Goal: Task Accomplishment & Management: Manage account settings

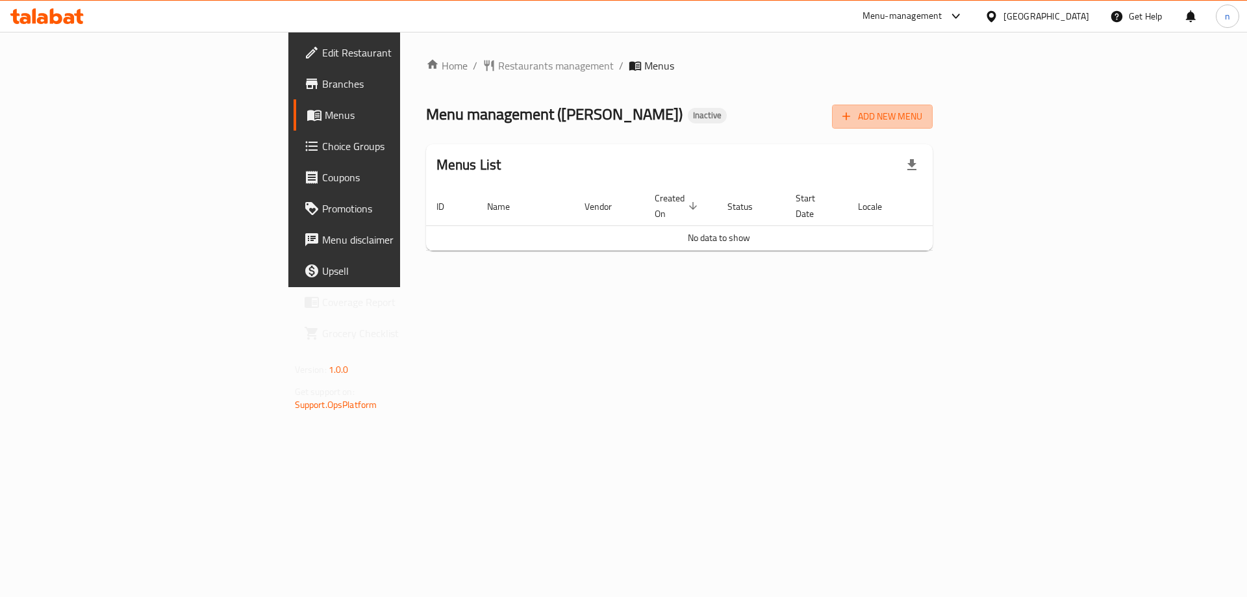
click at [922, 115] on span "Add New Menu" at bounding box center [882, 116] width 80 height 16
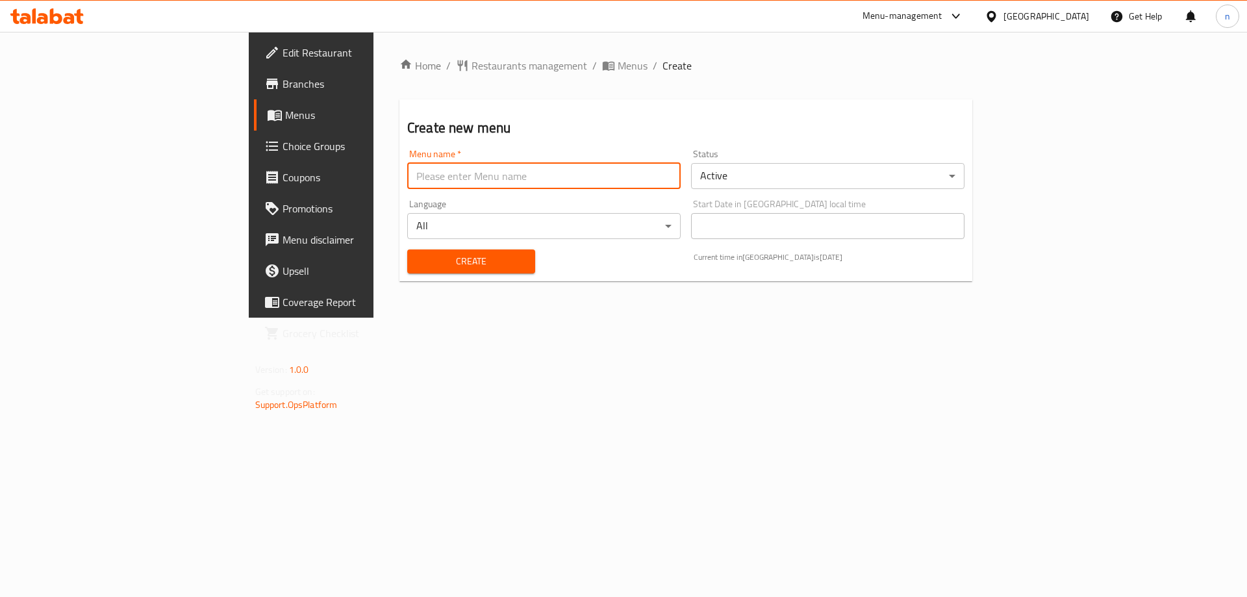
click at [407, 166] on input "text" at bounding box center [543, 176] width 273 height 26
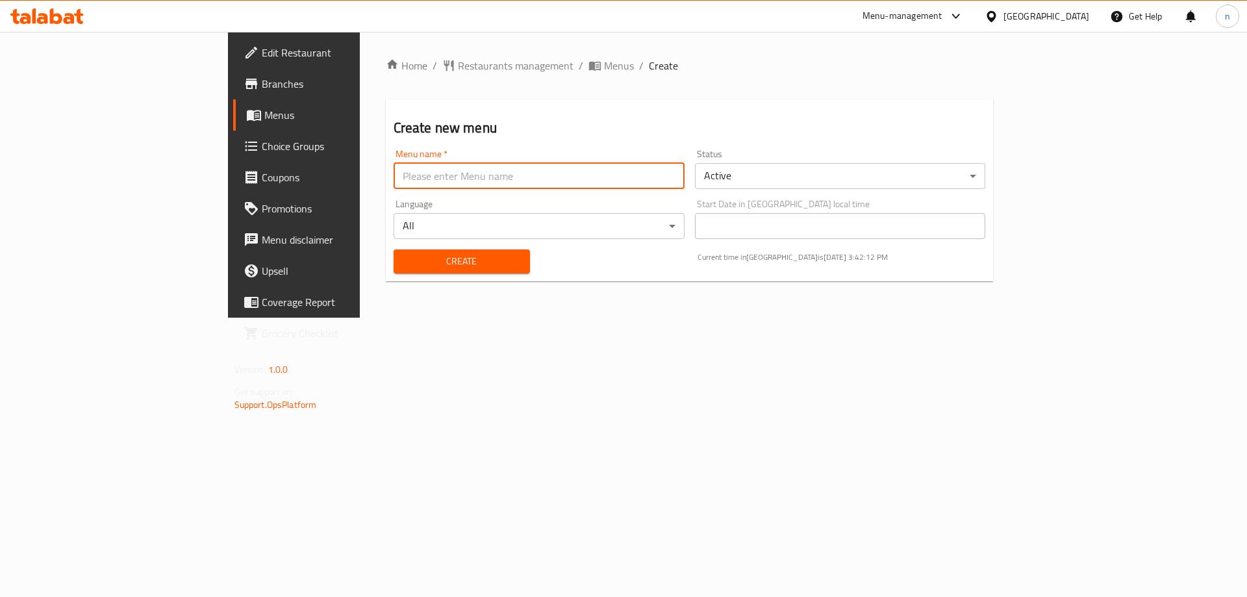
type input "ب"
type input "final 5/10"
click at [394, 271] on button "Create" at bounding box center [462, 261] width 136 height 24
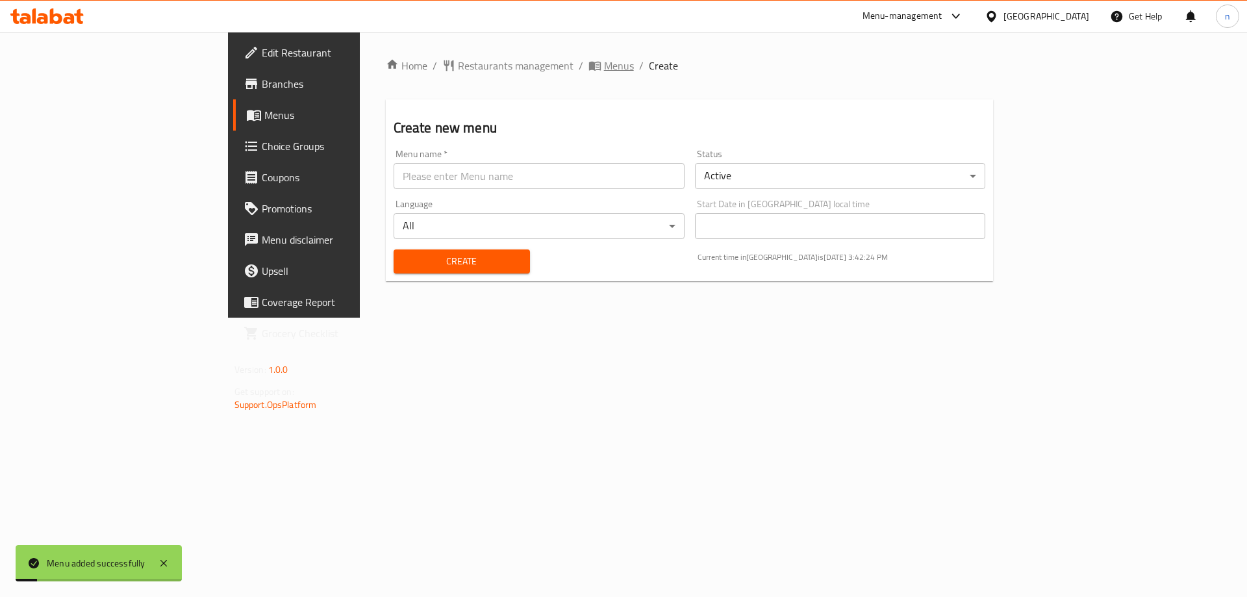
click at [604, 64] on span "Menus" at bounding box center [619, 66] width 30 height 16
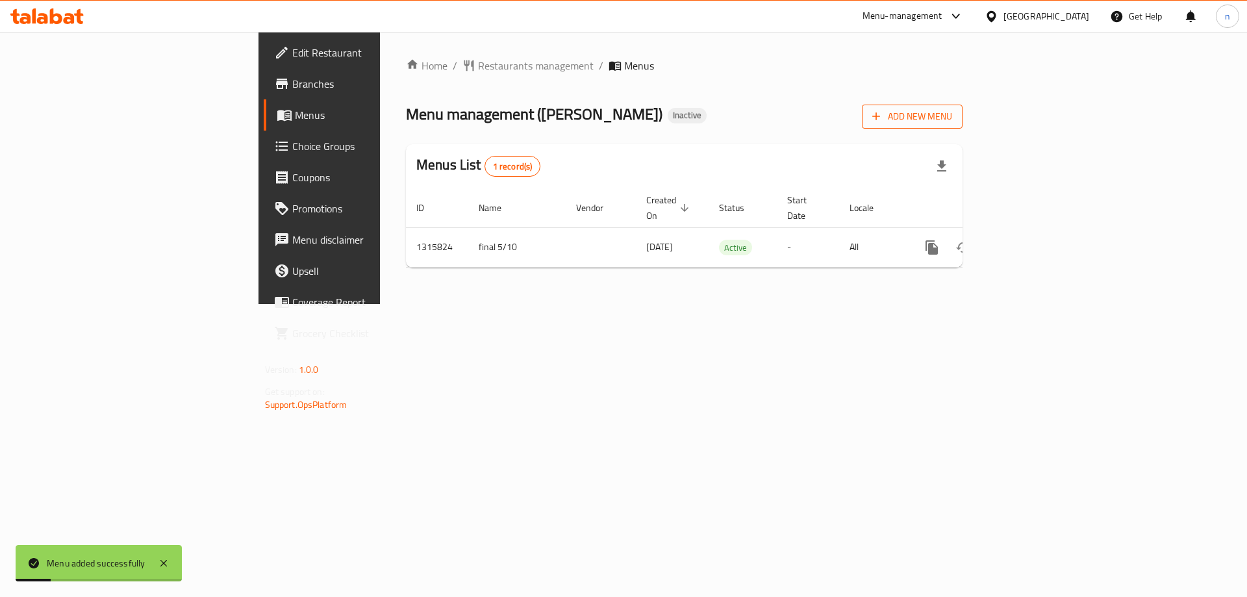
click at [952, 124] on span "Add New Menu" at bounding box center [912, 116] width 80 height 16
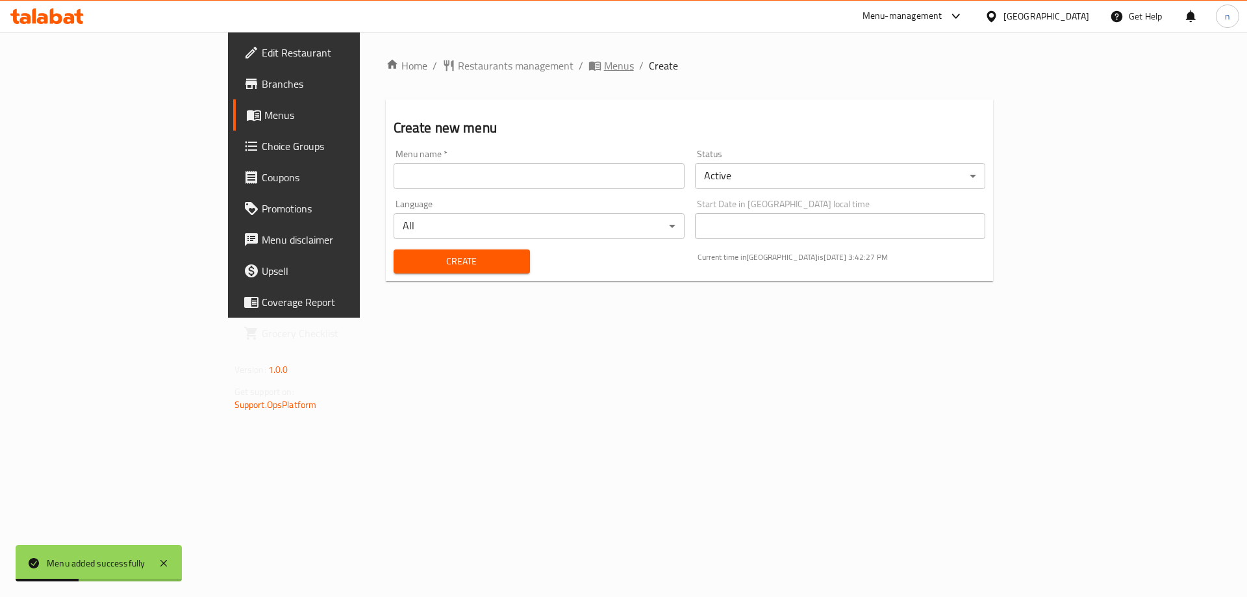
click at [588, 70] on span "breadcrumb" at bounding box center [596, 65] width 16 height 13
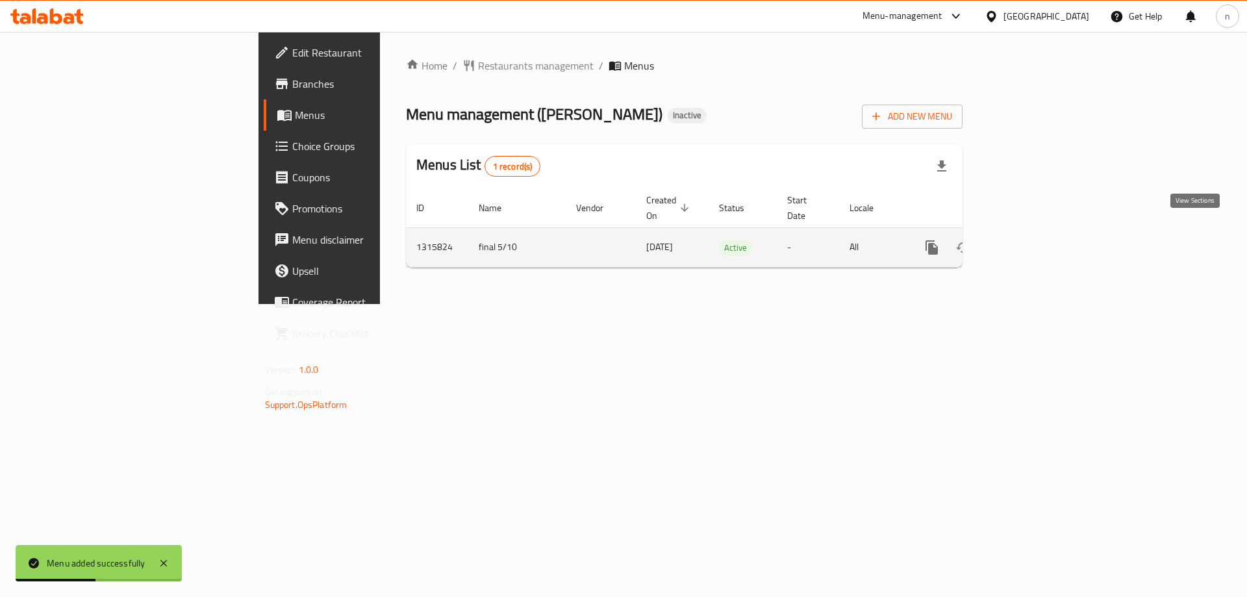
click at [1041, 232] on link "enhanced table" at bounding box center [1025, 247] width 31 height 31
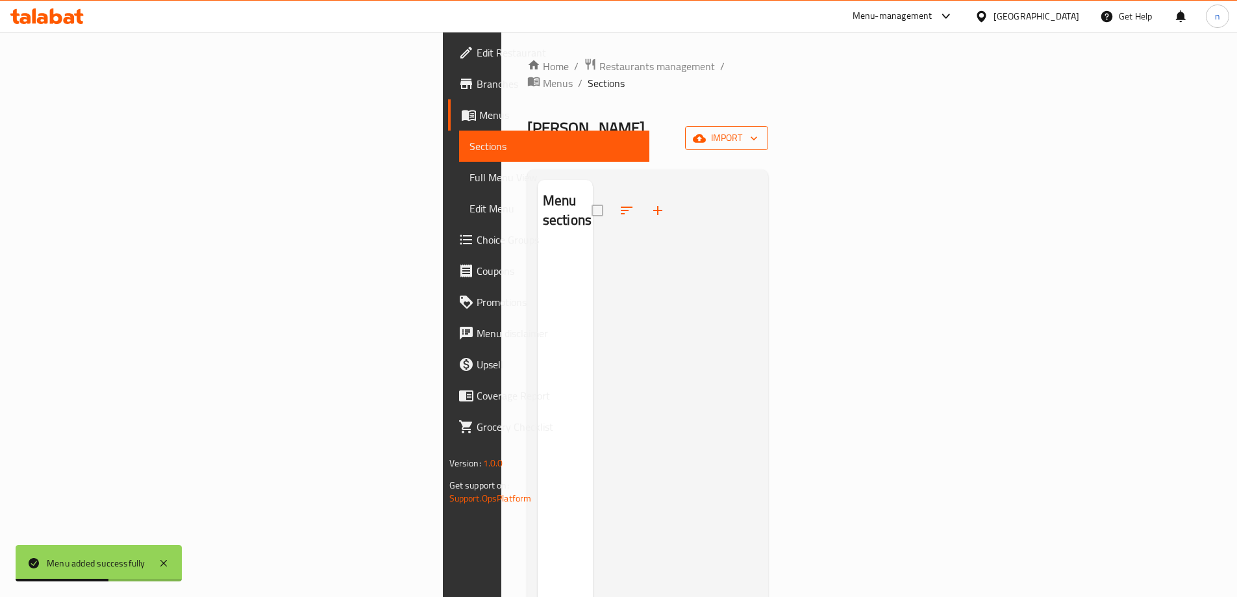
click at [758, 130] on span "import" at bounding box center [727, 138] width 62 height 16
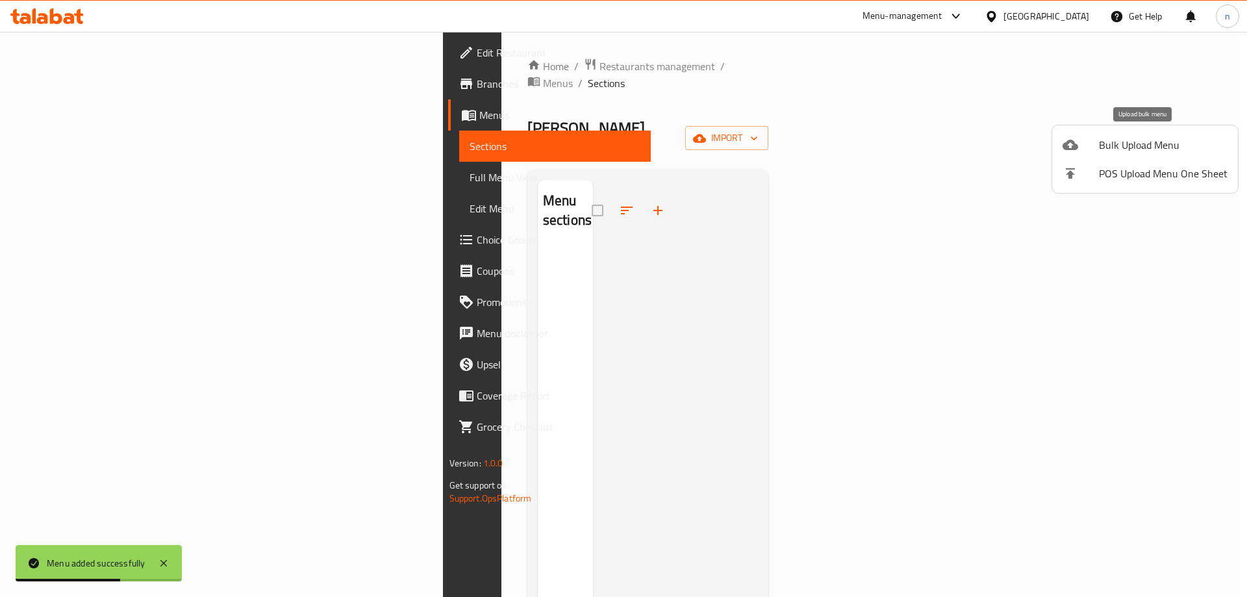
click at [1120, 149] on span "Bulk Upload Menu" at bounding box center [1163, 145] width 129 height 16
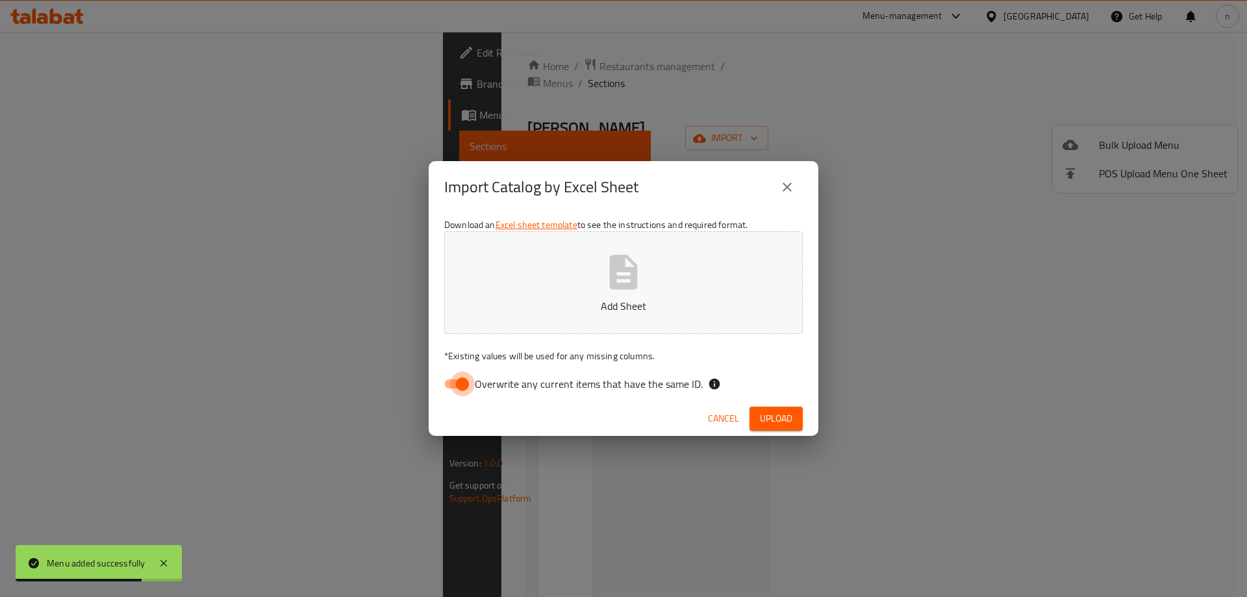
click at [460, 380] on input "Overwrite any current items that have the same ID." at bounding box center [462, 383] width 74 height 25
checkbox input "false"
click at [529, 271] on button "Add Sheet" at bounding box center [623, 282] width 358 height 103
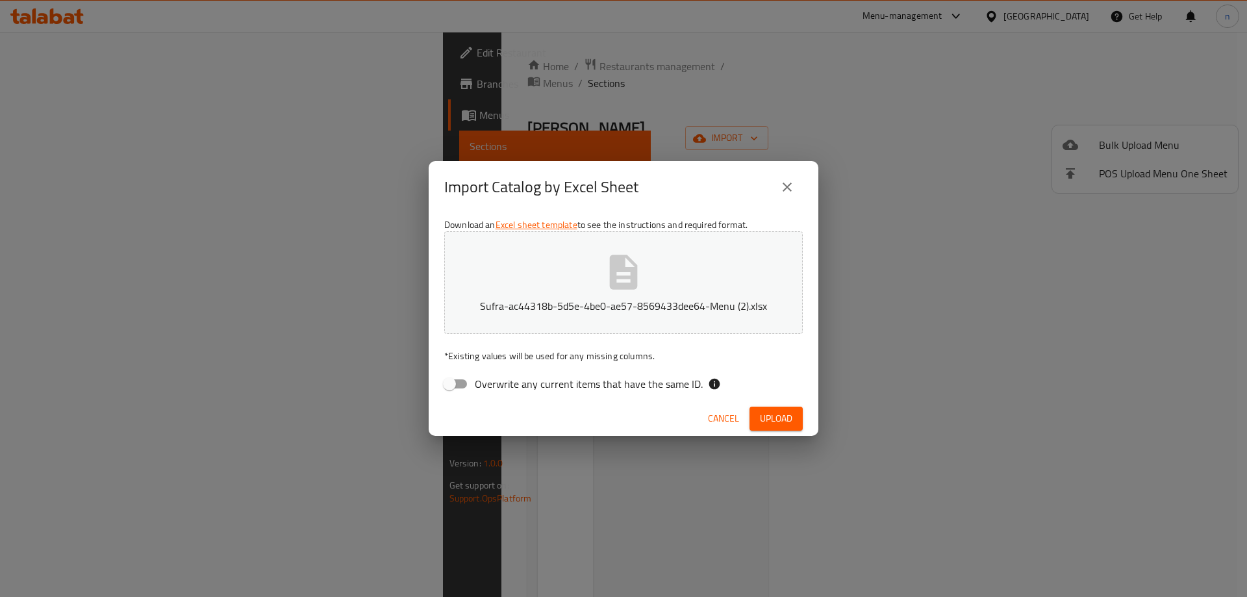
click at [792, 414] on span "Upload" at bounding box center [776, 418] width 32 height 16
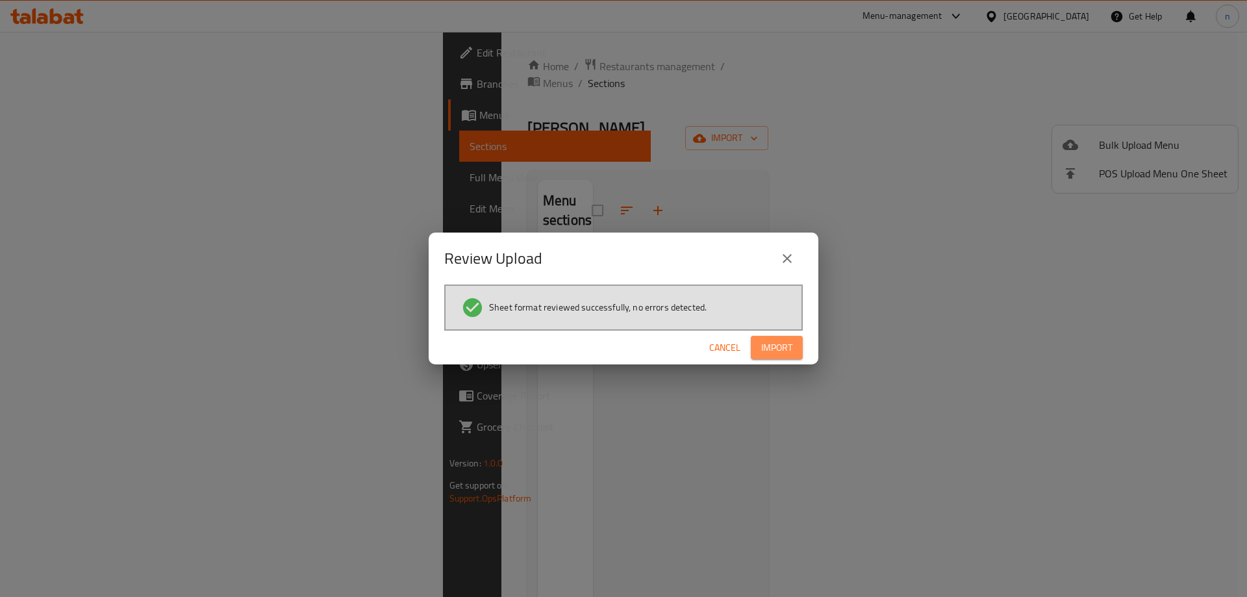
click at [788, 354] on span "Import" at bounding box center [776, 348] width 31 height 16
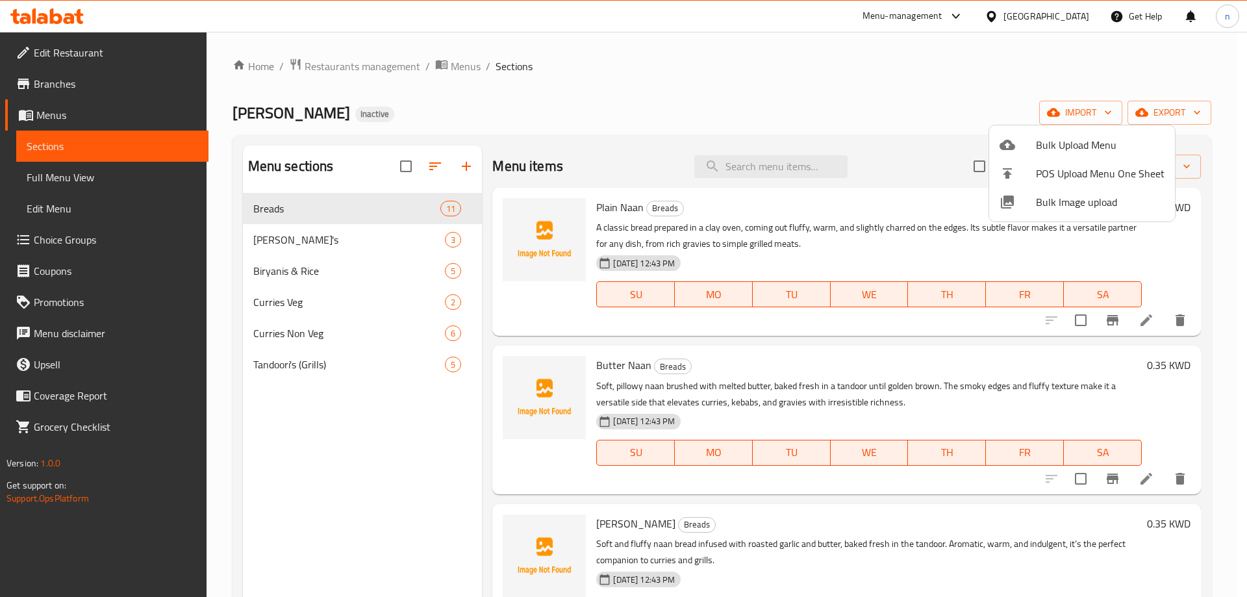
click at [36, 176] on div at bounding box center [623, 298] width 1247 height 597
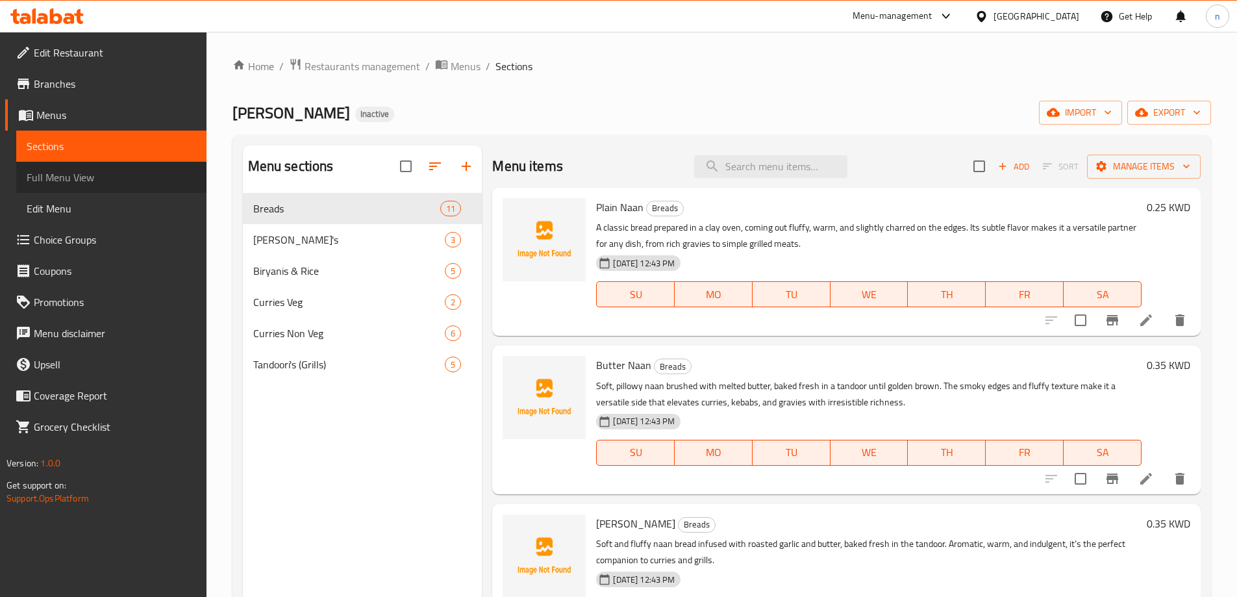
click at [62, 166] on link "Full Menu View" at bounding box center [111, 177] width 190 height 31
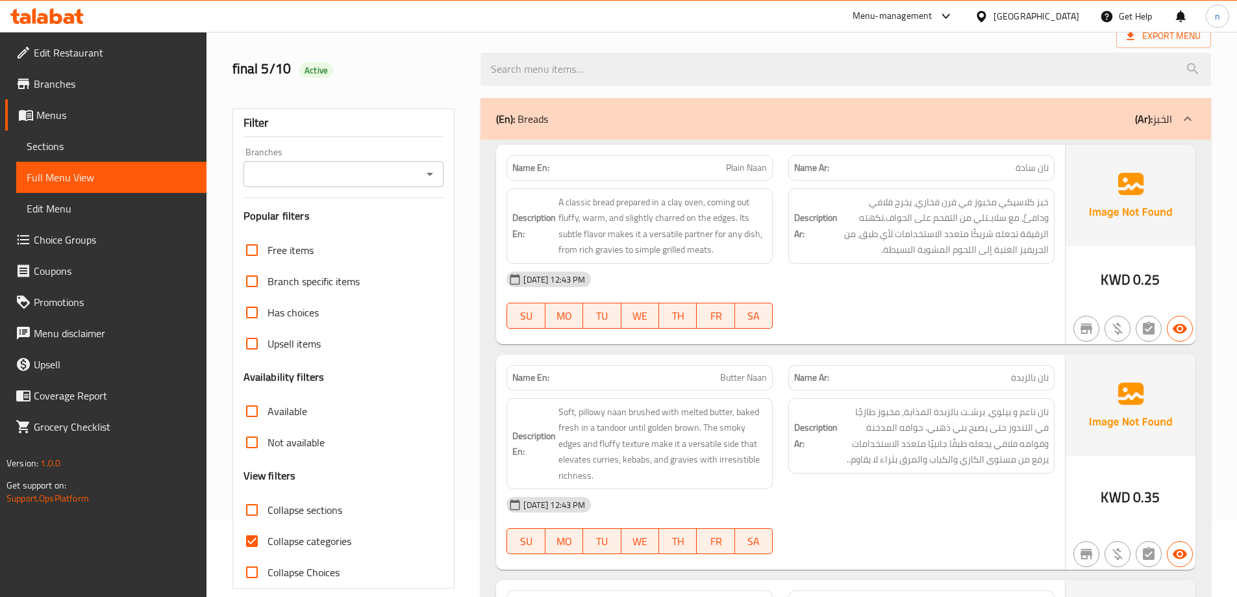
scroll to position [195, 0]
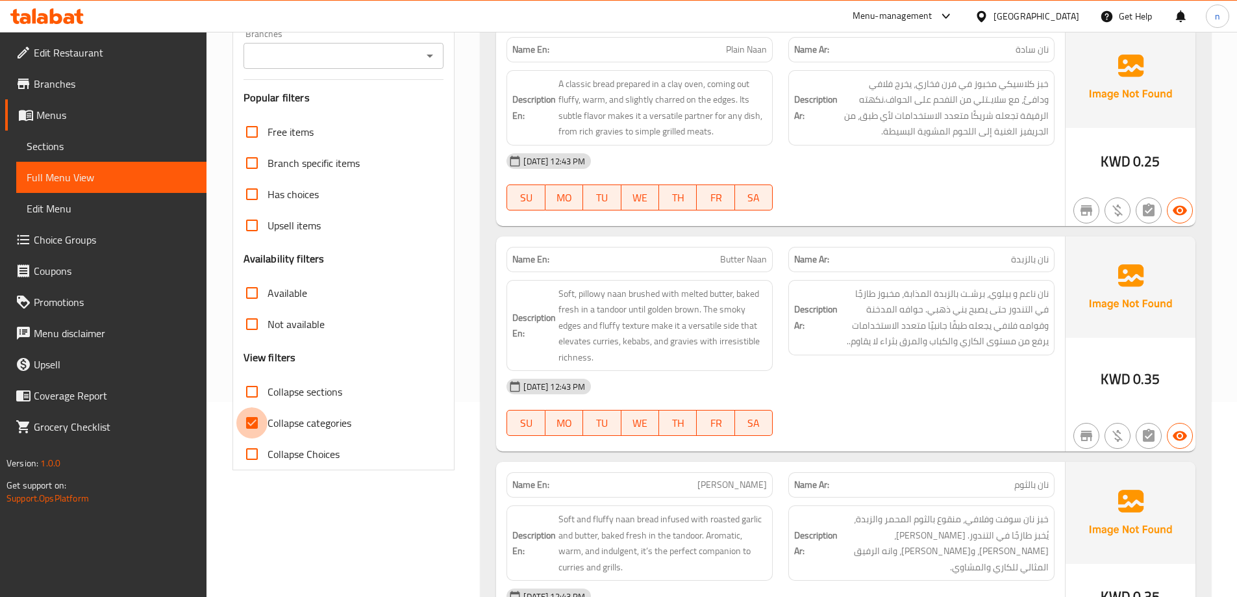
click at [256, 416] on input "Collapse categories" at bounding box center [251, 422] width 31 height 31
checkbox input "false"
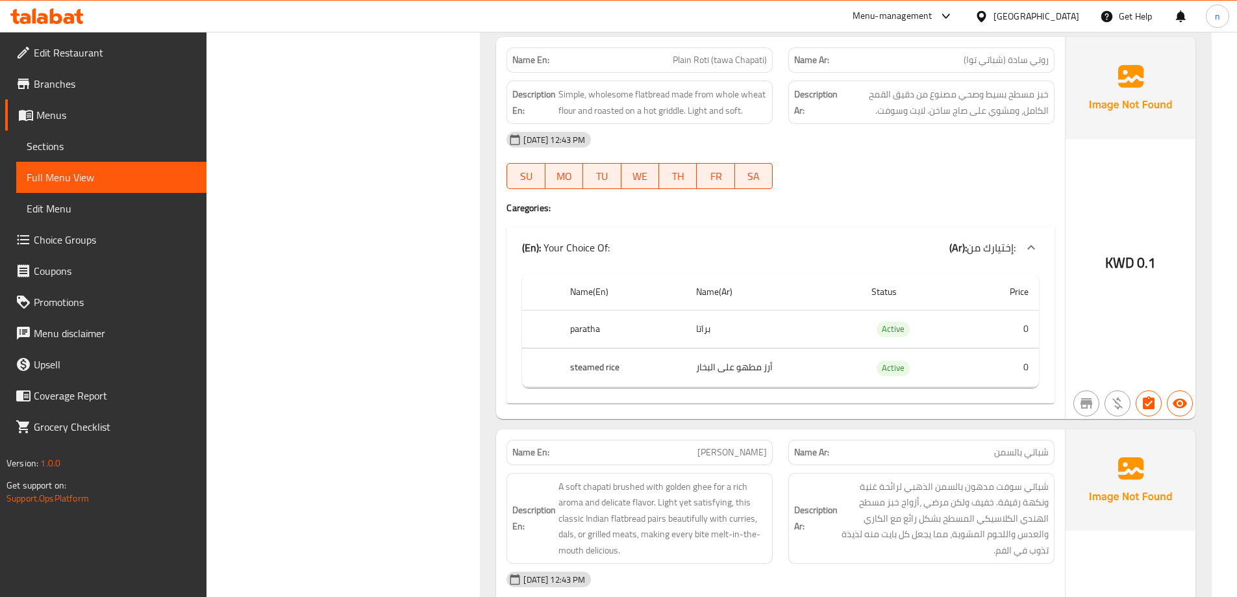
scroll to position [974, 0]
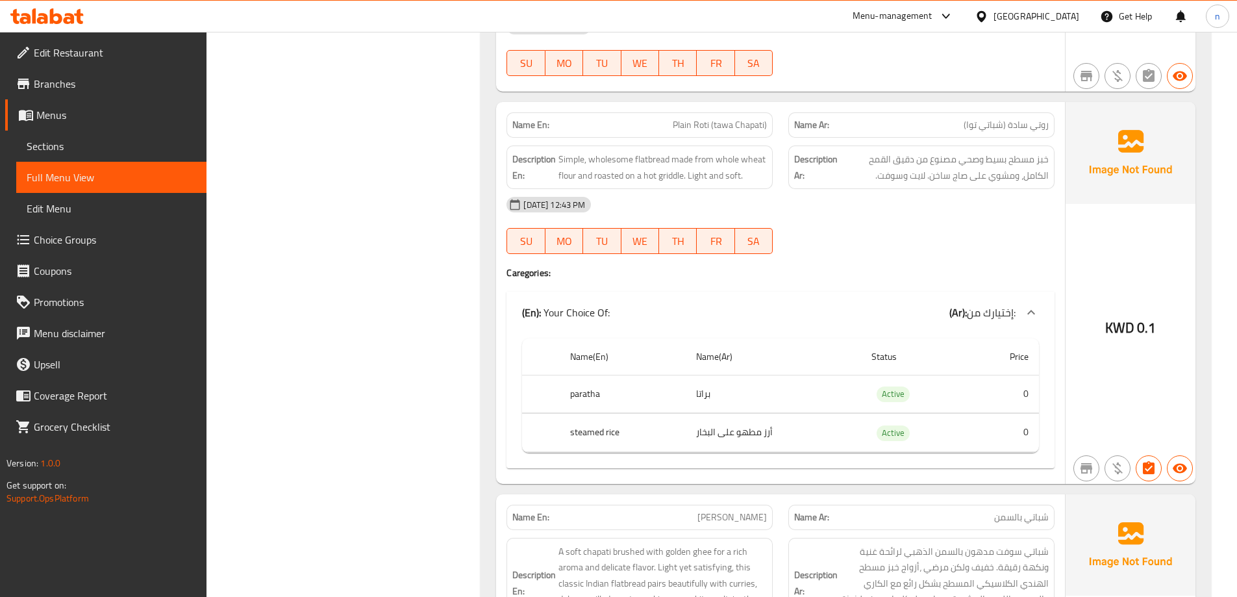
click at [105, 235] on span "Choice Groups" at bounding box center [115, 240] width 162 height 16
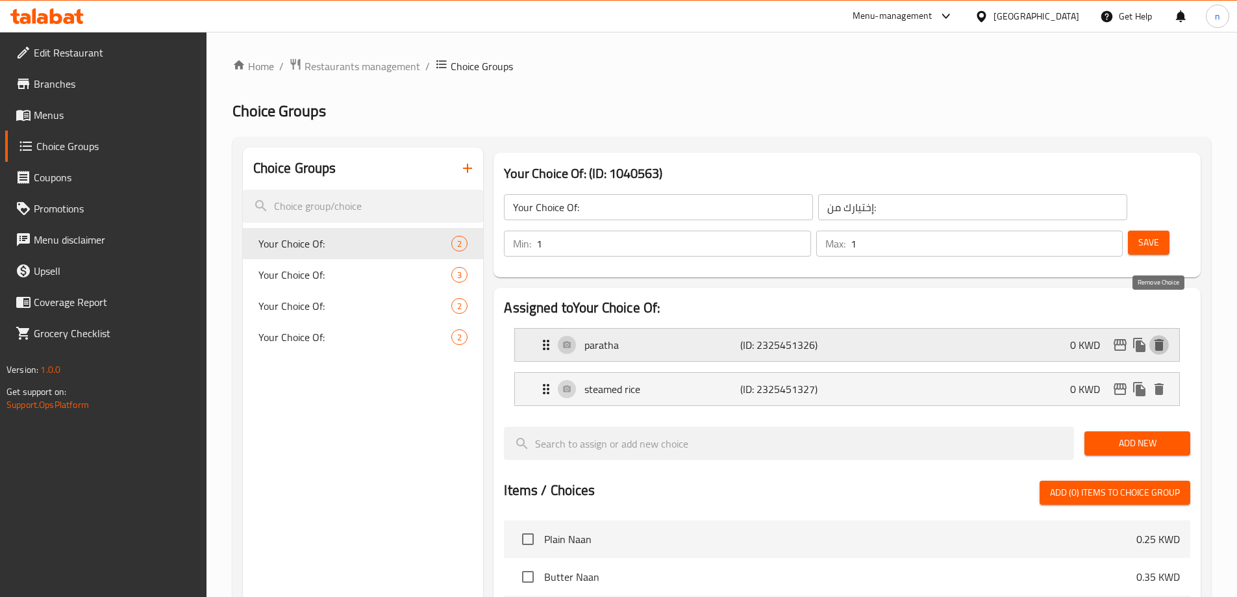
click at [1154, 337] on icon "delete" at bounding box center [1159, 345] width 16 height 16
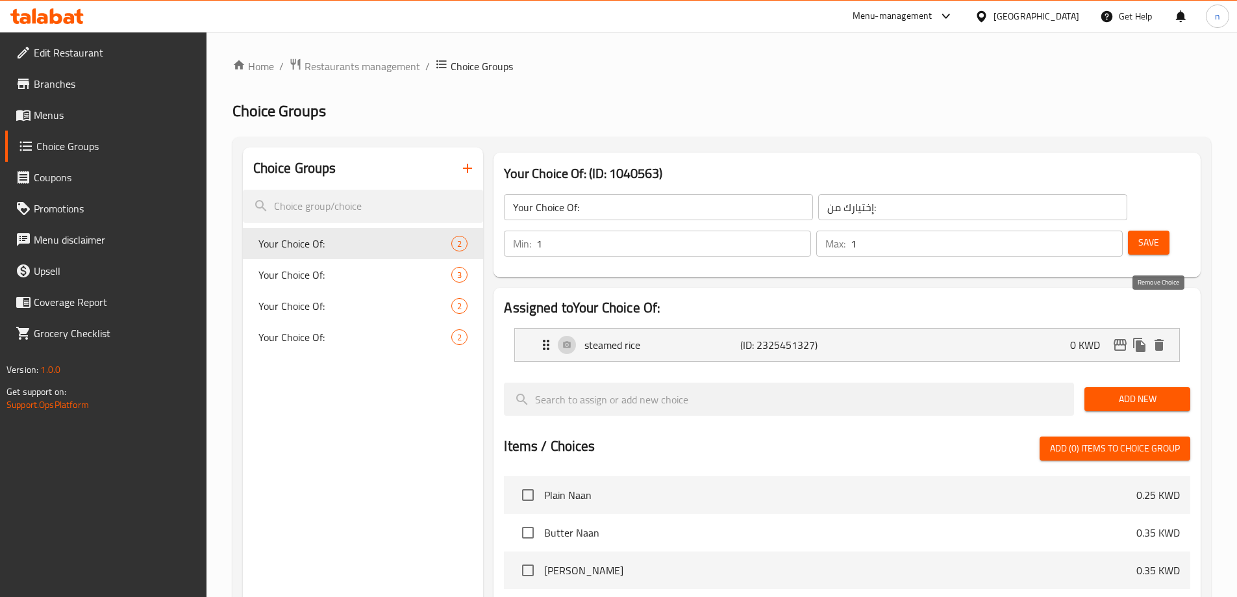
click at [1154, 337] on icon "delete" at bounding box center [1159, 345] width 16 height 16
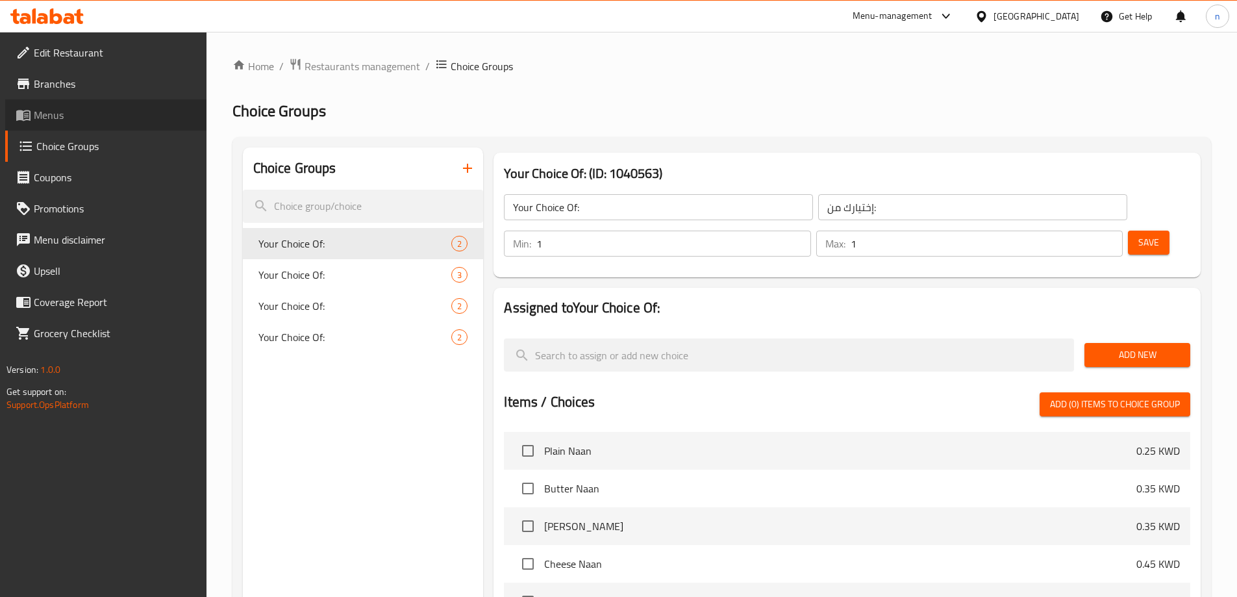
click at [92, 115] on span "Menus" at bounding box center [115, 115] width 162 height 16
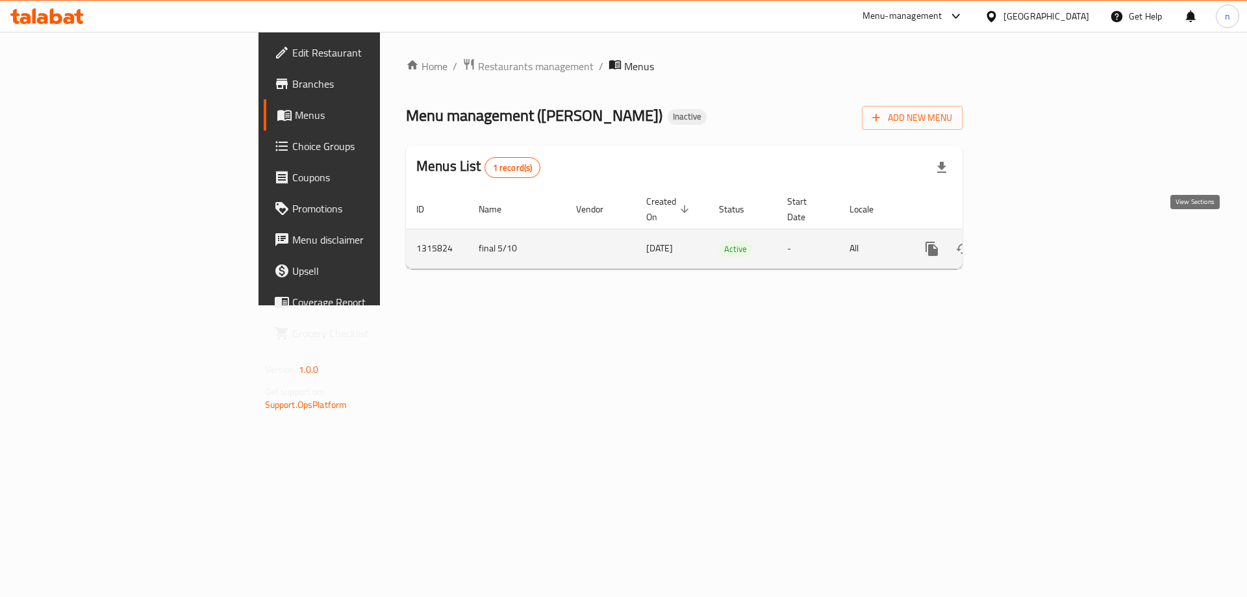
click at [1033, 241] on icon "enhanced table" at bounding box center [1026, 249] width 16 height 16
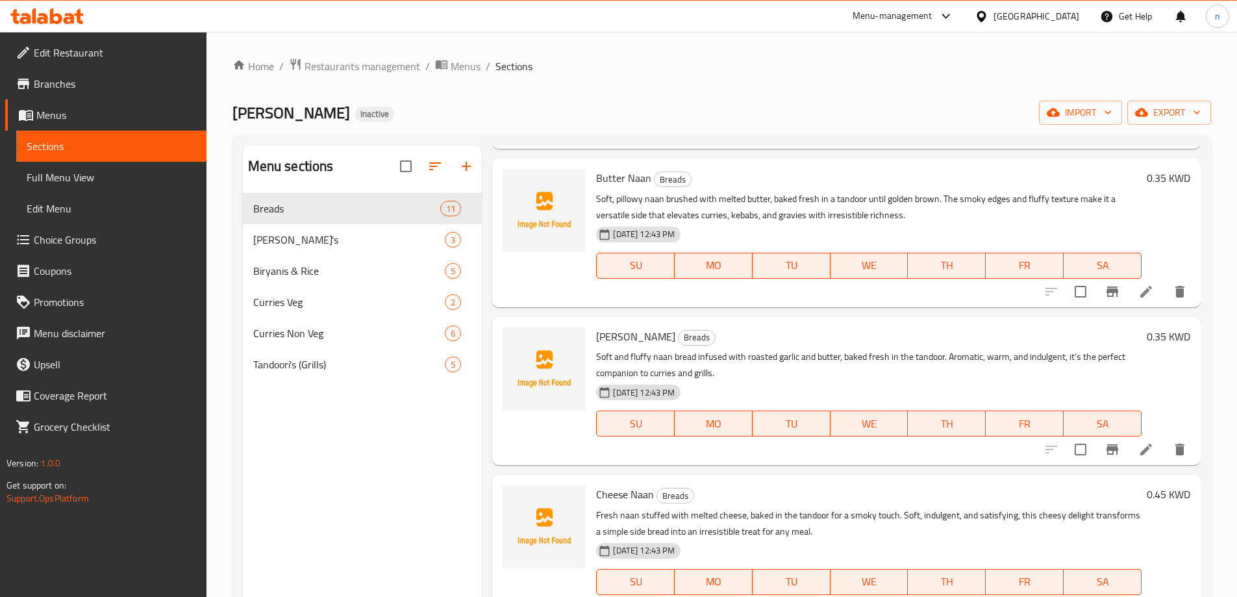
scroll to position [195, 0]
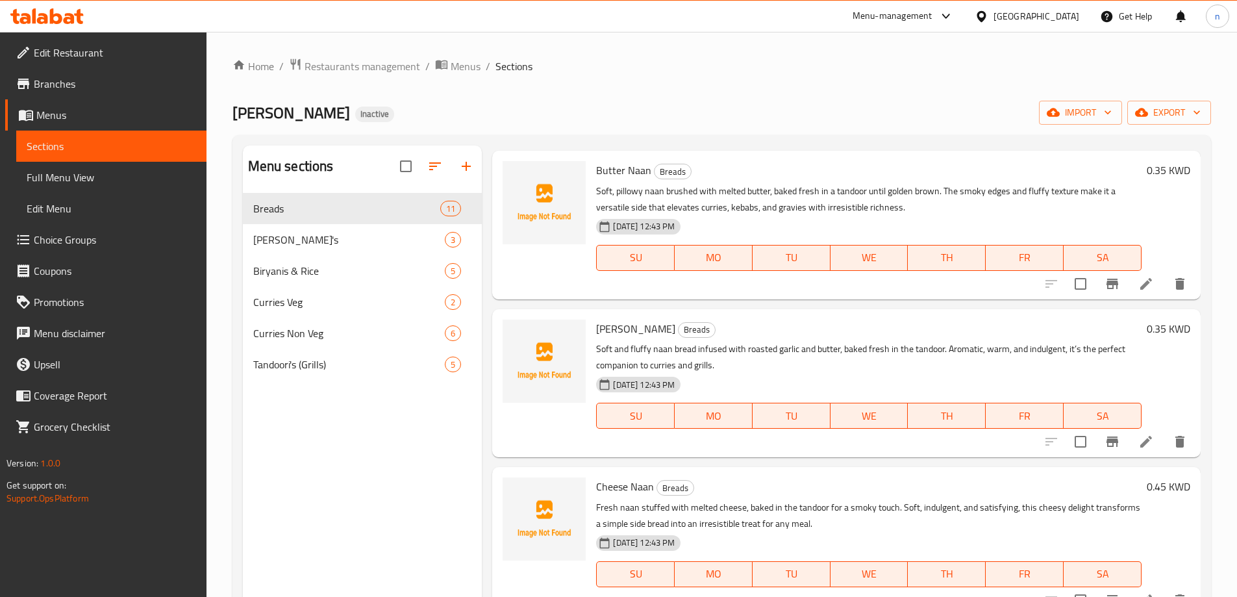
click at [1133, 430] on li at bounding box center [1146, 441] width 36 height 23
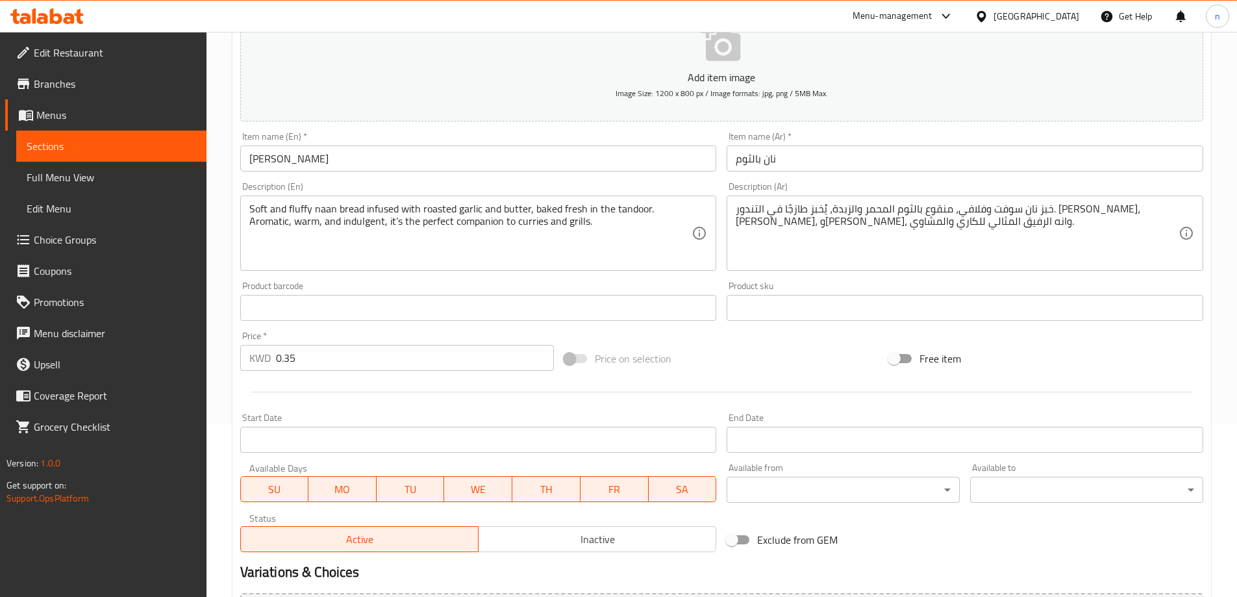
scroll to position [321, 0]
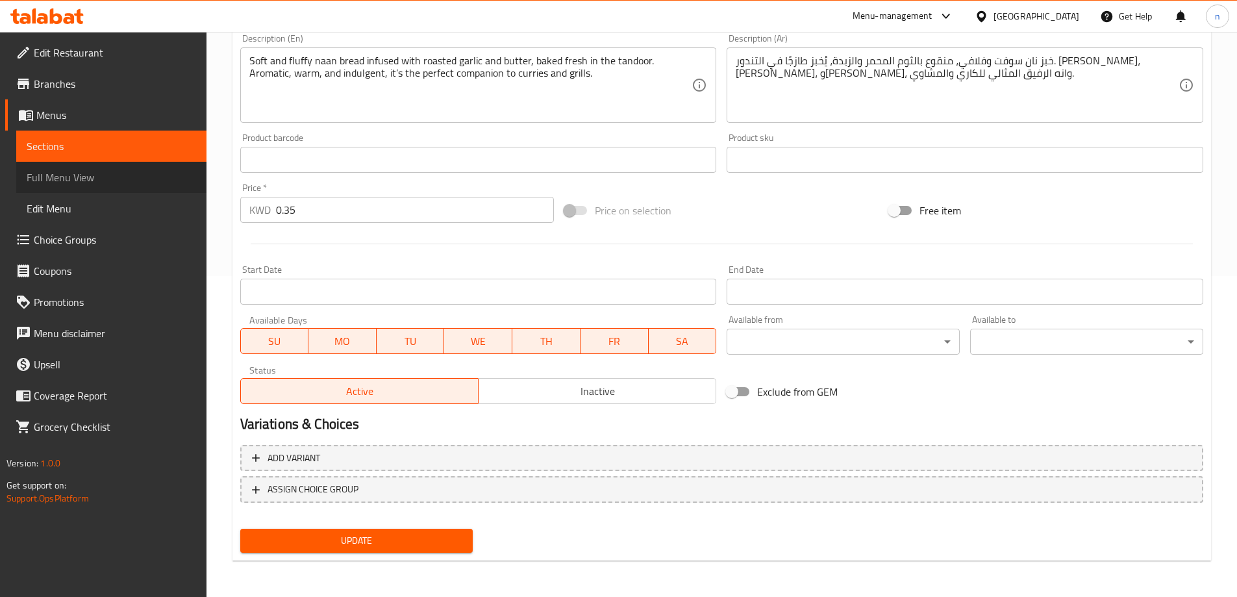
click at [77, 174] on span "Full Menu View" at bounding box center [112, 178] width 170 height 16
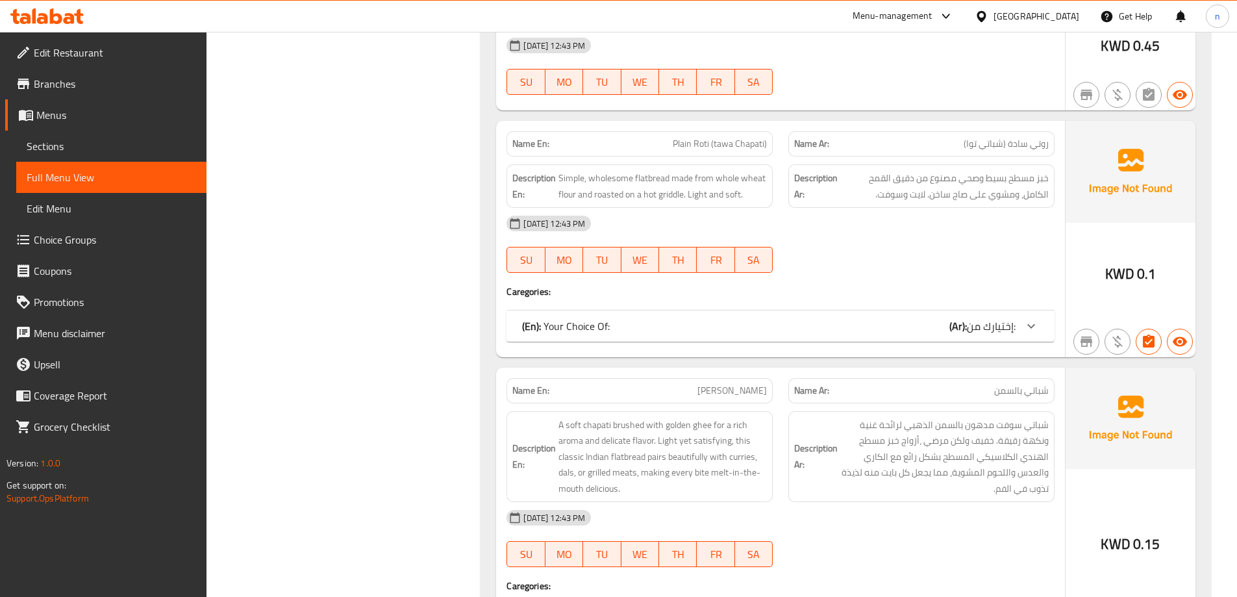
scroll to position [1100, 0]
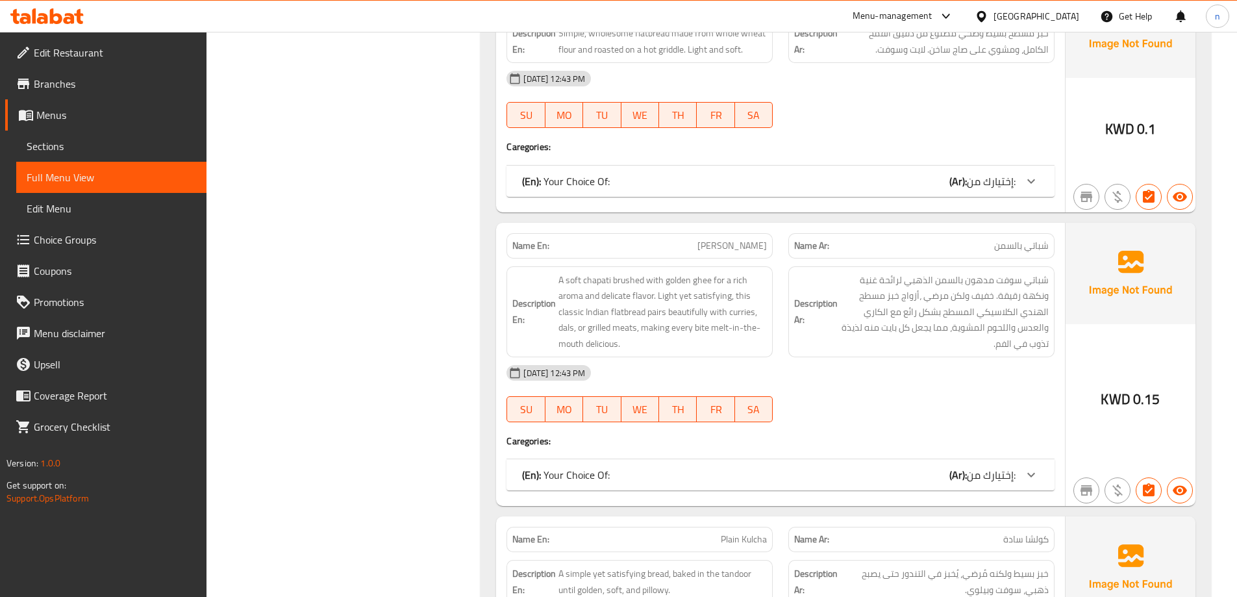
click at [776, 483] on div "(En): Your Choice Of: (Ar): إختيارك من:" at bounding box center [769, 475] width 494 height 16
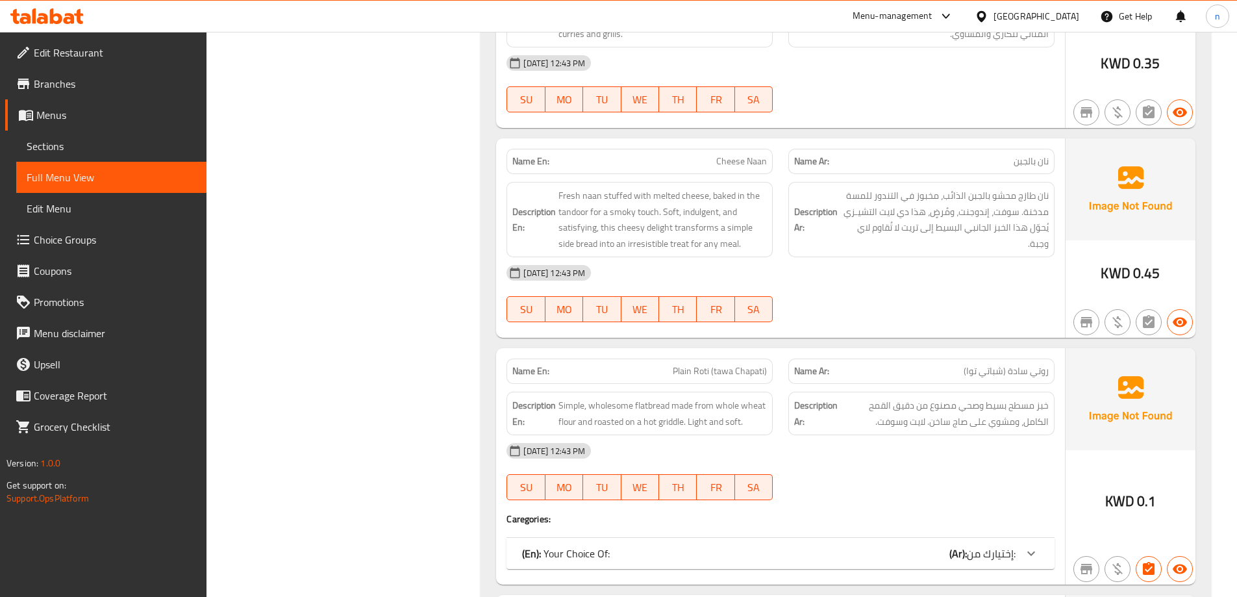
scroll to position [710, 0]
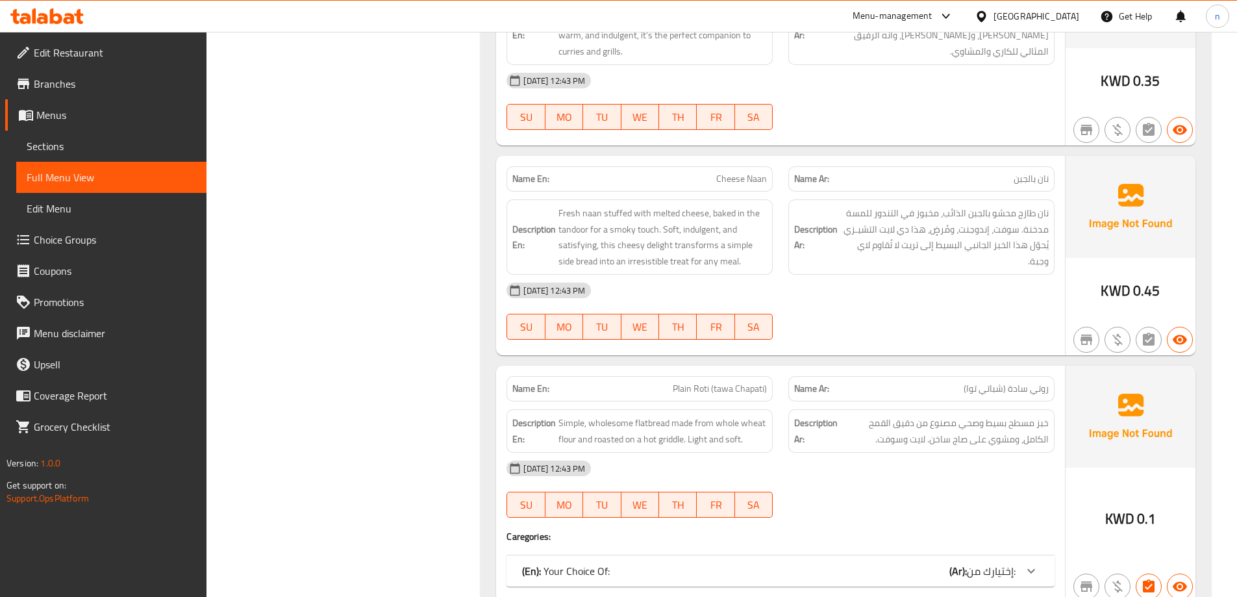
click at [805, 571] on div "(En): Your Choice Of: (Ar): إختيارك من:" at bounding box center [769, 571] width 494 height 16
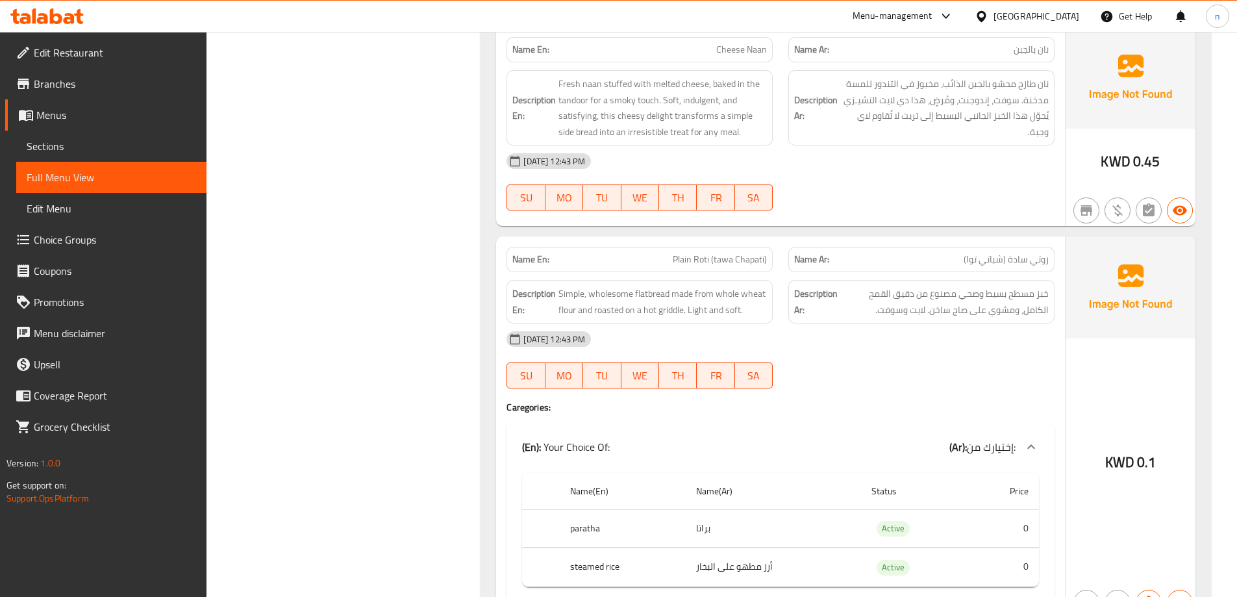
scroll to position [840, 0]
click at [731, 260] on span "Plain Roti (tawa Chapati)" at bounding box center [720, 259] width 94 height 14
copy span "Plain Roti (tawa Chapati)"
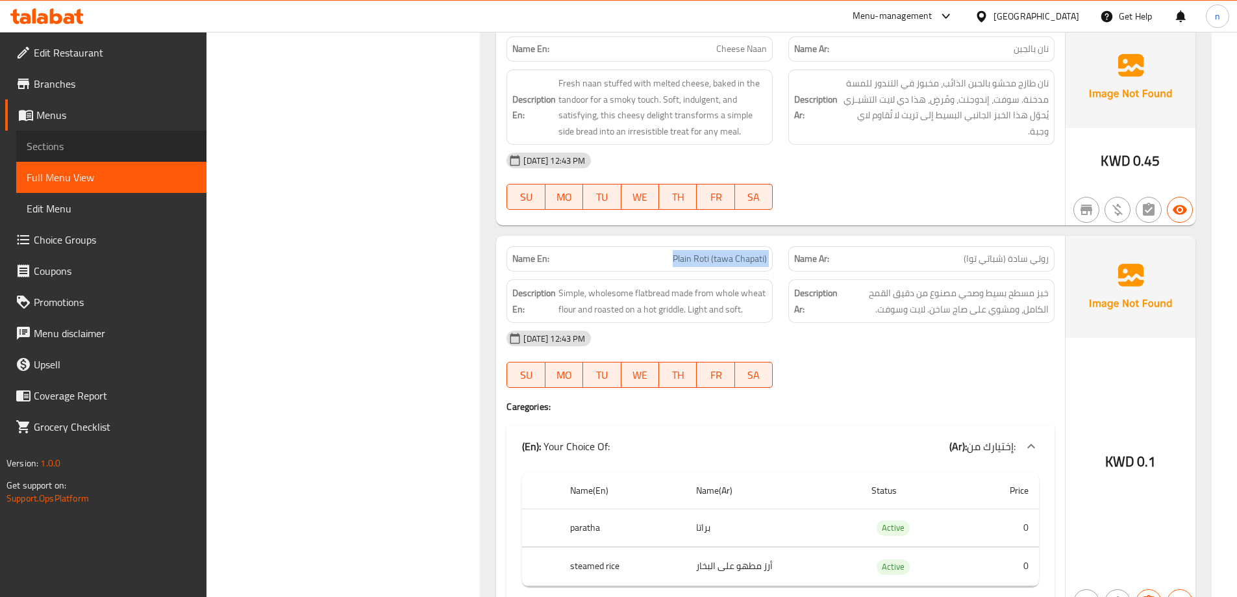
click at [140, 151] on span "Sections" at bounding box center [112, 146] width 170 height 16
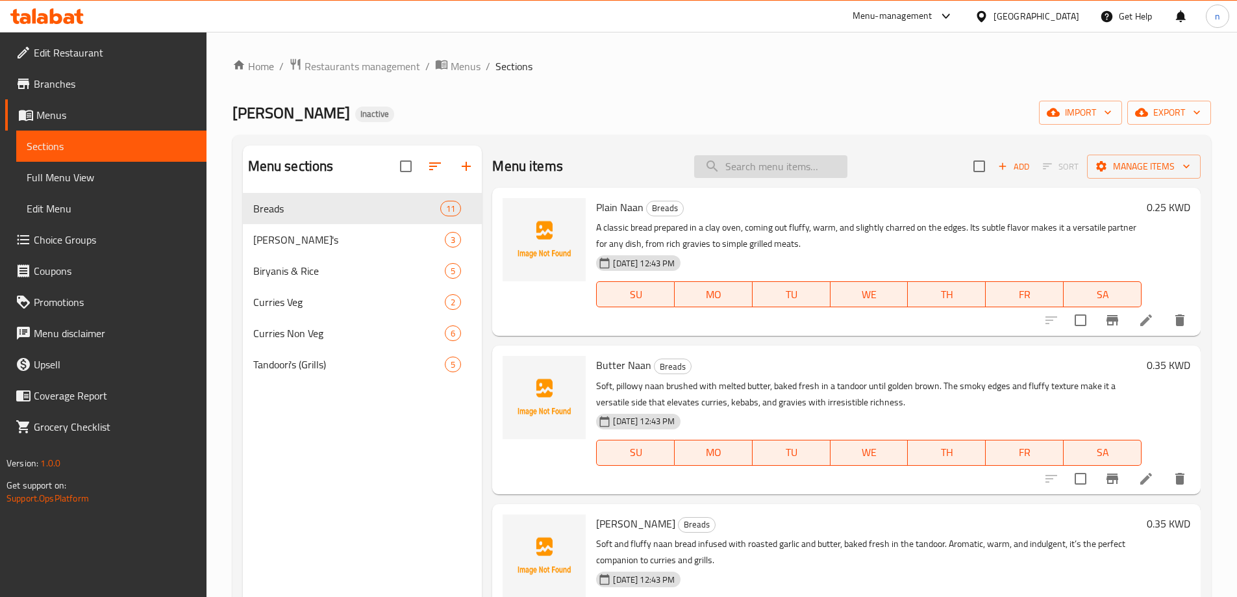
click at [715, 169] on input "search" at bounding box center [770, 166] width 153 height 23
paste input "Plain Roti (tawa Chapati)"
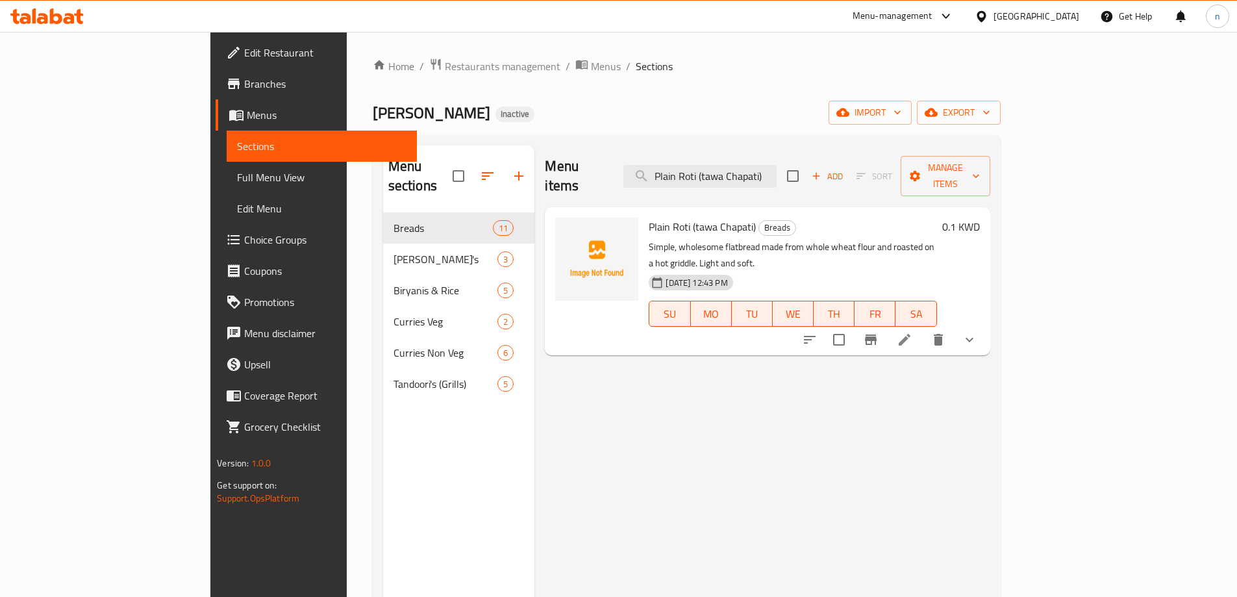
type input "Plain Roti (tawa Chapati)"
click at [923, 328] on li at bounding box center [904, 339] width 36 height 23
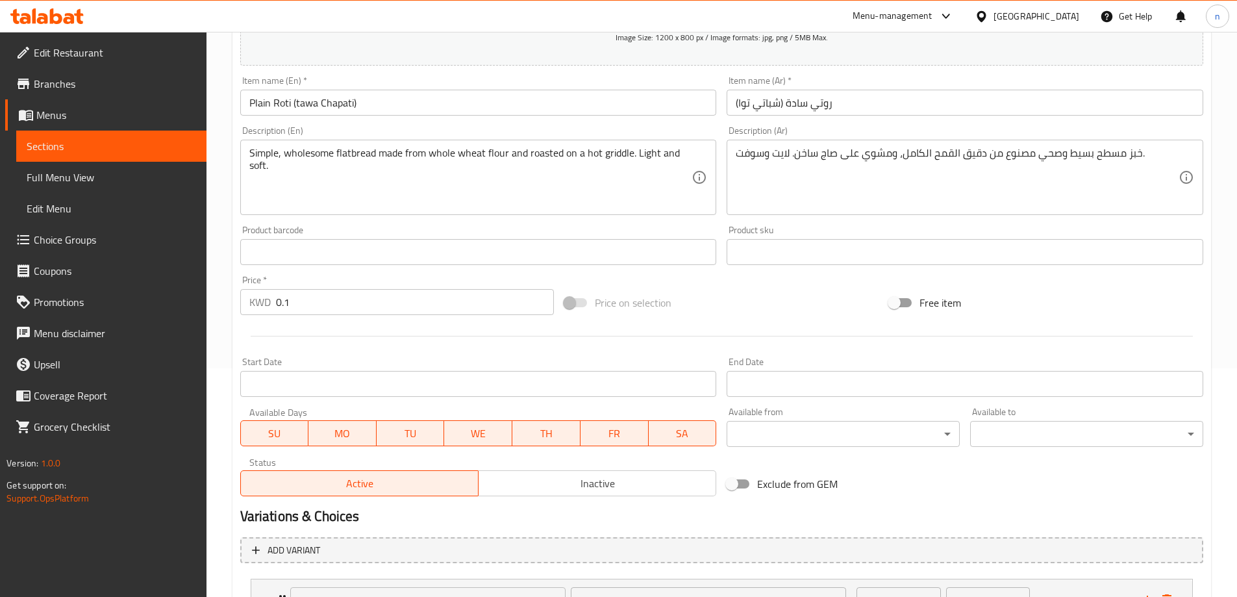
scroll to position [342, 0]
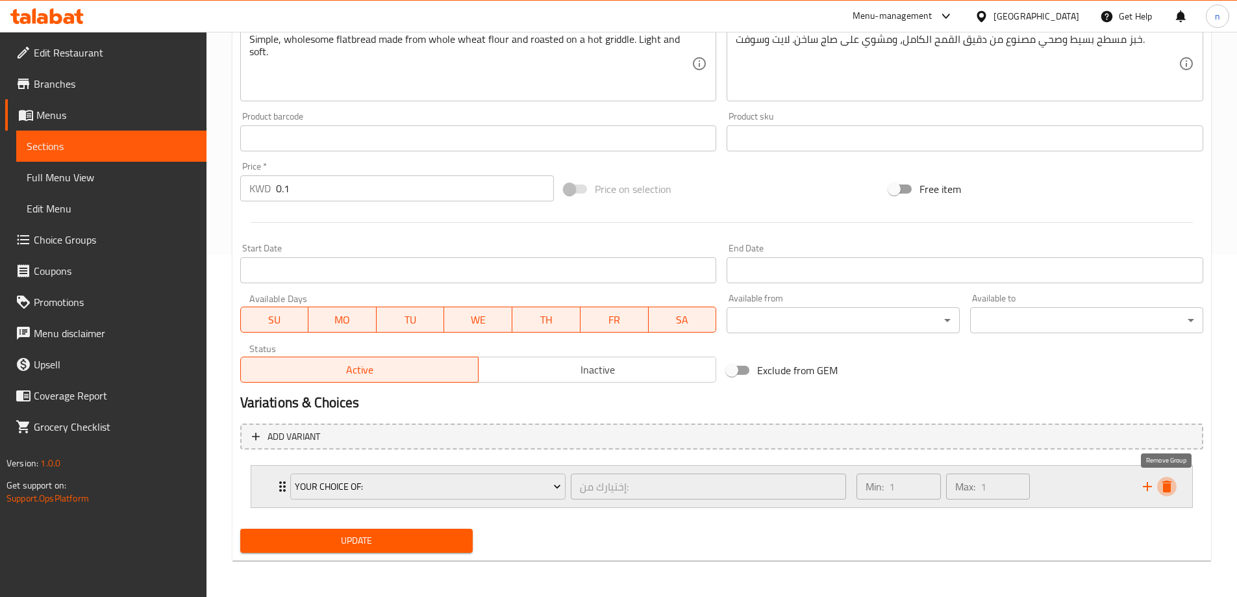
click at [1174, 483] on icon "delete" at bounding box center [1167, 487] width 16 height 16
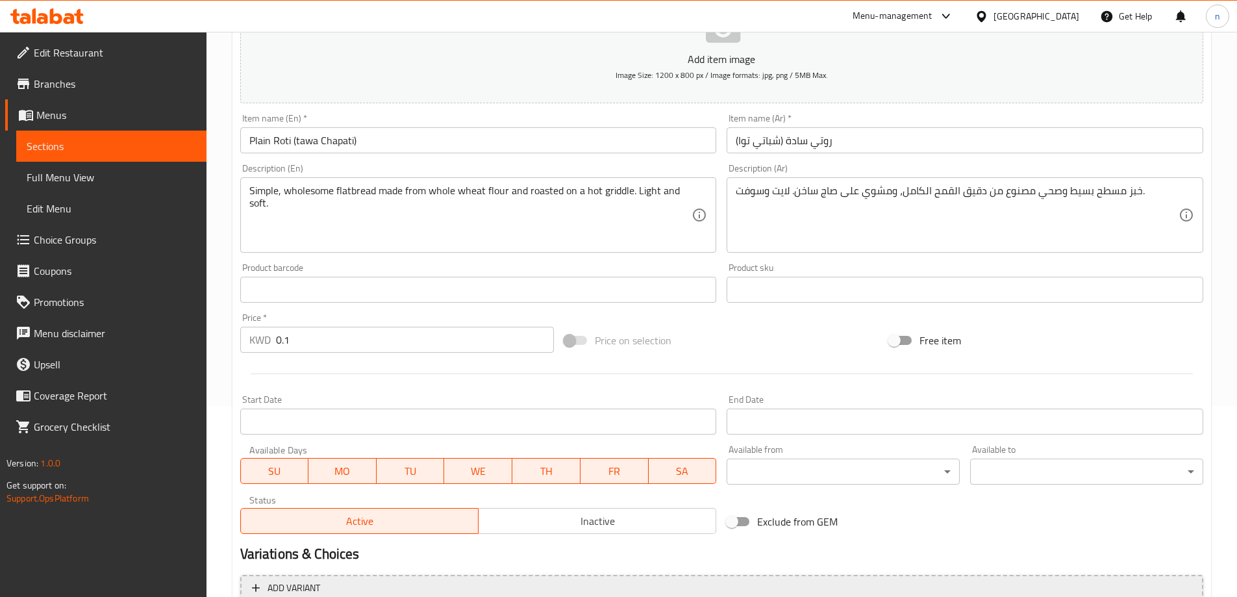
scroll to position [321, 0]
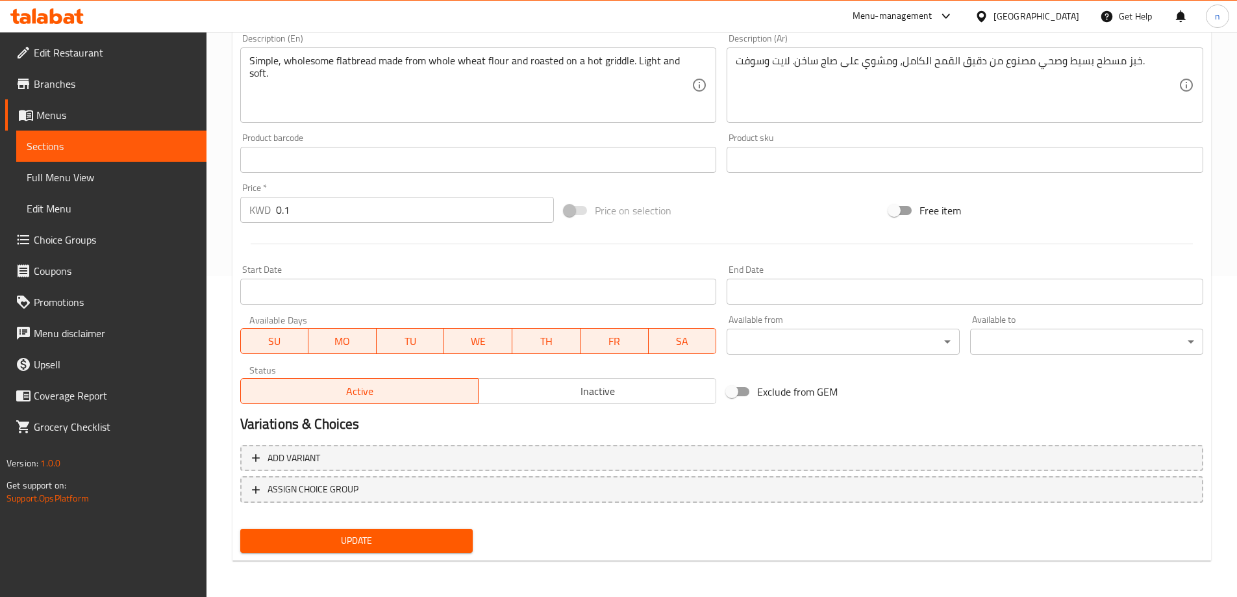
click at [373, 535] on span "Update" at bounding box center [357, 541] width 212 height 16
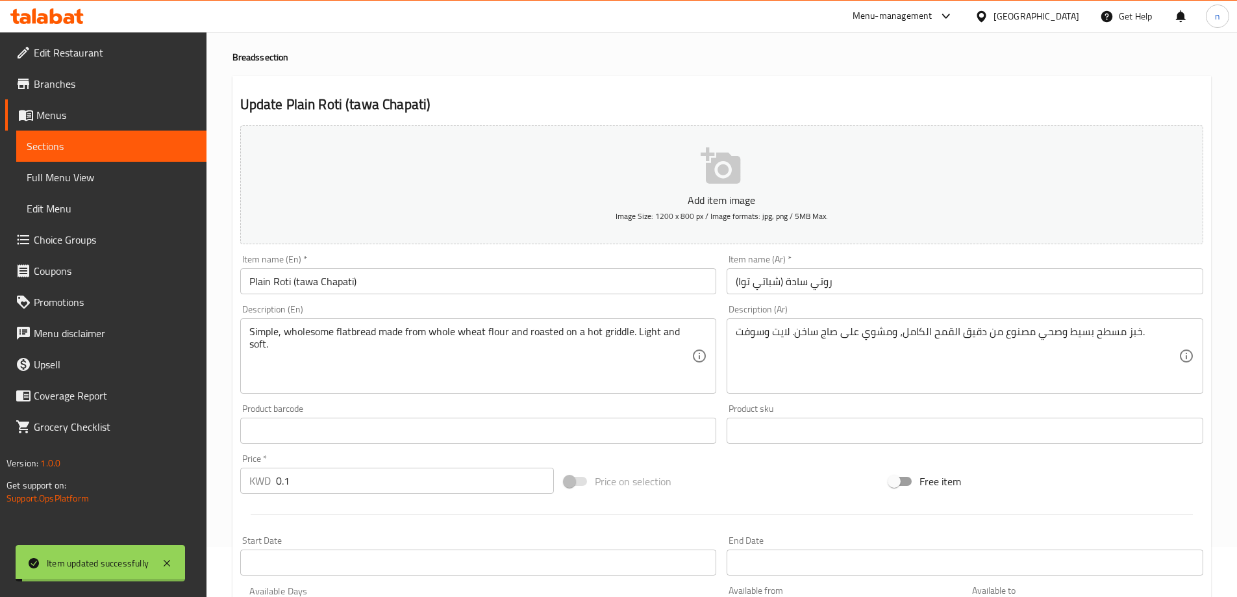
scroll to position [0, 0]
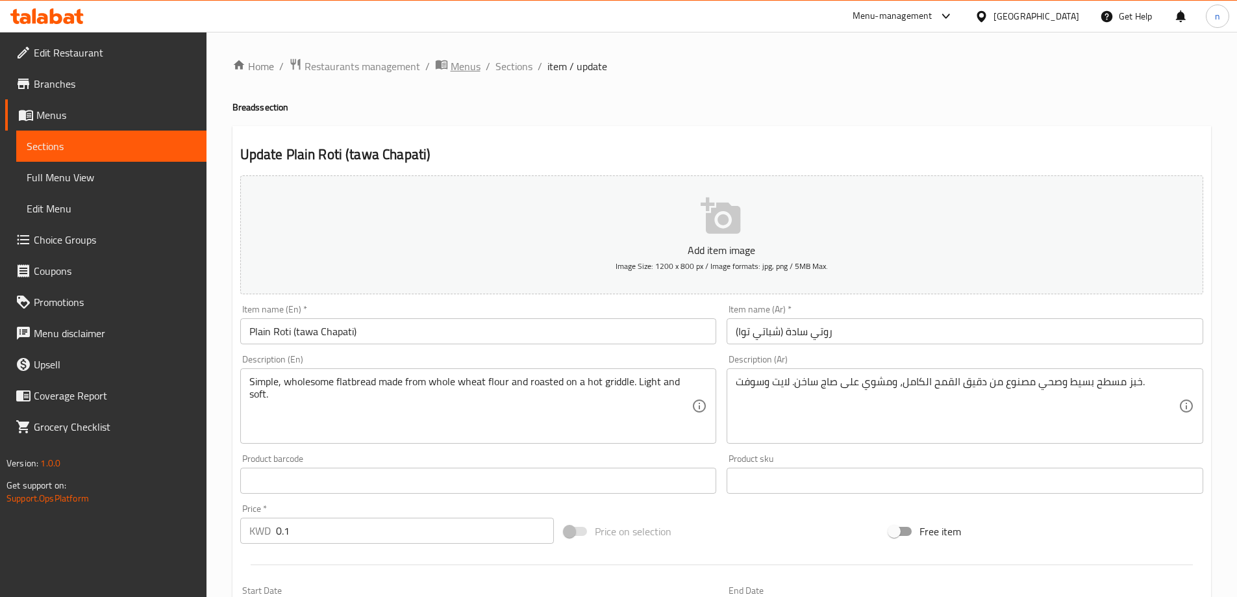
click at [467, 67] on span "Menus" at bounding box center [466, 66] width 30 height 16
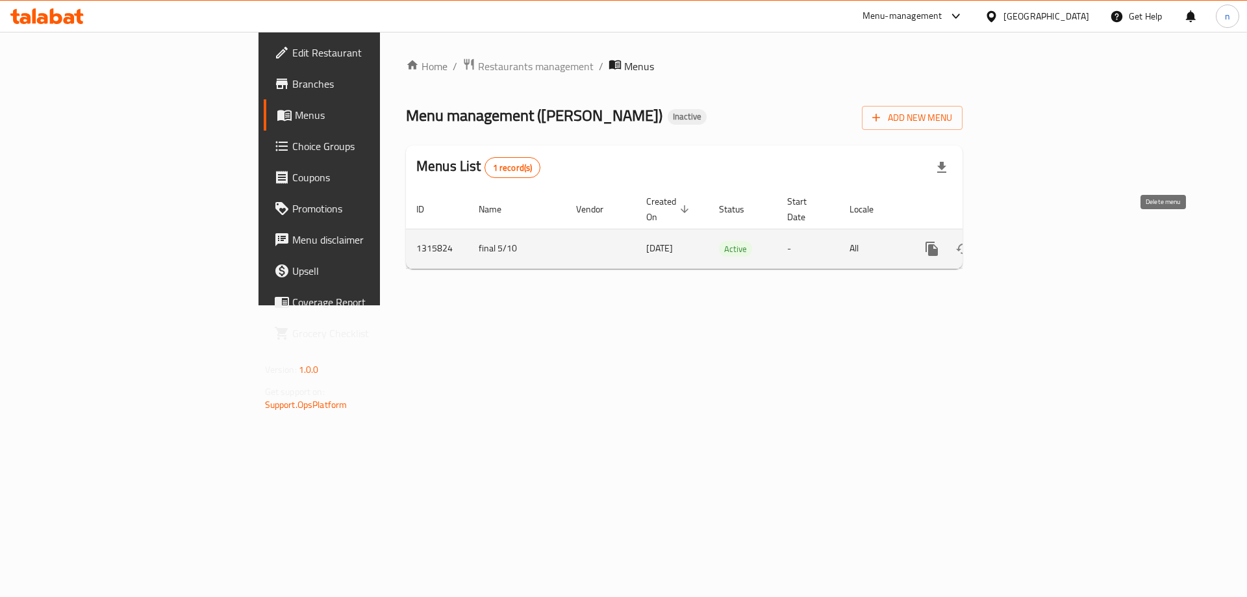
click at [1002, 241] on icon "enhanced table" at bounding box center [994, 249] width 16 height 16
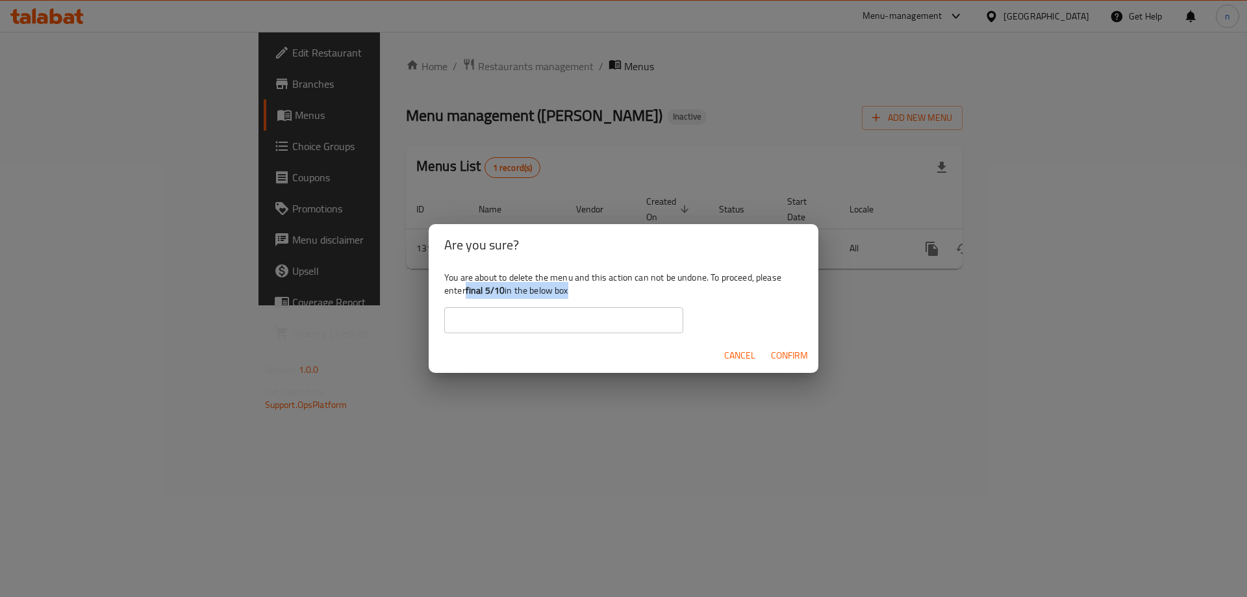
drag, startPoint x: 466, startPoint y: 290, endPoint x: 503, endPoint y: 299, distance: 38.0
click at [503, 299] on div "You are about to delete the menu and this action can not be undone. To proceed,…" at bounding box center [624, 302] width 390 height 73
click at [497, 297] on b "final 5/10" at bounding box center [486, 290] width 40 height 17
drag, startPoint x: 468, startPoint y: 290, endPoint x: 505, endPoint y: 294, distance: 36.6
click at [505, 294] on b "final 5/10" at bounding box center [486, 290] width 40 height 17
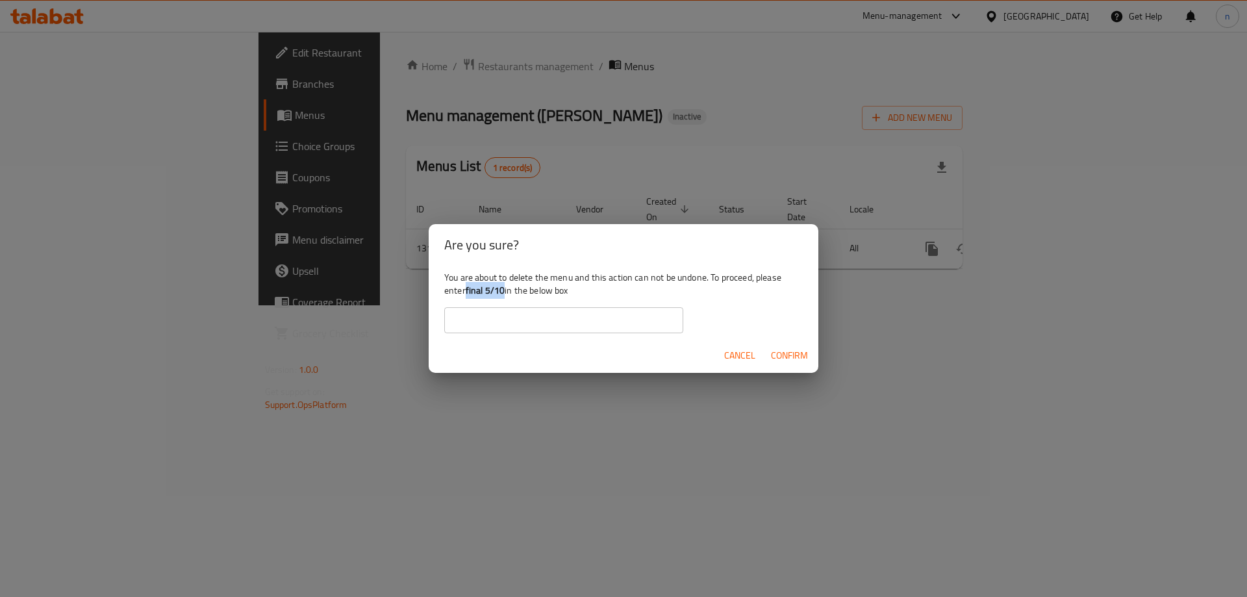
copy b "final 5/10"
click at [507, 315] on input "text" at bounding box center [563, 320] width 239 height 26
paste input "final 5/10"
type input "final 5/10"
click at [803, 356] on span "Confirm" at bounding box center [789, 355] width 37 height 16
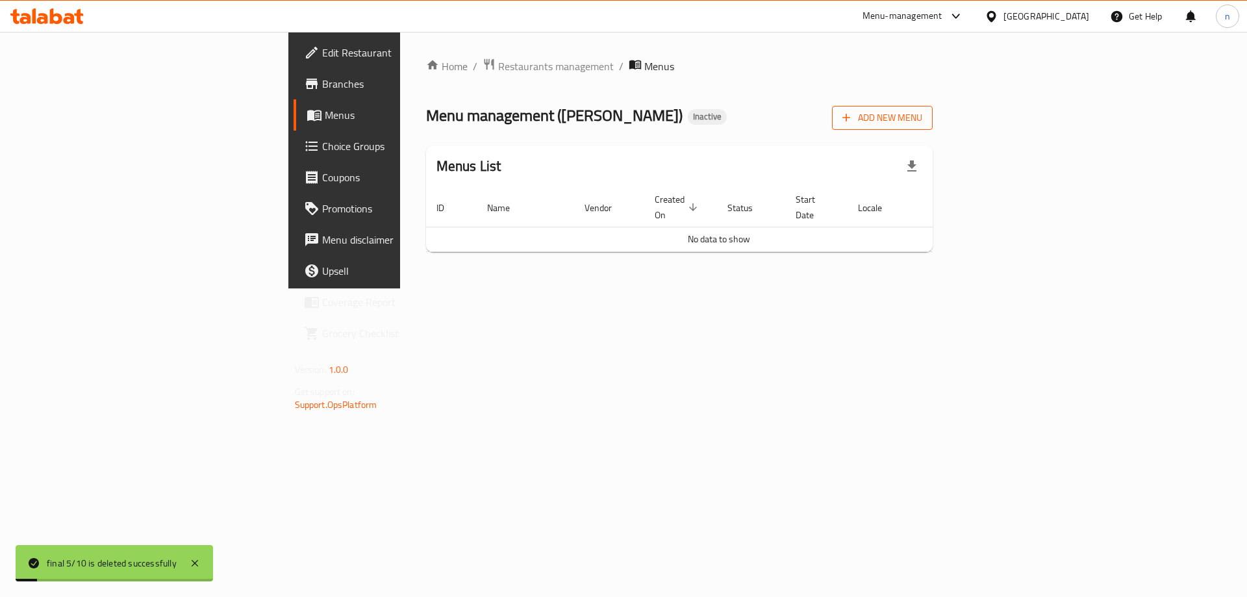
click at [922, 116] on span "Add New Menu" at bounding box center [882, 118] width 80 height 16
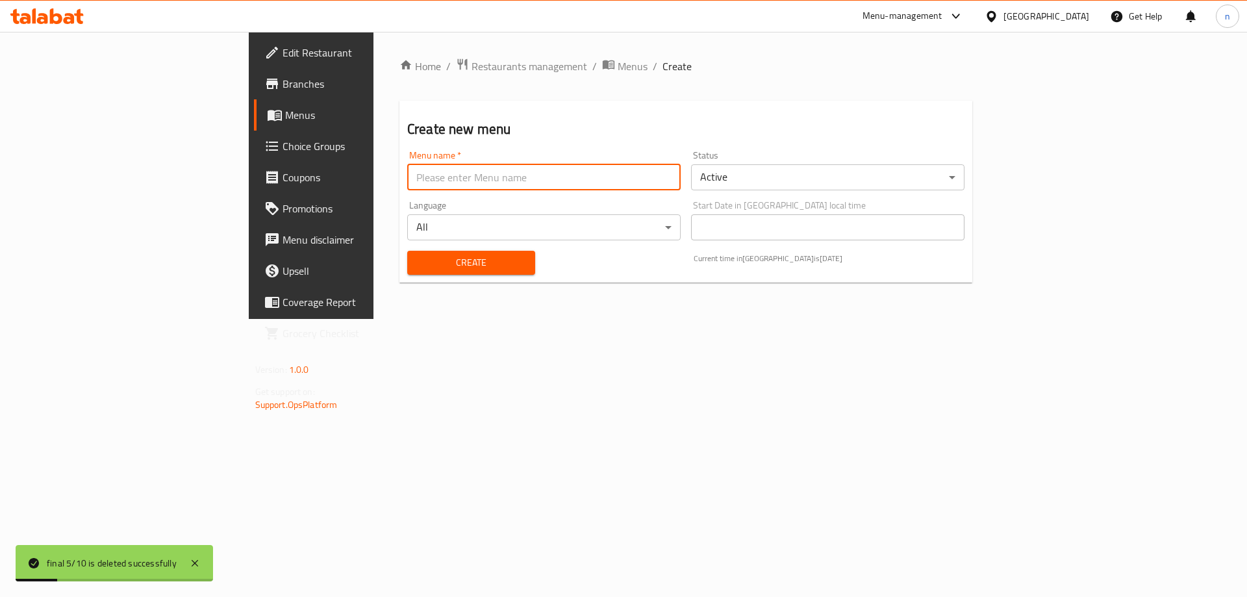
click at [407, 170] on input "text" at bounding box center [543, 177] width 273 height 26
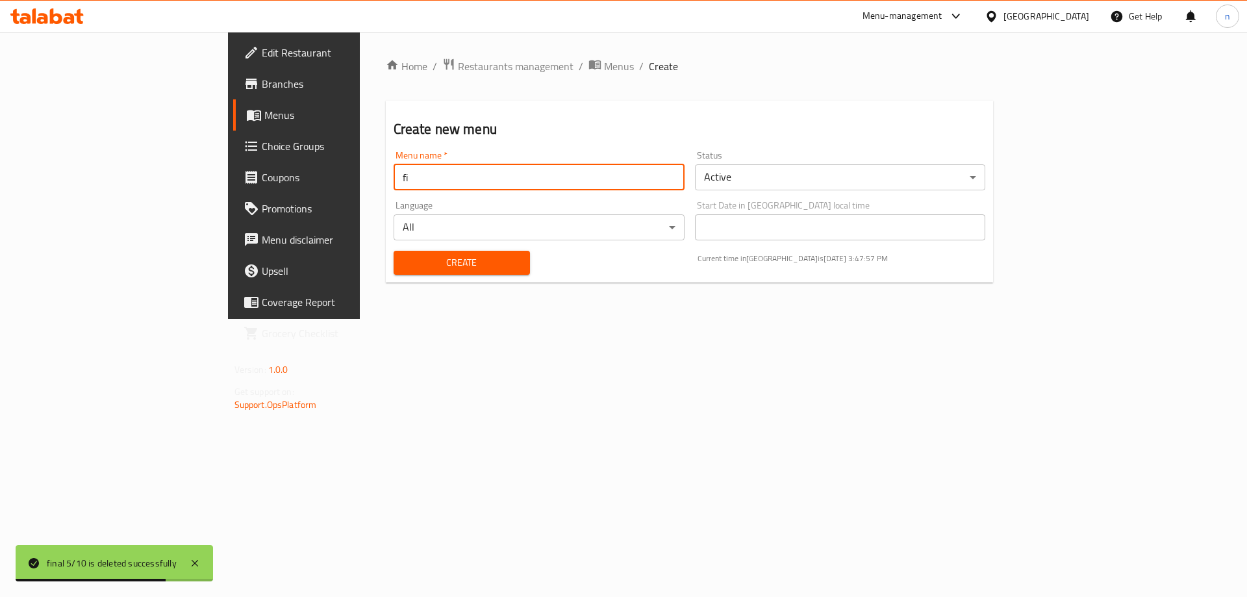
type input "final 5/10"
click at [404, 268] on span "Create" at bounding box center [462, 263] width 116 height 16
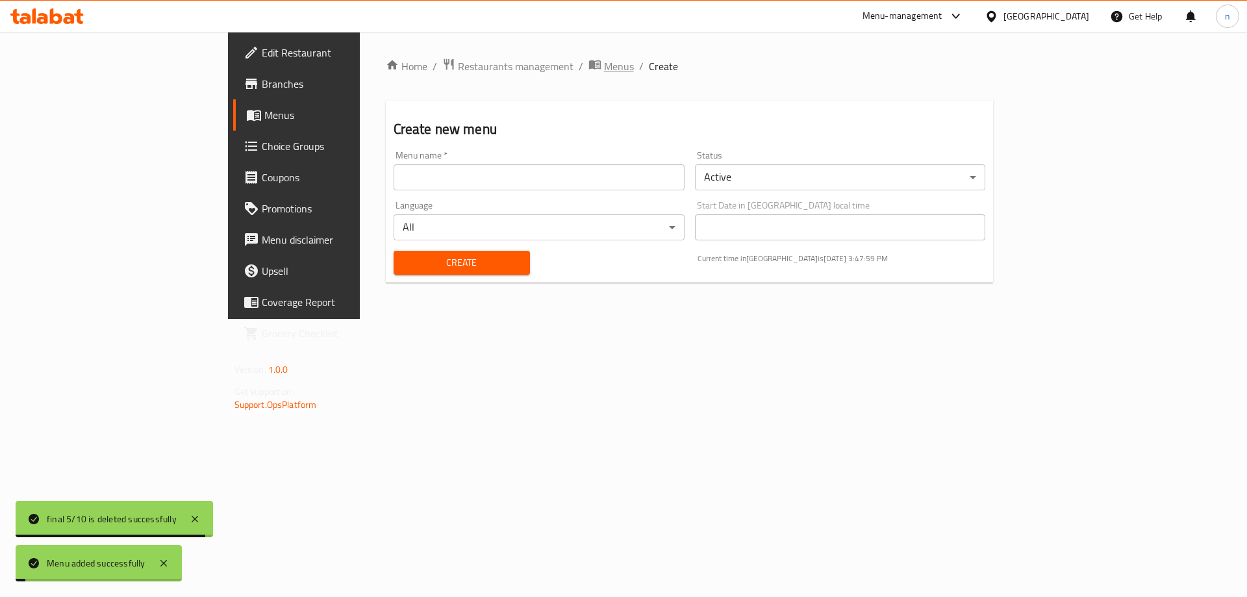
click at [604, 66] on span "Menus" at bounding box center [619, 66] width 30 height 16
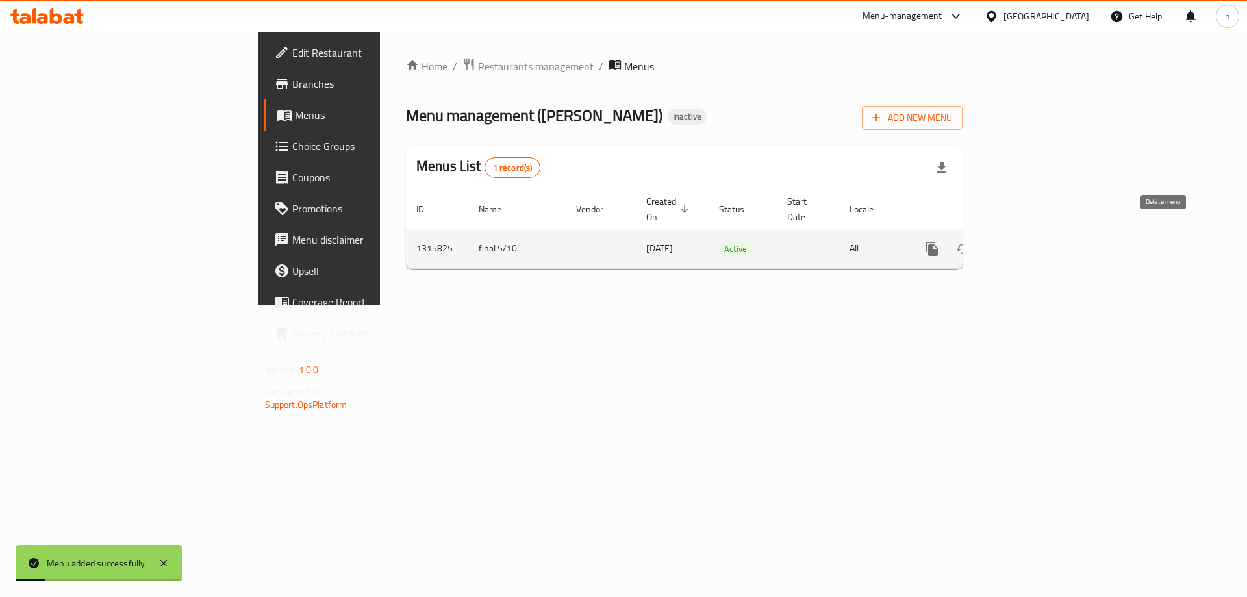
click at [1041, 233] on link "enhanced table" at bounding box center [1025, 248] width 31 height 31
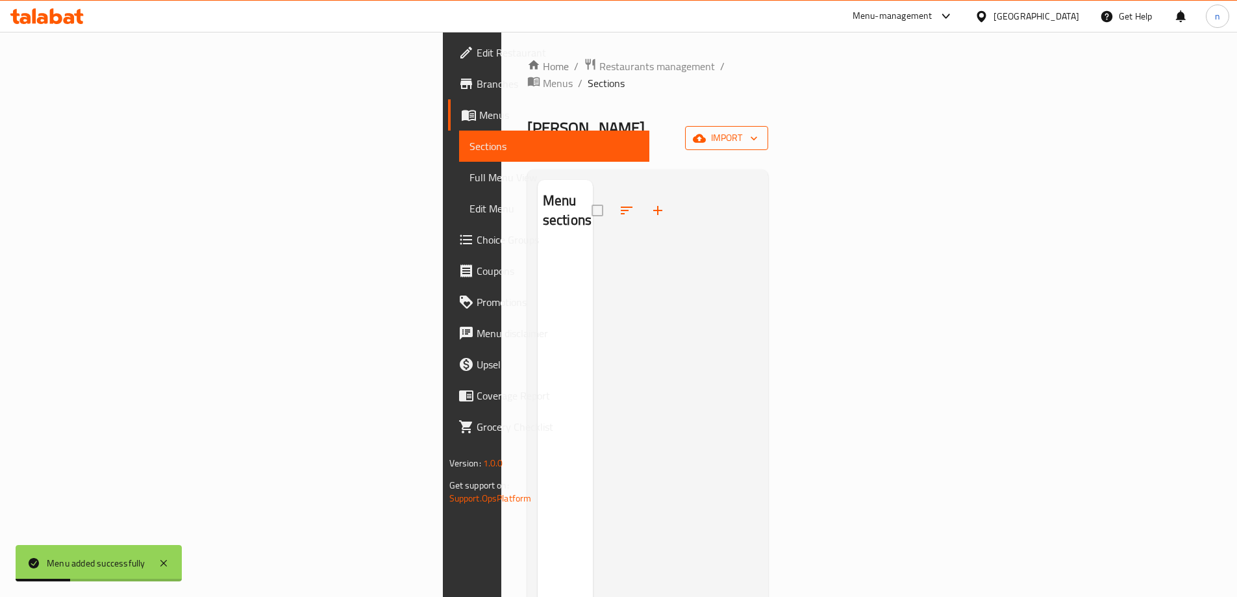
click at [758, 130] on span "import" at bounding box center [727, 138] width 62 height 16
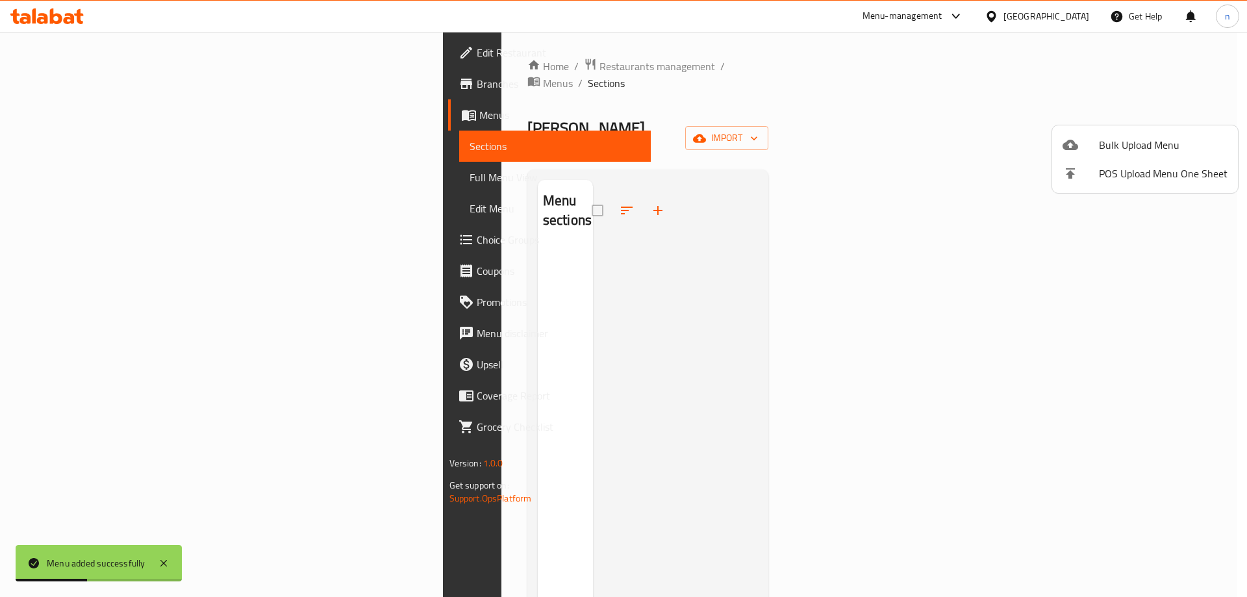
click at [1095, 129] on ul "Bulk Upload Menu POS Upload Menu One Sheet" at bounding box center [1145, 159] width 186 height 68
click at [1094, 136] on li "Bulk Upload Menu" at bounding box center [1145, 145] width 186 height 29
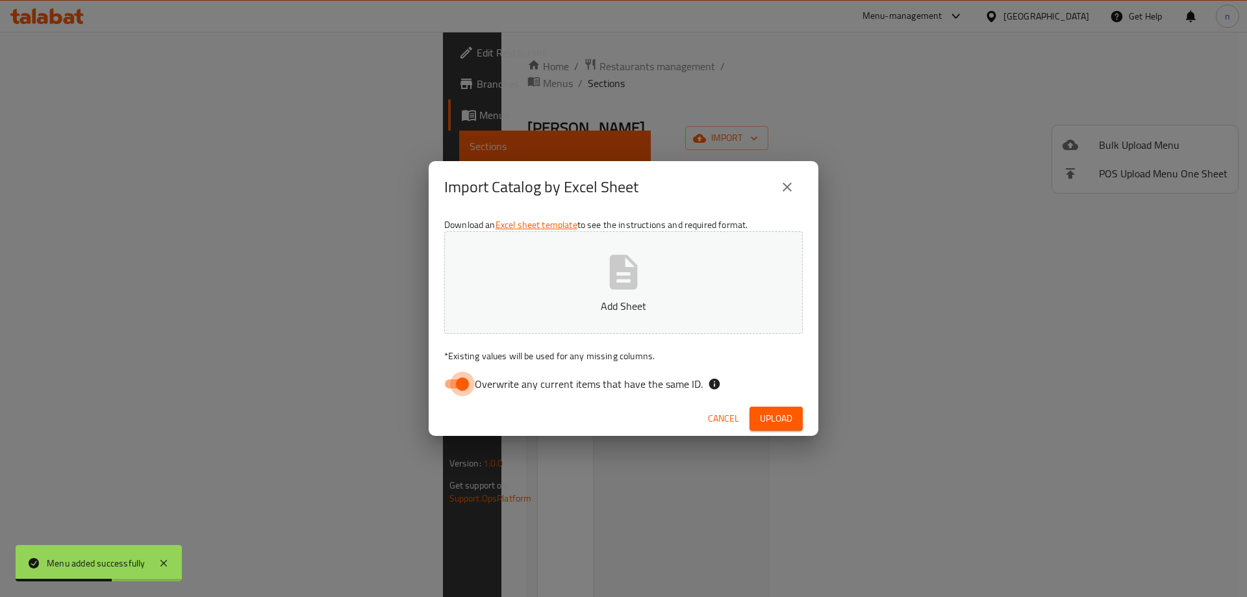
click at [459, 376] on input "Overwrite any current items that have the same ID." at bounding box center [462, 383] width 74 height 25
checkbox input "false"
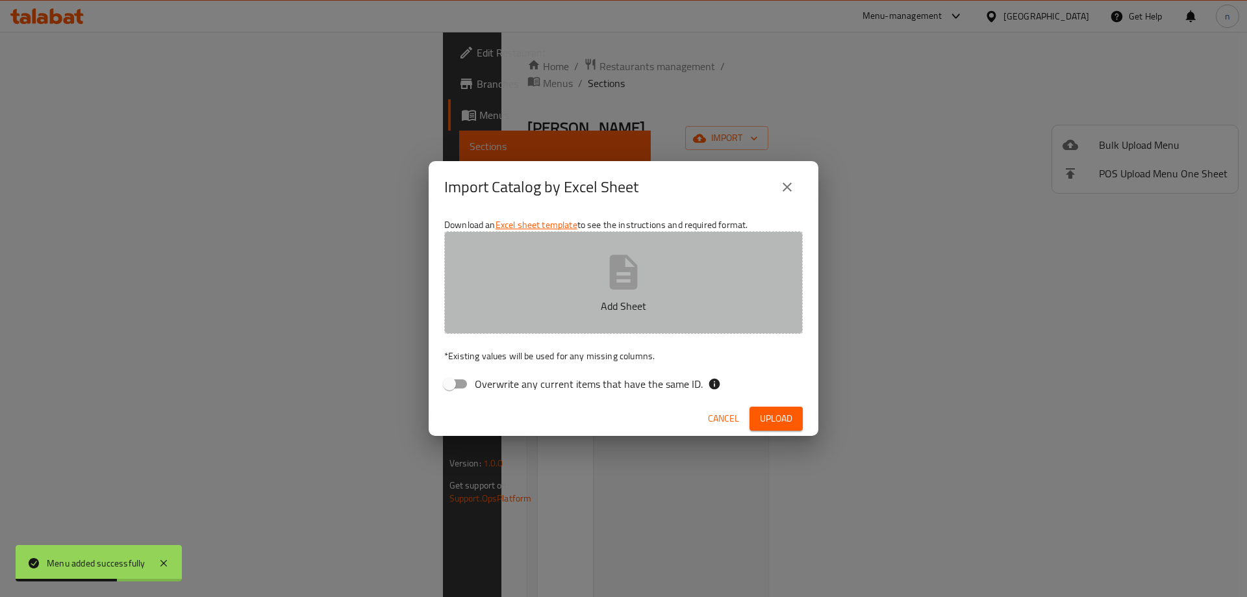
click at [544, 247] on button "Add Sheet" at bounding box center [623, 282] width 358 height 103
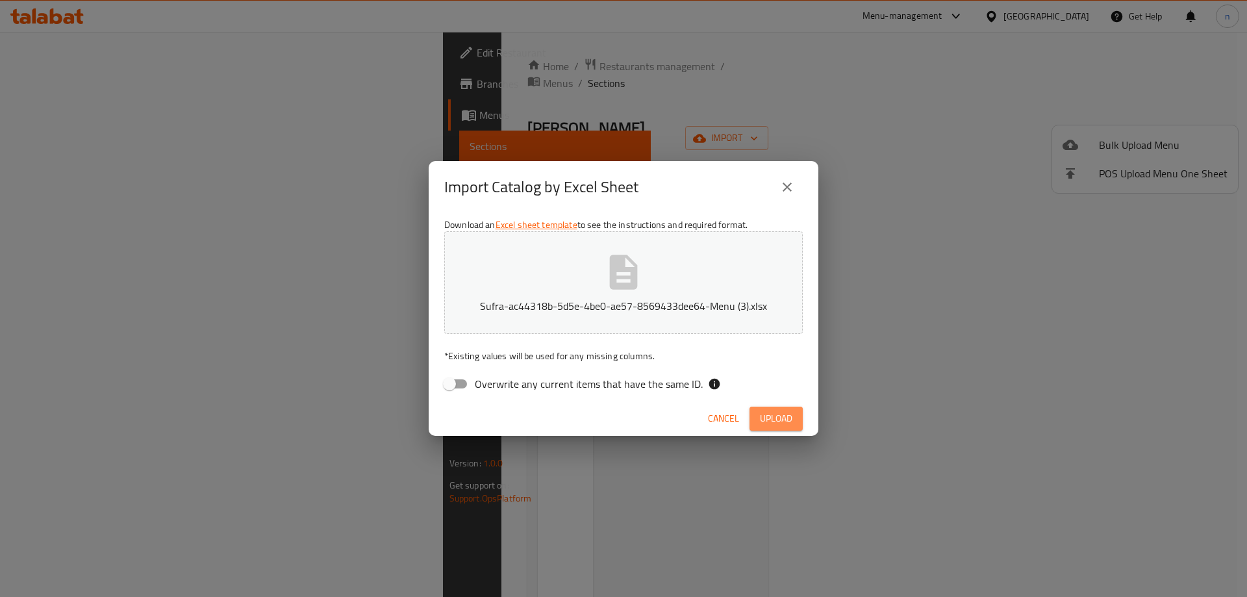
click at [762, 410] on span "Upload" at bounding box center [776, 418] width 32 height 16
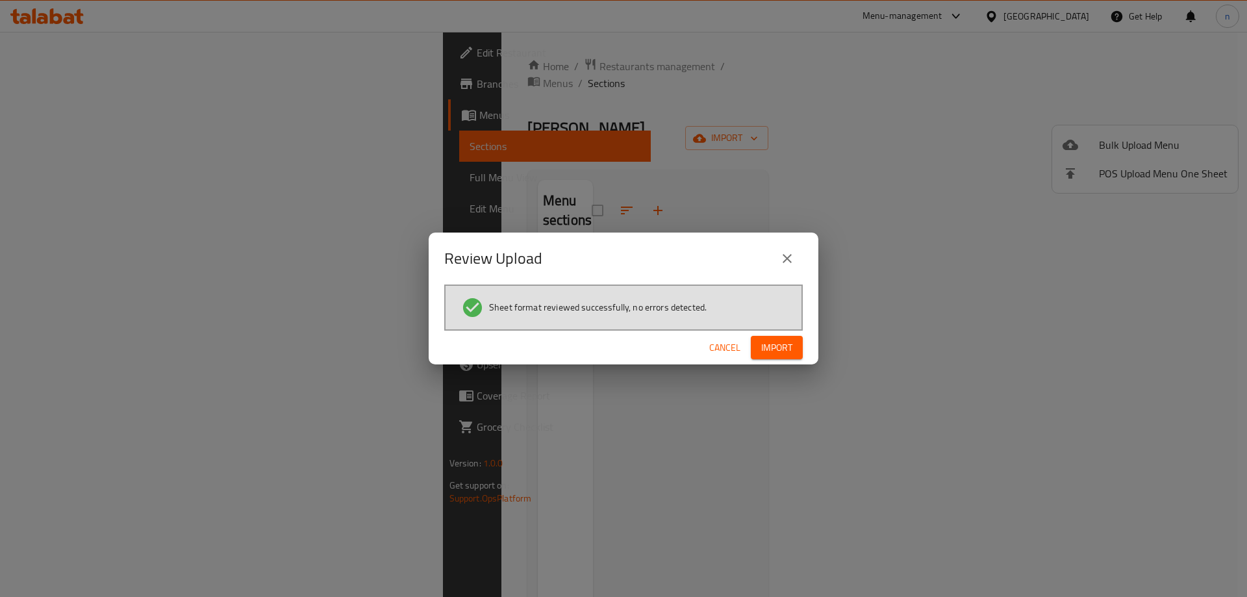
click at [755, 334] on div "Cancel Import" at bounding box center [624, 348] width 390 height 34
click at [799, 342] on button "Import" at bounding box center [777, 348] width 52 height 24
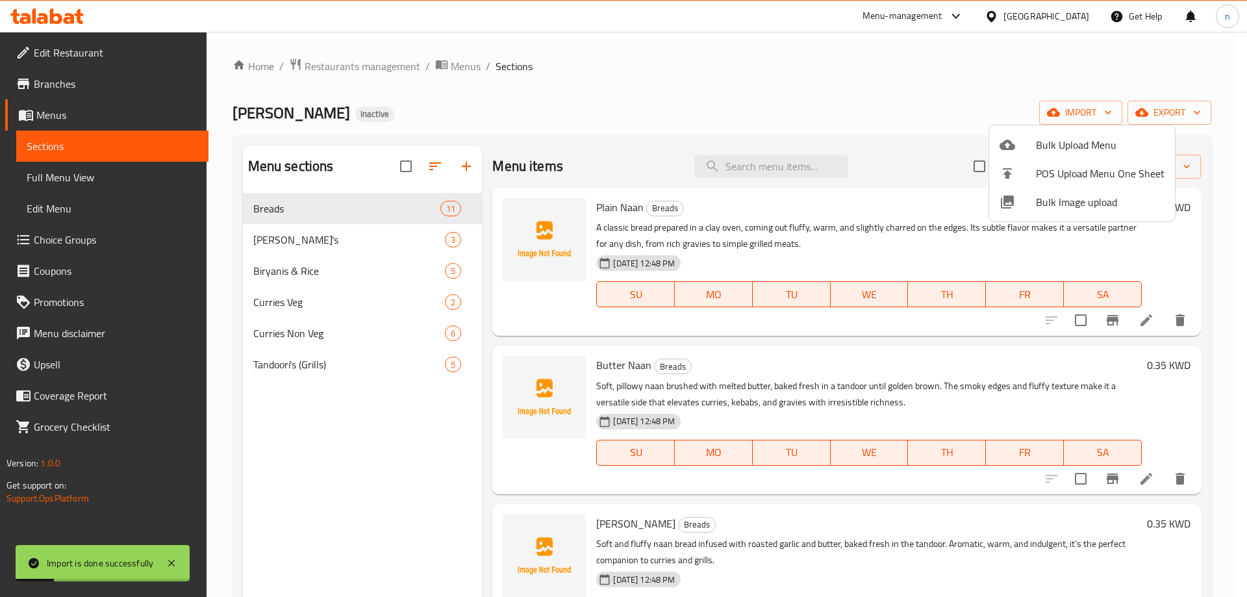
click at [134, 184] on div at bounding box center [623, 298] width 1247 height 597
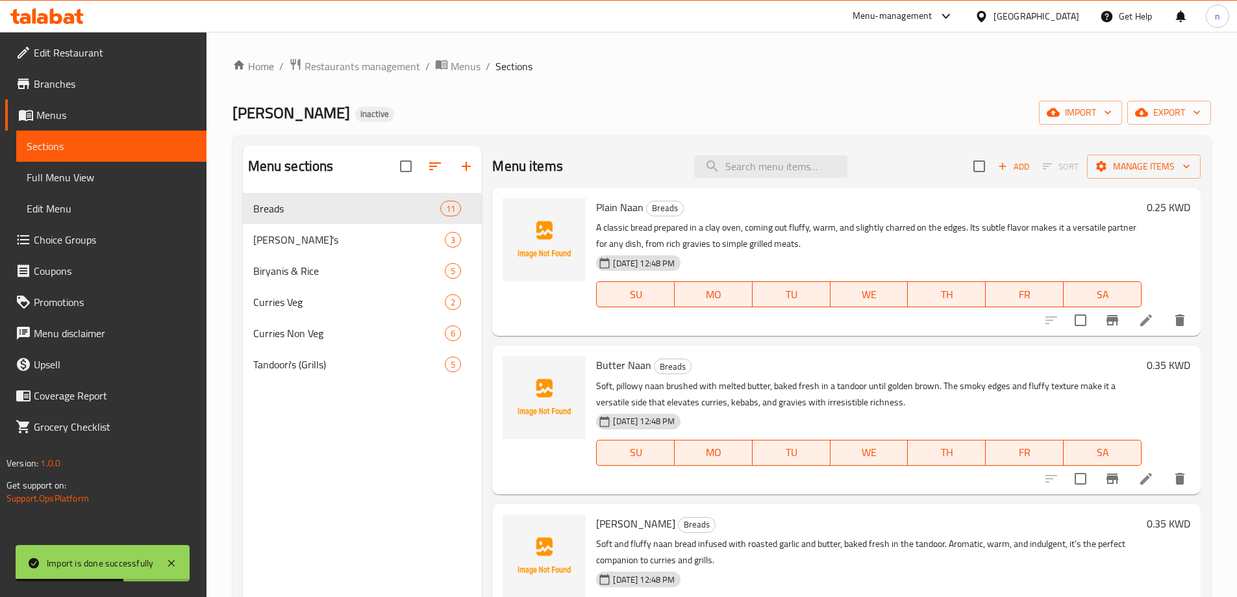
click at [100, 175] on span "Full Menu View" at bounding box center [112, 178] width 170 height 16
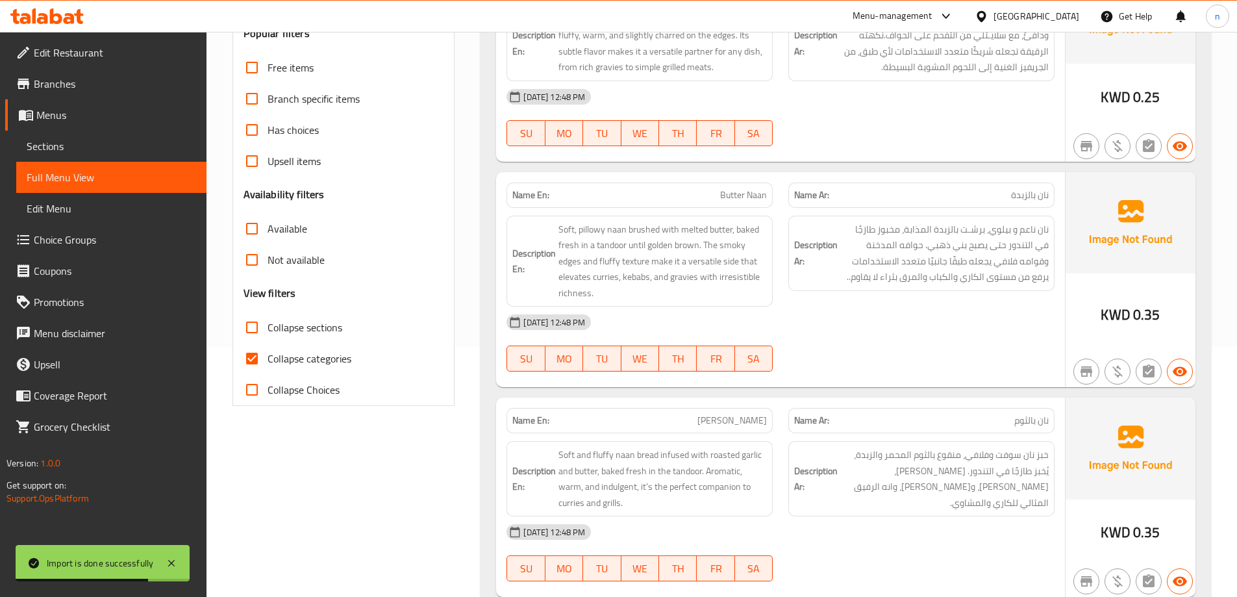
scroll to position [260, 0]
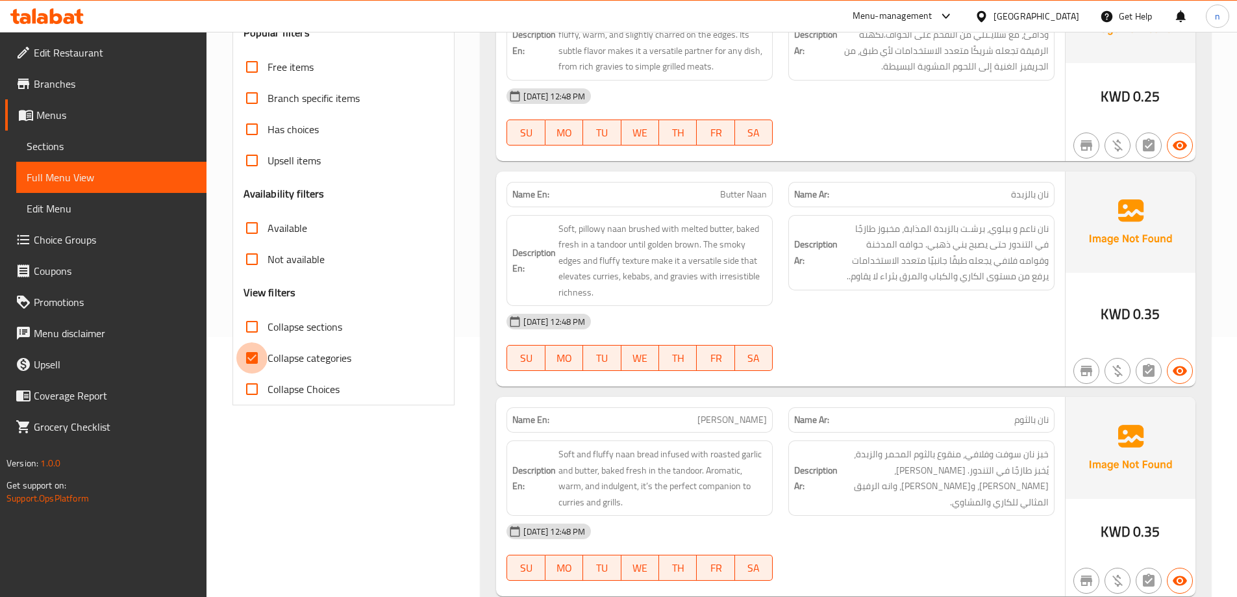
drag, startPoint x: 252, startPoint y: 347, endPoint x: 283, endPoint y: 364, distance: 35.1
click at [252, 348] on input "Collapse categories" at bounding box center [251, 357] width 31 height 31
checkbox input "false"
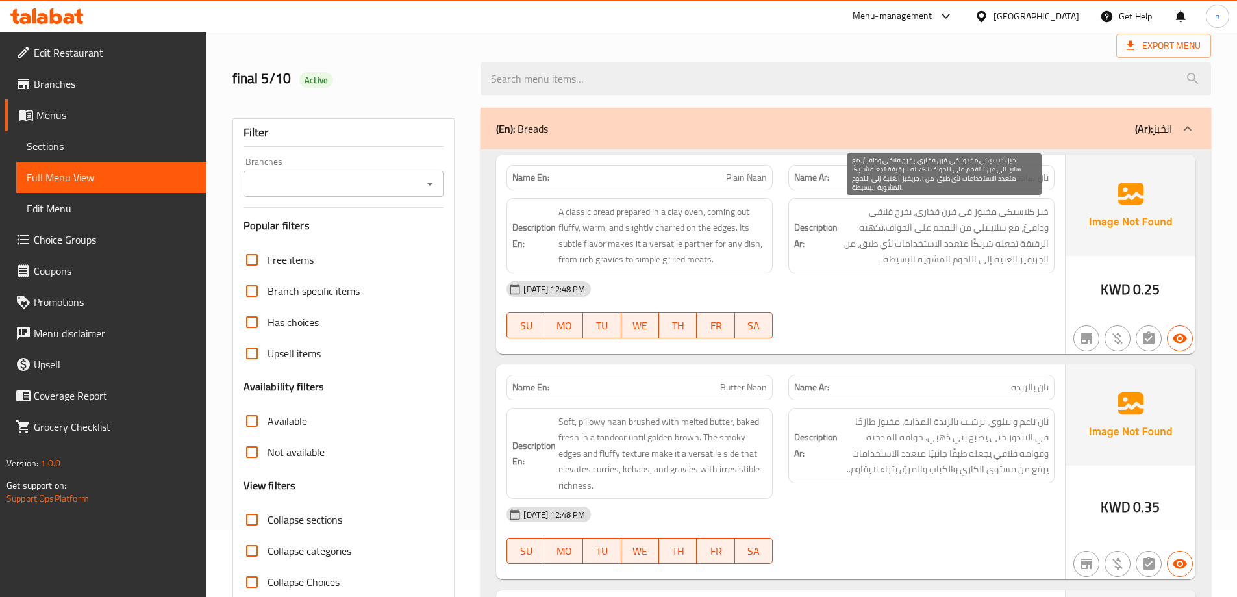
scroll to position [130, 0]
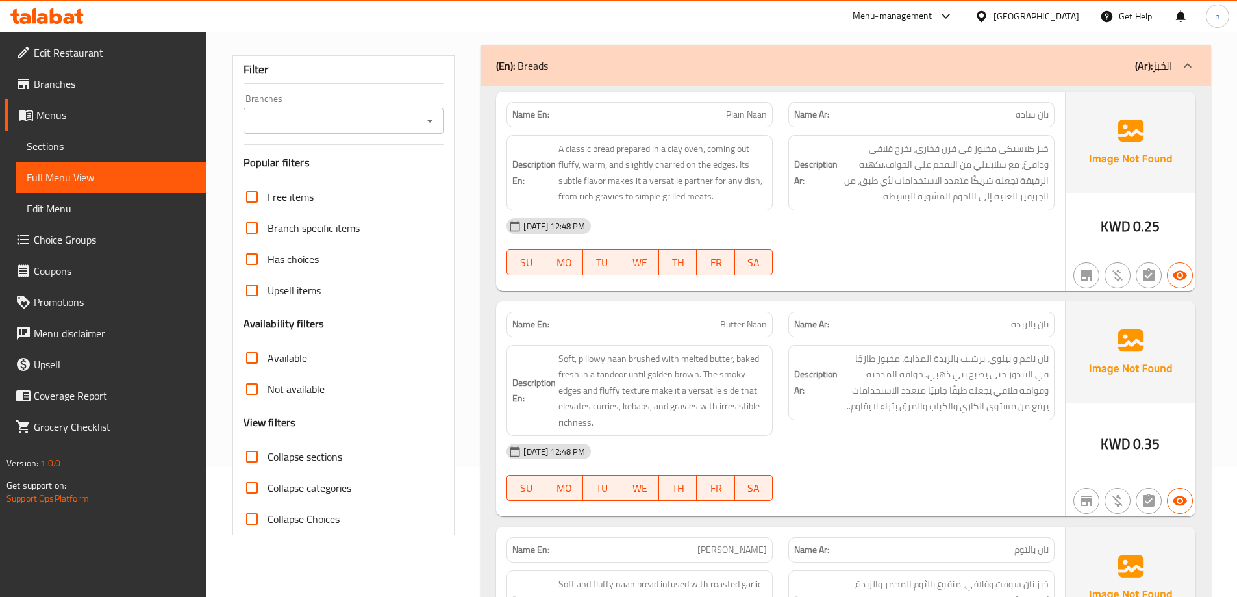
click at [748, 112] on span "Plain Naan" at bounding box center [746, 115] width 41 height 14
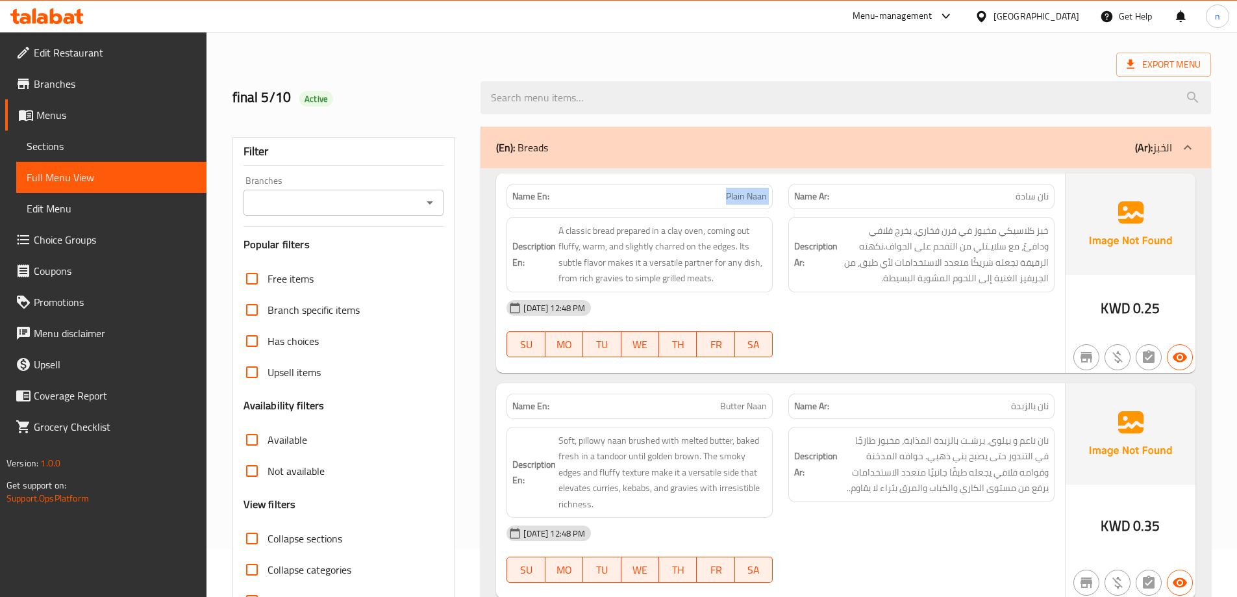
scroll to position [0, 0]
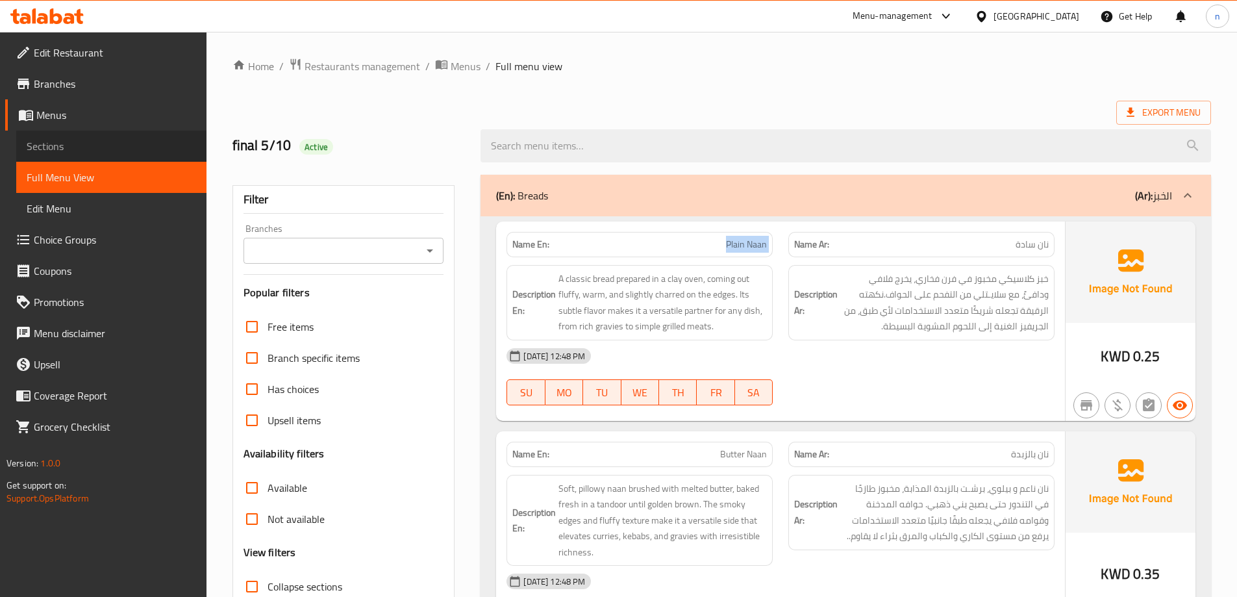
click at [104, 144] on span "Sections" at bounding box center [112, 146] width 170 height 16
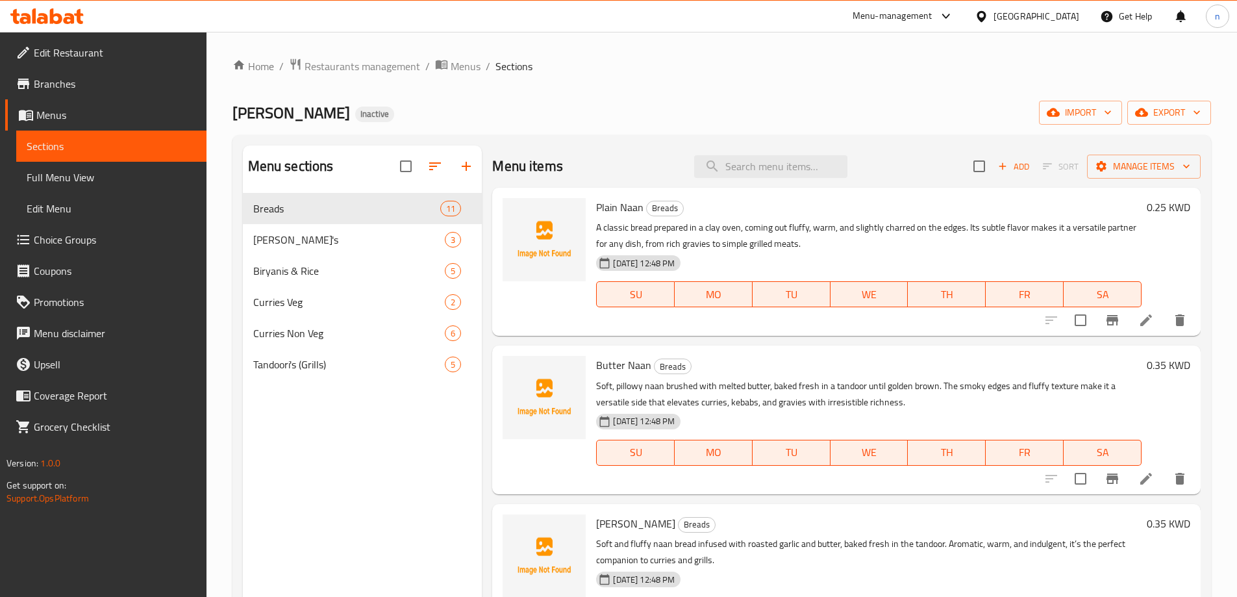
click at [1129, 331] on li at bounding box center [1146, 319] width 36 height 23
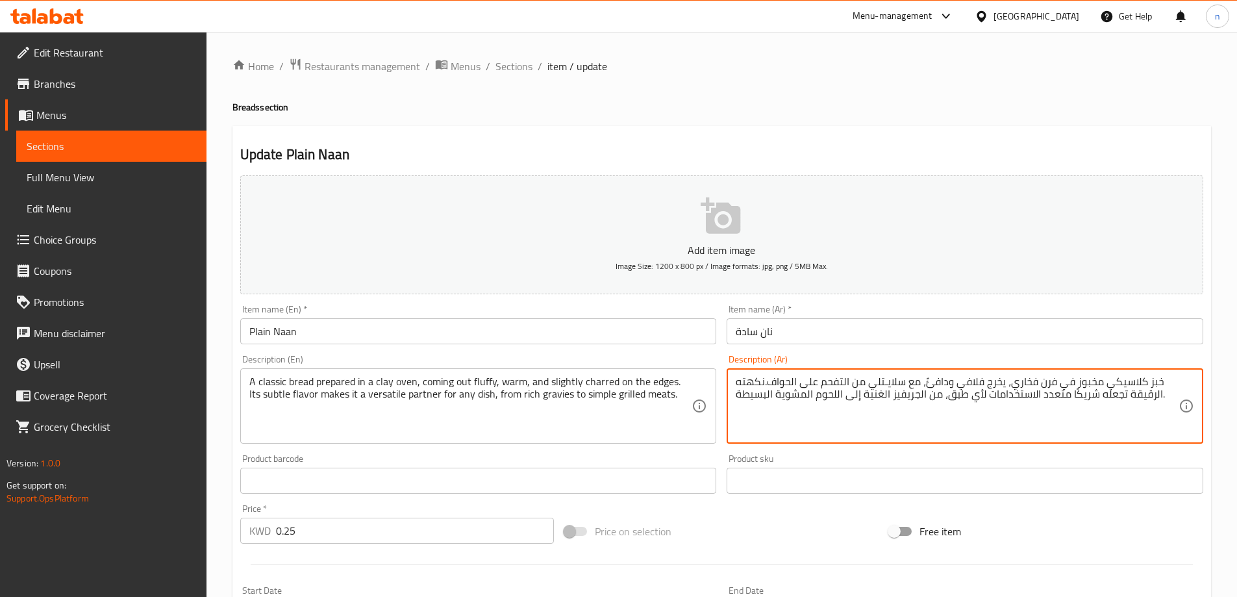
click at [875, 388] on textarea "خبز كلاسيكي مخبوز في فرن فخاري، يخرج فلافي ودافئً، مع سلايـتلي من التفحم على ال…" at bounding box center [957, 406] width 443 height 62
click at [850, 429] on textarea "خبز كلاسيكي مخبوز في فرن فخاري، يخرج فلافي ودافئً، مع سلايـتلي من التفحم على ال…" at bounding box center [957, 406] width 443 height 62
click at [1094, 383] on textarea "خبز كلاسيكي مخبوز في فرن فخاري، يخرج فلافي ودافئً، مع سلايـتلي من التفحم على ال…" at bounding box center [957, 406] width 443 height 62
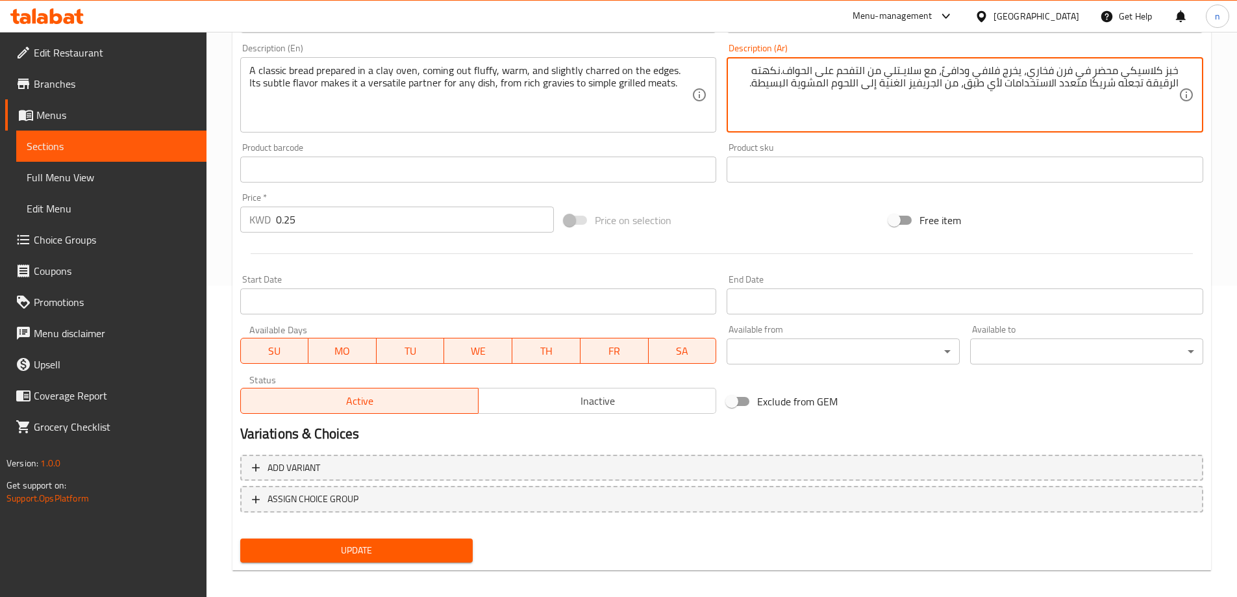
scroll to position [321, 0]
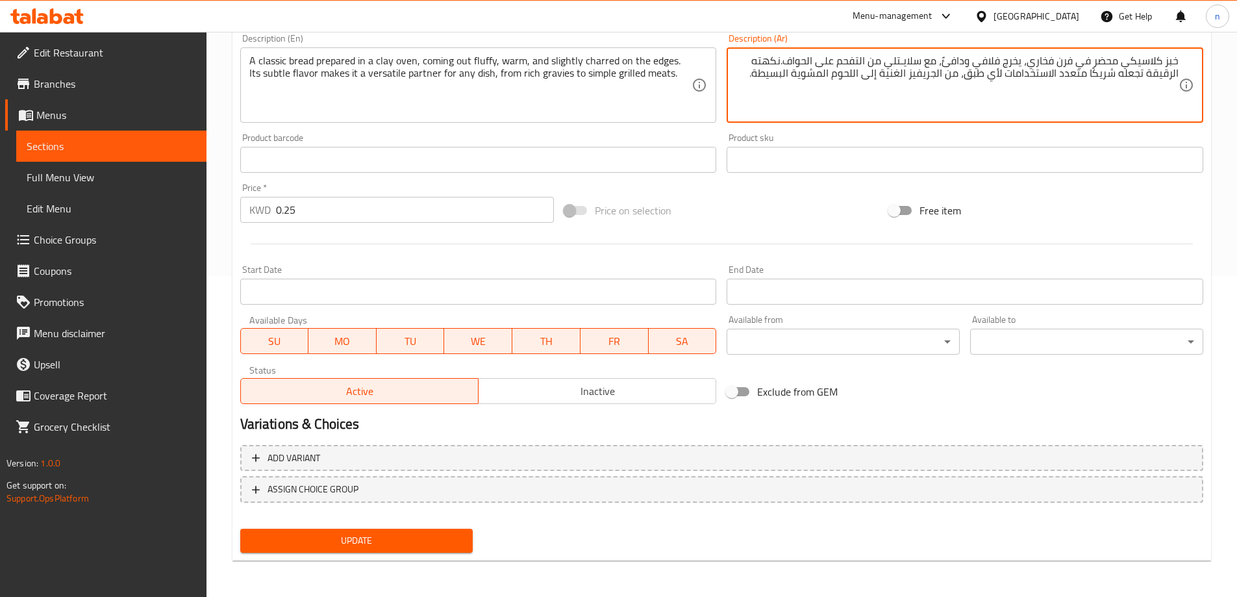
type textarea "خبز كلاسيكي محضر في فرن فخاري، يخرج فلافي ودافئً، مع سلايـتلي من التفحم على الح…"
click at [374, 548] on span "Update" at bounding box center [357, 541] width 212 height 16
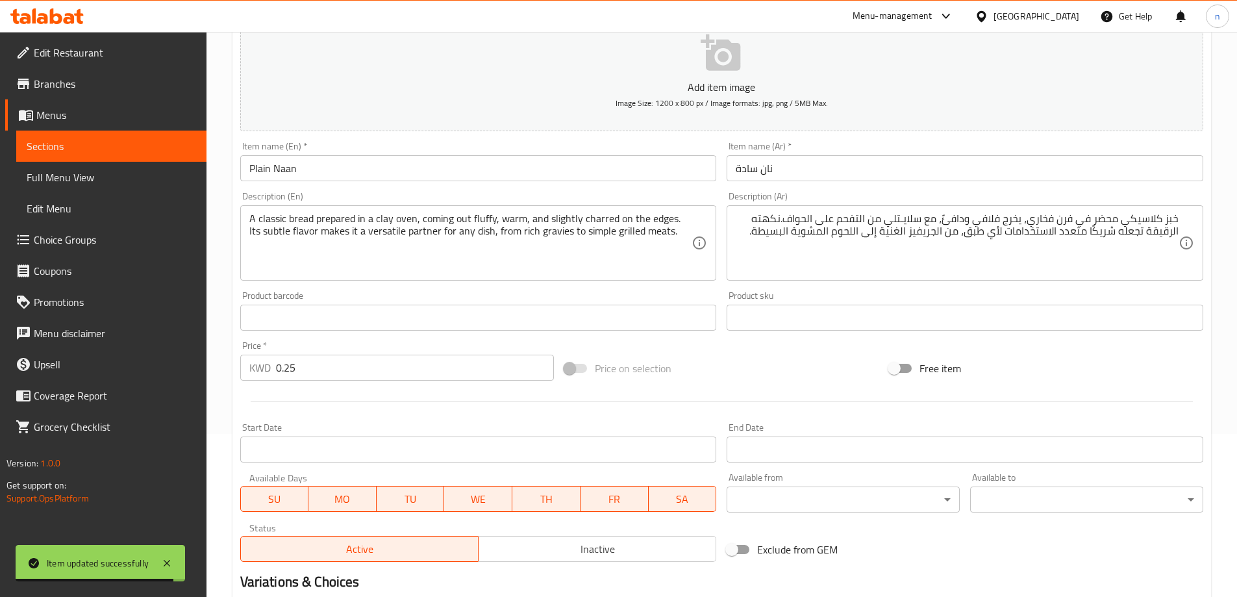
scroll to position [0, 0]
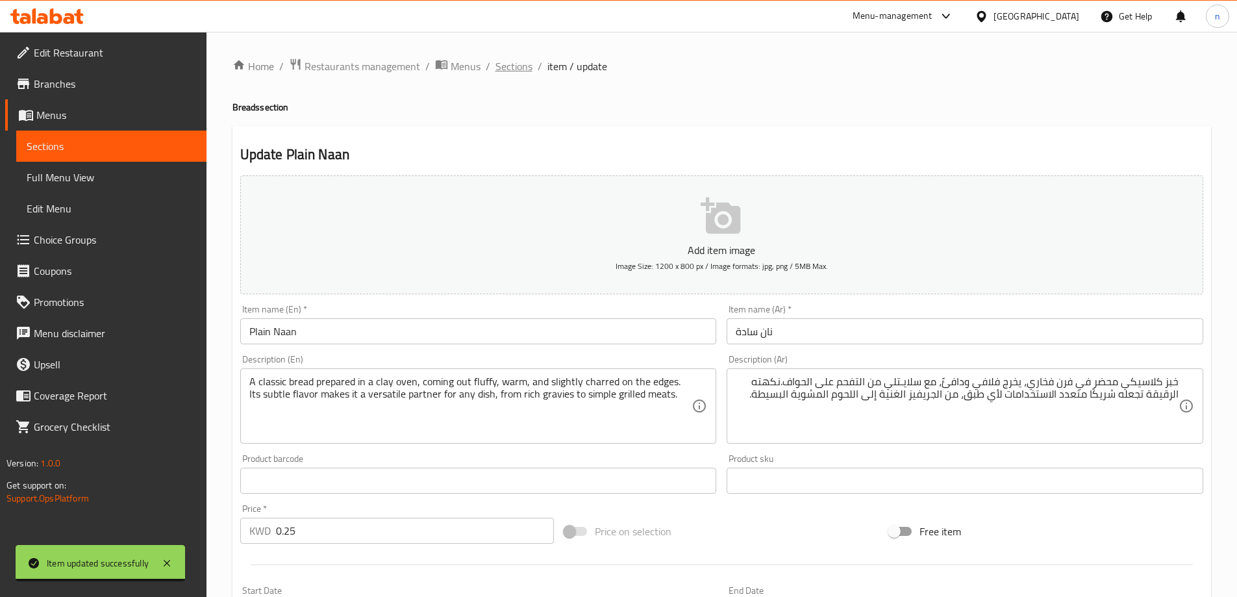
click at [501, 67] on span "Sections" at bounding box center [514, 66] width 37 height 16
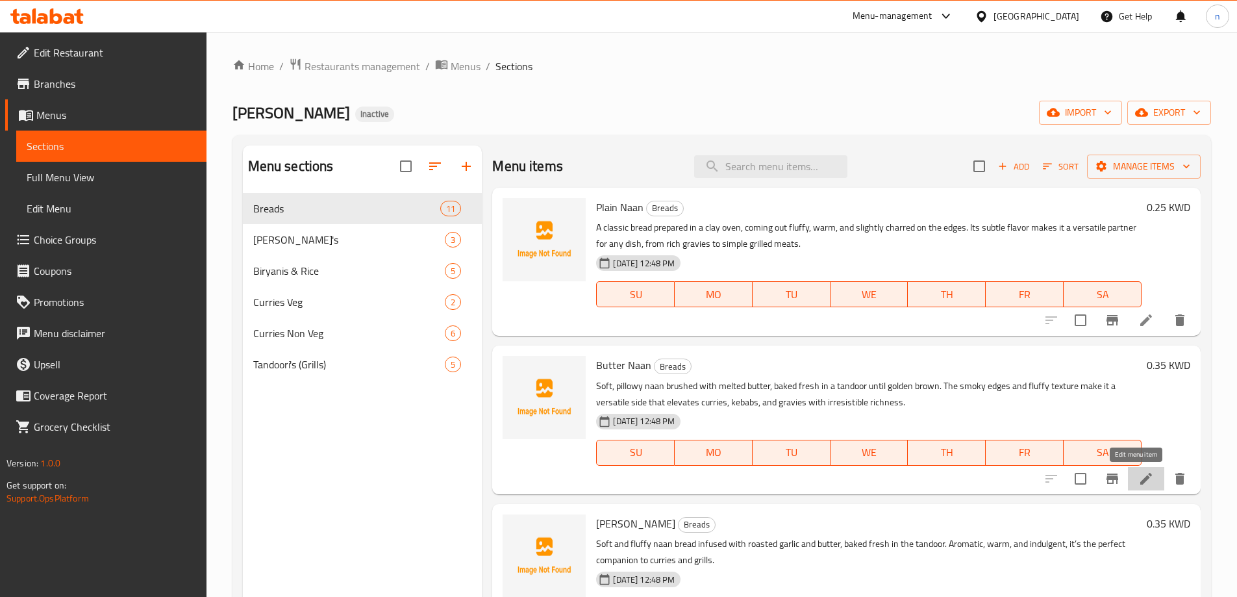
click at [1138, 481] on icon at bounding box center [1146, 479] width 16 height 16
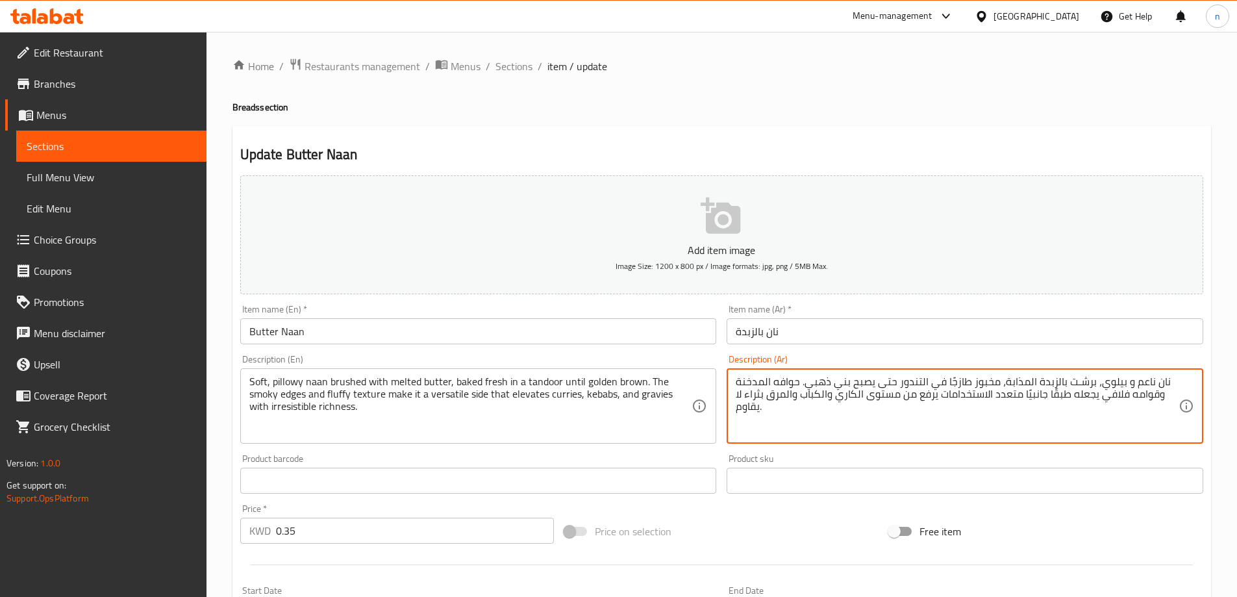
scroll to position [321, 0]
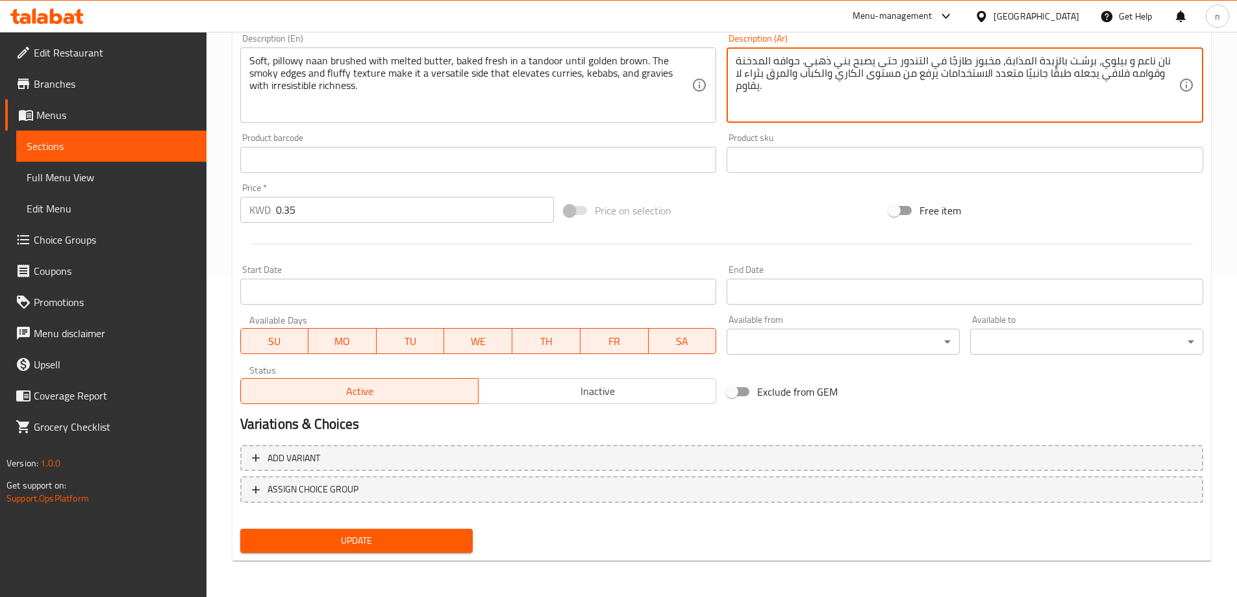
type textarea "نان ناعم و بيلوي، برشـت بالزبدة المذابة، مخبوز طازجًا في التندور حتى يصبح بني ذ…"
click at [365, 538] on span "Update" at bounding box center [357, 541] width 212 height 16
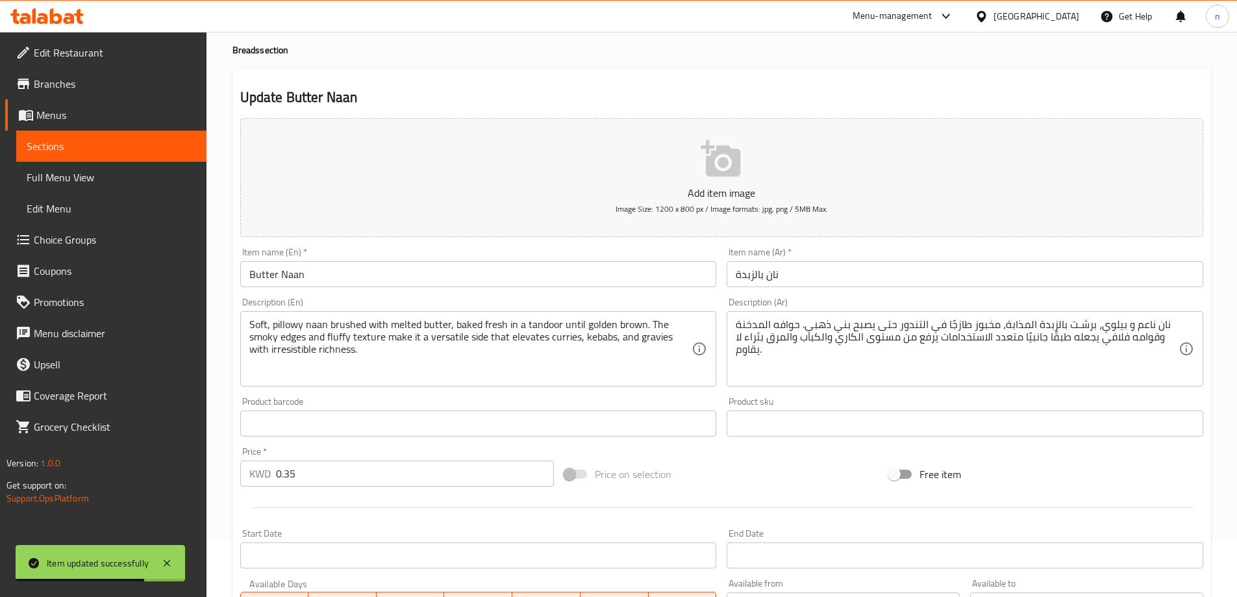
scroll to position [0, 0]
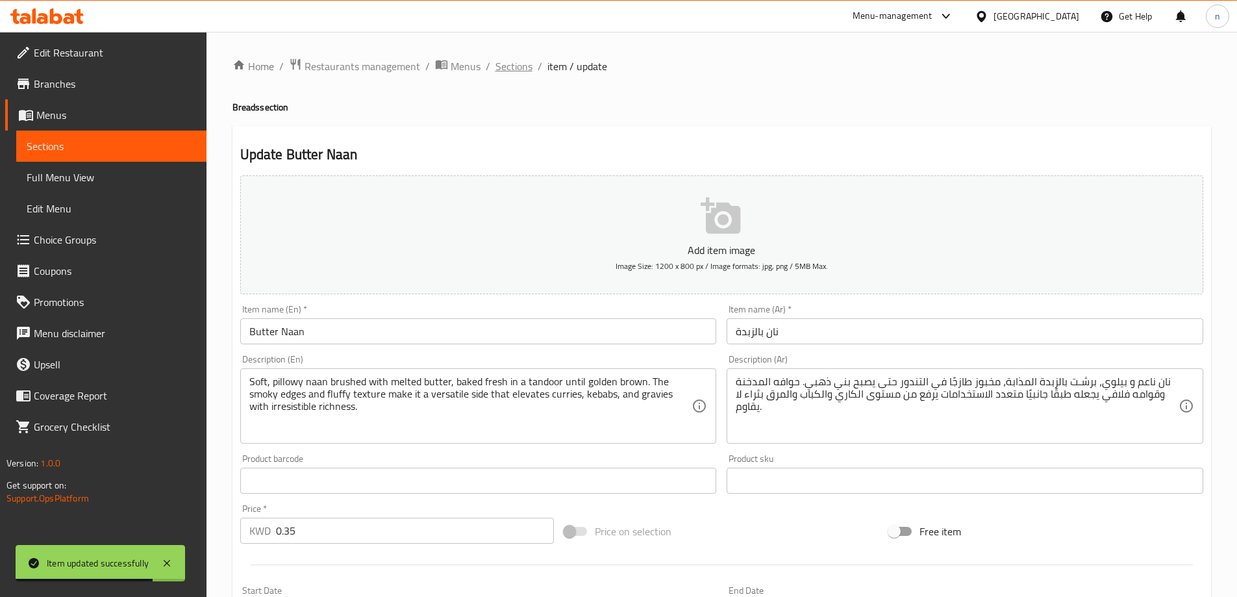
click at [503, 65] on span "Sections" at bounding box center [514, 66] width 37 height 16
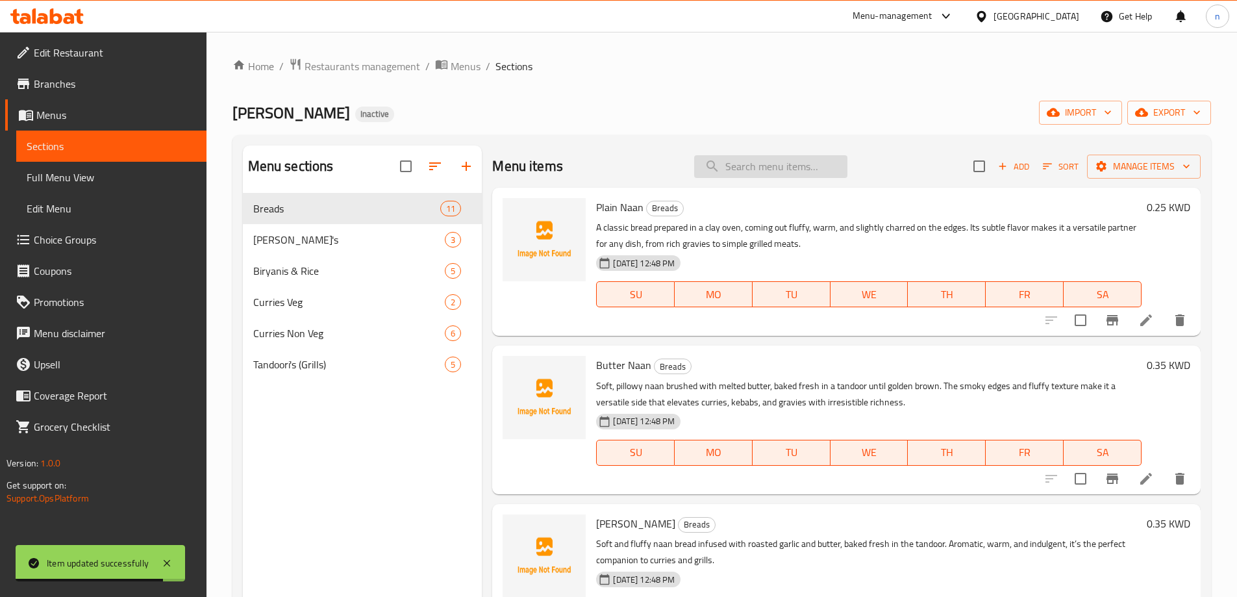
click at [777, 162] on input "search" at bounding box center [770, 166] width 153 height 23
paste input "generic"
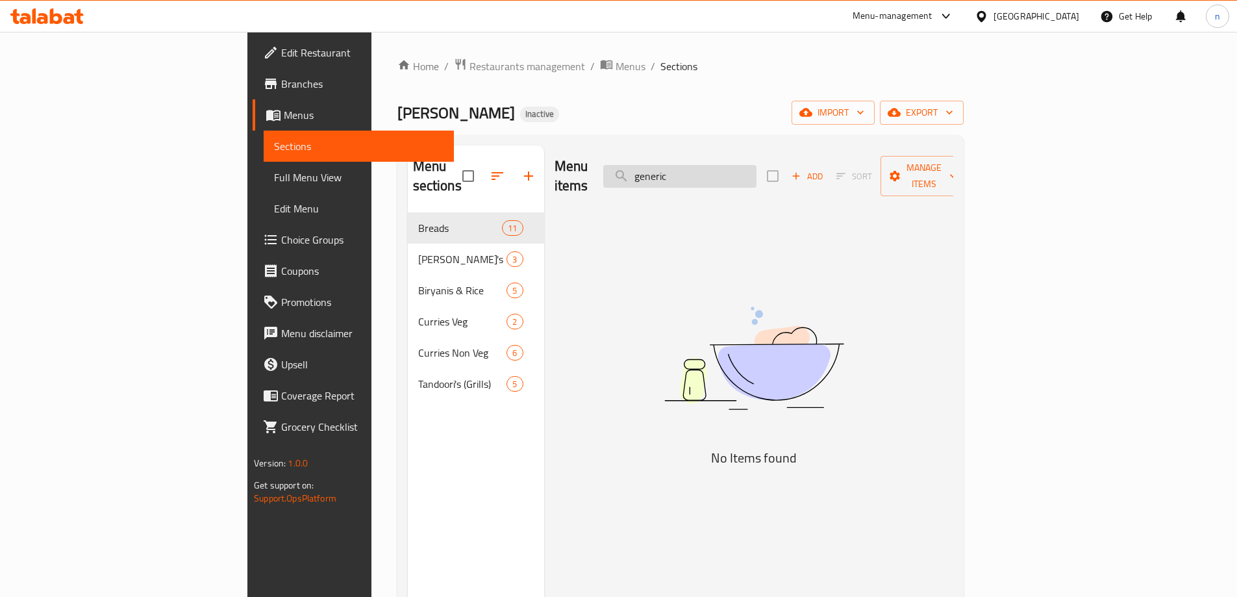
click at [757, 177] on input "generic" at bounding box center [679, 176] width 153 height 23
paste input "Cheese Kulcha"
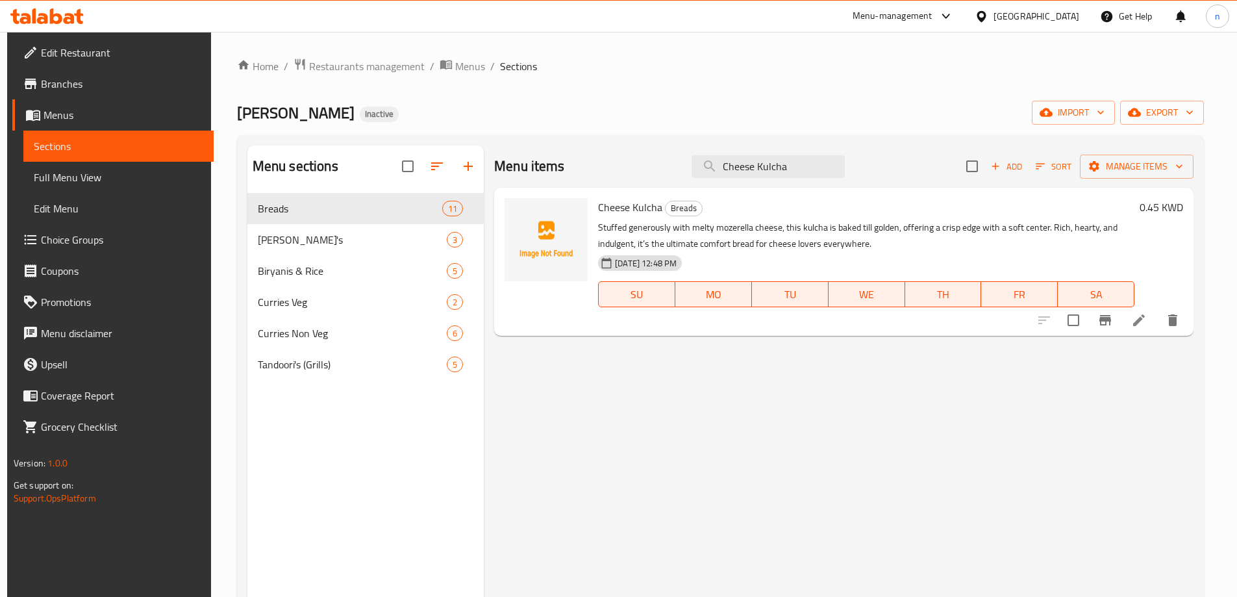
type input "Cheese Kulcha"
click at [1138, 318] on icon at bounding box center [1139, 320] width 16 height 16
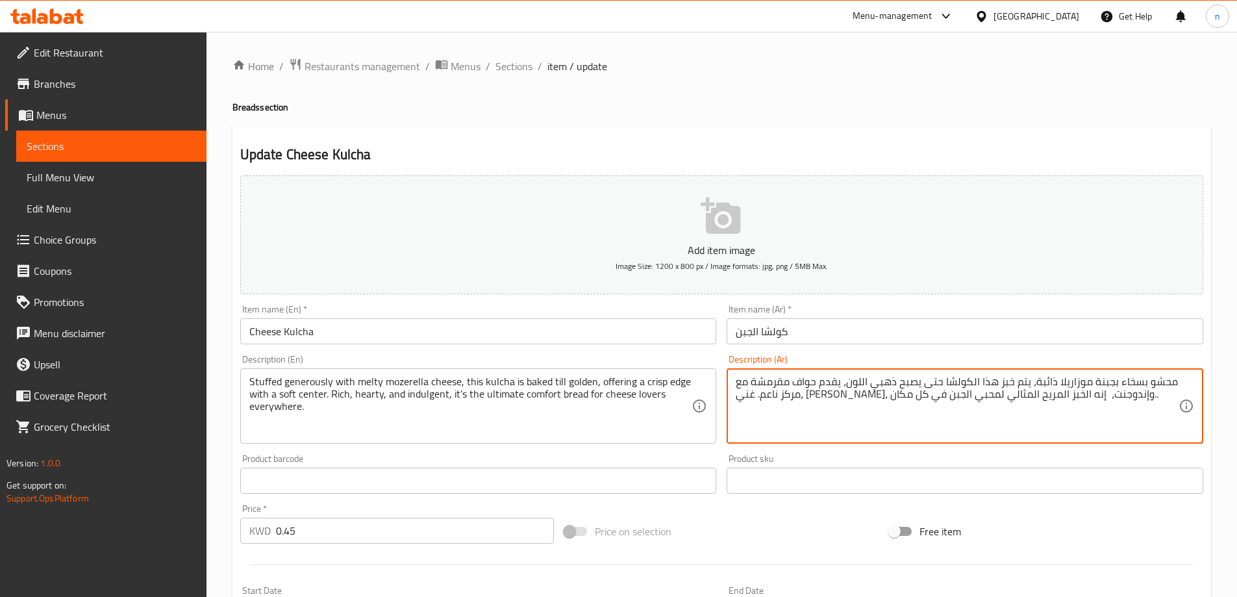
click at [1012, 384] on textarea "محشو بسخاء بجبنة موزاريلا ذائبة، يتم خبز هذا الكولشا حتى يصبح ذهبي اللون، يقدم …" at bounding box center [957, 406] width 443 height 62
click at [930, 431] on textarea "محشو بسخاء بجبنة موزاريلا ذائبة، يتم خبز هذا الكولشا حتى يصبح ذهبي اللون، يقدم …" at bounding box center [957, 406] width 443 height 62
click at [862, 385] on textarea "محشو بسخاء بجبنة موزاريلا ذائبة، يتم خبز هذا الكولشا حتى يصبح ذهبي اللون، يقدم …" at bounding box center [957, 406] width 443 height 62
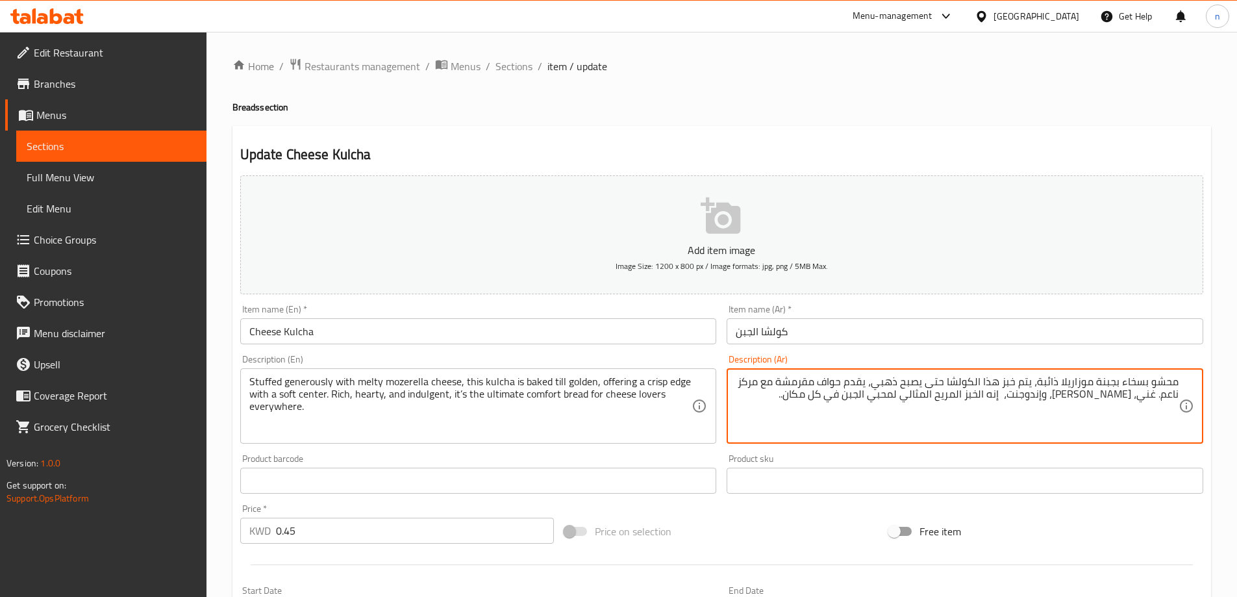
click at [801, 383] on textarea "محشو بسخاء بجبنة موزاريلا ذائبة، يتم خبز هذا الكولشا حتى يصبح ذهبي، يقدم حواف م…" at bounding box center [957, 406] width 443 height 62
click at [1171, 395] on textarea "محشو بسخاء بجبنة موزاريلا ذائبة، يتم خبز هذا الكولشا حتى يصبح ذهبي، يقدم حواف ك…" at bounding box center [957, 406] width 443 height 62
click at [821, 396] on textarea "محشو بسخاء بجبنة موزاريلا ذائبة، يتم خبز هذا الكولشا حتى يصبح ذهبي، يقدم حواف ك…" at bounding box center [957, 406] width 443 height 62
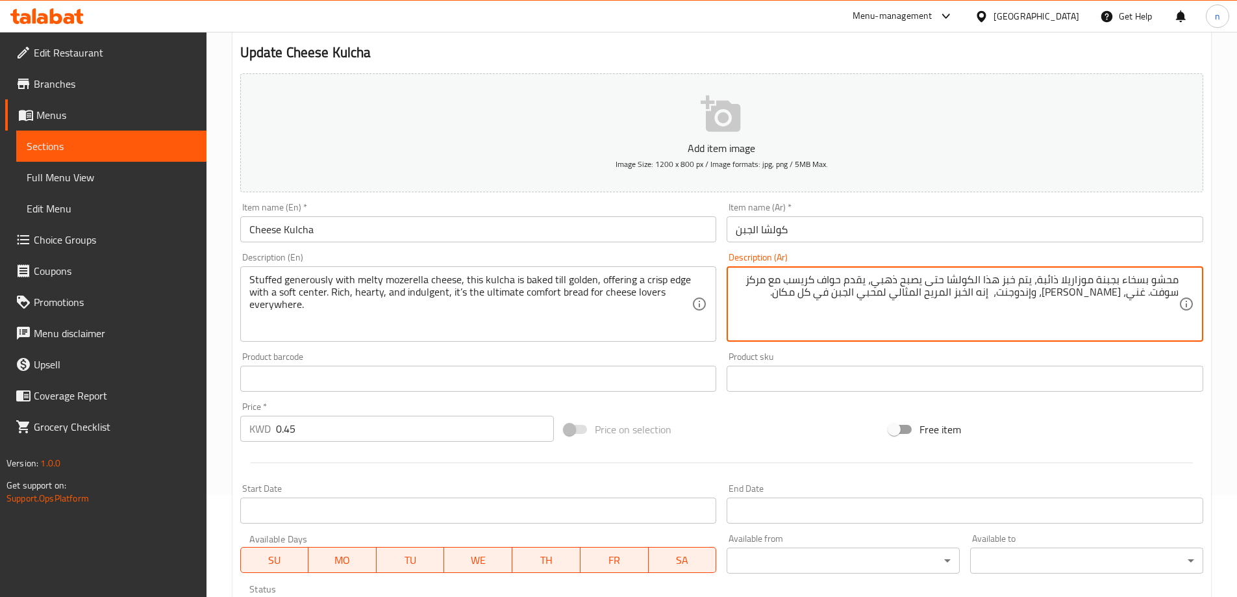
scroll to position [321, 0]
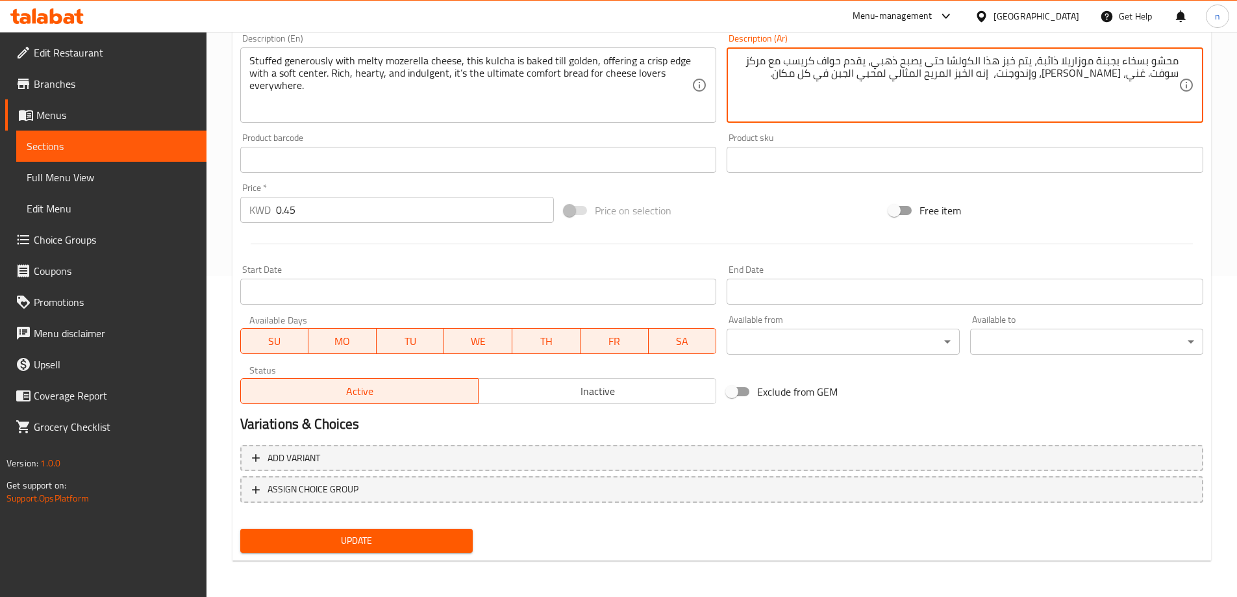
type textarea "محشو بسخاء بجبنة موزاريلا ذائبة، يتم خبز هذا الكولشا حتى يصبح ذهبي، يقدم حواف ك…"
click at [433, 533] on span "Update" at bounding box center [357, 541] width 212 height 16
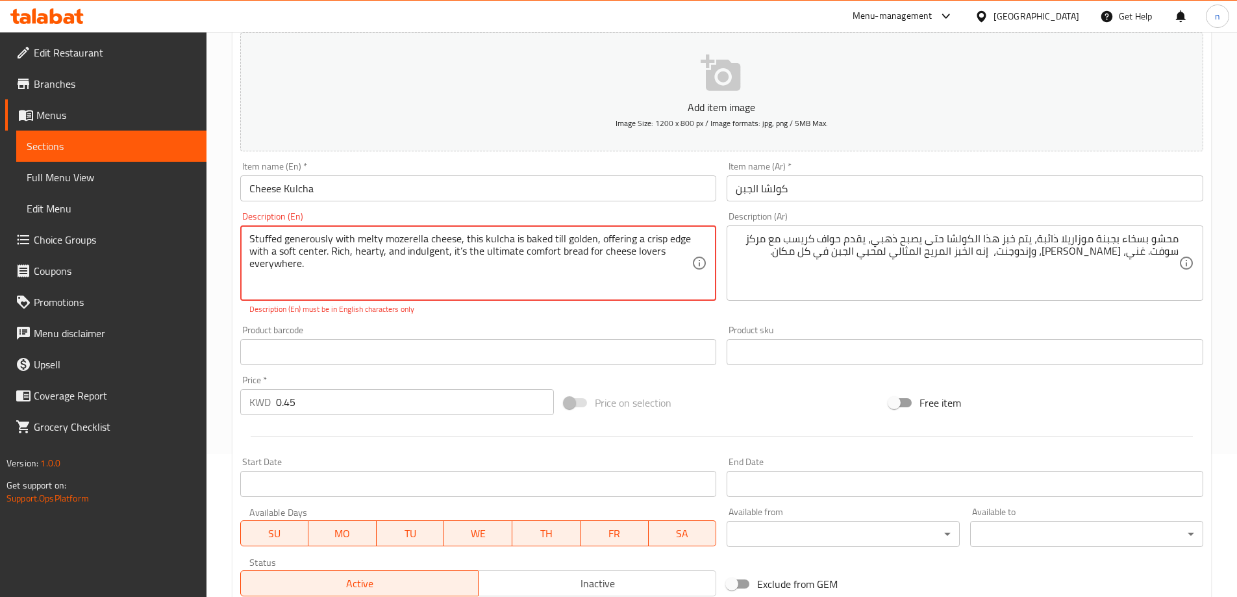
scroll to position [126, 0]
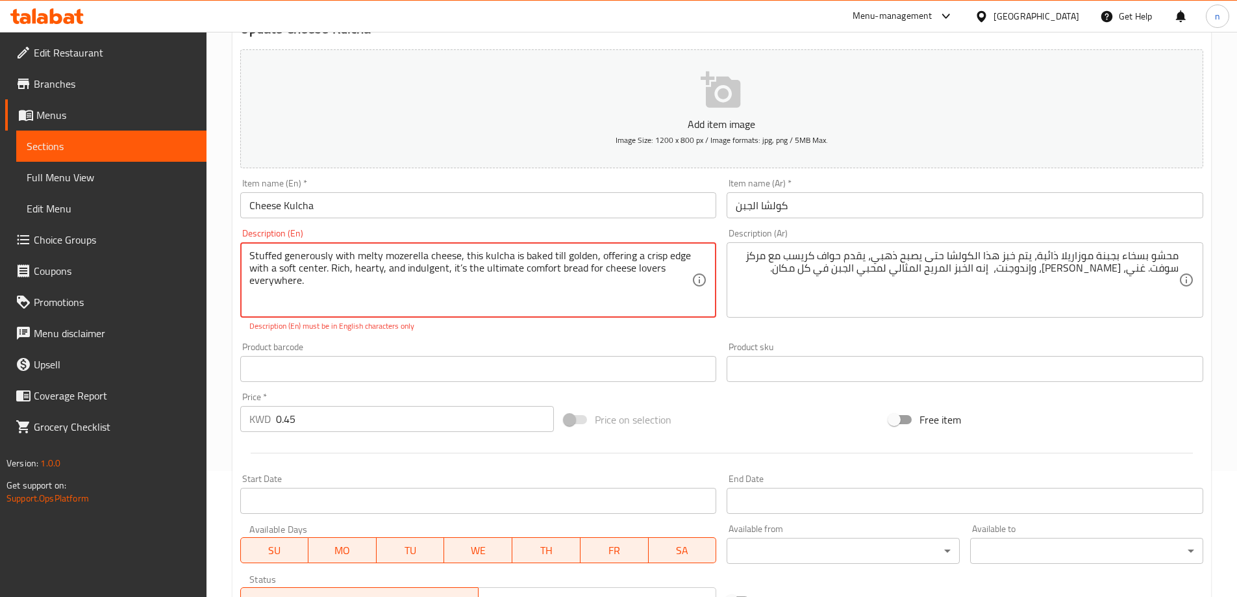
click at [449, 270] on textarea "Stuffed generously with melty mozerella cheese, this kulcha is baked till golde…" at bounding box center [470, 280] width 443 height 62
click at [330, 268] on textarea "Stuffed generously with melty mozerella cheese, this kulcha is baked till golde…" at bounding box center [470, 280] width 443 height 62
click at [457, 266] on textarea "Stuffed generously with melty mozerella cheese, this kulcha is baked till golde…" at bounding box center [470, 280] width 443 height 62
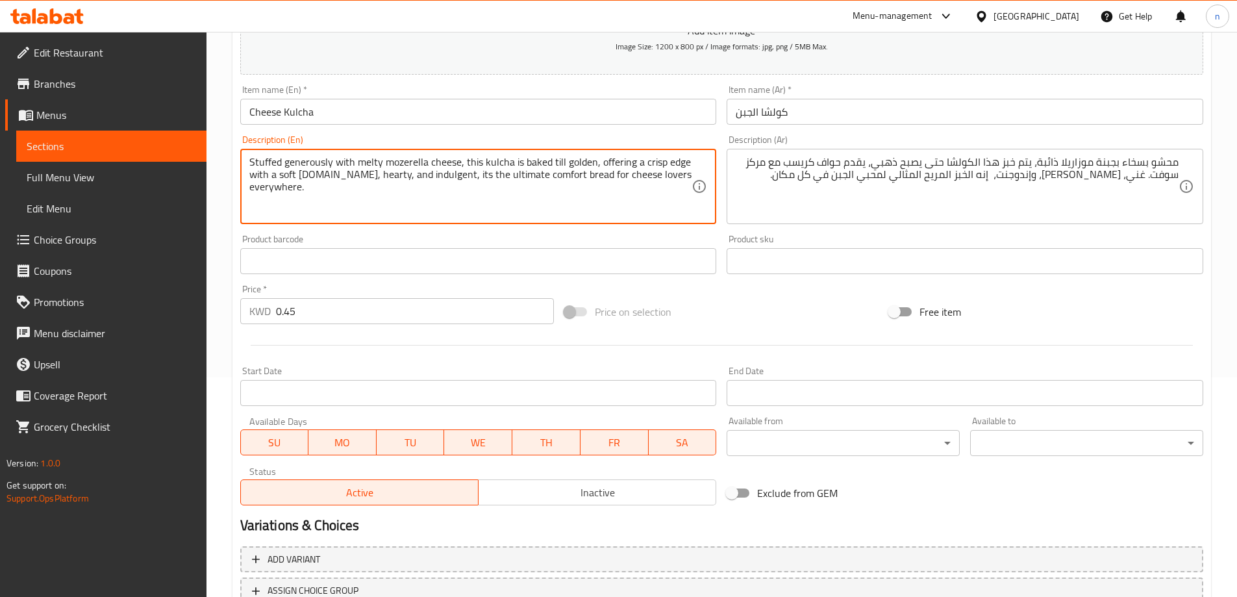
scroll to position [321, 0]
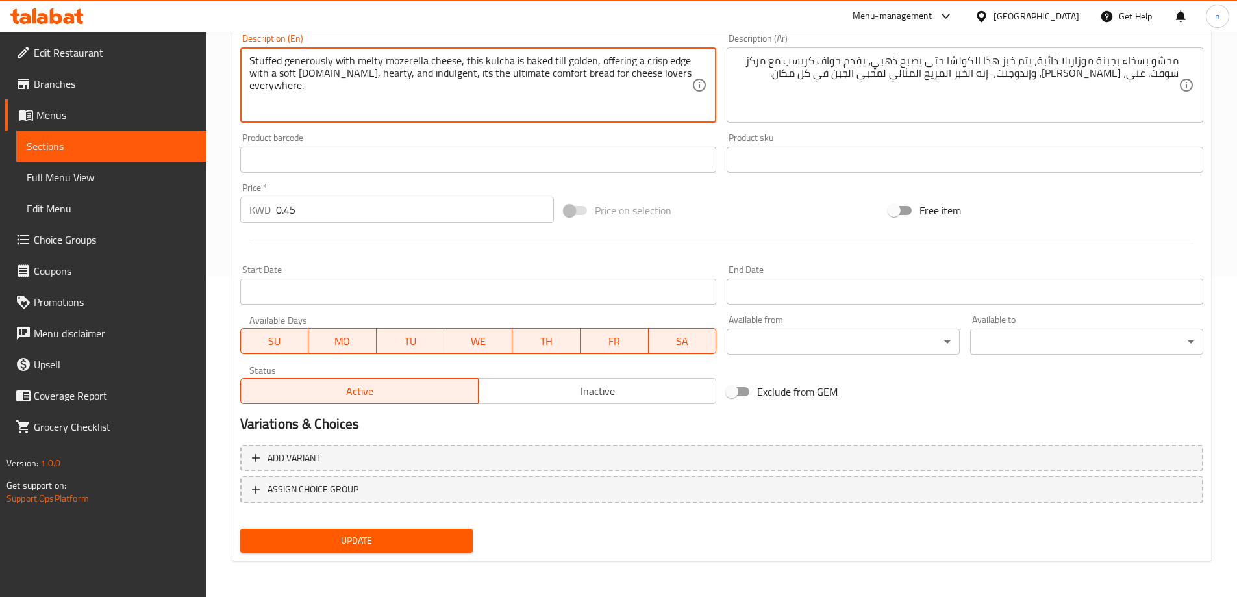
type textarea "Stuffed generously with melty mozerella cheese, this kulcha is baked till golde…"
click at [338, 531] on button "Update" at bounding box center [356, 541] width 233 height 24
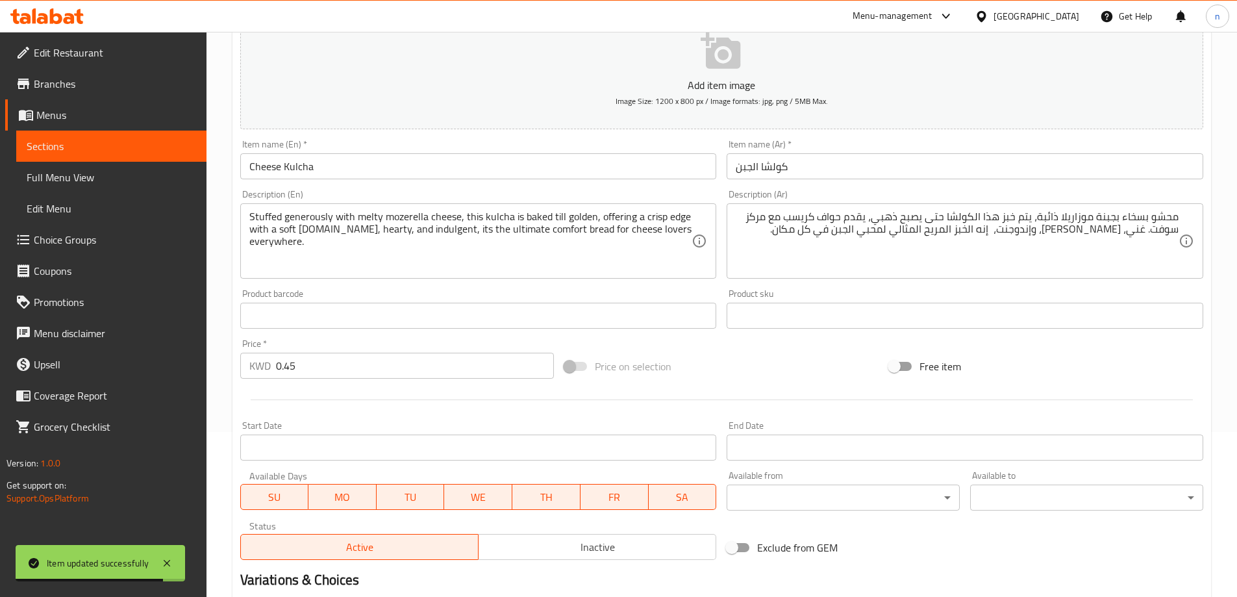
scroll to position [0, 0]
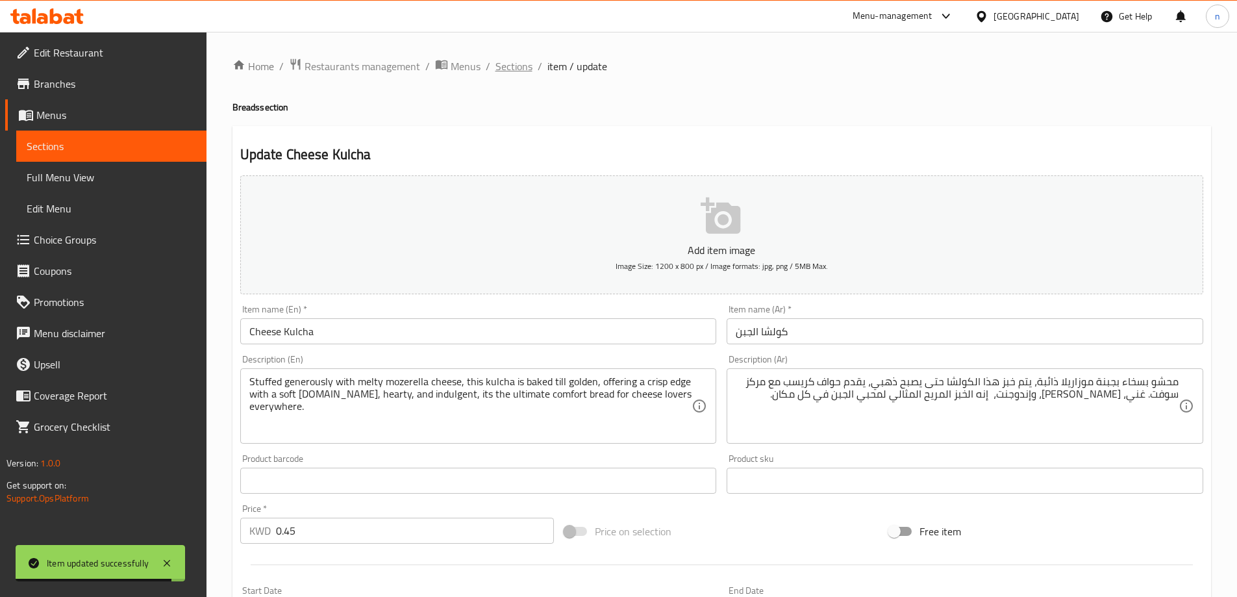
click at [515, 69] on span "Sections" at bounding box center [514, 66] width 37 height 16
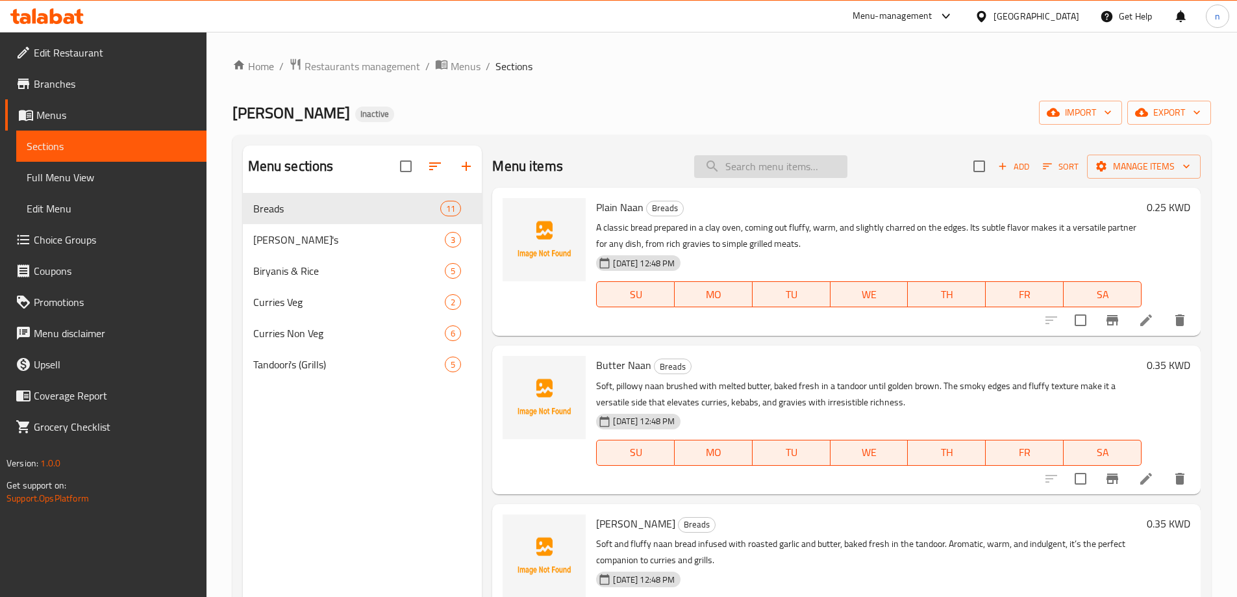
click at [721, 172] on input "search" at bounding box center [770, 166] width 153 height 23
paste input "Butter Chicken"
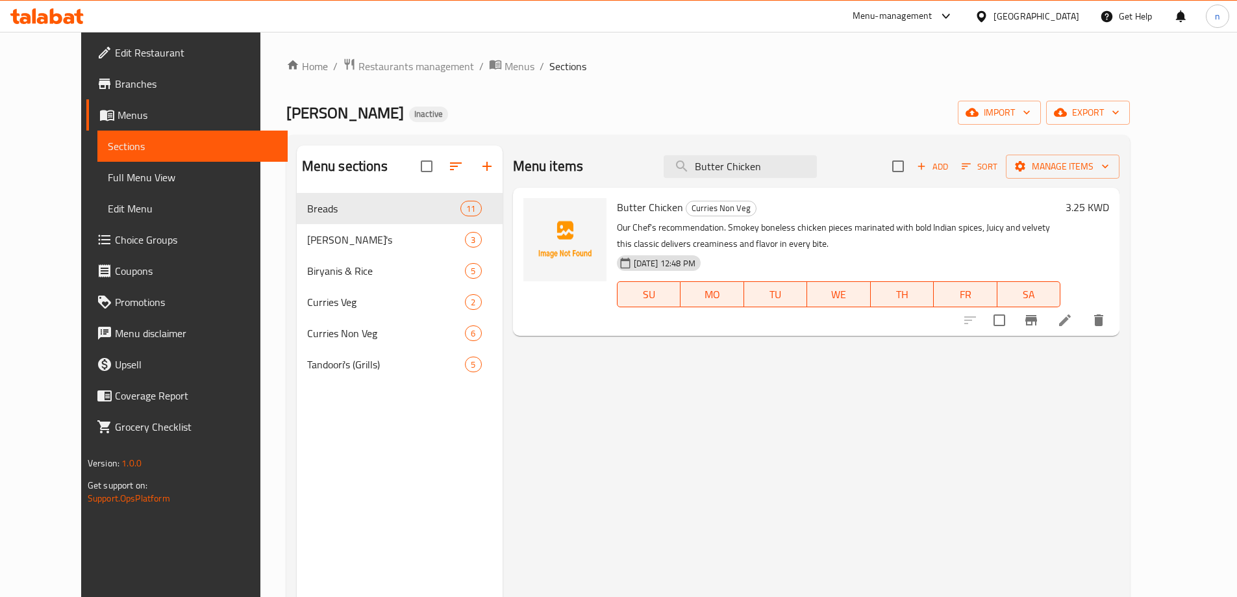
type input "Butter Chicken"
click at [1073, 318] on icon at bounding box center [1065, 320] width 16 height 16
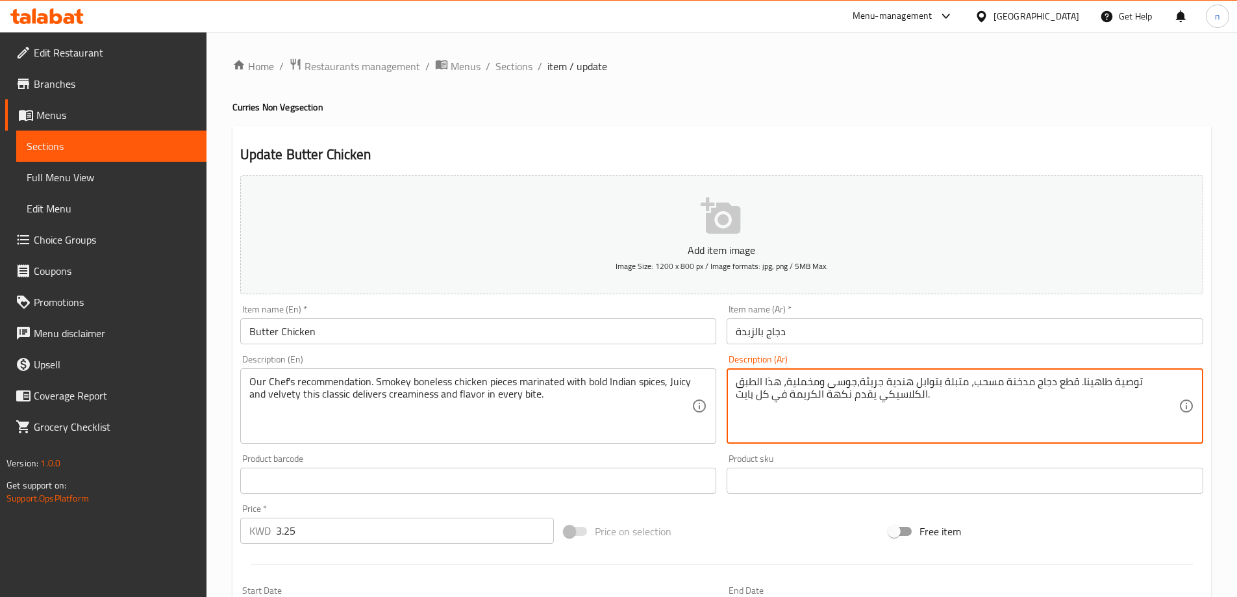
click at [836, 391] on textarea "توصية طاهينا. قطع دجاج مدخنة مسحب، متبلة بتوابل هندية جريئة،جوسى ومخملية، هذا ا…" at bounding box center [957, 406] width 443 height 62
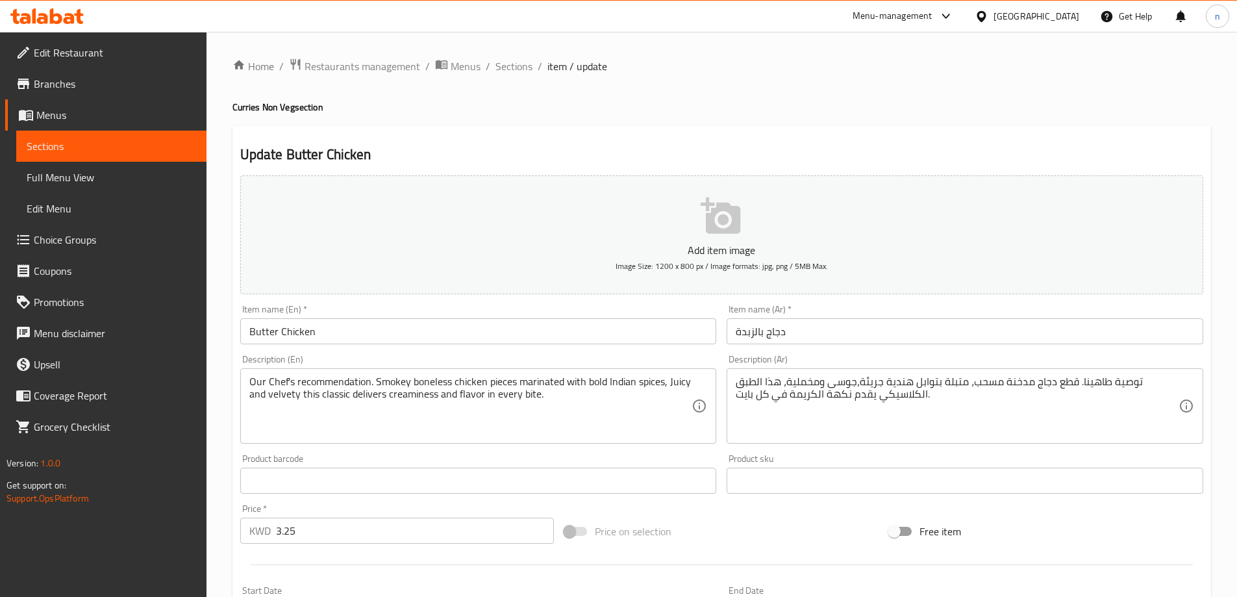
drag, startPoint x: 836, startPoint y: 391, endPoint x: 773, endPoint y: 361, distance: 69.7
click at [773, 361] on div "Description (Ar) توصية طاهينا. قطع دجاج مدخنة مسحب، متبلة بتوابل هندية جريئة،جو…" at bounding box center [965, 399] width 477 height 89
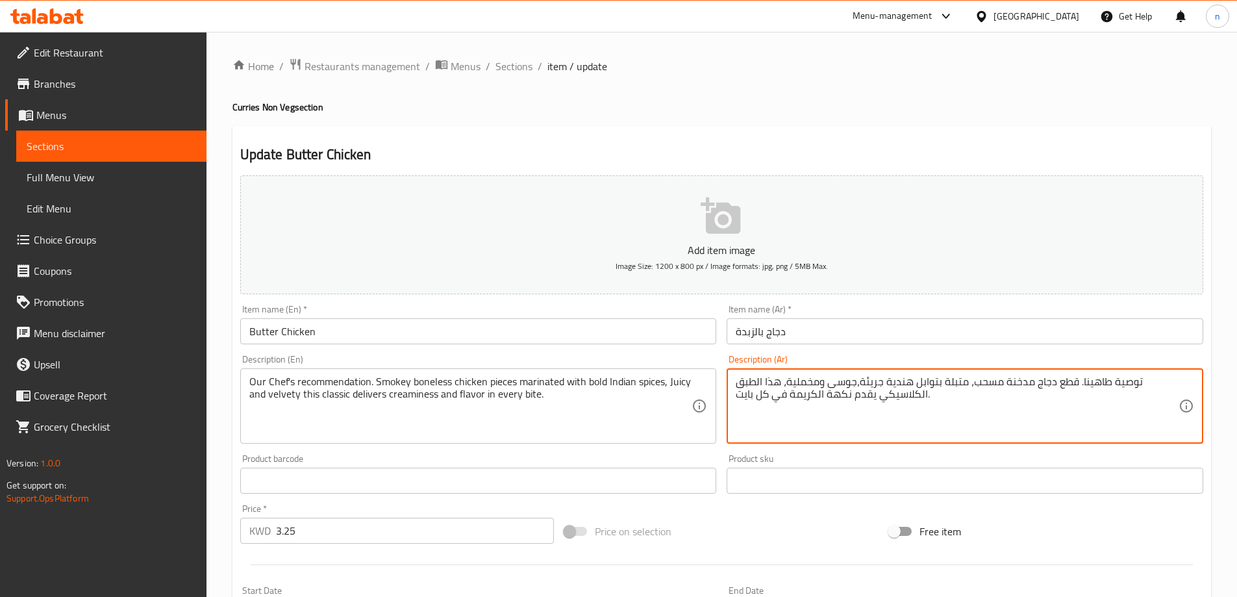
click at [826, 382] on textarea "توصية طاهينا. قطع دجاج مدخنة مسحب، متبلة بتوابل هندية جريئة،جوسى ومخملية، هذا ا…" at bounding box center [957, 406] width 443 height 62
click at [846, 414] on textarea "توصية طاهينا. قطع دجاج مدخنة مسحب، متبلة بتوابل هندية جريئة،جوسى ومخملية، هذا ا…" at bounding box center [957, 406] width 443 height 62
drag, startPoint x: 1121, startPoint y: 382, endPoint x: 1200, endPoint y: 385, distance: 78.6
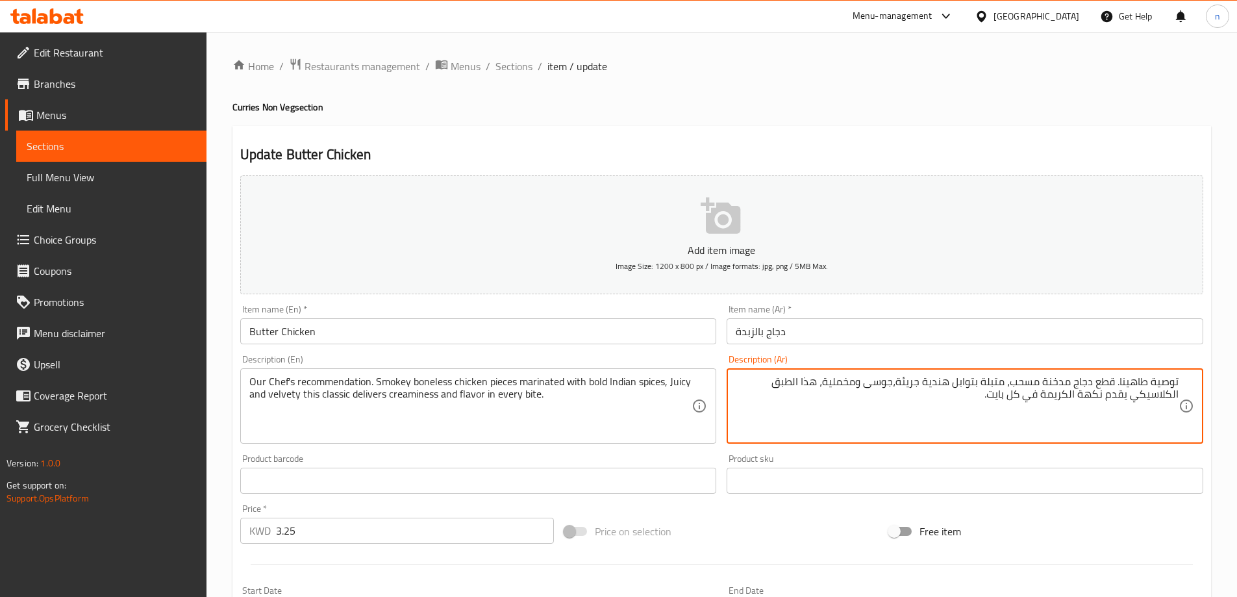
click at [1200, 385] on div "توصية طاهينا. قطع دجاج مدخنة مسحب، متبلة بتوابل هندية جريئة،جوسى ومخملية، هذا ا…" at bounding box center [965, 405] width 477 height 75
paste textarea "لشيف لدينا."
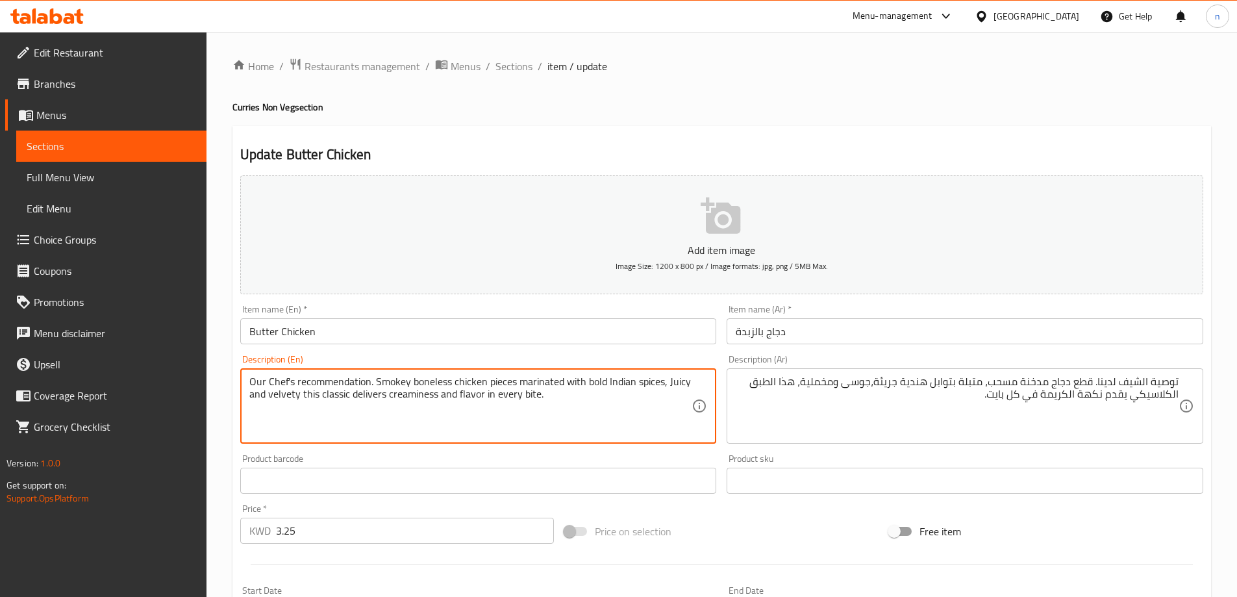
drag, startPoint x: 303, startPoint y: 393, endPoint x: 544, endPoint y: 406, distance: 240.6
click at [462, 418] on textarea "Our Chef's recommendation. Smokey boneless chicken pieces marinated with bold I…" at bounding box center [470, 406] width 443 height 62
drag, startPoint x: 300, startPoint y: 397, endPoint x: 577, endPoint y: 408, distance: 276.9
click at [577, 408] on textarea "Our Chef's recommendation. Smokey boneless chicken pieces marinated with bold I…" at bounding box center [470, 406] width 443 height 62
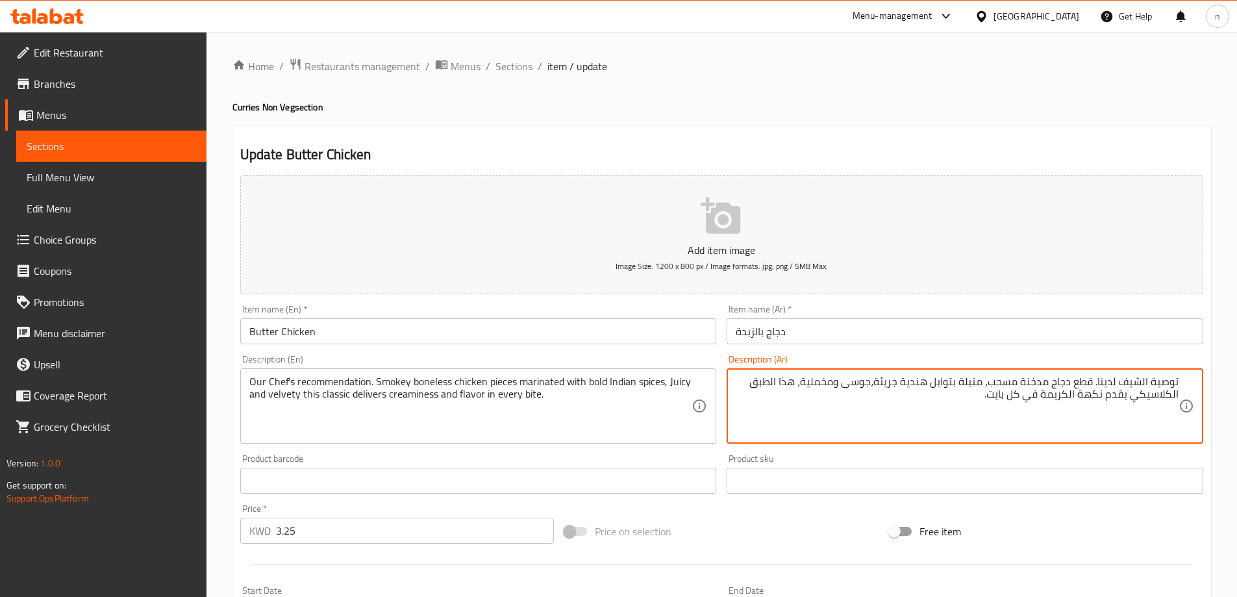
click at [770, 381] on textarea "توصية الشيف لدينا. قطع دجاج مدخنة مسحب، متبلة بتوابل هندية جريئة،جوسى ومخملية، …" at bounding box center [957, 406] width 443 height 62
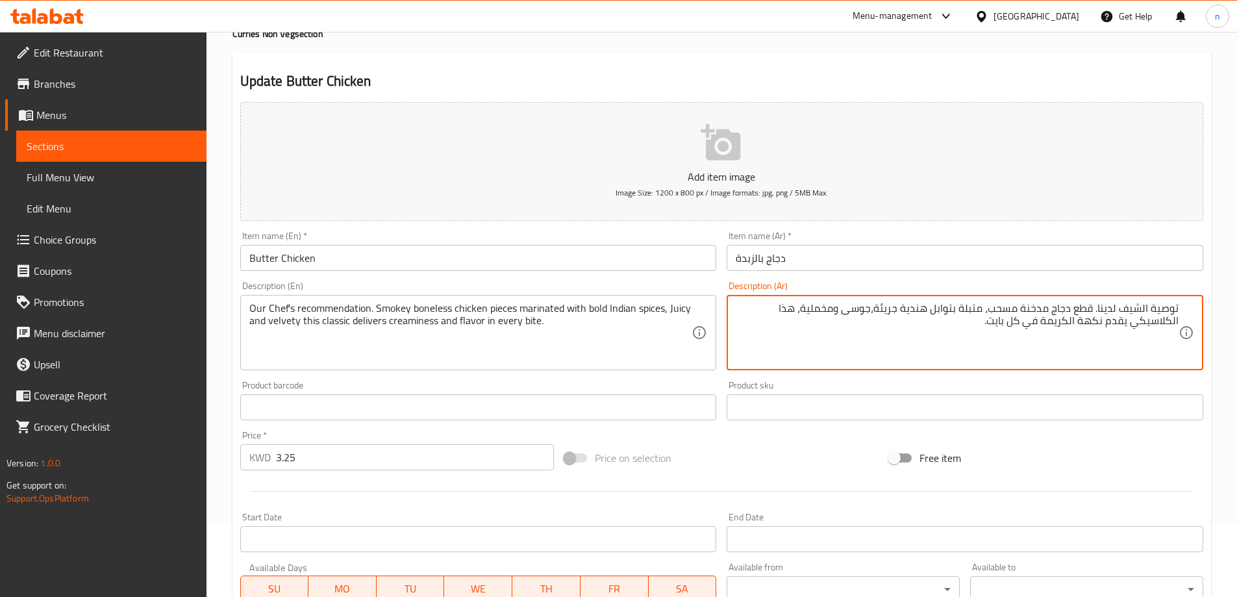
scroll to position [65, 0]
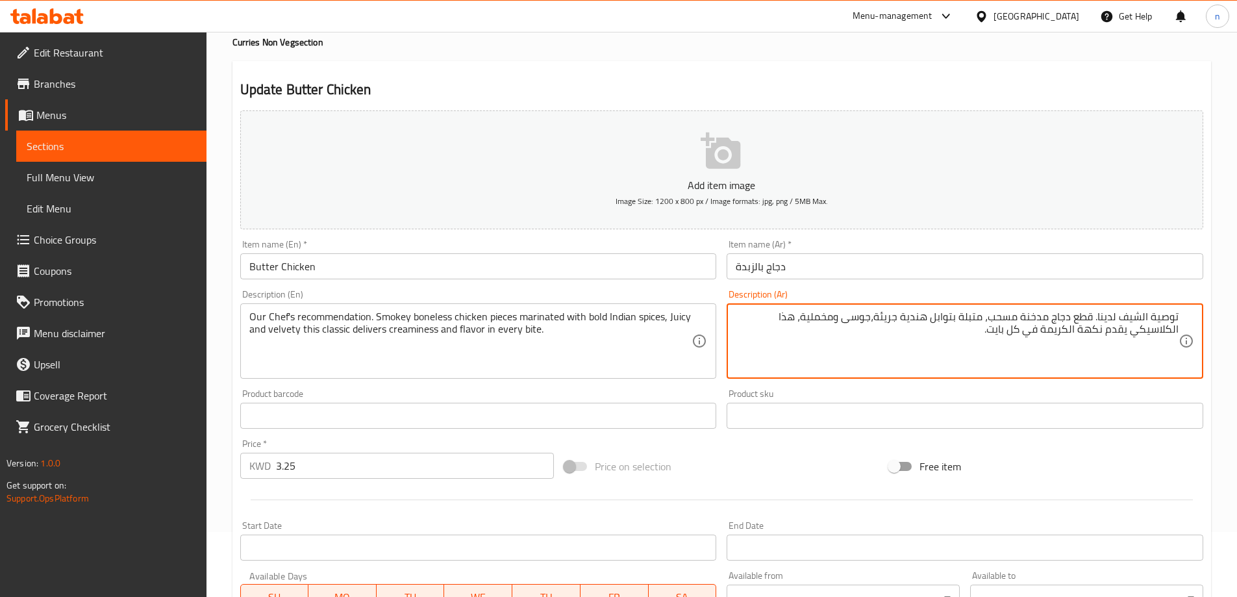
click at [1045, 330] on textarea "توصية الشيف لدينا. قطع دجاج مدخنة مسحب، متبلة بتوابل هندية جريئة،جوسى ومخملية، …" at bounding box center [957, 341] width 443 height 62
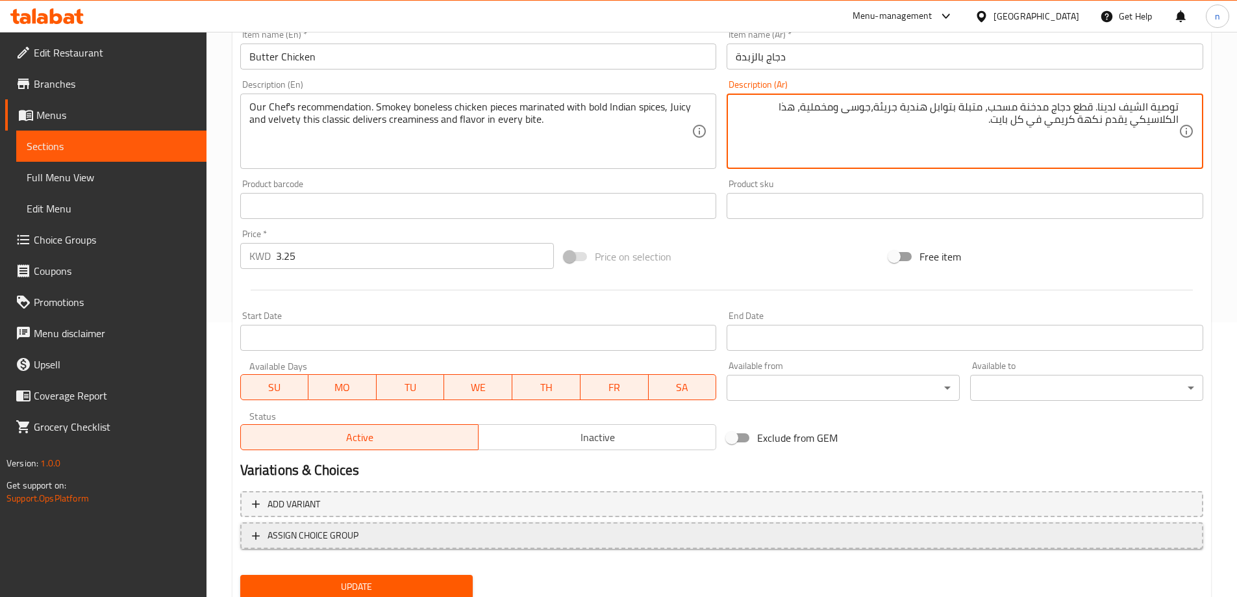
scroll to position [321, 0]
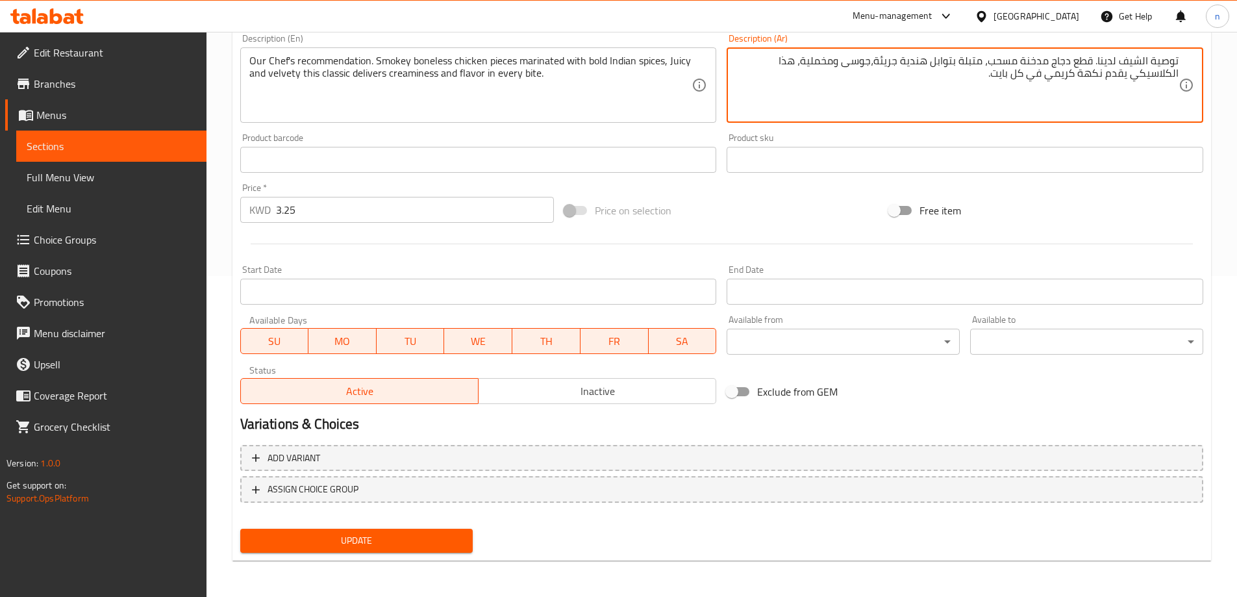
type textarea "توصية الشيف لدينا. قطع دجاج مدخنة مسحب، متبلة بتوابل هندية جريئة،جوسى ومخملية، …"
click at [363, 543] on span "Update" at bounding box center [357, 541] width 212 height 16
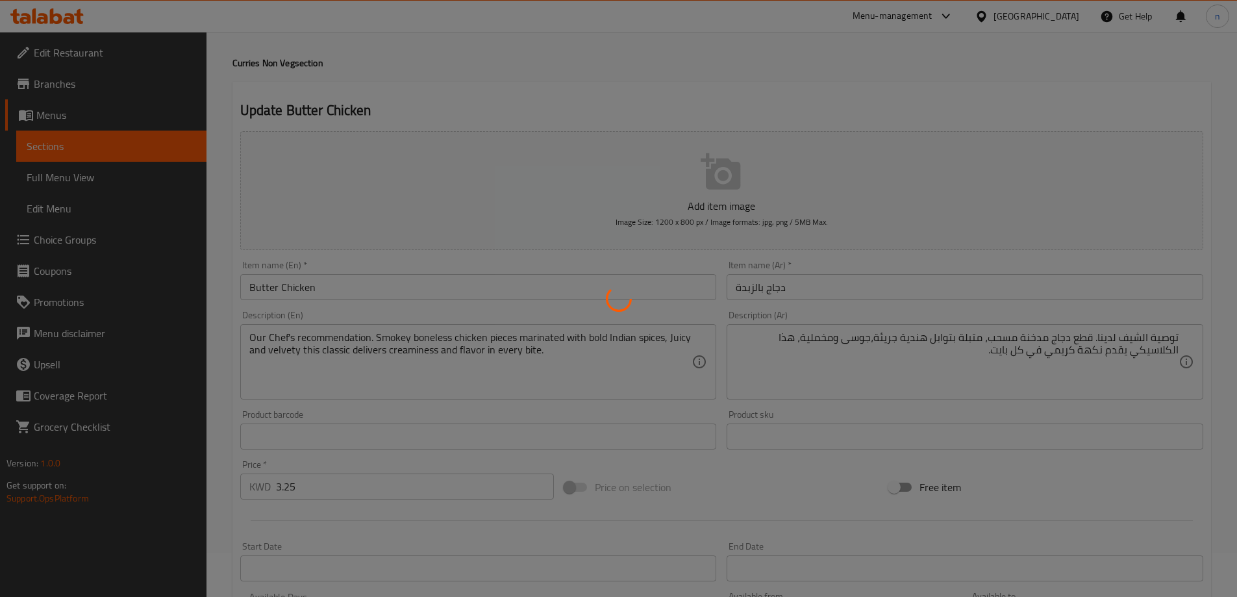
scroll to position [0, 0]
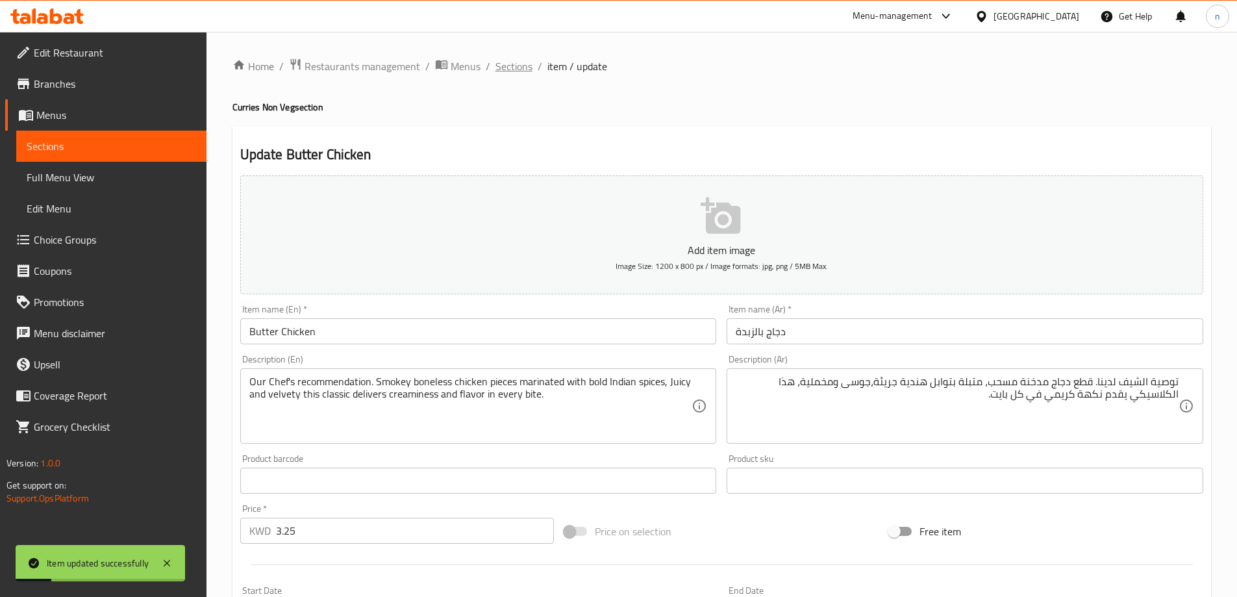
click at [510, 66] on span "Sections" at bounding box center [514, 66] width 37 height 16
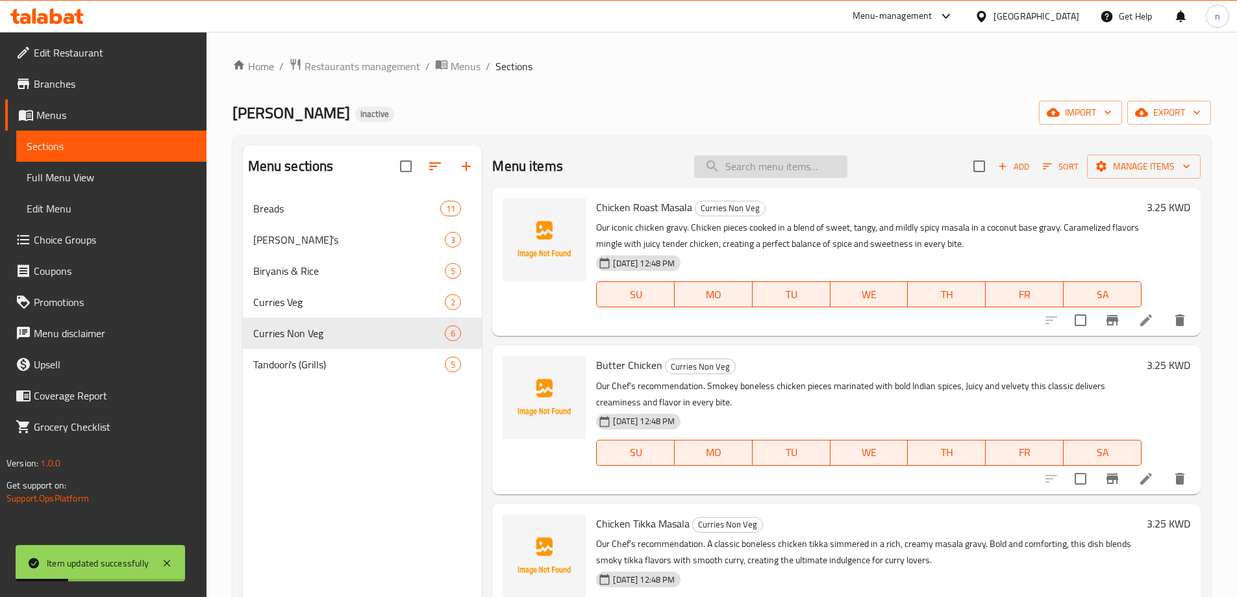
click at [757, 174] on input "search" at bounding box center [770, 166] width 153 height 23
paste input "Chicken Roast Masala"
click at [812, 166] on input "Chicken Roast Masala" at bounding box center [770, 166] width 153 height 23
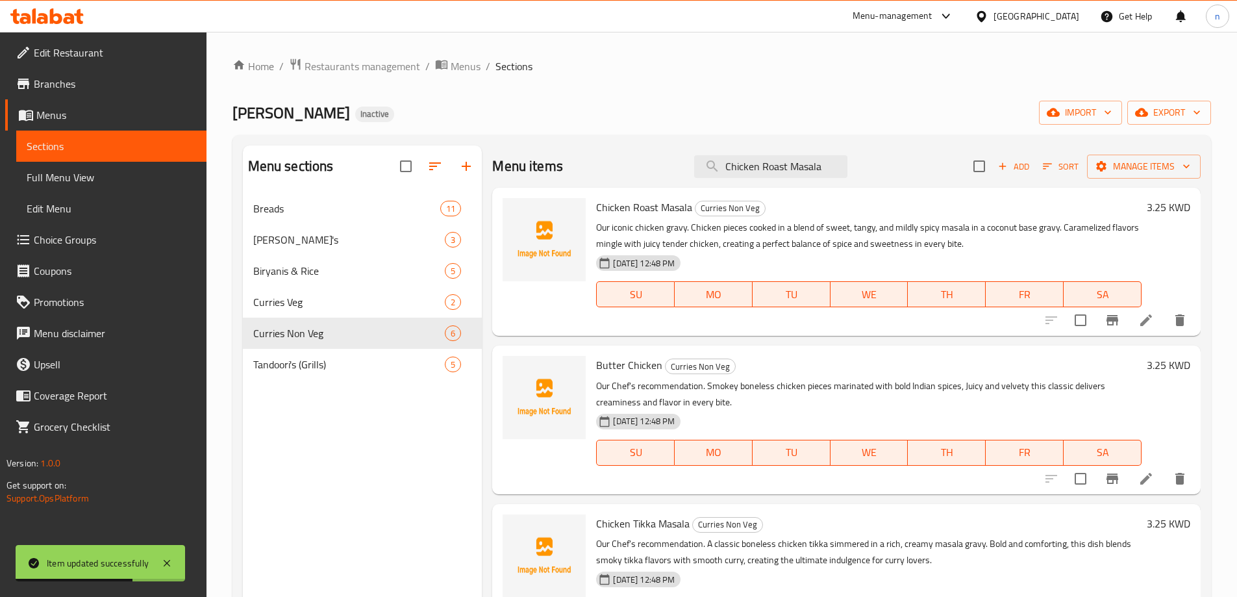
type input "Chicken Roast Masala"
click at [1140, 320] on icon at bounding box center [1146, 320] width 12 height 12
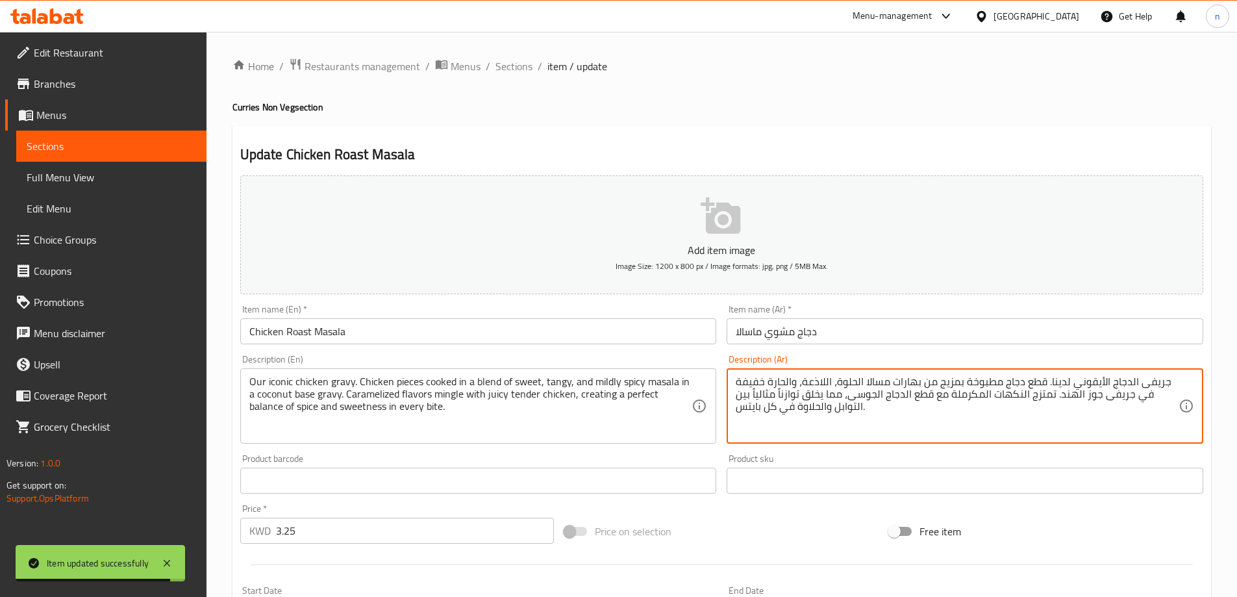
click at [769, 382] on textarea "جريفى الدجاج الأيقوني لدينا. قطع دجاج مطبوخة بمزيج من بهارات مسالا الحلوة، اللا…" at bounding box center [957, 406] width 443 height 62
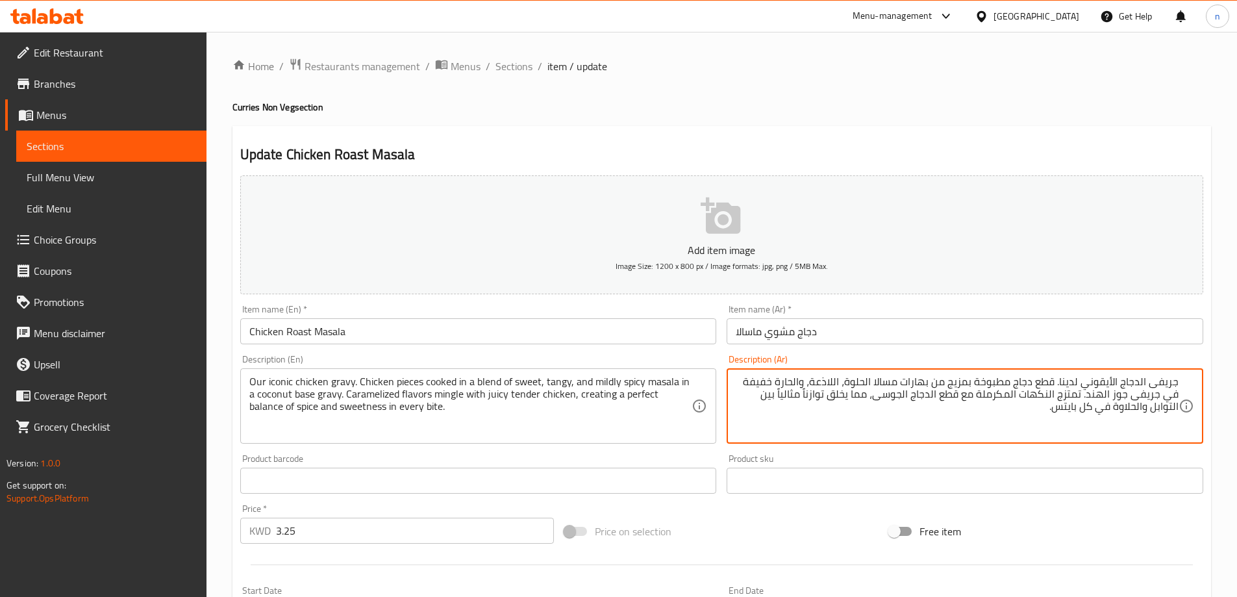
click at [1052, 423] on textarea "جريفى الدجاج الأيقوني لدينا. قطع دجاج مطبوخة بمزيج من بهارات مسالا الحلوة، اللا…" at bounding box center [957, 406] width 443 height 62
click at [896, 382] on textarea "جريفى الدجاج الأيقوني لدينا. قطع دجاج مطبوخة بمزيج من بهارات مسالا الحلوة، اللا…" at bounding box center [957, 406] width 443 height 62
click at [814, 384] on textarea "جريفى الدجاج الأيقوني لدينا. قطع دجاج مطبوخة بمزيج من بهارات ماسالا الحلوة، الل…" at bounding box center [957, 406] width 443 height 62
click at [1129, 396] on textarea "جريفى الدجاج الأيقوني لدينا. قطع دجاج مطبوخة بمزيج من بهارات ماسالا الحلوة، الم…" at bounding box center [957, 406] width 443 height 62
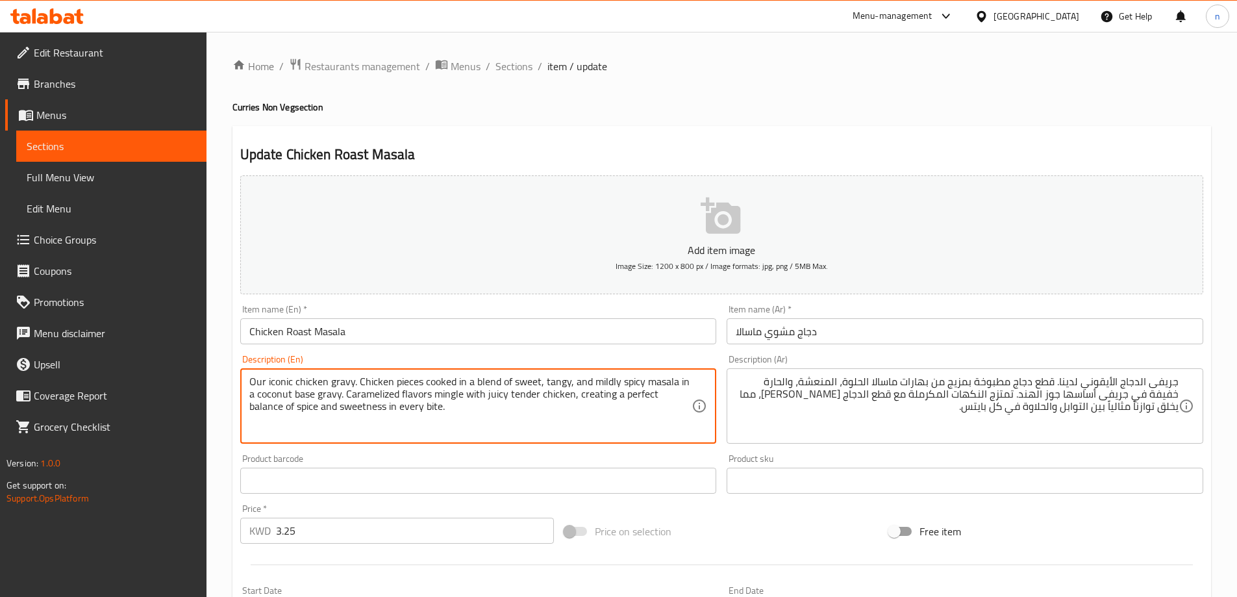
click at [376, 397] on textarea "Our iconic chicken gravy. Chicken pieces cooked in a blend of sweet, tangy, and…" at bounding box center [470, 406] width 443 height 62
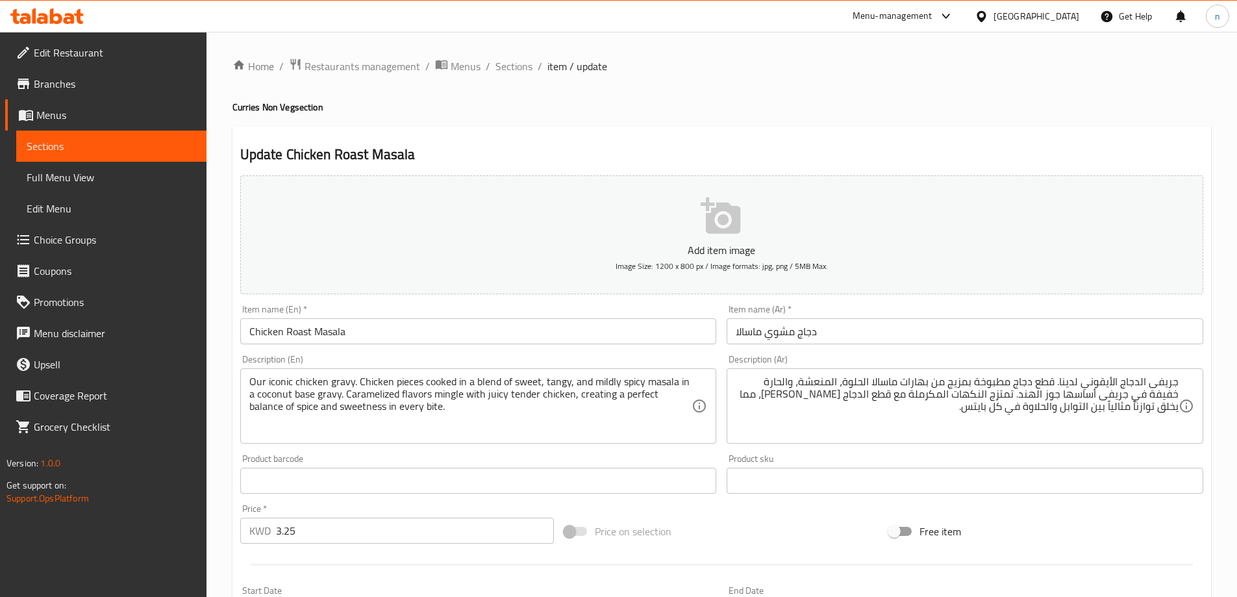
click at [355, 395] on textarea "Our iconic chicken gravy. Chicken pieces cooked in a blend of sweet, tangy, and…" at bounding box center [470, 406] width 443 height 62
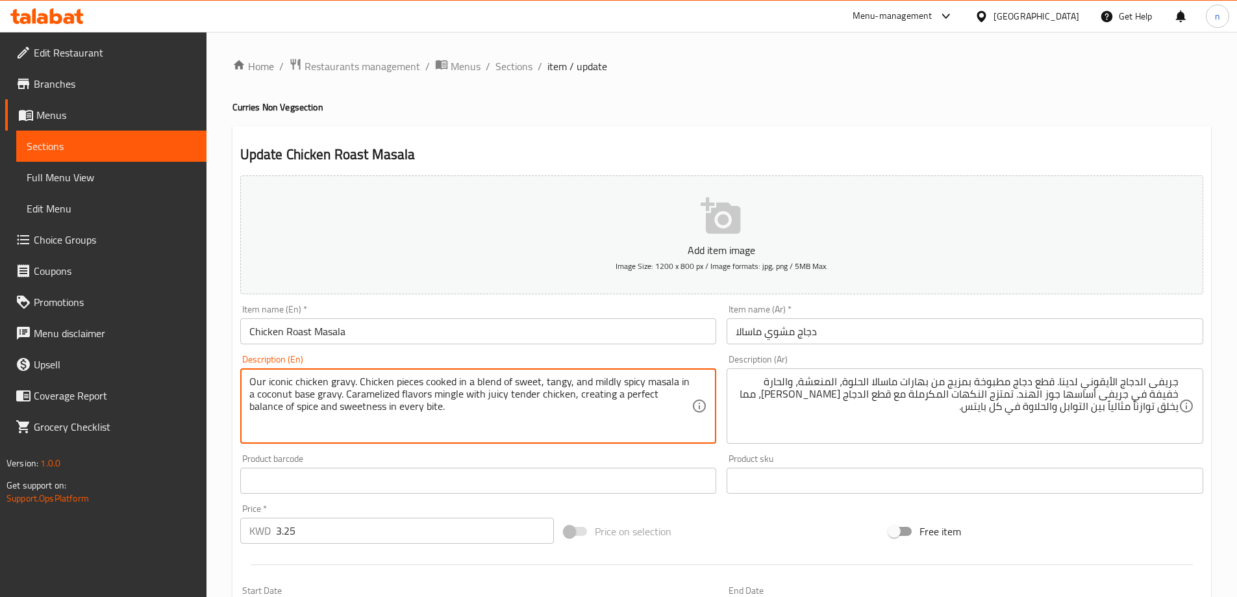
drag, startPoint x: 344, startPoint y: 392, endPoint x: 664, endPoint y: 433, distance: 322.7
click at [664, 433] on textarea "Our iconic chicken gravy. Chicken pieces cooked in a blend of sweet, tangy, and…" at bounding box center [470, 406] width 443 height 62
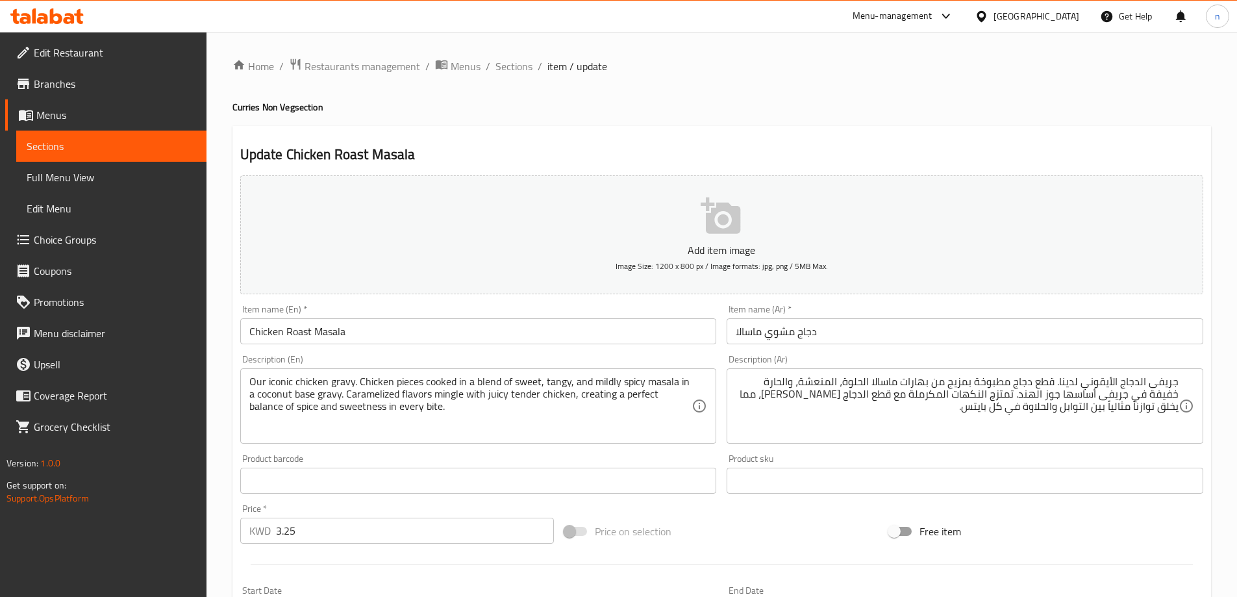
click at [472, 426] on textarea "Our iconic chicken gravy. Chicken pieces cooked in a blend of sweet, tangy, and…" at bounding box center [470, 406] width 443 height 62
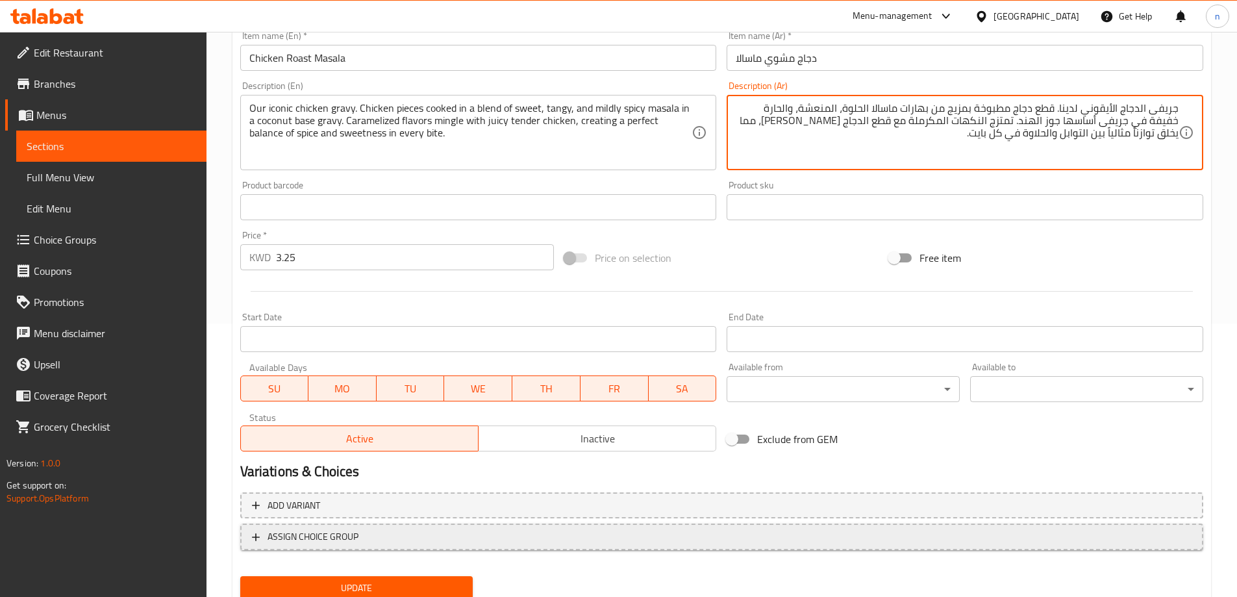
scroll to position [321, 0]
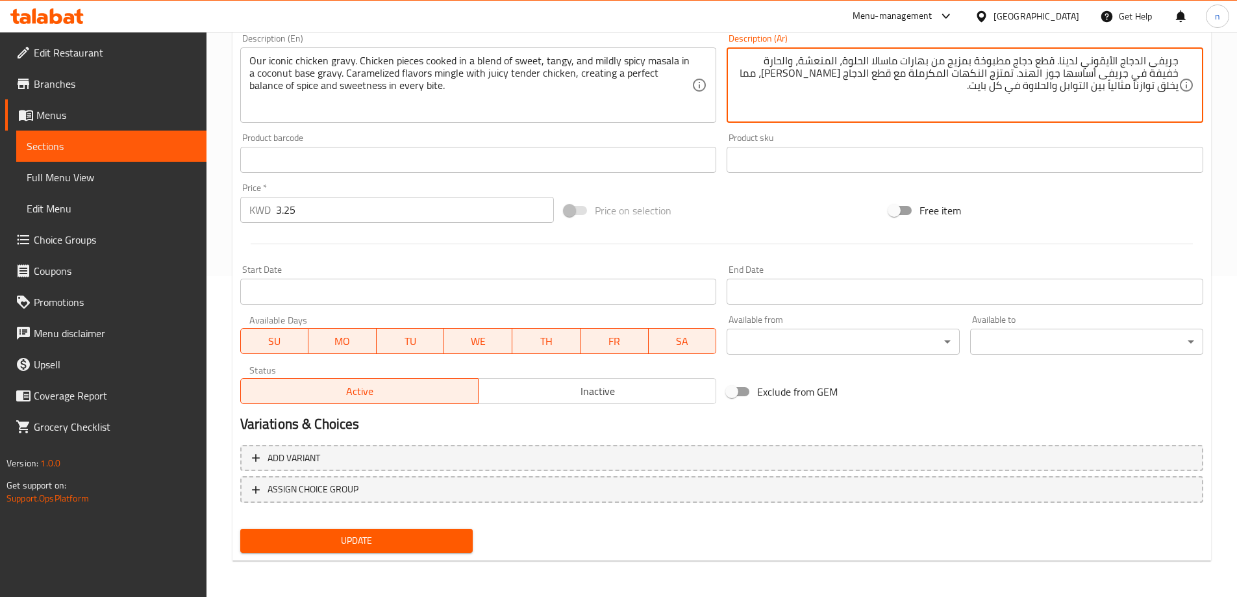
type textarea "جريفى الدجاج الأيقوني لدينا. قطع دجاج مطبوخة بمزيج من بهارات ماسالا الحلوة، الم…"
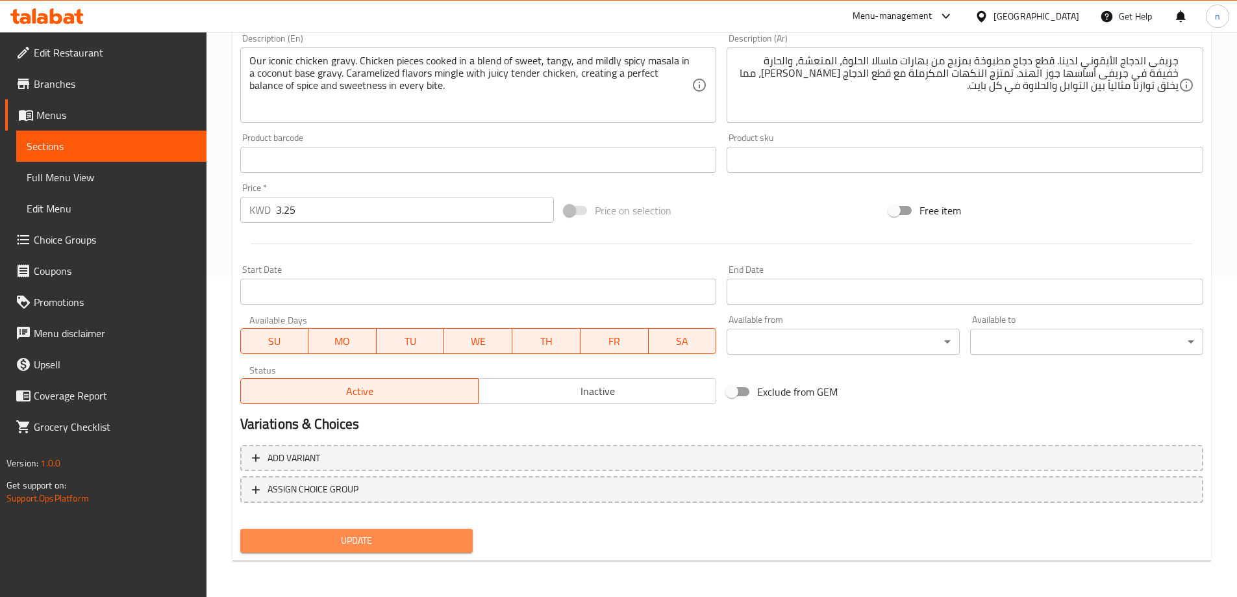
click at [387, 543] on span "Update" at bounding box center [357, 541] width 212 height 16
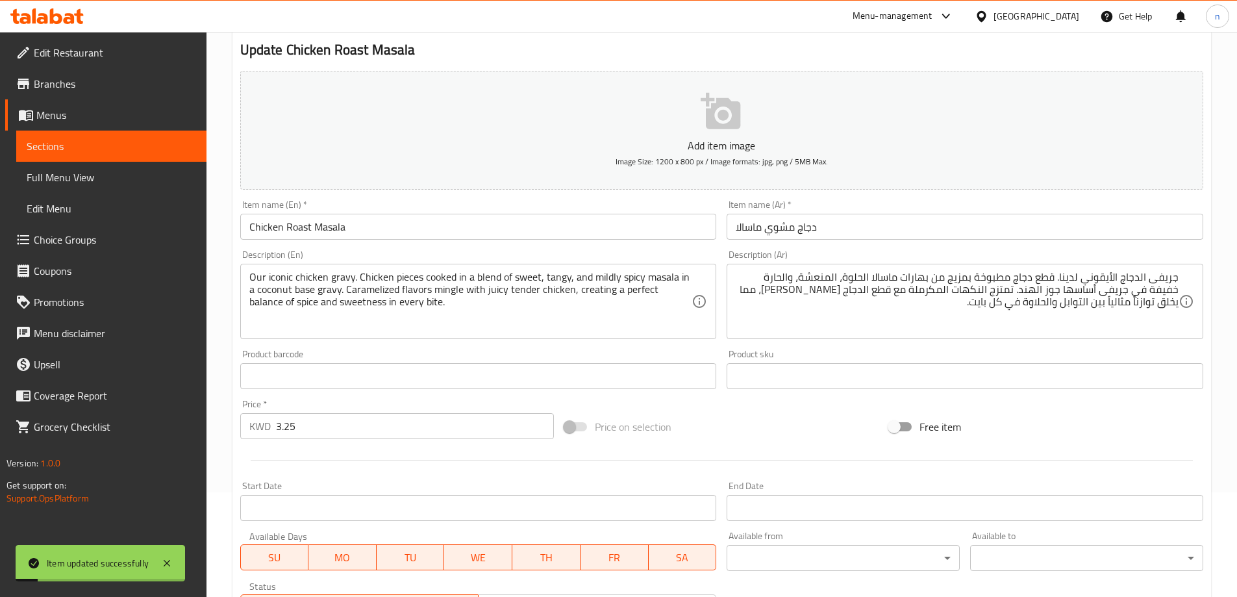
scroll to position [0, 0]
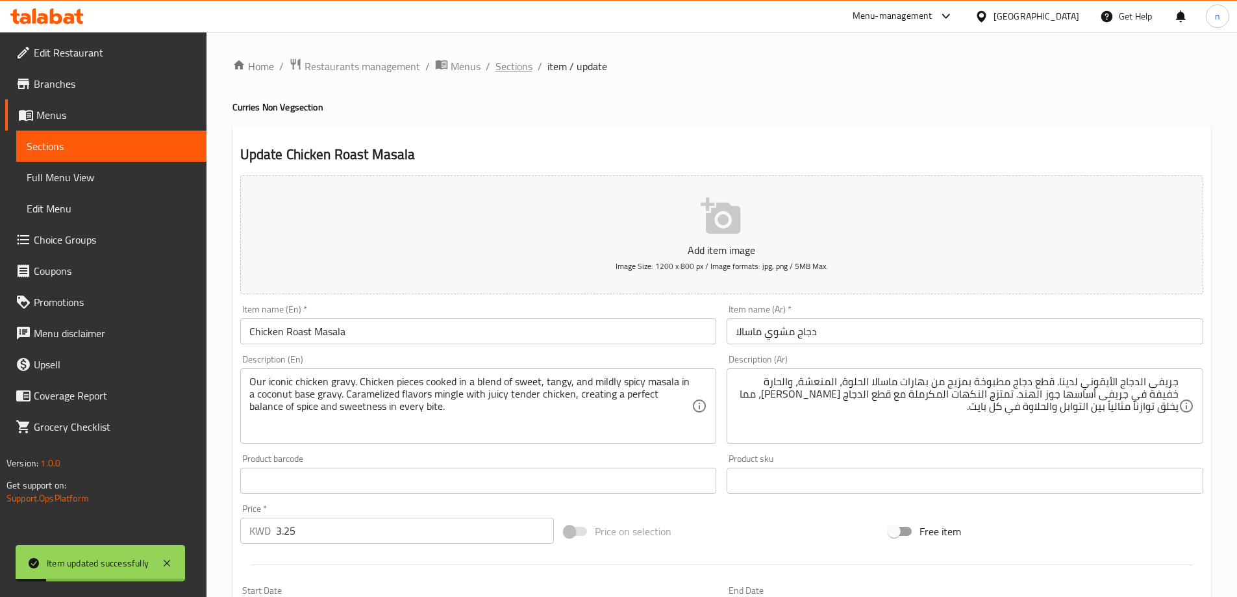
click at [504, 63] on span "Sections" at bounding box center [514, 66] width 37 height 16
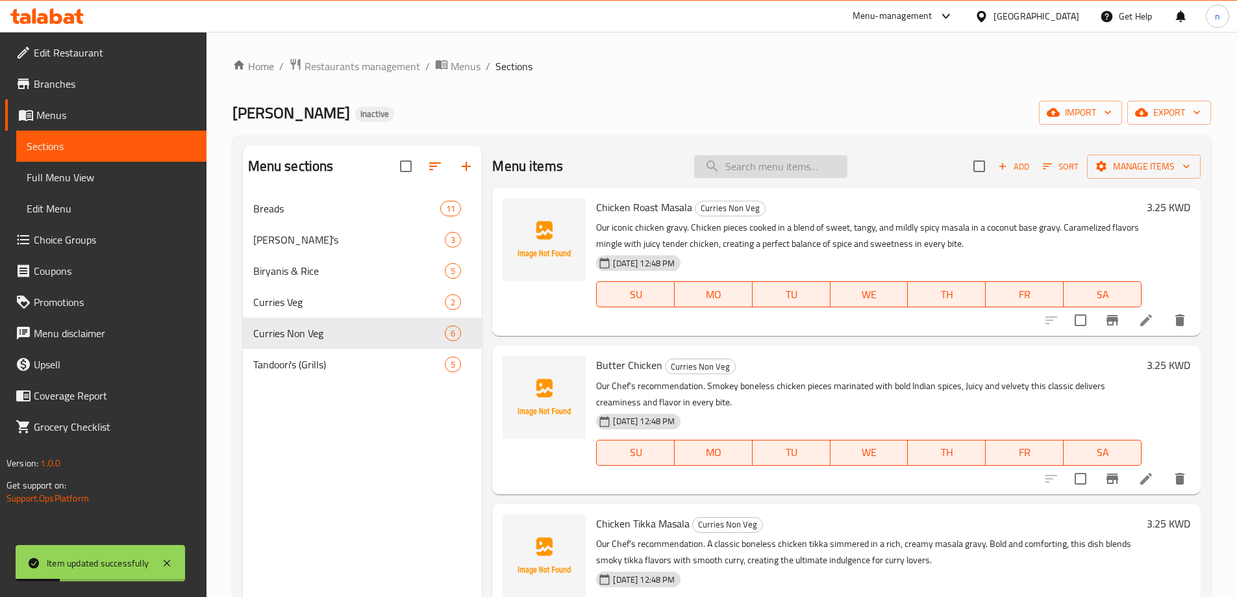
click at [742, 160] on input "search" at bounding box center [770, 166] width 153 height 23
paste input "Chicken"
click at [743, 180] on div "Menu items Chicken Add Sort Manage items" at bounding box center [846, 166] width 709 height 42
click at [743, 175] on input "Chicken" at bounding box center [770, 166] width 153 height 23
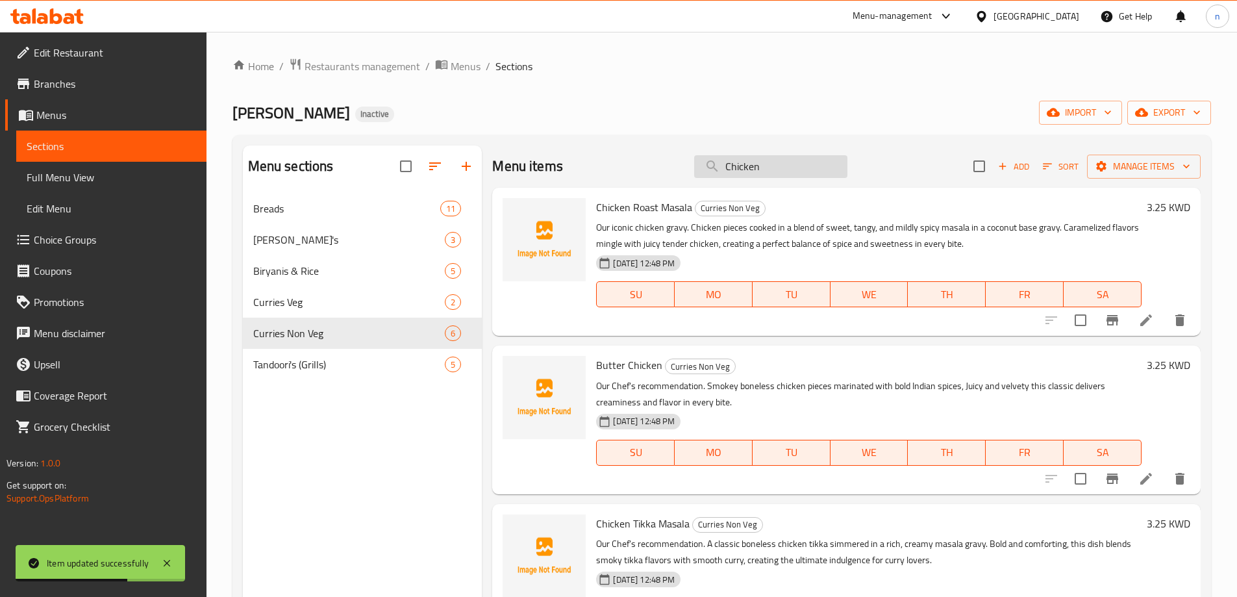
paste input "Butter"
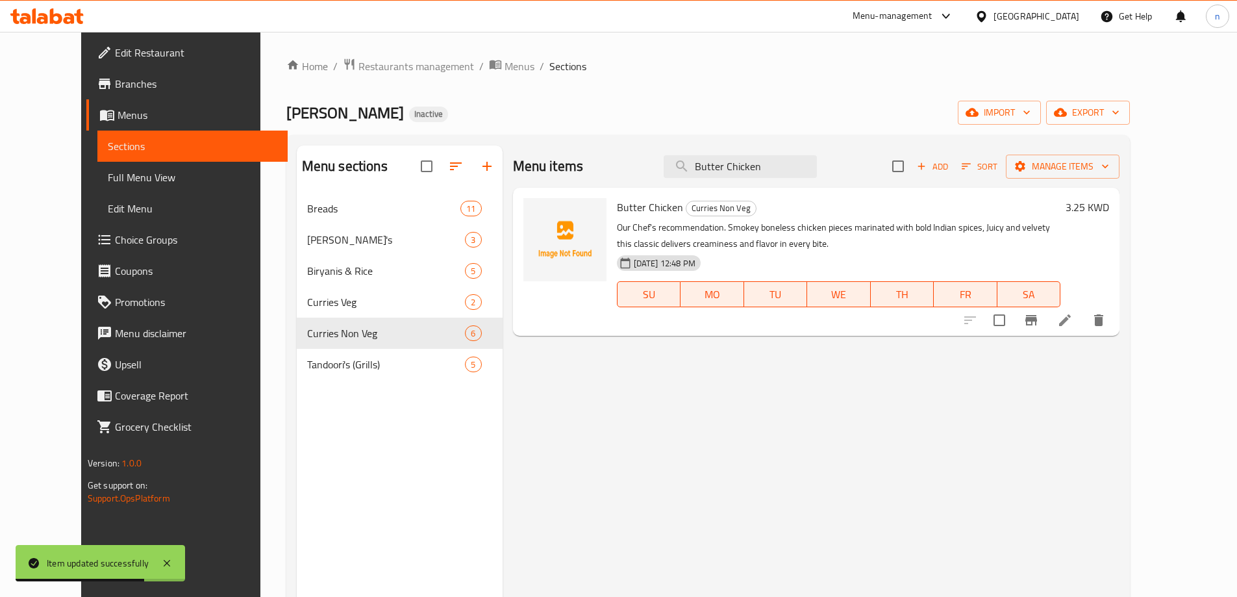
type input "Butter Chicken"
click at [1073, 316] on icon at bounding box center [1065, 320] width 16 height 16
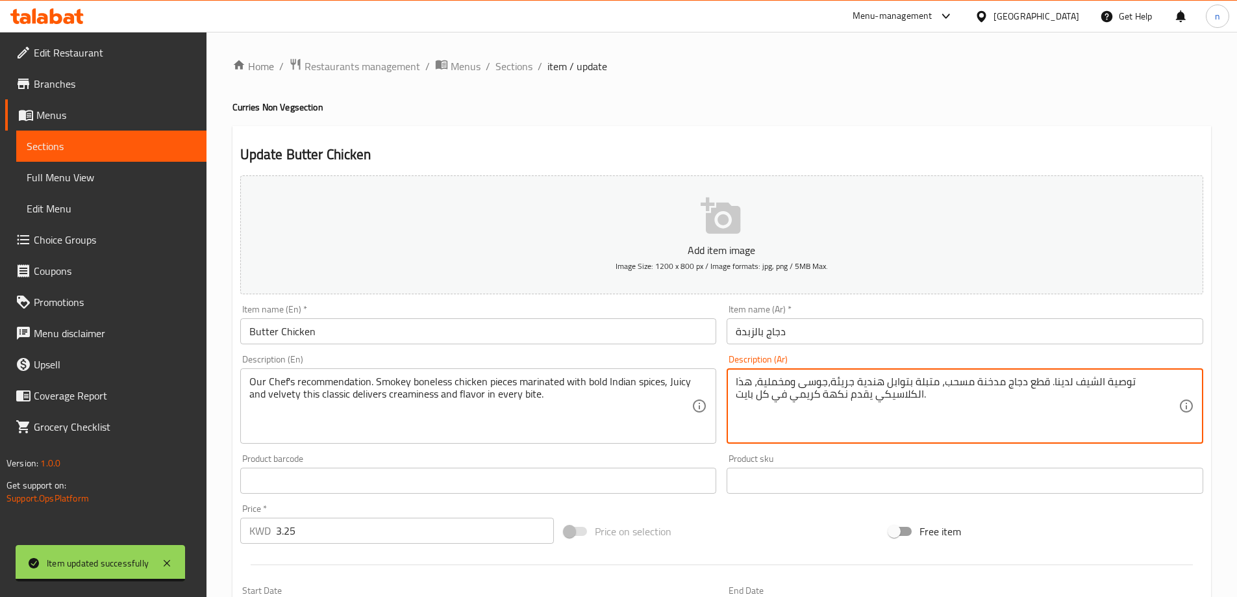
click at [831, 384] on textarea "توصية الشيف لدينا. قطع دجاج مدخنة مسحب، متبلة بتوابل هندية جريئة،جوسى ومخملية، …" at bounding box center [957, 406] width 443 height 62
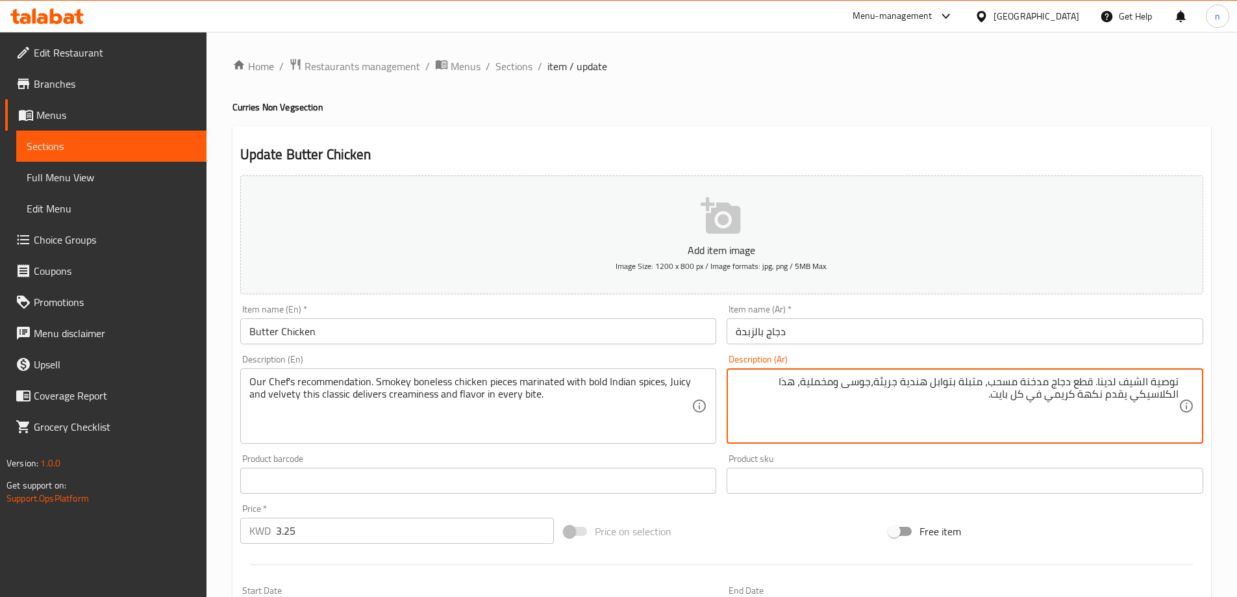
click at [823, 416] on textarea "توصية الشيف لدينا. قطع دجاج مدخنة مسحب، متبلة بتوابل هندية جريئة،جوسى ومخملية، …" at bounding box center [957, 406] width 443 height 62
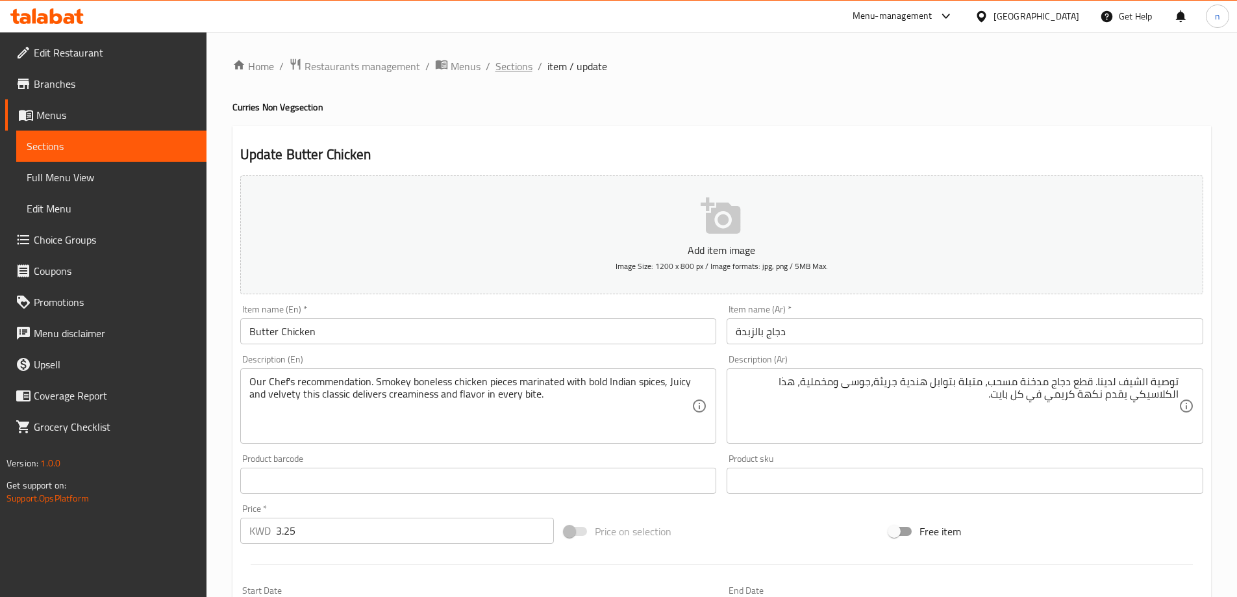
click at [514, 68] on span "Sections" at bounding box center [514, 66] width 37 height 16
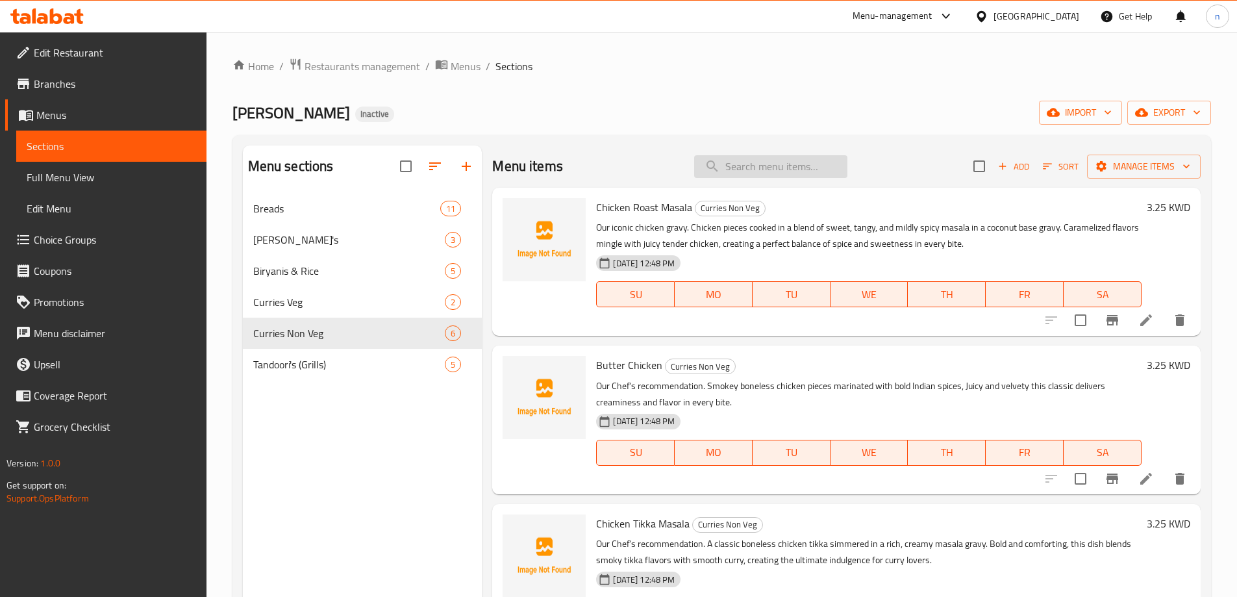
click at [716, 166] on input "search" at bounding box center [770, 166] width 153 height 23
paste input "Chicken Tikka Masala"
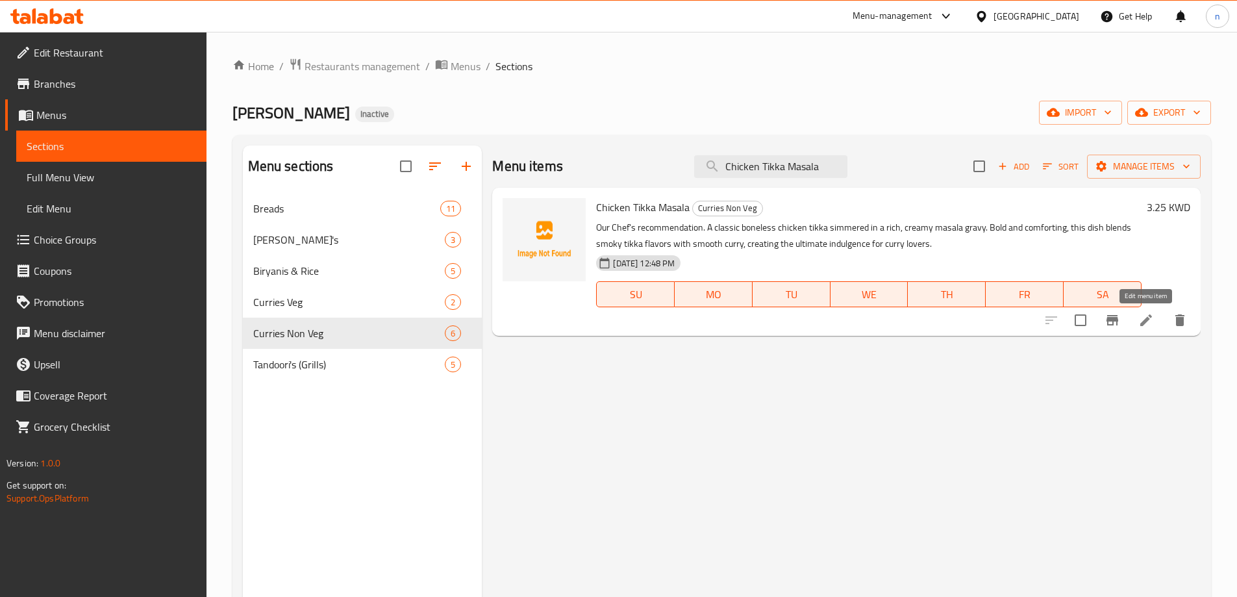
type input "Chicken Tikka Masala"
click at [1143, 318] on icon at bounding box center [1146, 320] width 16 height 16
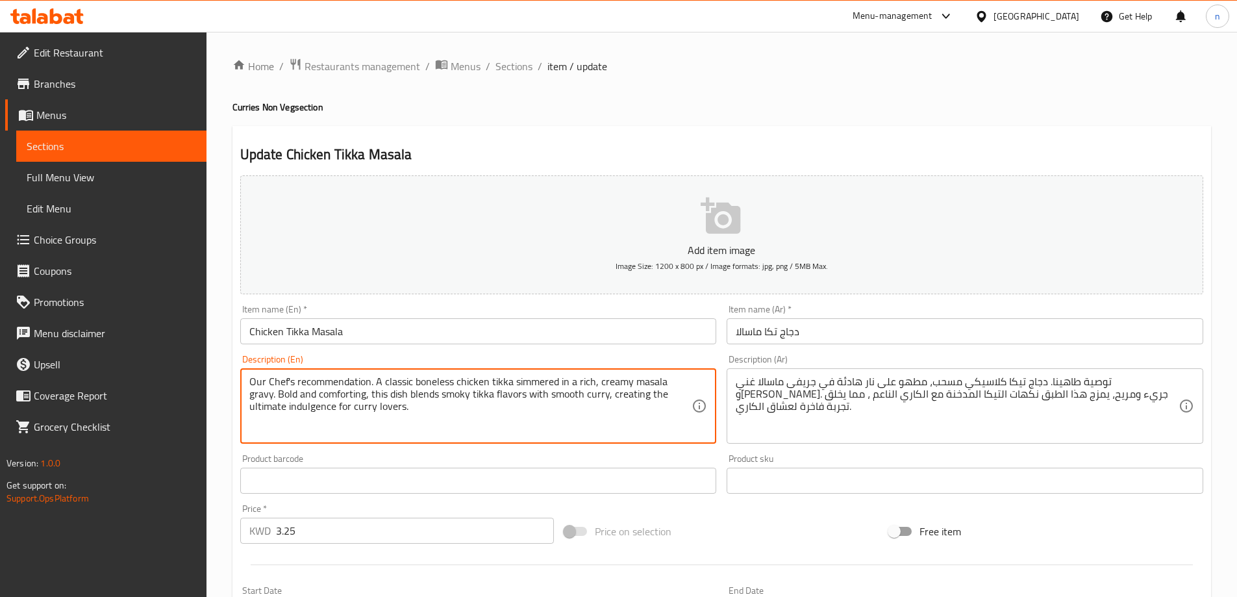
drag, startPoint x: 369, startPoint y: 381, endPoint x: 236, endPoint y: 384, distance: 133.2
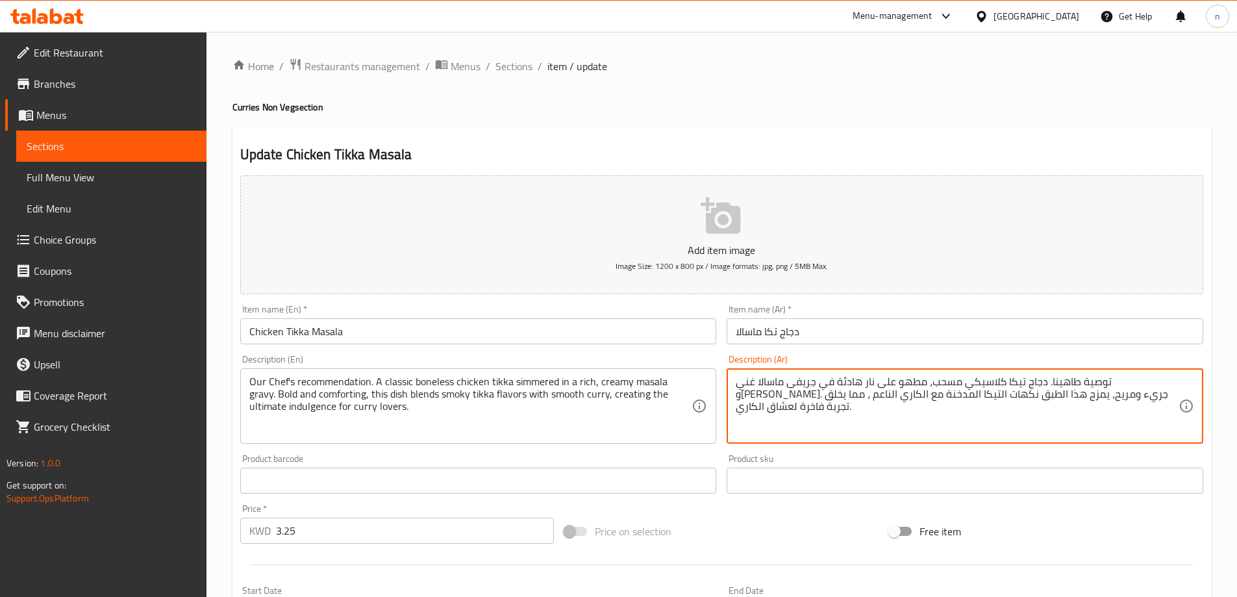
drag, startPoint x: 1116, startPoint y: 383, endPoint x: 1181, endPoint y: 384, distance: 64.3
click at [1126, 392] on textarea "توصية طاهينا. دجاج تيكا كلاسيكي مسحب، مطهو على نار هادئة في جريفى ماسالا غني وك…" at bounding box center [957, 406] width 443 height 62
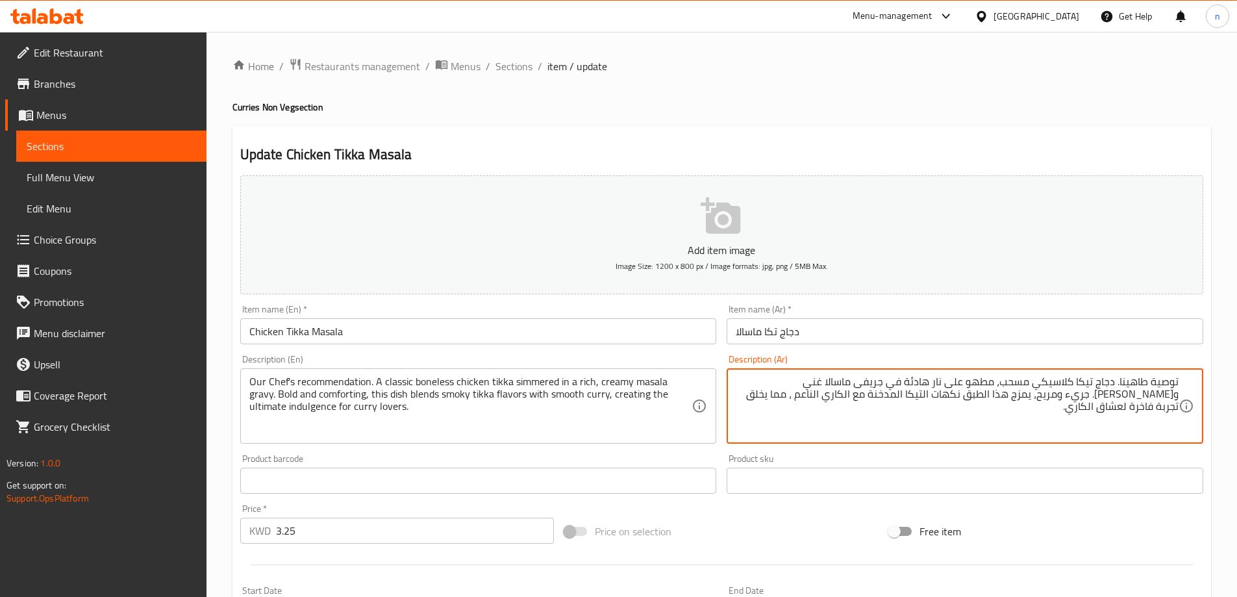
click at [1090, 433] on textarea "توصية طاهينا. دجاج تيكا كلاسيكي مسحب، مطهو على نار هادئة في جريفى ماسالا غني وك…" at bounding box center [957, 406] width 443 height 62
drag, startPoint x: 1118, startPoint y: 379, endPoint x: 1194, endPoint y: 384, distance: 76.2
click at [1194, 384] on div "توصية طاهينا. دجاج تيكا كلاسيكي مسحب، مطهو على نار هادئة في جريفى ماسالا غني وك…" at bounding box center [965, 405] width 477 height 75
paste textarea "لشيف لدينا"
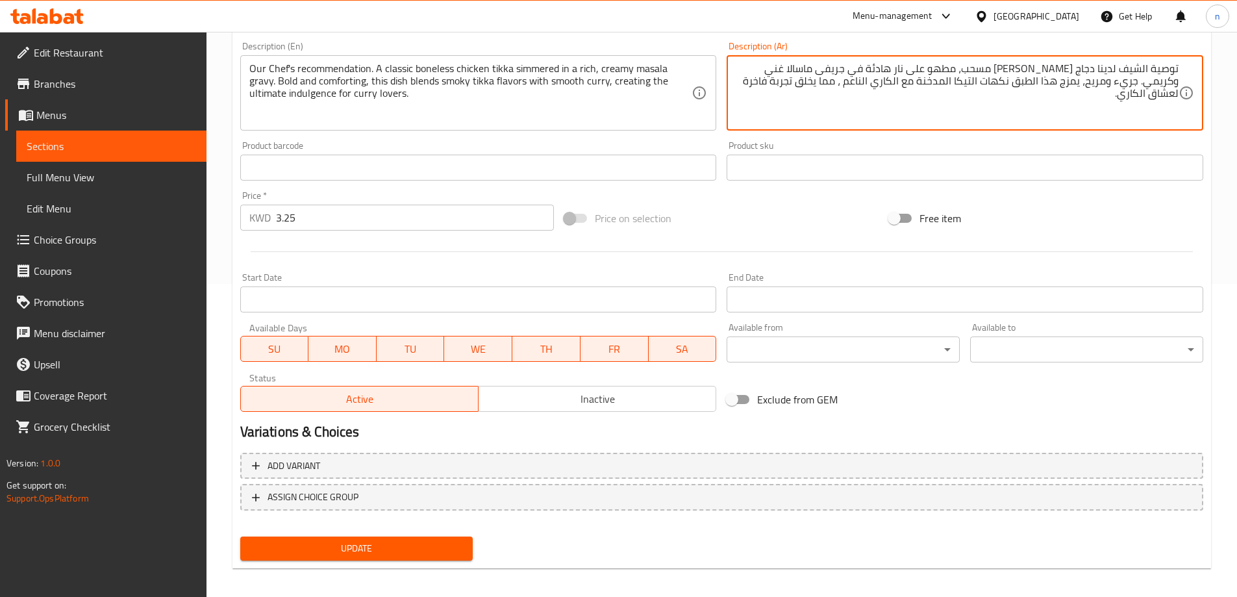
scroll to position [321, 0]
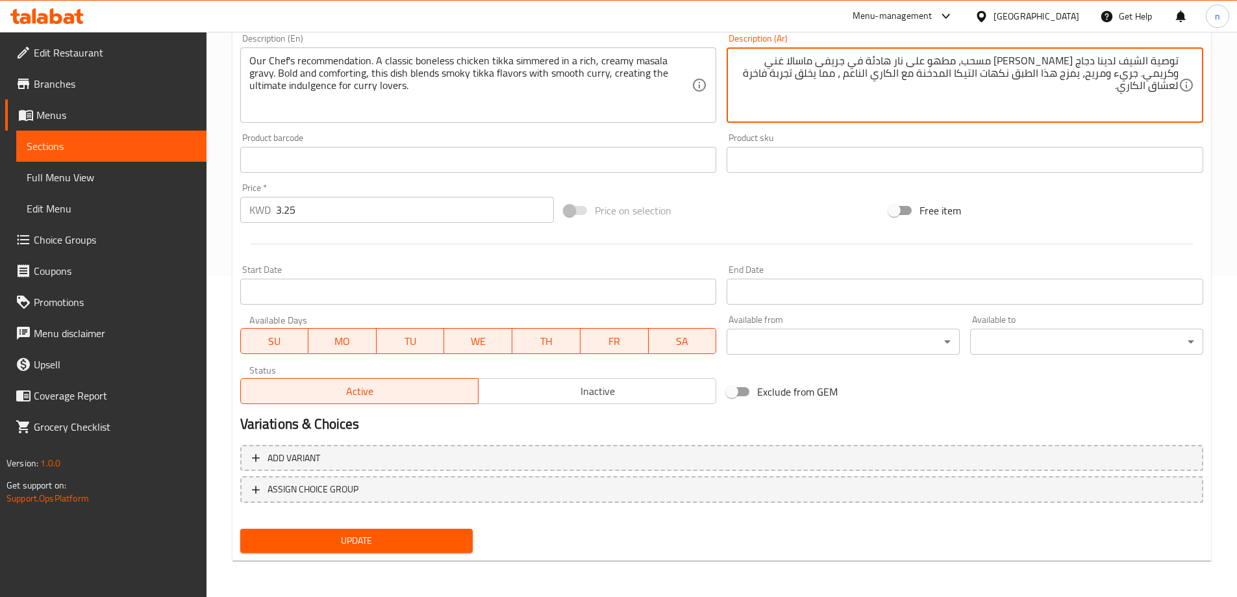
type textarea "توصية الشيف لدينا دجاج تيكا كلاسيكي مسحب، مطهو على نار هادئة في جريفى ماسالا غن…"
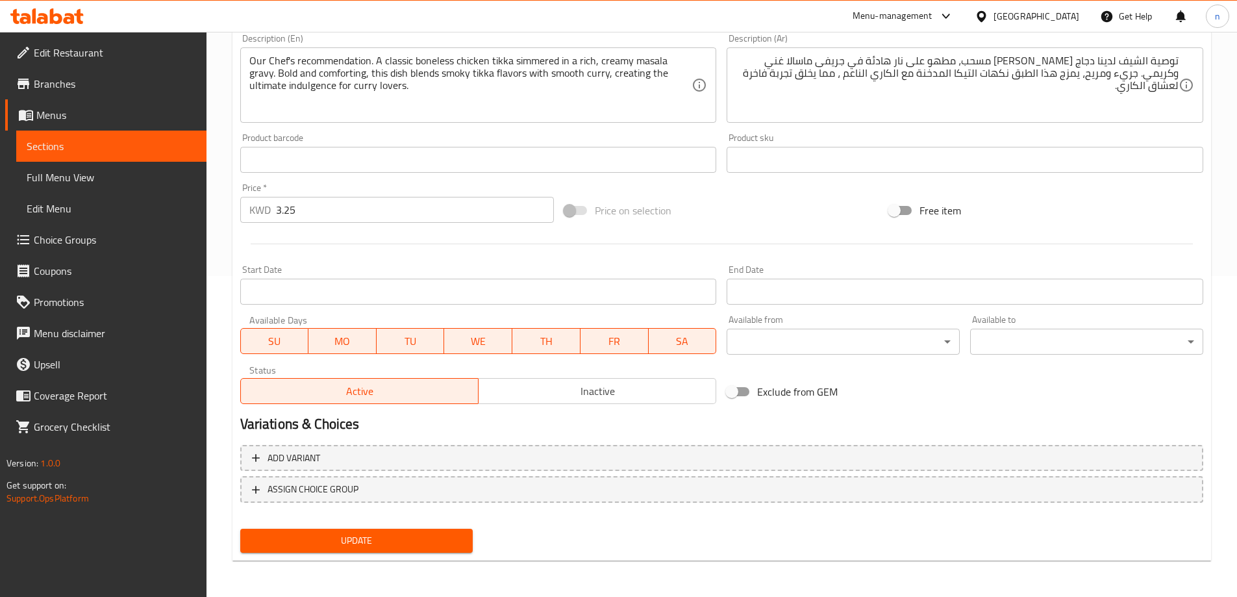
click at [374, 525] on div "Update" at bounding box center [357, 540] width 244 height 34
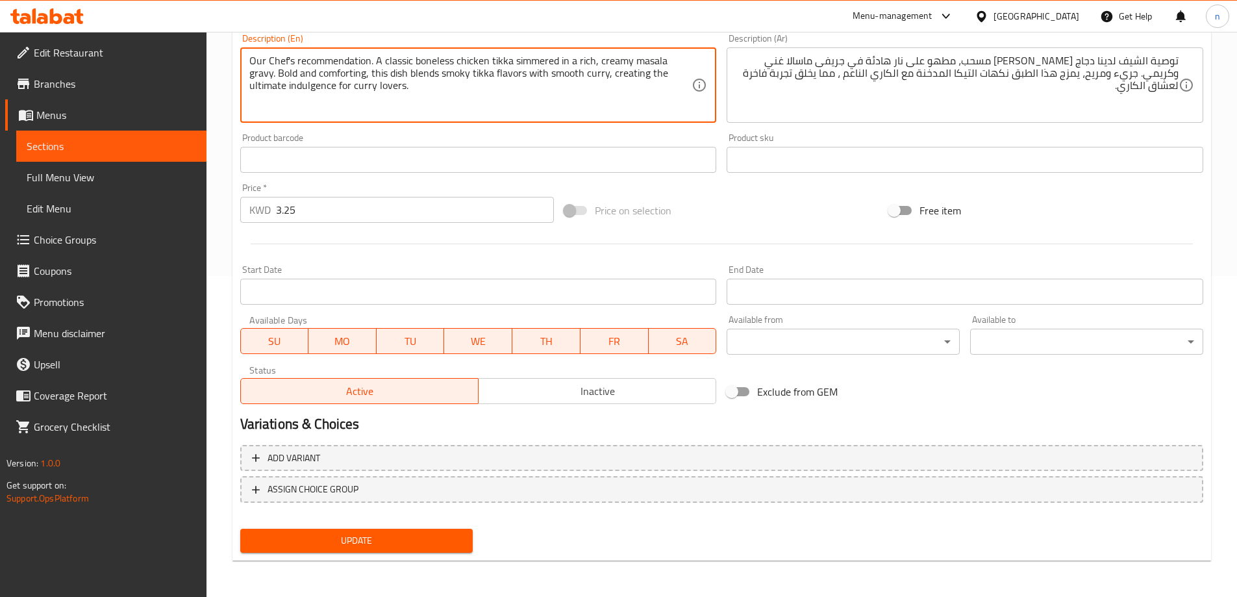
click at [314, 84] on textarea "Our Chef's recommendation. A classic boneless chicken tikka simmered in a rich,…" at bounding box center [470, 86] width 443 height 62
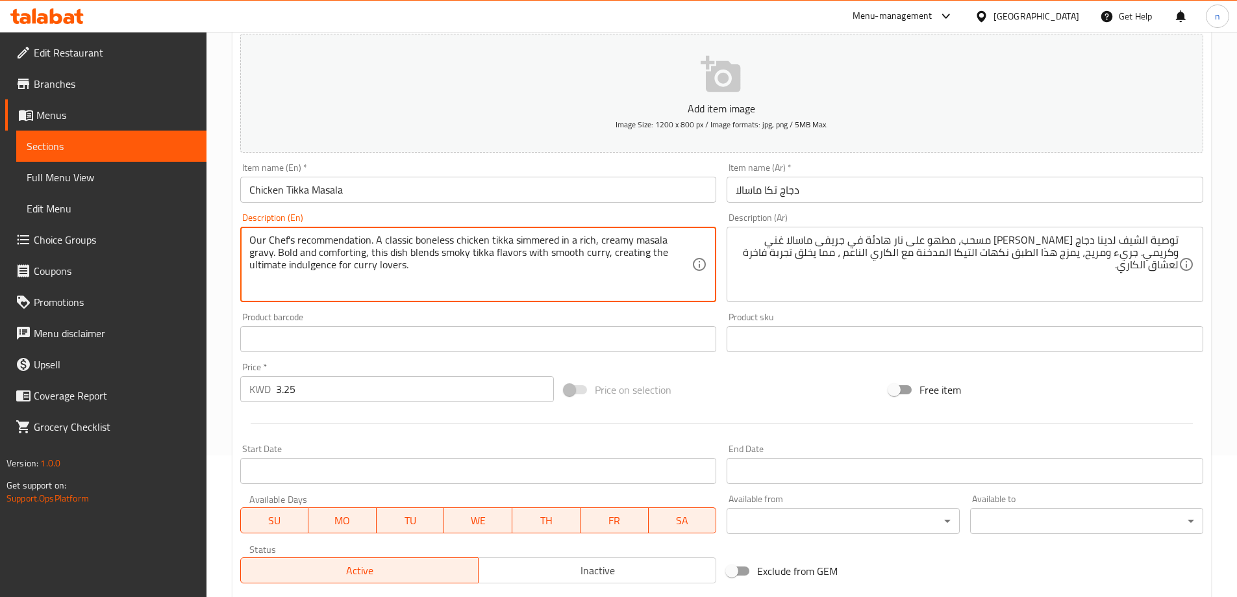
scroll to position [0, 0]
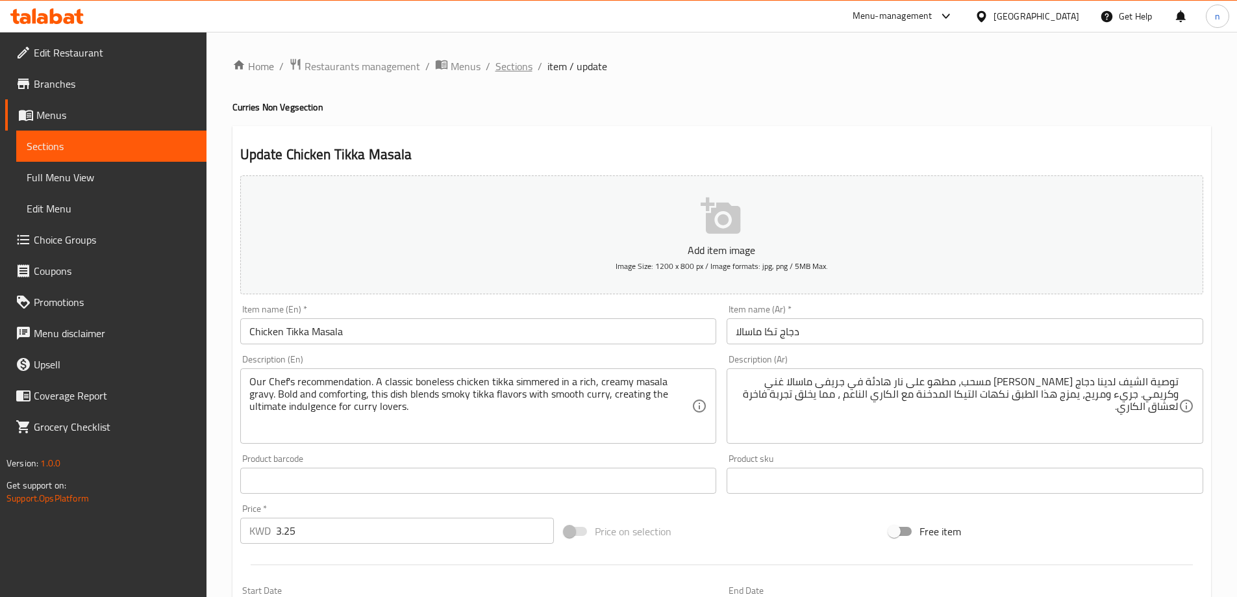
click at [516, 61] on span "Sections" at bounding box center [514, 66] width 37 height 16
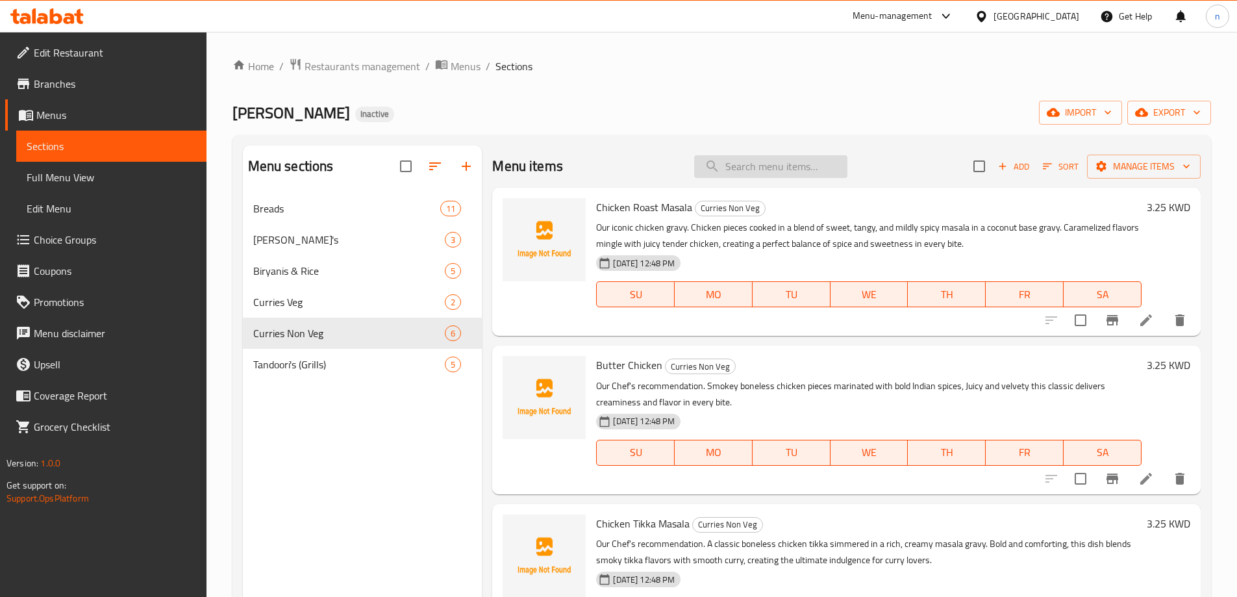
click at [704, 170] on input "search" at bounding box center [770, 166] width 153 height 23
paste input "Mutton Rogan Josh"
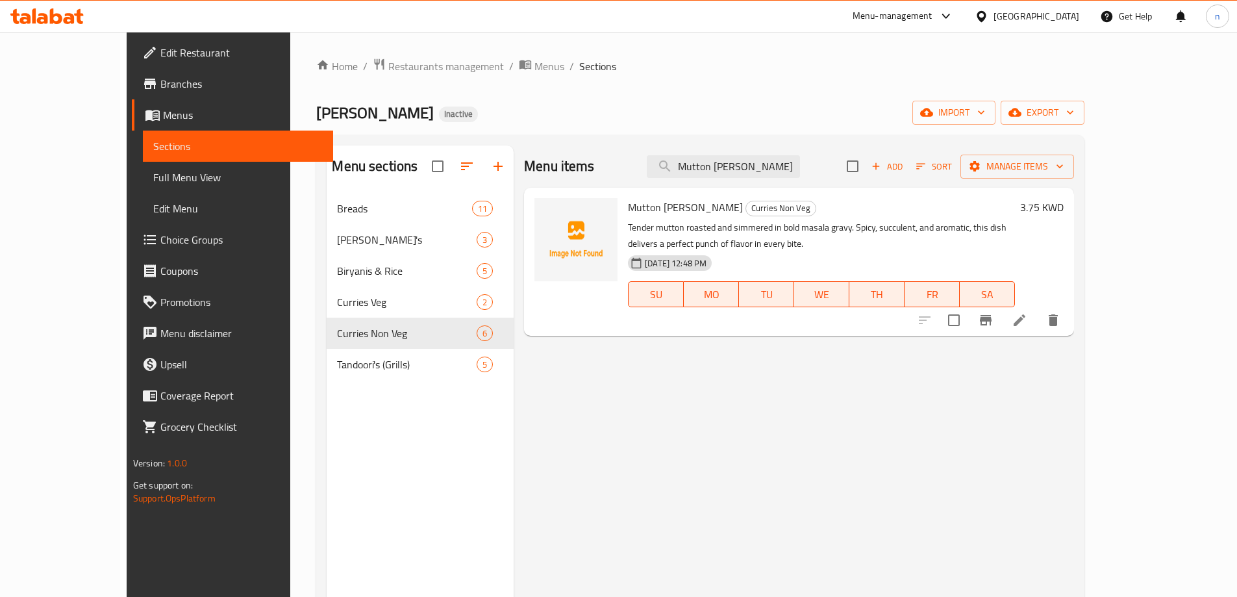
type input "Mutton Rogan Josh"
click at [1038, 326] on li at bounding box center [1019, 319] width 36 height 23
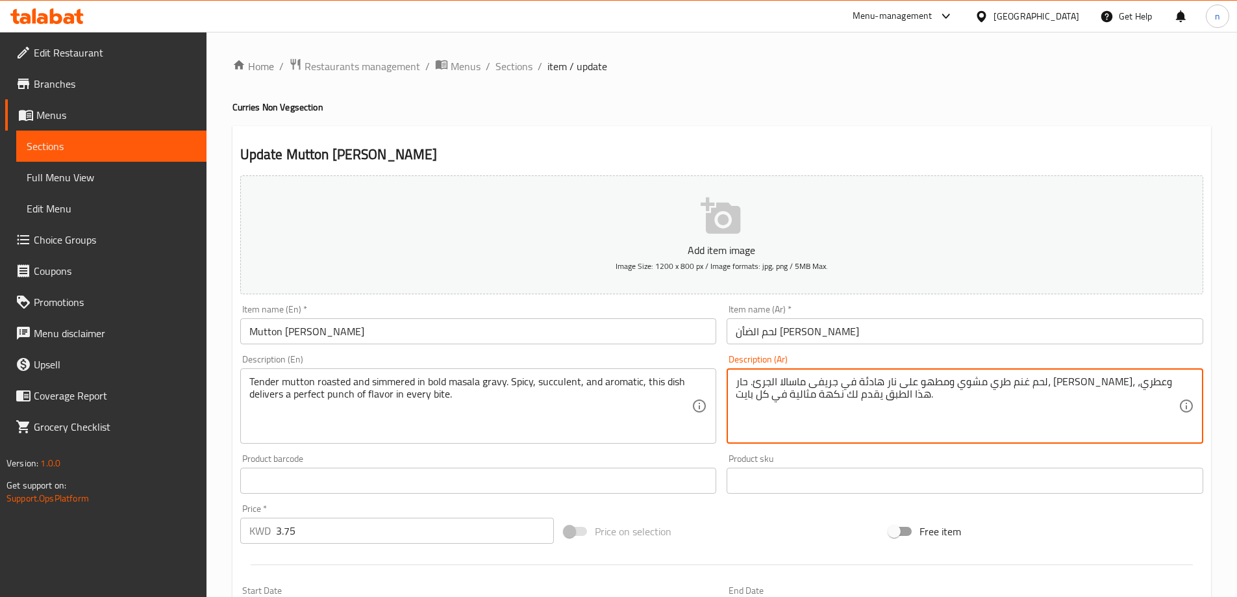
click at [833, 383] on textarea "لحم غنم طري مشوي ومطهو على نار هادئة في جريفى ماسالا الجرئ. حار، شهي، وعطري، هذ…" at bounding box center [957, 406] width 443 height 62
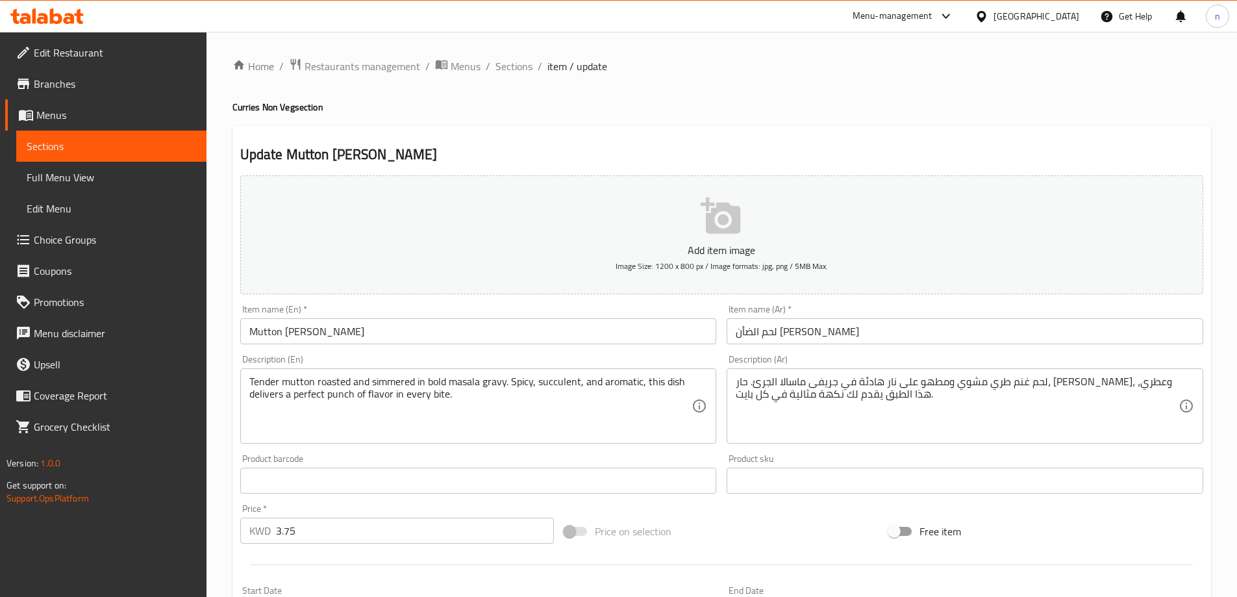
click at [844, 384] on textarea "لحم غنم طري مشوي ومطهو على نار هادئة في جريفى ماسالا الجرئ. حار، شهي، وعطري، هذ…" at bounding box center [957, 406] width 443 height 62
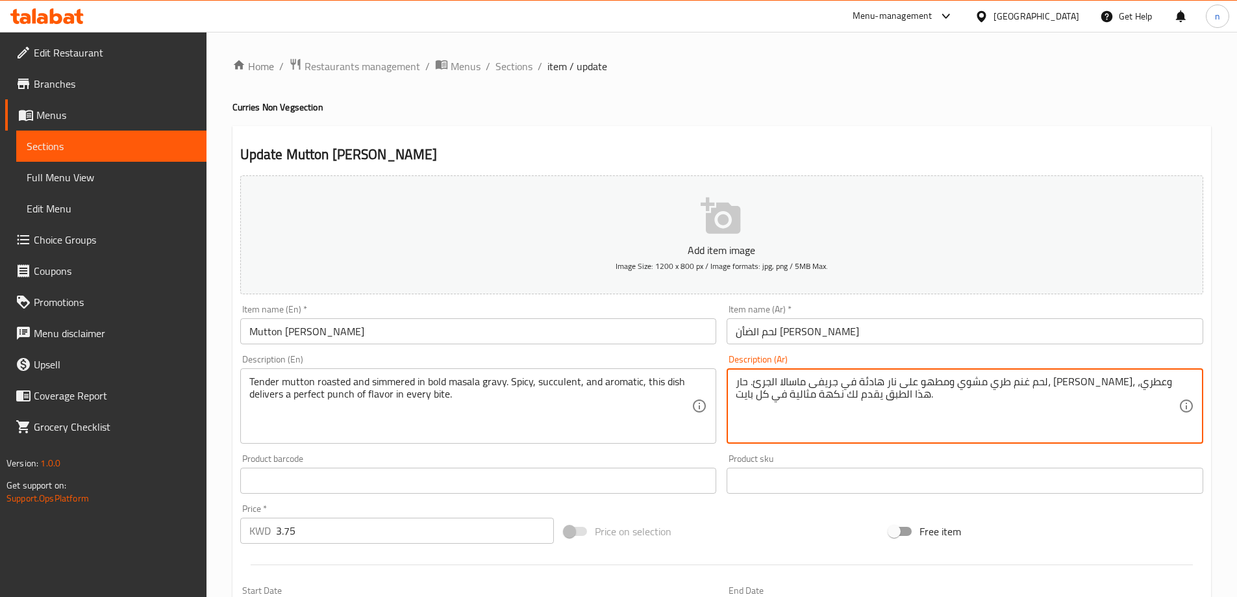
click at [844, 384] on textarea "لحم غنم طري مشوي ومطهو على نار هادئة في جريفى ماسالا الجرئ. حار، شهي، وعطري، هذ…" at bounding box center [957, 406] width 443 height 62
paste textarea "صار"
type textarea "لحم غنم طري مشوي ومطهو على نار هادئة في جريفى ماسالا الجرئ. حار، عصاري، وعطري، …"
click at [265, 332] on input "Mutton Rogan Josh" at bounding box center [478, 331] width 477 height 26
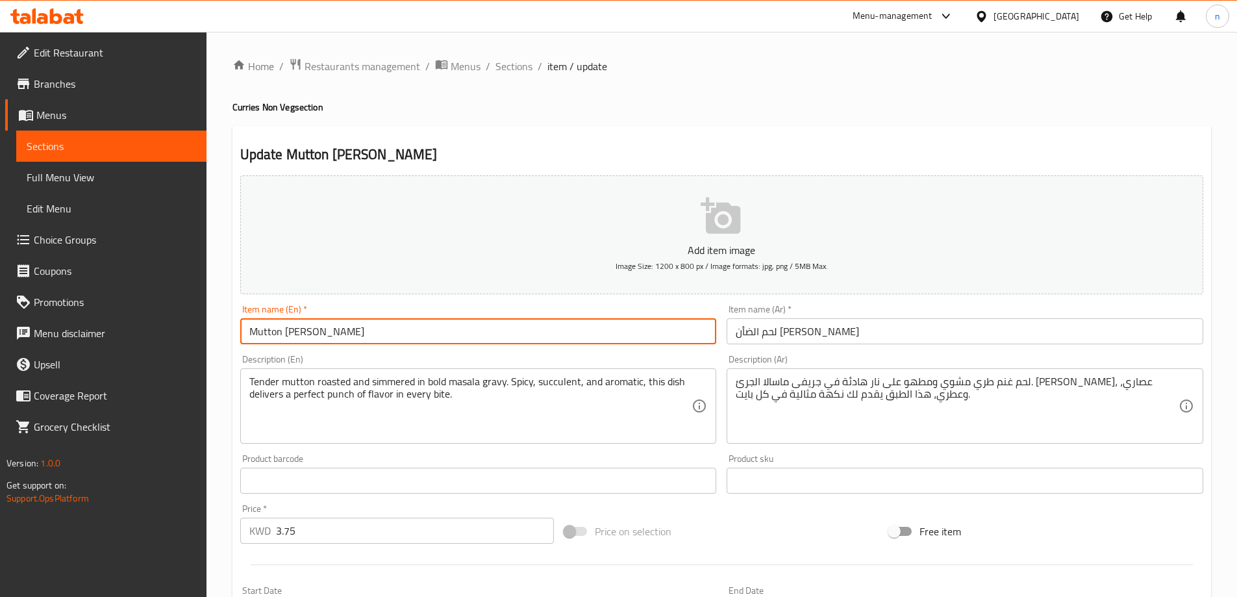
click at [265, 332] on input "Mutton Rogan Josh" at bounding box center [478, 331] width 477 height 26
click at [787, 332] on input "لحم الضأن روغان جوش" at bounding box center [965, 331] width 477 height 26
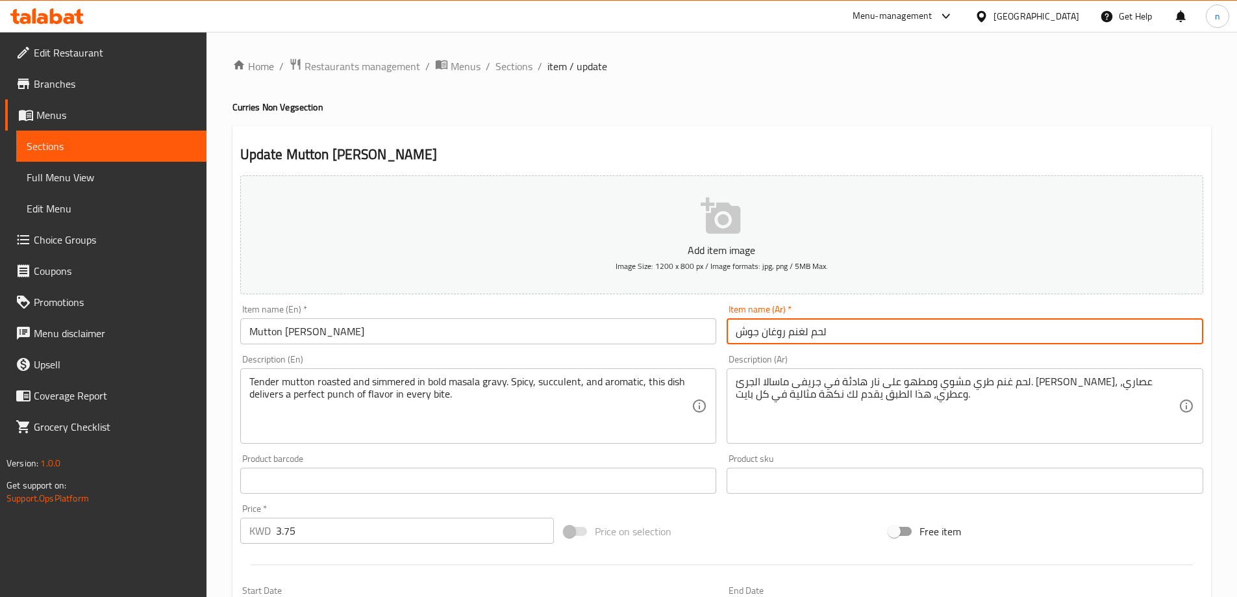
click at [805, 334] on input "لحم لغنم روغان جوش" at bounding box center [965, 331] width 477 height 26
type input "لحم غنم روغان جوش"
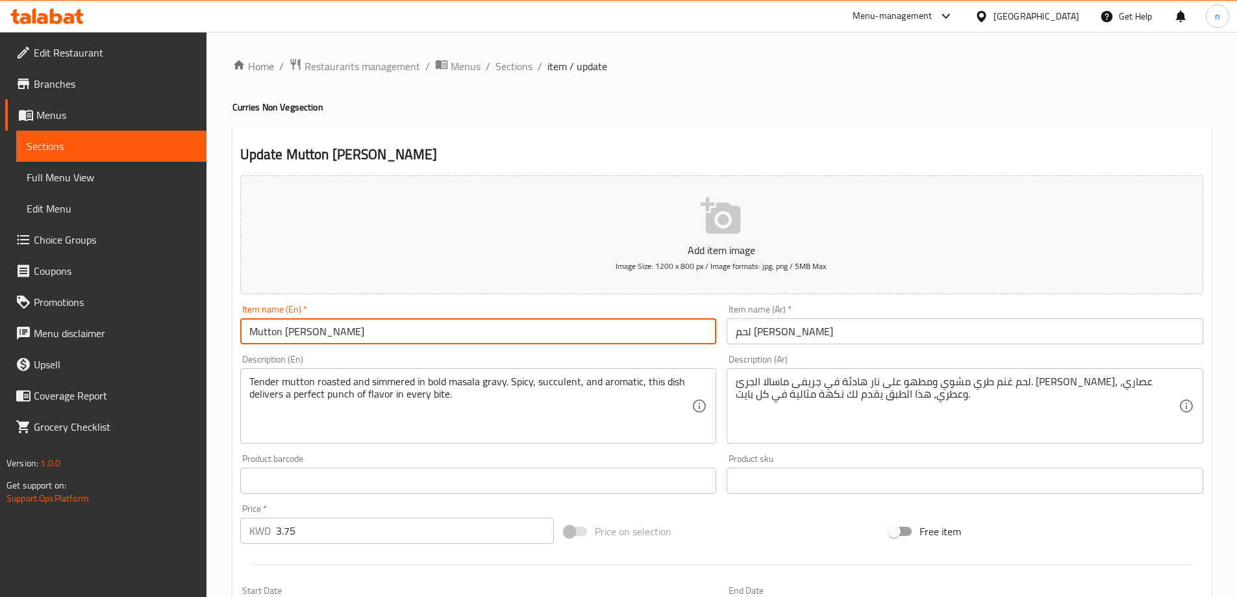
click at [327, 332] on input "Mutton Rogan Josh" at bounding box center [478, 331] width 477 height 26
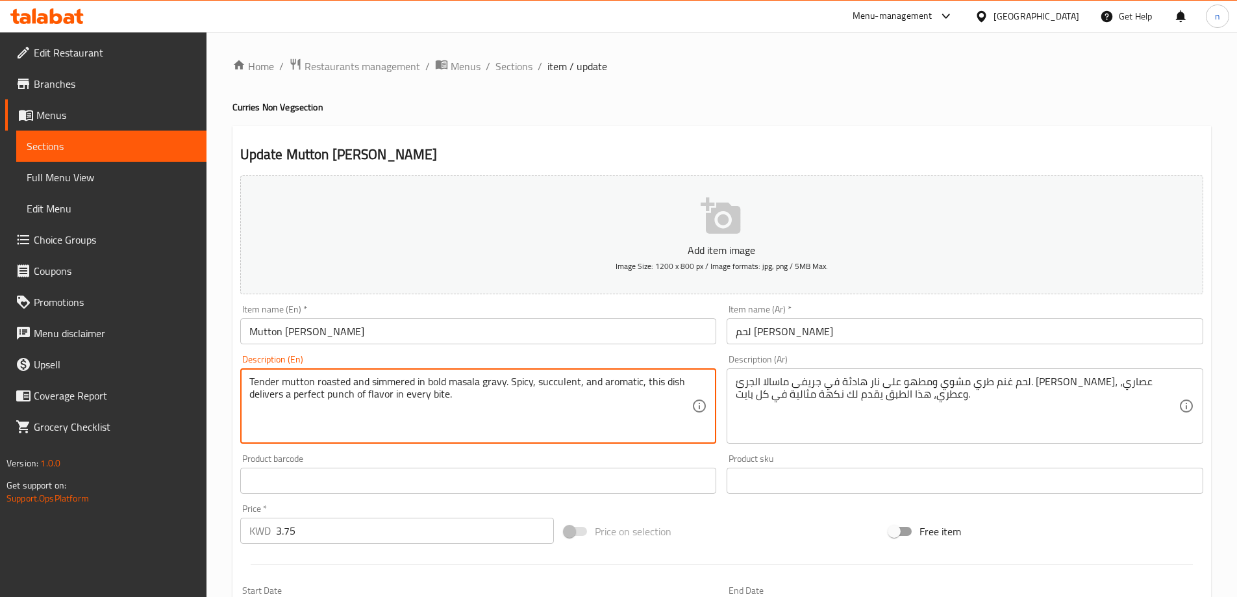
drag, startPoint x: 643, startPoint y: 383, endPoint x: 714, endPoint y: 414, distance: 77.9
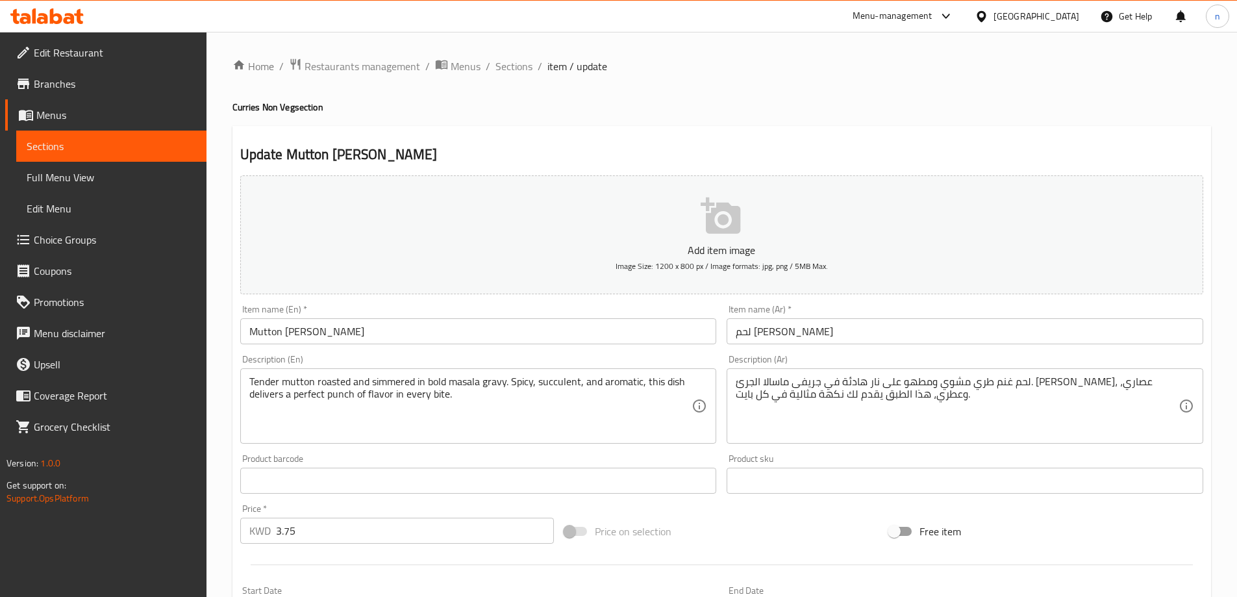
click at [338, 397] on textarea "Tender mutton roasted and simmered in bold masala gravy. Spicy, succulent, and …" at bounding box center [470, 406] width 443 height 62
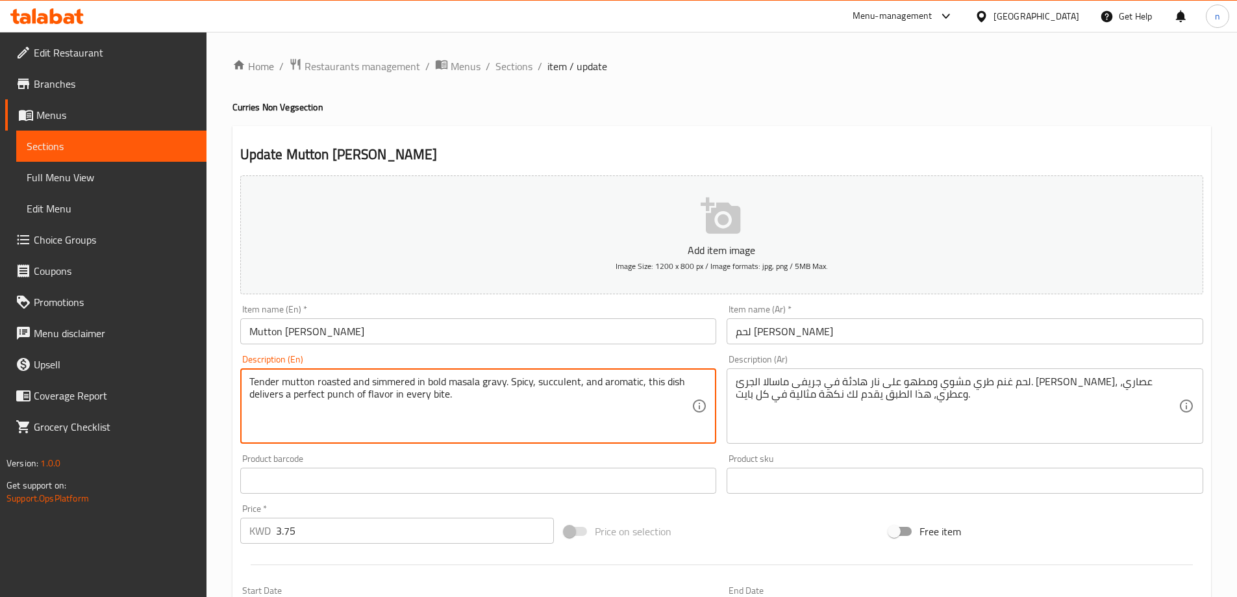
click at [338, 397] on textarea "Tender mutton roasted and simmered in bold masala gravy. Spicy, succulent, and …" at bounding box center [470, 406] width 443 height 62
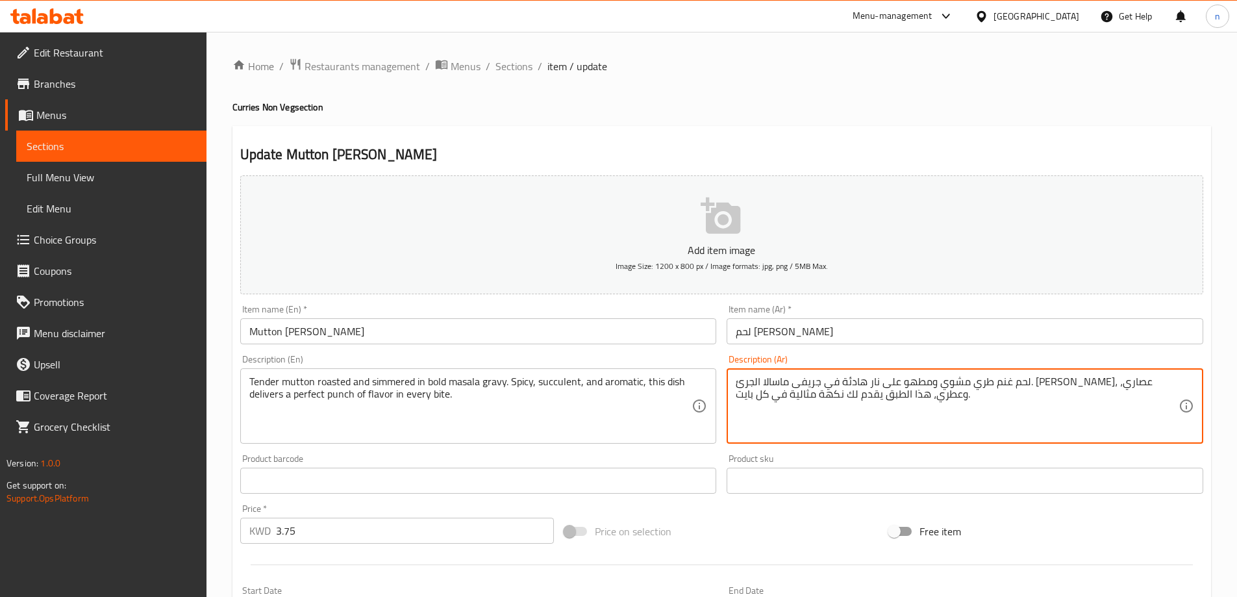
click at [788, 388] on textarea "لحم غنم طري مشوي ومطهو على نار هادئة في جريفى ماسالا الجرئ. حار، عصاري، وعطري، …" at bounding box center [957, 406] width 443 height 62
click at [1007, 409] on textarea "لحم غنم طري مشوي ومطهو على نار هادئة في جريفى ماسالا الجرئ. حار، عصاري، وعطري، …" at bounding box center [957, 406] width 443 height 62
click at [1086, 393] on textarea "لحم غنم طري مشوي ومطهو على نار هادئة في جريفى ماسالا الجرئ. حار، عصاري، وعطري، …" at bounding box center [957, 406] width 443 height 62
paste textarea "بنش"
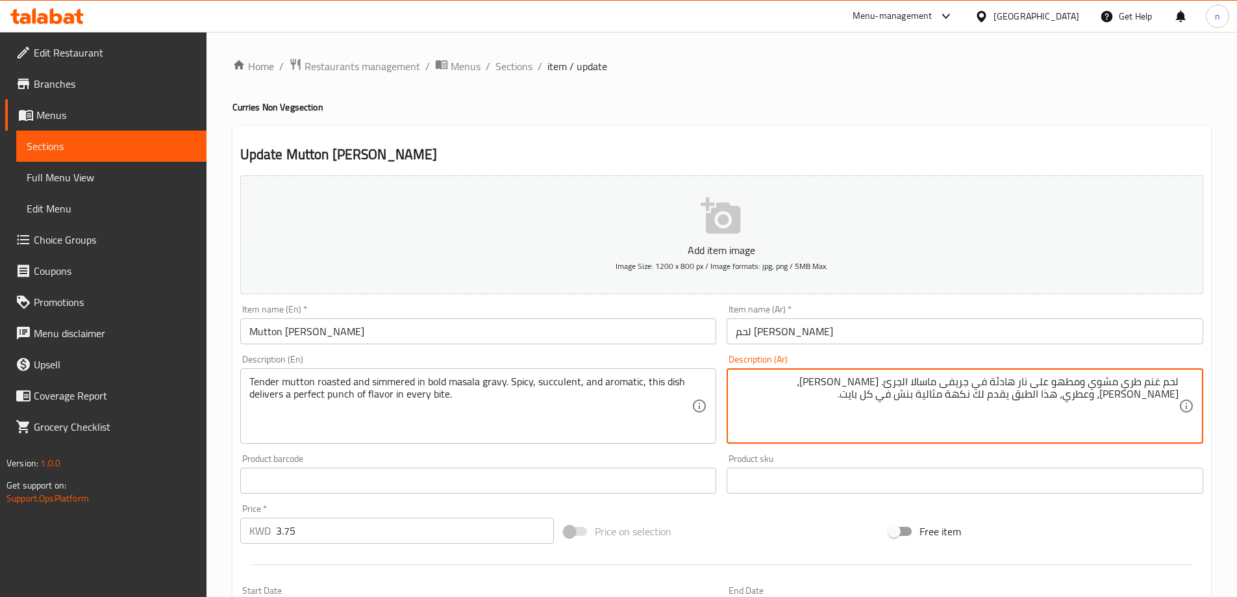
click at [1080, 396] on textarea "لحم غنم طري مشوي ومطهو على نار هادئة في جريفى ماسالا الجرئ. حار، عصاري، وعطري، …" at bounding box center [957, 406] width 443 height 62
click at [1116, 394] on textarea "لحم غنم طري مشوي ومطهو على نار هادئة في جريفى ماسالا الجرئ. حار، عصاري، وعطري، …" at bounding box center [957, 406] width 443 height 62
paste textarea "بنش"
type textarea "لحم غنم طري مشوي ومطهو على نار هادئة في جريفى ماسالا الجرئ. حار، عصاري، وعطري، …"
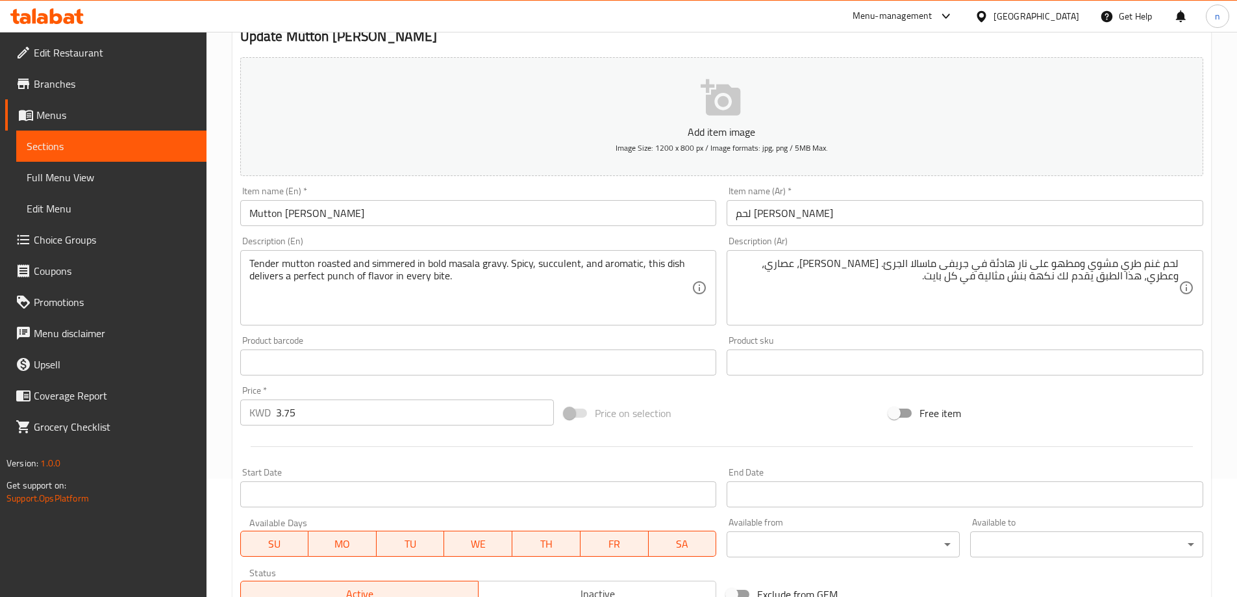
scroll to position [321, 0]
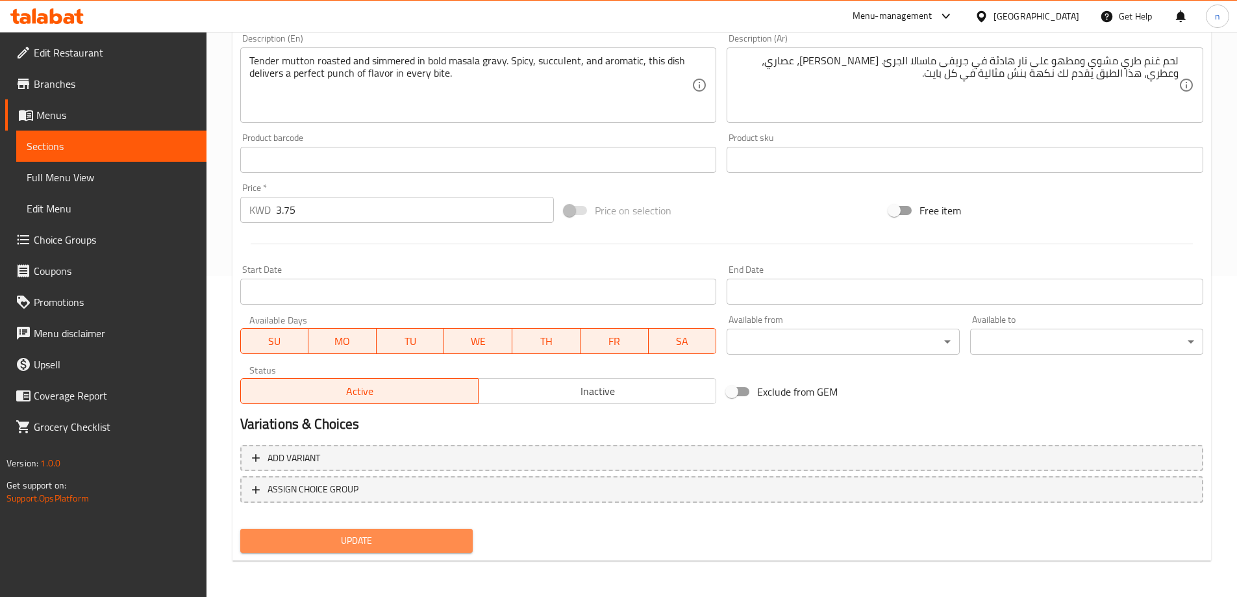
click at [353, 533] on span "Update" at bounding box center [357, 541] width 212 height 16
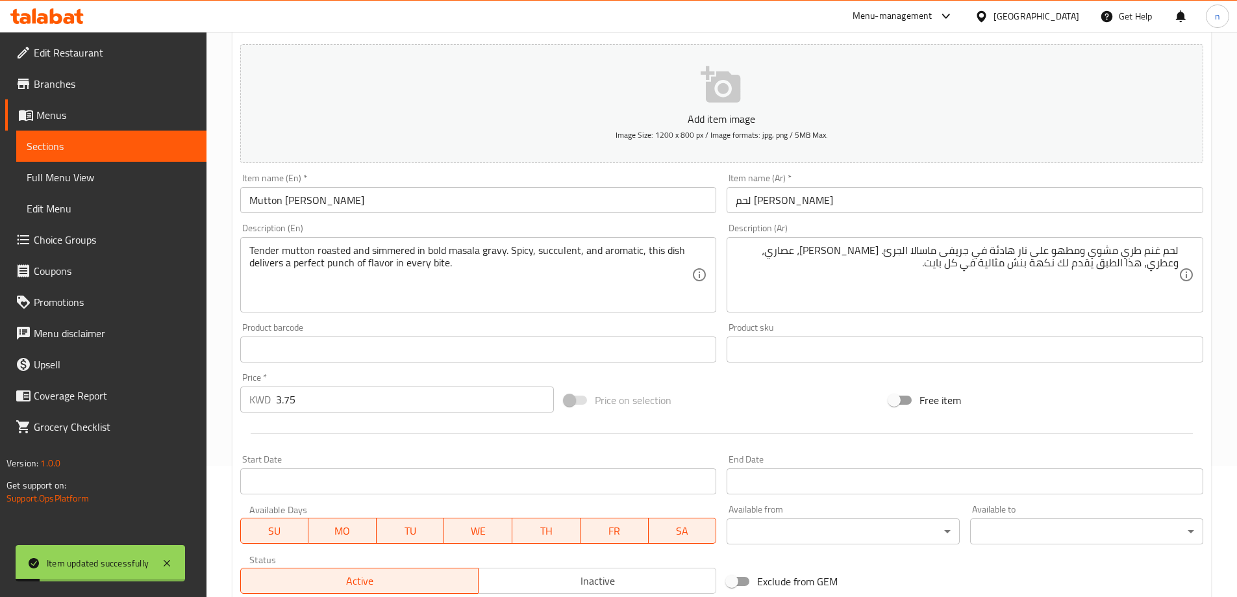
scroll to position [0, 0]
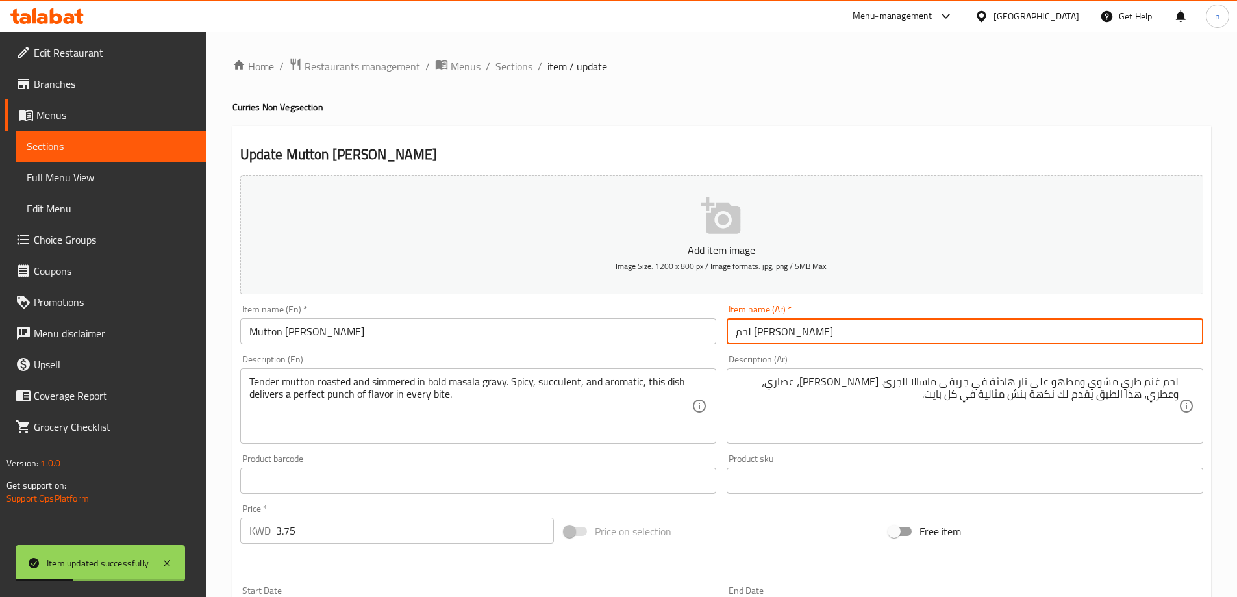
click at [799, 333] on input "لحم غنم روغان جوش" at bounding box center [965, 331] width 477 height 26
type input "لحم ضأن روغان جوش"
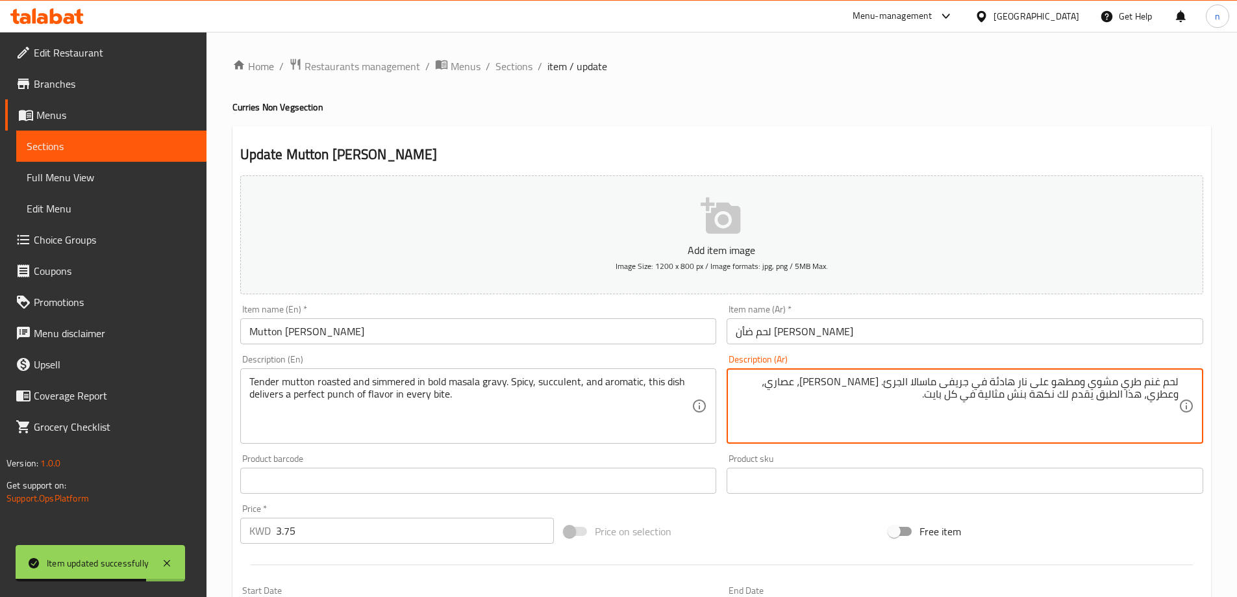
click at [1153, 383] on textarea "لحم غنم طري مشوي ومطهو على نار هادئة في جريفى ماسالا الجرئ. حار، عصاري، وعطري، …" at bounding box center [957, 406] width 443 height 62
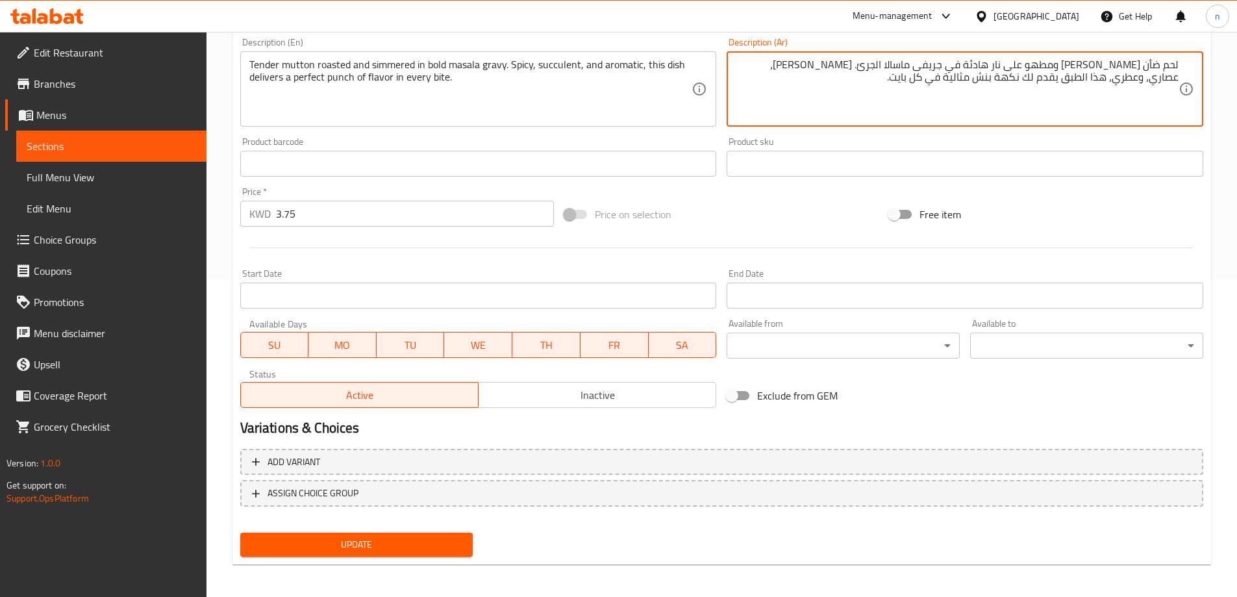
scroll to position [321, 0]
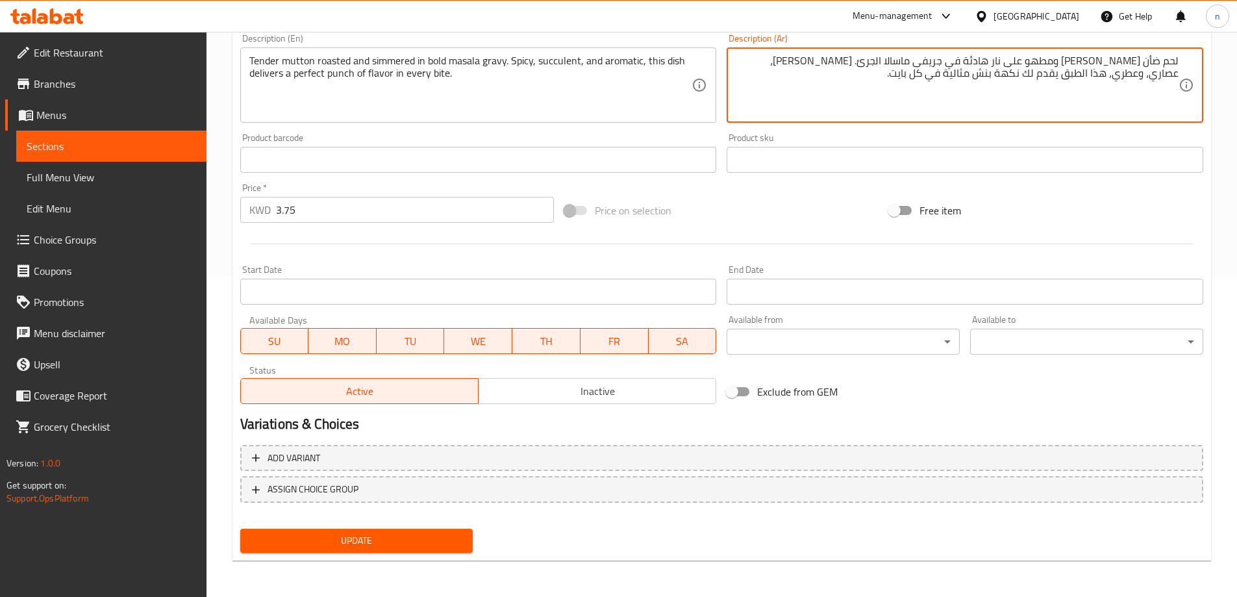
type textarea "لحم ضأن طري مشوي ومطهو على نار هادئة في جريفى ماسالا الجرئ. حار، عصاري، وعطري، …"
click at [442, 535] on span "Update" at bounding box center [357, 541] width 212 height 16
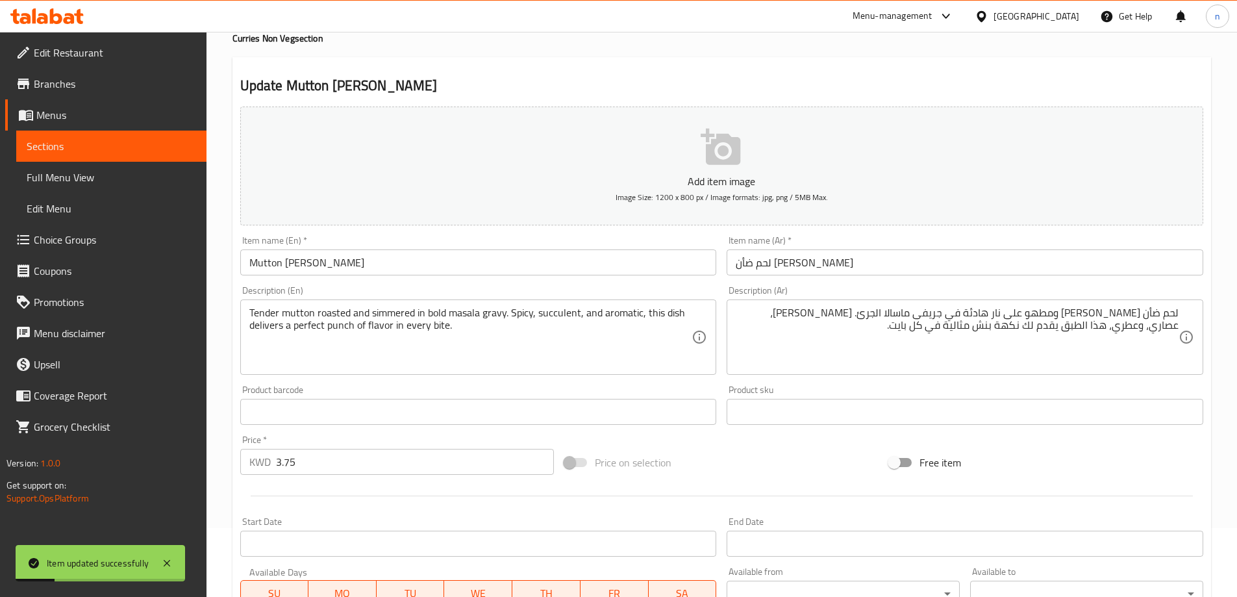
scroll to position [0, 0]
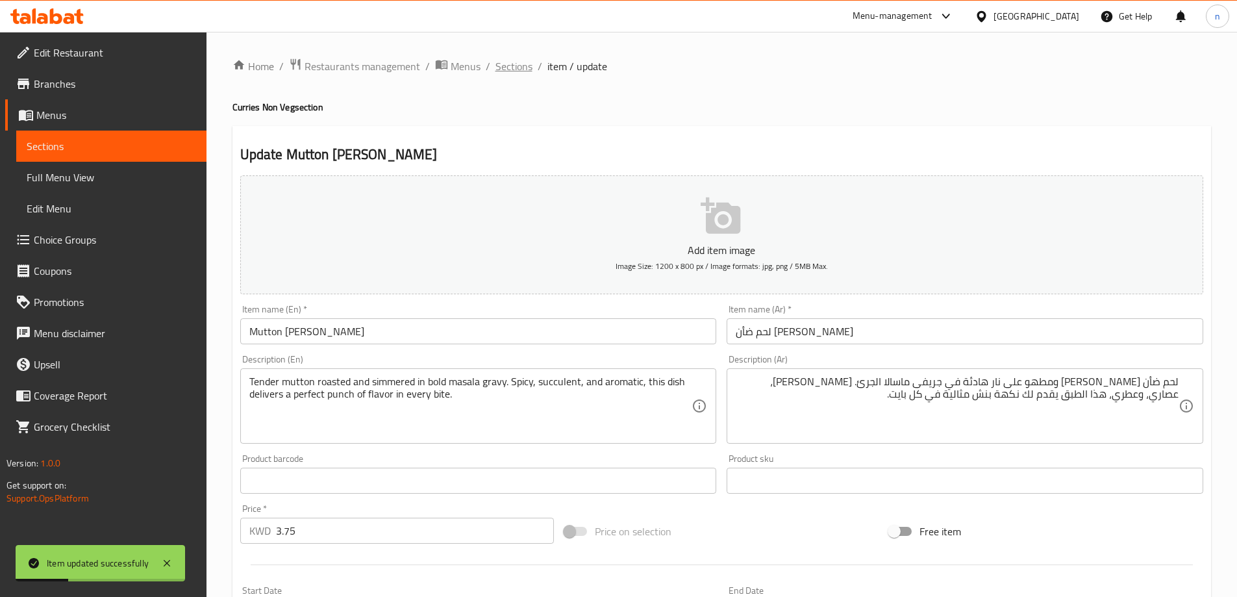
click at [505, 64] on span "Sections" at bounding box center [514, 66] width 37 height 16
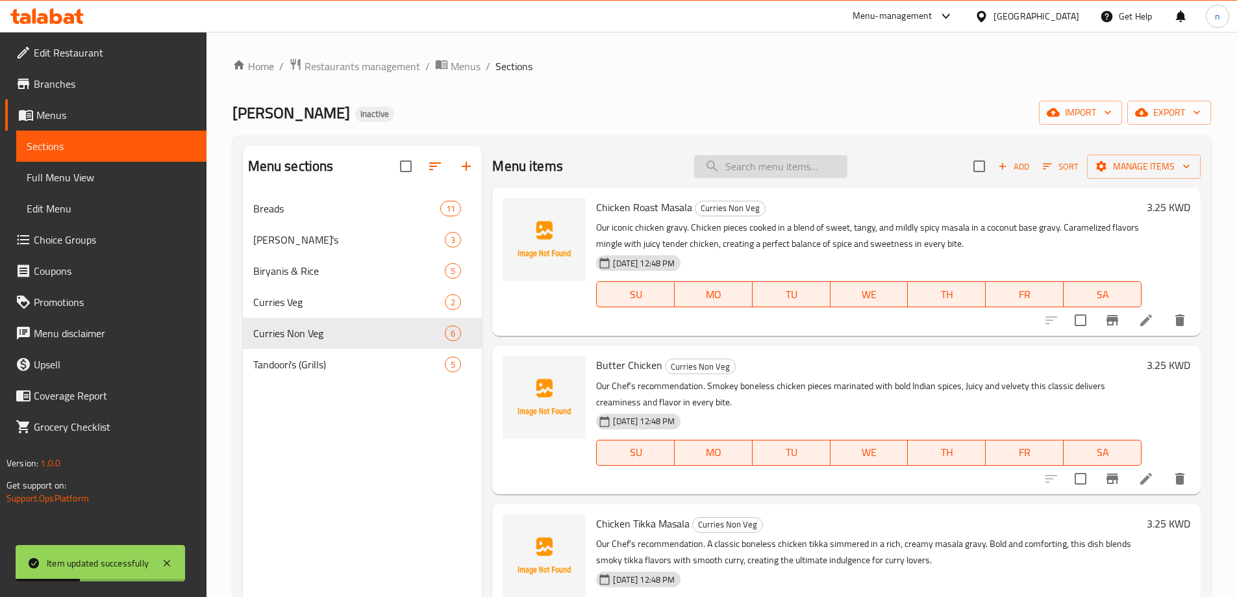
click at [738, 165] on input "search" at bounding box center [770, 166] width 153 height 23
paste input "Mutton Sukha"
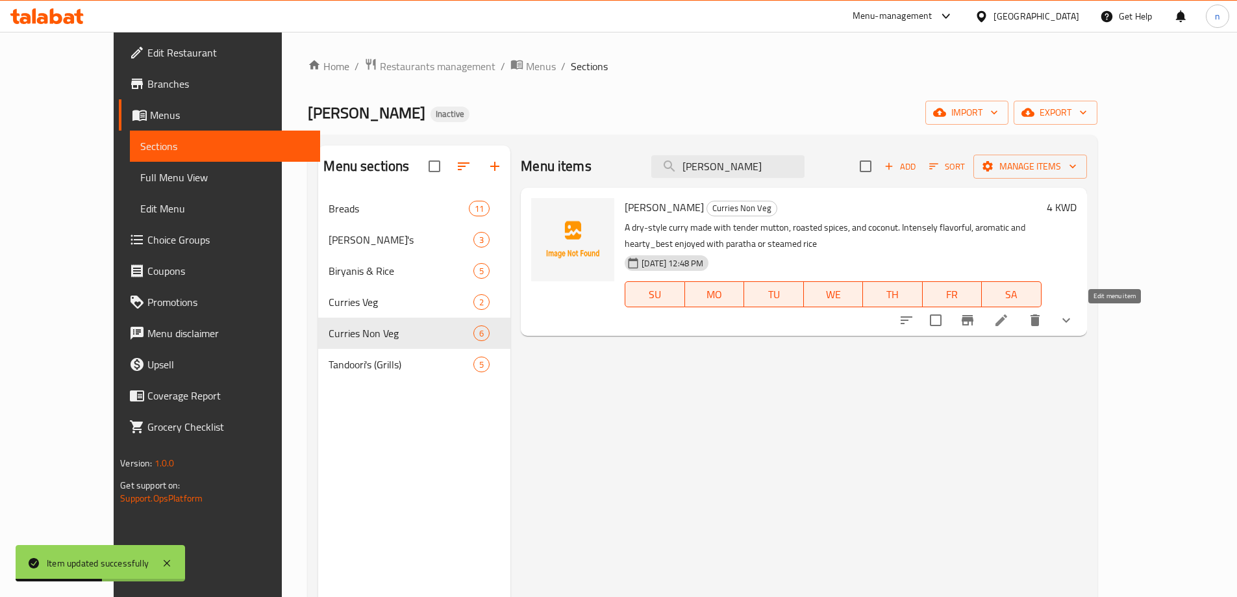
type input "Mutton Sukha"
click at [1007, 318] on icon at bounding box center [1002, 320] width 12 height 12
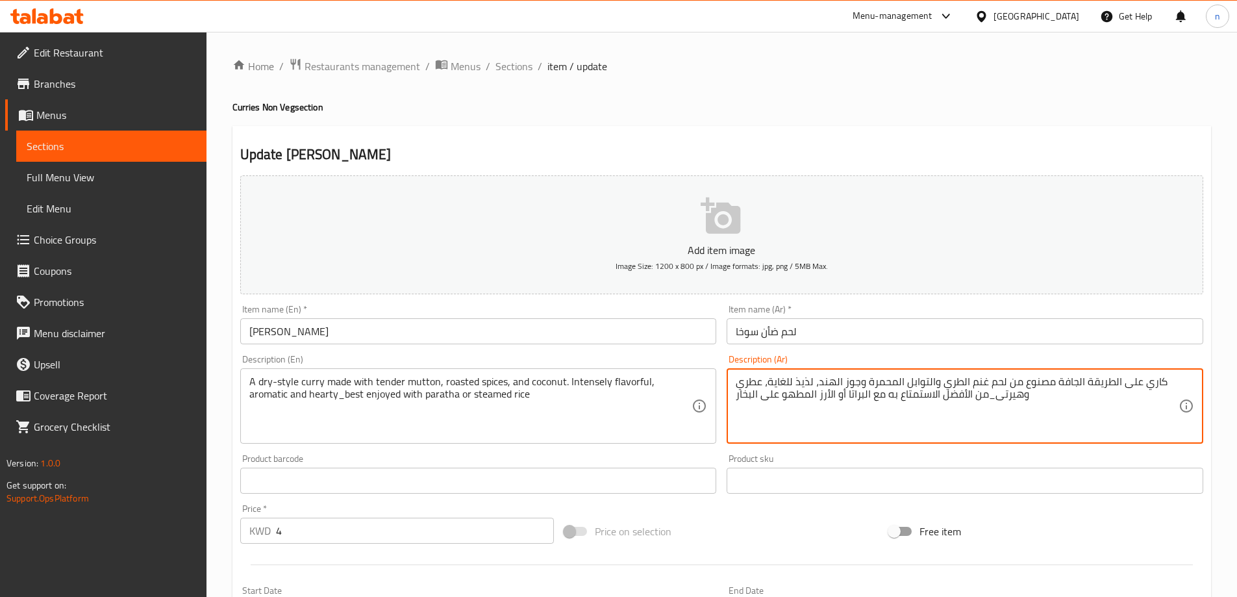
click at [1009, 394] on textarea "كاري على الطريقة الجافة مصنوع من لحم غنم الطري والتوابل المحمرة وجوز الهند، لذي…" at bounding box center [957, 406] width 443 height 62
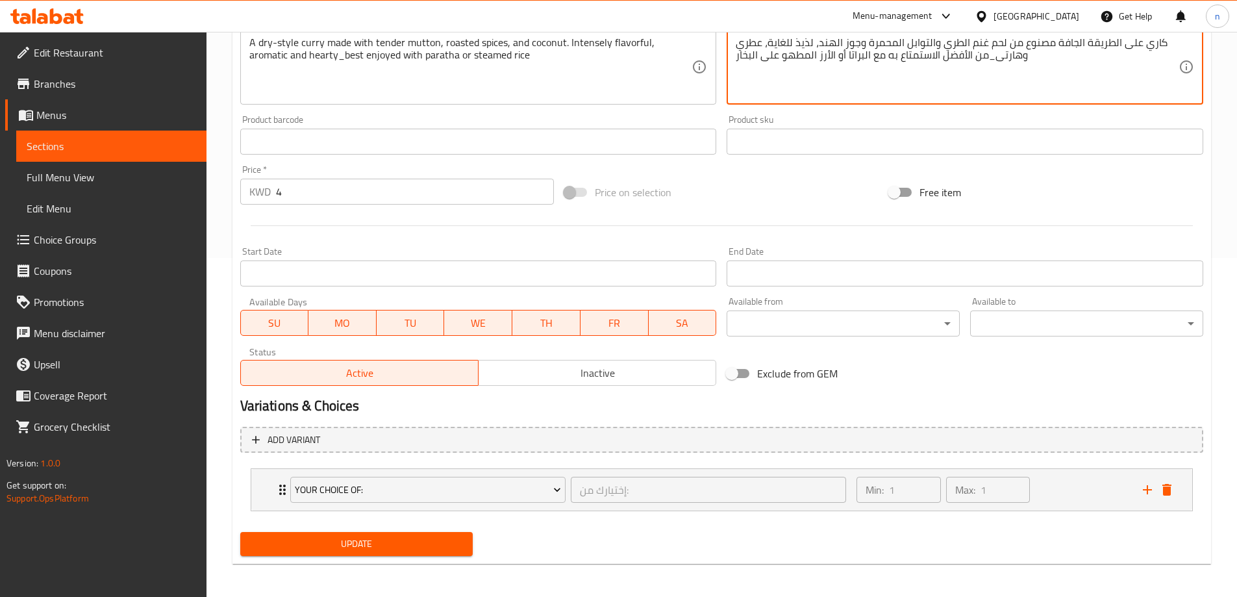
scroll to position [342, 0]
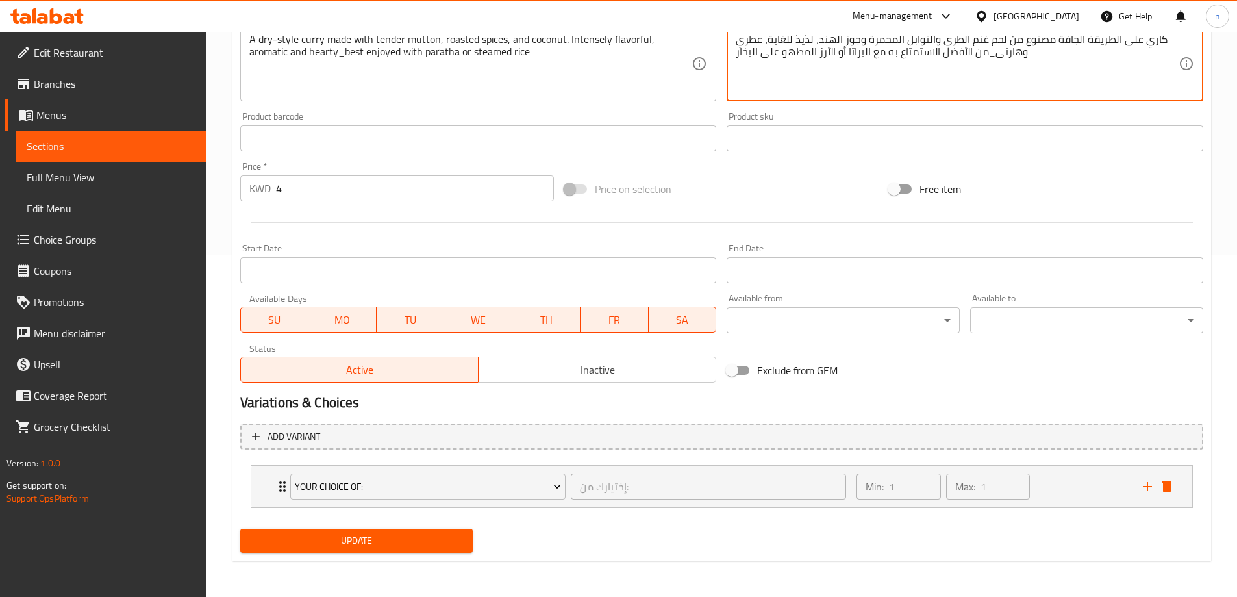
type textarea "كاري على الطريقة الجافة مصنوع من لحم غنم الطري والتوابل المحمرة وجوز الهند، لذي…"
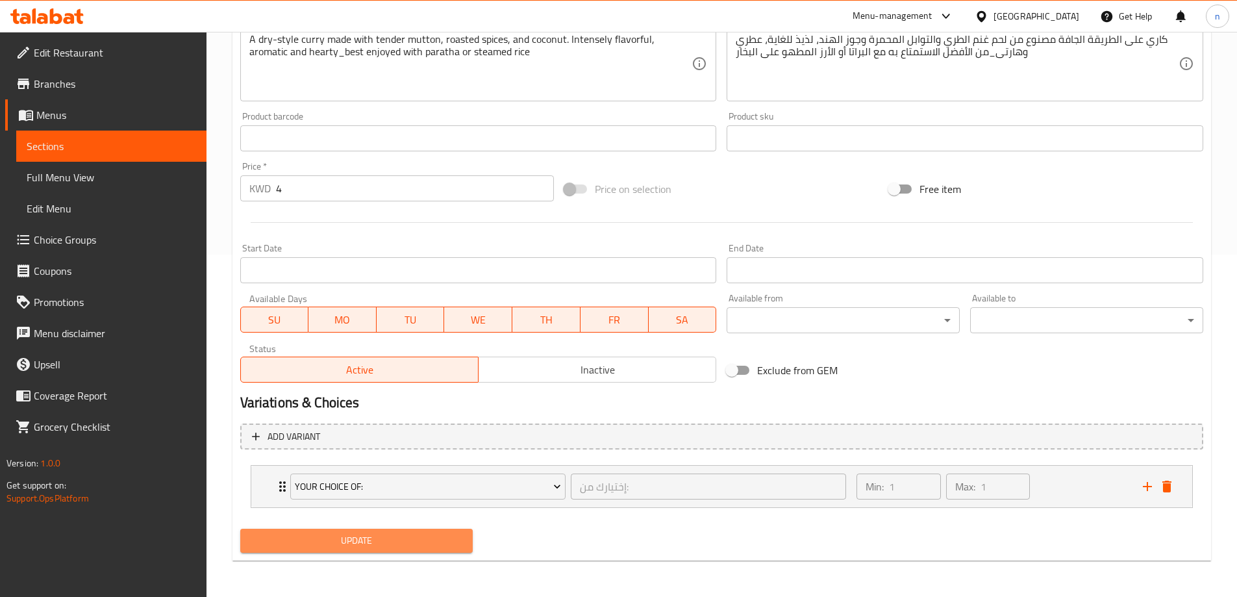
click at [427, 531] on button "Update" at bounding box center [356, 541] width 233 height 24
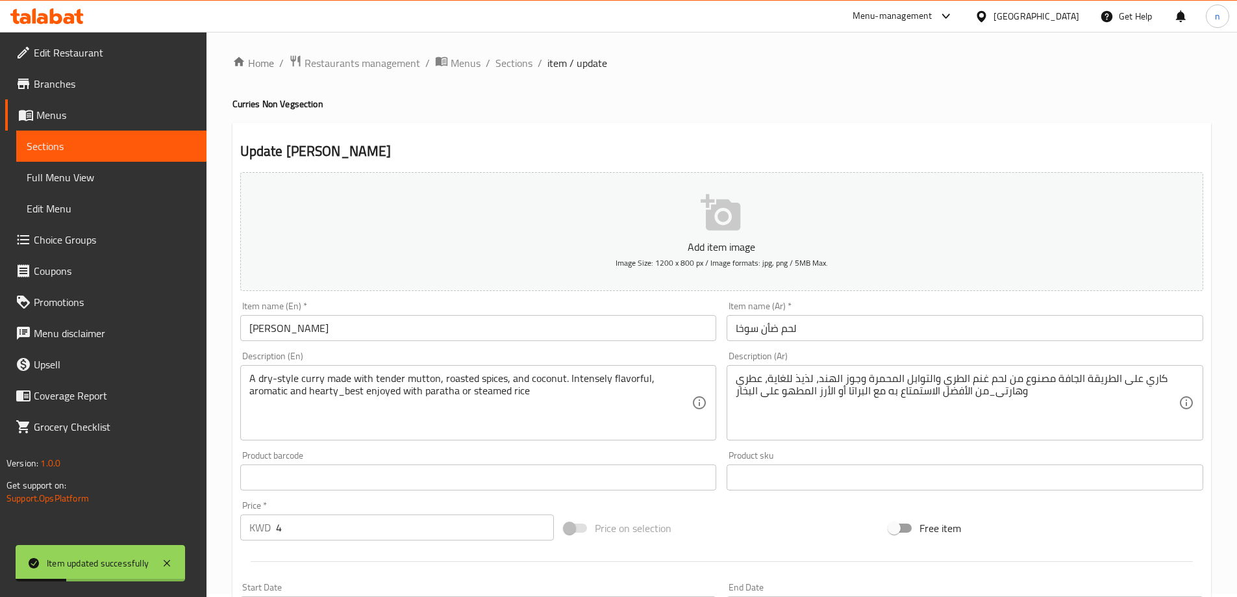
scroll to position [0, 0]
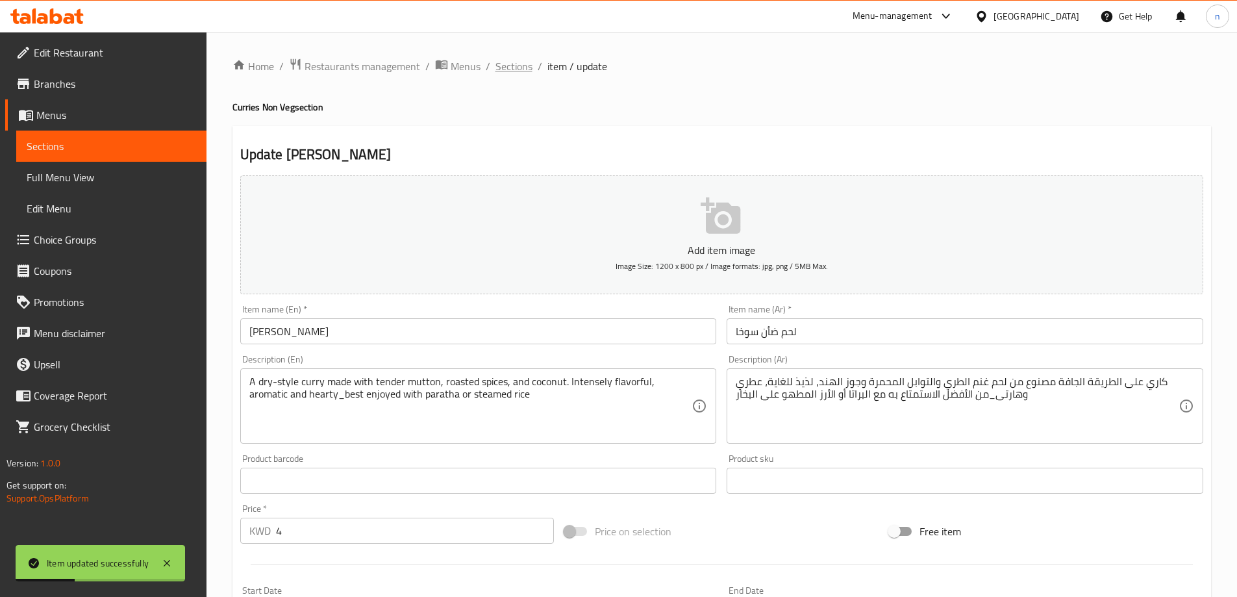
click at [500, 66] on span "Sections" at bounding box center [514, 66] width 37 height 16
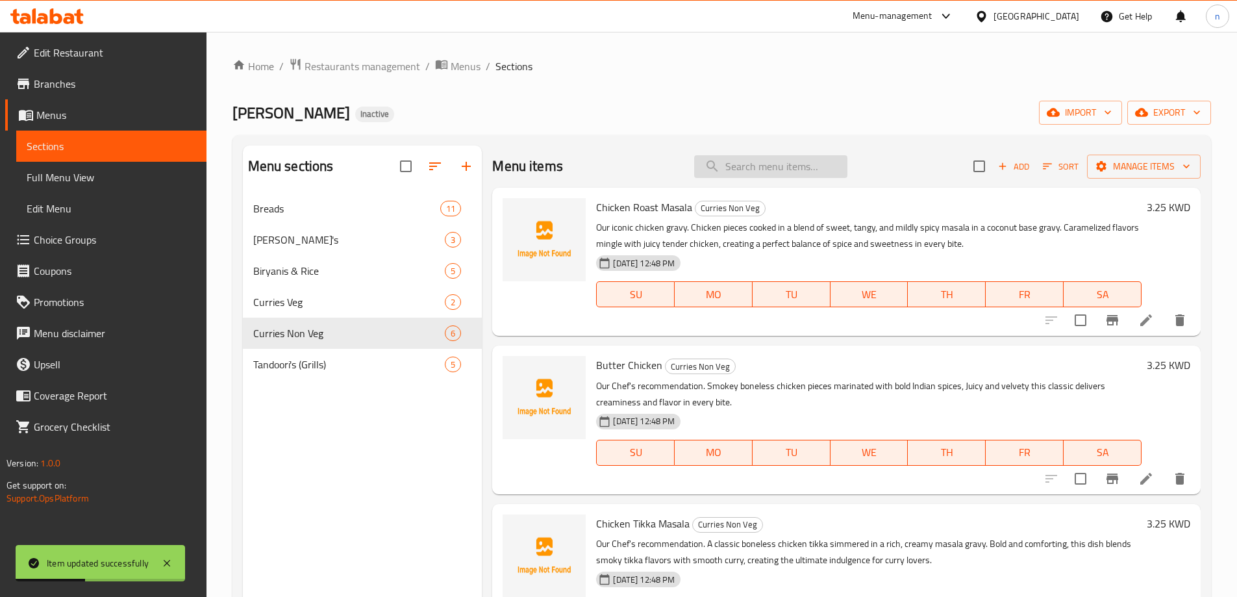
click at [777, 167] on input "search" at bounding box center [770, 166] width 153 height 23
paste input "Bhuna Gosht"
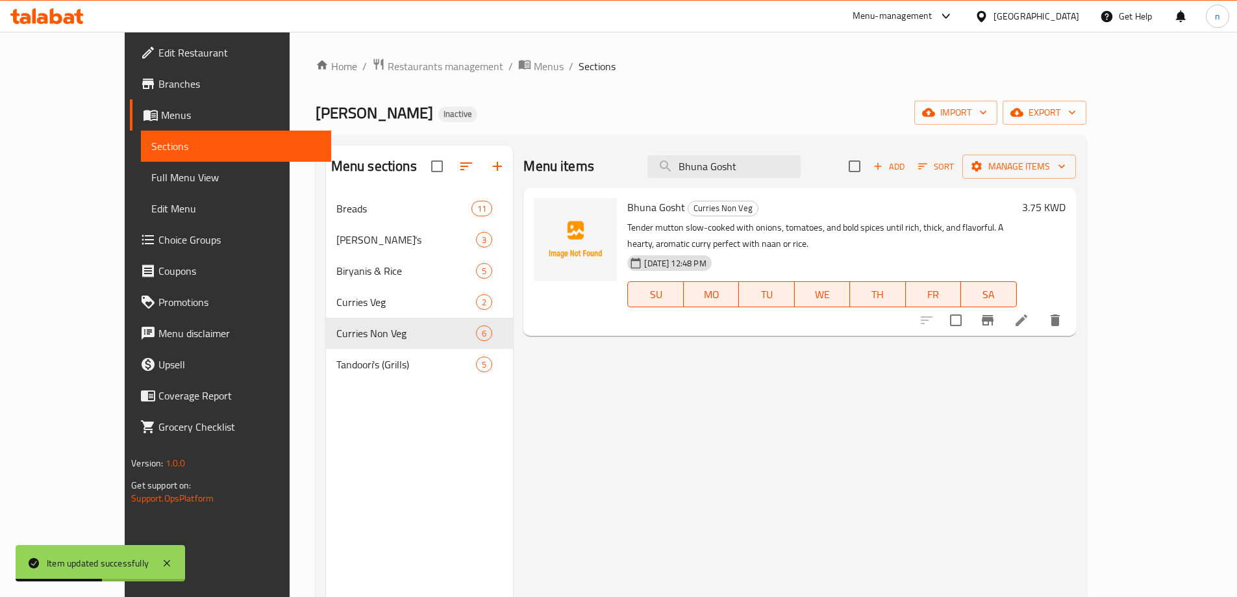
type input "Bhuna Gosht"
click at [1029, 323] on icon at bounding box center [1022, 320] width 16 height 16
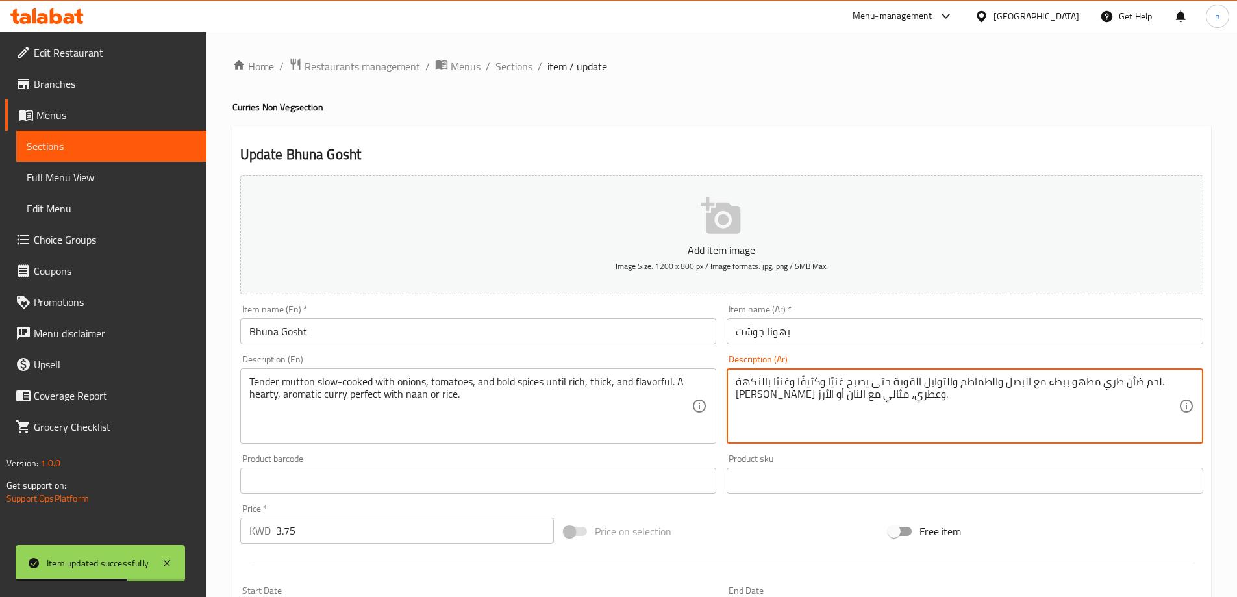
click at [870, 388] on textarea "لحم ضأن طري مطهو ببطء مع البصل والطماطم والتوابل القوية حتى يصبح غنيًا وكثيفًا …" at bounding box center [957, 406] width 443 height 62
click at [859, 423] on textarea "لحم ضأن طري مطهو ببطء مع البصل والطماطم والتوابل القوية حتى يصبح غنيًا وكثيفًا …" at bounding box center [957, 406] width 443 height 62
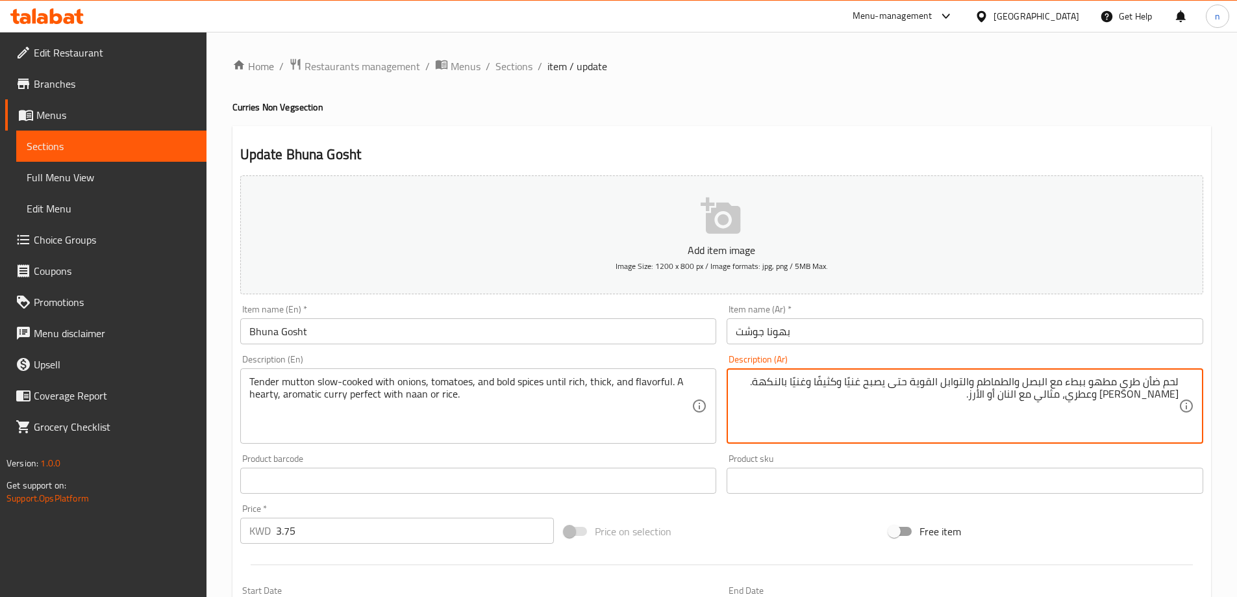
click at [911, 386] on textarea "لحم ضأن طري مطهو ببطء مع البصل والطماطم والتوابل القوية حتى يصبح غنيًا وكثيفًا …" at bounding box center [957, 406] width 443 height 62
click at [751, 381] on textarea "لحم ضأن طري مطهو ببطء مع البصل والطماطم والتوابل الجريئة حتى يصبح غنيًا وكثيفًا…" at bounding box center [957, 406] width 443 height 62
click at [753, 383] on textarea "لحم ضأن طري مطهو ببطء مع البصل والطماطم والتوابل الجريئة حتى يصبح غنيًا وكثيفًا…" at bounding box center [957, 406] width 443 height 62
click at [1164, 398] on textarea "لحم ضأن طري مطهو ببطء مع البصل والطماطم والتوابل الجريئة حتى يصبح غنيًا وكثيفًا…" at bounding box center [957, 406] width 443 height 62
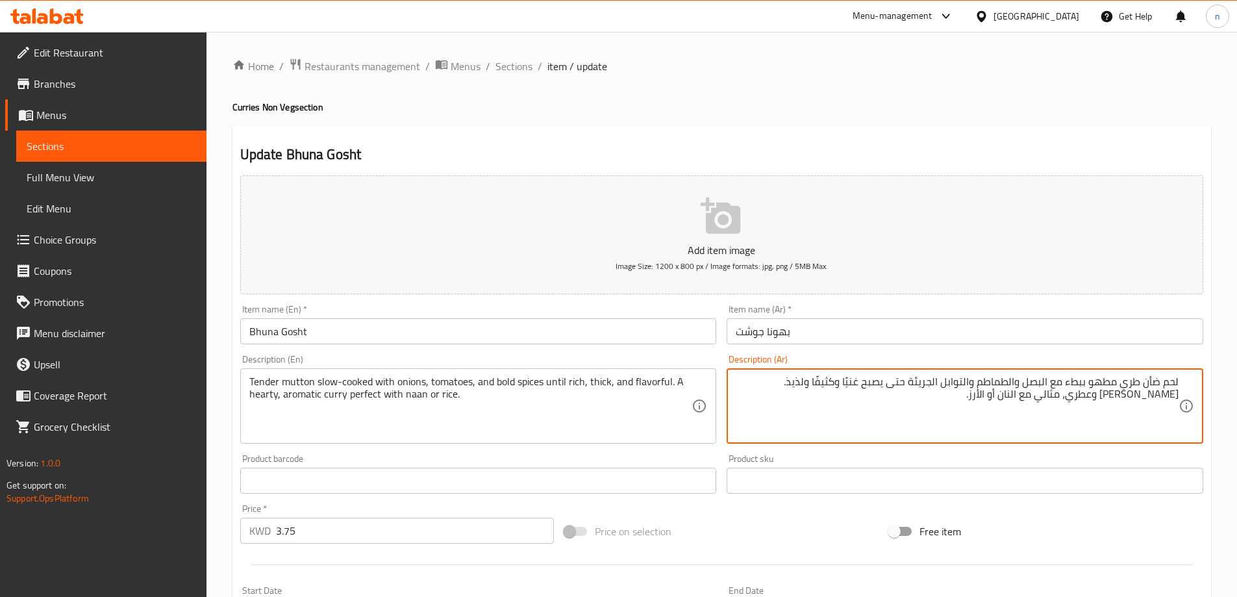
scroll to position [321, 0]
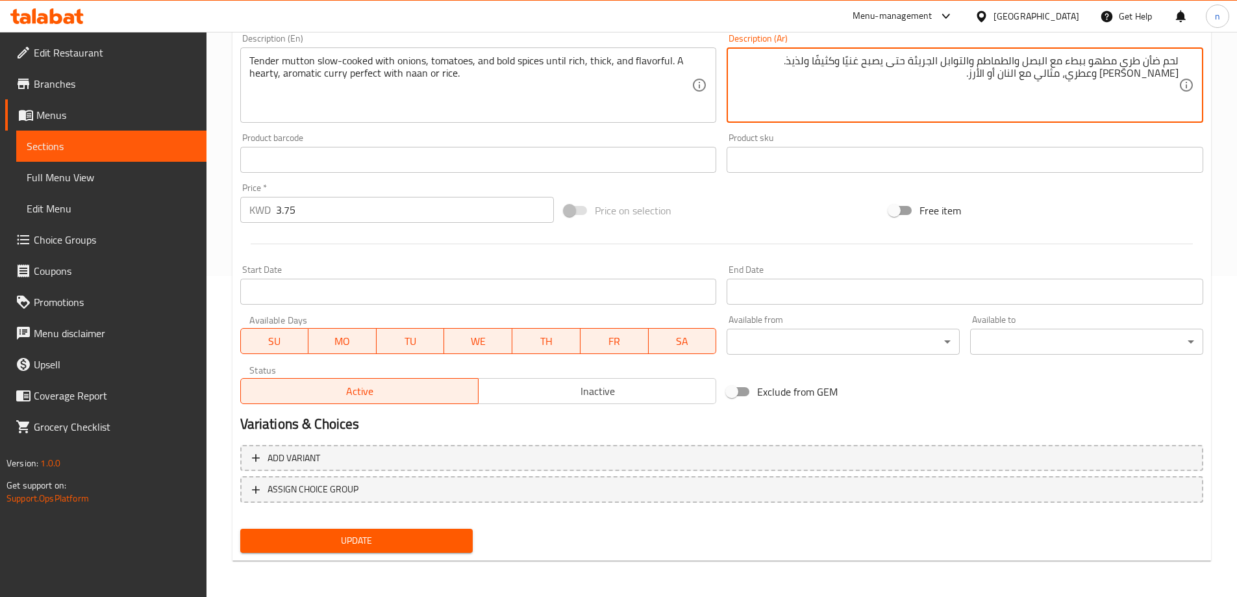
type textarea "لحم ضأن طري مطهو ببطء مع البصل والطماطم والتوابل الجريئة حتى يصبح غنيًا وكثيفًا…"
click at [426, 543] on span "Update" at bounding box center [357, 541] width 212 height 16
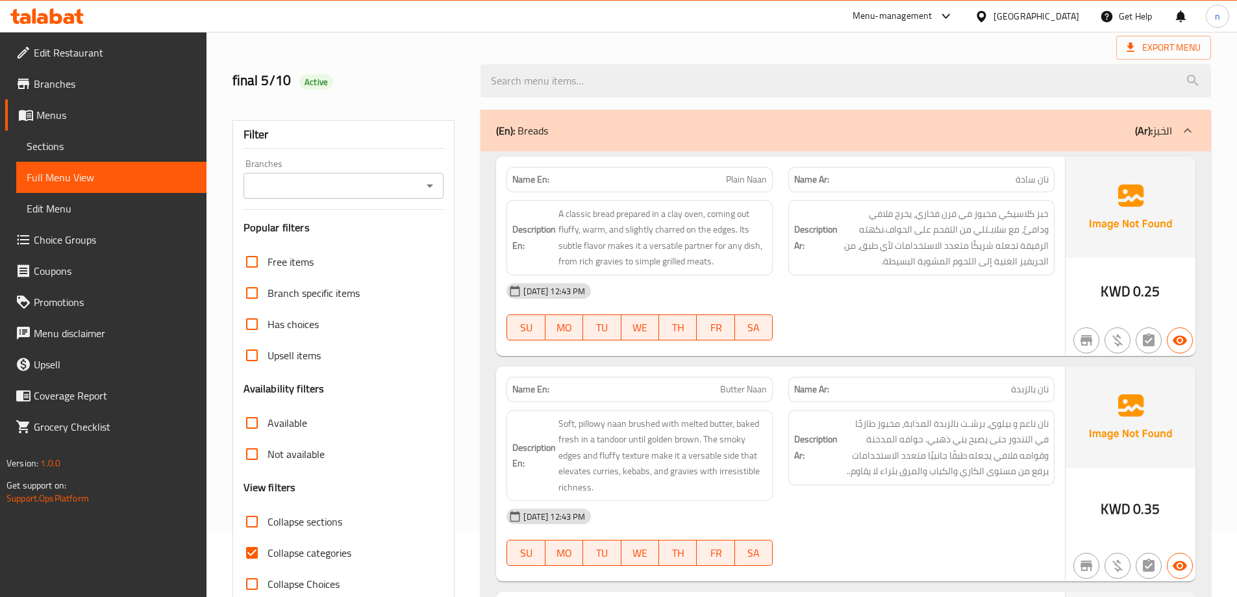
scroll to position [94, 0]
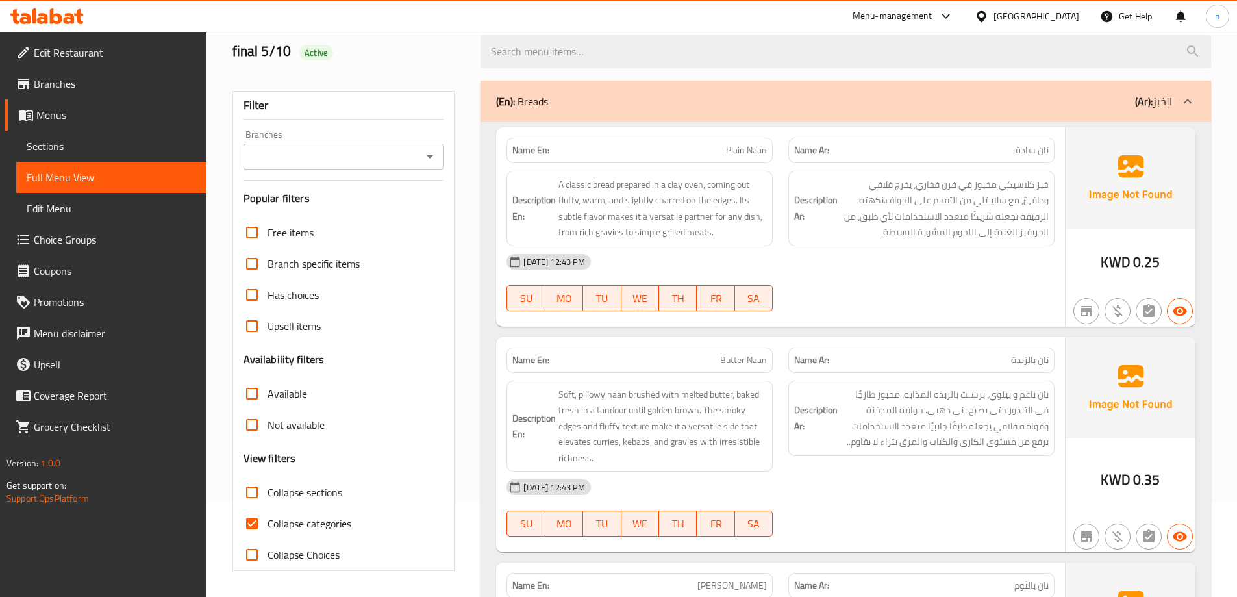
click at [258, 517] on input "Collapse categories" at bounding box center [251, 523] width 31 height 31
checkbox input "false"
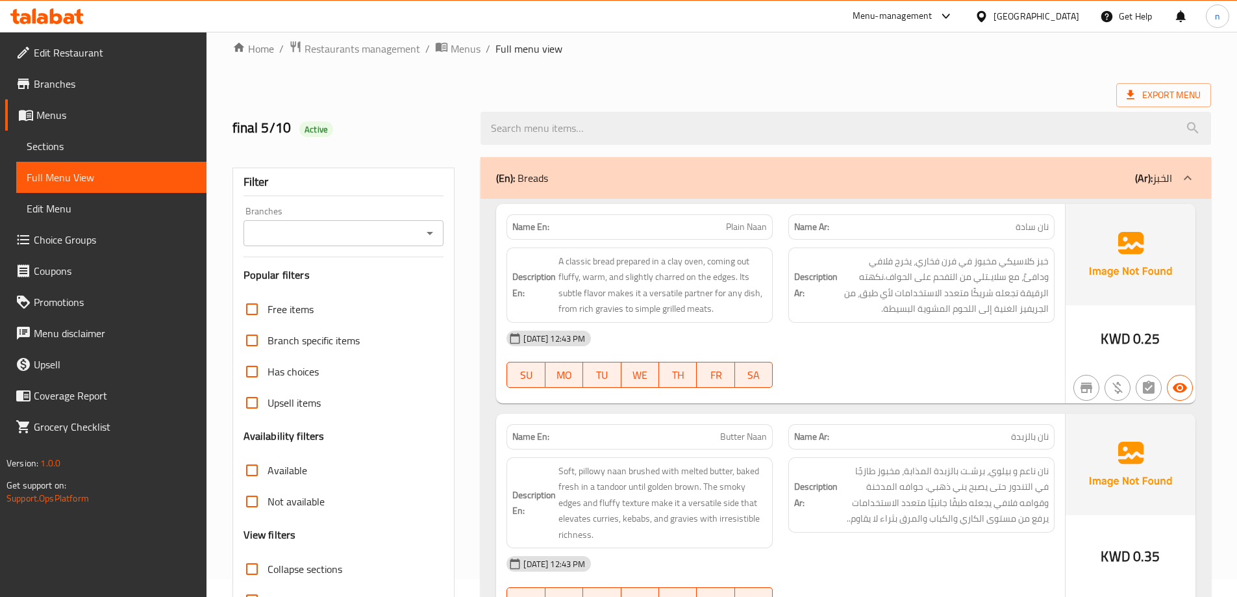
scroll to position [0, 0]
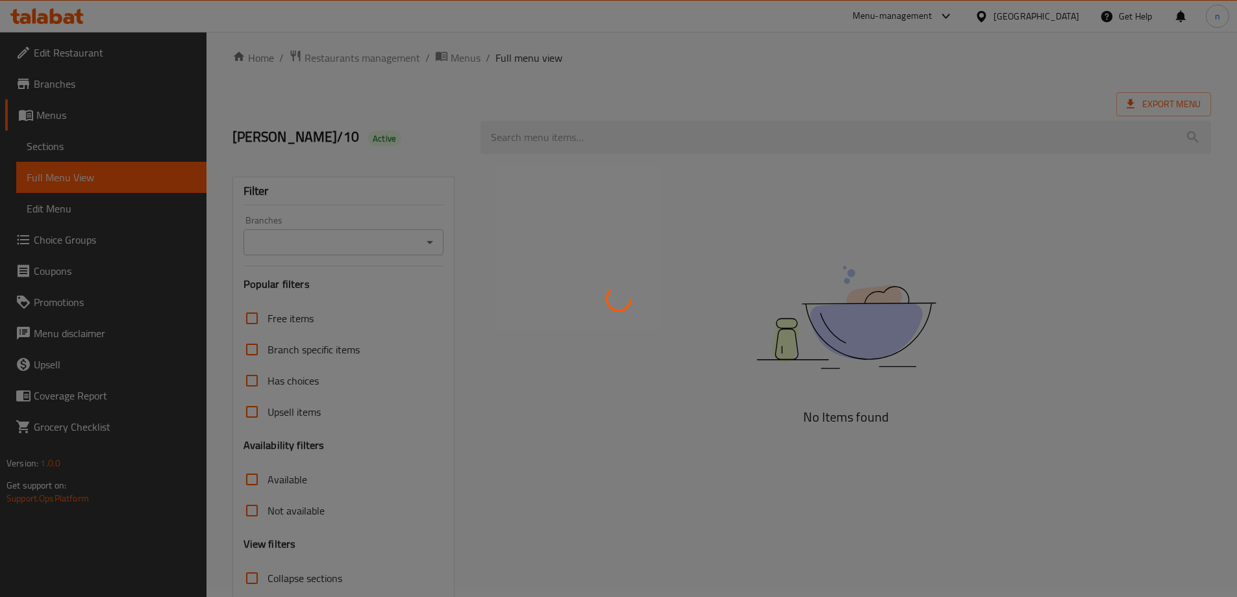
scroll to position [94, 0]
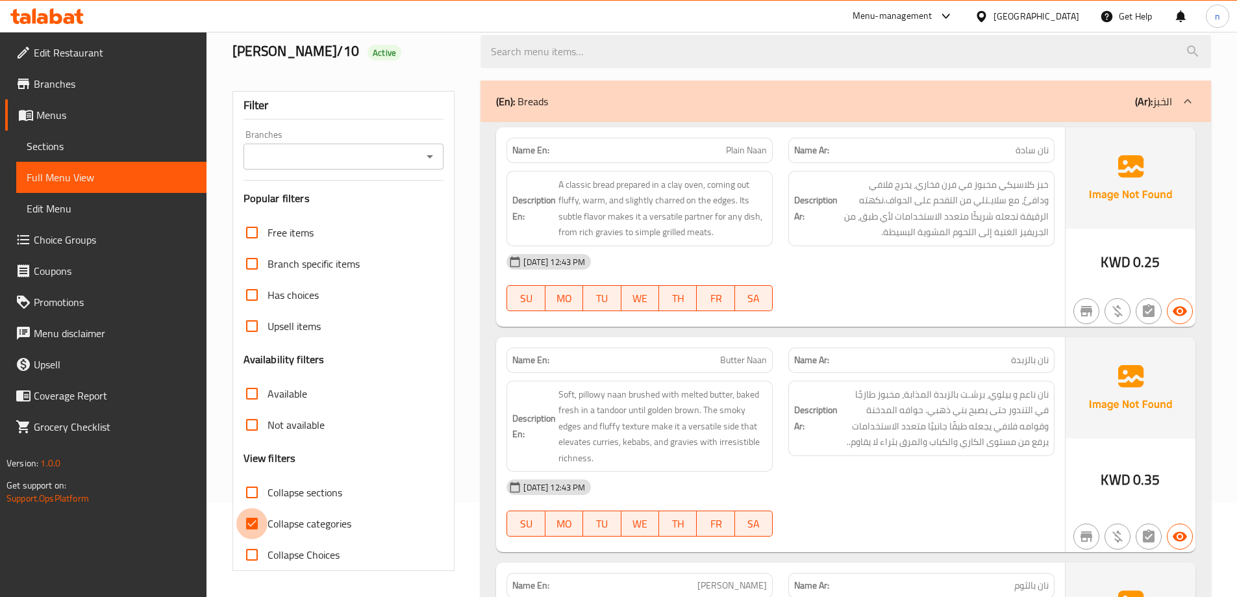
click at [251, 524] on input "Collapse categories" at bounding box center [251, 523] width 31 height 31
checkbox input "false"
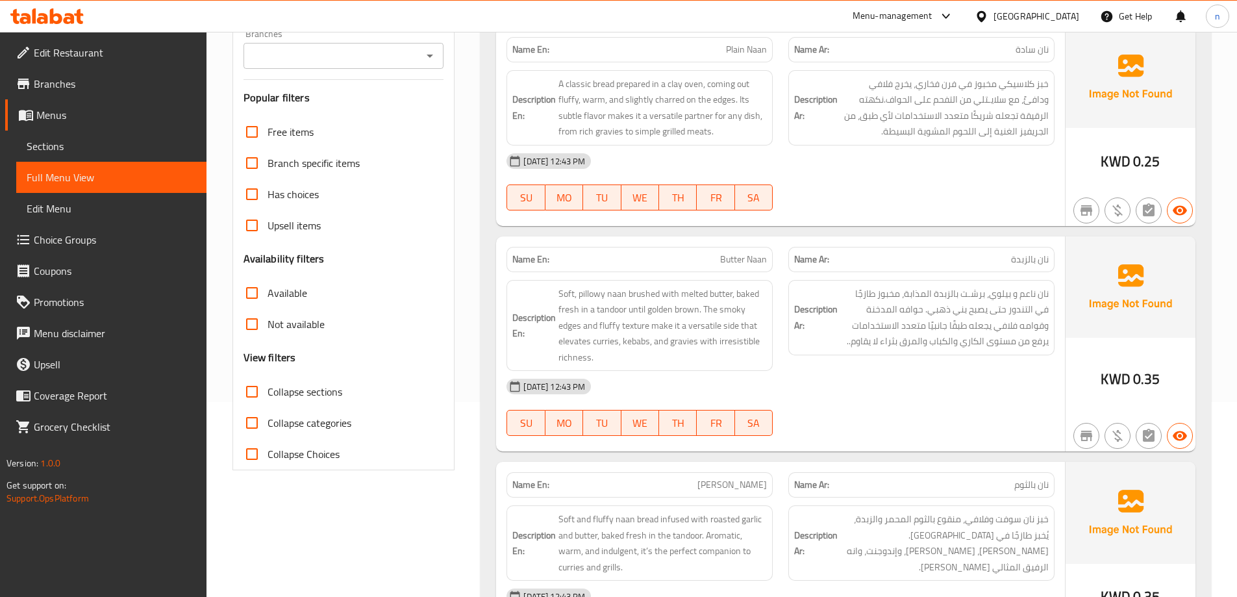
scroll to position [0, 0]
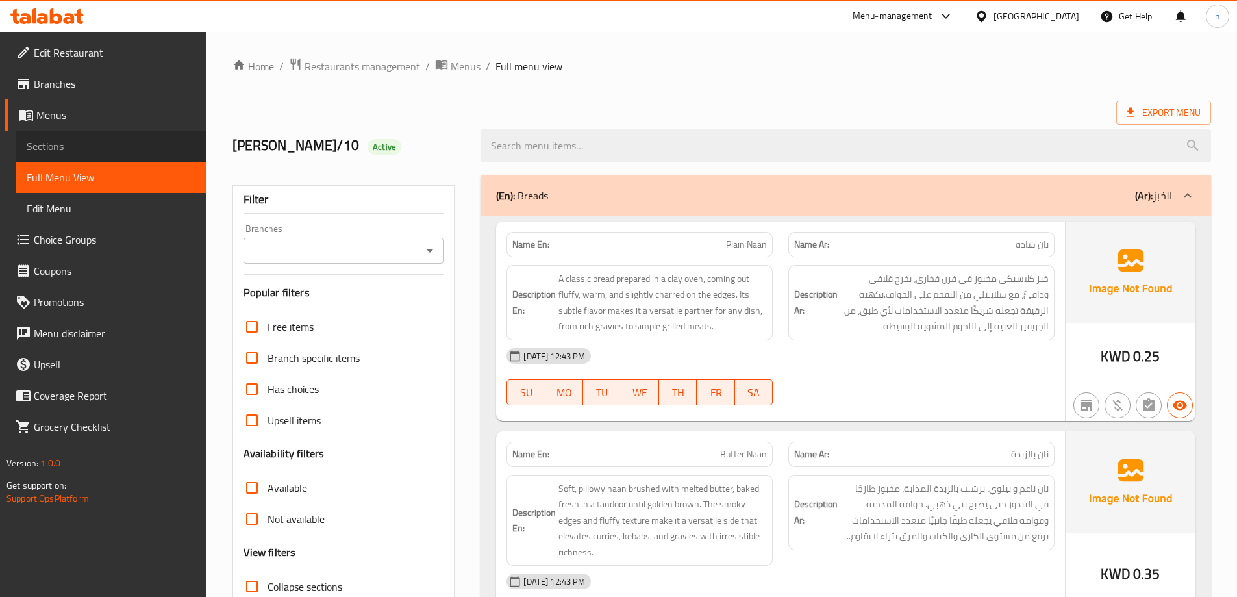
click at [53, 146] on span "Sections" at bounding box center [112, 146] width 170 height 16
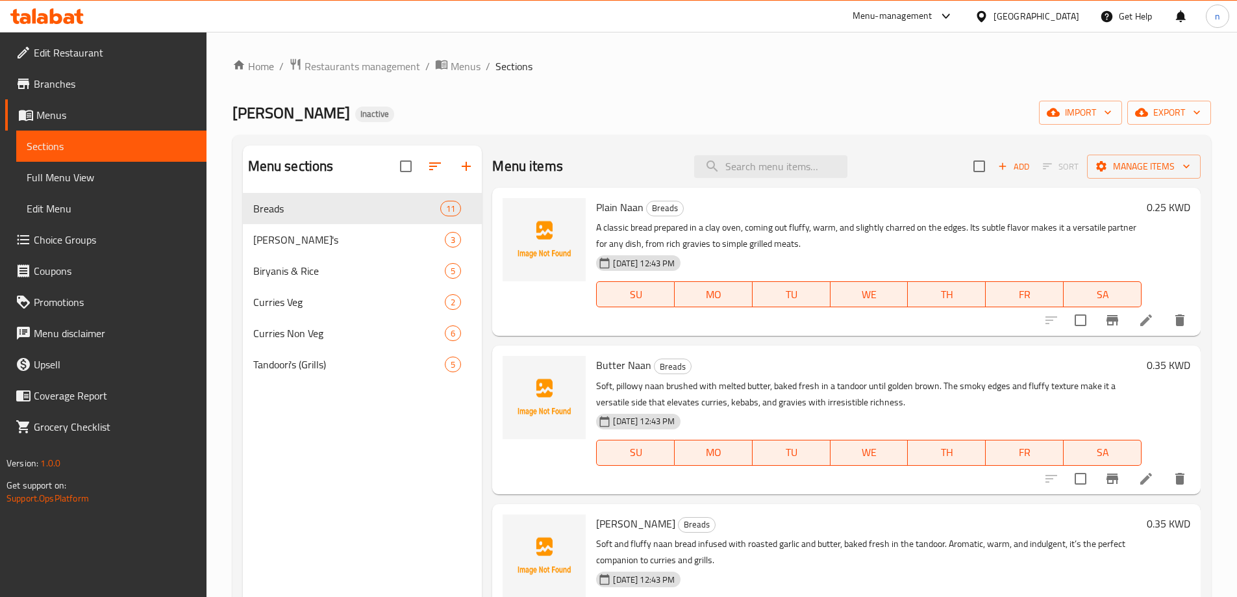
scroll to position [65, 0]
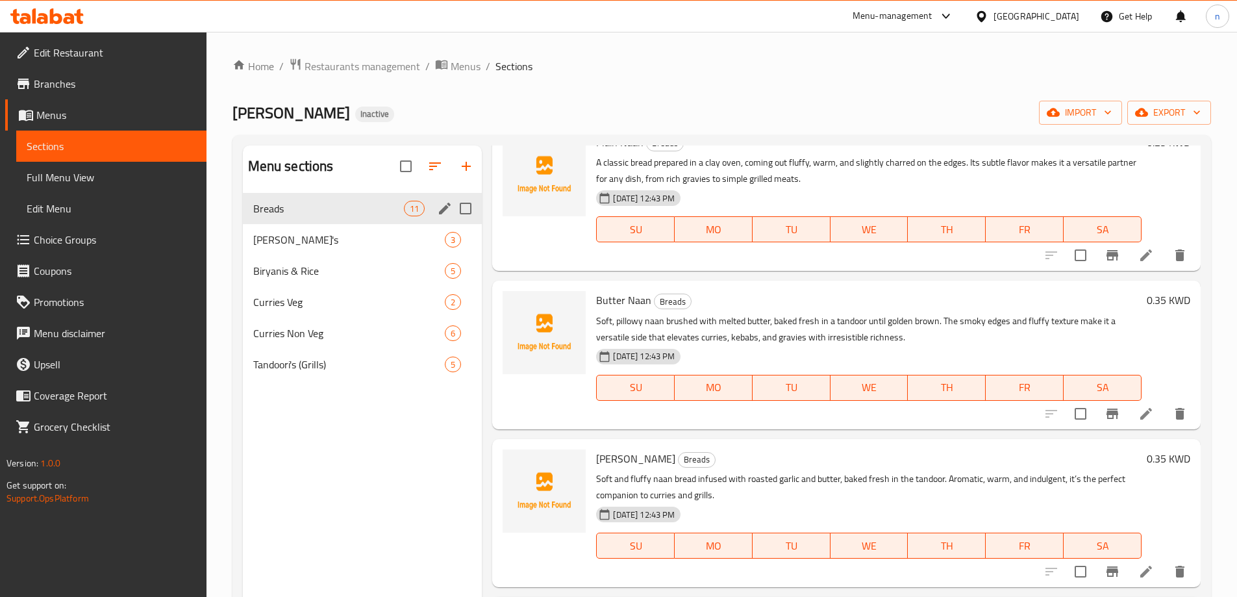
click at [321, 194] on div "Breads 11" at bounding box center [363, 208] width 240 height 31
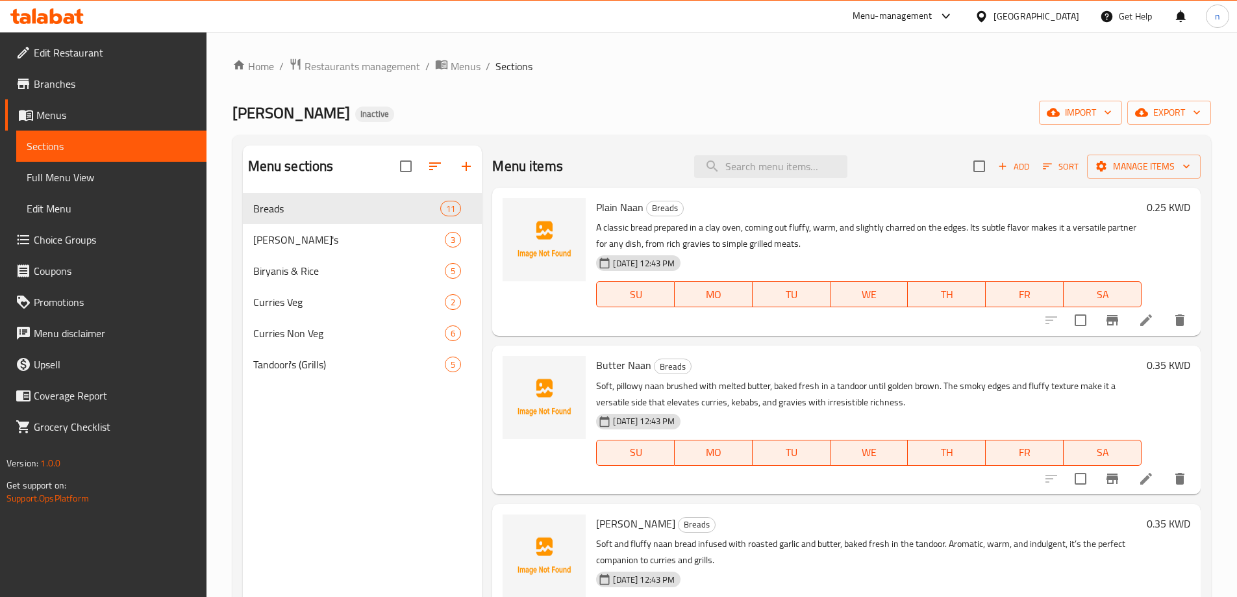
click at [1142, 321] on icon at bounding box center [1146, 320] width 16 height 16
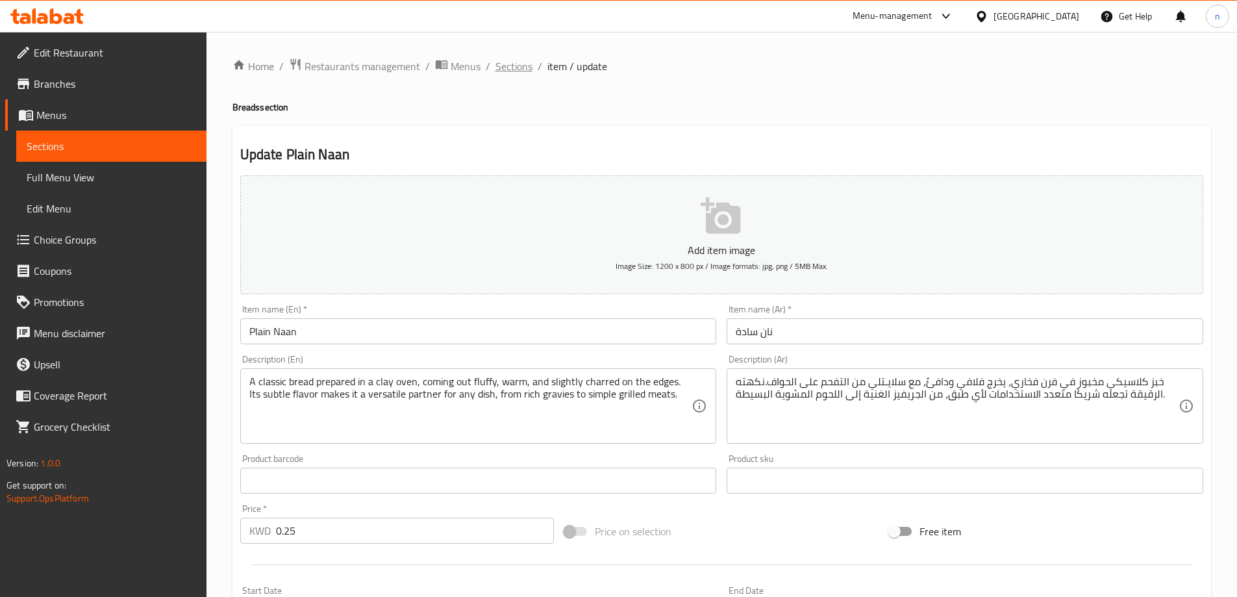
click at [527, 71] on span "Sections" at bounding box center [514, 66] width 37 height 16
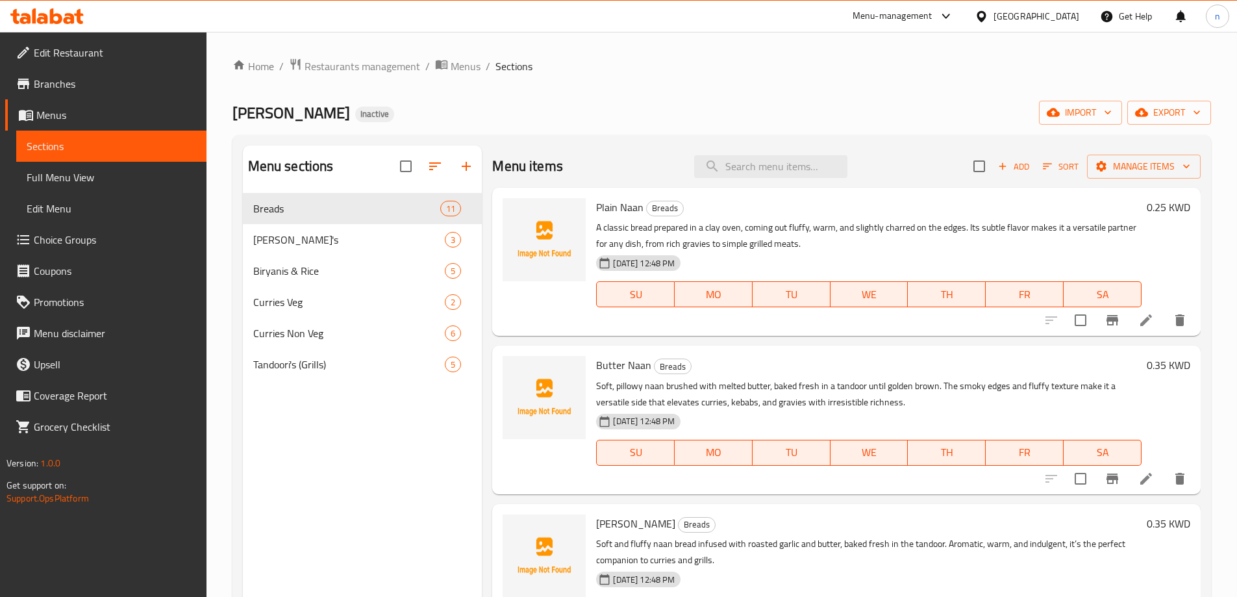
click at [90, 183] on span "Full Menu View" at bounding box center [112, 178] width 170 height 16
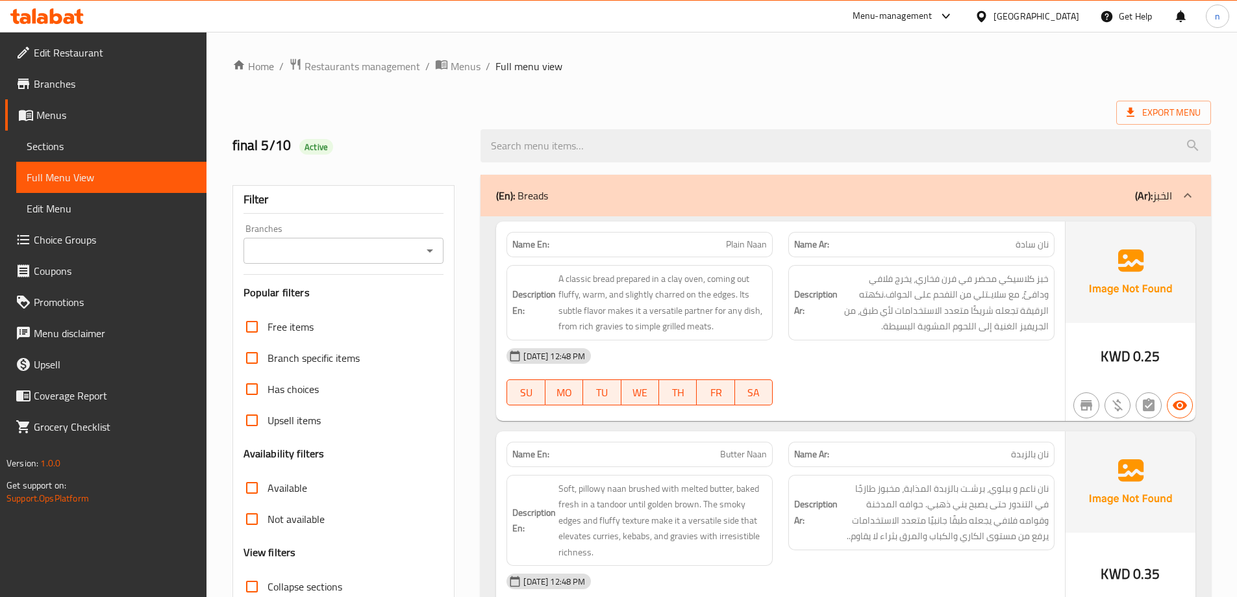
scroll to position [260, 0]
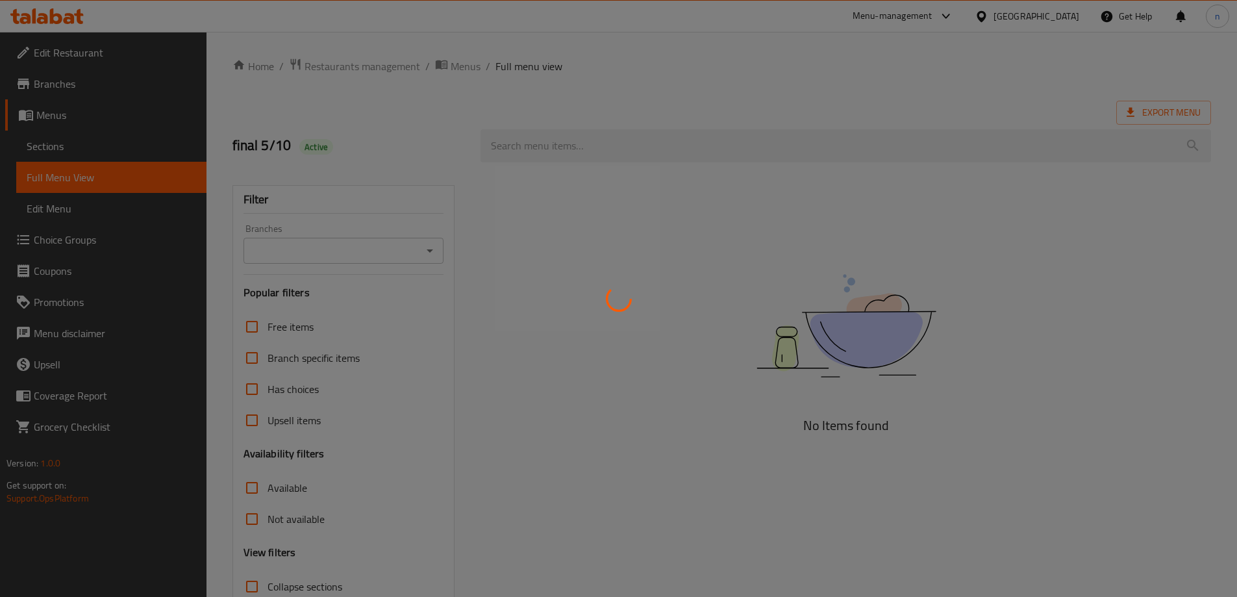
scroll to position [94, 0]
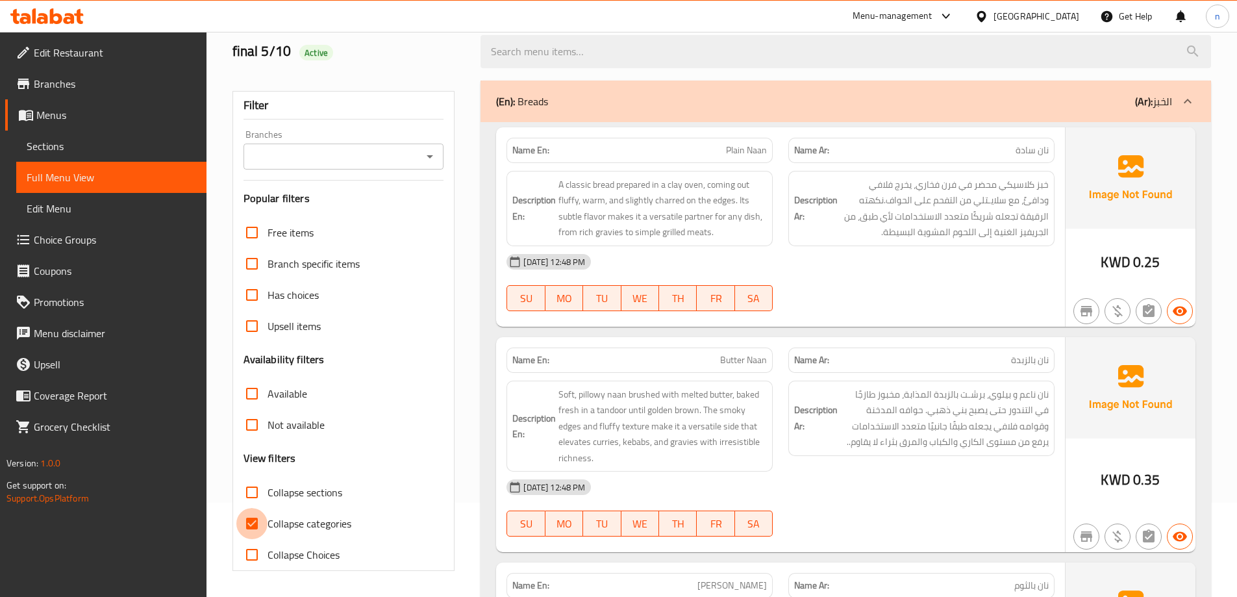
click at [248, 523] on input "Collapse categories" at bounding box center [251, 523] width 31 height 31
checkbox input "false"
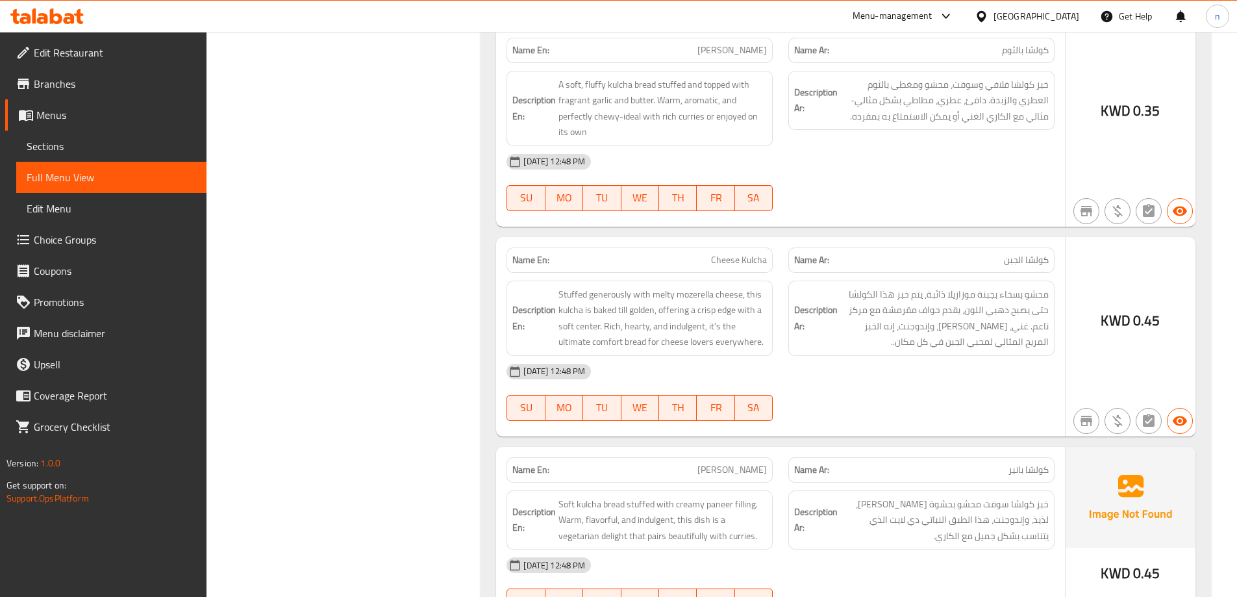
scroll to position [1913, 0]
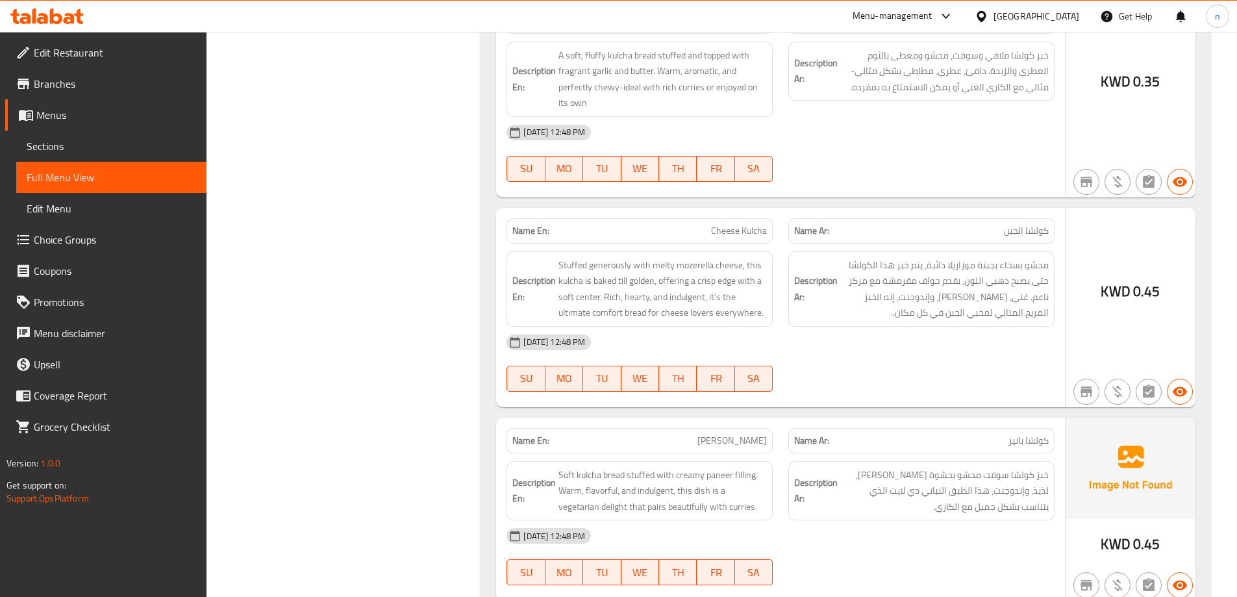
click at [733, 224] on span "Cheese Kulcha" at bounding box center [739, 231] width 56 height 14
click at [733, 229] on span "Cheese Kulcha" at bounding box center [739, 231] width 56 height 14
click at [728, 232] on span "Cheese Kulcha" at bounding box center [739, 231] width 56 height 14
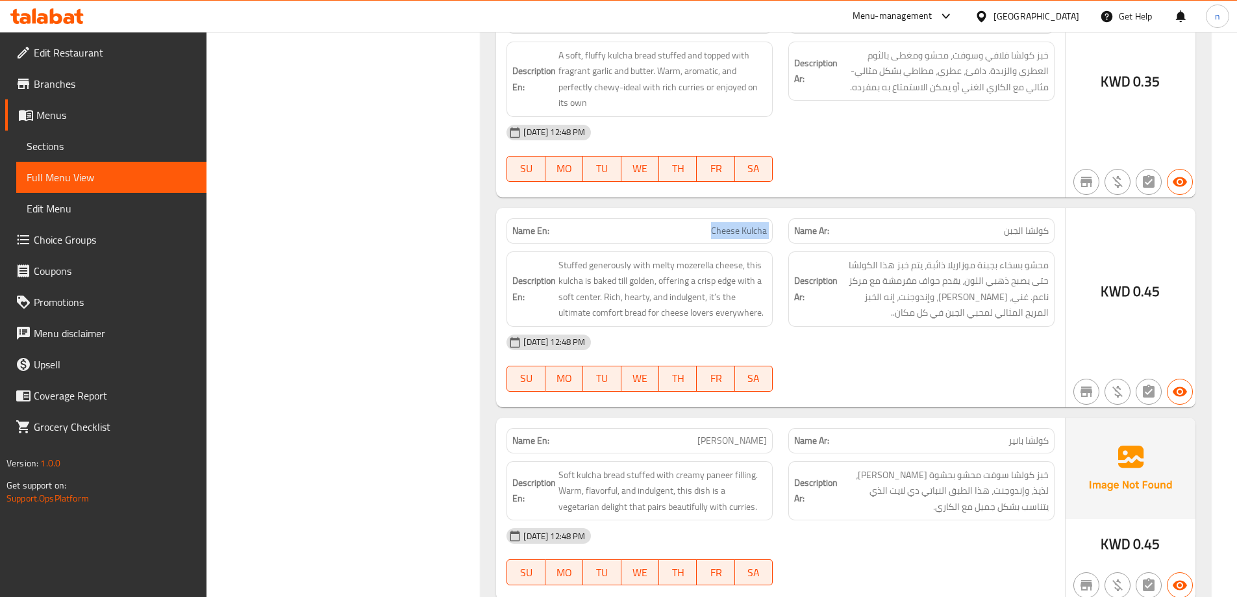
click at [728, 232] on span "Cheese Kulcha" at bounding box center [739, 231] width 56 height 14
copy span "Cheese Kulcha"
click at [890, 402] on div "Name En: Cheese Kulcha Name Ar: كولشا الجبن Description En: Stuffed generously …" at bounding box center [780, 307] width 569 height 199
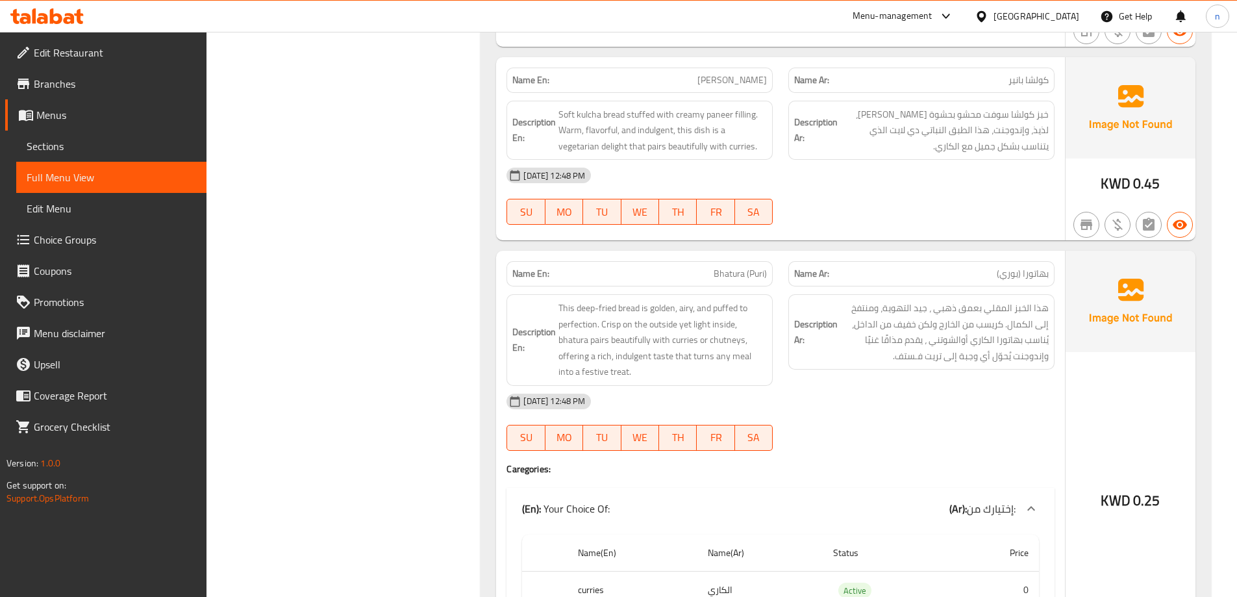
scroll to position [2302, 0]
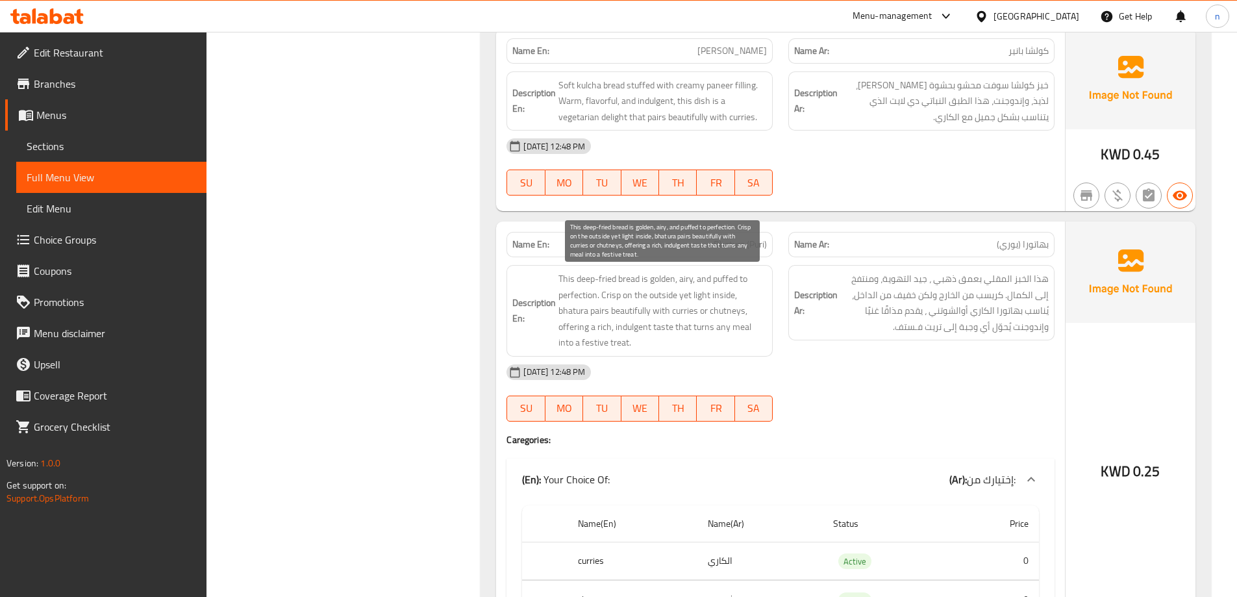
click at [688, 281] on span "This deep-fried bread is golden, airy, and puffed to perfection. Crisp on the o…" at bounding box center [663, 311] width 208 height 80
copy span "airy"
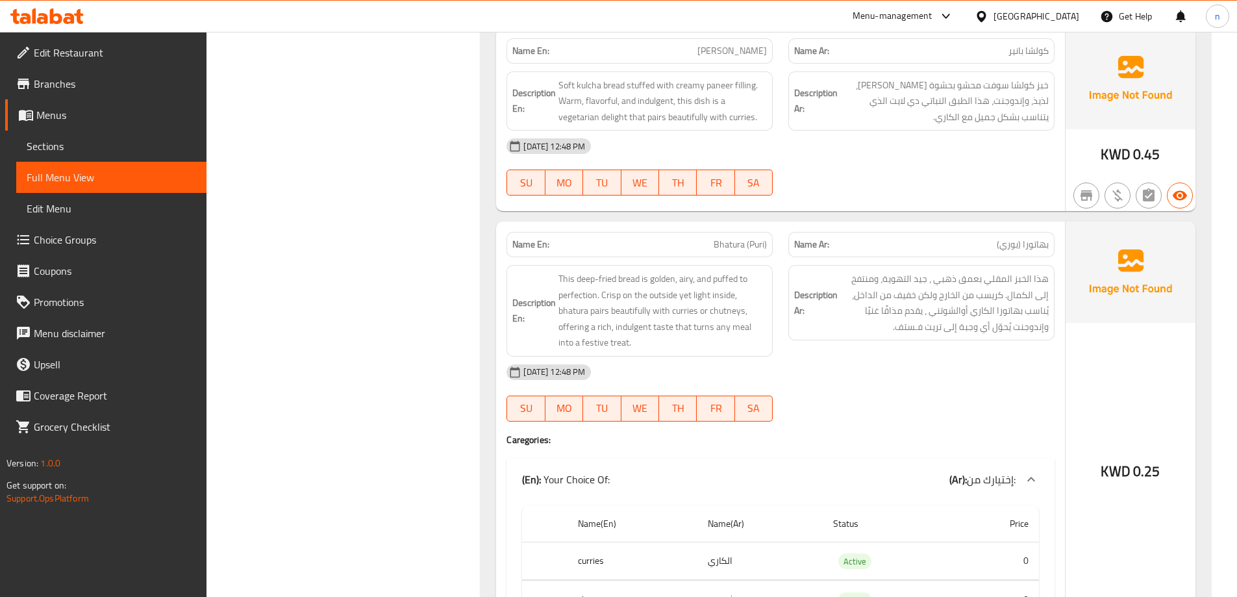
click at [803, 287] on strong "Description Ar:" at bounding box center [816, 303] width 44 height 32
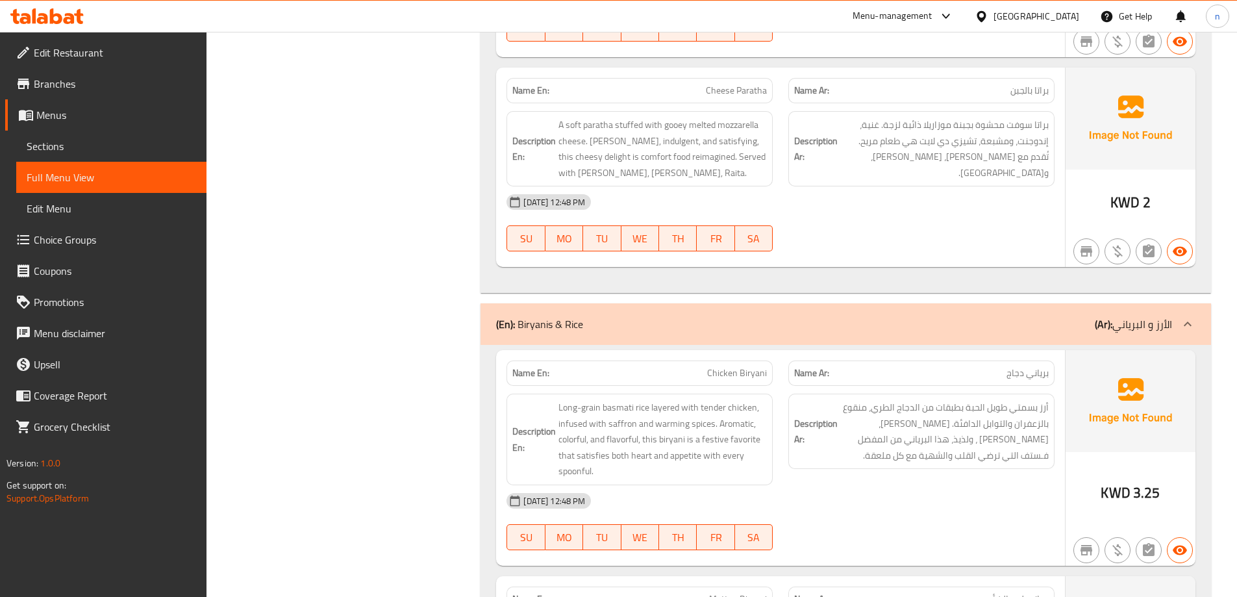
scroll to position [3341, 0]
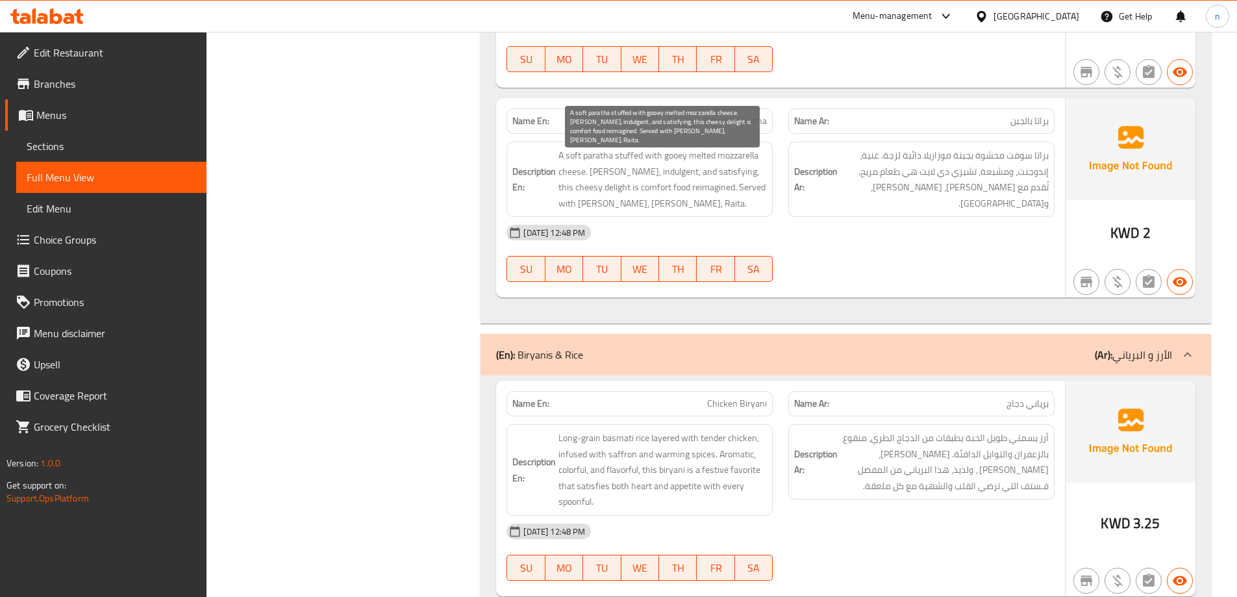
click at [609, 199] on span "A soft paratha stuffed with gooey melted mozzarella cheese. Rich, indulgent, an…" at bounding box center [663, 179] width 208 height 64
copy span "Chole"
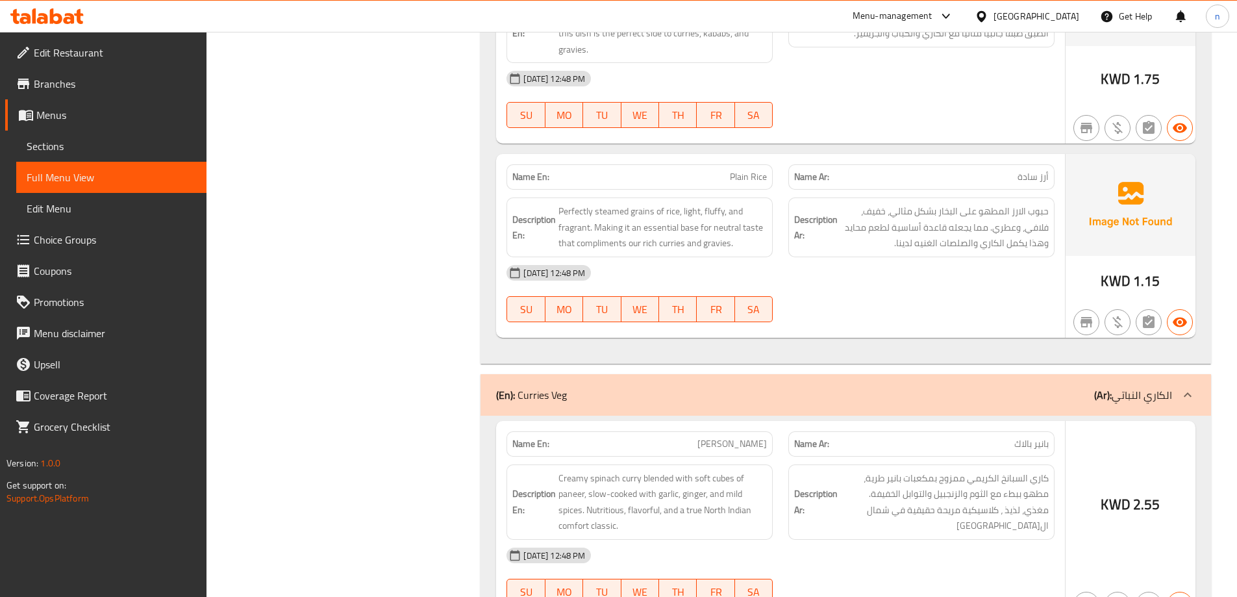
scroll to position [4445, 0]
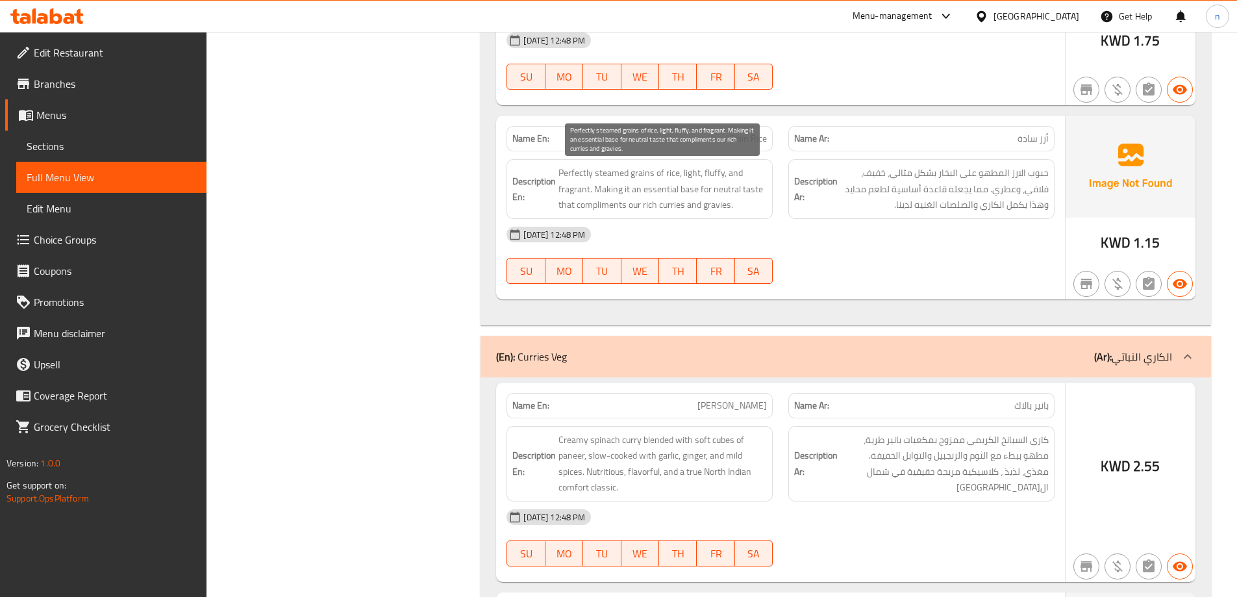
click at [644, 173] on span "Perfectly steamed grains of rice, light, fluffy, and fragrant. Making it an ess…" at bounding box center [663, 189] width 208 height 48
copy span "grains"
click at [861, 250] on div "05-10-2025 12:48 PM SU MO TU WE TH FR SA" at bounding box center [781, 255] width 564 height 73
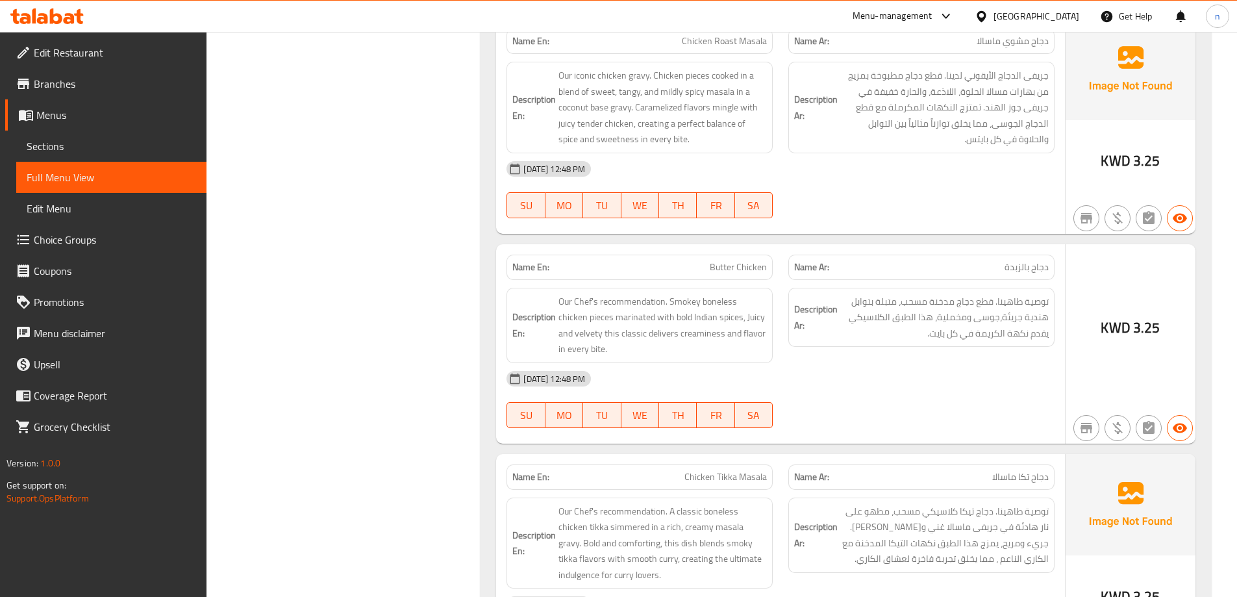
scroll to position [5290, 0]
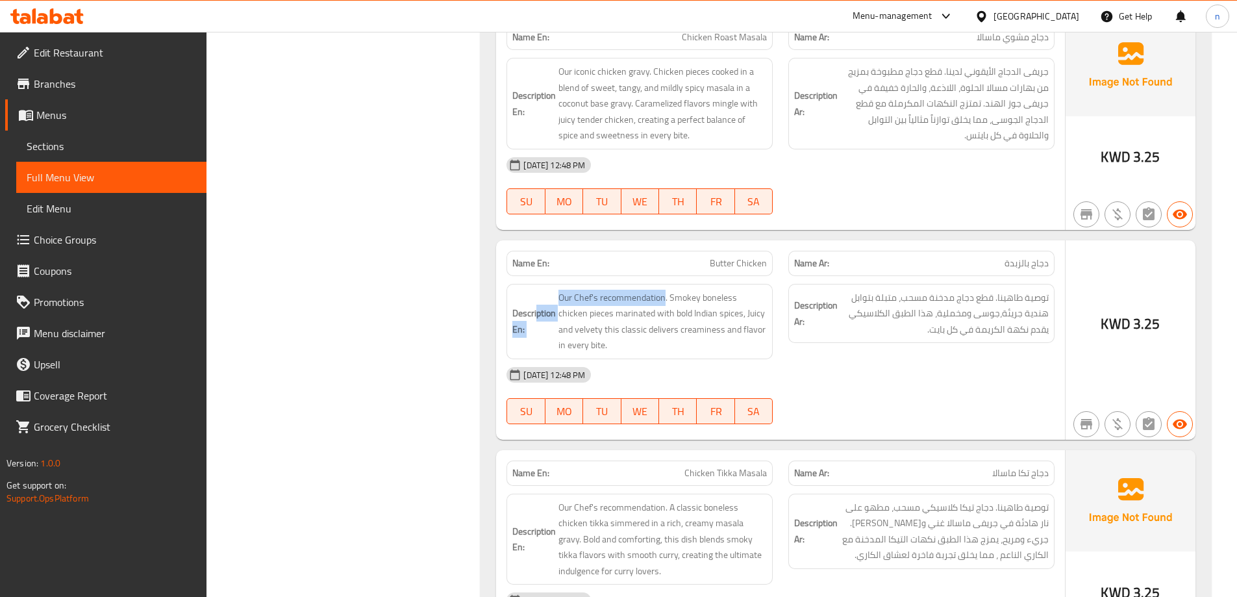
drag, startPoint x: 665, startPoint y: 296, endPoint x: 537, endPoint y: 301, distance: 128.0
click at [537, 301] on h6 "Description En: Our Chef's recommendation. Smokey boneless chicken pieces marin…" at bounding box center [639, 322] width 255 height 64
click at [592, 296] on span "Our Chef's recommendation. Smokey boneless chicken pieces marinated with bold I…" at bounding box center [663, 322] width 208 height 64
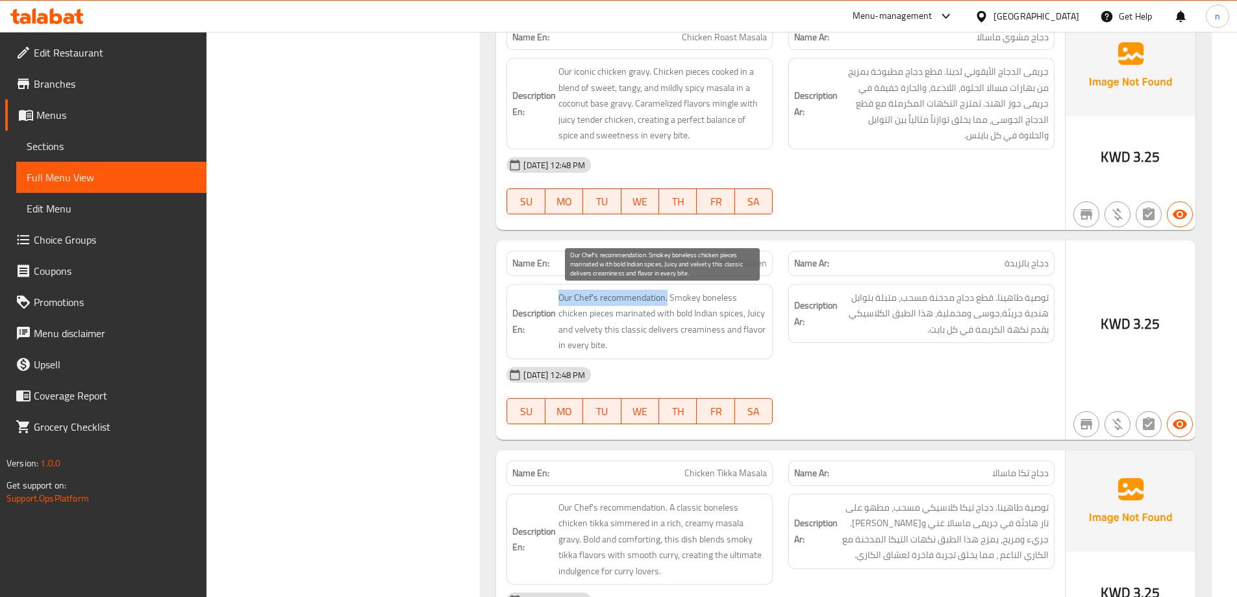
drag, startPoint x: 555, startPoint y: 297, endPoint x: 667, endPoint y: 299, distance: 112.4
click at [667, 299] on h6 "Description En: Our Chef's recommendation. Smokey boneless chicken pieces marin…" at bounding box center [639, 322] width 255 height 64
copy span "Our Chef's recommendation."
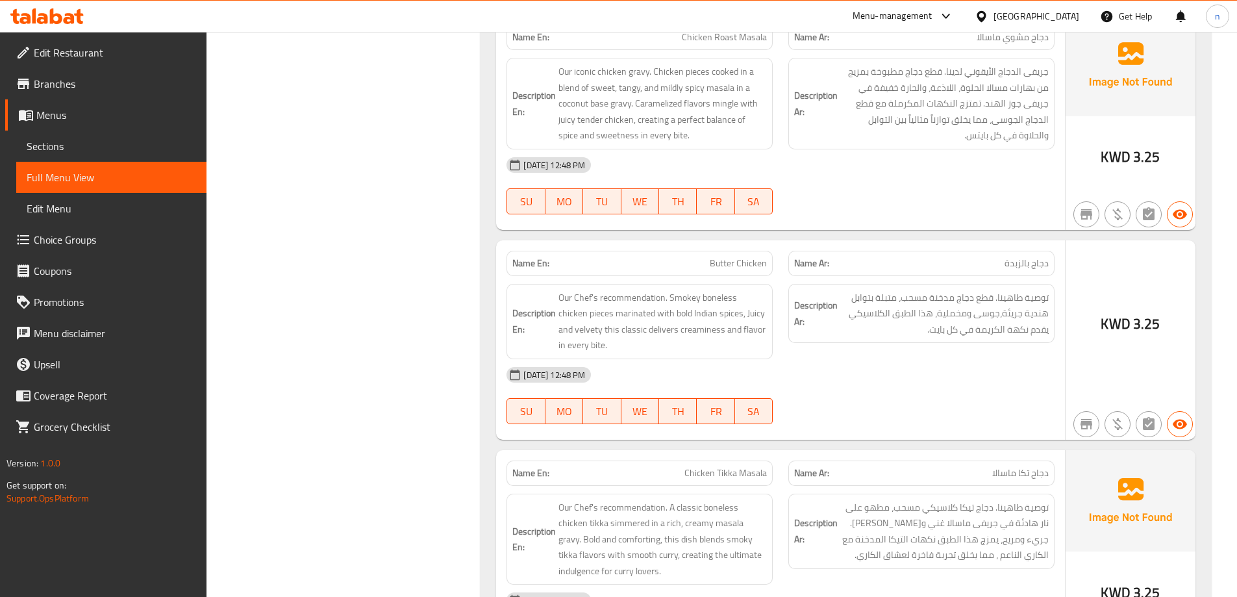
click at [726, 258] on span "Butter Chicken" at bounding box center [738, 264] width 57 height 14
click at [728, 258] on span "Butter Chicken" at bounding box center [738, 264] width 57 height 14
click at [729, 261] on span "Butter Chicken" at bounding box center [738, 264] width 57 height 14
click at [729, 262] on span "Butter Chicken" at bounding box center [738, 264] width 57 height 14
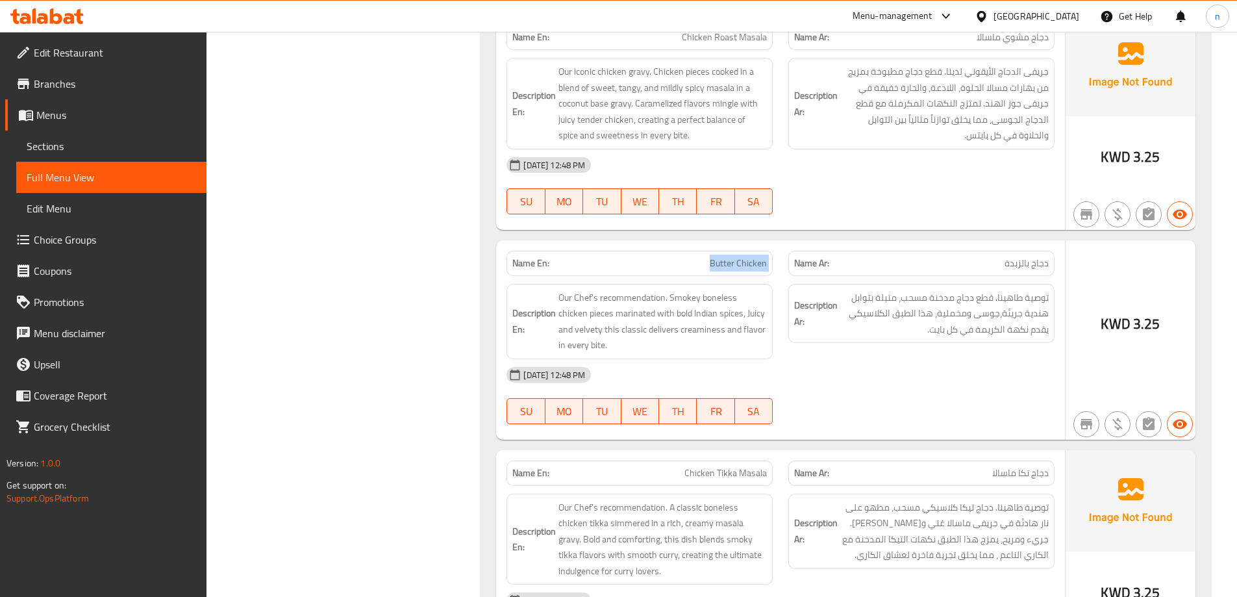
click at [729, 262] on span "Butter Chicken" at bounding box center [738, 264] width 57 height 14
click at [970, 371] on div "05-10-2025 12:48 PM" at bounding box center [781, 374] width 564 height 31
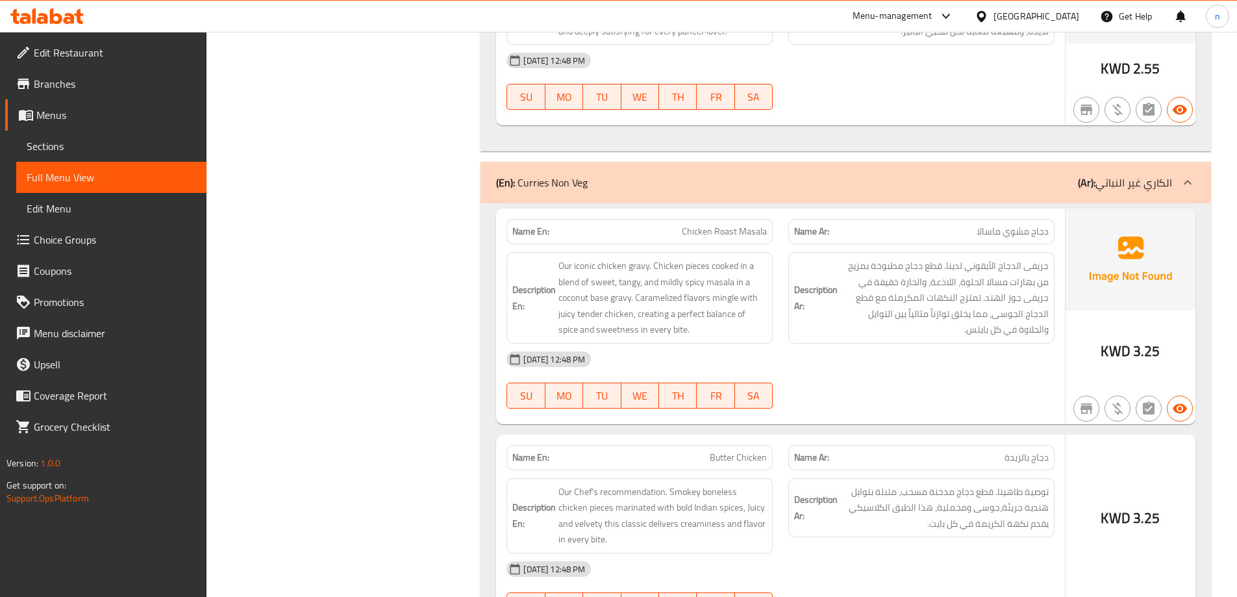
scroll to position [5095, 0]
click at [697, 234] on span "Chicken Roast Masala" at bounding box center [724, 232] width 85 height 14
copy span "Chicken Roast Masala"
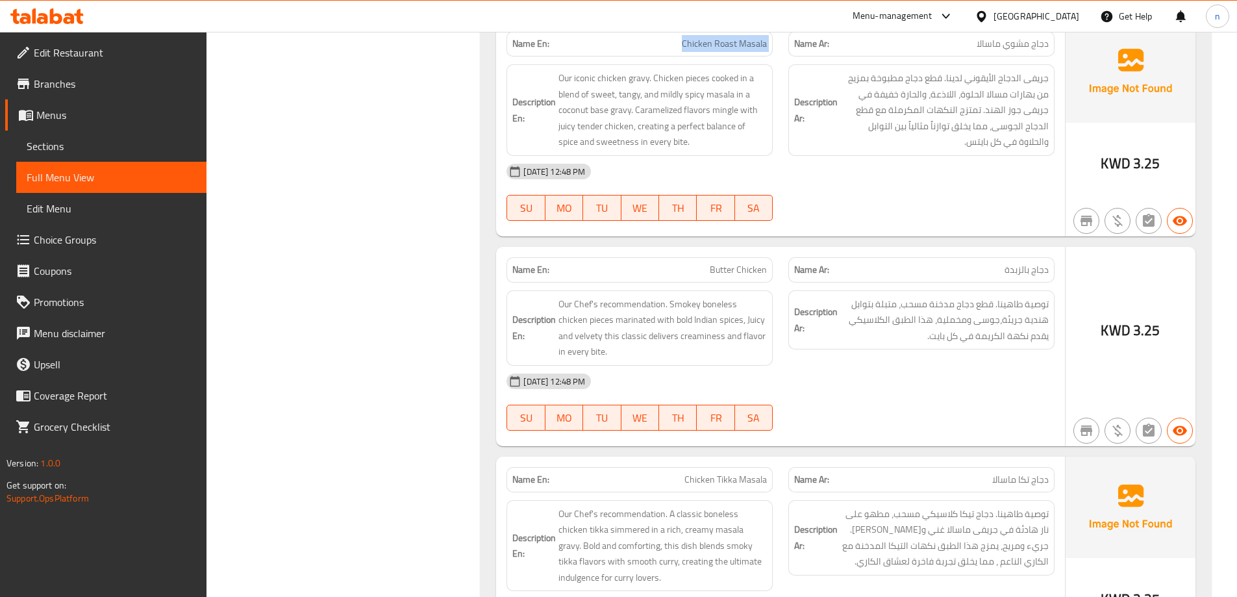
scroll to position [5290, 0]
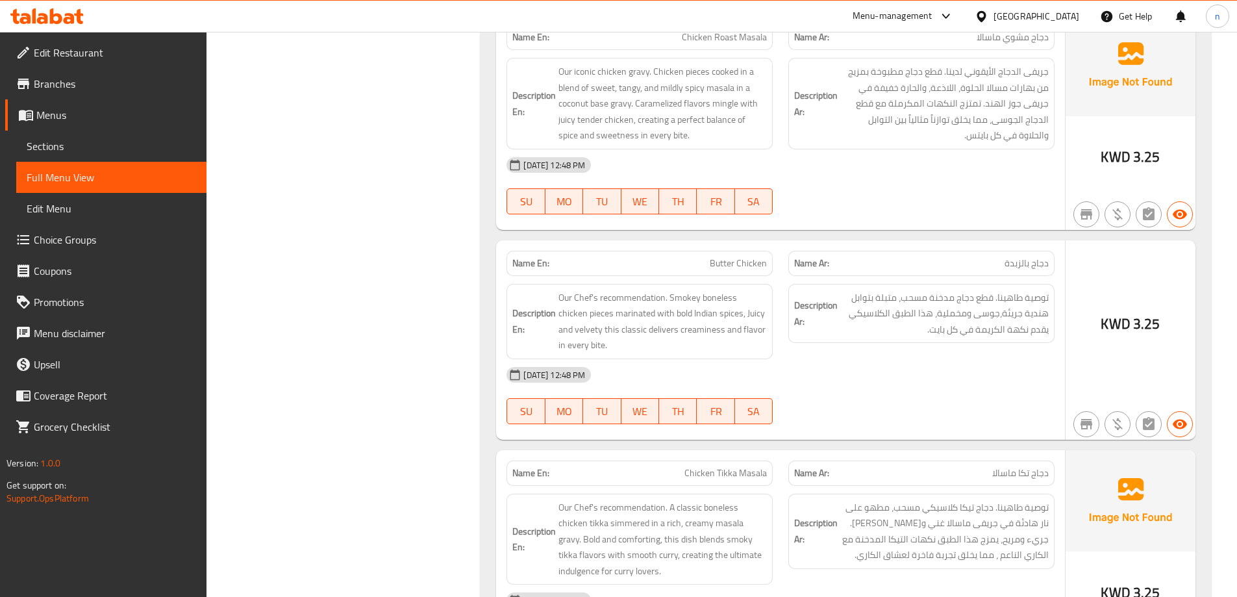
click at [746, 260] on span "Butter Chicken" at bounding box center [738, 264] width 57 height 14
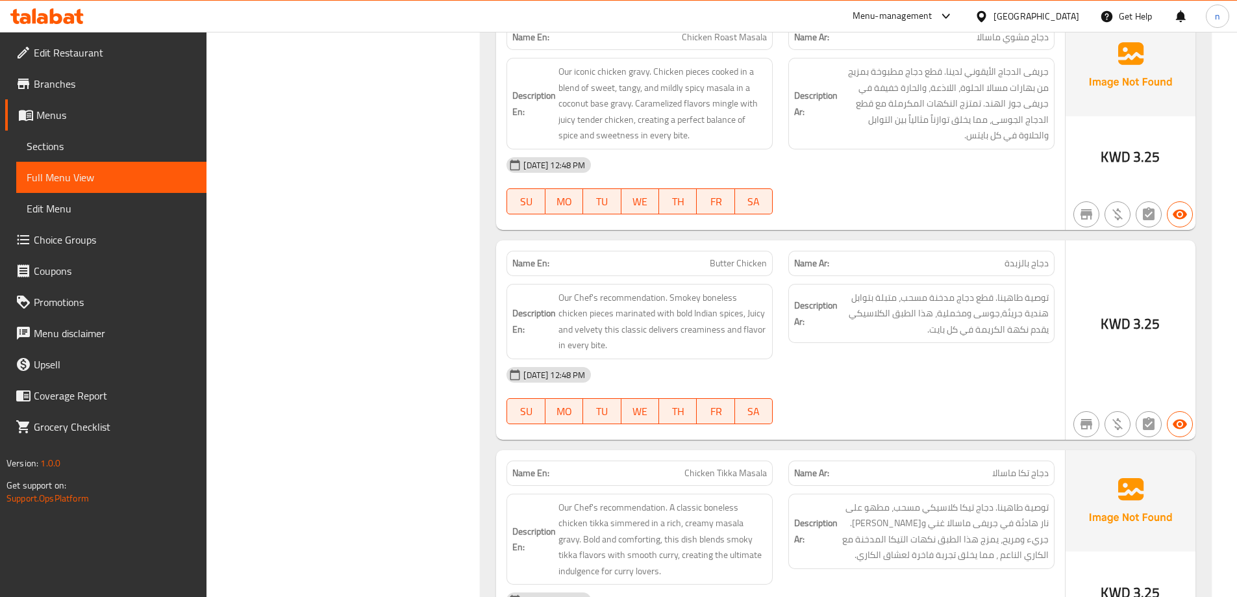
click at [714, 272] on div "Name En: Butter Chicken" at bounding box center [640, 263] width 266 height 25
click at [714, 269] on span "Butter Chicken" at bounding box center [738, 264] width 57 height 14
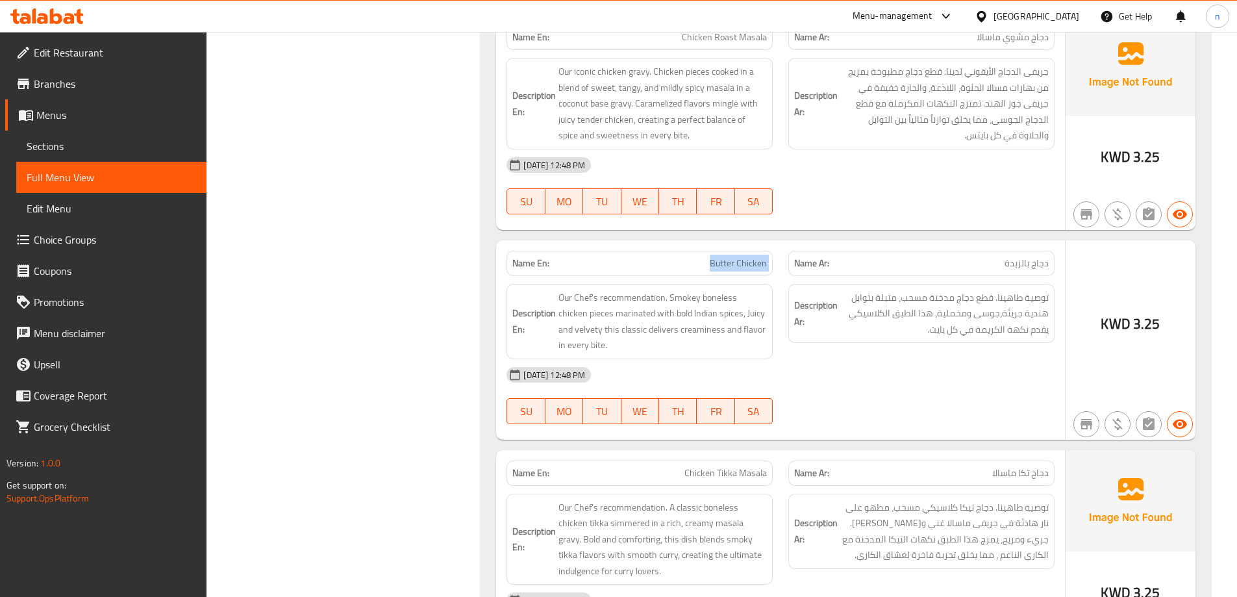
click at [714, 269] on span "Butter Chicken" at bounding box center [738, 264] width 57 height 14
click at [953, 405] on div "05-10-2025 12:48 PM SU MO TU WE TH FR SA" at bounding box center [781, 395] width 564 height 73
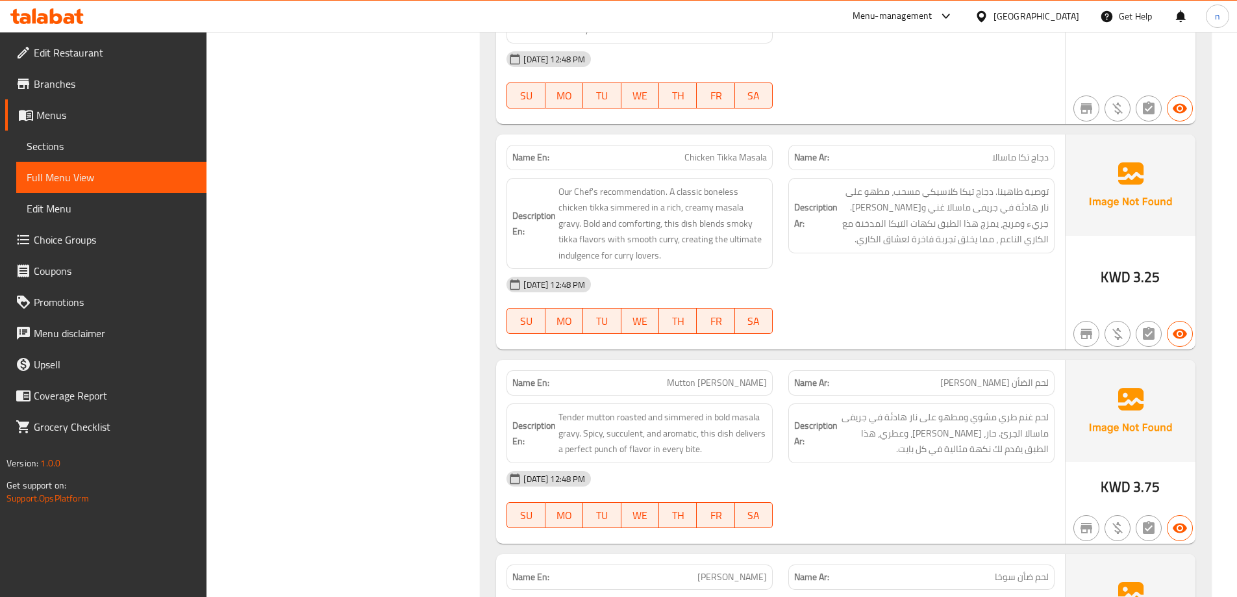
scroll to position [5549, 0]
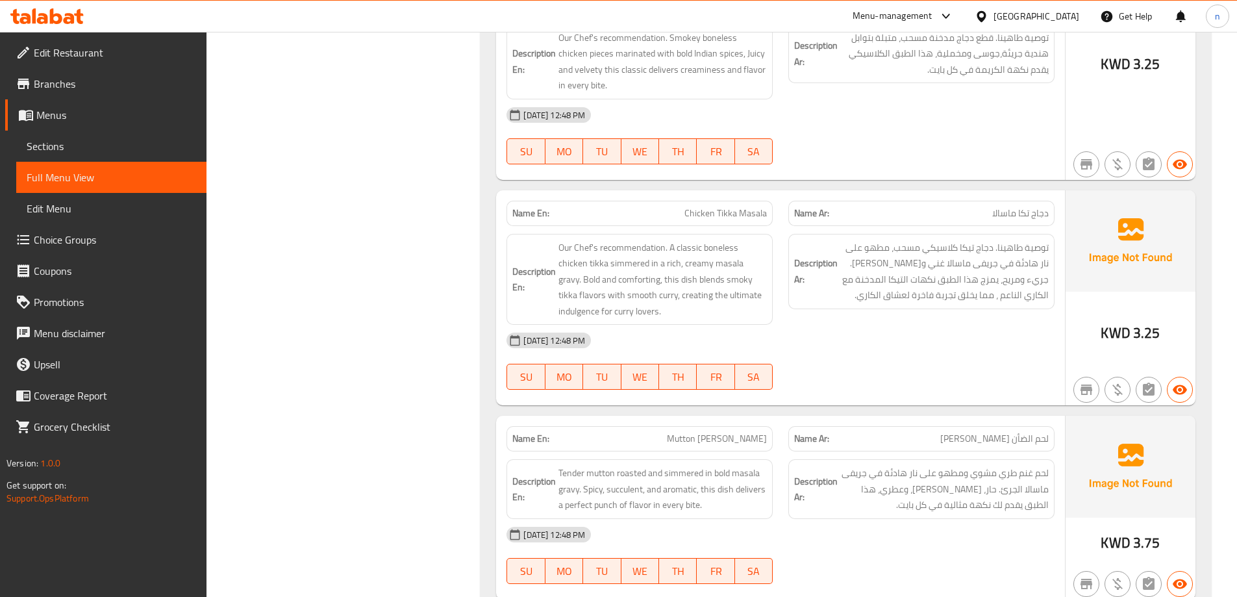
click at [713, 218] on span "Chicken Tikka Masala" at bounding box center [726, 214] width 82 height 14
copy span "Chicken Tikka Masala"
click at [817, 386] on div at bounding box center [922, 390] width 282 height 16
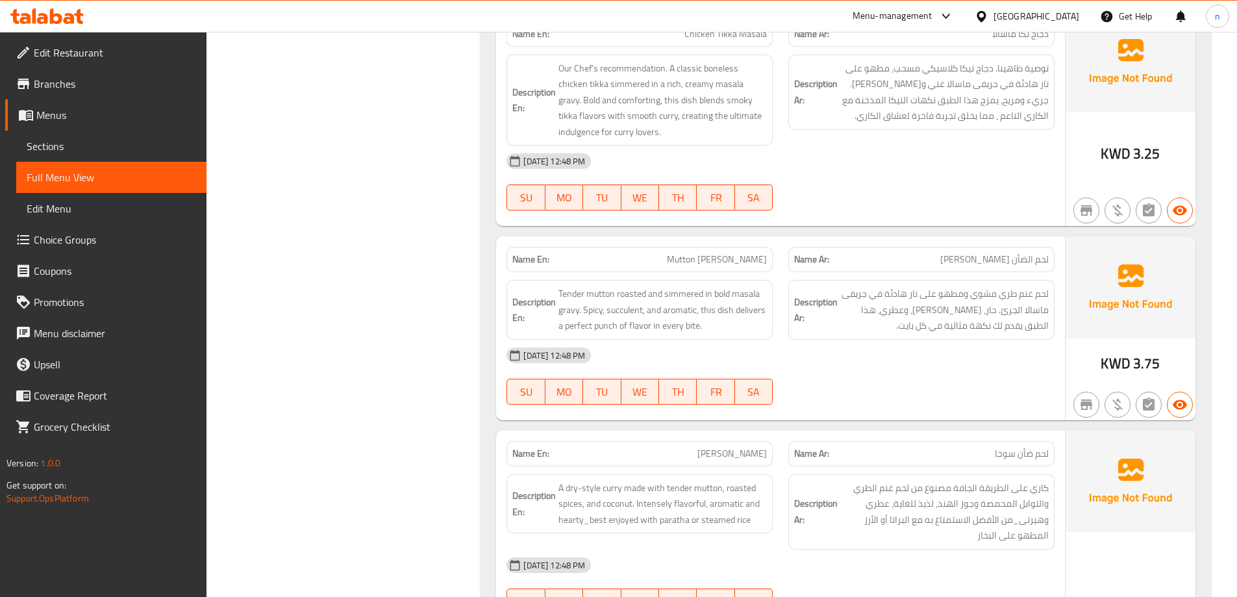
scroll to position [5744, 0]
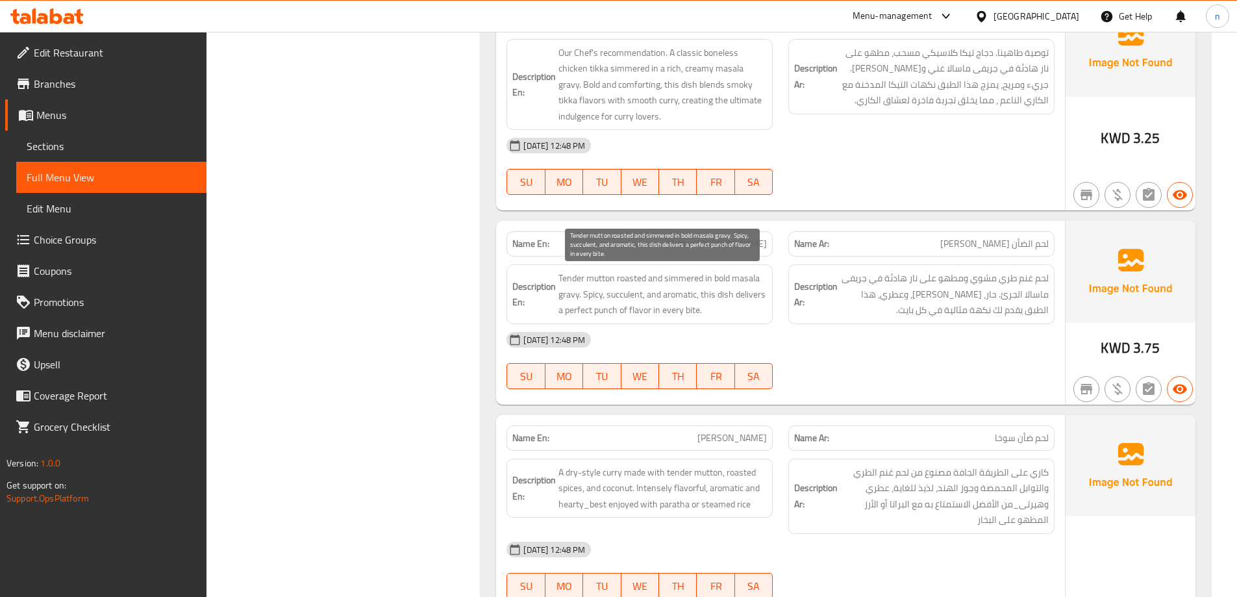
click at [625, 296] on span "Tender mutton roasted and simmered in bold masala gravy. Spicy, succulent, and …" at bounding box center [663, 294] width 208 height 48
copy span "succulent"
click at [727, 242] on span "Mutton Rogan Josh" at bounding box center [717, 244] width 100 height 14
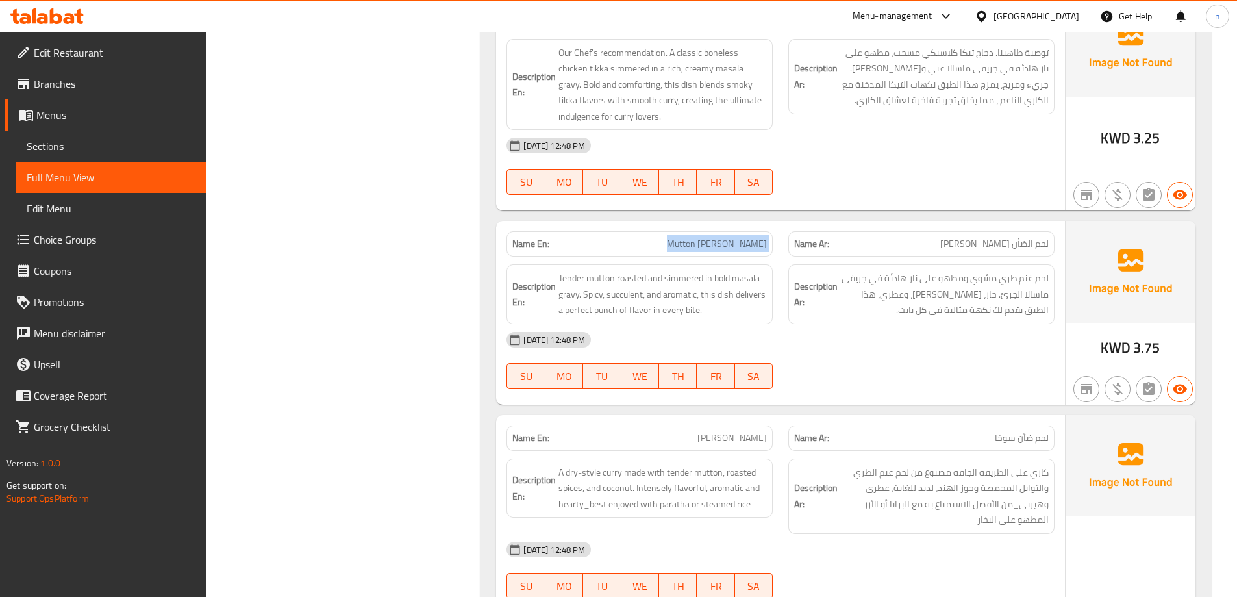
click at [727, 242] on span "Mutton Rogan Josh" at bounding box center [717, 244] width 100 height 14
copy span "Mutton Rogan Josh"
drag, startPoint x: 1031, startPoint y: 295, endPoint x: 1034, endPoint y: 321, distance: 26.8
click at [1033, 307] on span "لحم غنم طري مشوي ومطهو على نار هادئة في جريفى ماسالا الجرئ. حار، شهي، وعطري، هذ…" at bounding box center [944, 294] width 208 height 48
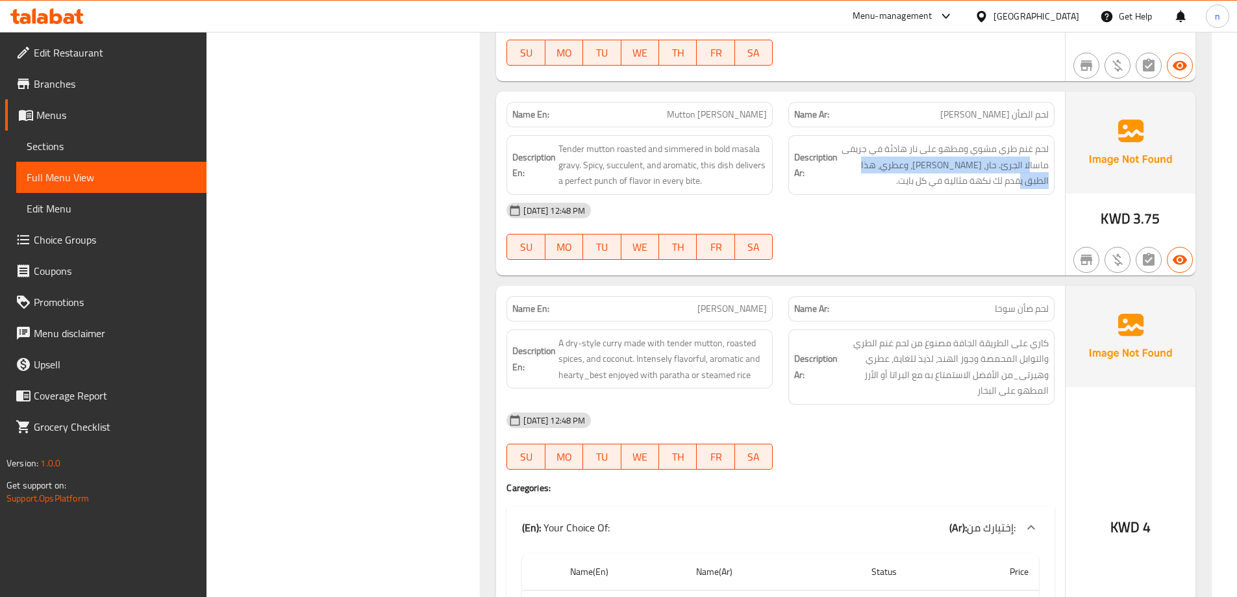
scroll to position [5874, 0]
click at [862, 212] on div "05-10-2025 12:48 PM" at bounding box center [781, 209] width 564 height 31
click at [761, 302] on span "Mutton Sukha" at bounding box center [731, 308] width 69 height 14
click at [759, 302] on span "Mutton Sukha" at bounding box center [731, 308] width 69 height 14
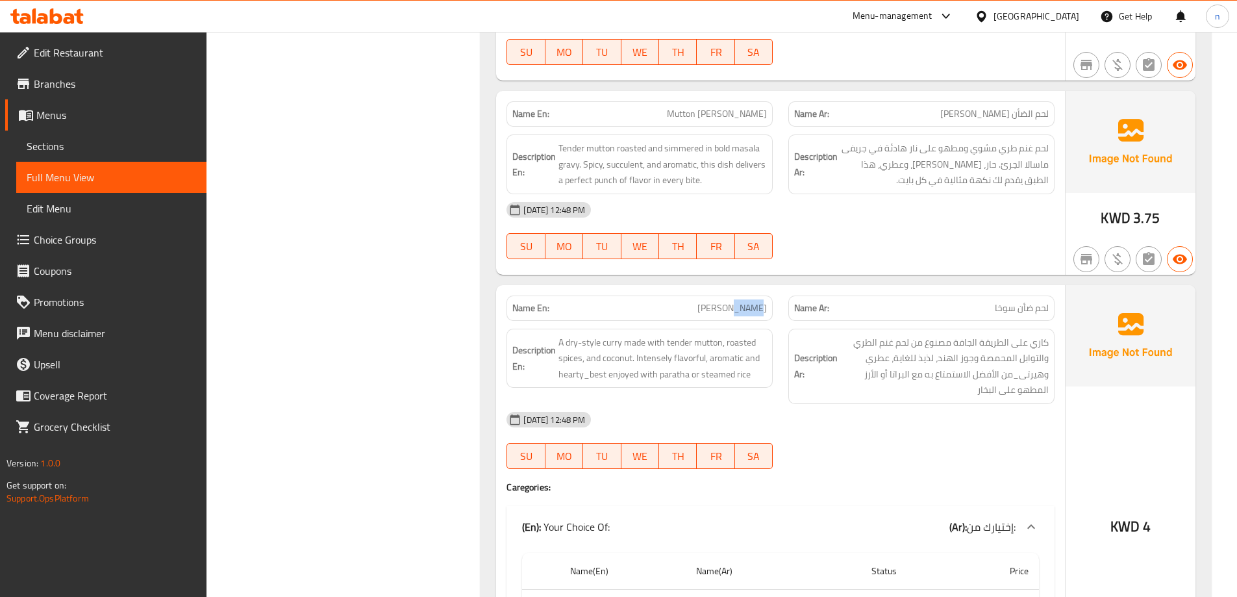
click at [759, 302] on span "Mutton Sukha" at bounding box center [731, 308] width 69 height 14
click at [828, 465] on div at bounding box center [922, 469] width 282 height 16
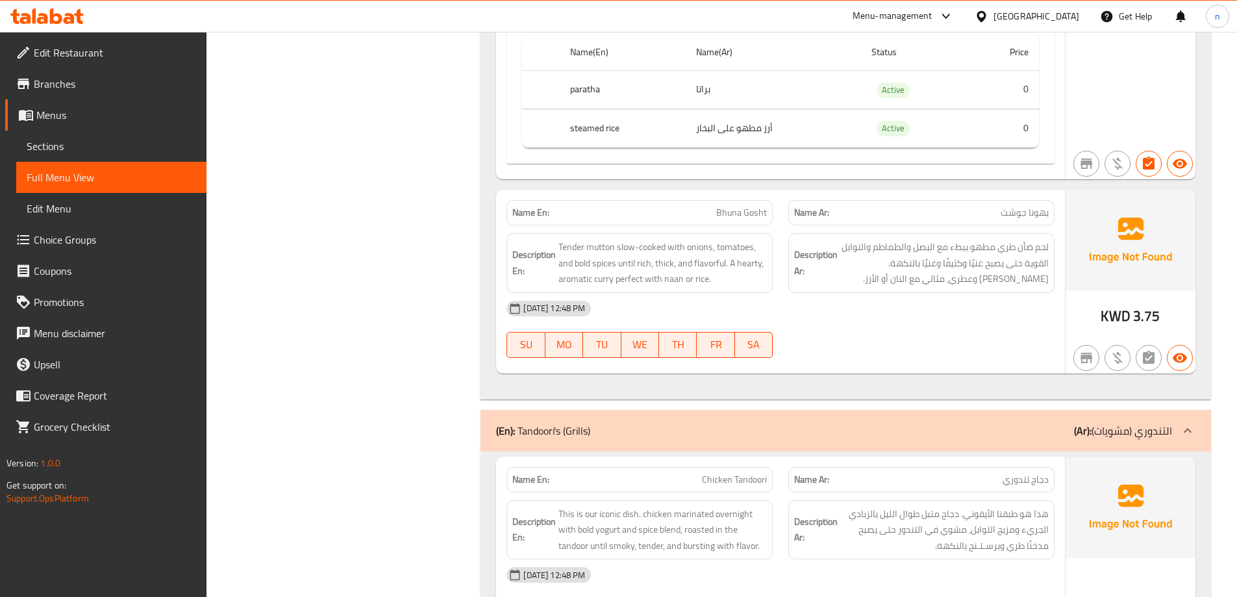
scroll to position [6394, 0]
click at [738, 210] on span "Bhuna Gosht" at bounding box center [741, 212] width 51 height 14
copy span "Bhuna Gosht"
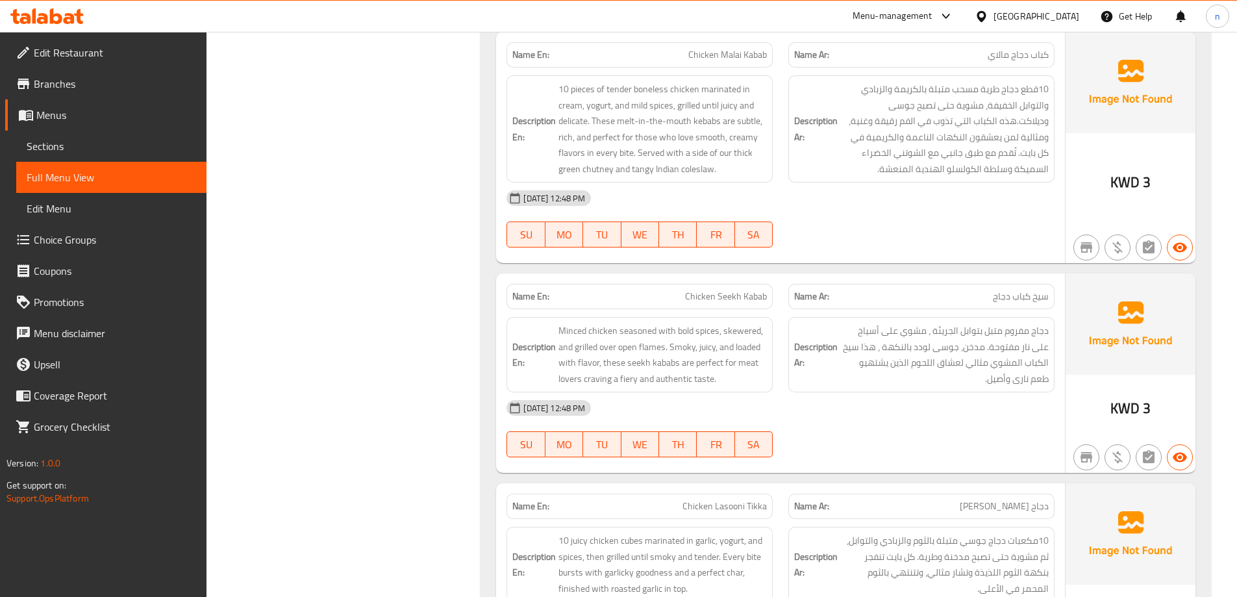
scroll to position [7771, 0]
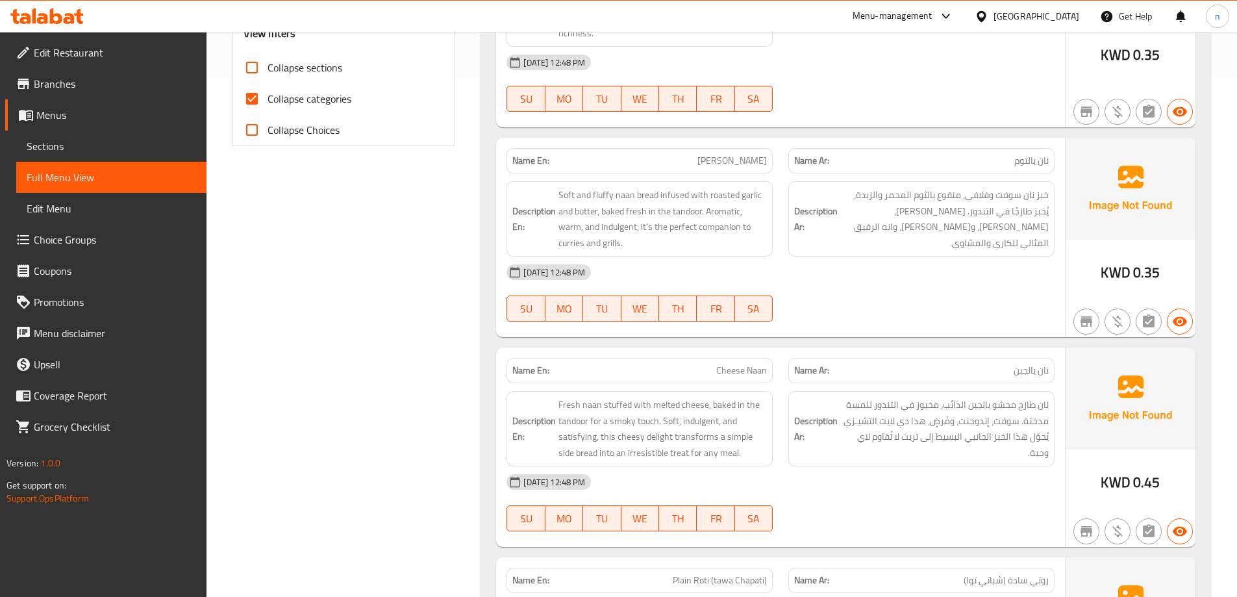
scroll to position [419, 0]
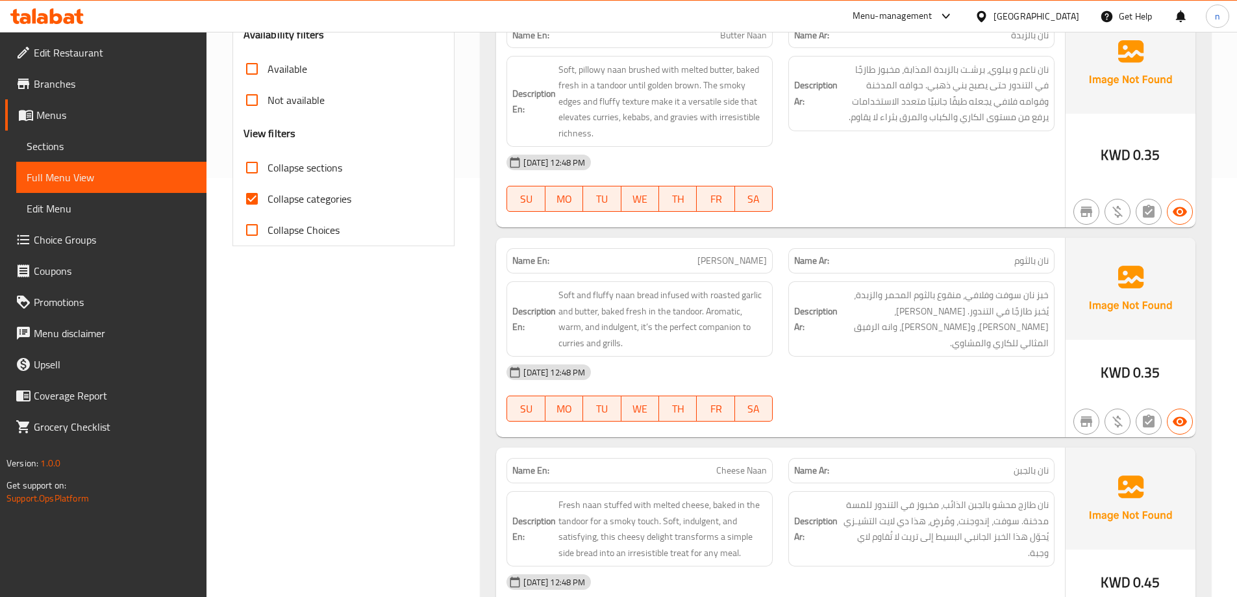
click at [255, 196] on input "Collapse categories" at bounding box center [251, 198] width 31 height 31
checkbox input "false"
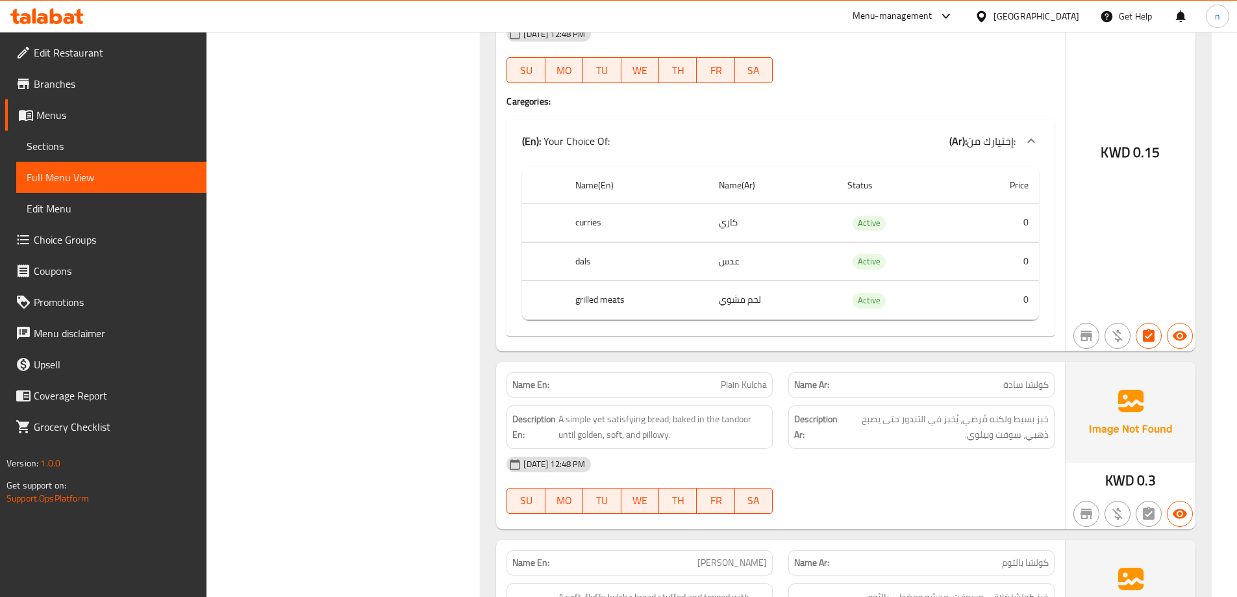
scroll to position [0, 0]
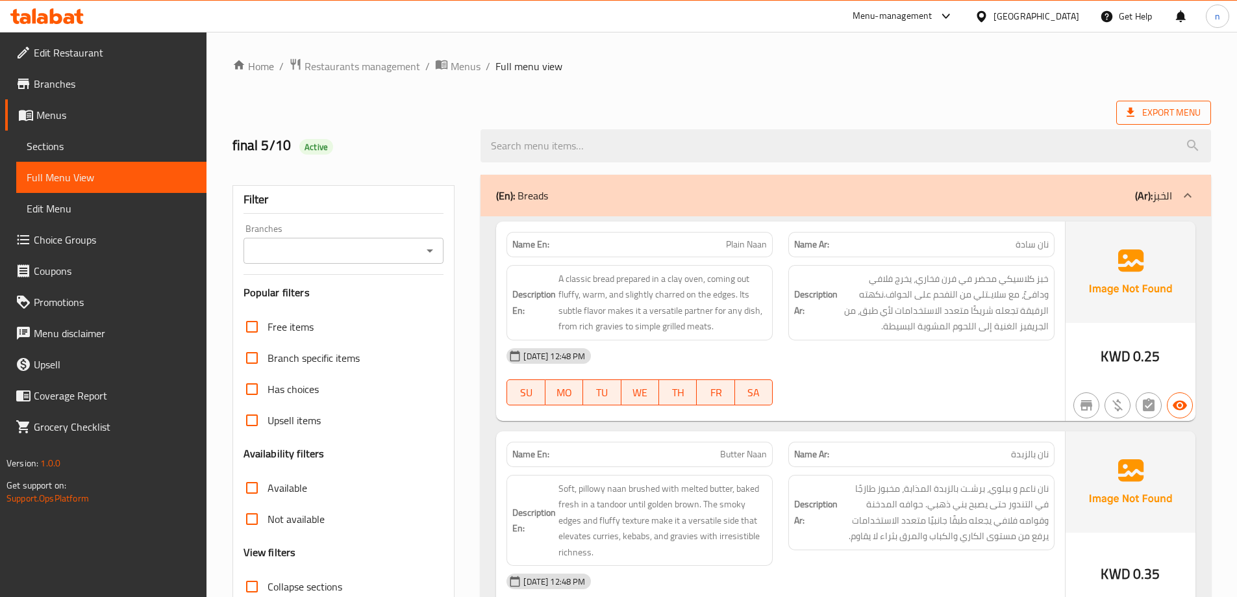
click at [1148, 106] on span "Export Menu" at bounding box center [1164, 113] width 74 height 16
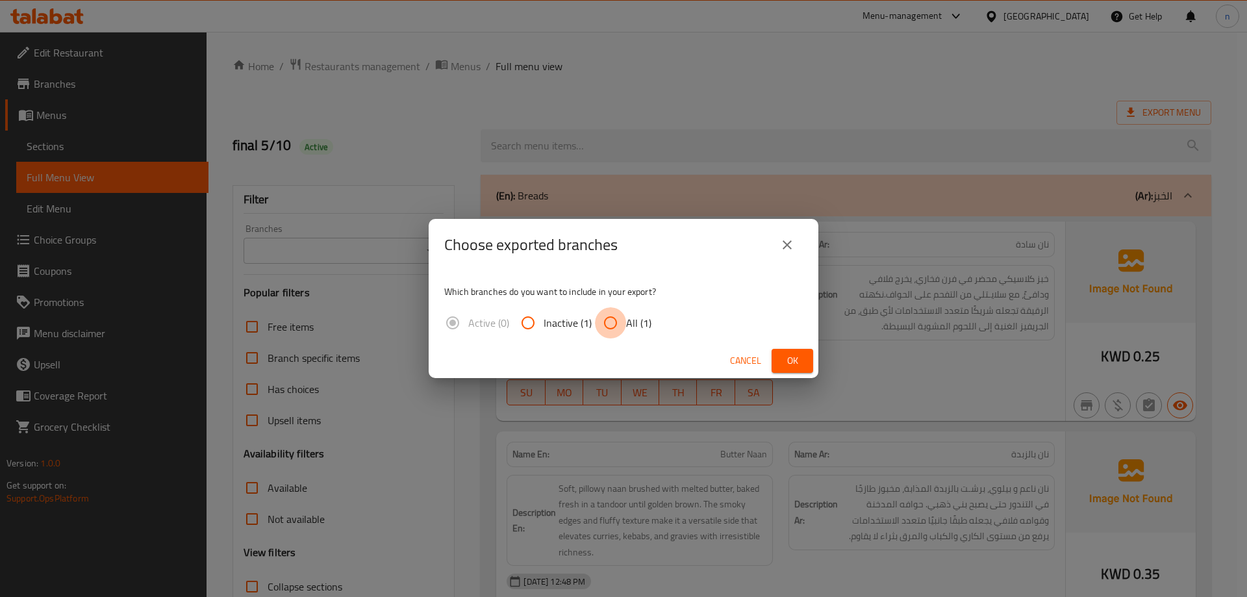
drag, startPoint x: 614, startPoint y: 324, endPoint x: 755, endPoint y: 338, distance: 141.0
click at [618, 325] on input "All (1)" at bounding box center [610, 322] width 31 height 31
radio input "true"
click at [792, 360] on span "Ok" at bounding box center [792, 361] width 21 height 16
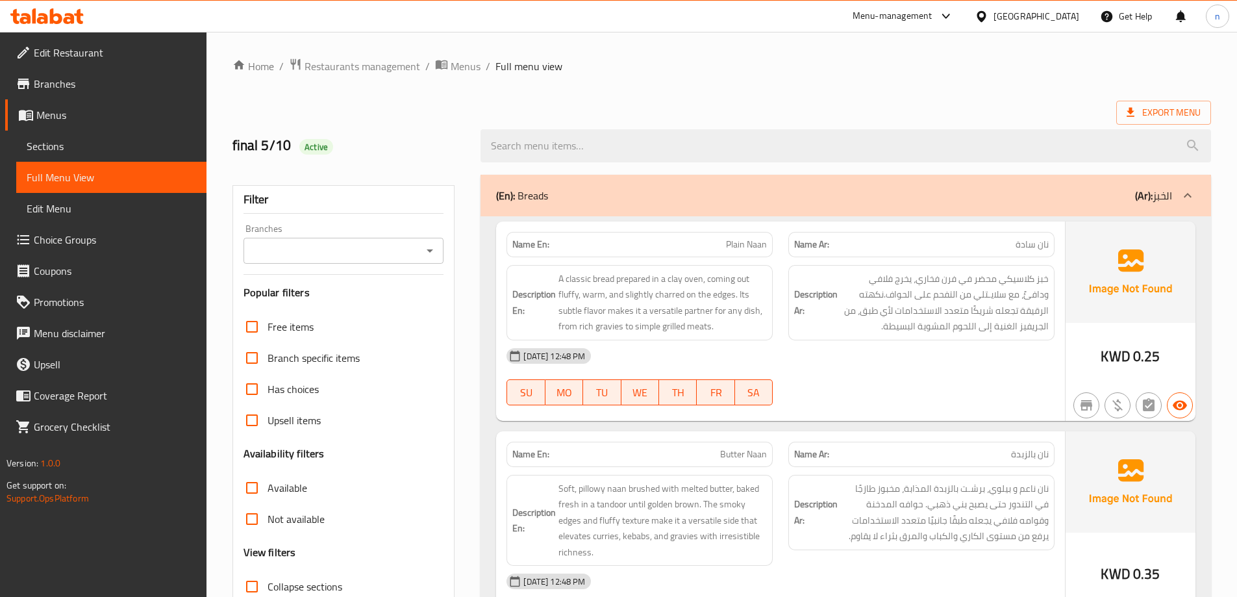
click at [76, 18] on icon at bounding box center [46, 16] width 73 height 16
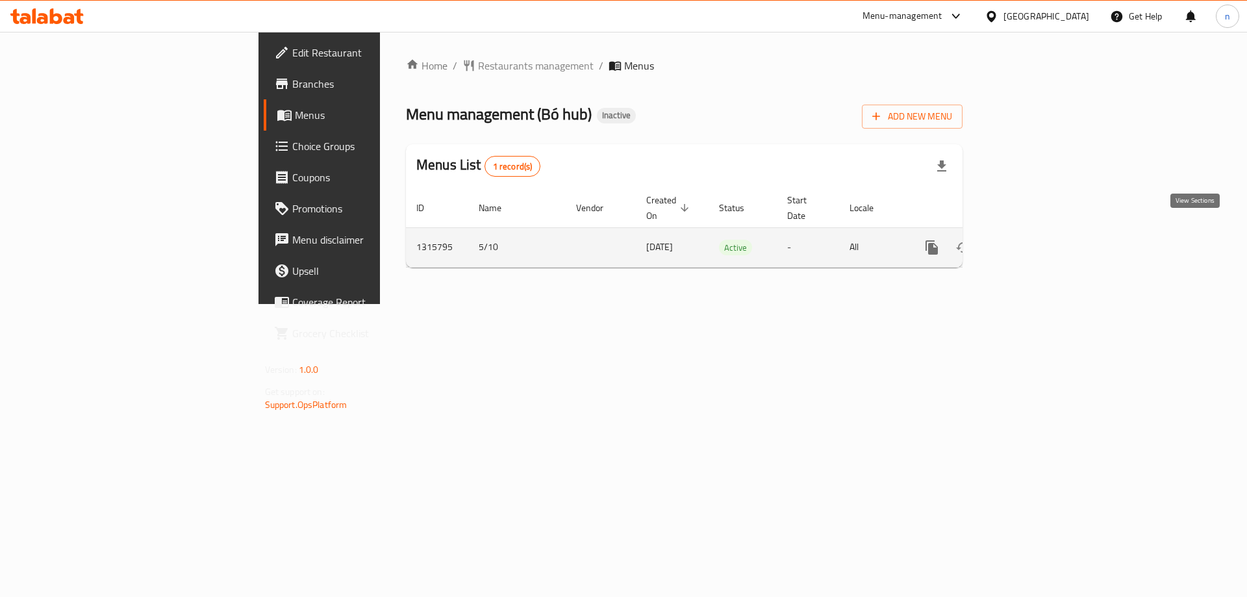
click at [1041, 236] on link "enhanced table" at bounding box center [1025, 247] width 31 height 31
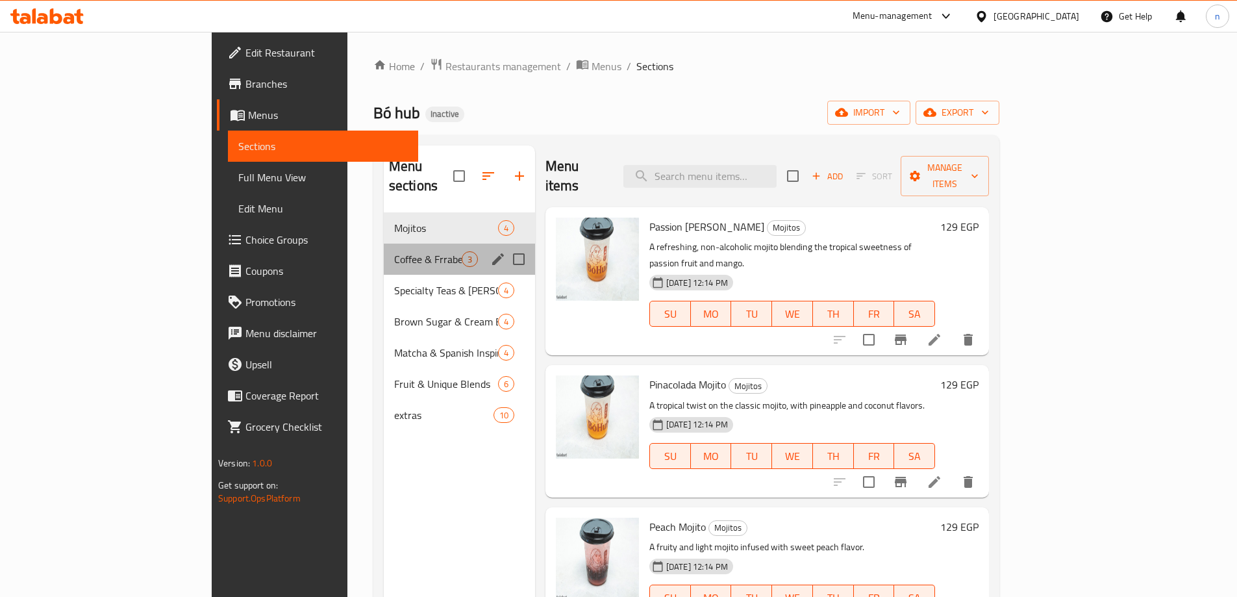
click at [384, 244] on div "Coffee & Frrabe 3" at bounding box center [459, 259] width 151 height 31
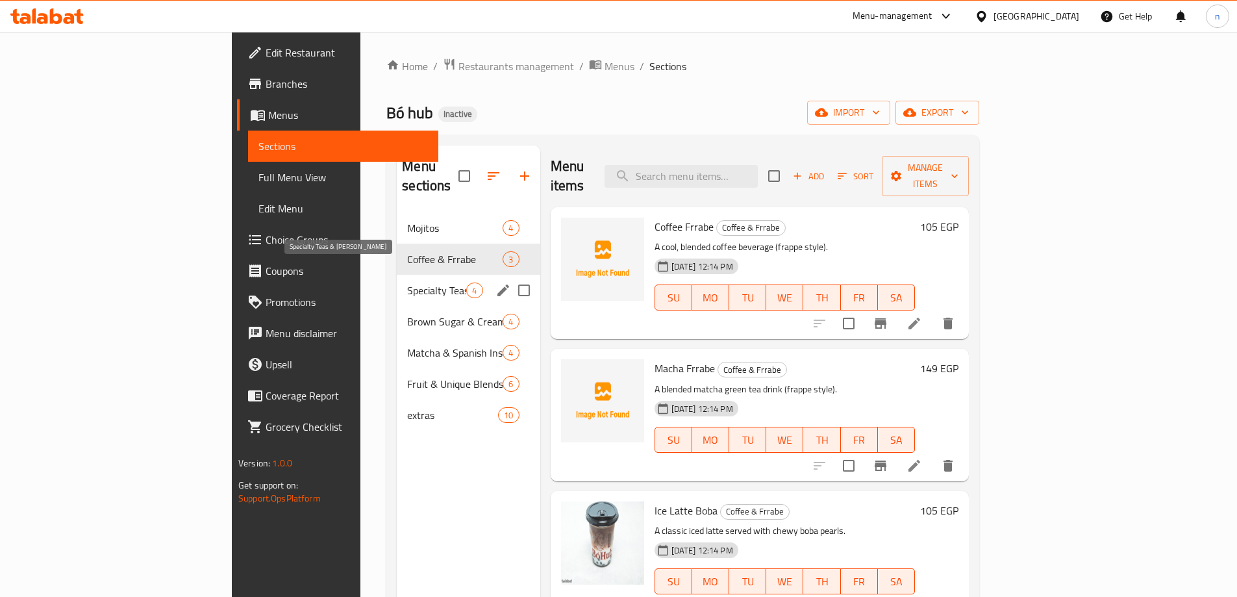
click at [407, 283] on span "Specialty Teas & [PERSON_NAME]" at bounding box center [436, 291] width 59 height 16
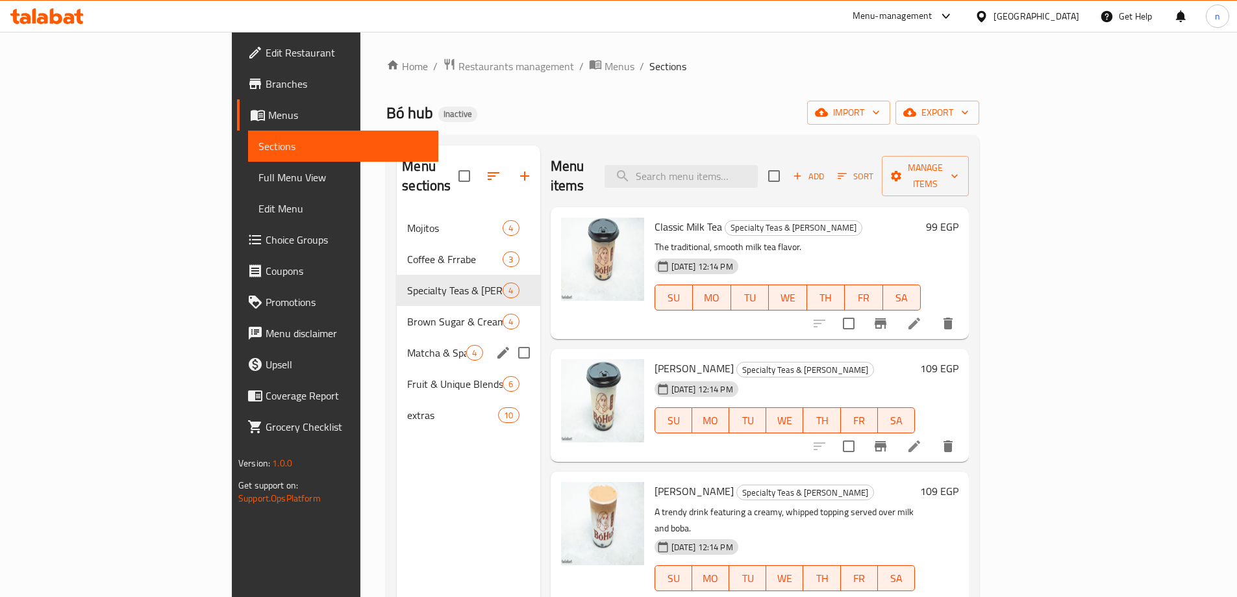
click at [397, 337] on div "Matcha & Spanish Inspired 4" at bounding box center [468, 352] width 143 height 31
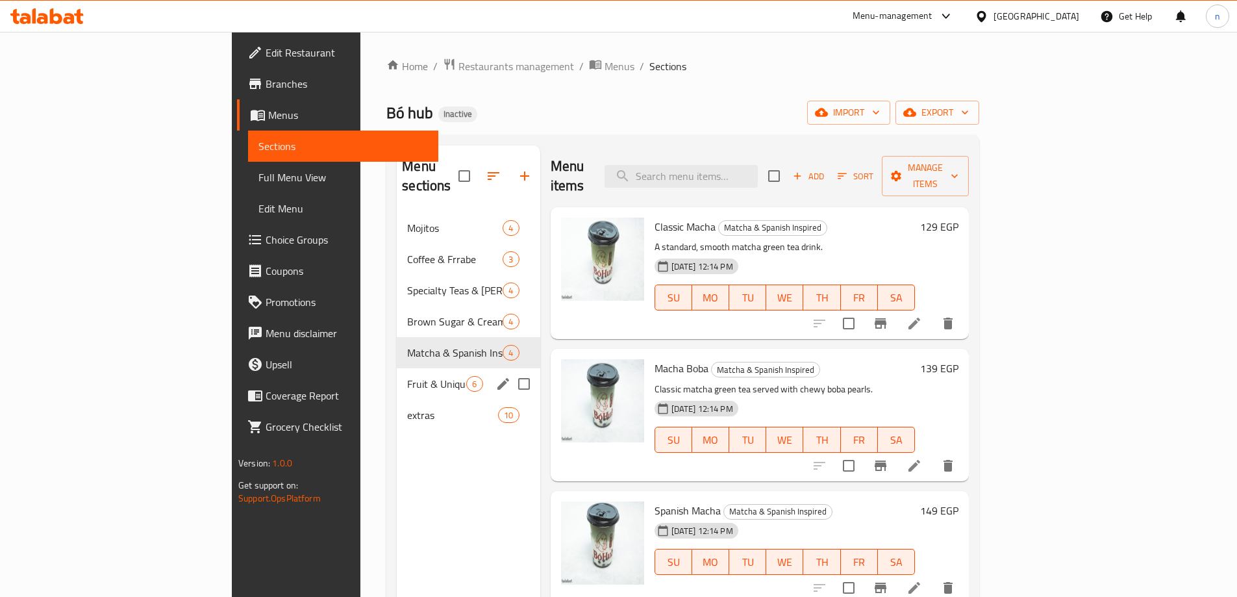
click at [397, 368] on div "Fruit & Unique Blends 6" at bounding box center [468, 383] width 143 height 31
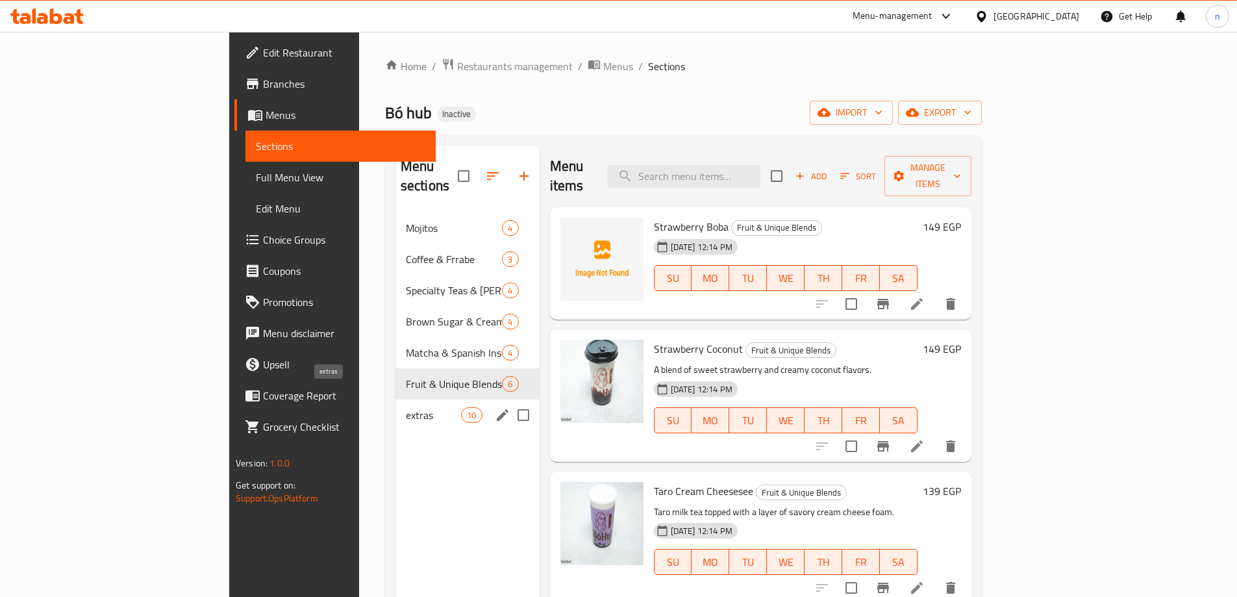
click at [406, 407] on span "extras" at bounding box center [433, 415] width 55 height 16
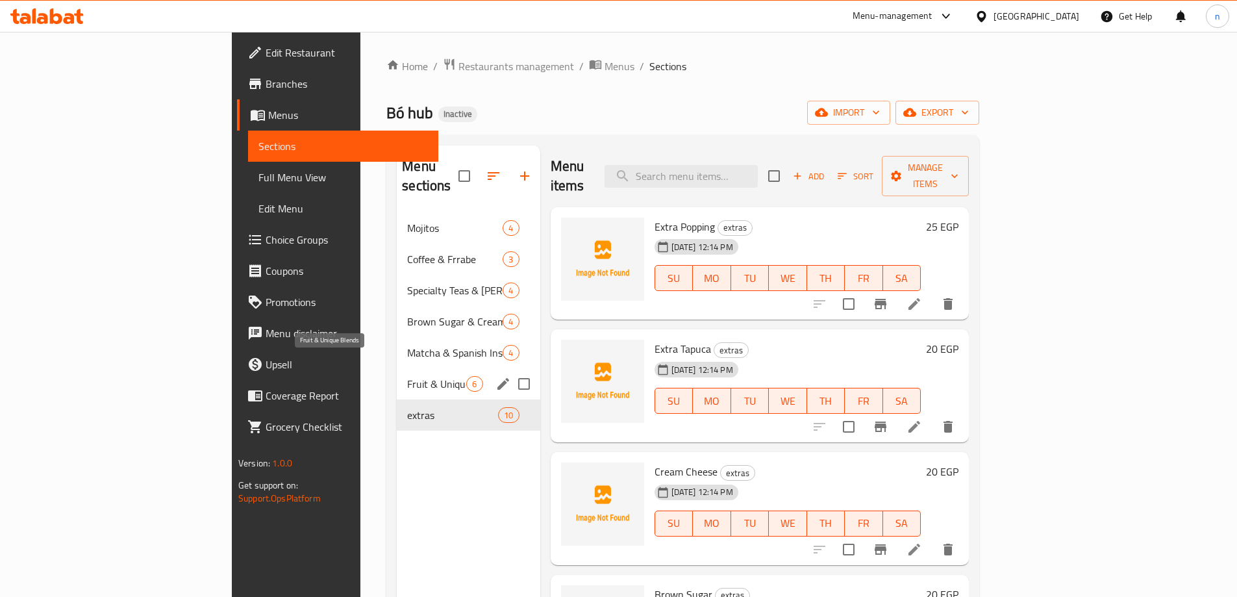
click at [407, 376] on span "Fruit & Unique Blends" at bounding box center [436, 384] width 59 height 16
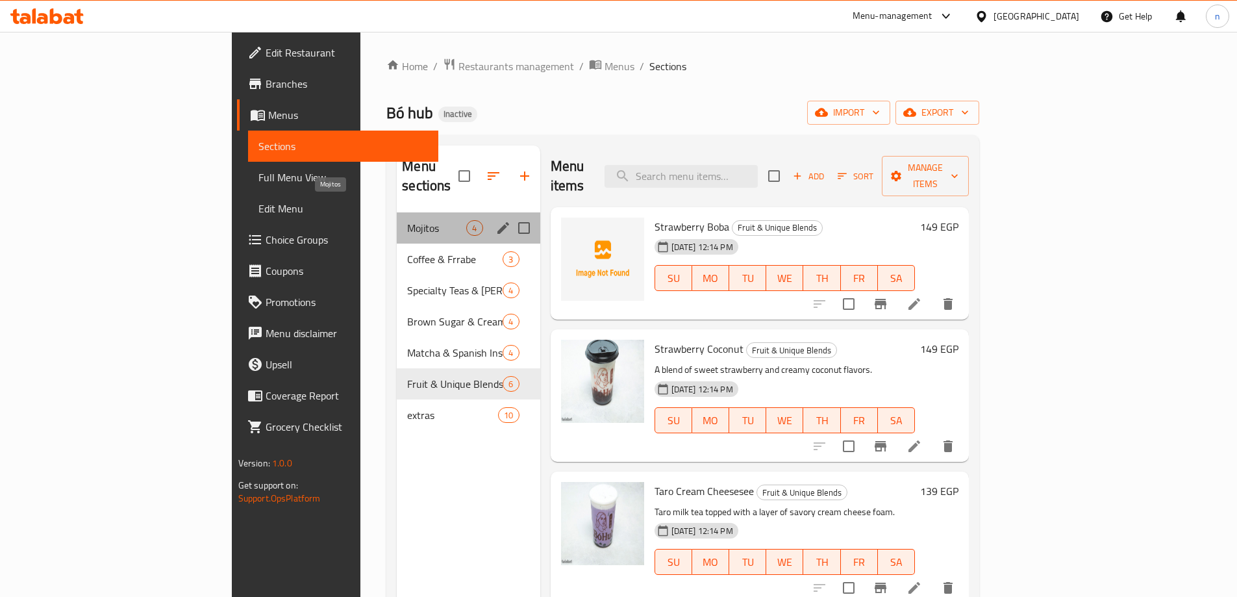
click at [407, 220] on span "Mojitos" at bounding box center [436, 228] width 59 height 16
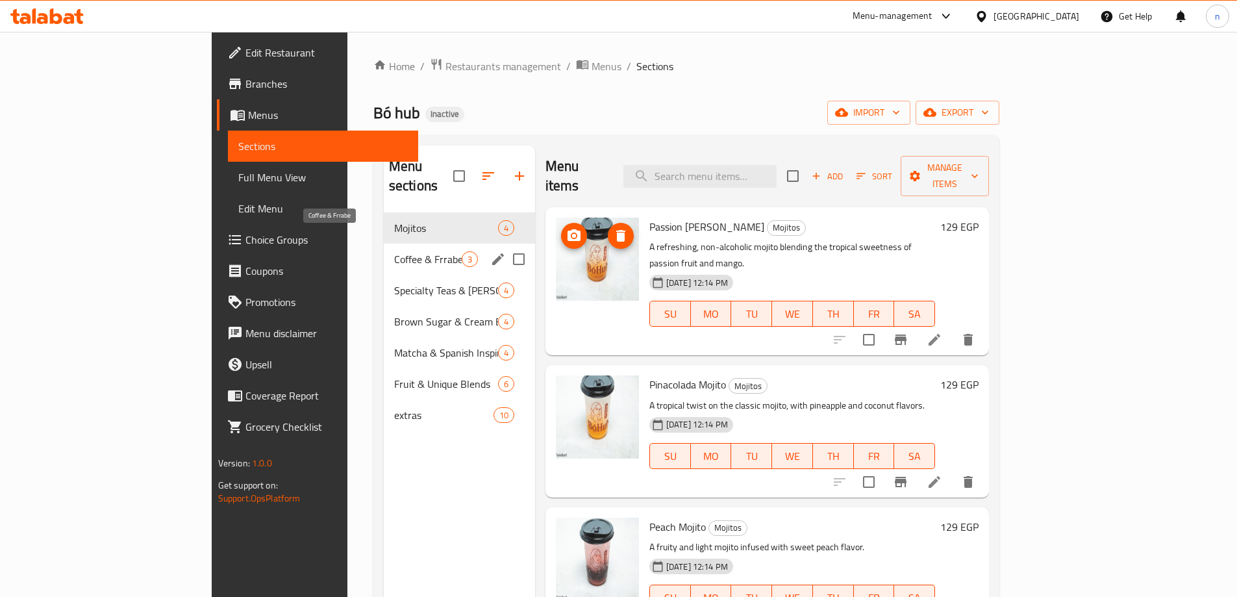
click at [394, 251] on span "Coffee & Frrabe" at bounding box center [428, 259] width 68 height 16
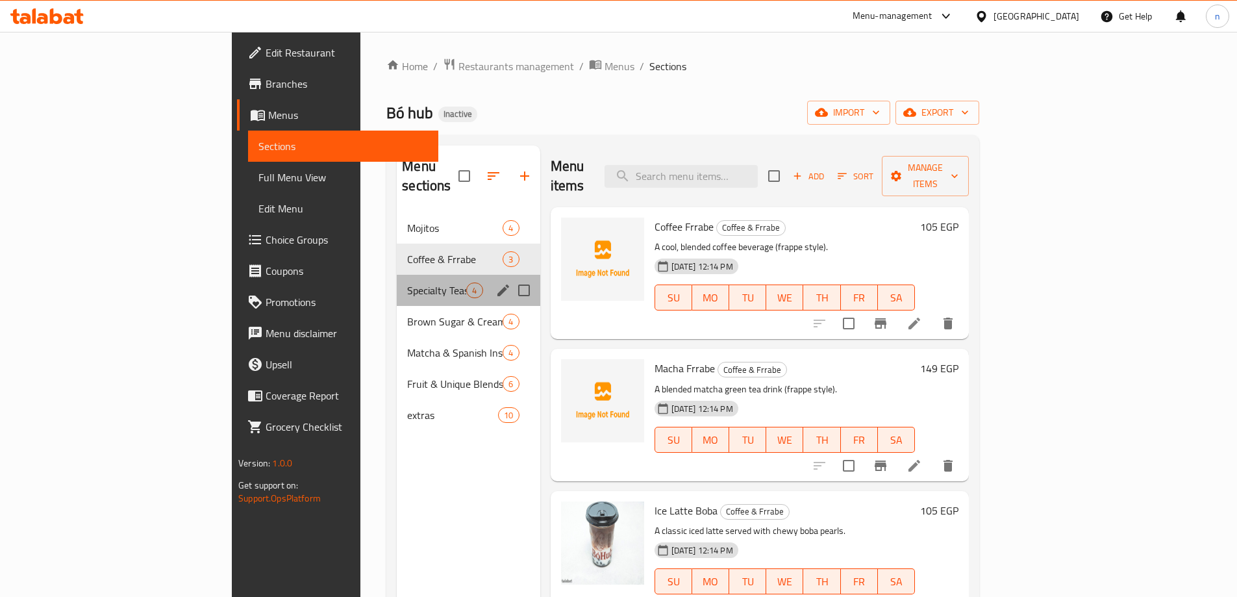
click at [397, 275] on div "Specialty Teas & Boba Drinks 4" at bounding box center [468, 290] width 143 height 31
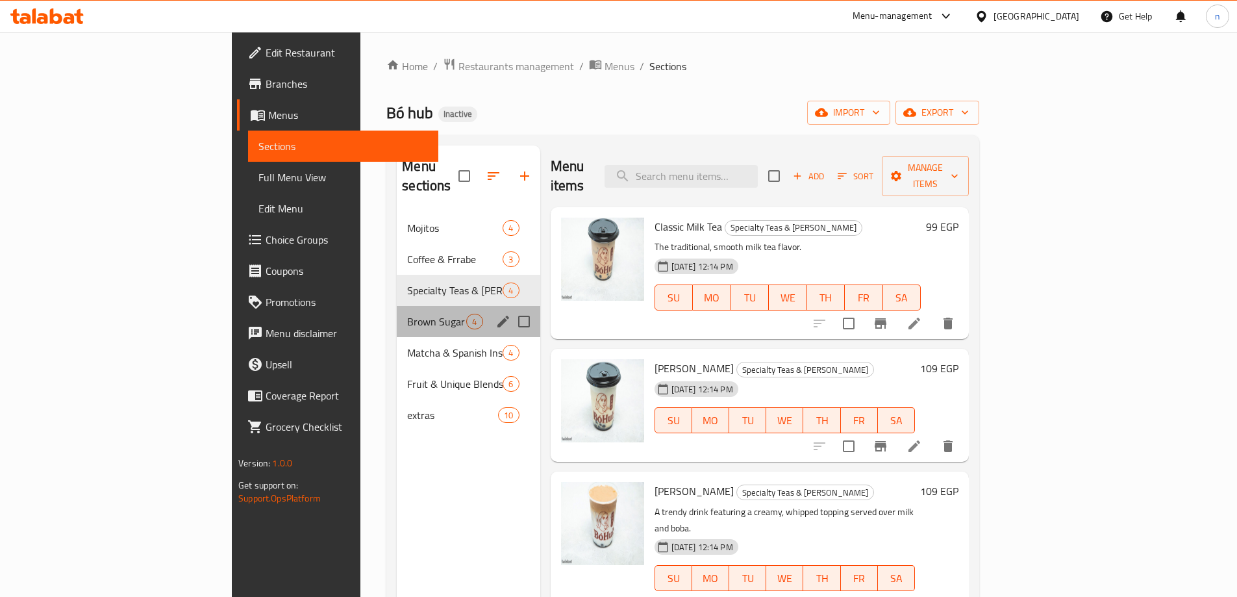
click at [408, 312] on div "Brown Sugar & Cream Brulee 4" at bounding box center [468, 321] width 143 height 31
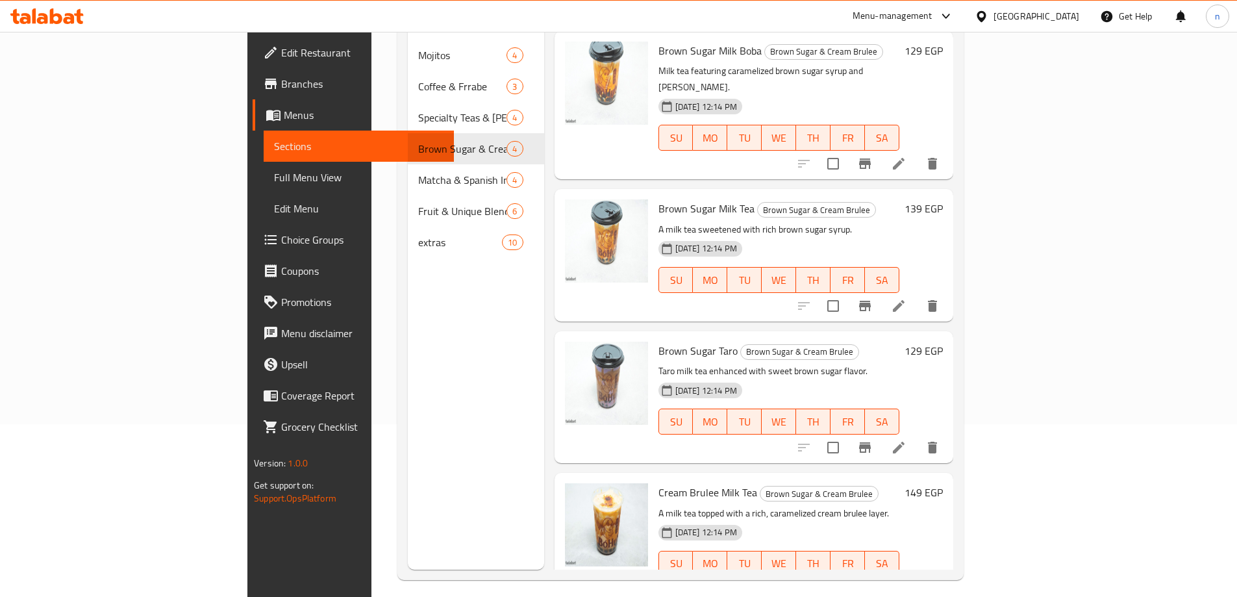
scroll to position [182, 0]
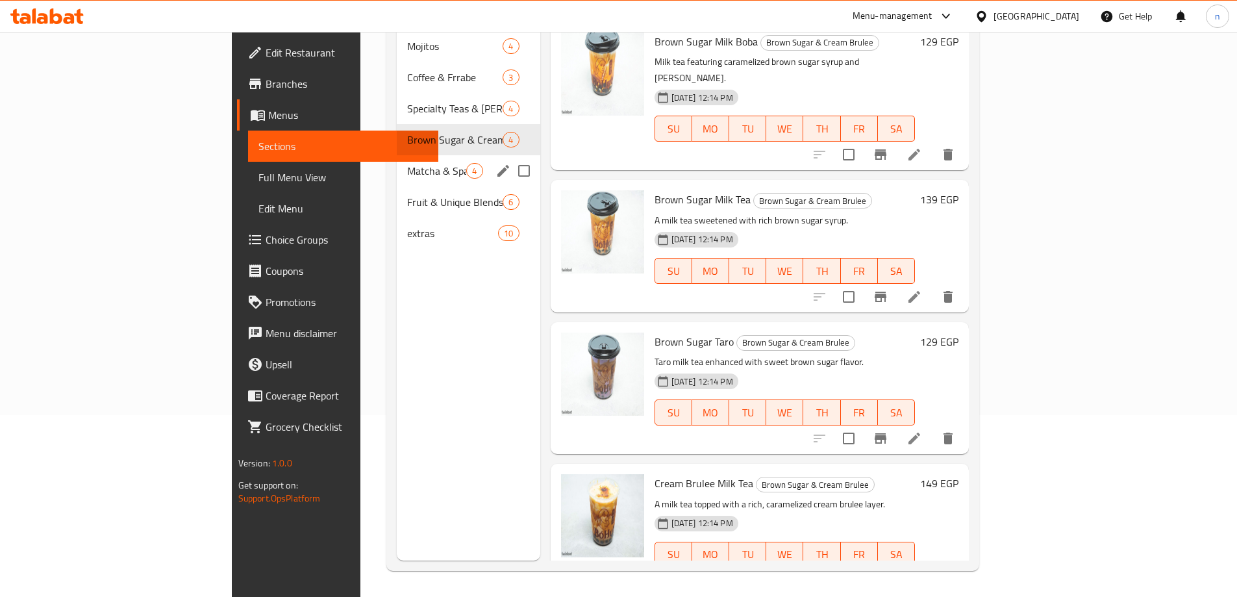
click at [407, 163] on span "Matcha & Spanish Inspired" at bounding box center [436, 171] width 59 height 16
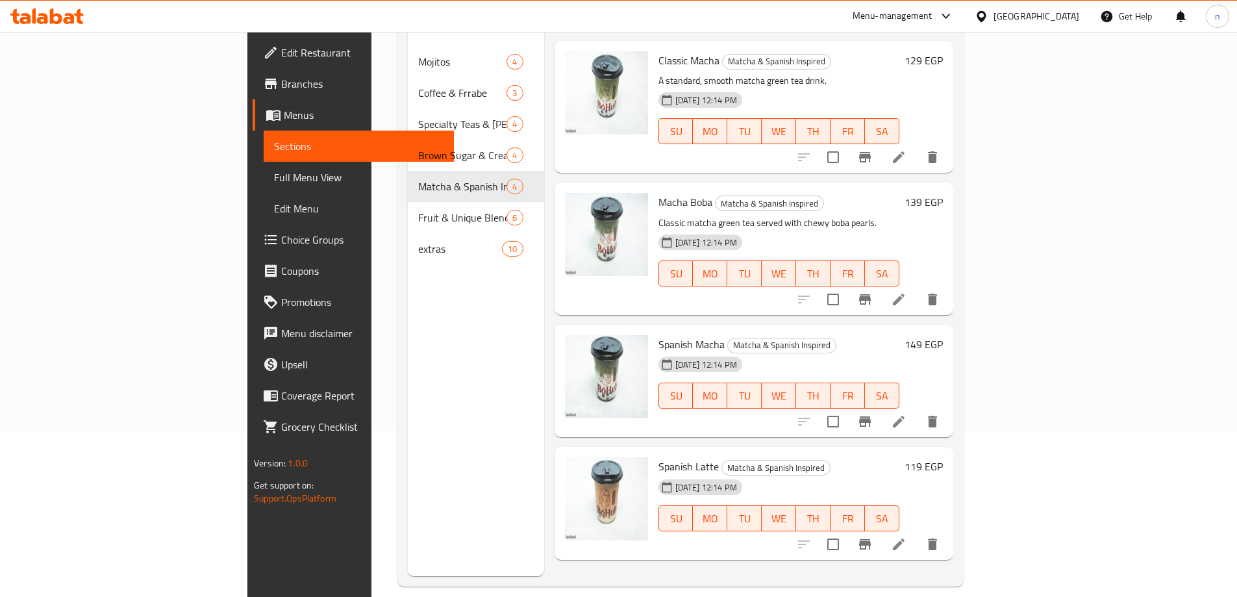
scroll to position [182, 0]
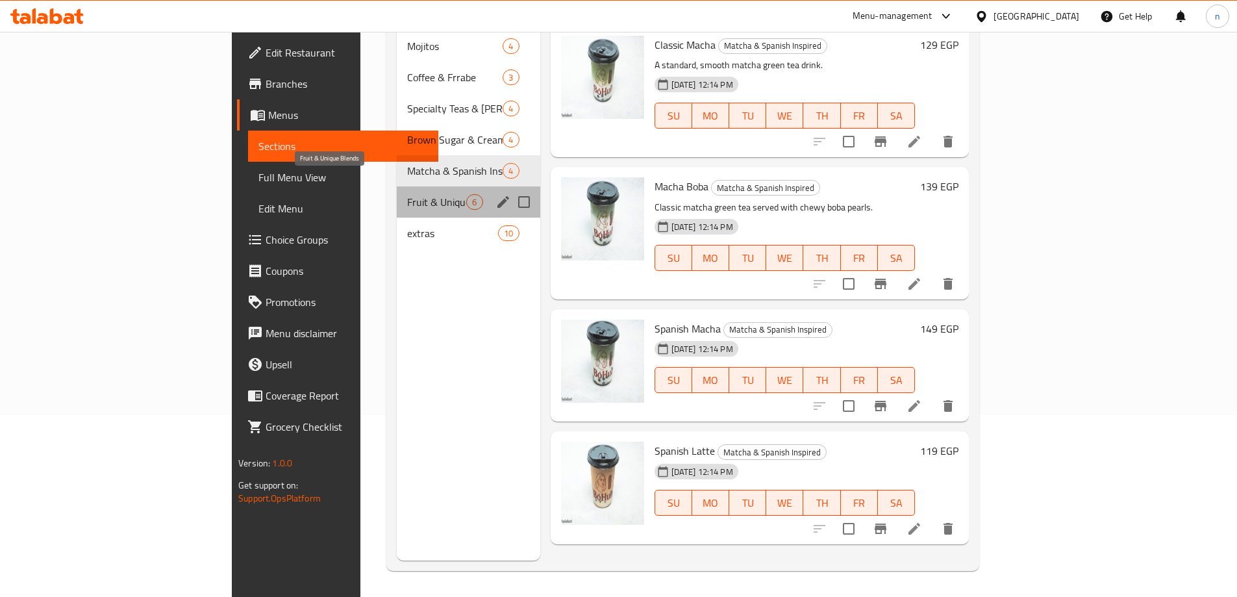
click at [407, 194] on span "Fruit & Unique Blends" at bounding box center [436, 202] width 59 height 16
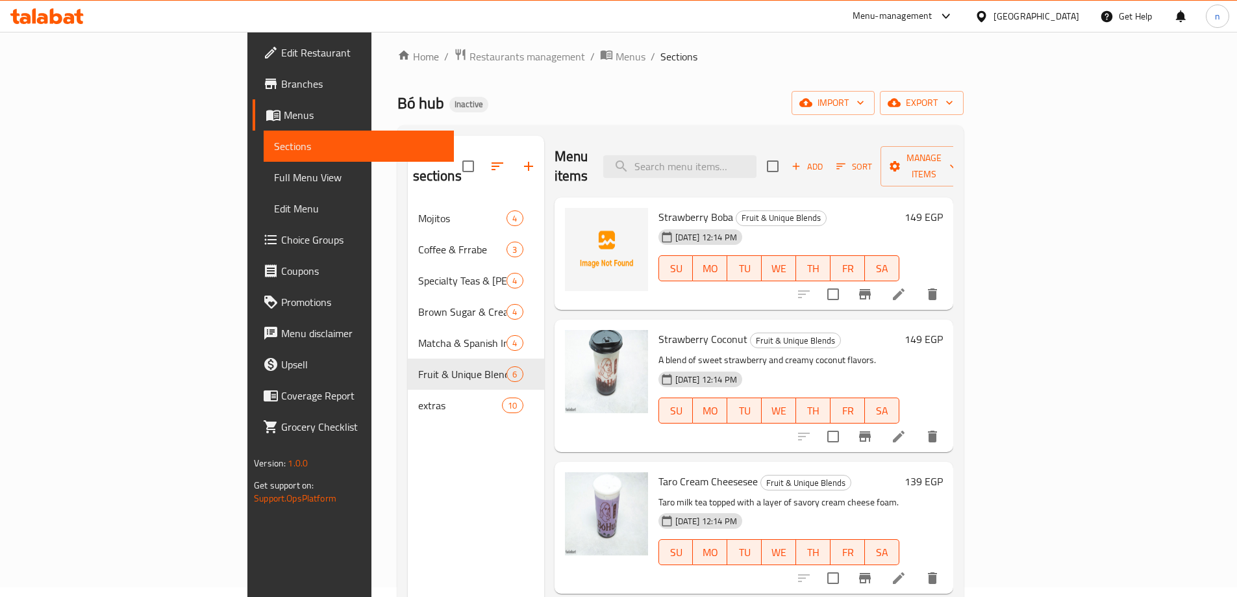
scroll to position [182, 0]
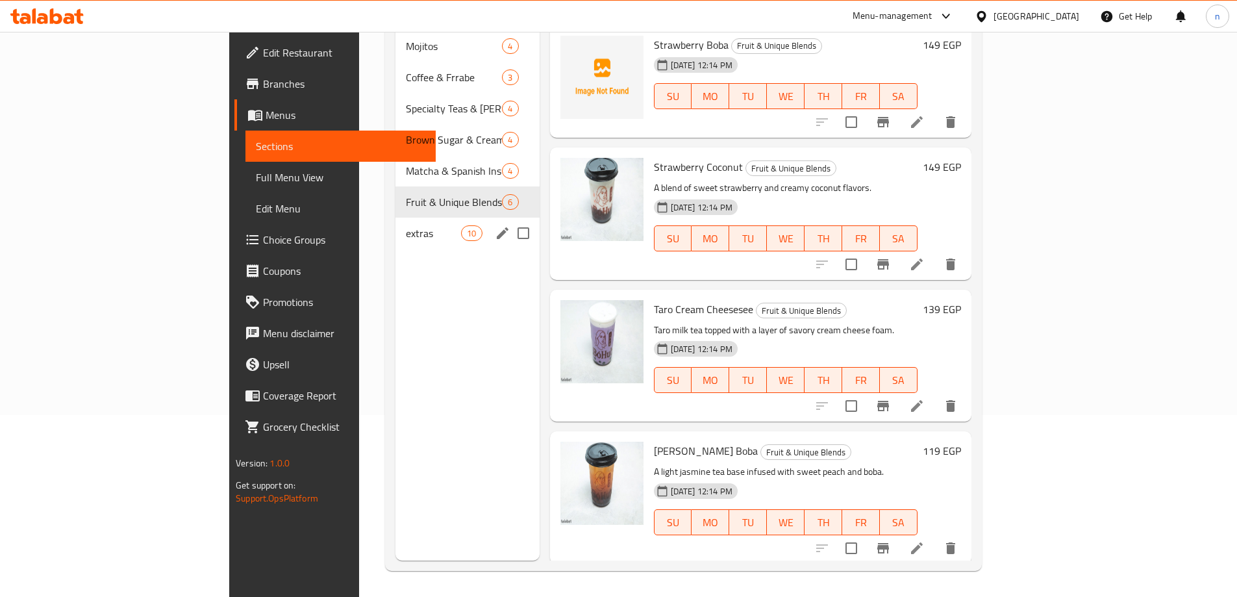
click at [406, 225] on span "extras" at bounding box center [433, 233] width 55 height 16
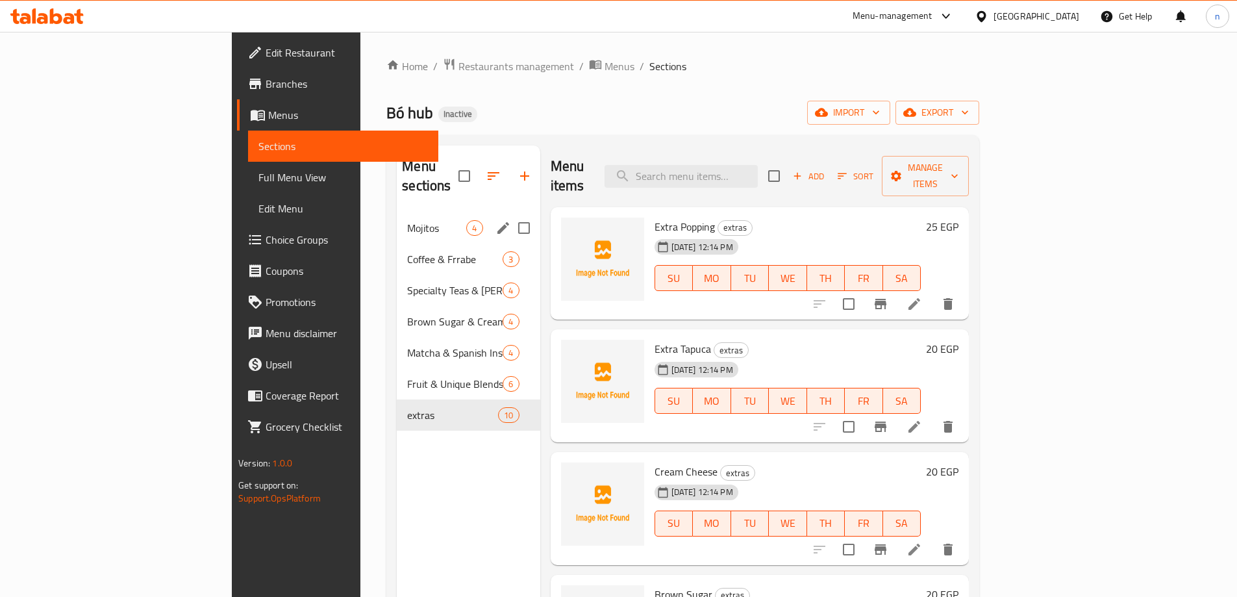
click at [397, 219] on div "Mojitos 4" at bounding box center [468, 227] width 143 height 31
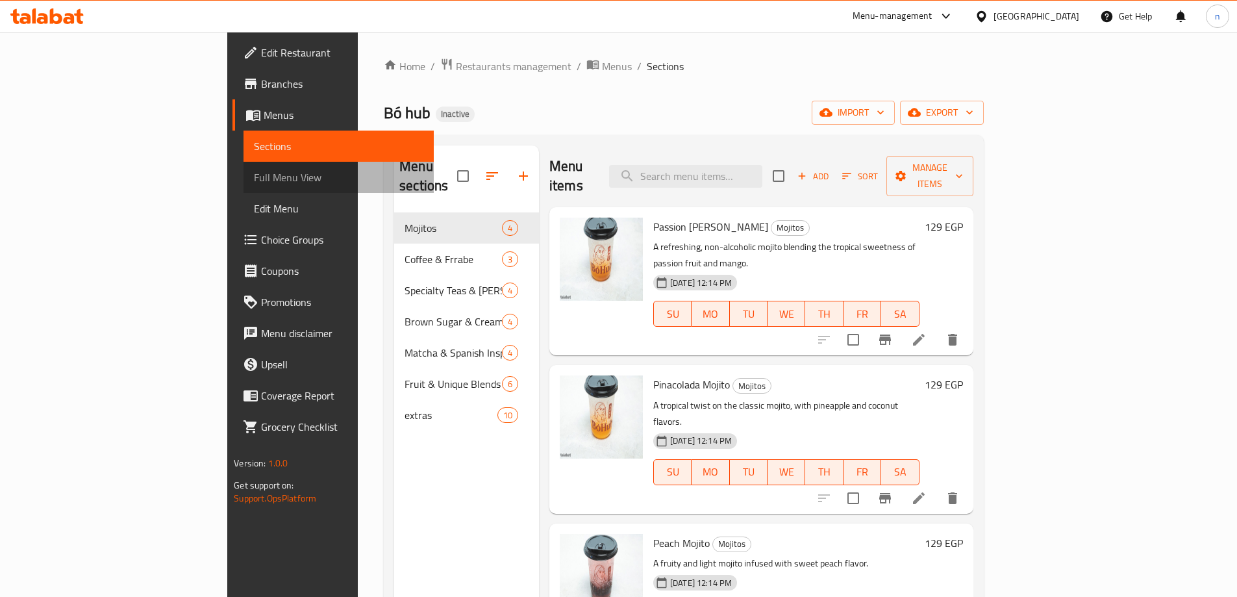
click at [254, 171] on span "Full Menu View" at bounding box center [339, 178] width 170 height 16
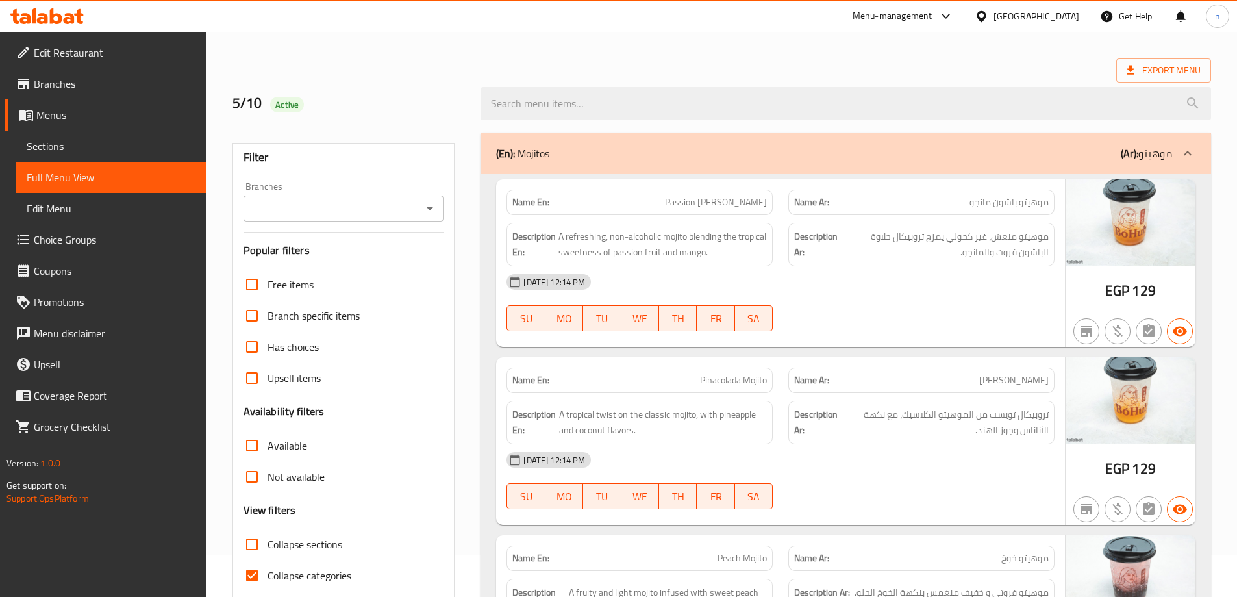
scroll to position [65, 0]
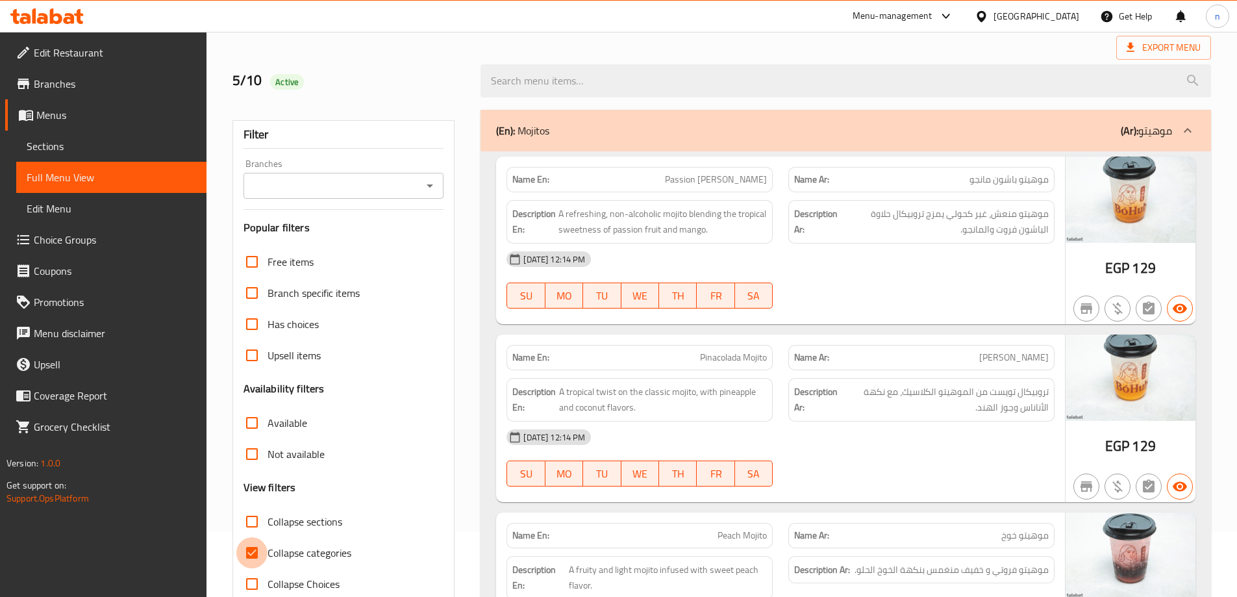
click at [257, 549] on input "Collapse categories" at bounding box center [251, 552] width 31 height 31
checkbox input "false"
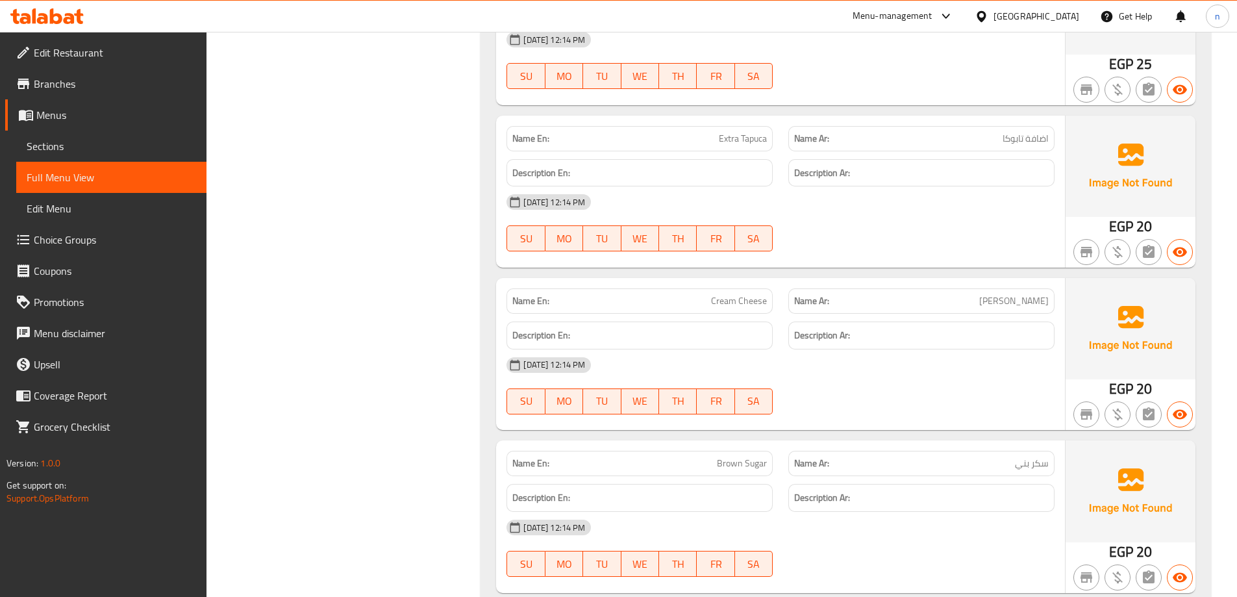
scroll to position [4785, 0]
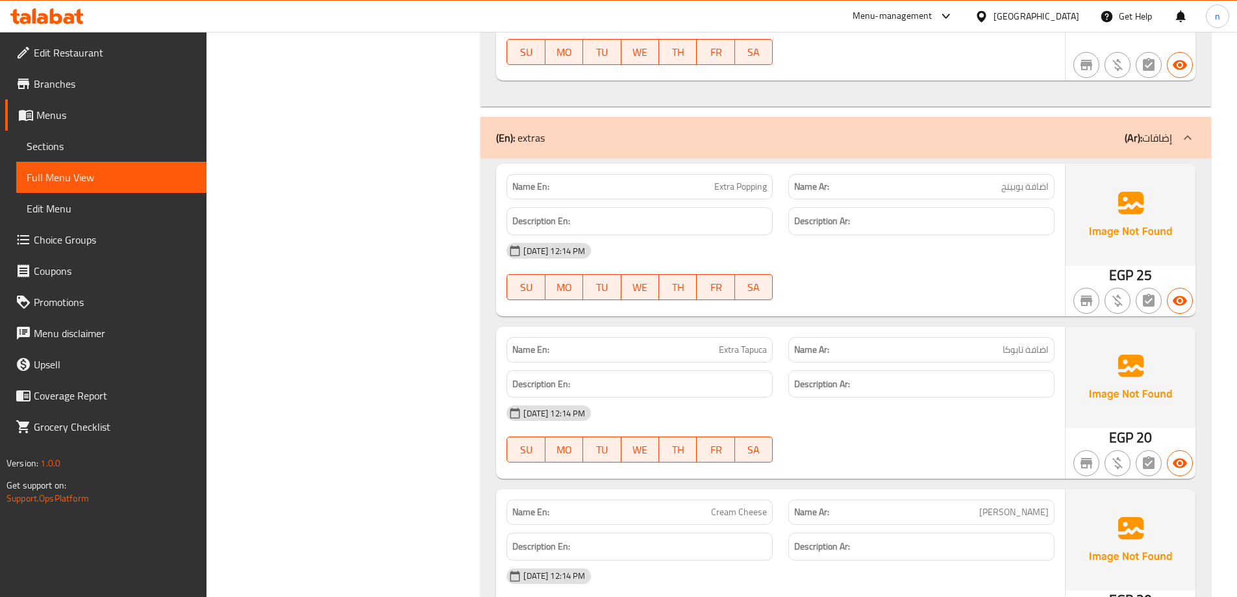
click at [131, 149] on span "Sections" at bounding box center [112, 146] width 170 height 16
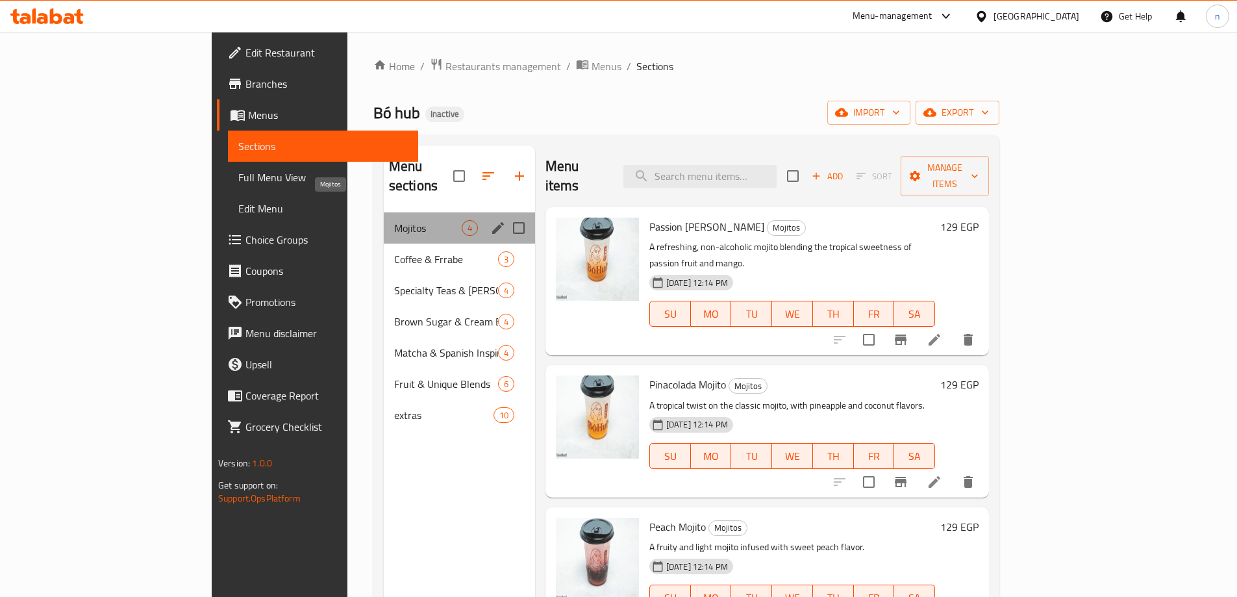
click at [394, 220] on span "Mojitos" at bounding box center [428, 228] width 68 height 16
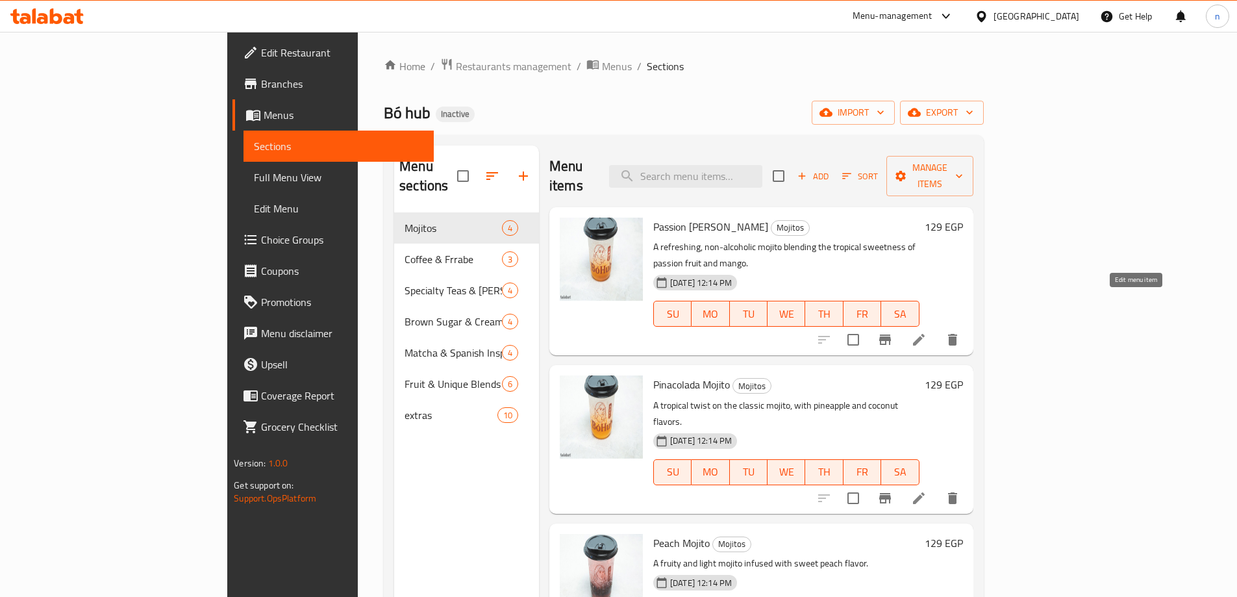
click at [927, 332] on icon at bounding box center [919, 340] width 16 height 16
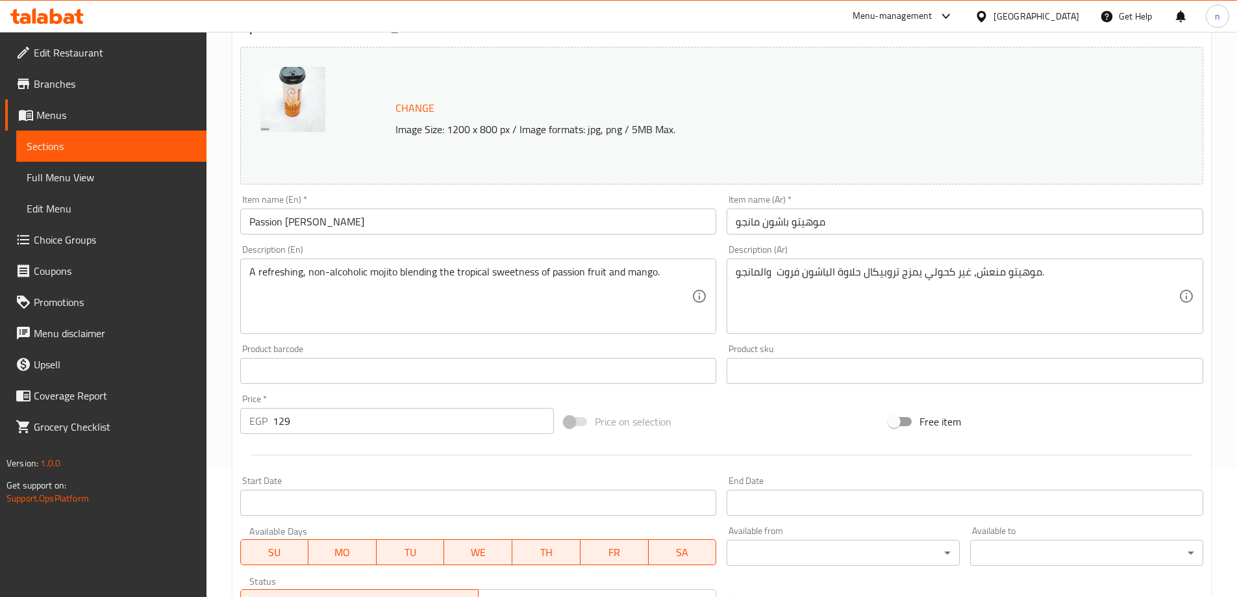
scroll to position [130, 0]
click at [325, 421] on input "129" at bounding box center [414, 420] width 282 height 26
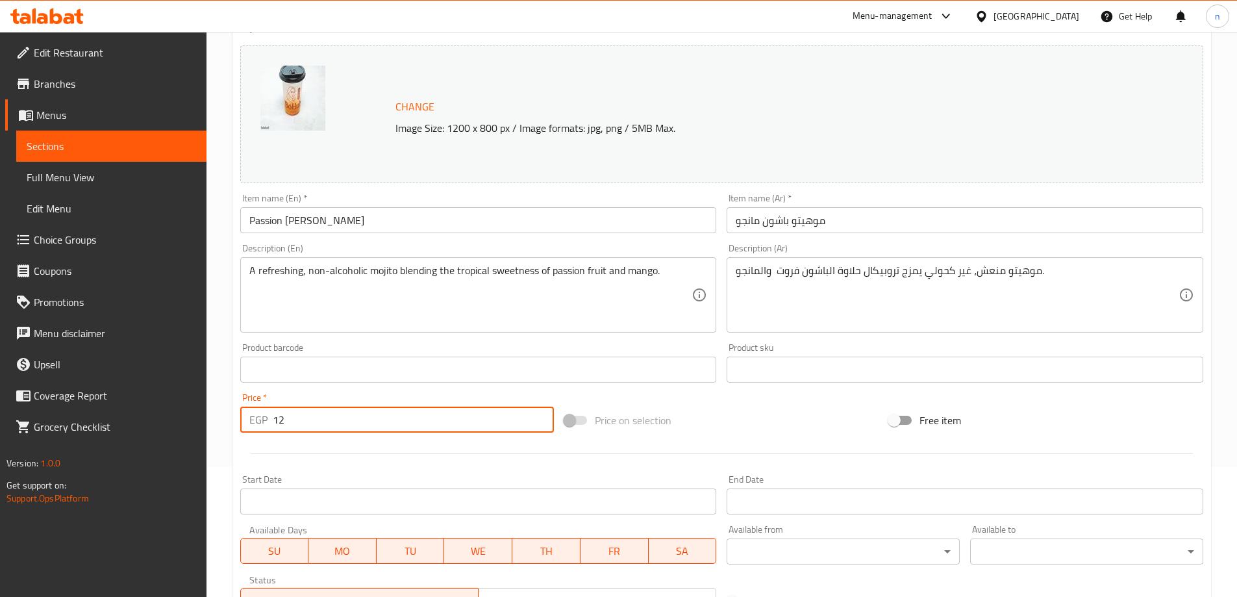
type input "1"
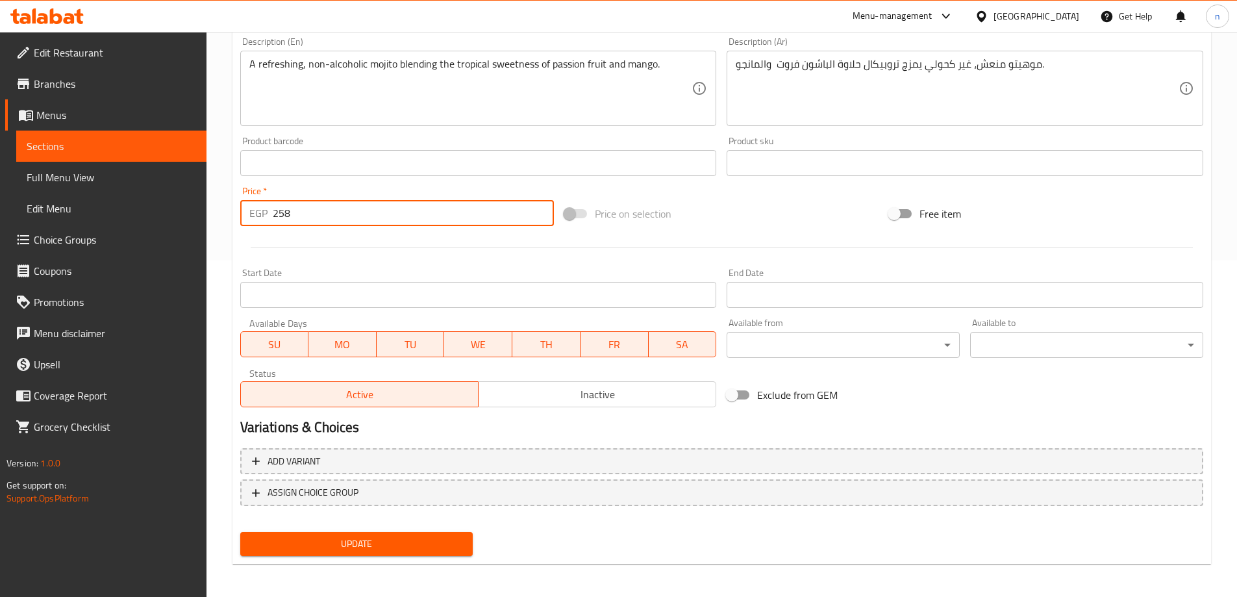
scroll to position [340, 0]
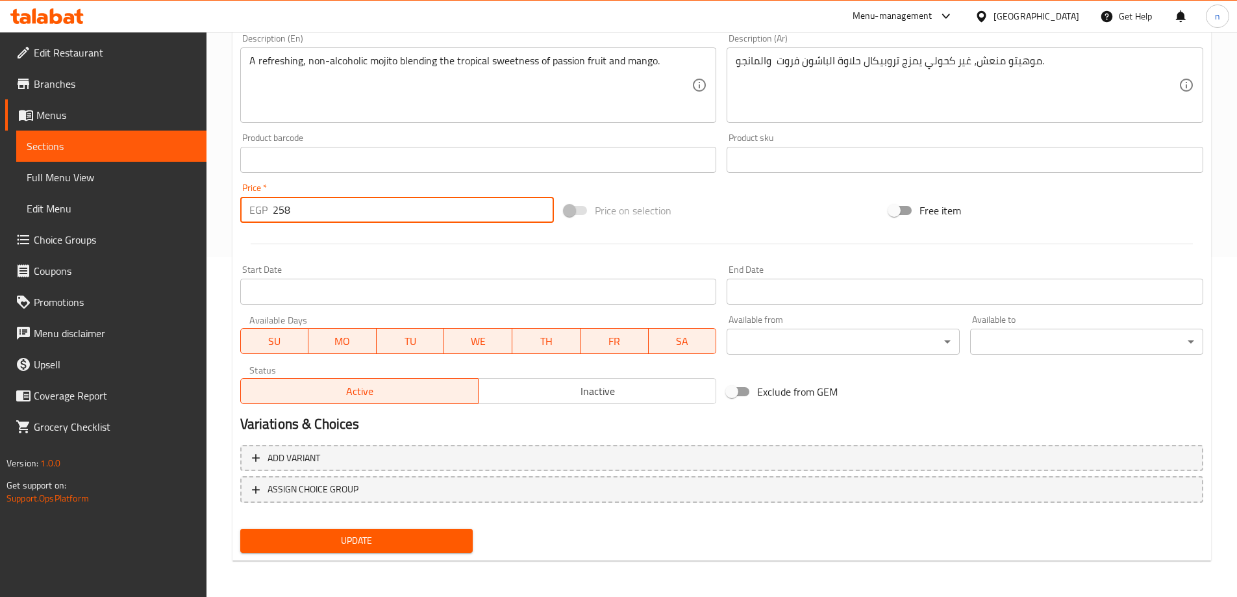
type input "258"
click at [310, 544] on span "Update" at bounding box center [357, 541] width 212 height 16
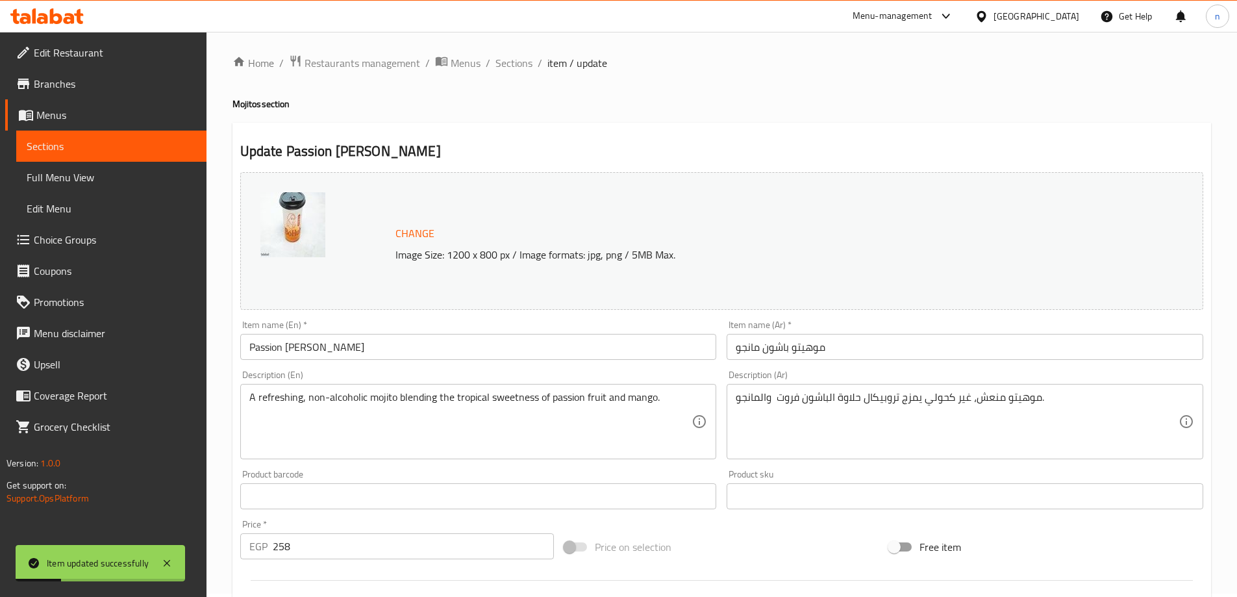
scroll to position [0, 0]
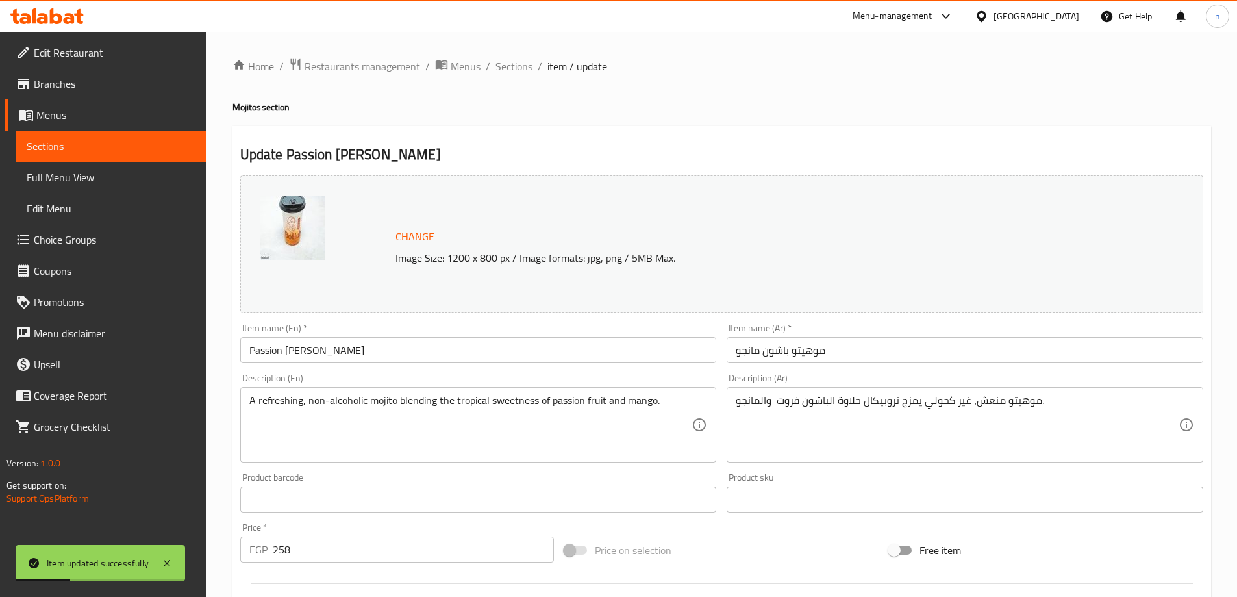
click at [513, 65] on span "Sections" at bounding box center [514, 66] width 37 height 16
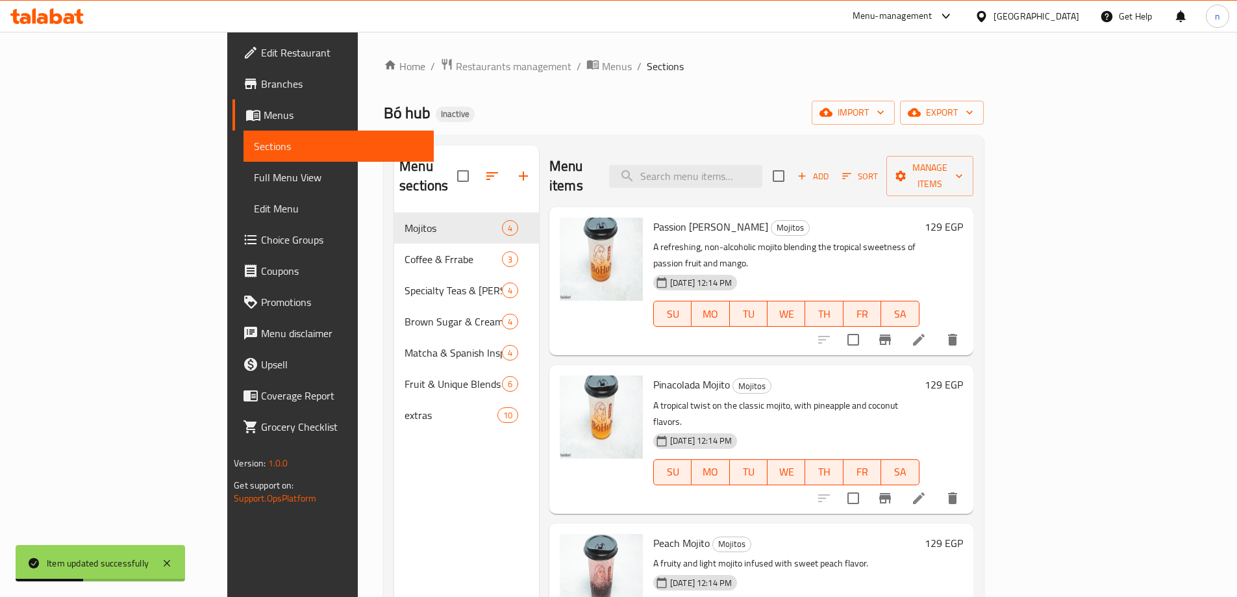
scroll to position [3, 0]
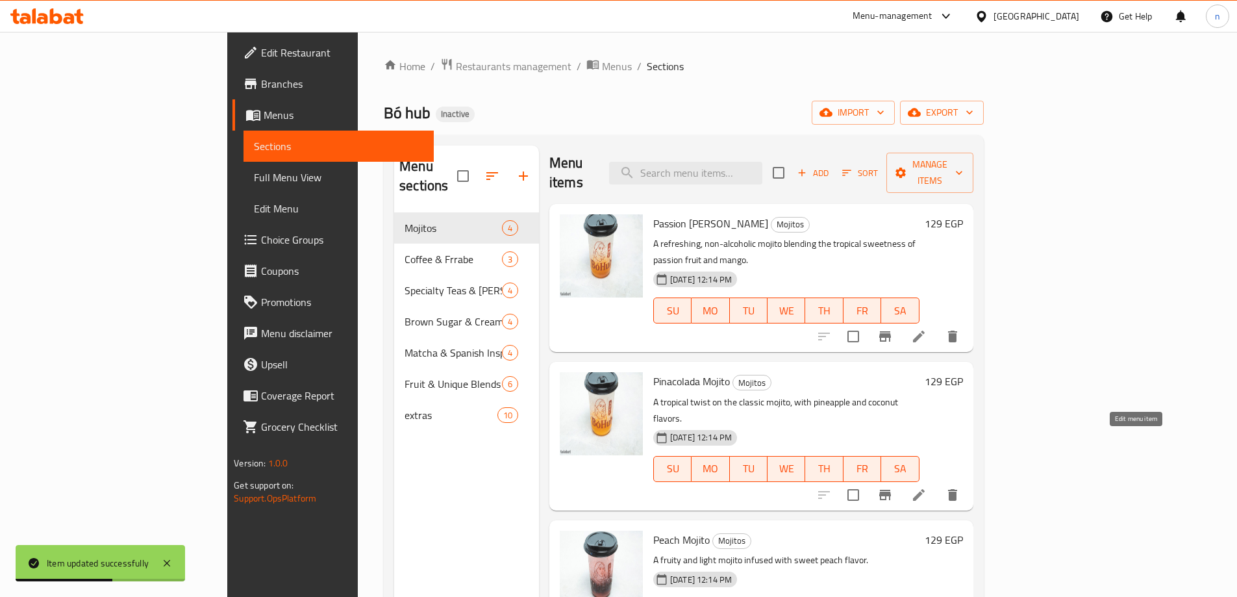
click at [925, 489] on icon at bounding box center [919, 495] width 12 height 12
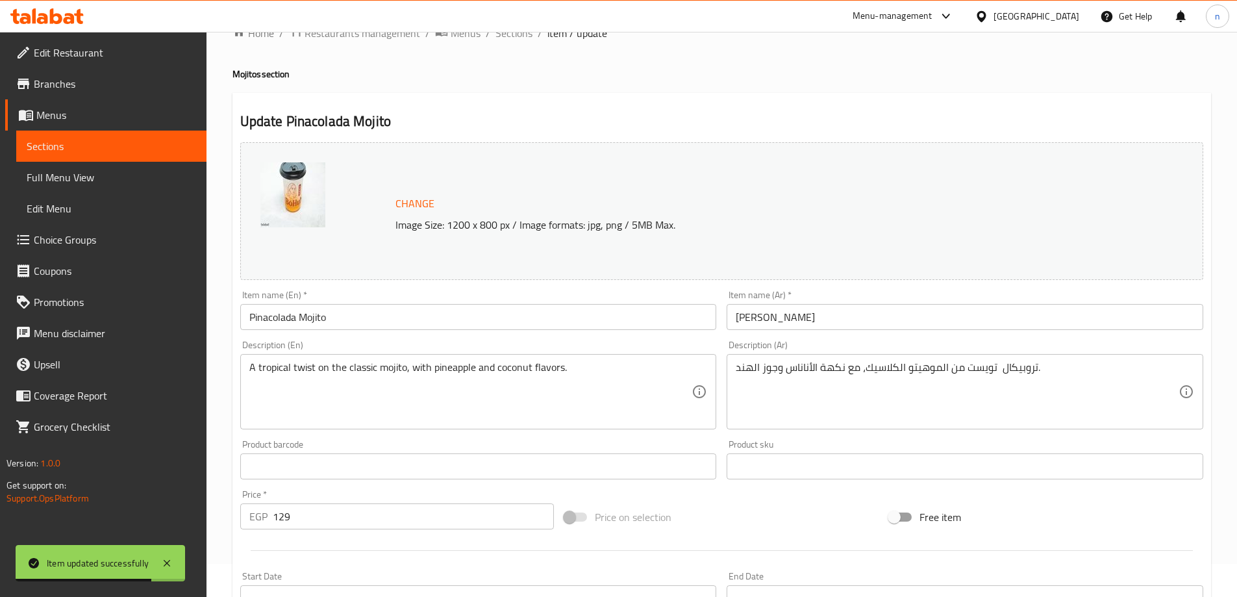
scroll to position [65, 0]
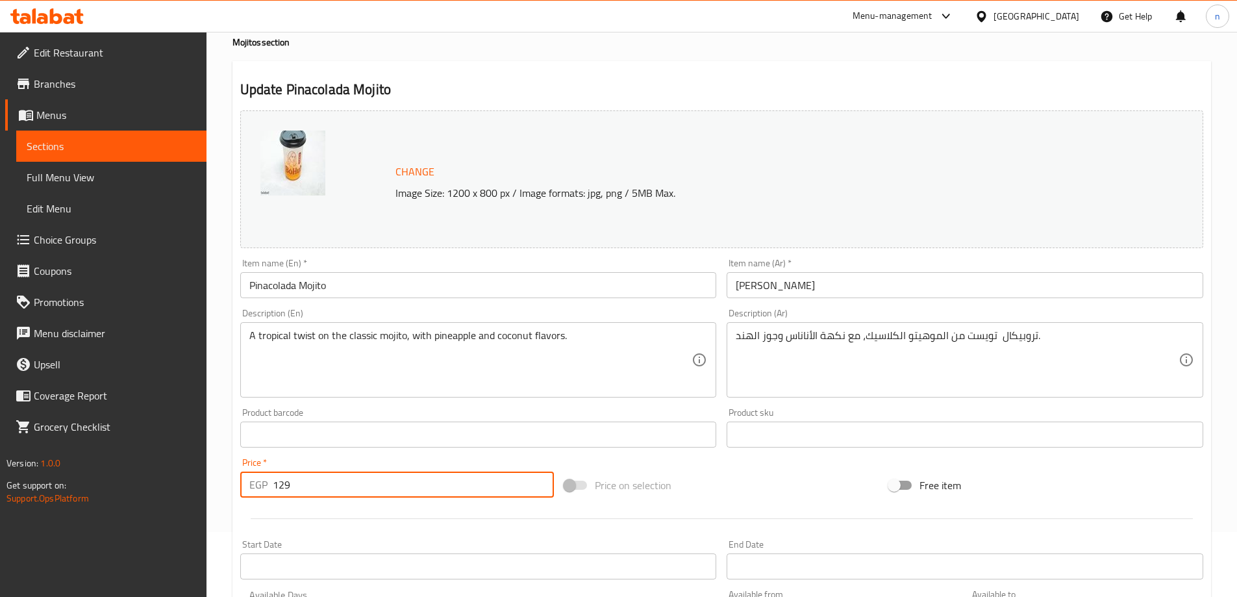
click at [299, 485] on input "129" at bounding box center [414, 484] width 282 height 26
type input "1"
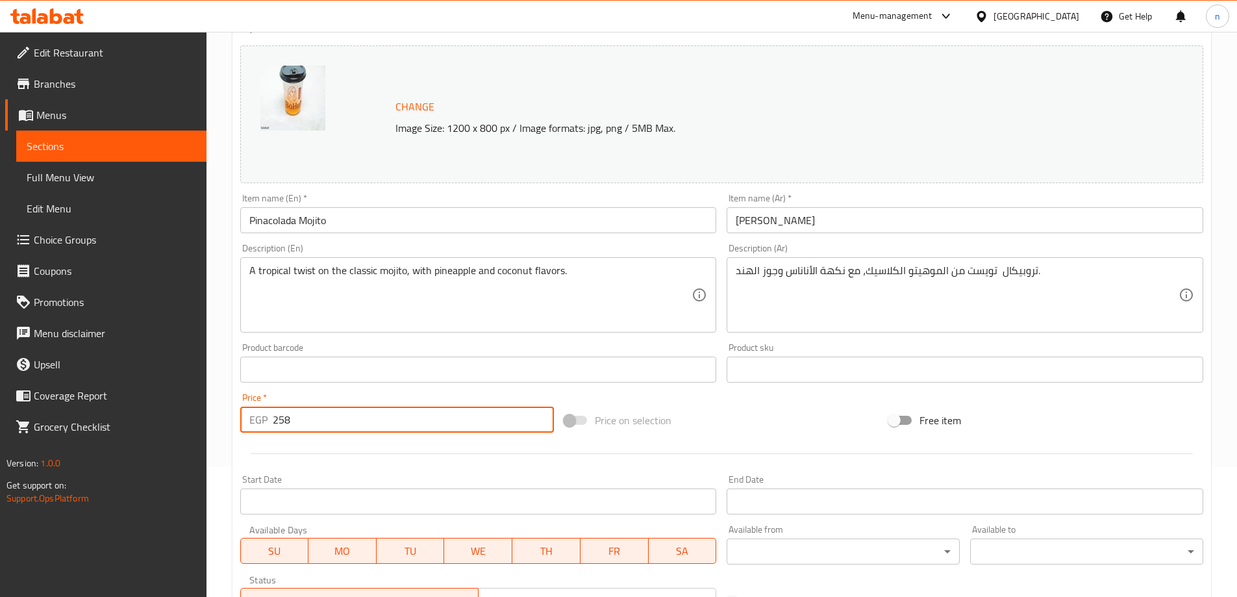
scroll to position [340, 0]
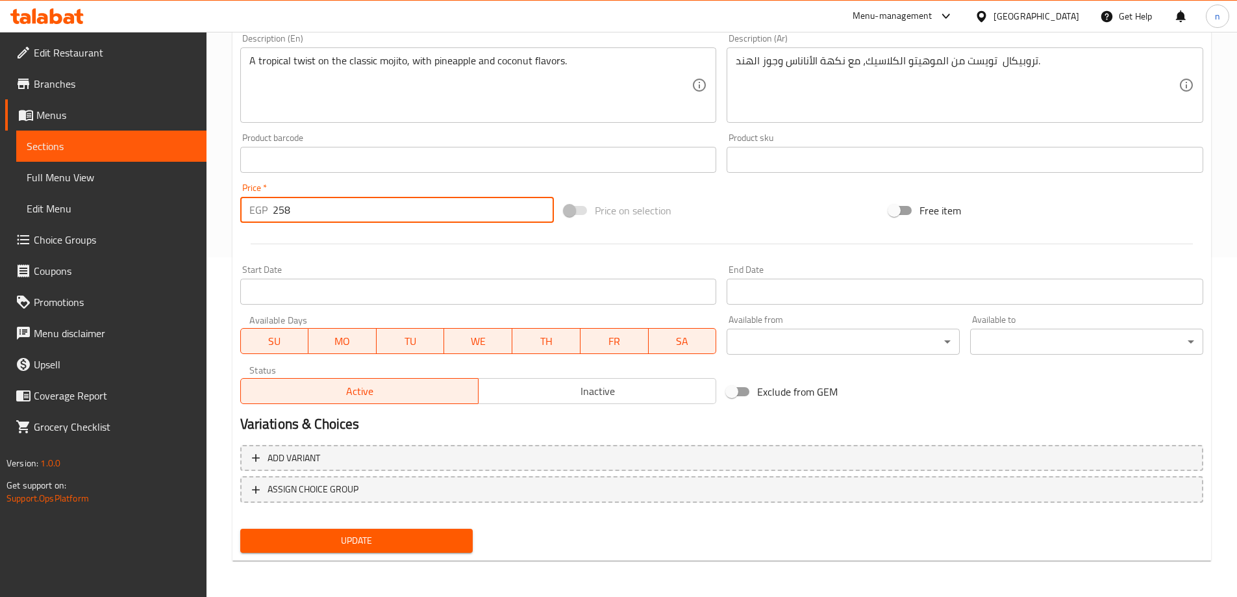
type input "258"
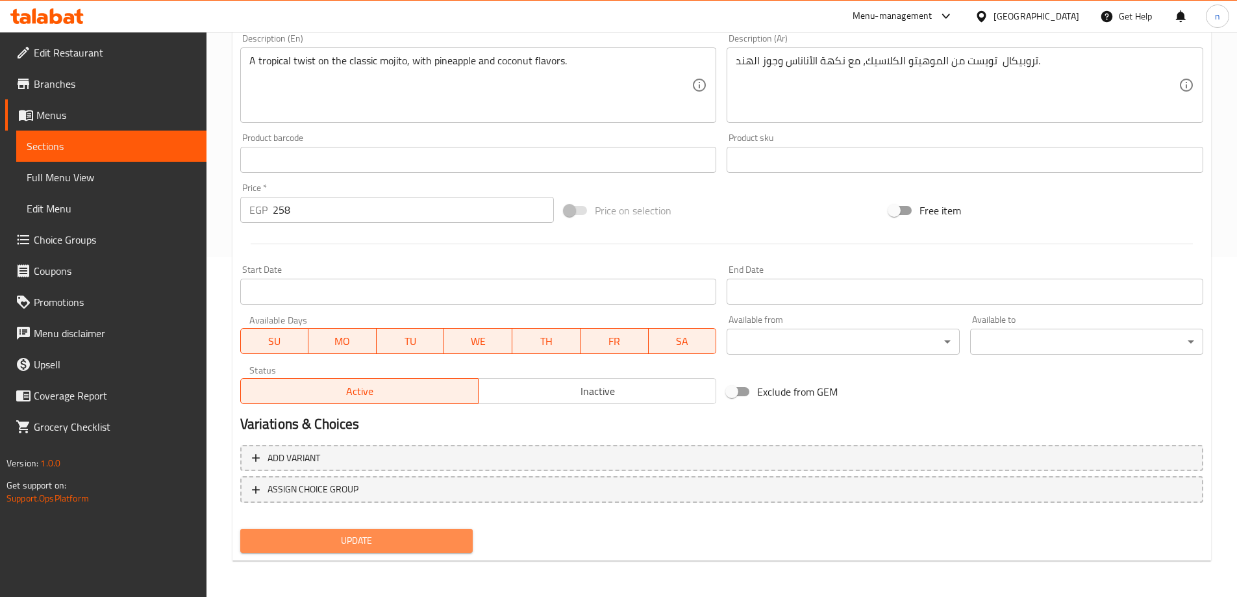
click at [361, 544] on span "Update" at bounding box center [357, 541] width 212 height 16
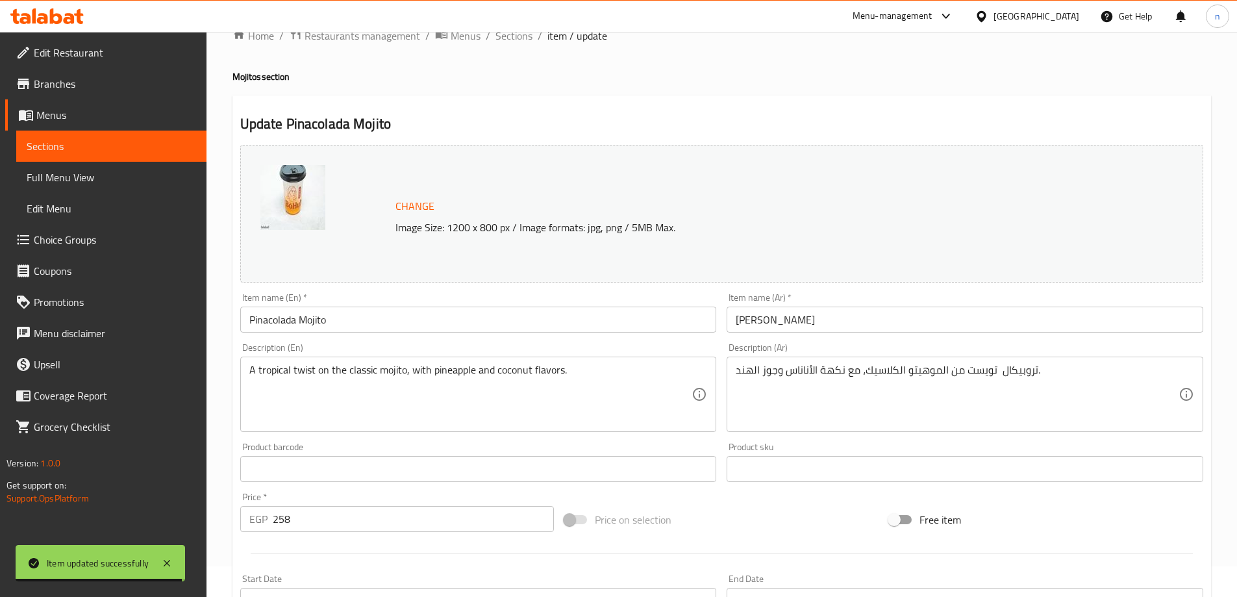
scroll to position [0, 0]
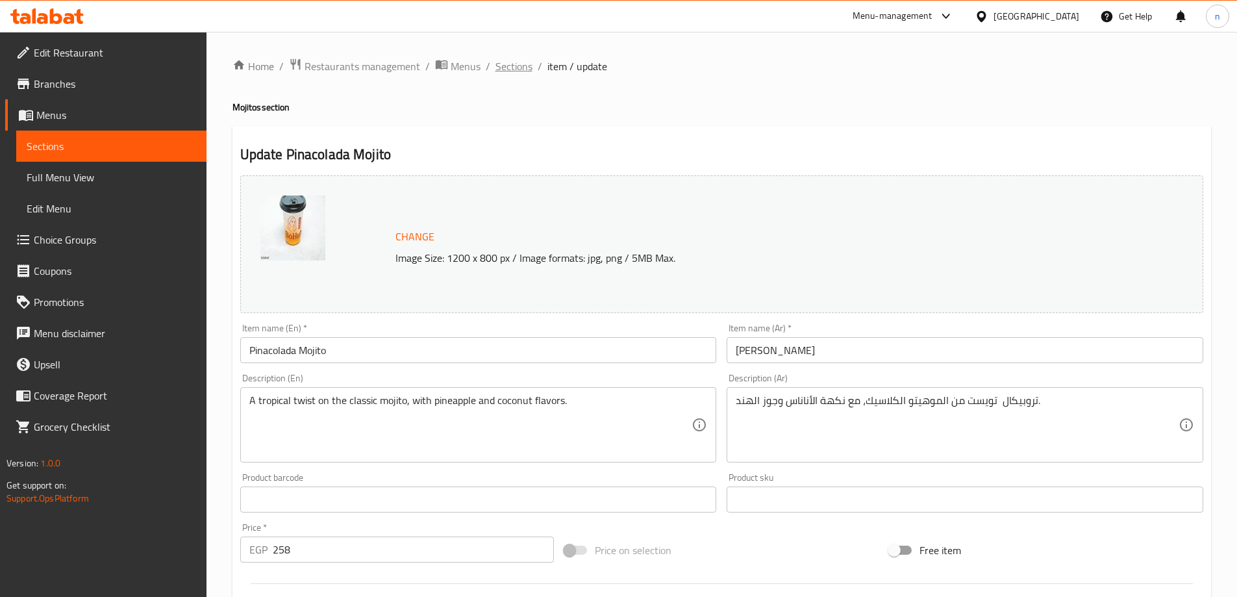
click at [514, 61] on span "Sections" at bounding box center [514, 66] width 37 height 16
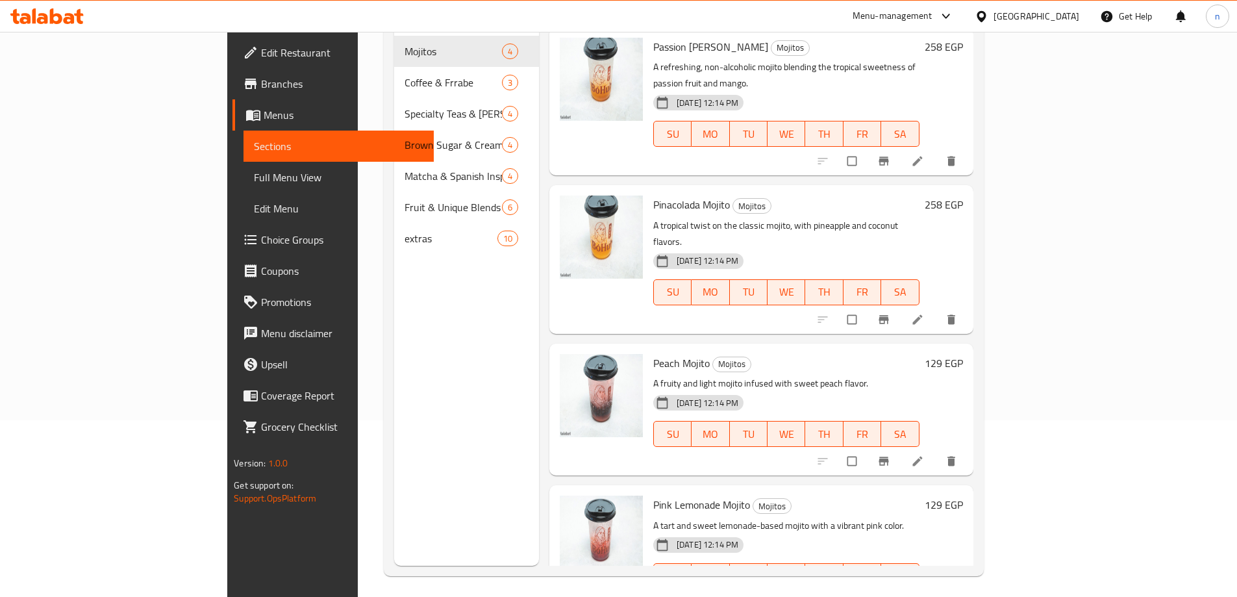
scroll to position [182, 0]
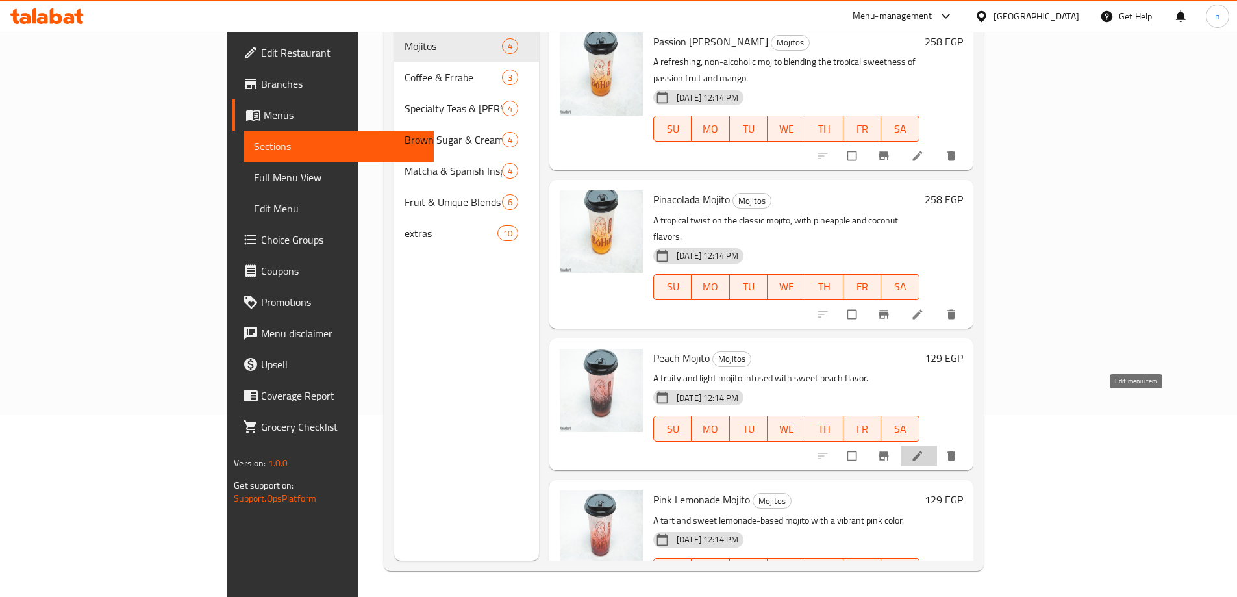
click at [924, 449] on icon at bounding box center [917, 455] width 13 height 13
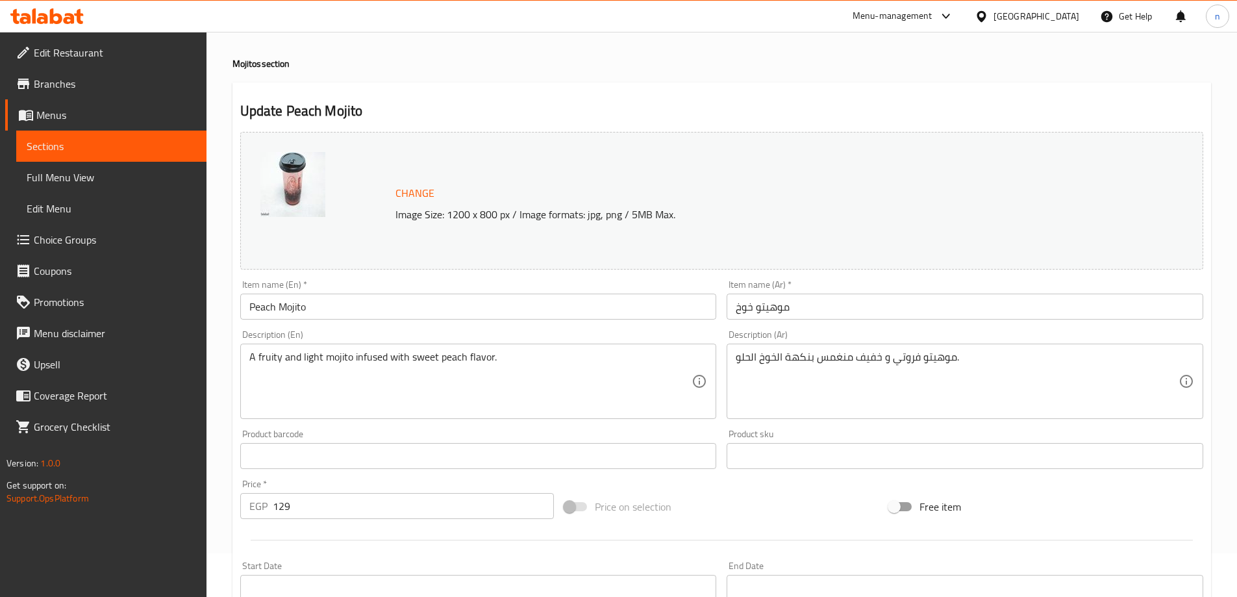
scroll to position [65, 0]
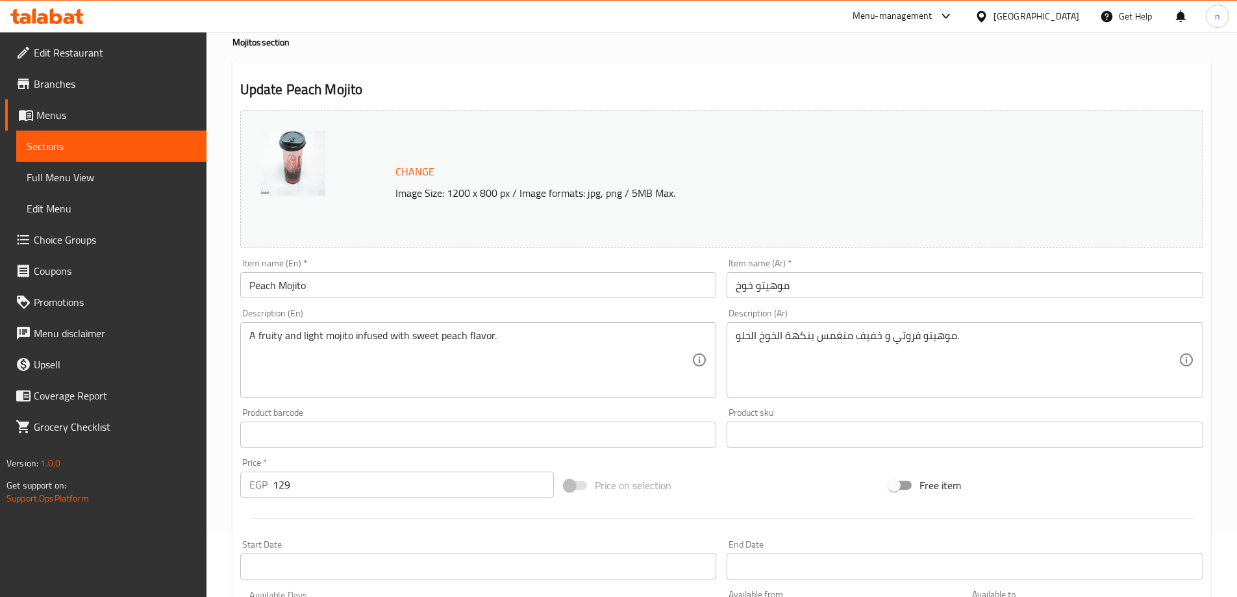
click at [312, 488] on input "129" at bounding box center [414, 484] width 282 height 26
type input "1"
click at [277, 485] on input "258" at bounding box center [414, 484] width 282 height 26
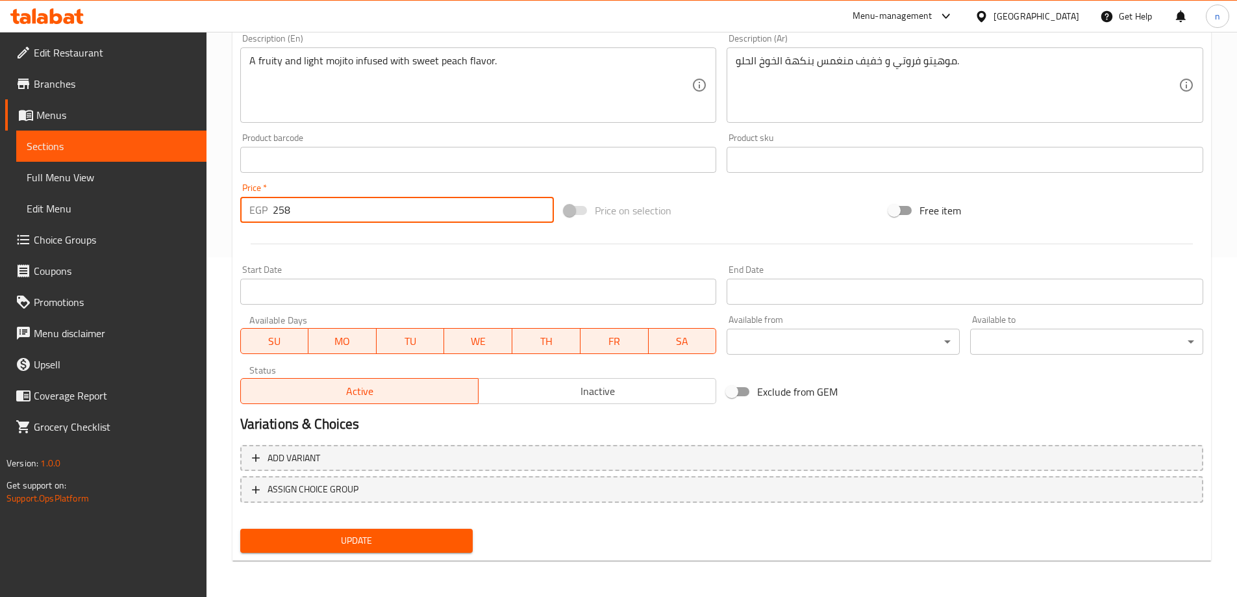
type input "258"
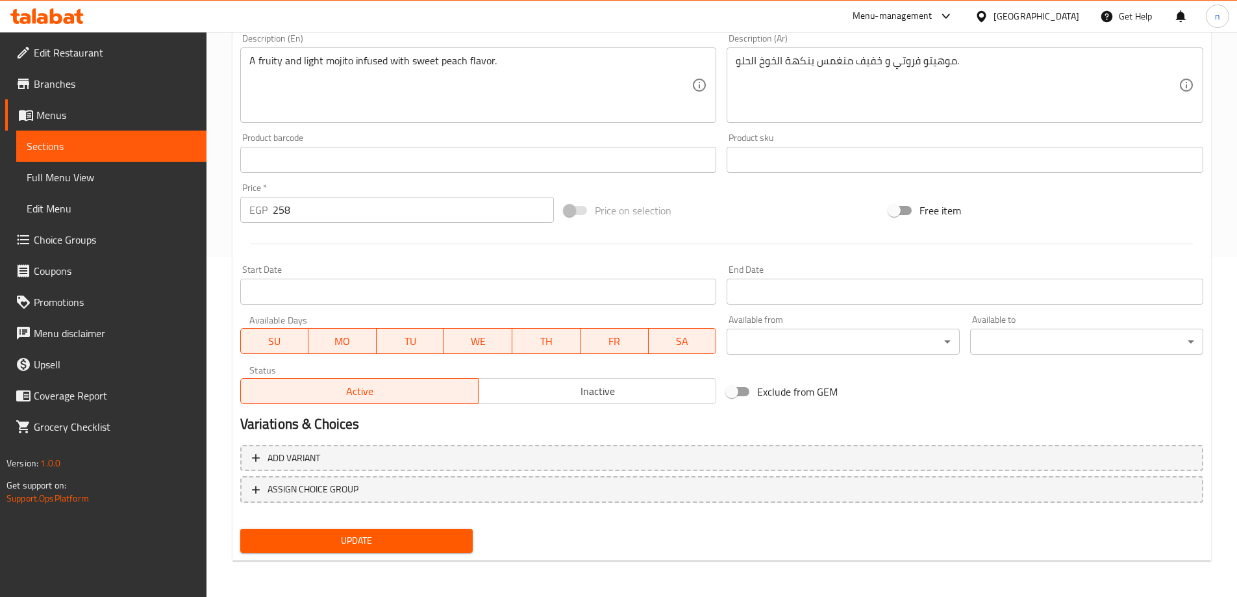
click at [375, 527] on div "Update" at bounding box center [357, 540] width 244 height 34
click at [375, 532] on button "Update" at bounding box center [356, 541] width 233 height 24
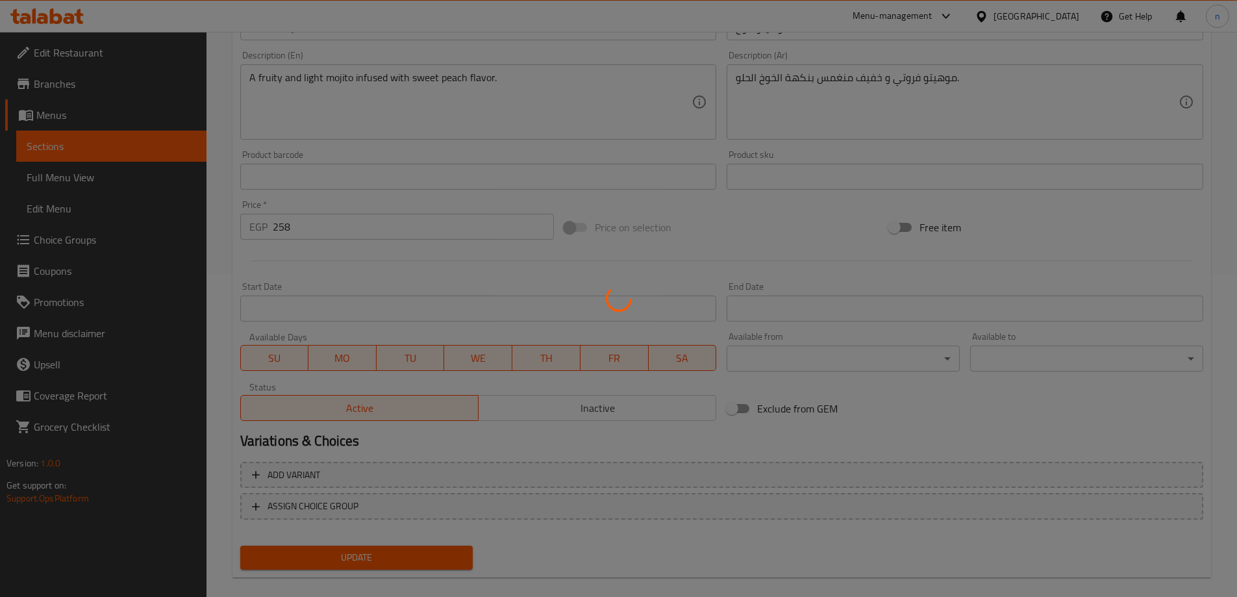
scroll to position [0, 0]
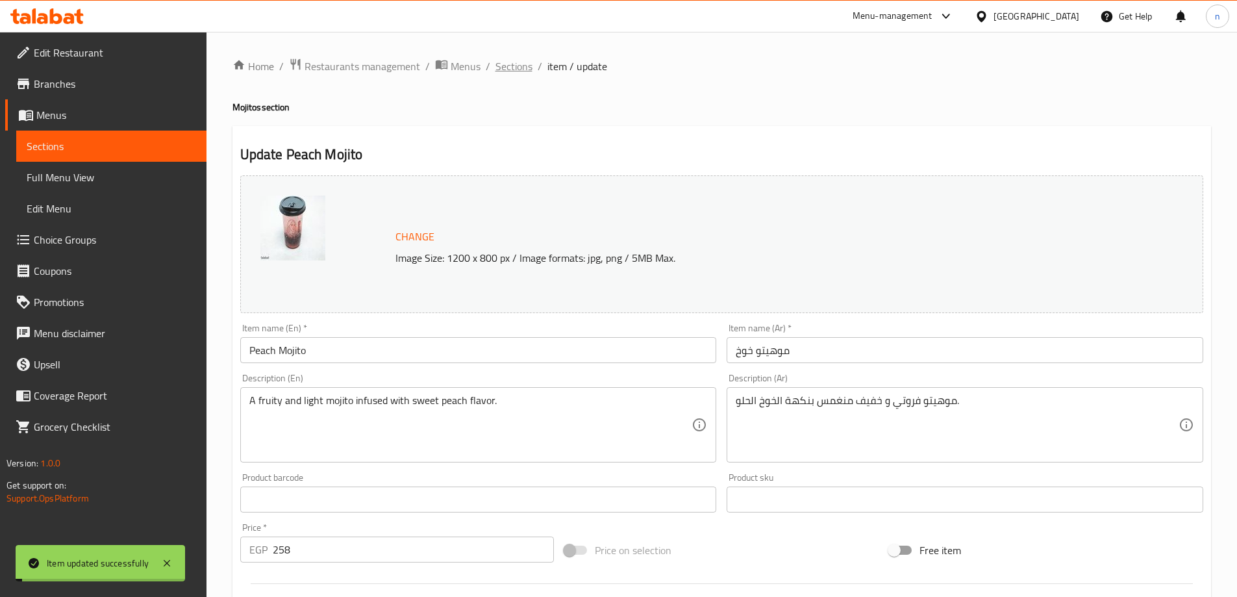
click at [520, 58] on span "Sections" at bounding box center [514, 66] width 37 height 16
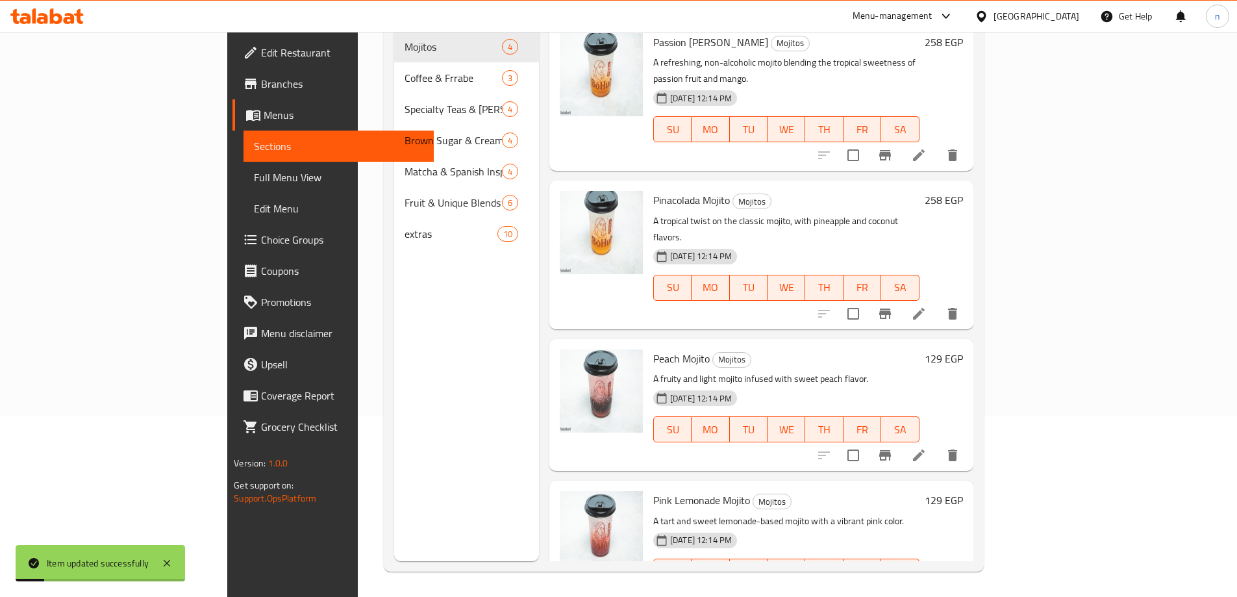
scroll to position [182, 0]
click at [927, 589] on icon at bounding box center [919, 597] width 16 height 16
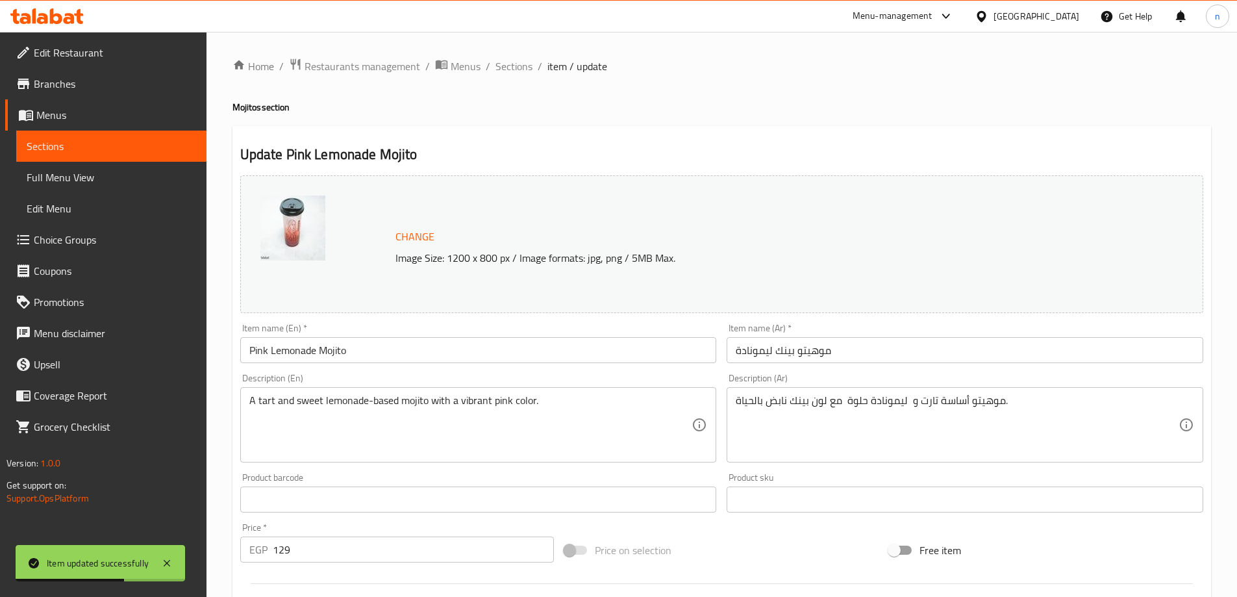
scroll to position [130, 0]
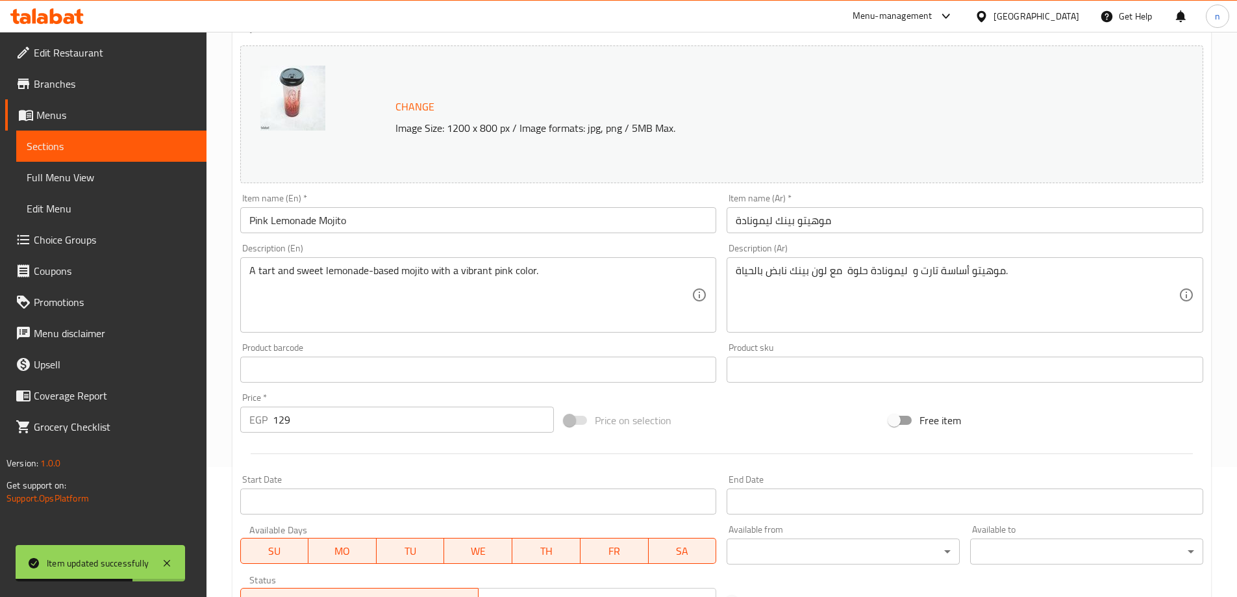
click at [304, 421] on input "129" at bounding box center [414, 420] width 282 height 26
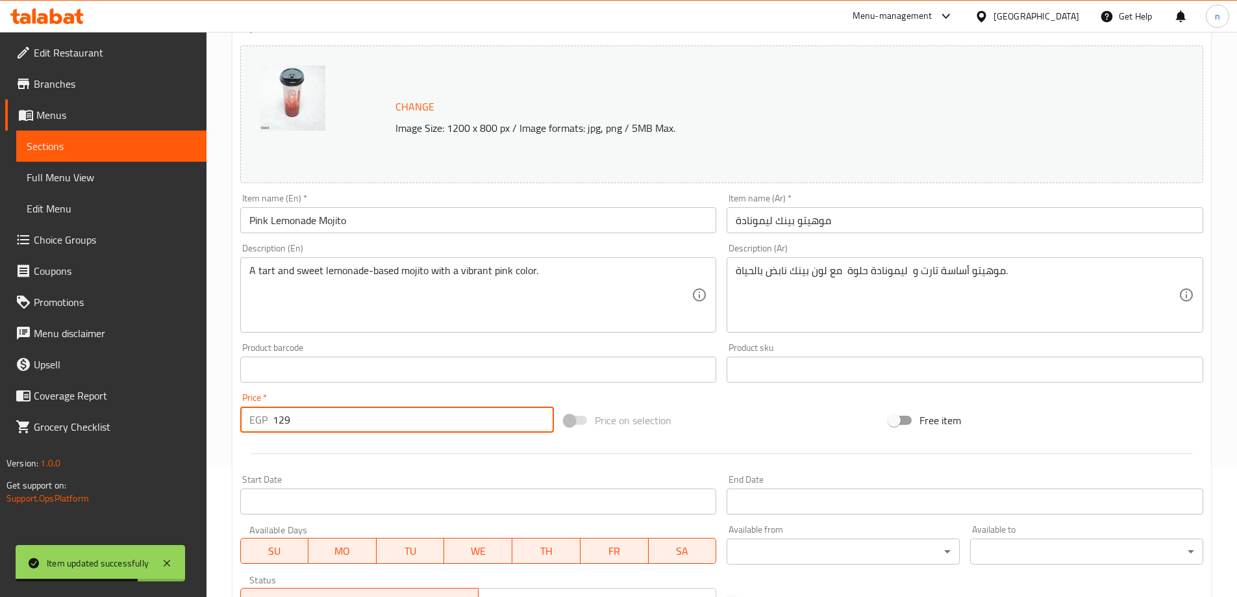
click at [304, 421] on input "129" at bounding box center [414, 420] width 282 height 26
paste input "258"
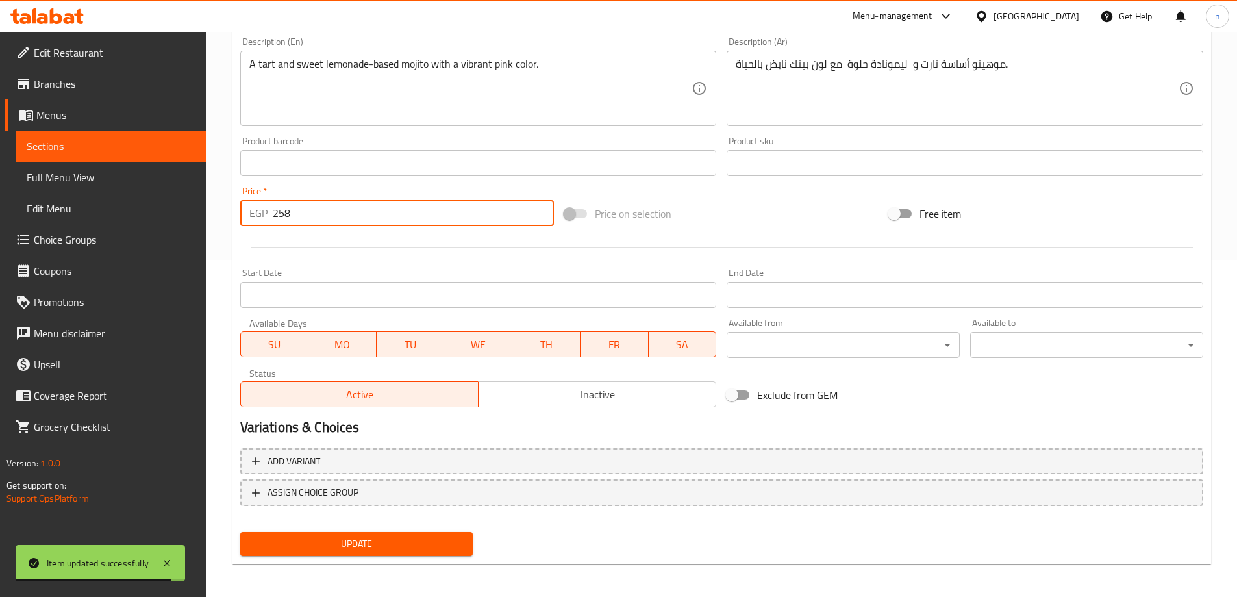
scroll to position [340, 0]
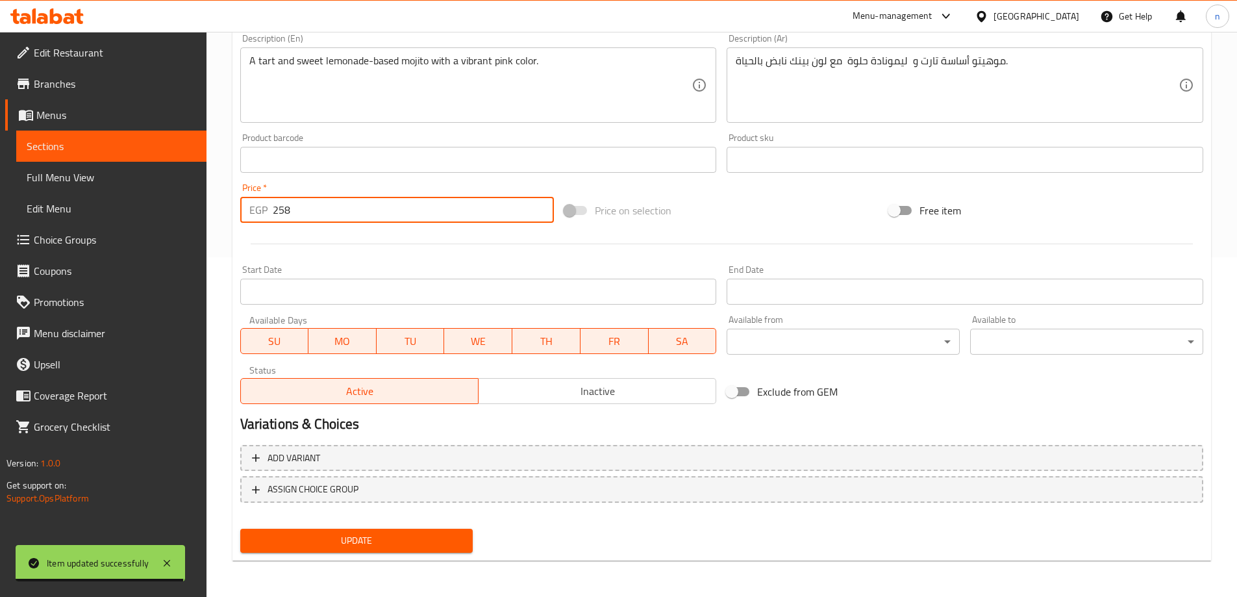
type input "258"
click at [312, 549] on span "Update" at bounding box center [357, 541] width 212 height 16
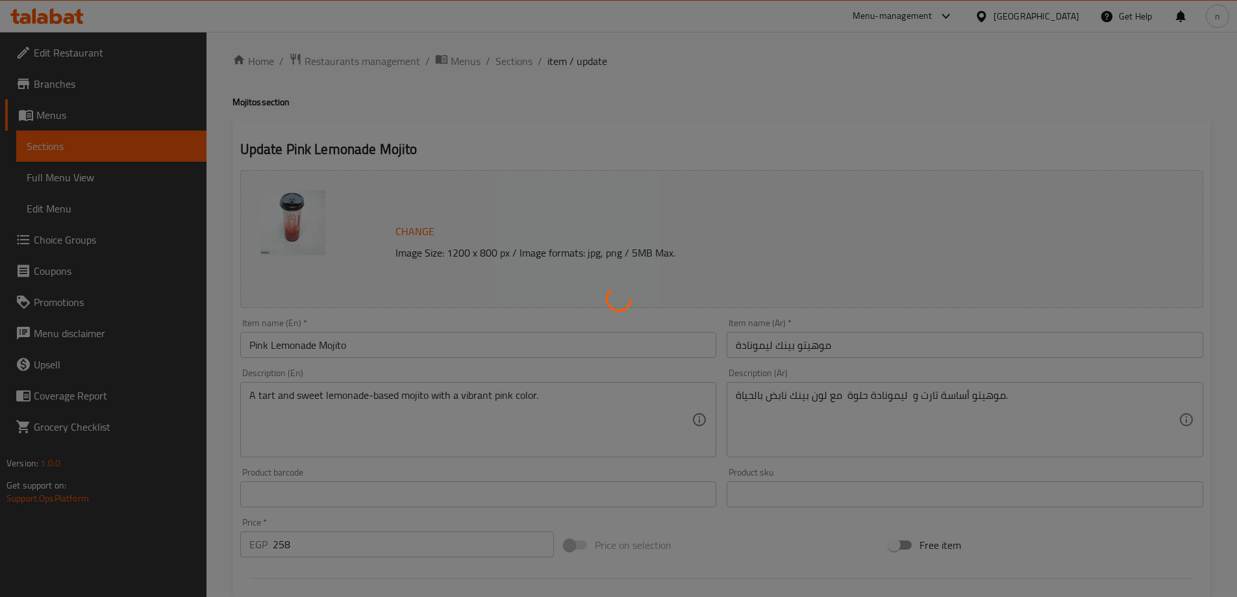
scroll to position [0, 0]
click at [510, 65] on div at bounding box center [618, 298] width 1237 height 597
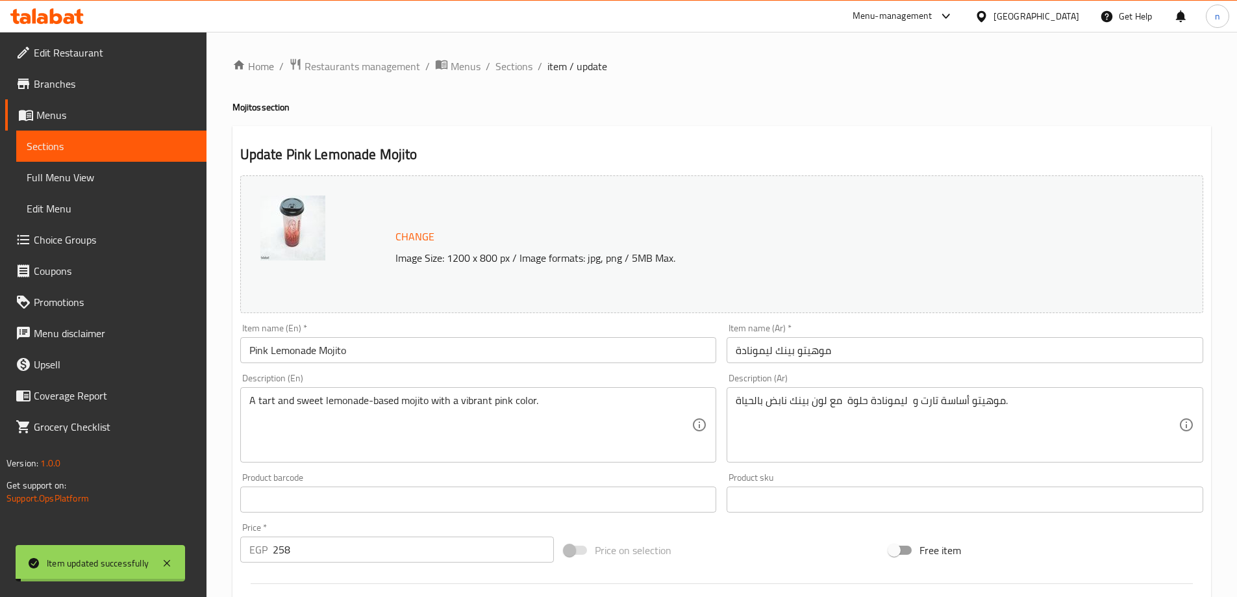
click at [510, 65] on span "Sections" at bounding box center [514, 66] width 37 height 16
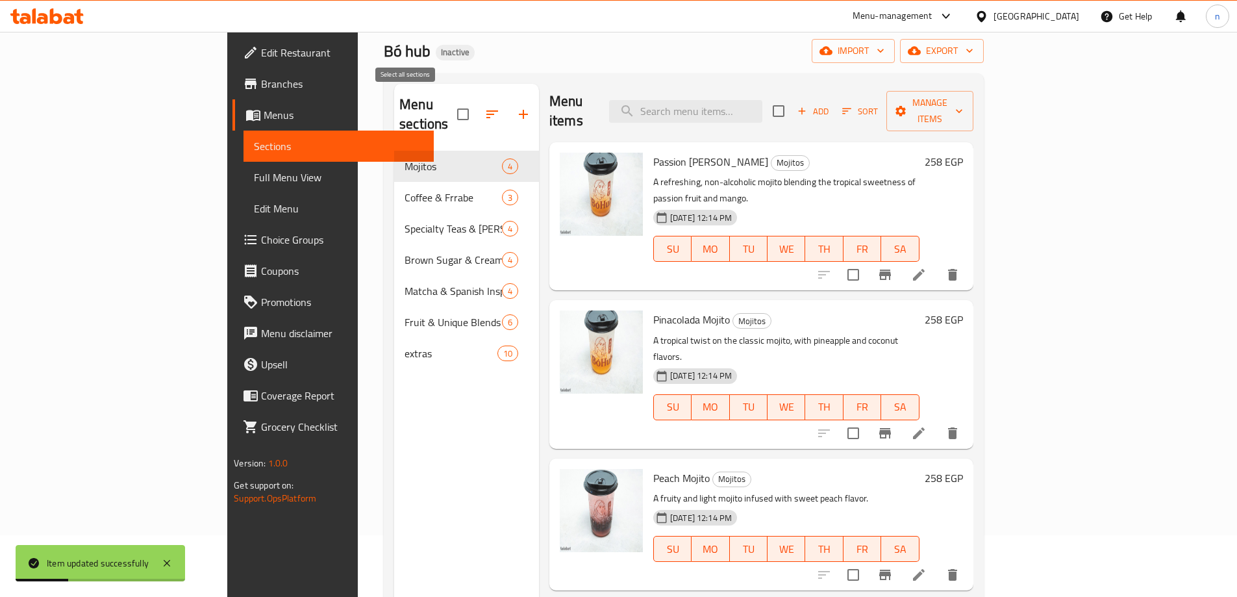
scroll to position [52, 0]
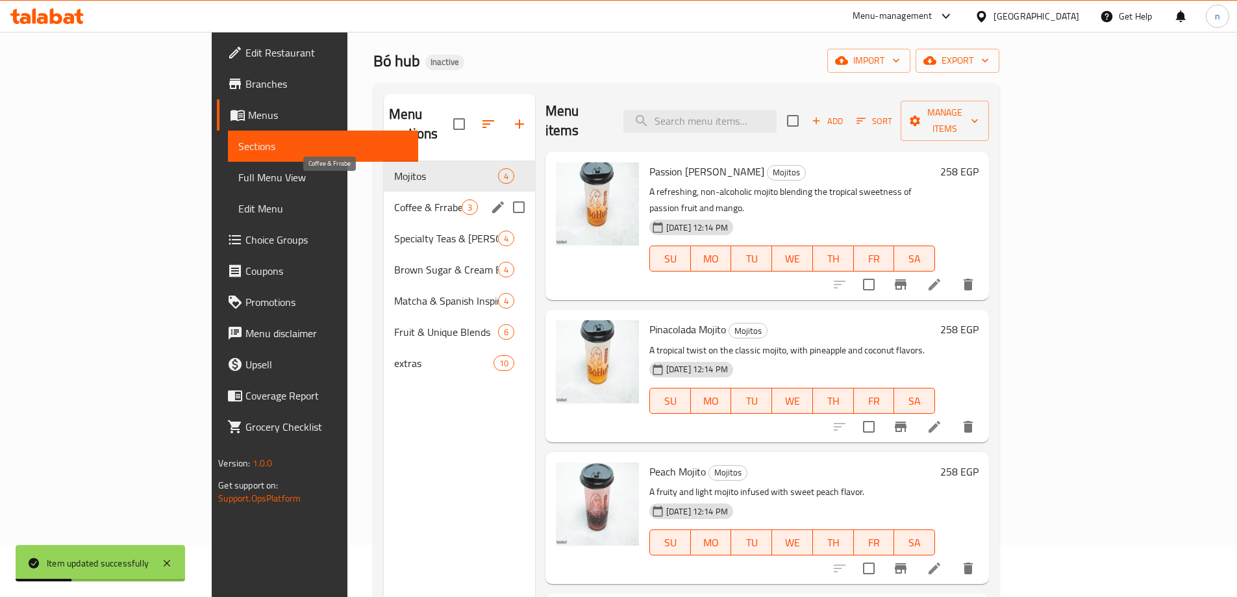
click at [394, 199] on span "Coffee & Frrabe" at bounding box center [428, 207] width 68 height 16
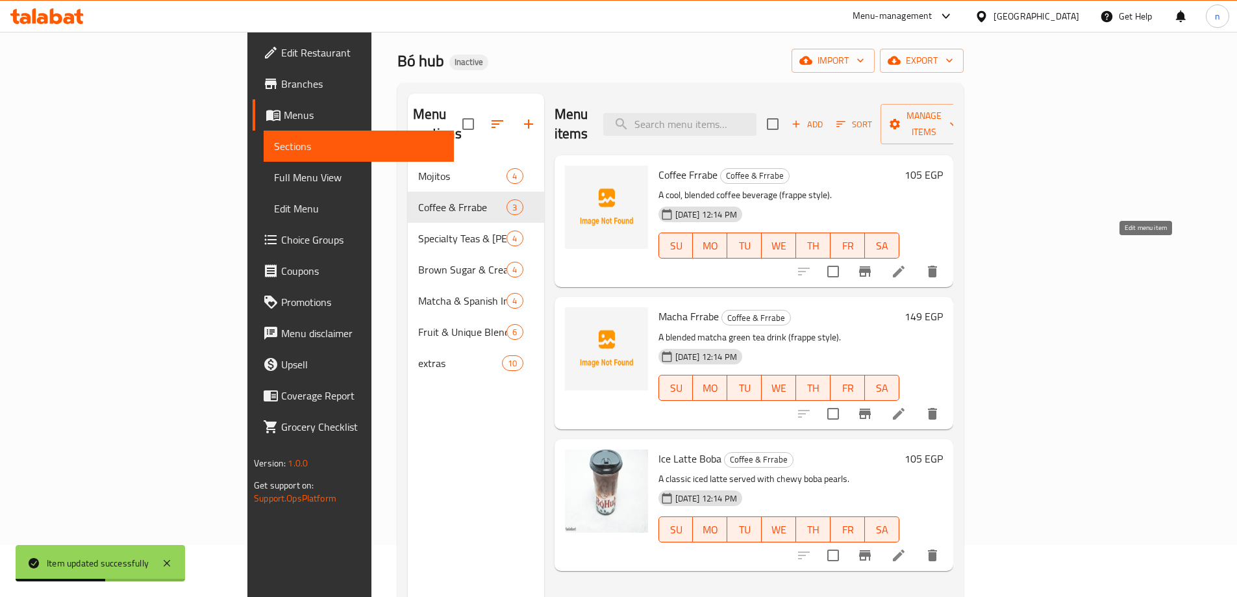
click at [907, 264] on icon at bounding box center [899, 272] width 16 height 16
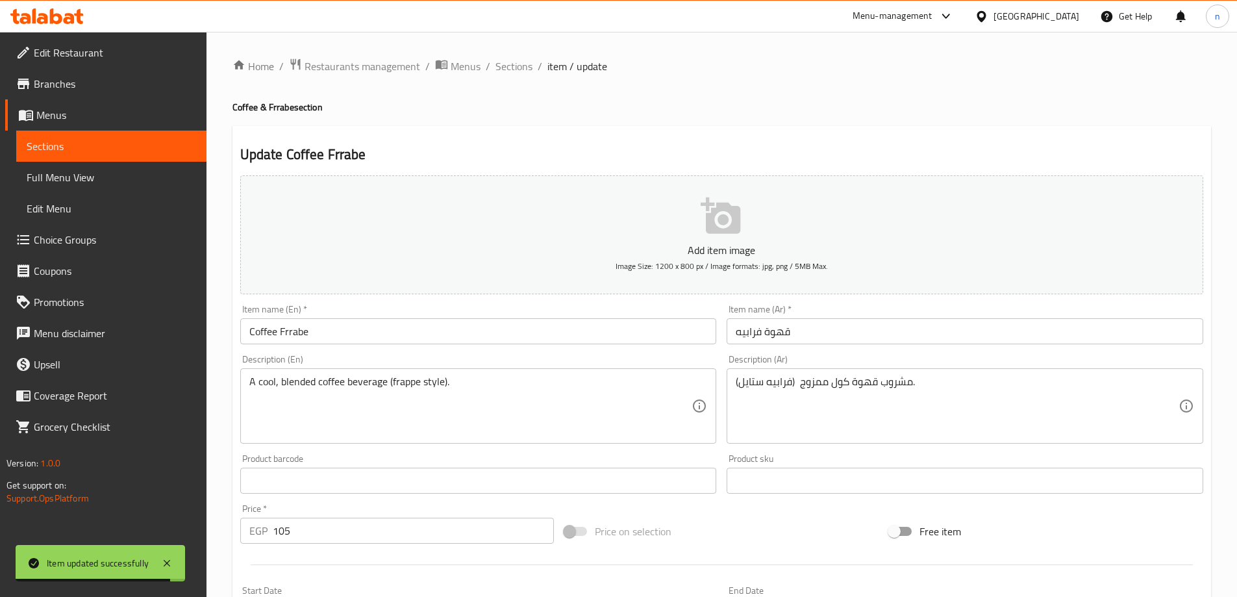
click at [329, 529] on input "105" at bounding box center [414, 531] width 282 height 26
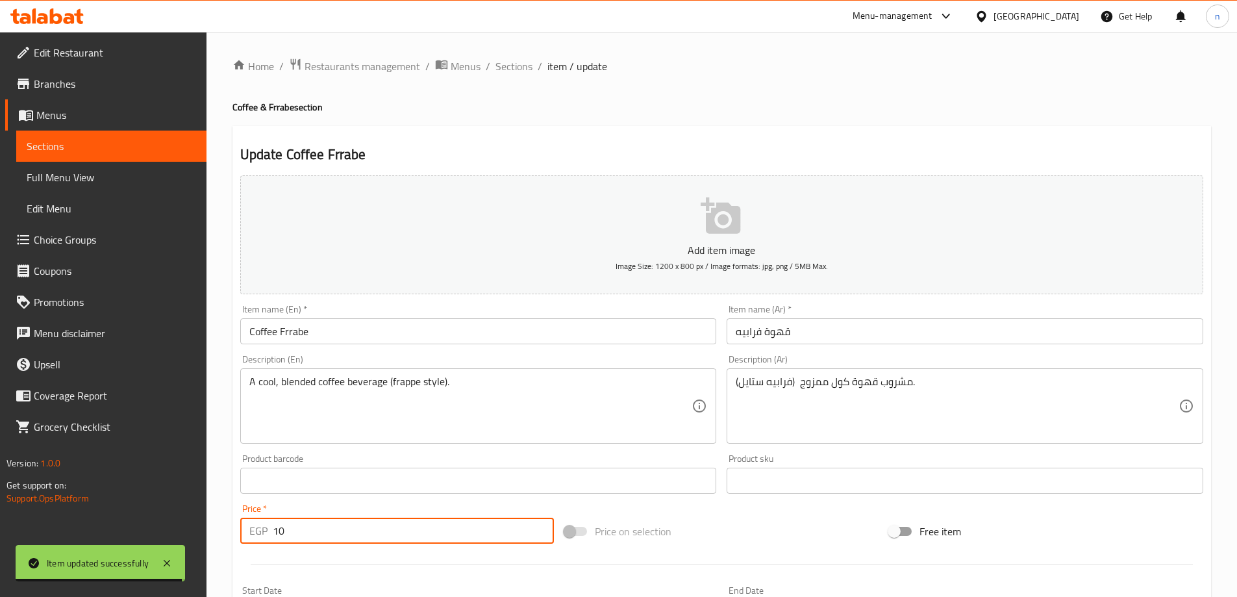
type input "1"
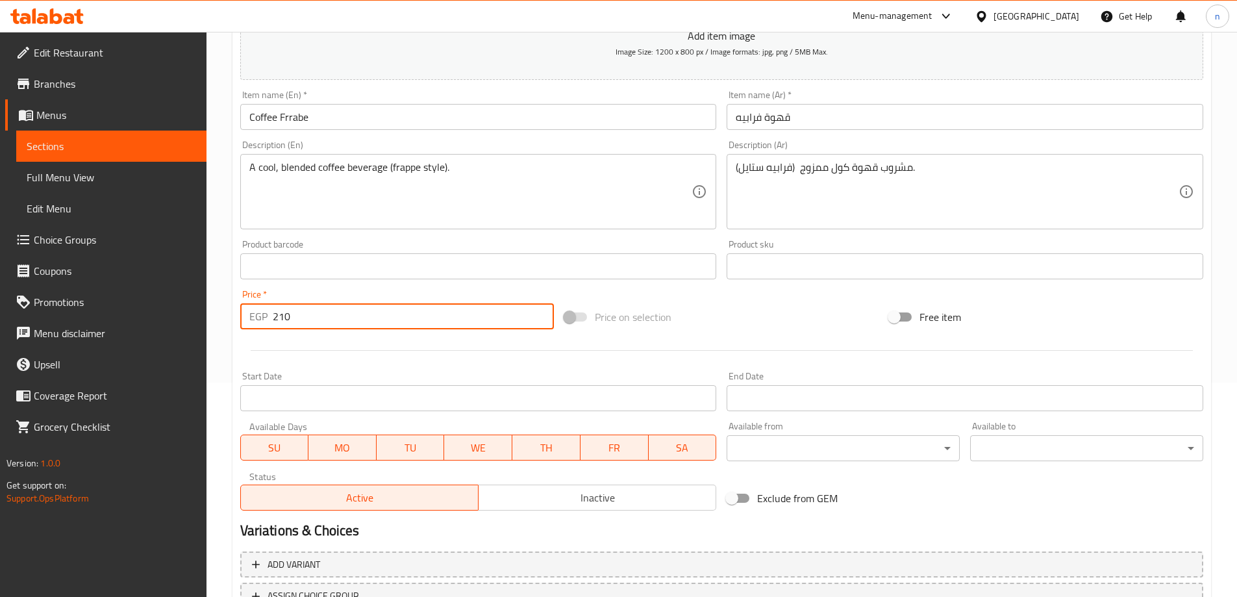
scroll to position [321, 0]
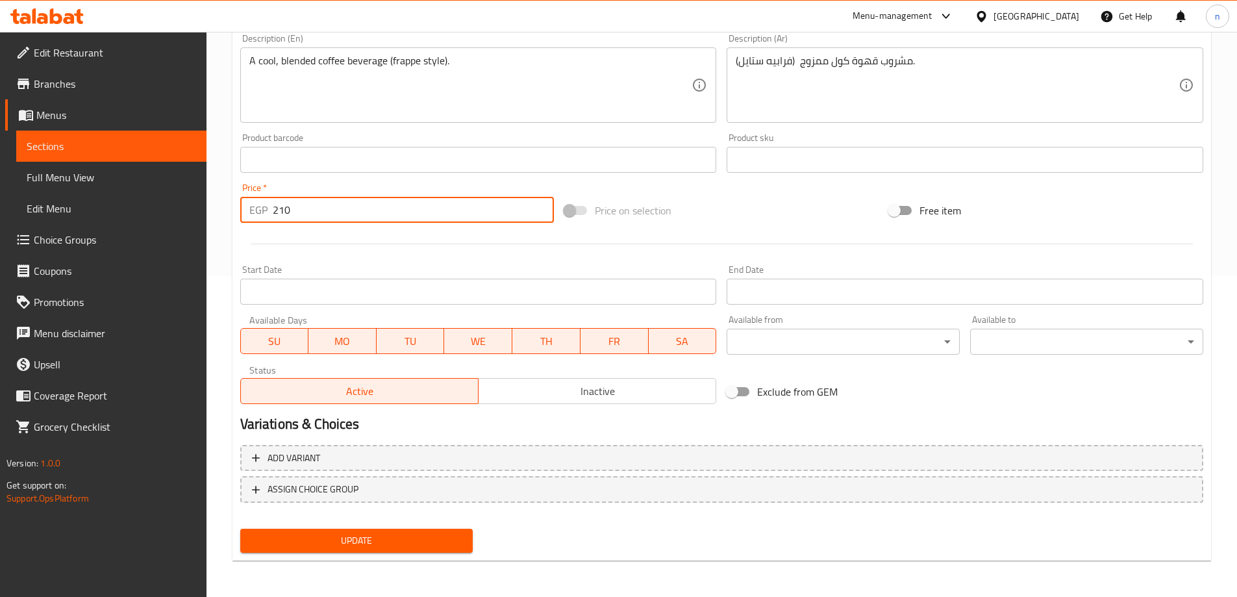
type input "210"
click at [331, 533] on span "Update" at bounding box center [357, 541] width 212 height 16
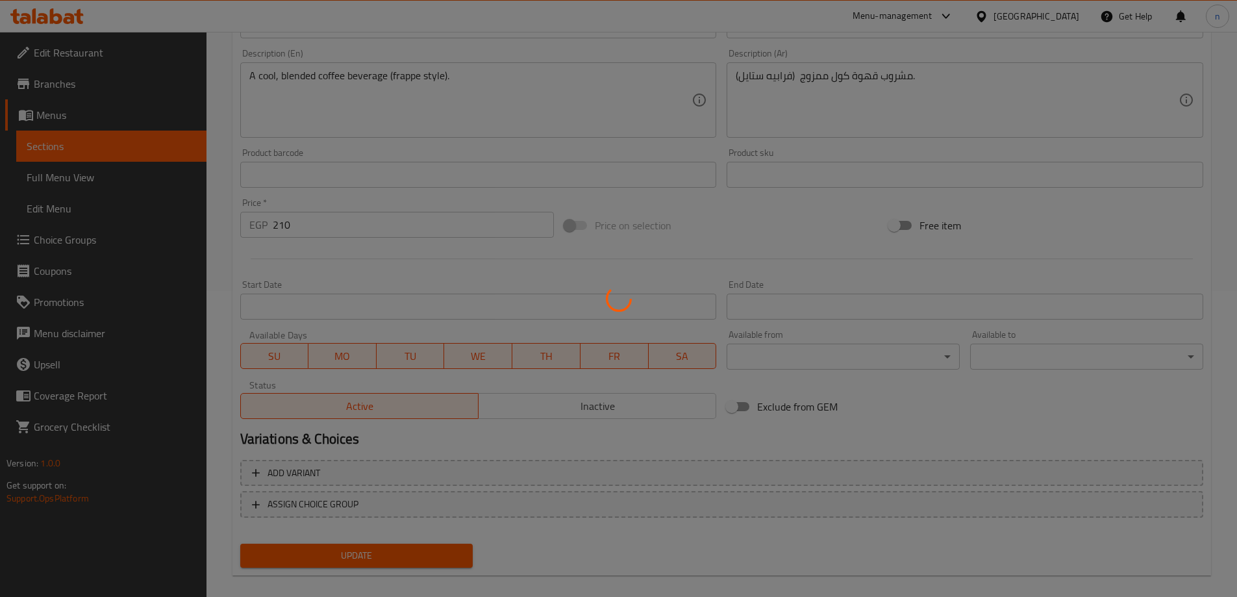
scroll to position [0, 0]
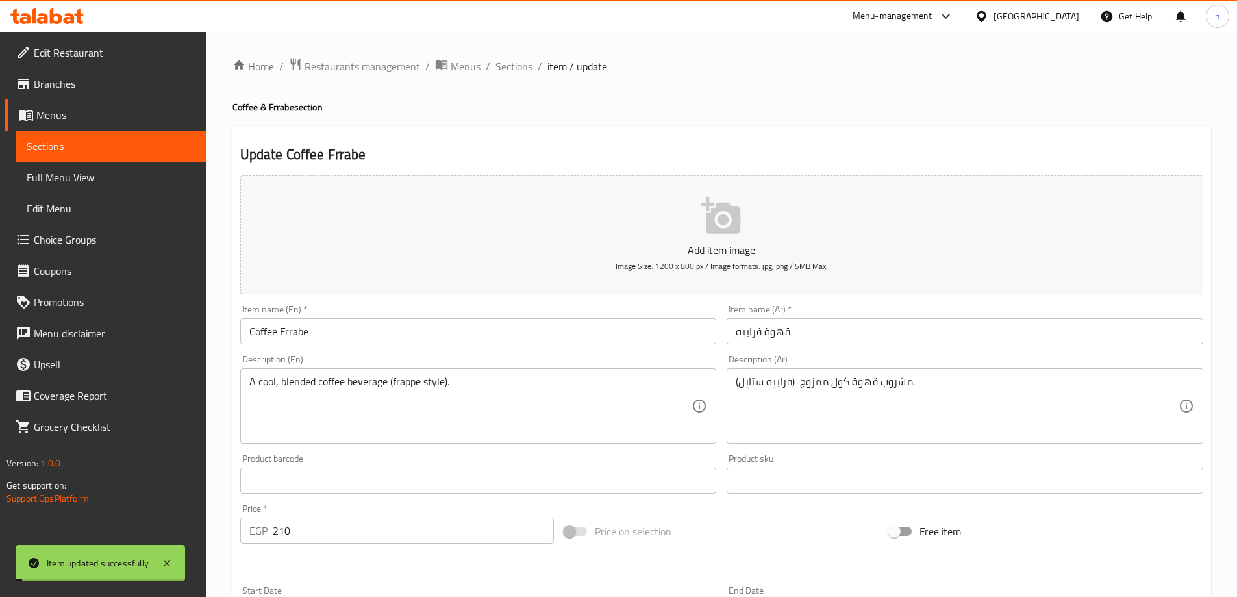
click at [506, 62] on span "Sections" at bounding box center [514, 66] width 37 height 16
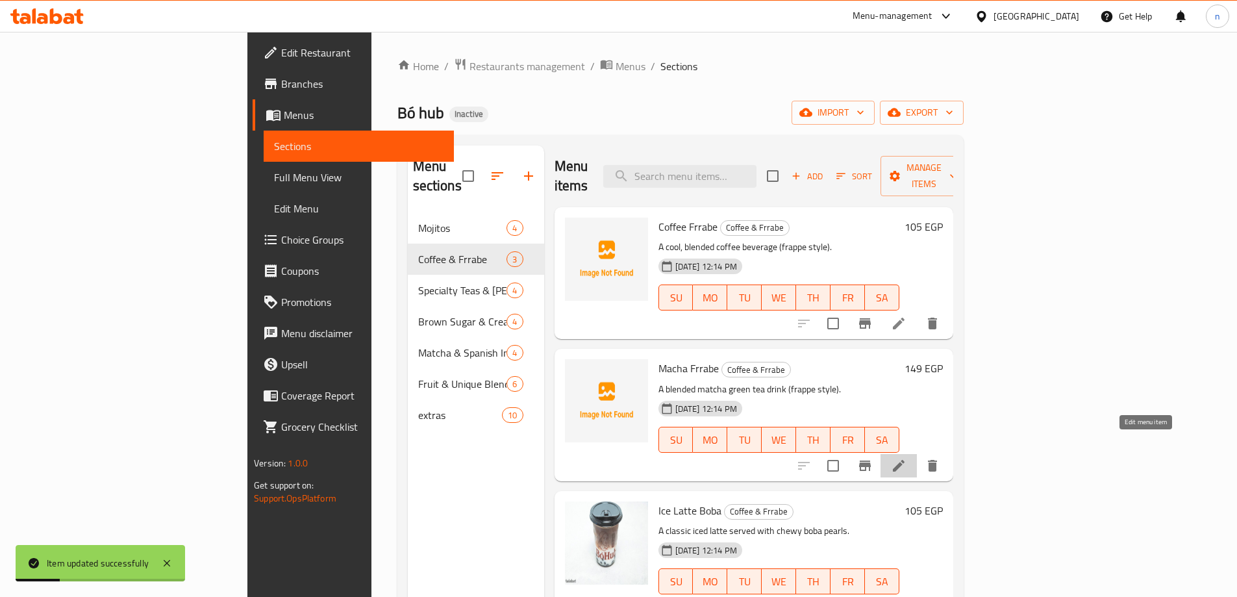
click at [905, 460] on icon at bounding box center [899, 466] width 12 height 12
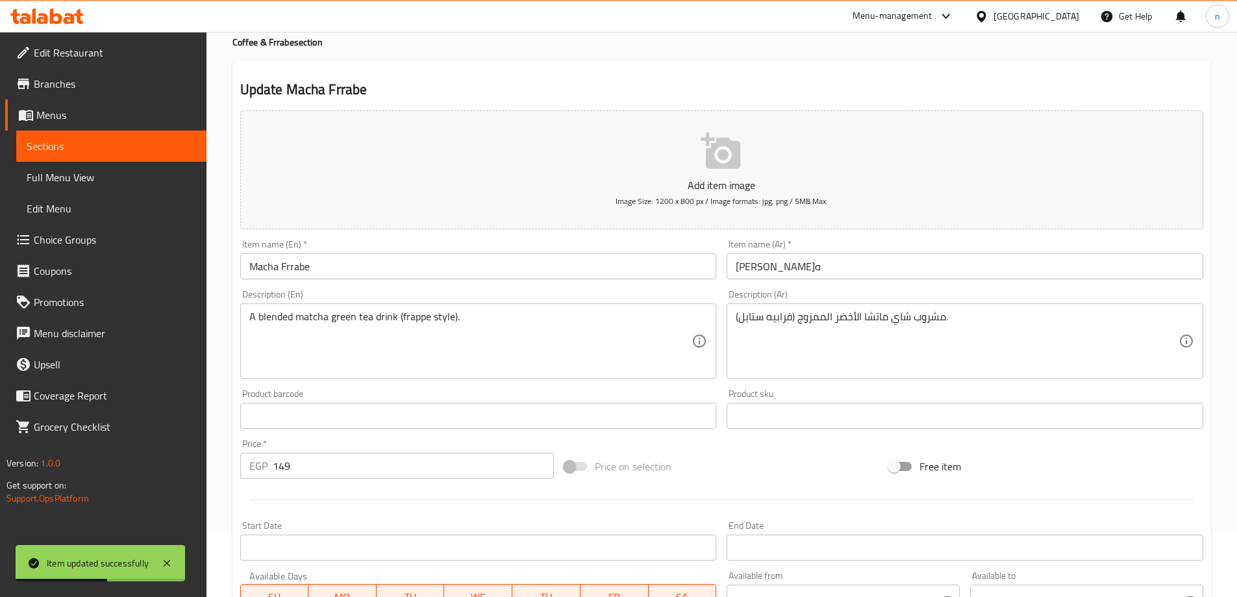
scroll to position [130, 0]
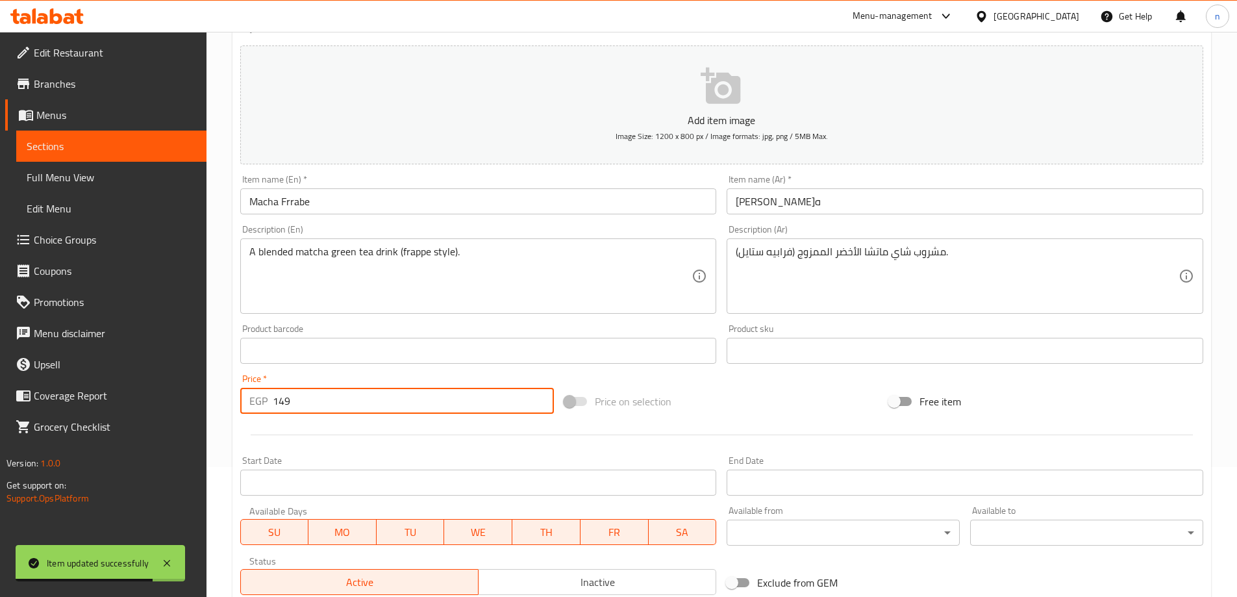
click at [307, 403] on input "149" at bounding box center [414, 401] width 282 height 26
type input "1"
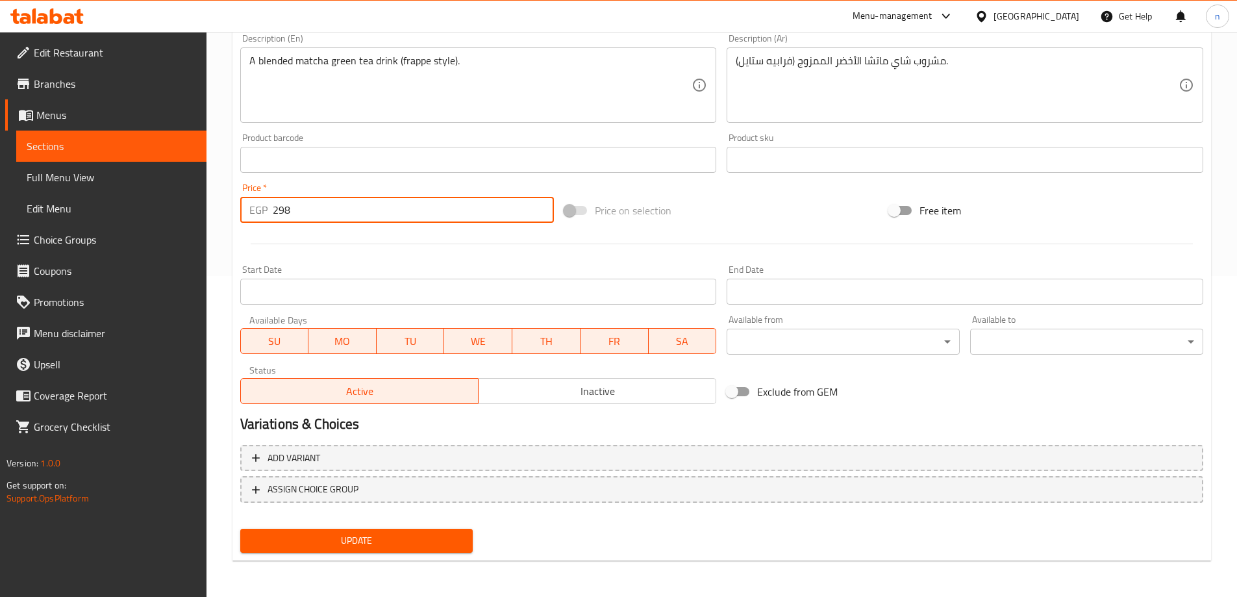
type input "298"
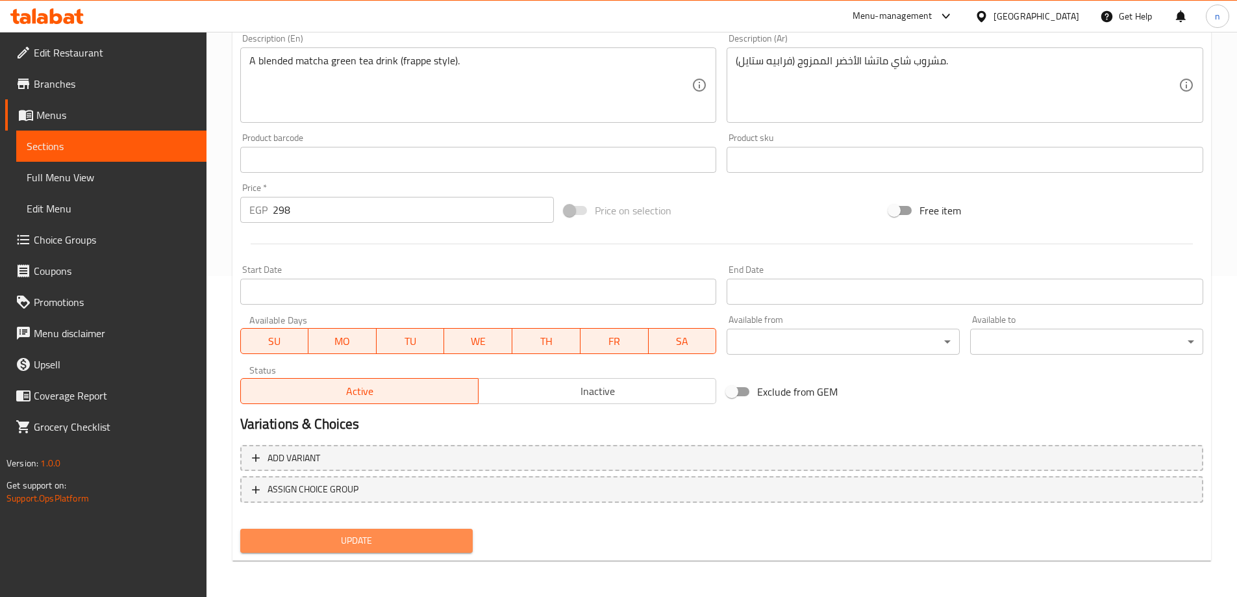
click at [338, 533] on span "Update" at bounding box center [357, 541] width 212 height 16
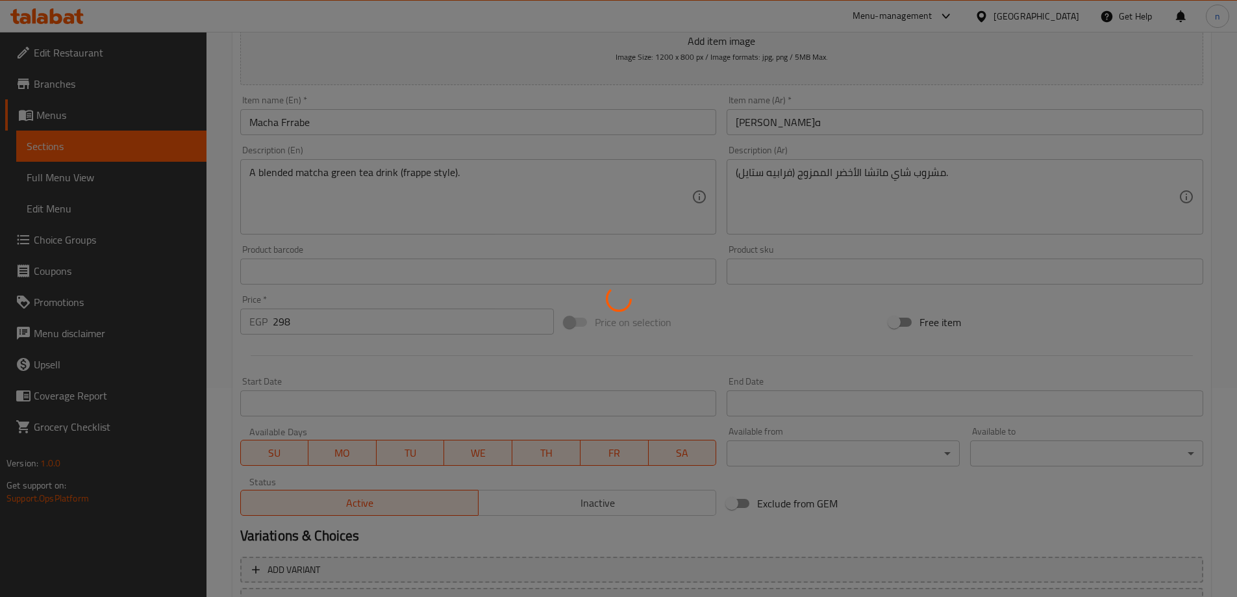
scroll to position [0, 0]
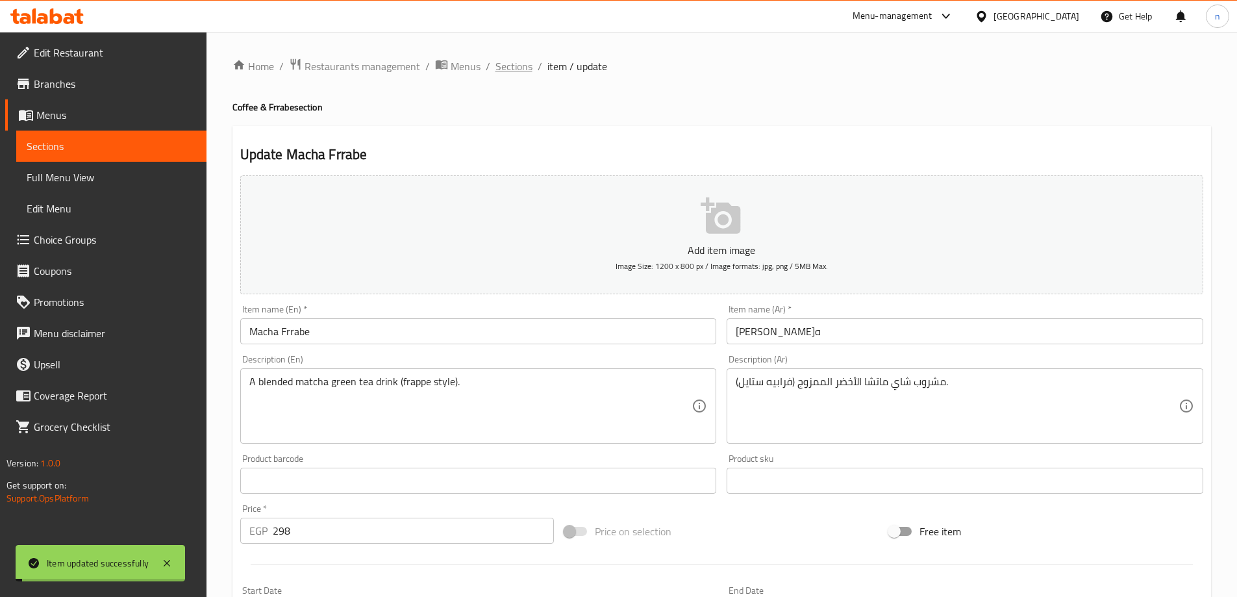
click at [507, 60] on span "Sections" at bounding box center [514, 66] width 37 height 16
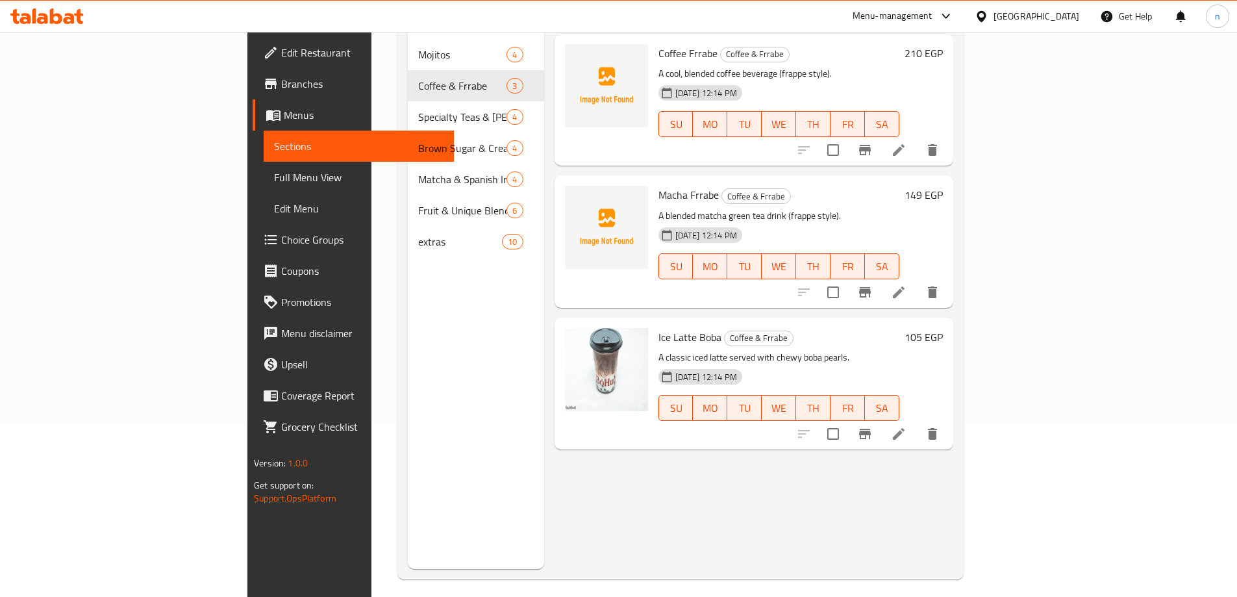
scroll to position [182, 0]
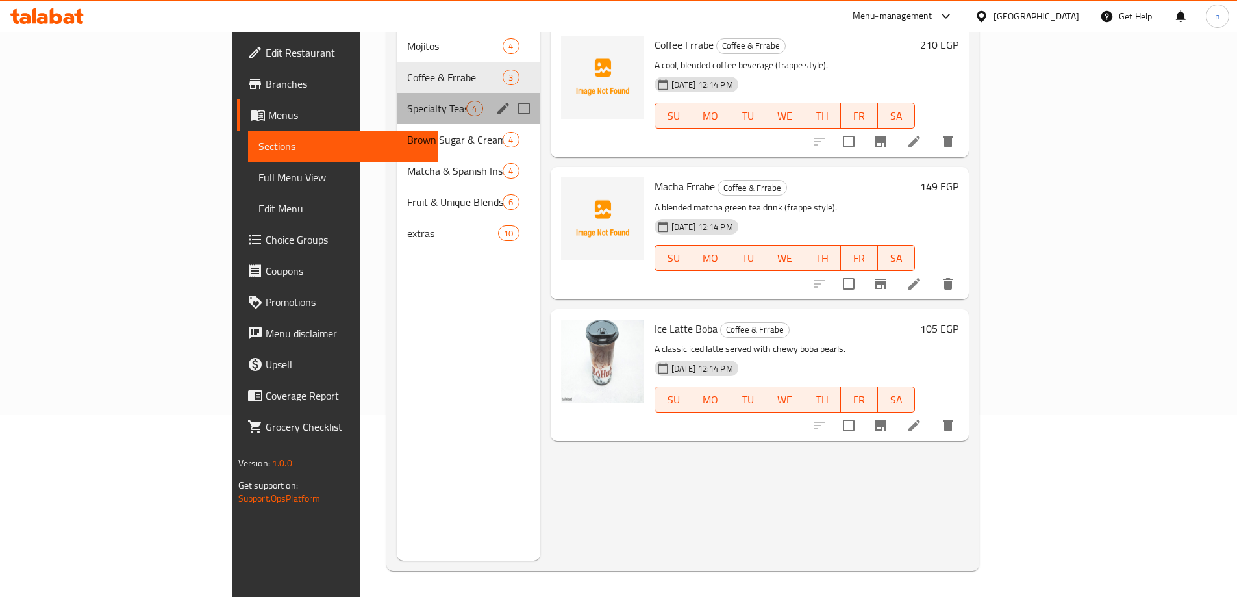
click at [397, 93] on div "Specialty Teas & Boba Drinks 4" at bounding box center [468, 108] width 143 height 31
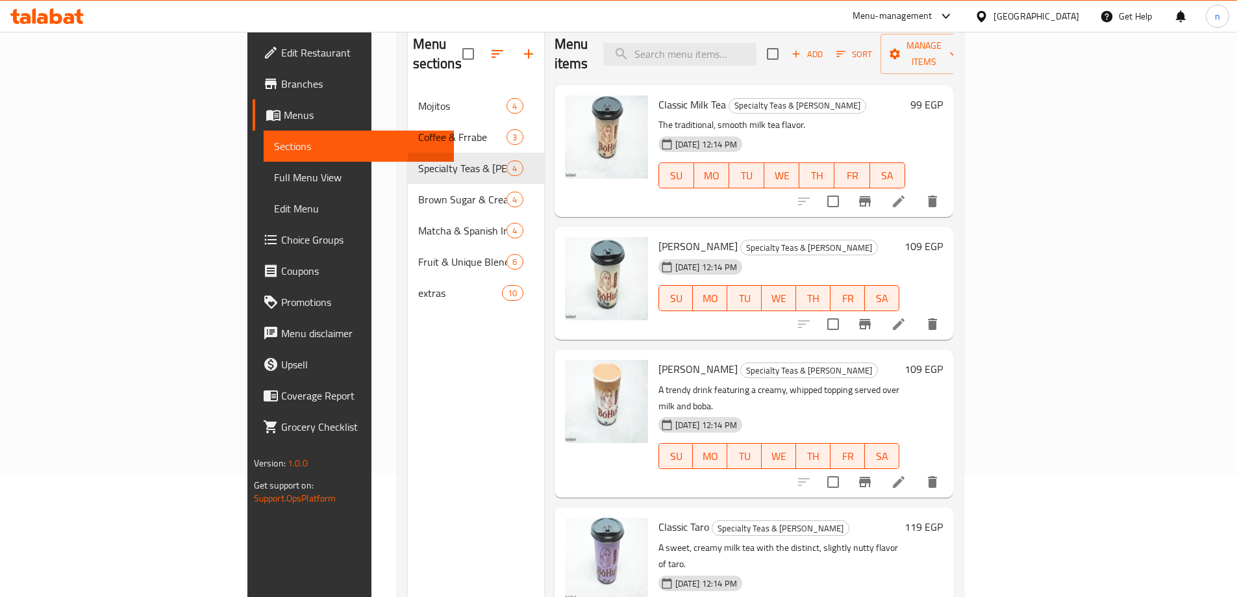
scroll to position [52, 0]
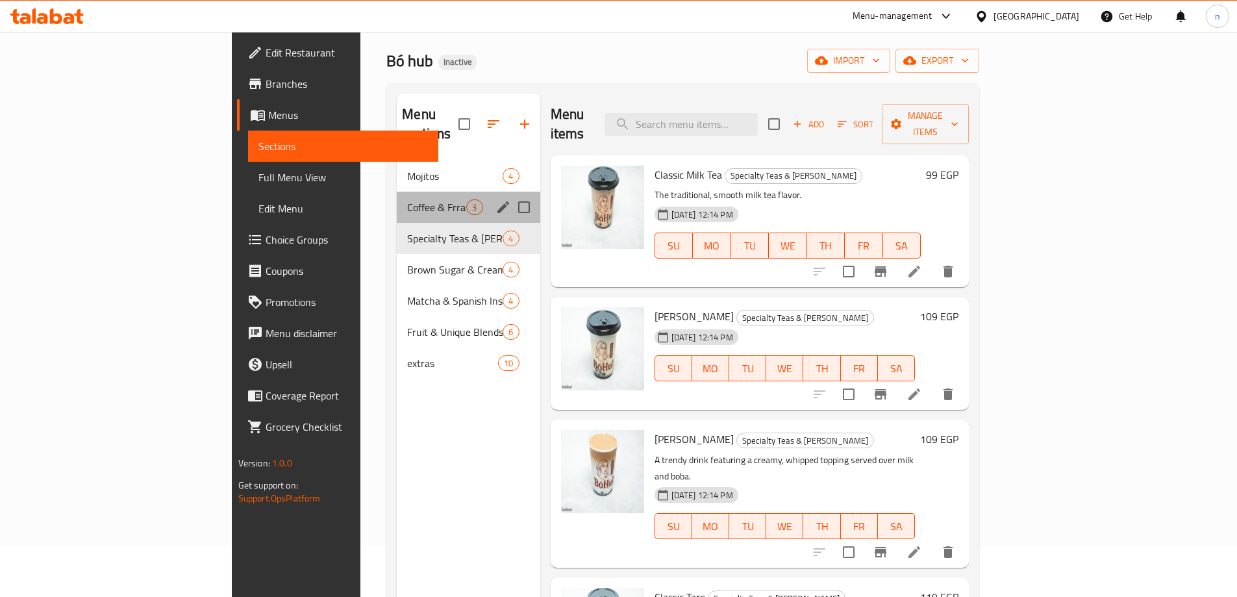
click at [397, 196] on div "Coffee & Frrabe 3" at bounding box center [468, 207] width 143 height 31
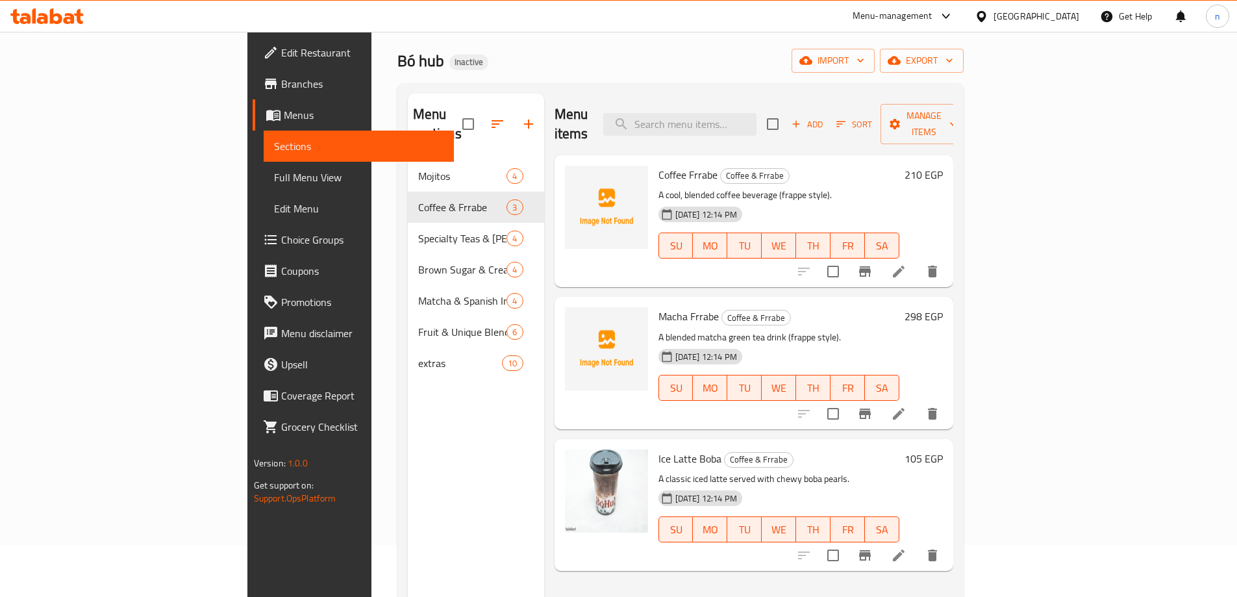
scroll to position [117, 0]
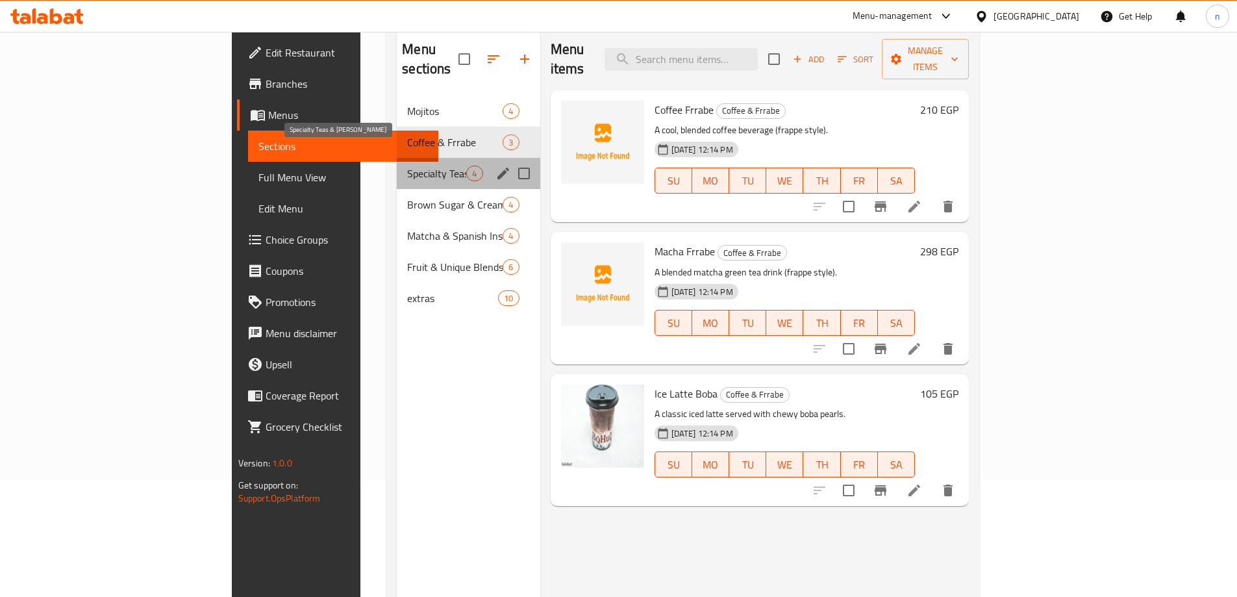
click at [407, 166] on span "Specialty Teas & [PERSON_NAME]" at bounding box center [436, 174] width 59 height 16
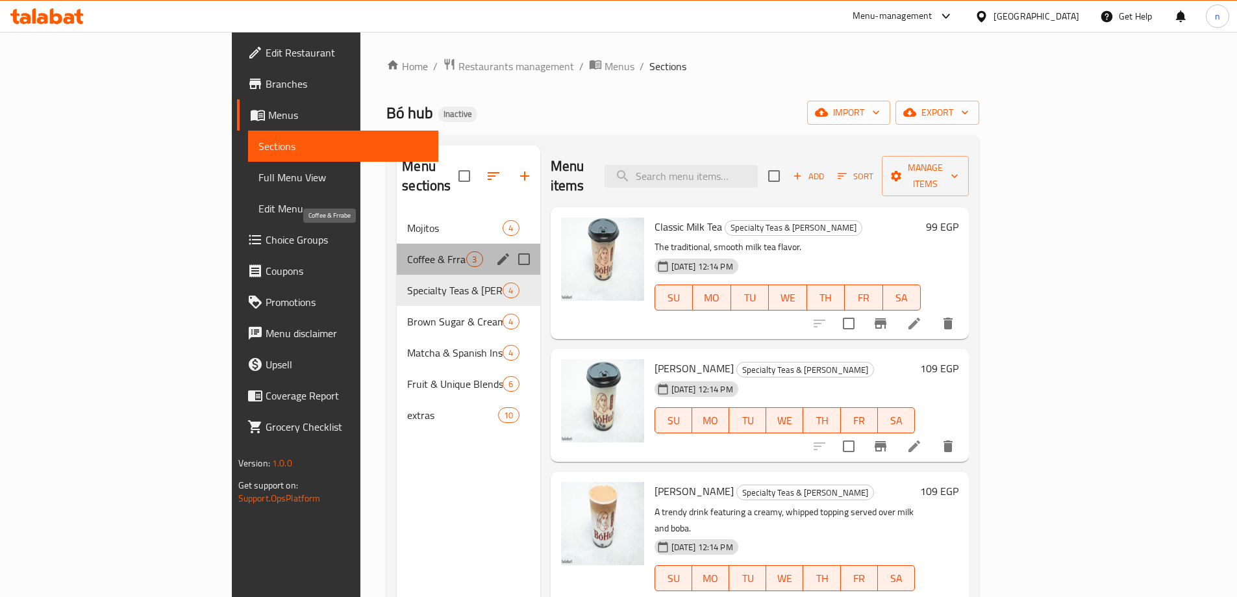
click at [407, 251] on span "Coffee & Frrabe" at bounding box center [436, 259] width 59 height 16
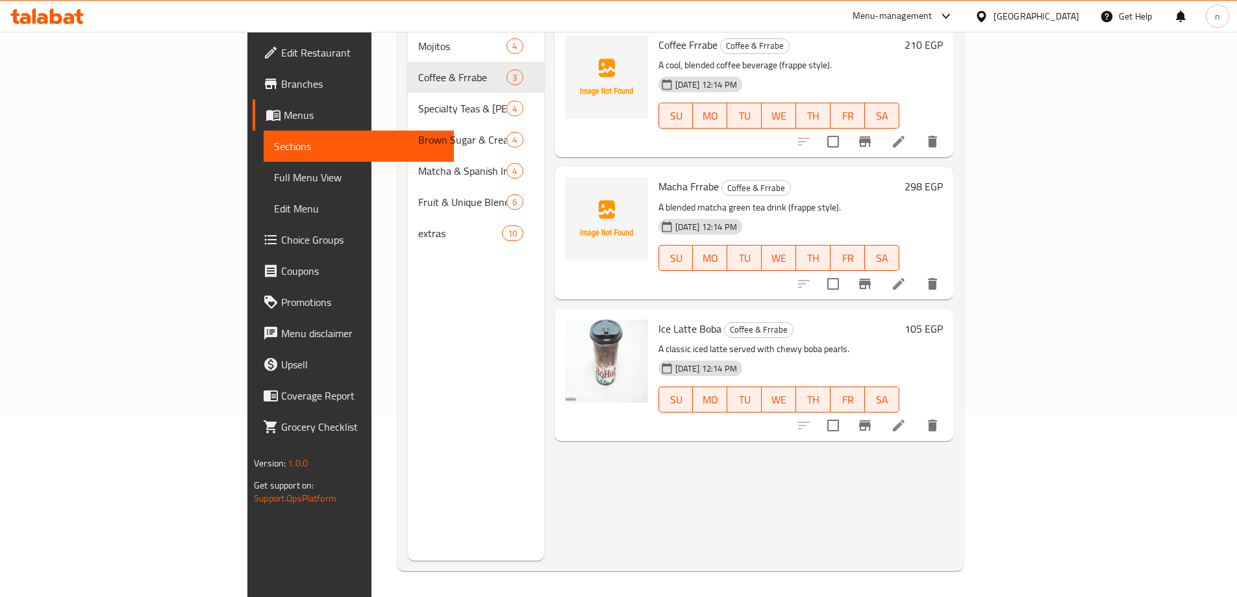
scroll to position [52, 0]
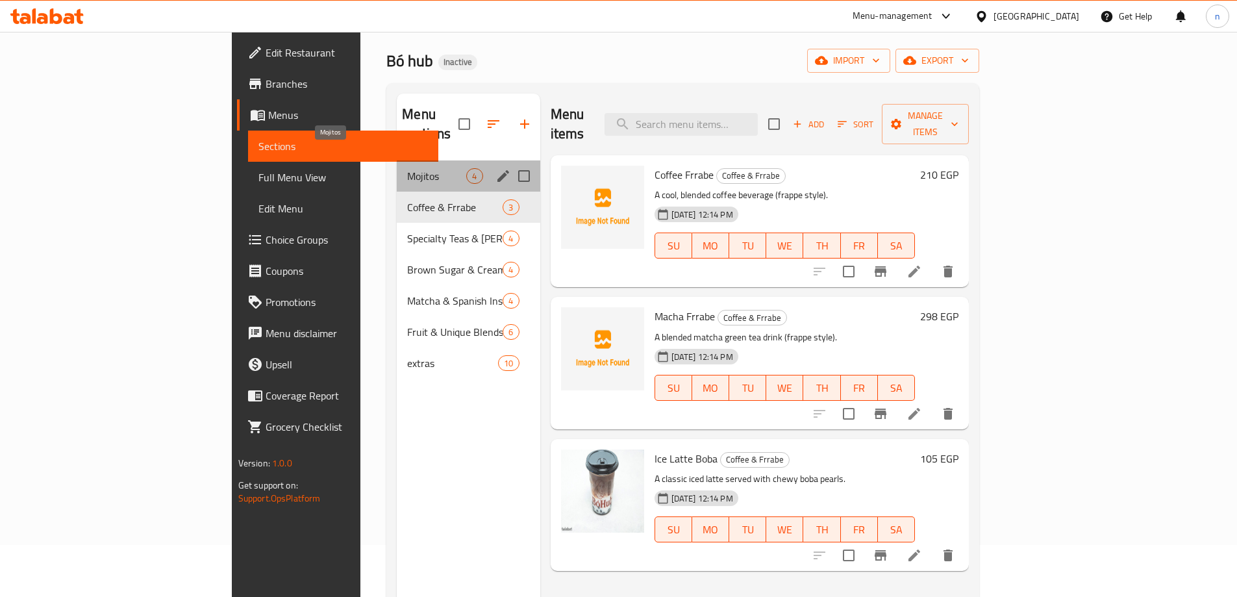
click at [407, 168] on span "Mojitos" at bounding box center [436, 176] width 59 height 16
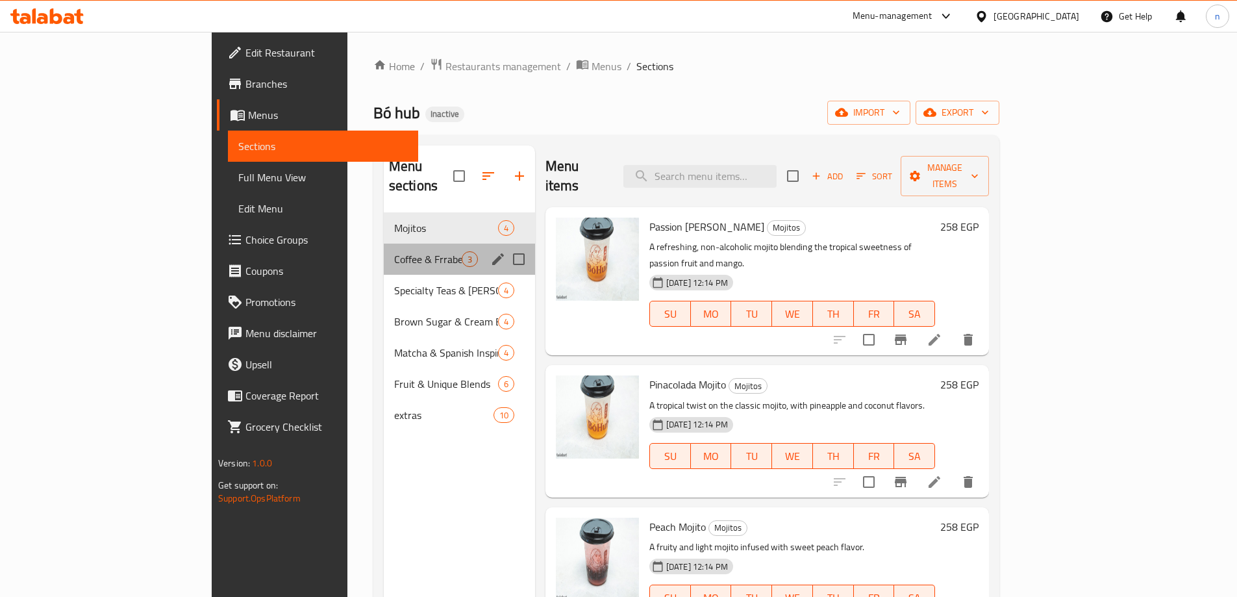
click at [384, 251] on div "Coffee & Frrabe 3" at bounding box center [459, 259] width 151 height 31
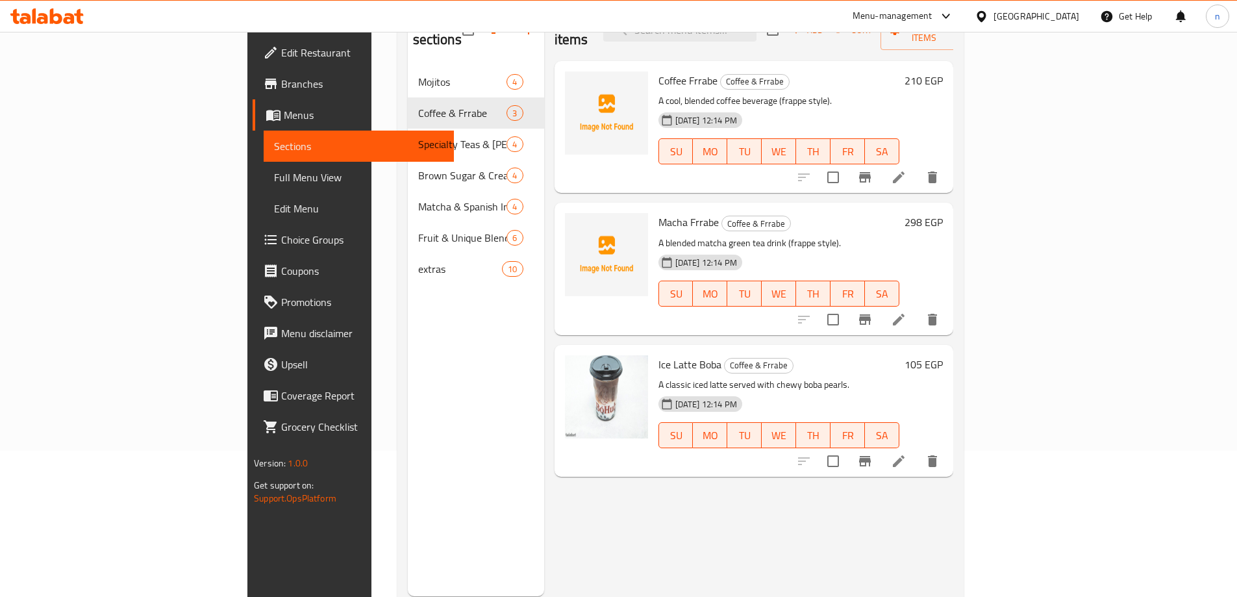
scroll to position [117, 0]
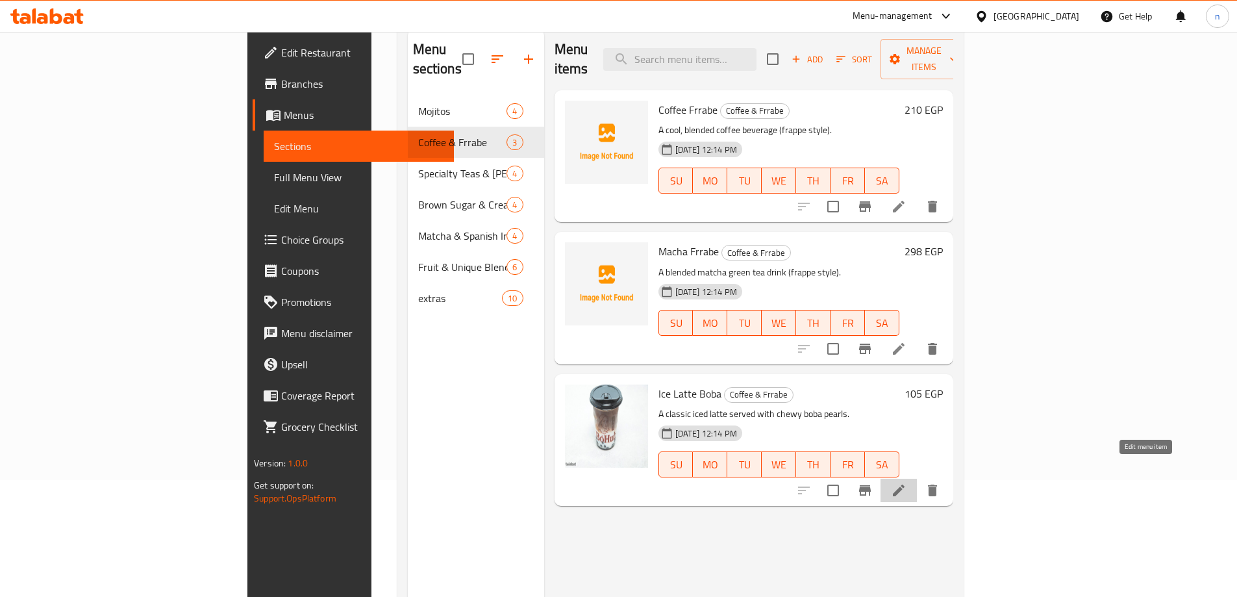
click at [907, 483] on icon at bounding box center [899, 491] width 16 height 16
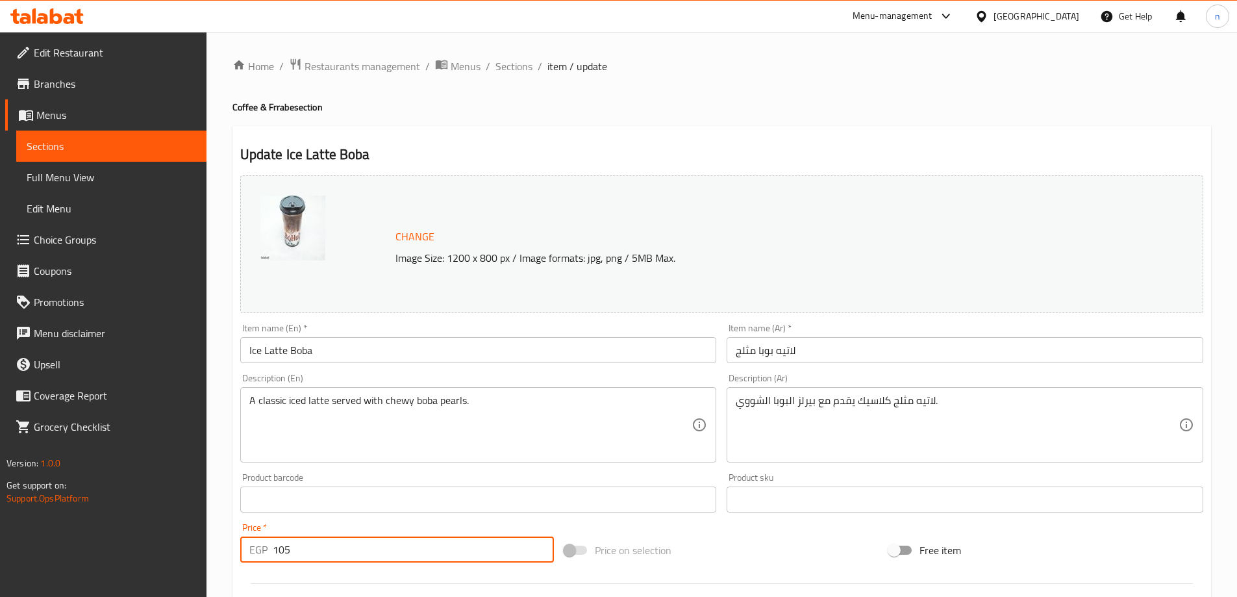
click at [296, 546] on input "105" at bounding box center [414, 549] width 282 height 26
type input "1"
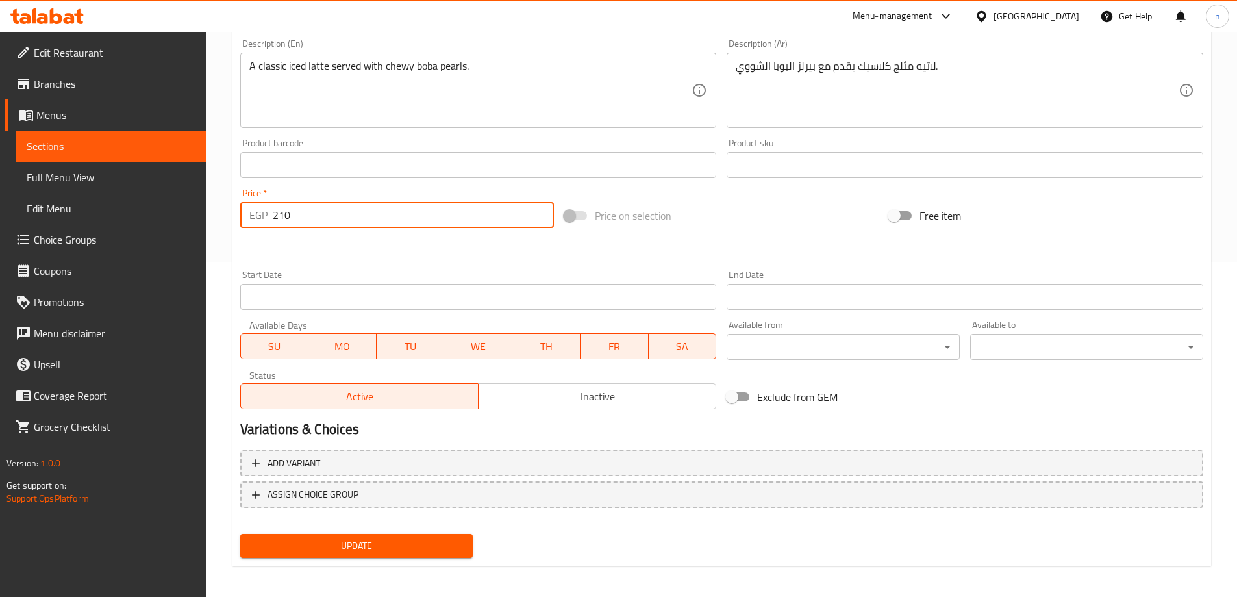
scroll to position [340, 0]
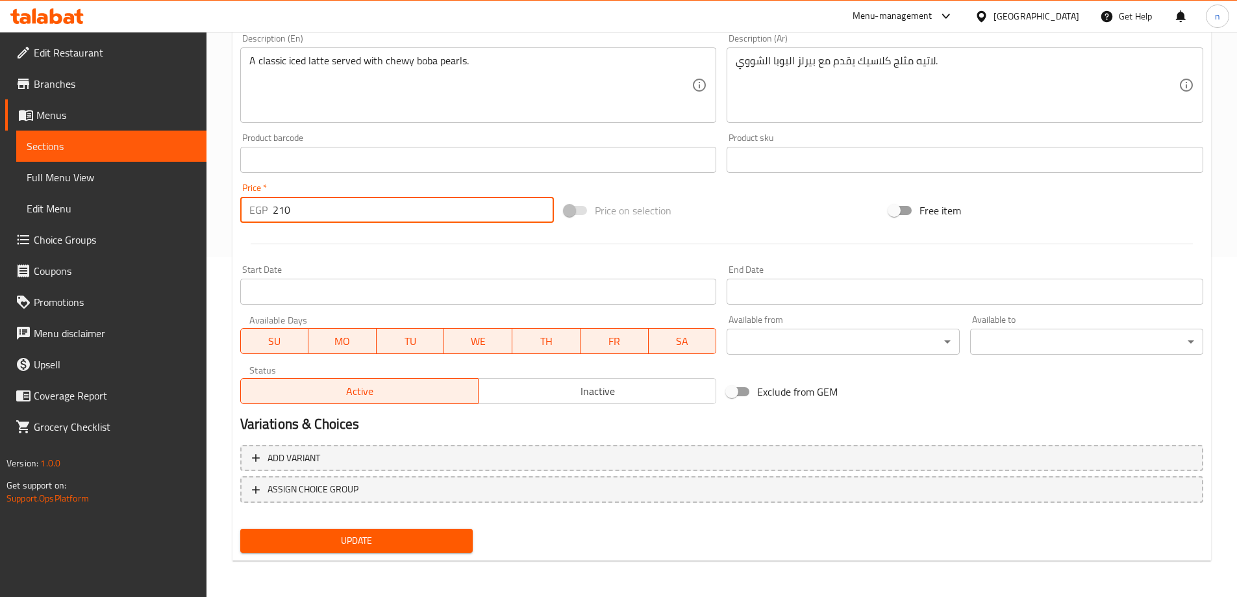
type input "210"
click at [351, 545] on span "Update" at bounding box center [357, 541] width 212 height 16
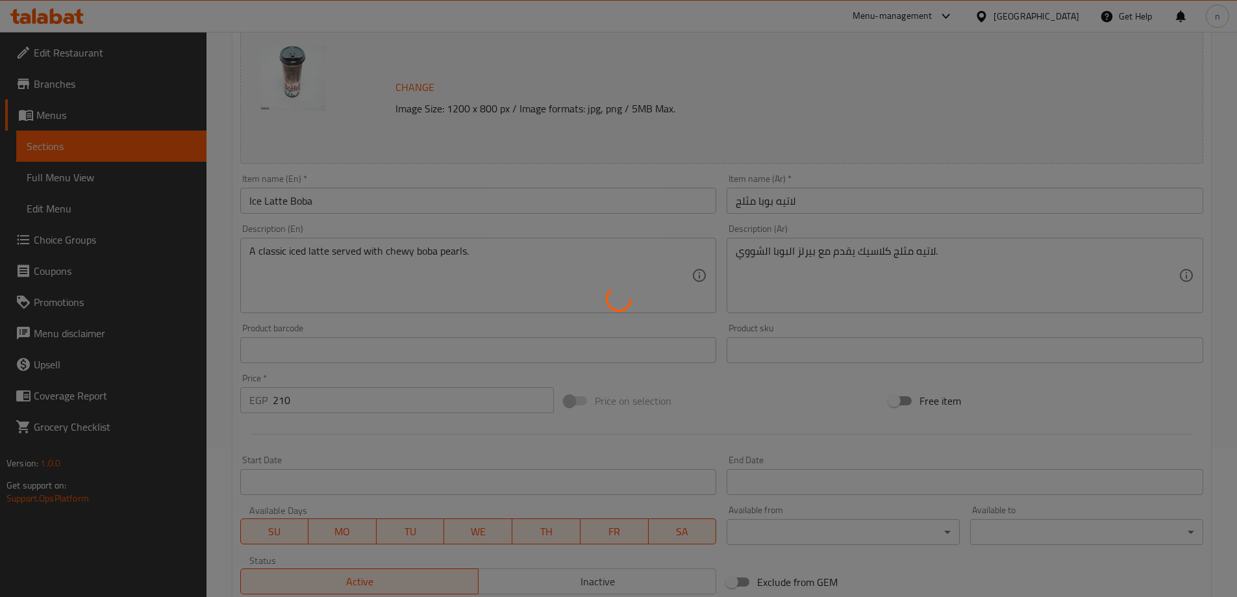
scroll to position [0, 0]
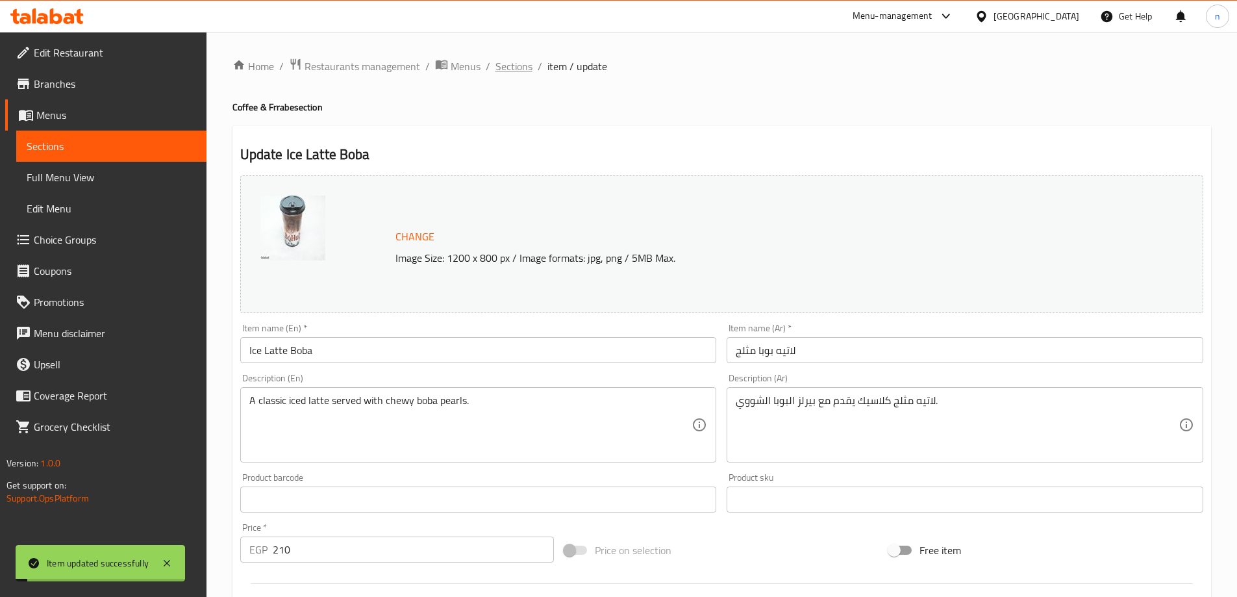
click at [518, 65] on span "Sections" at bounding box center [514, 66] width 37 height 16
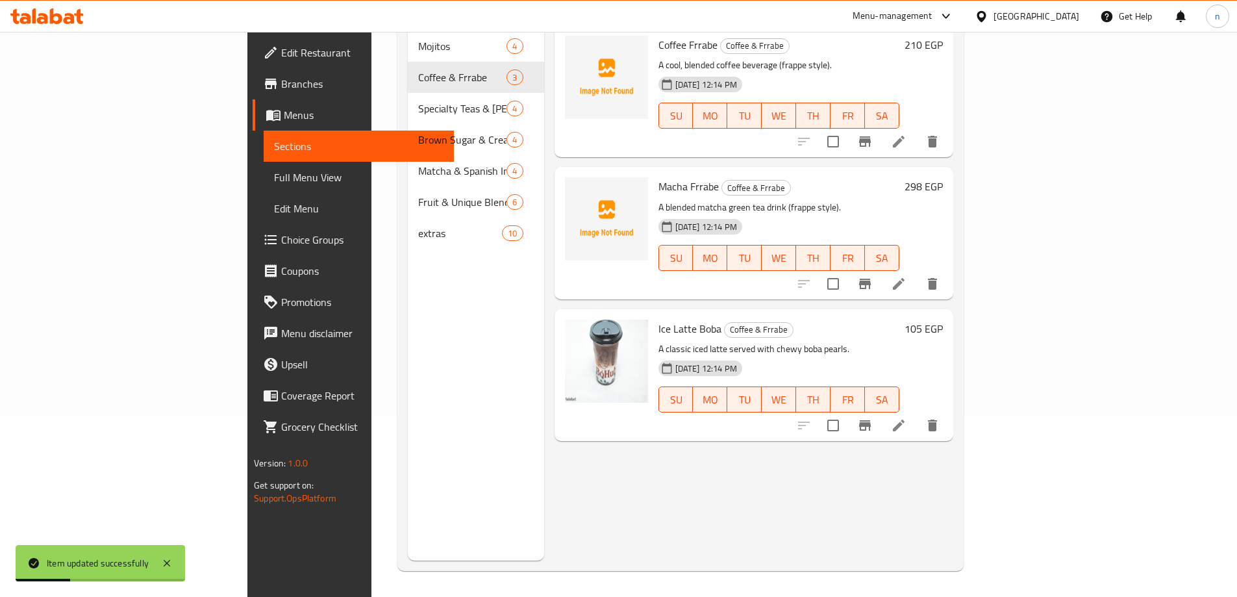
scroll to position [117, 0]
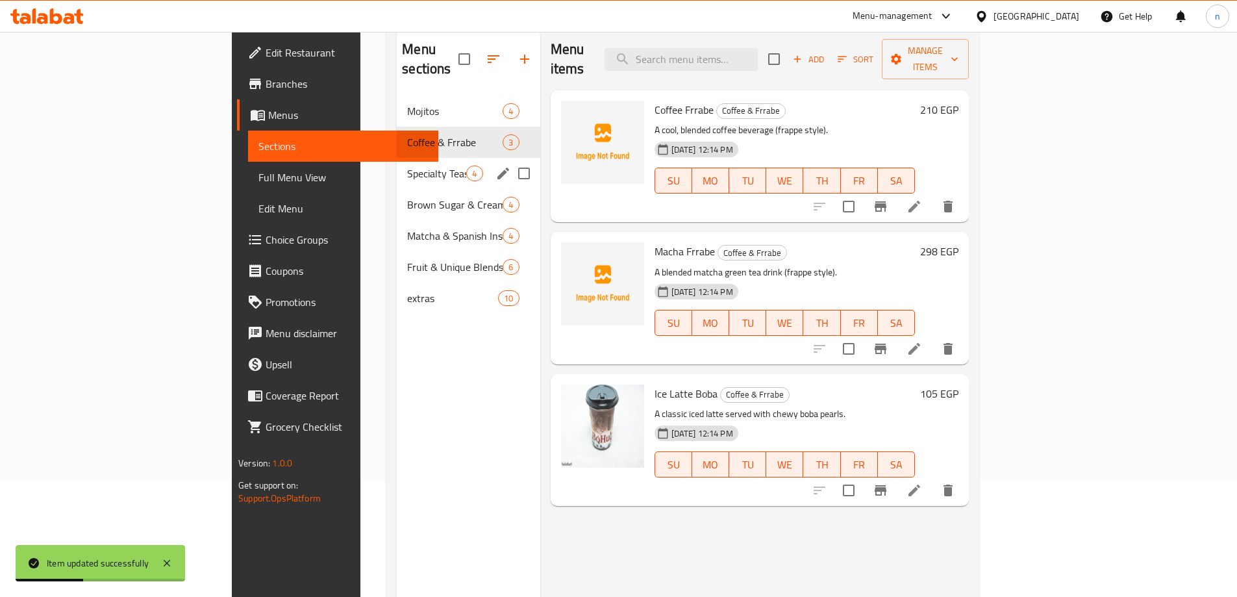
click at [397, 158] on div "Specialty Teas & Boba Drinks 4" at bounding box center [468, 173] width 143 height 31
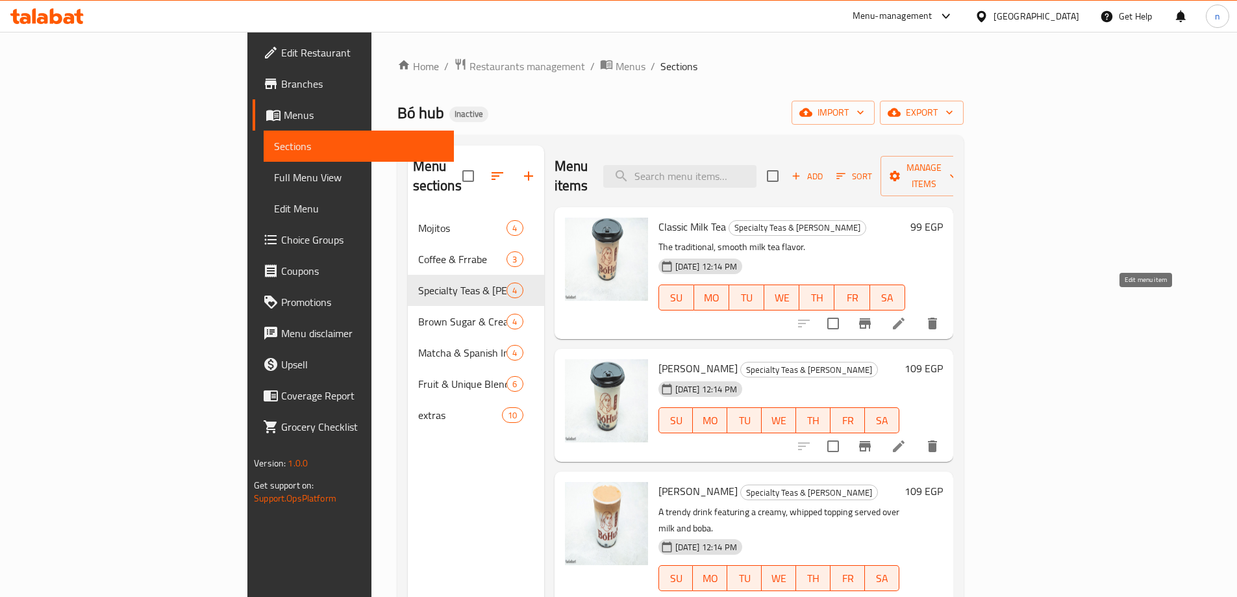
click at [907, 316] on icon at bounding box center [899, 324] width 16 height 16
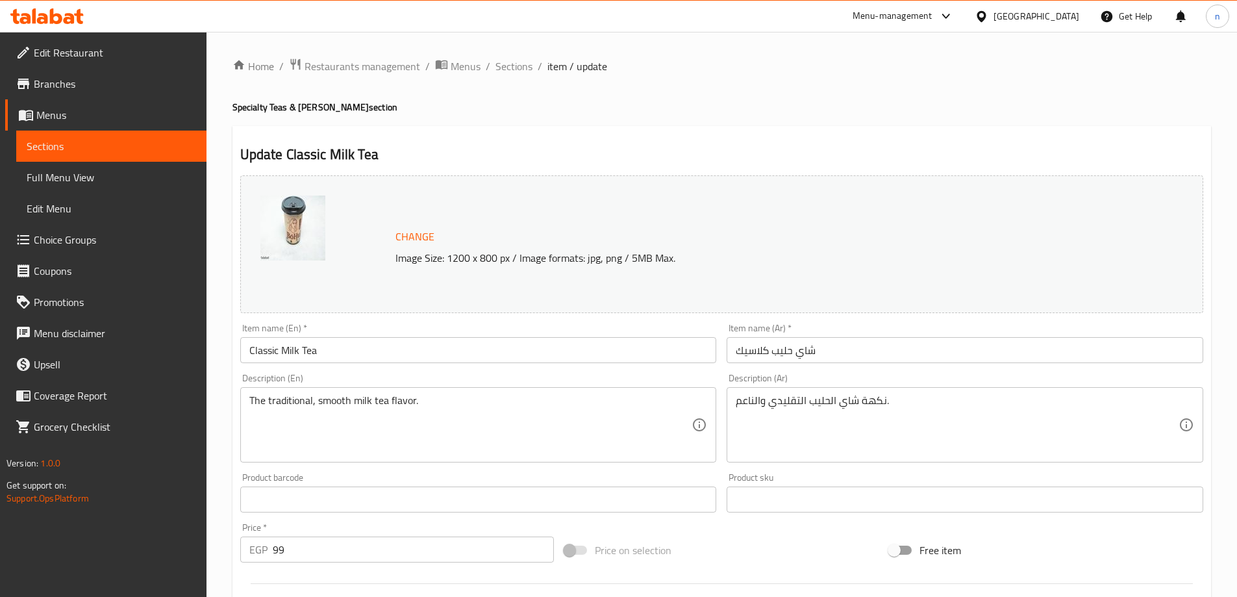
scroll to position [65, 0]
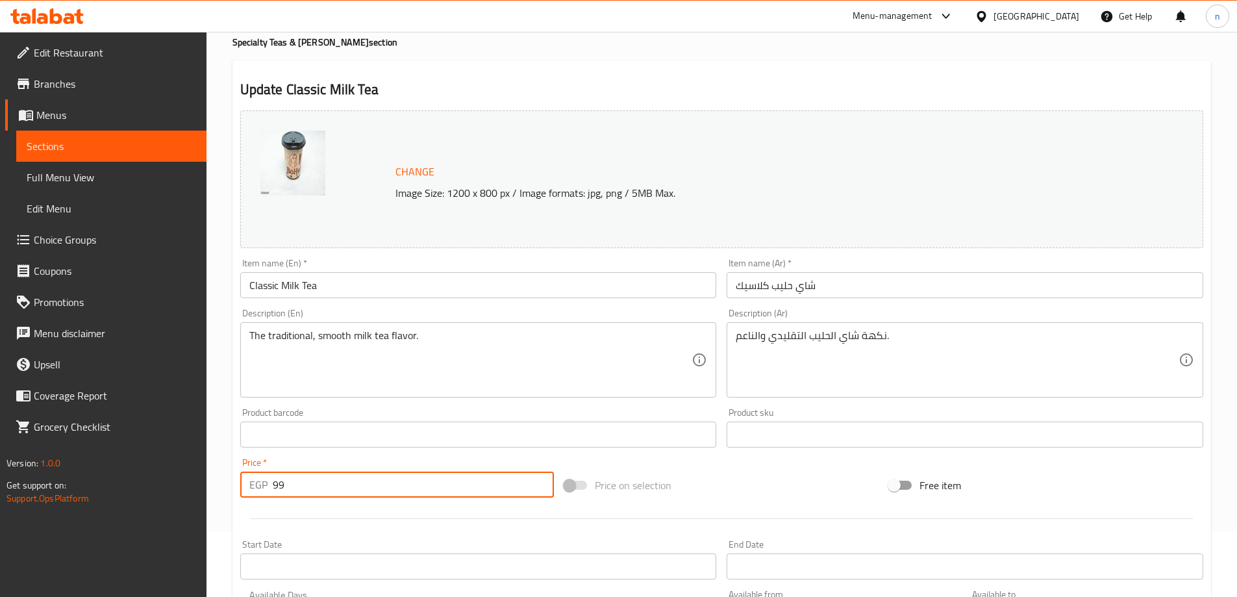
click at [320, 493] on input "99" at bounding box center [414, 484] width 282 height 26
type input "9"
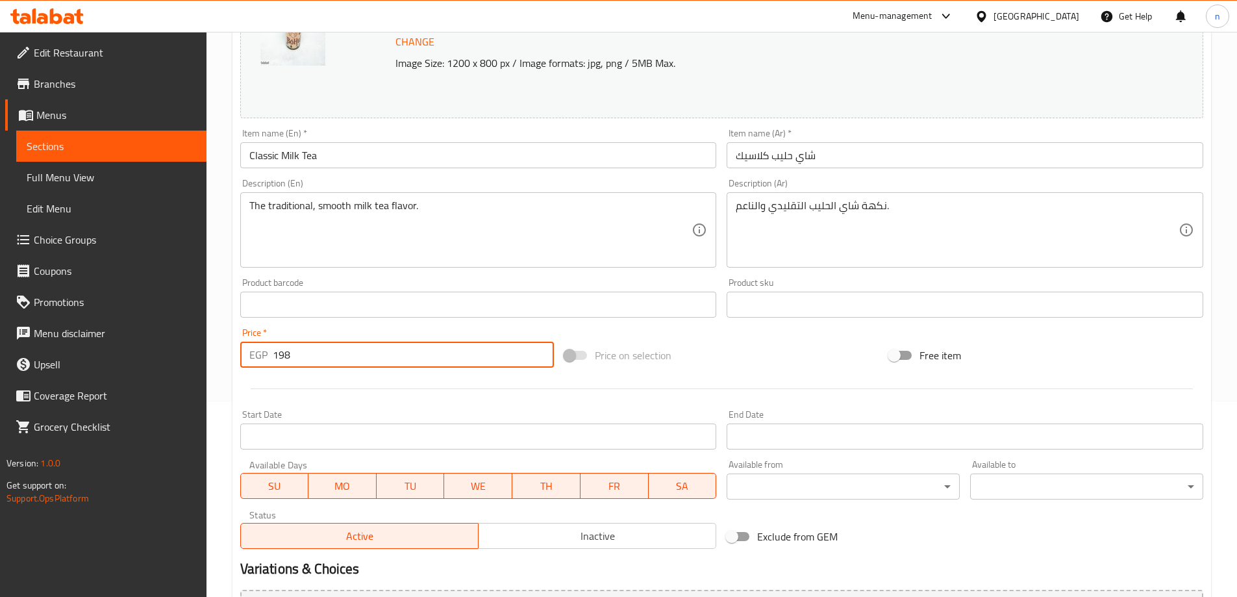
scroll to position [340, 0]
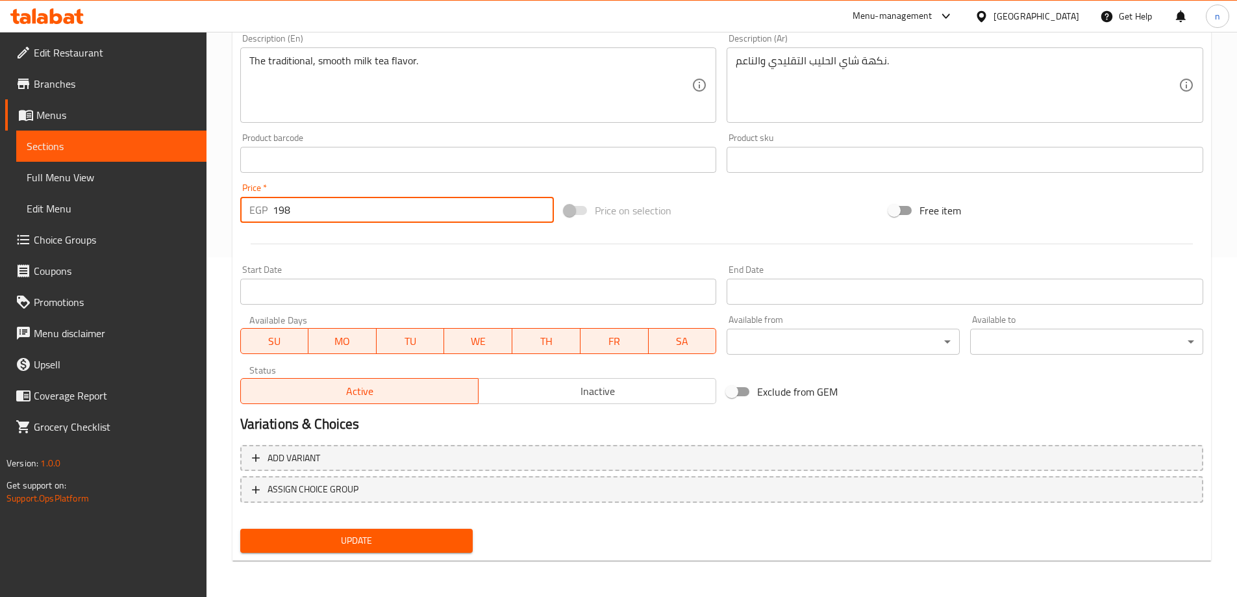
type input "198"
click at [283, 542] on span "Update" at bounding box center [357, 541] width 212 height 16
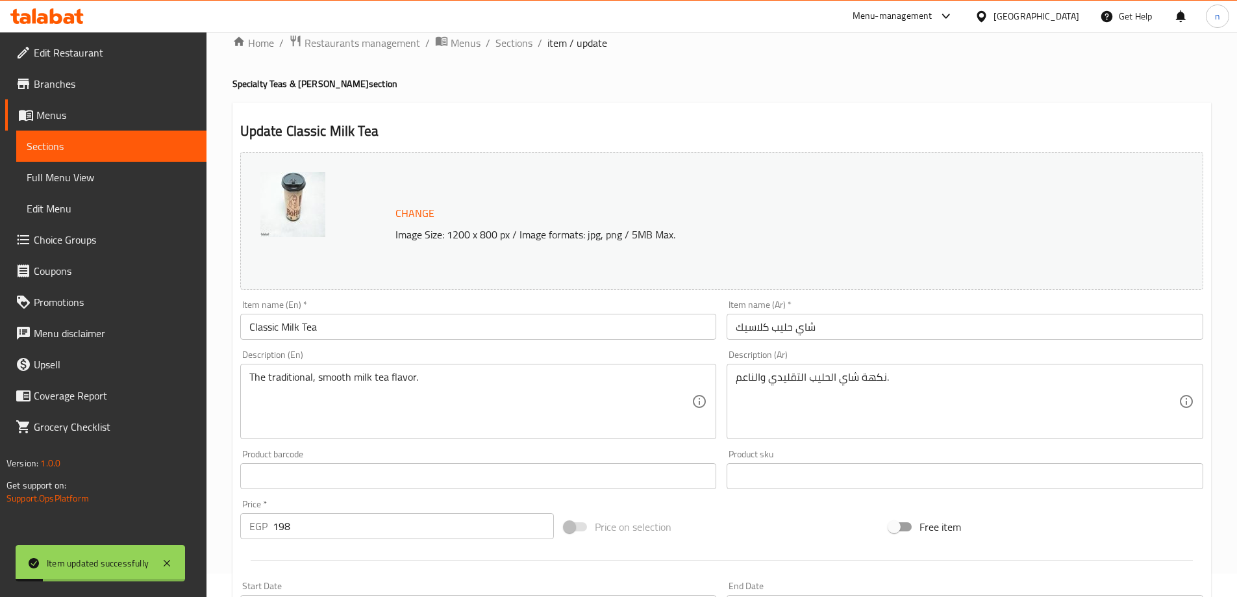
scroll to position [0, 0]
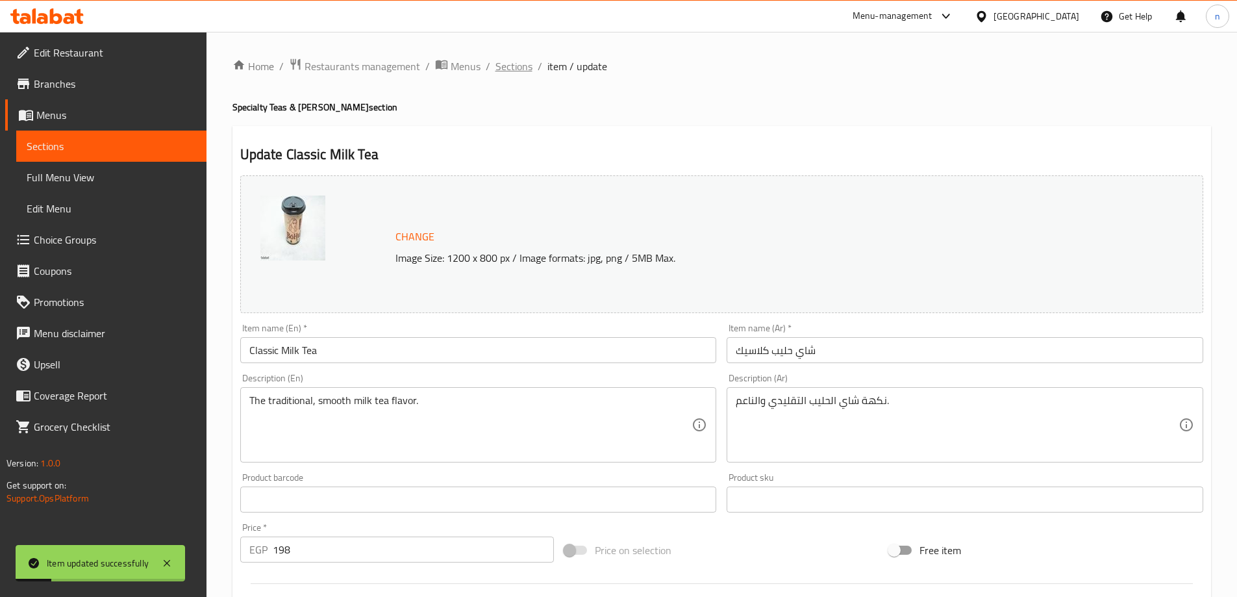
click at [506, 69] on span "Sections" at bounding box center [514, 66] width 37 height 16
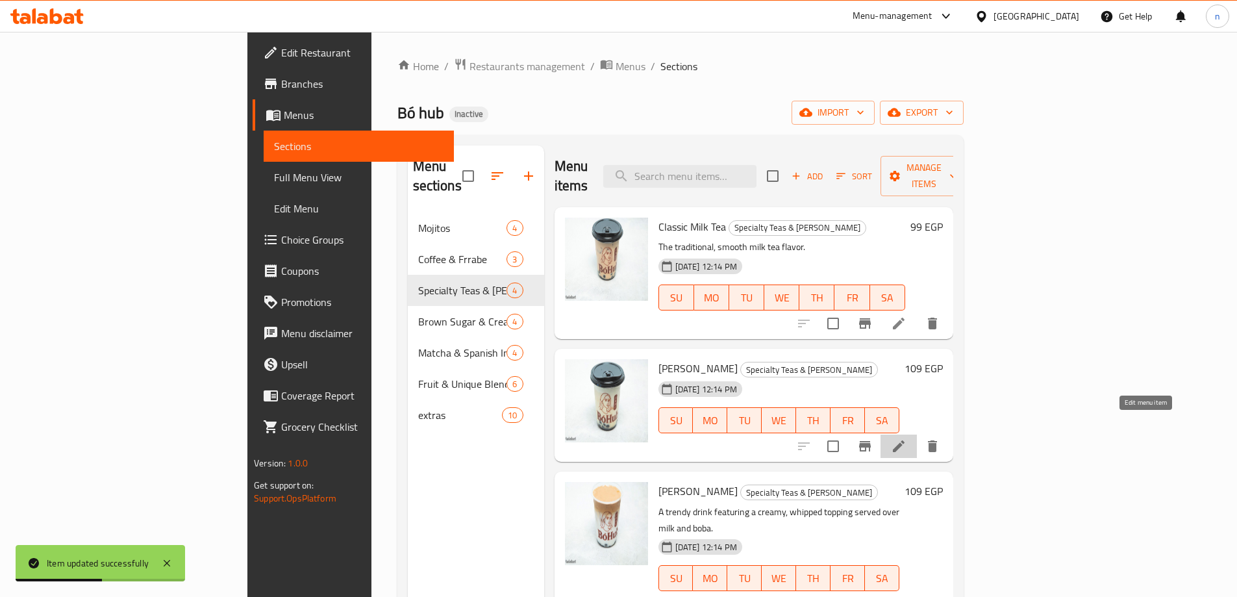
click at [905, 440] on icon at bounding box center [899, 446] width 12 height 12
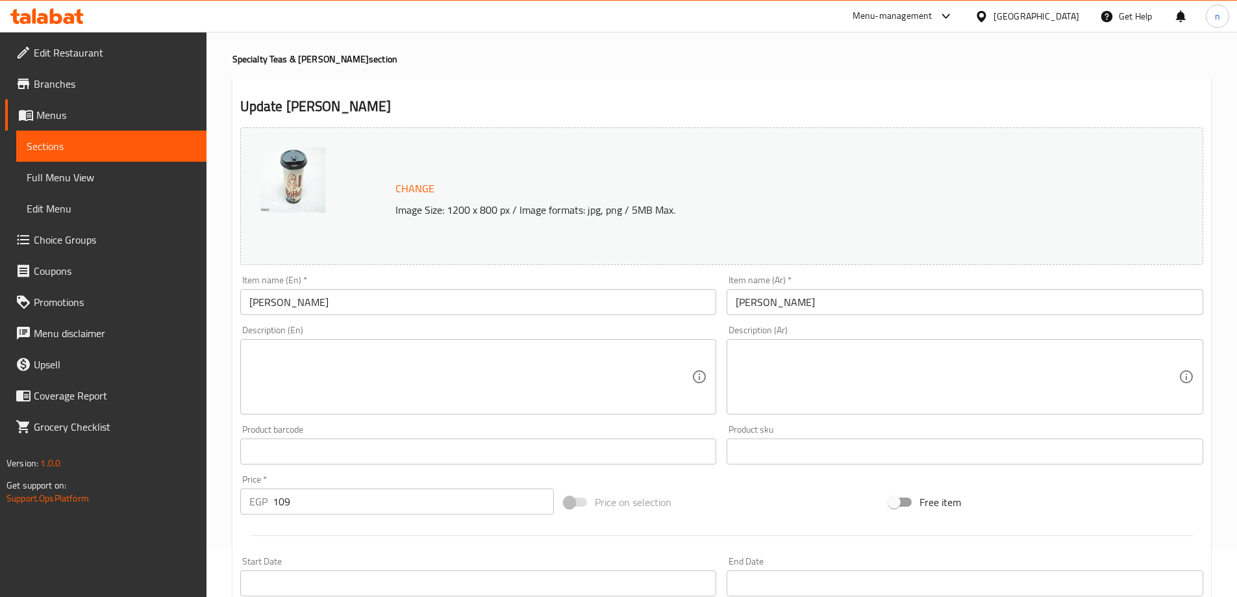
scroll to position [130, 0]
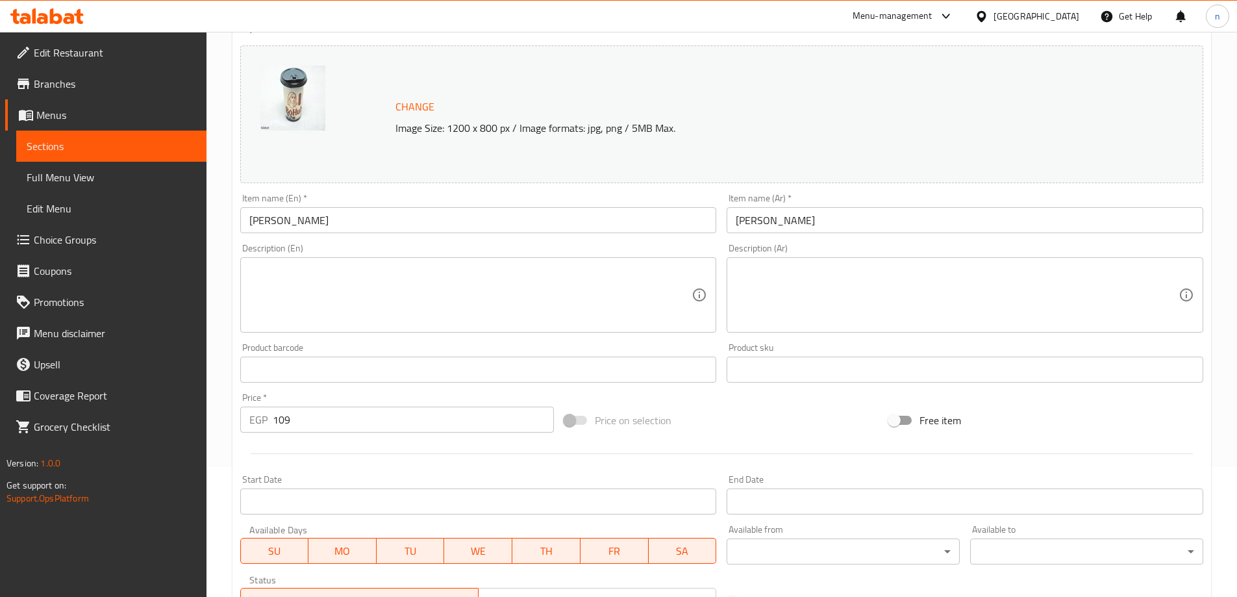
click at [325, 424] on input "109" at bounding box center [414, 420] width 282 height 26
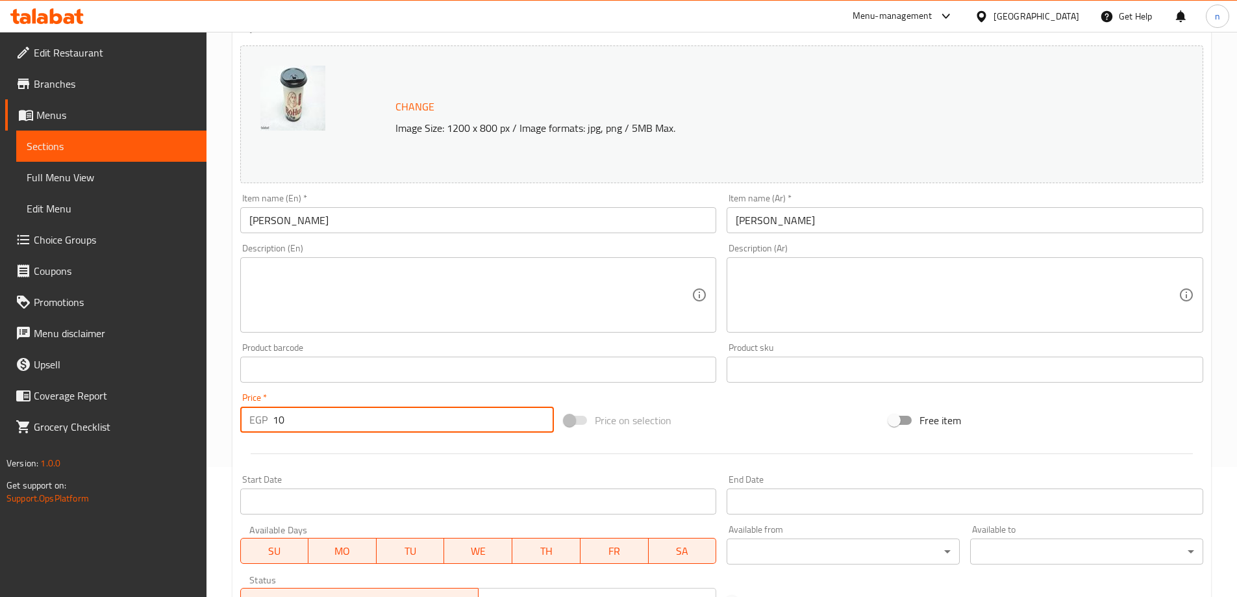
type input "1"
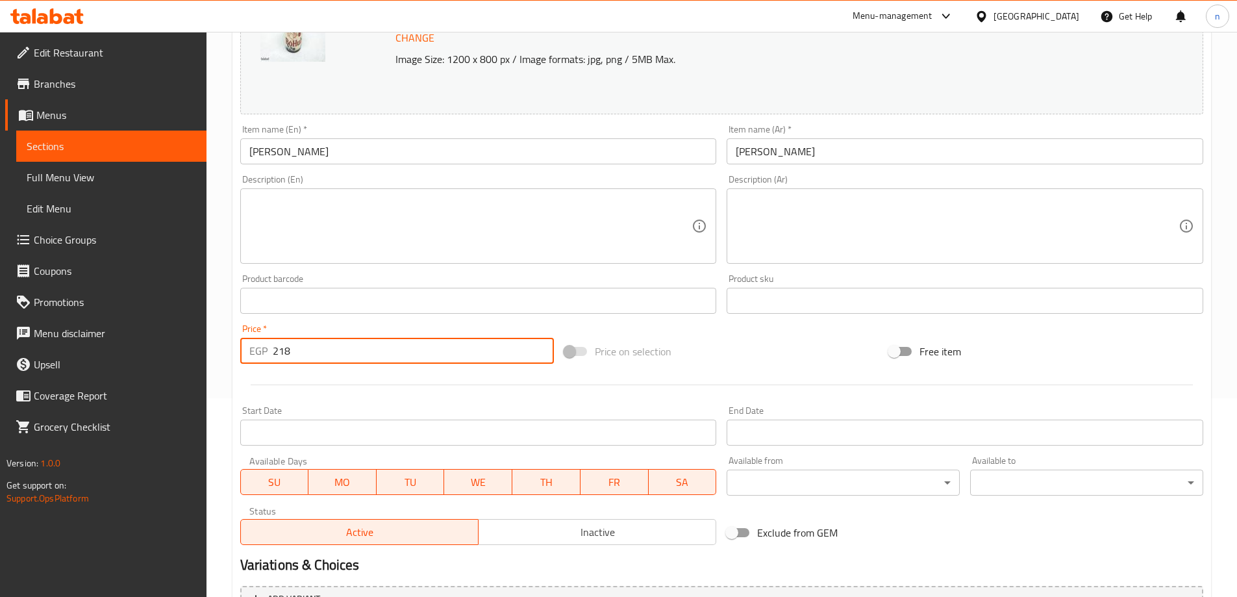
scroll to position [340, 0]
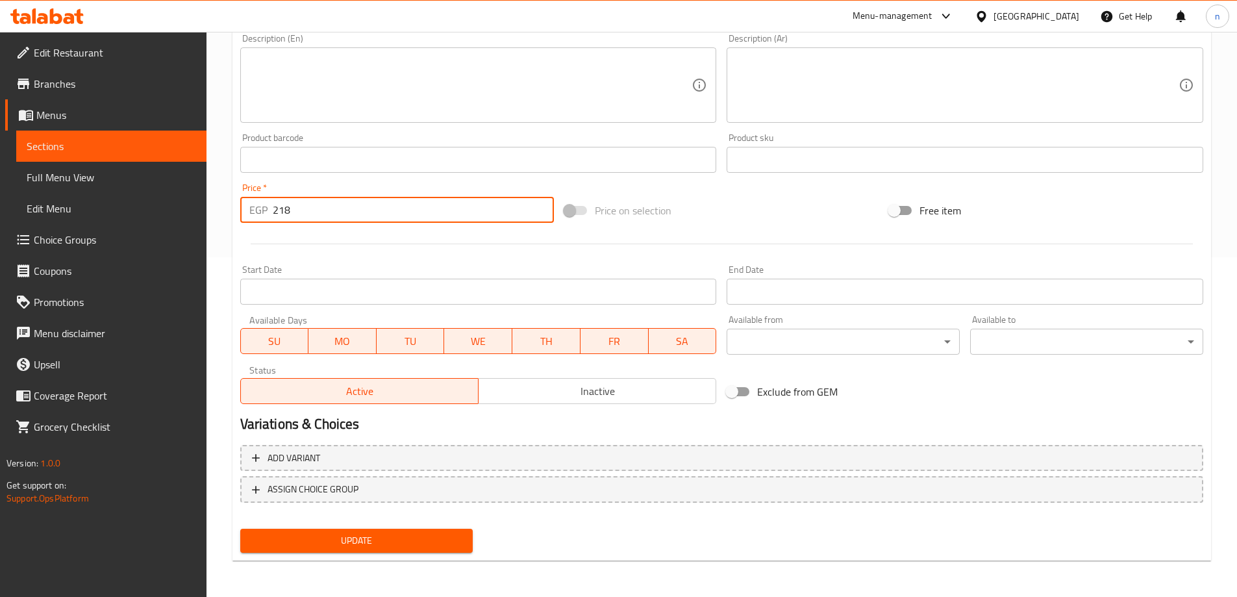
type input "218"
click at [355, 534] on span "Update" at bounding box center [357, 541] width 212 height 16
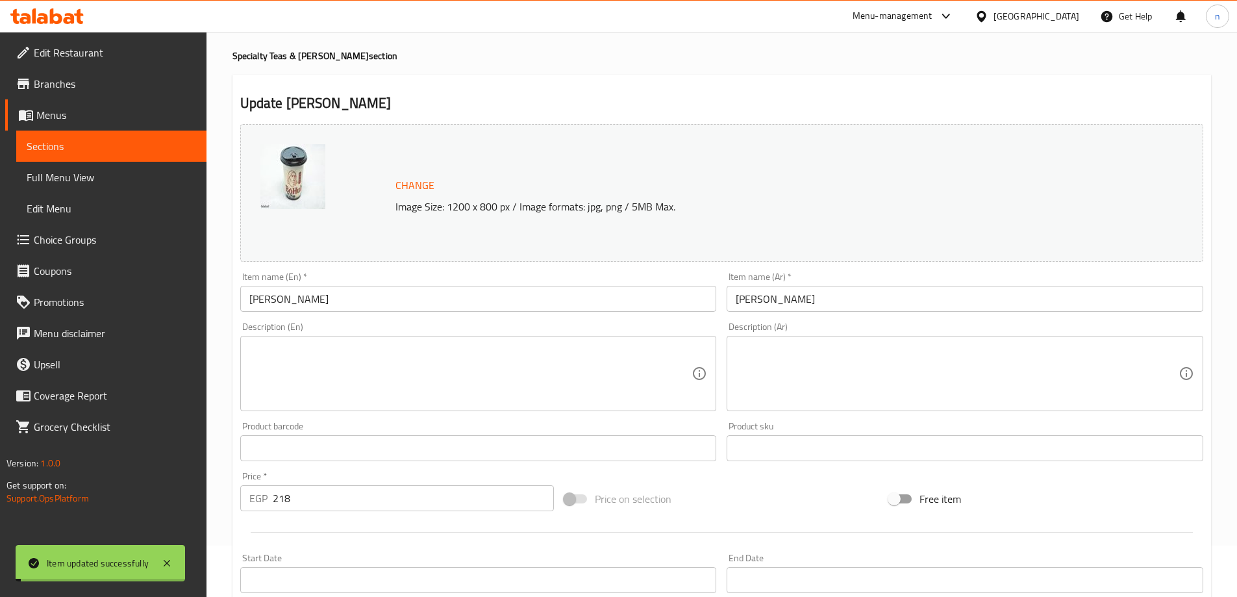
scroll to position [0, 0]
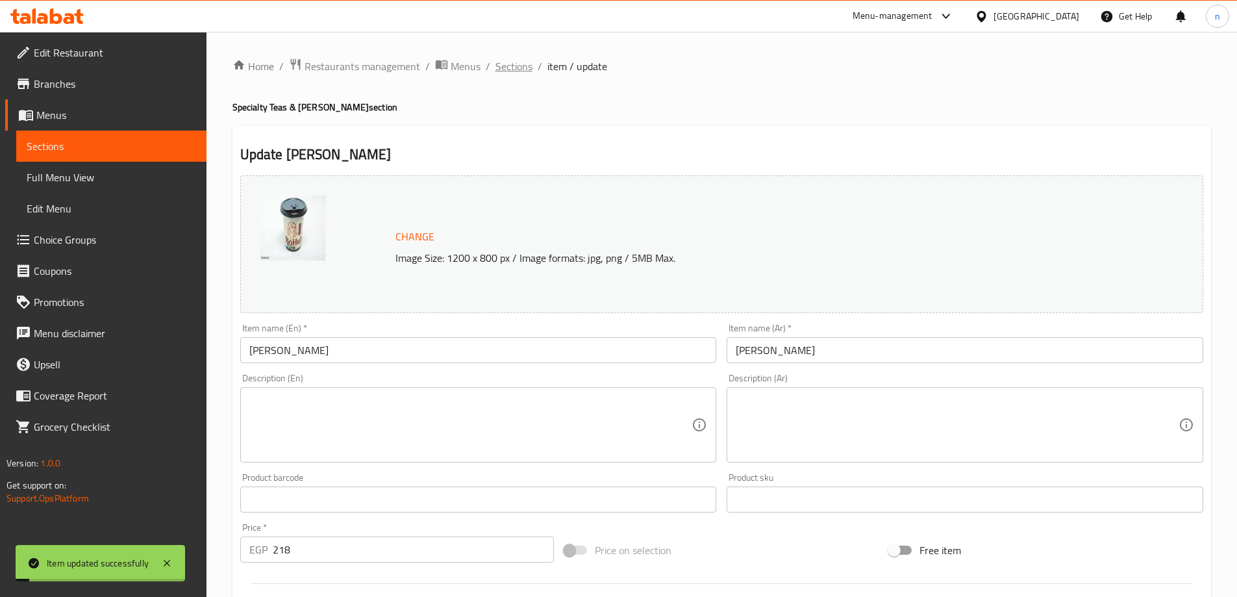
click at [503, 68] on span "Sections" at bounding box center [514, 66] width 37 height 16
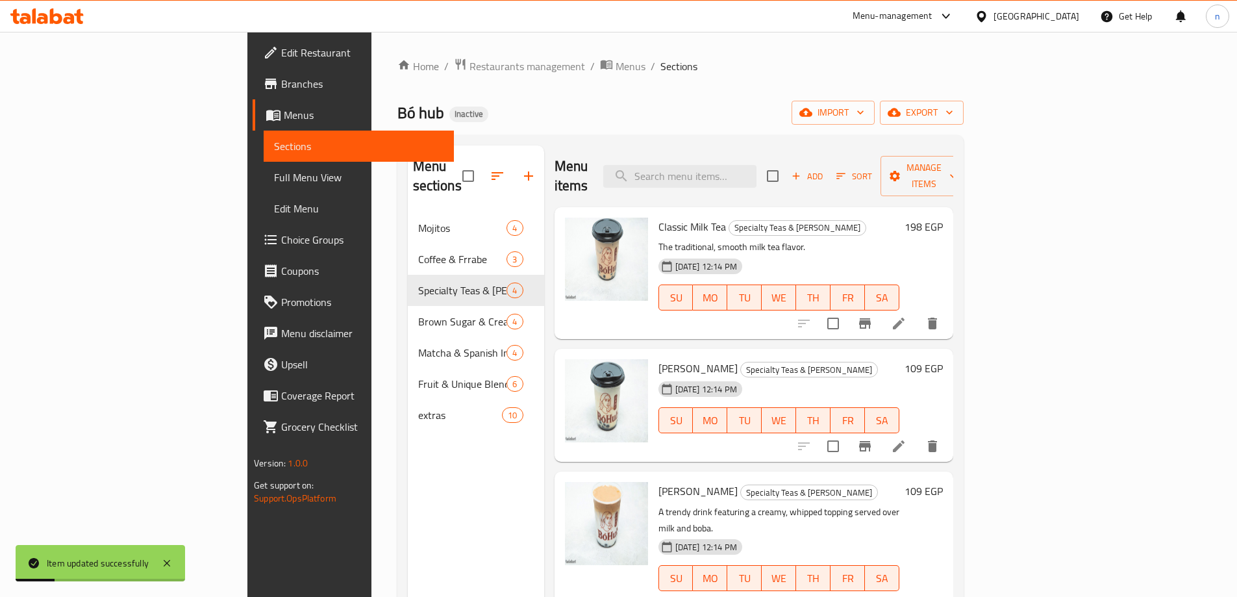
scroll to position [130, 0]
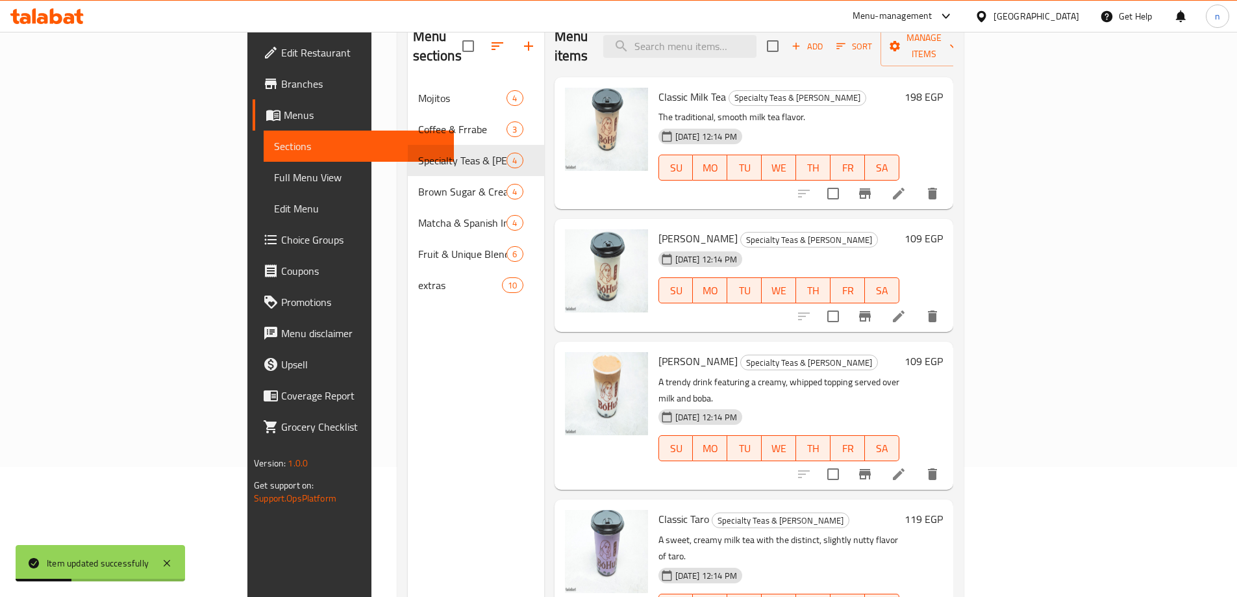
click at [917, 462] on li at bounding box center [899, 473] width 36 height 23
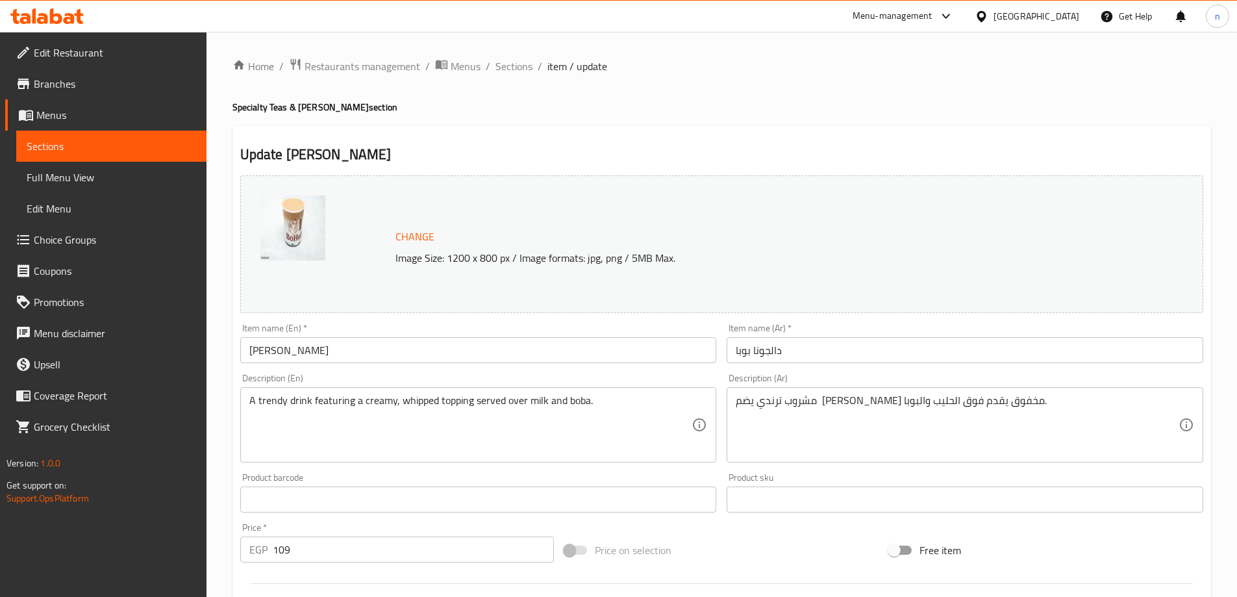
scroll to position [65, 0]
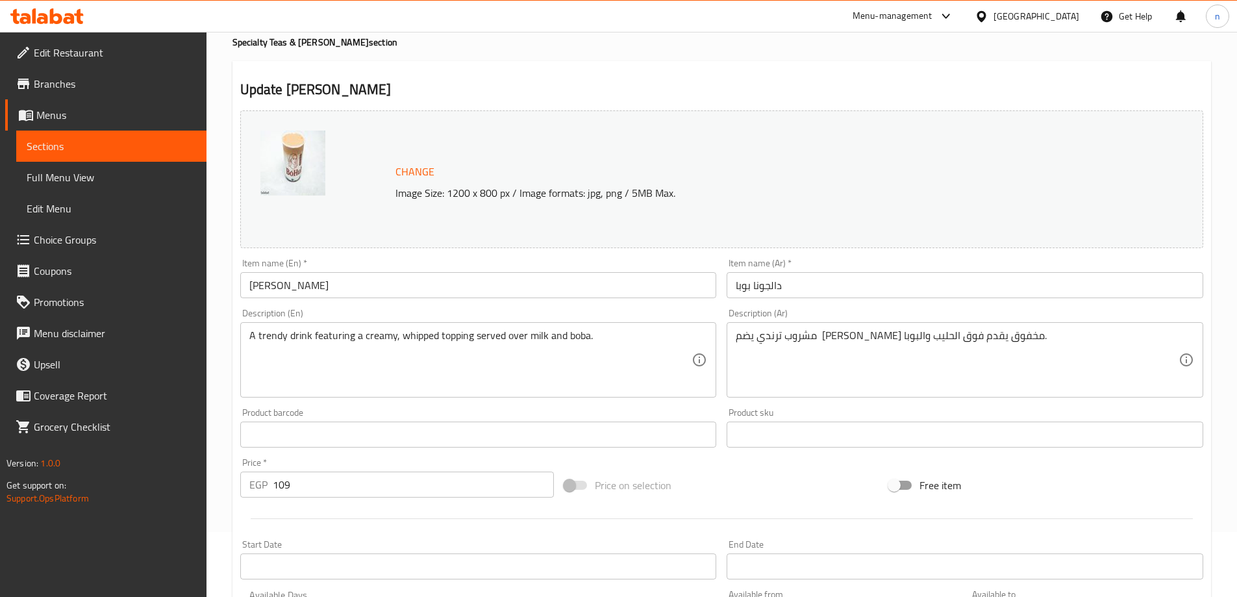
click at [303, 490] on input "109" at bounding box center [414, 484] width 282 height 26
type input "1"
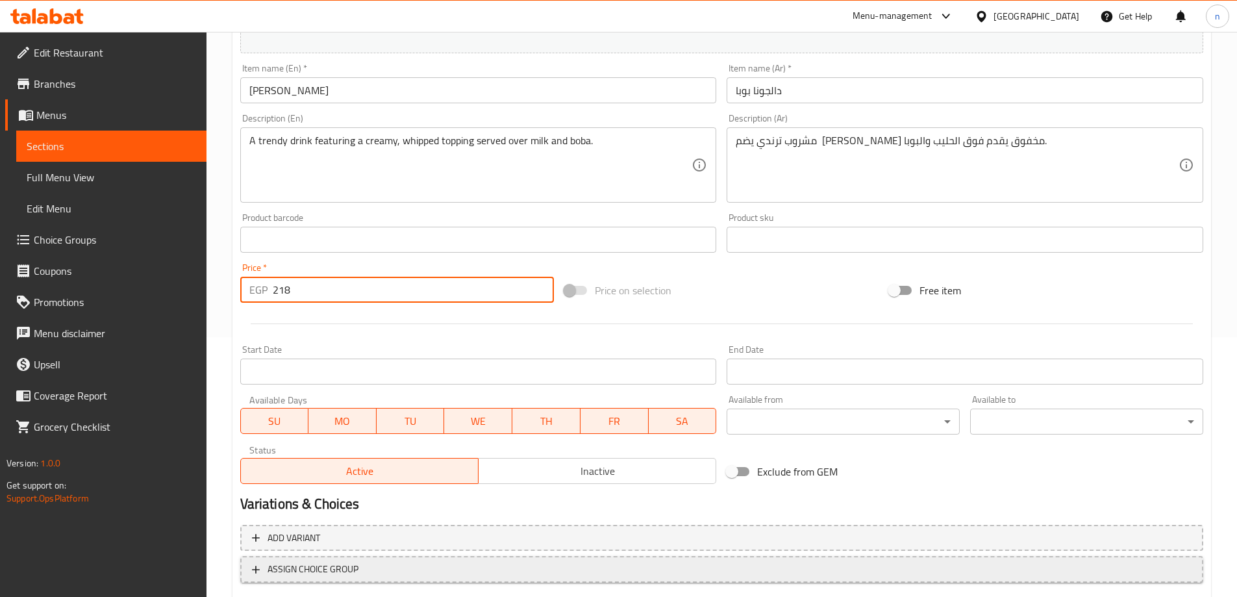
scroll to position [340, 0]
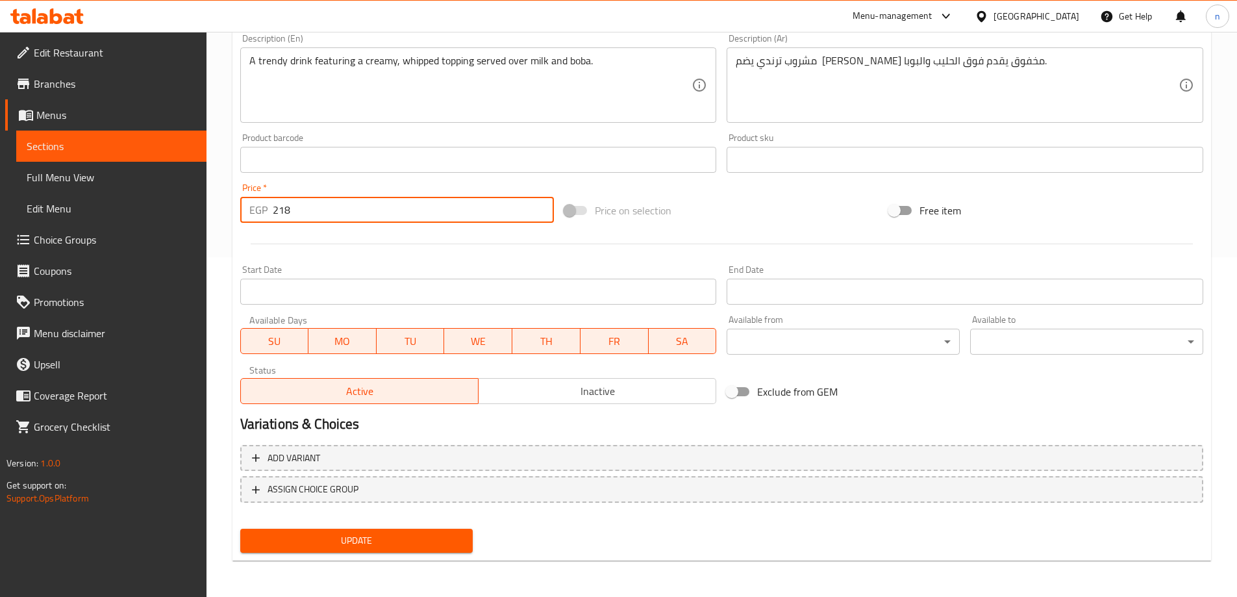
type input "218"
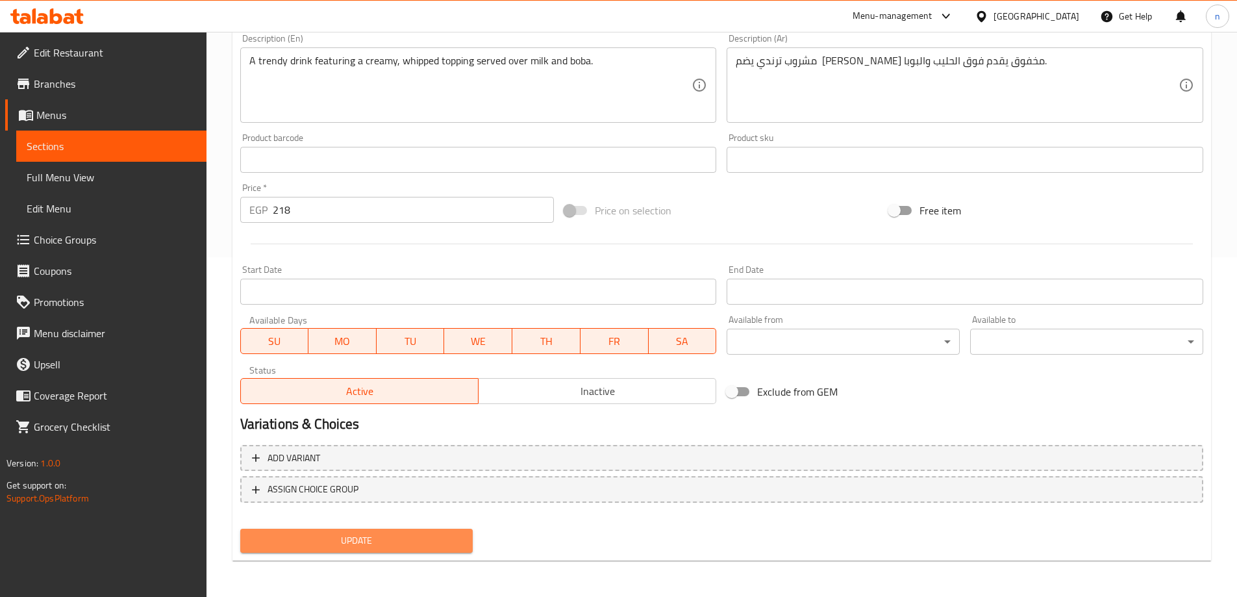
click at [305, 540] on span "Update" at bounding box center [357, 541] width 212 height 16
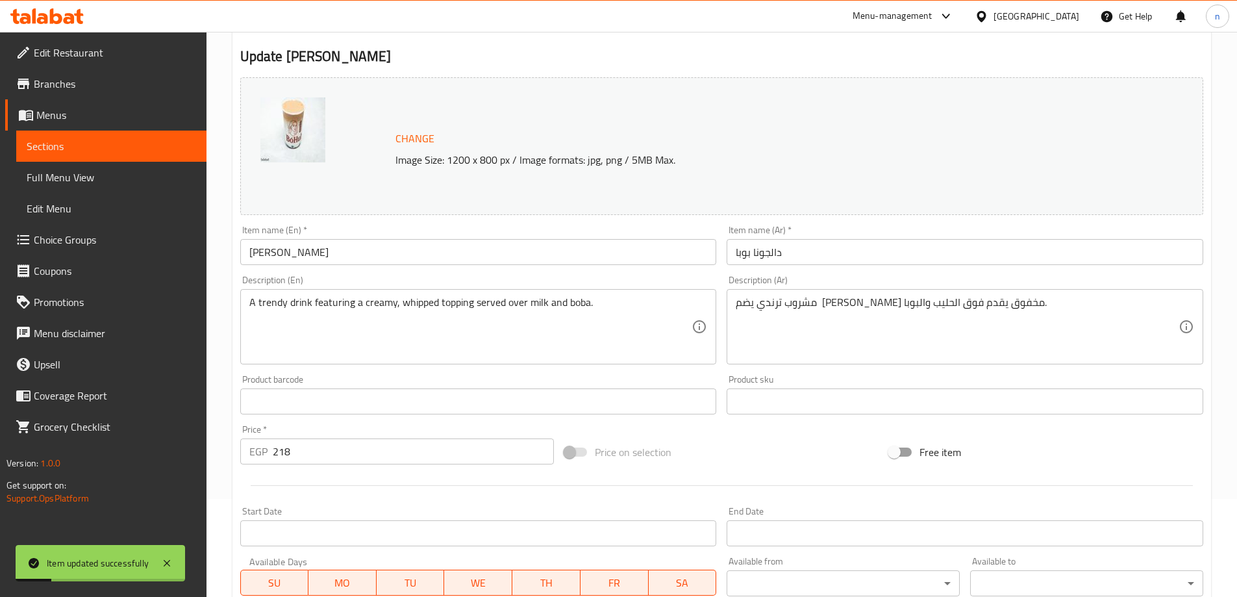
scroll to position [0, 0]
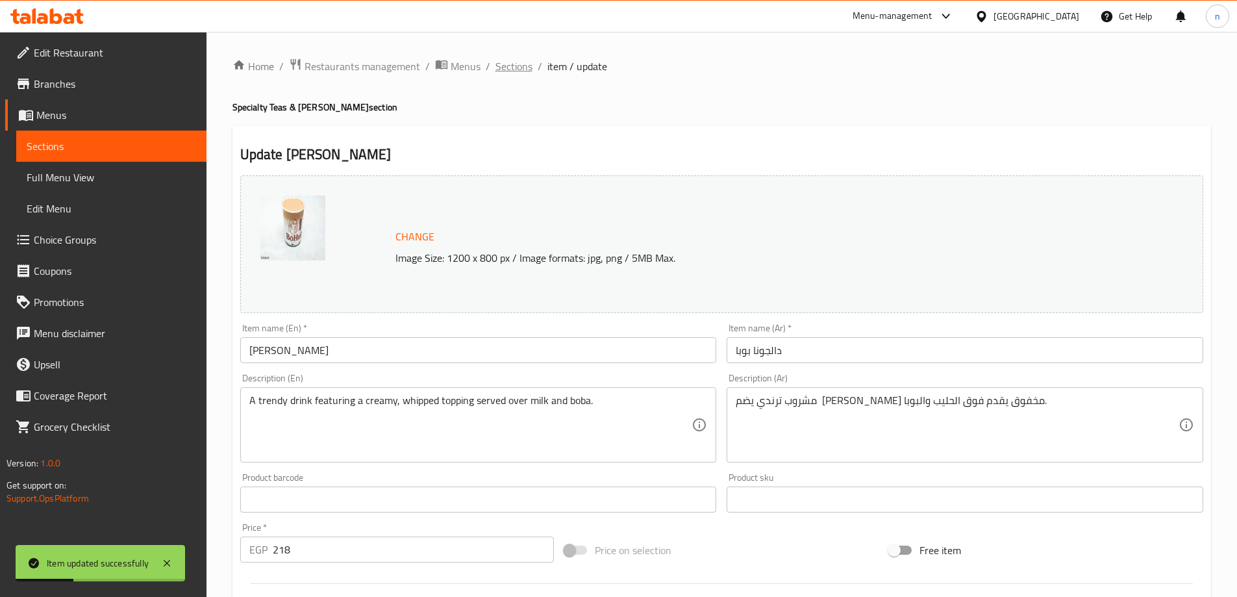
click at [503, 61] on span "Sections" at bounding box center [514, 66] width 37 height 16
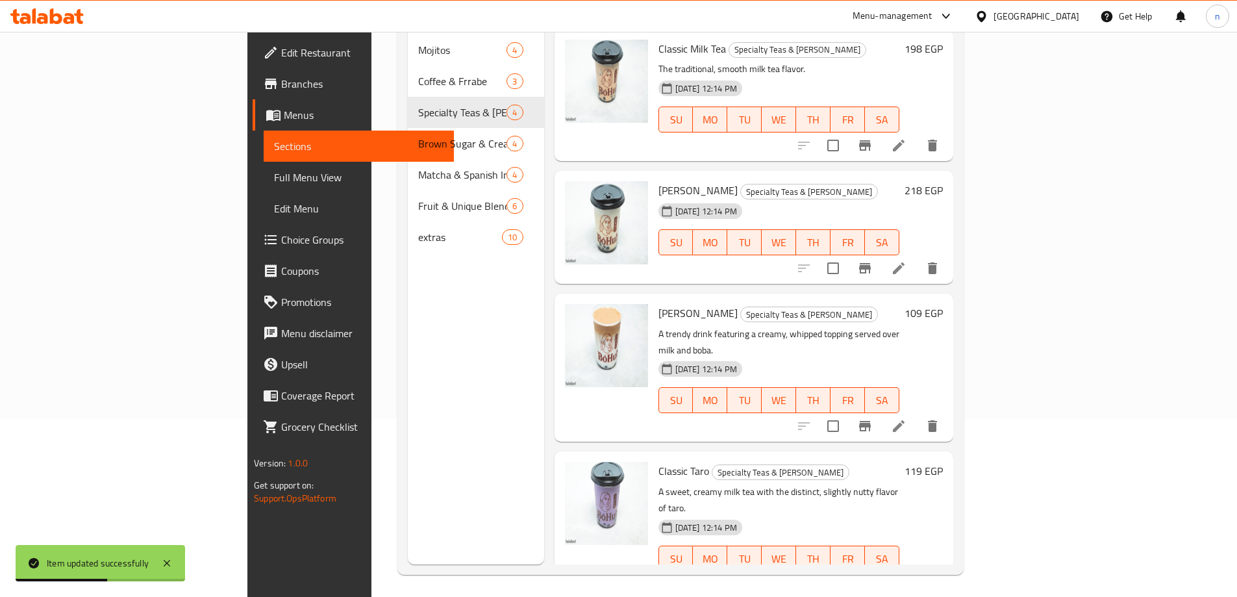
scroll to position [182, 0]
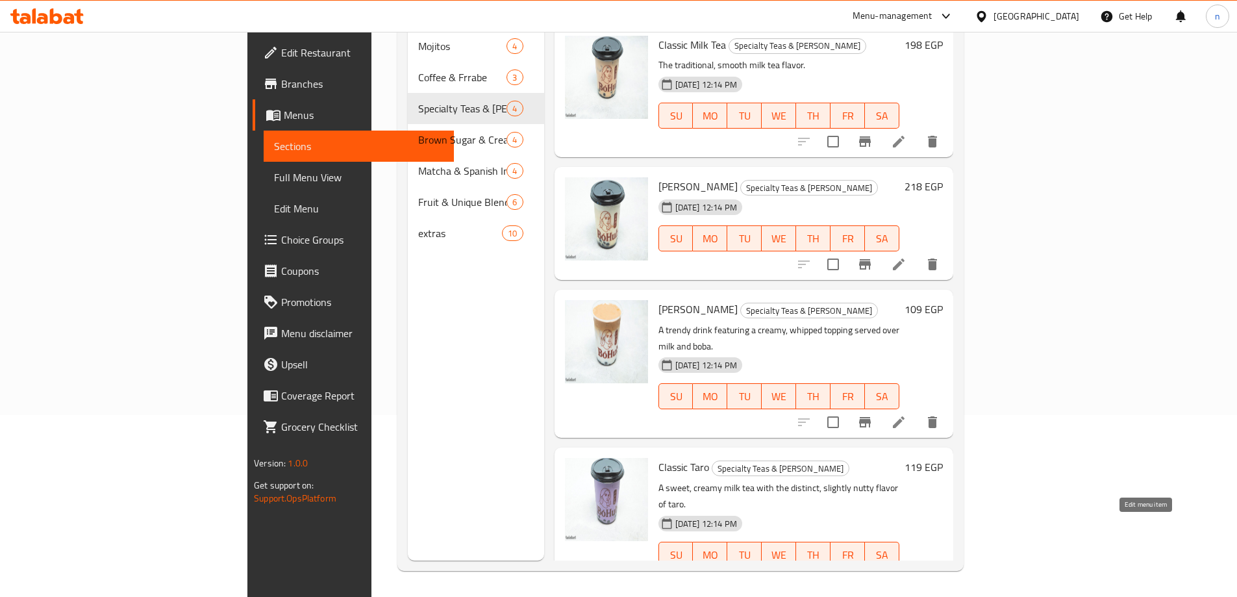
click at [905, 575] on icon at bounding box center [899, 581] width 12 height 12
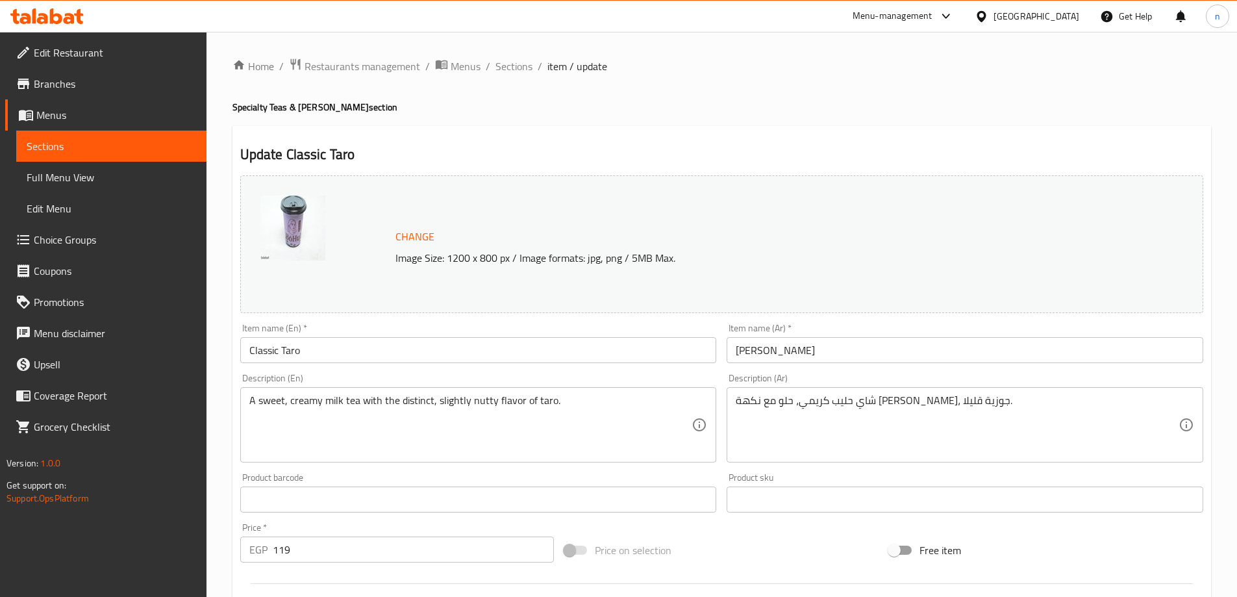
click at [375, 547] on input "119" at bounding box center [414, 549] width 282 height 26
type input "1"
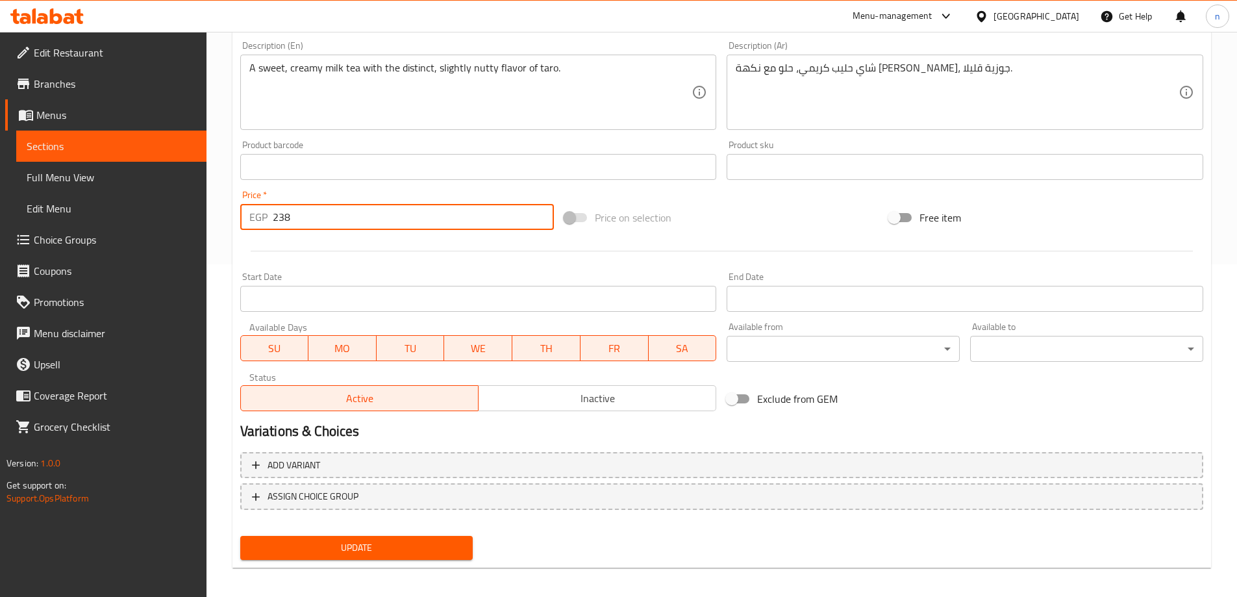
scroll to position [340, 0]
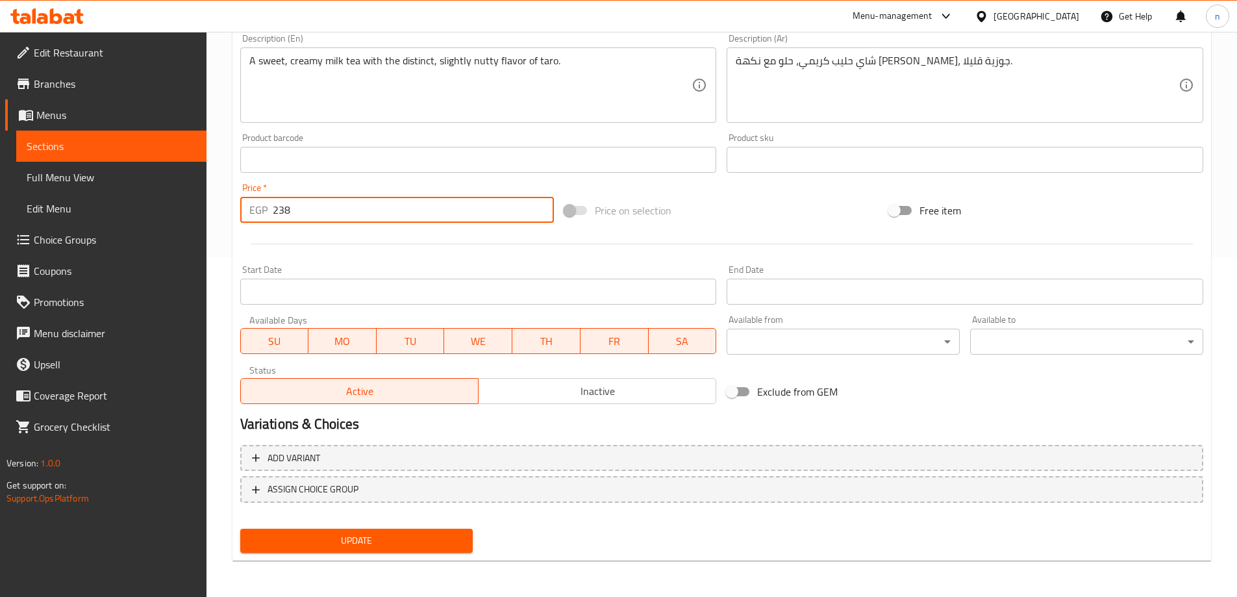
type input "238"
click at [379, 538] on span "Update" at bounding box center [357, 541] width 212 height 16
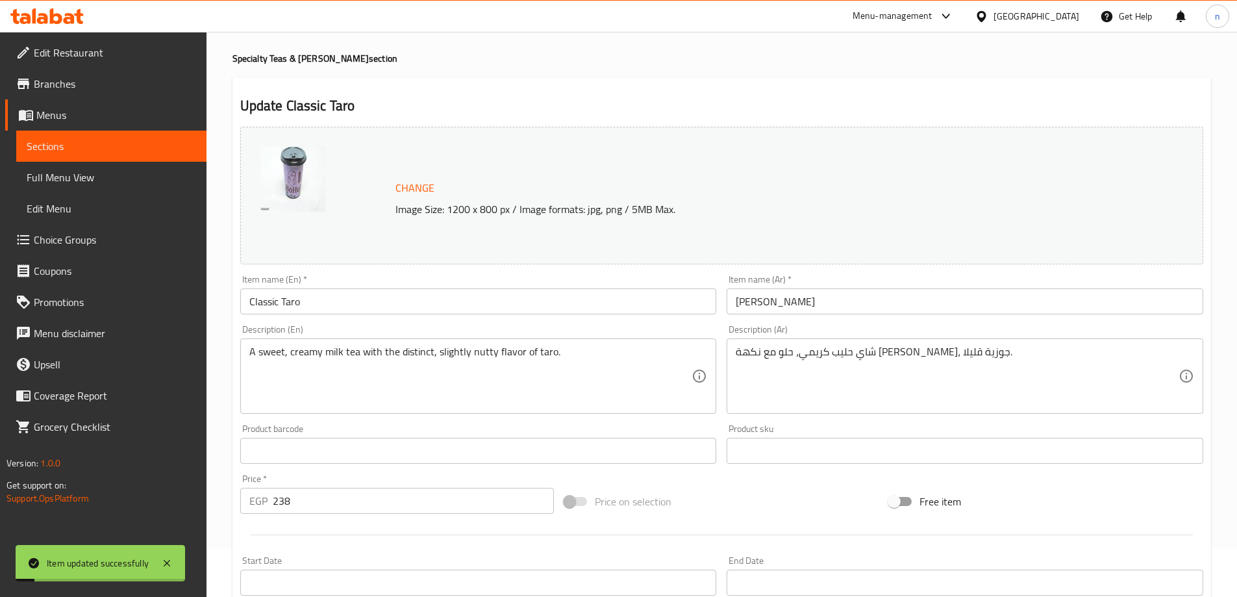
scroll to position [0, 0]
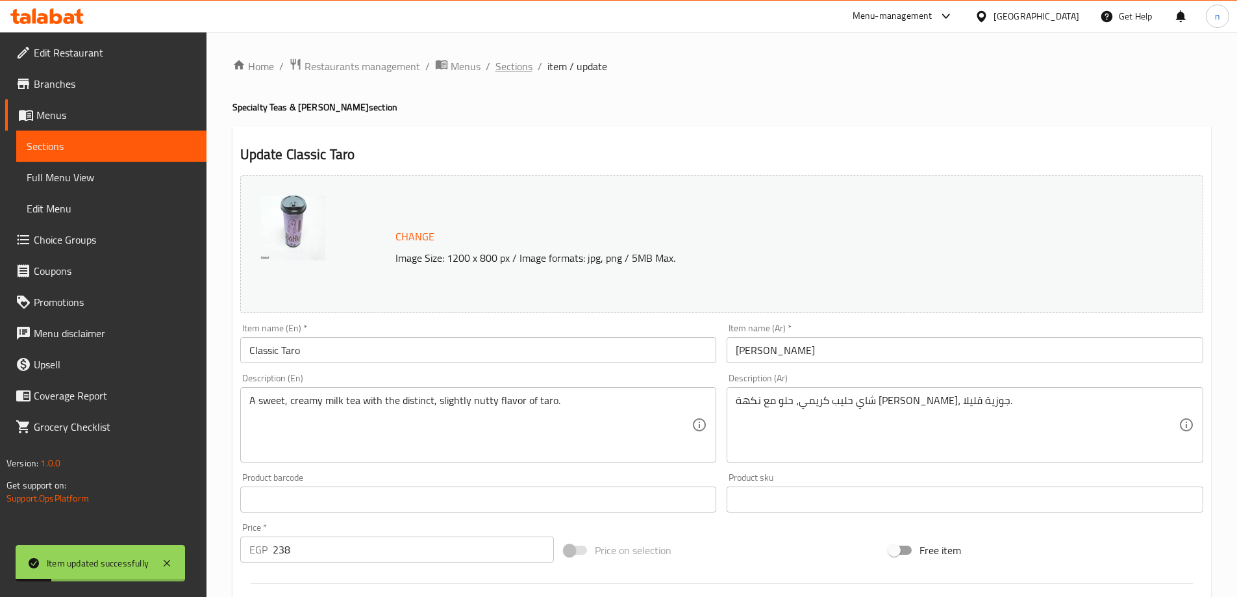
click at [525, 72] on span "Sections" at bounding box center [514, 66] width 37 height 16
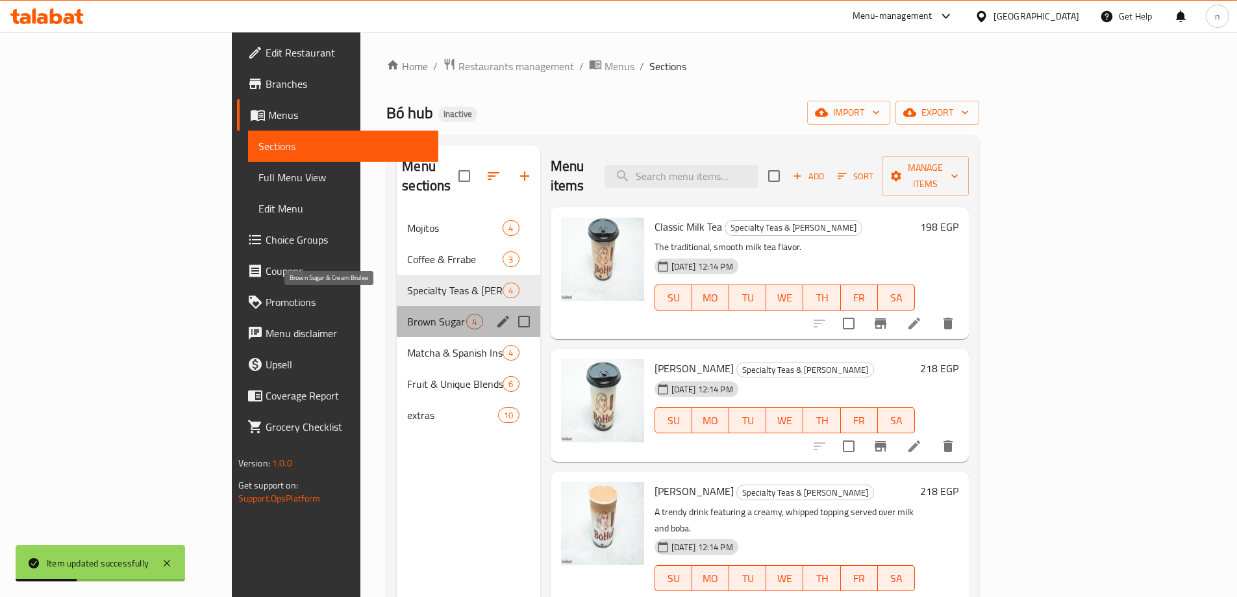
click at [407, 314] on span "Brown Sugar & Cream Brulee" at bounding box center [436, 322] width 59 height 16
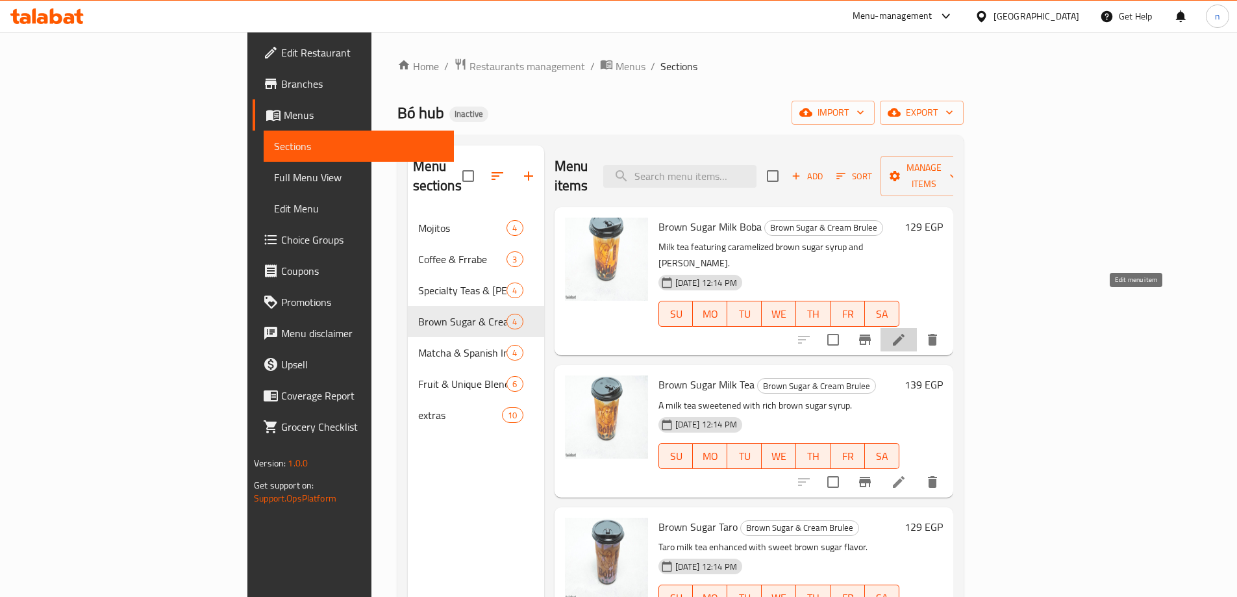
click at [907, 332] on icon at bounding box center [899, 340] width 16 height 16
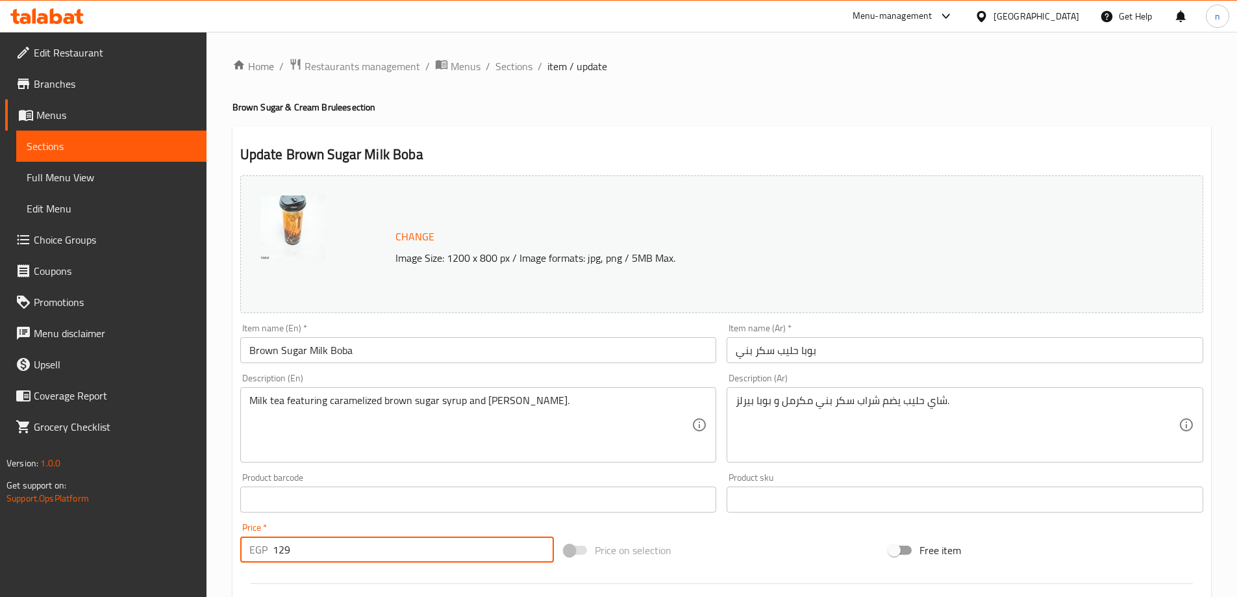
click at [315, 549] on input "129" at bounding box center [414, 549] width 282 height 26
type input "1"
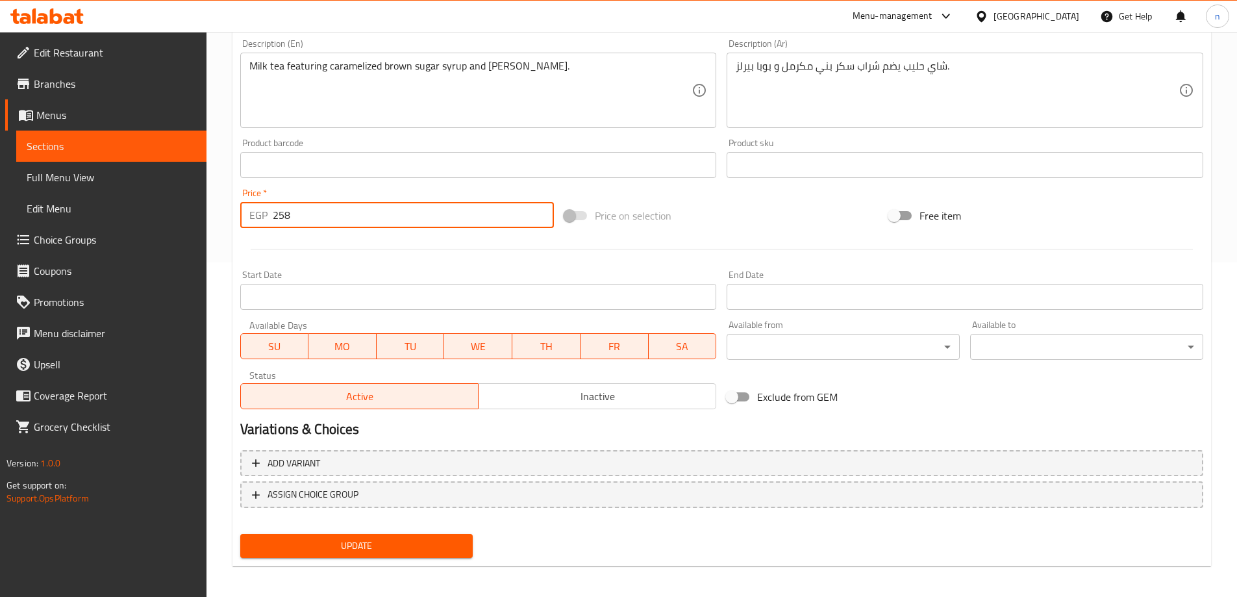
scroll to position [340, 0]
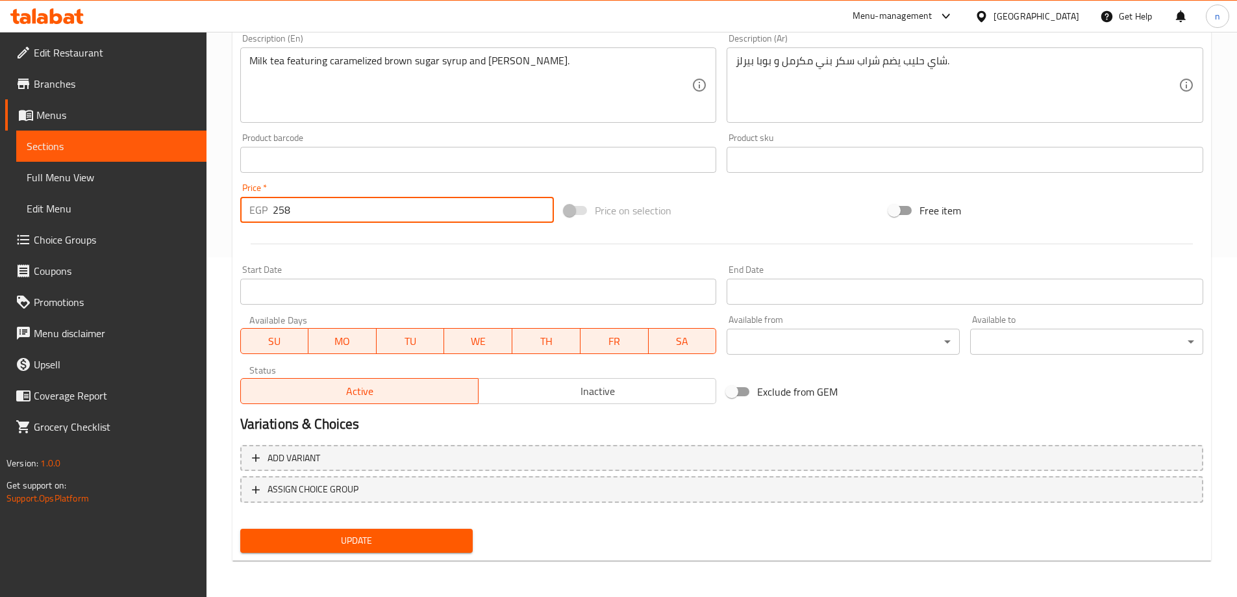
type input "258"
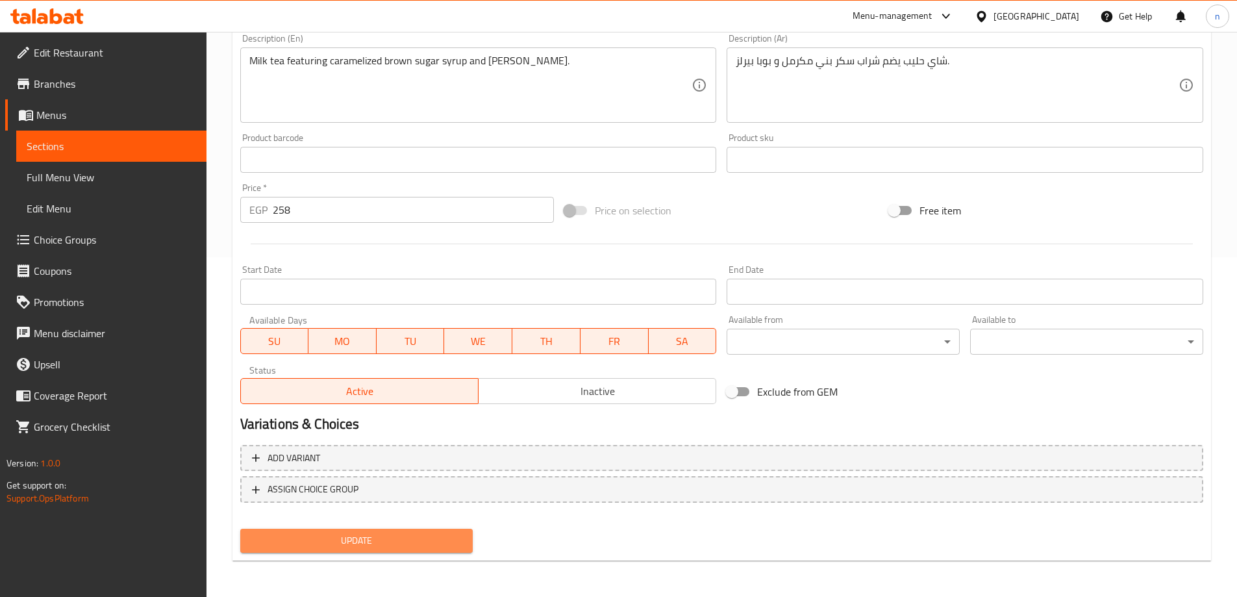
click at [353, 541] on span "Update" at bounding box center [357, 541] width 212 height 16
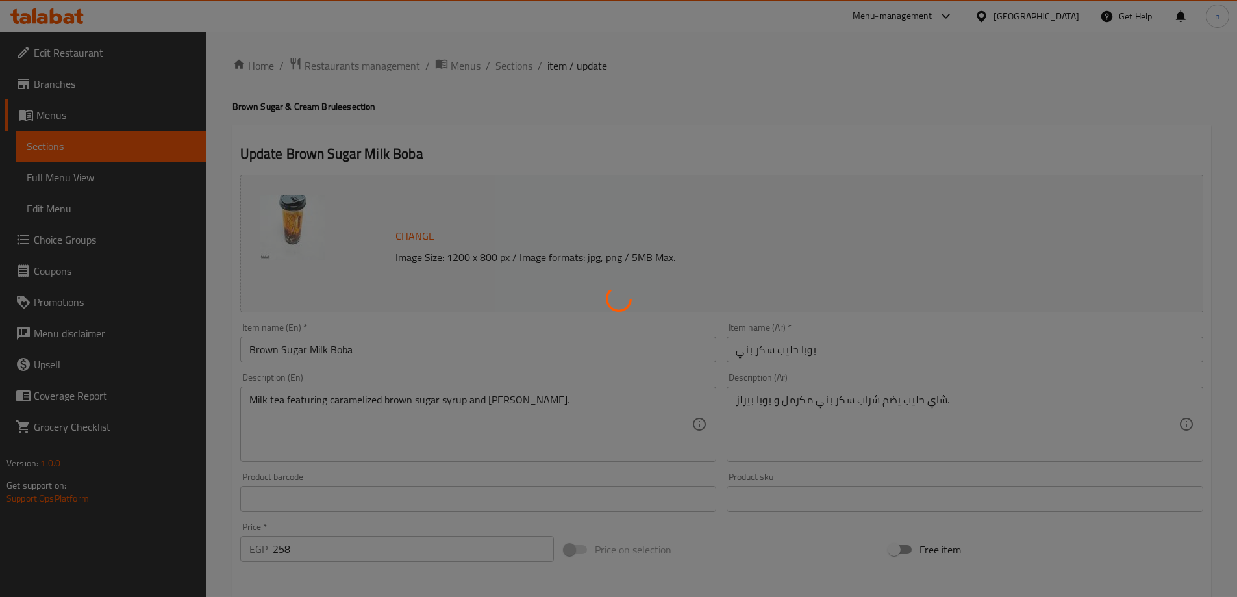
scroll to position [0, 0]
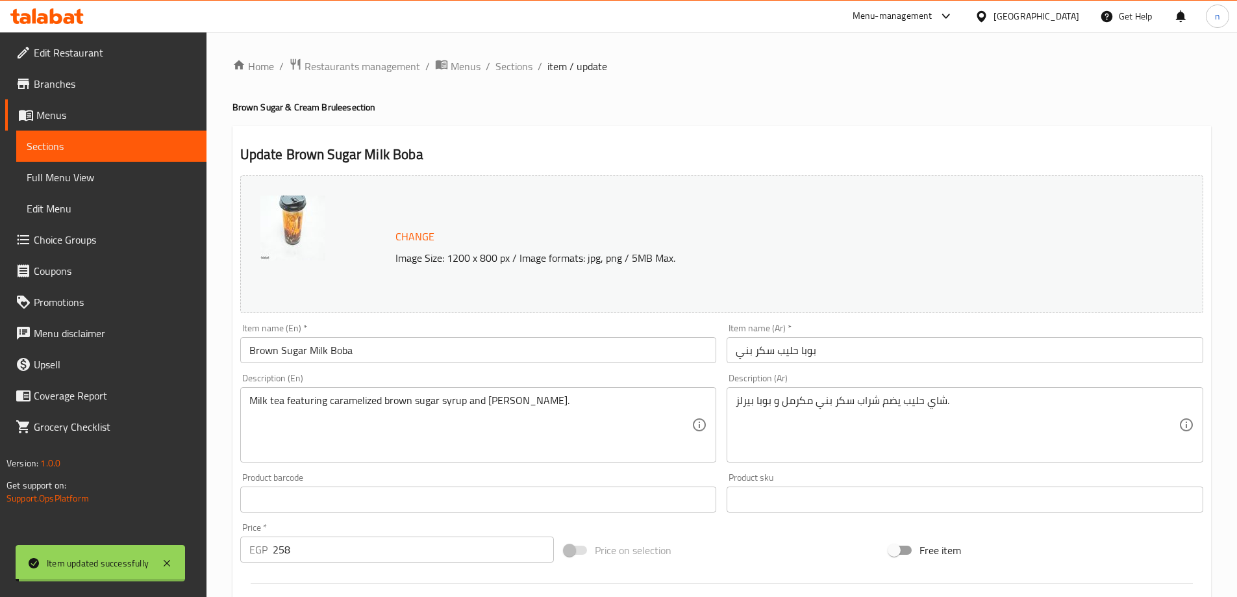
click at [501, 68] on span "Sections" at bounding box center [514, 66] width 37 height 16
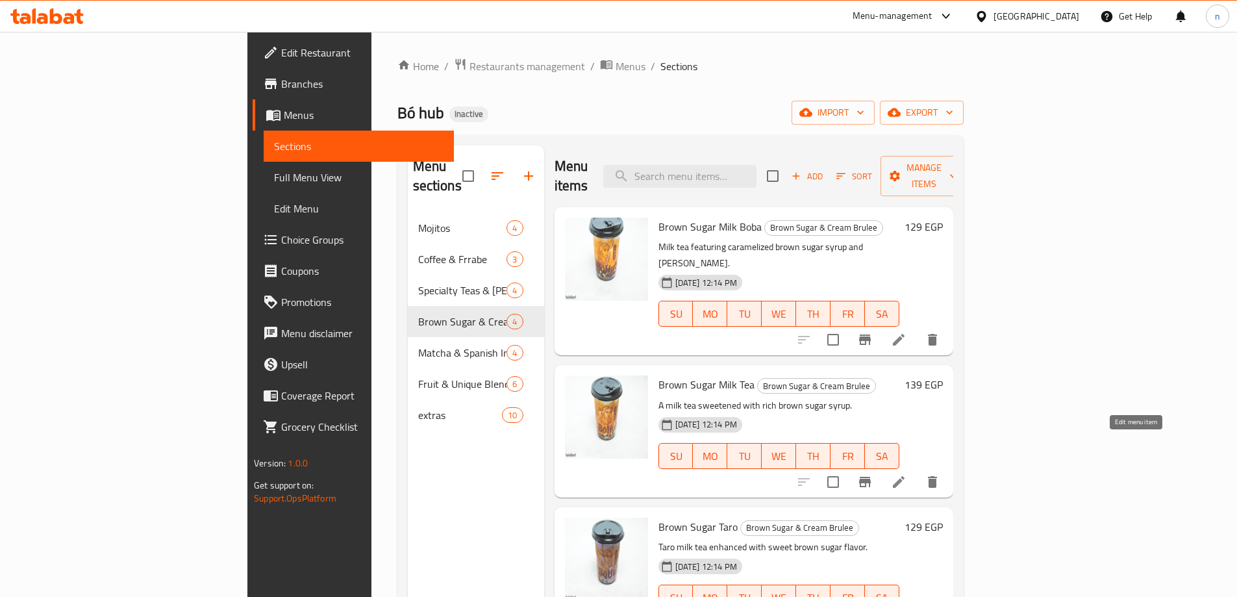
click at [907, 474] on icon at bounding box center [899, 482] width 16 height 16
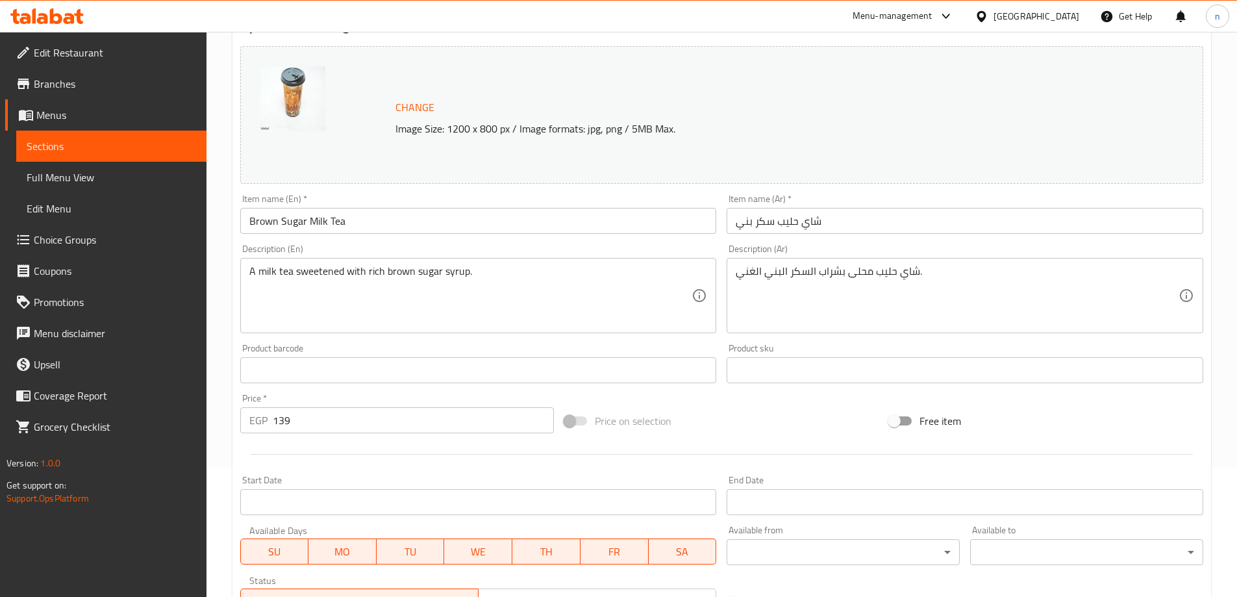
scroll to position [130, 0]
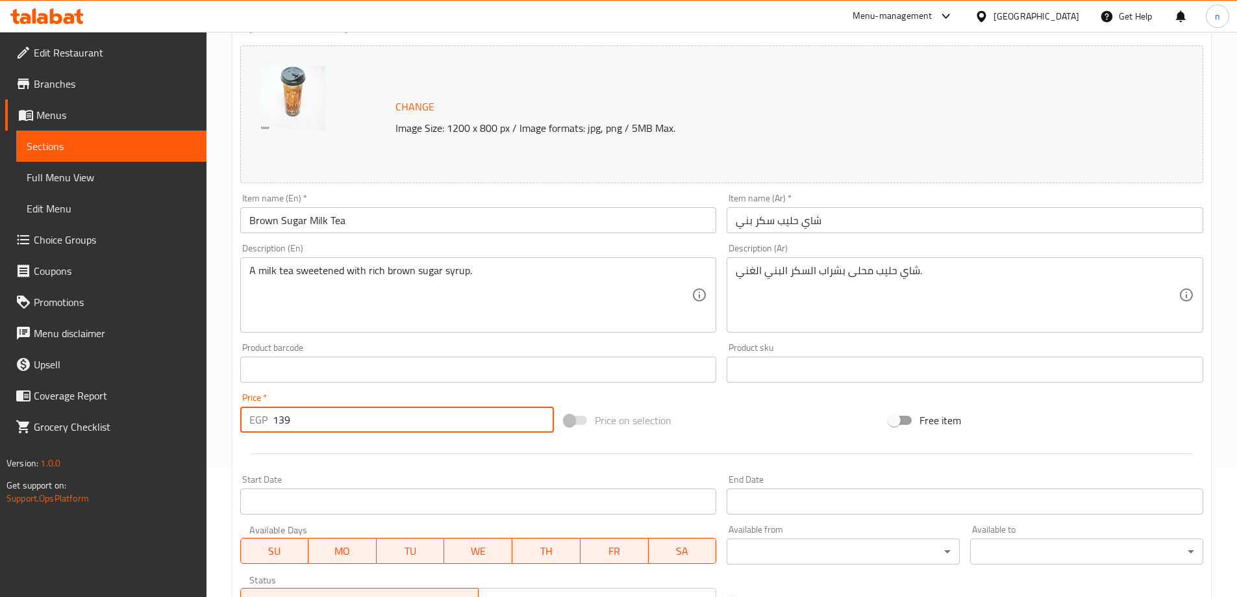
click at [299, 423] on input "139" at bounding box center [414, 420] width 282 height 26
type input "1"
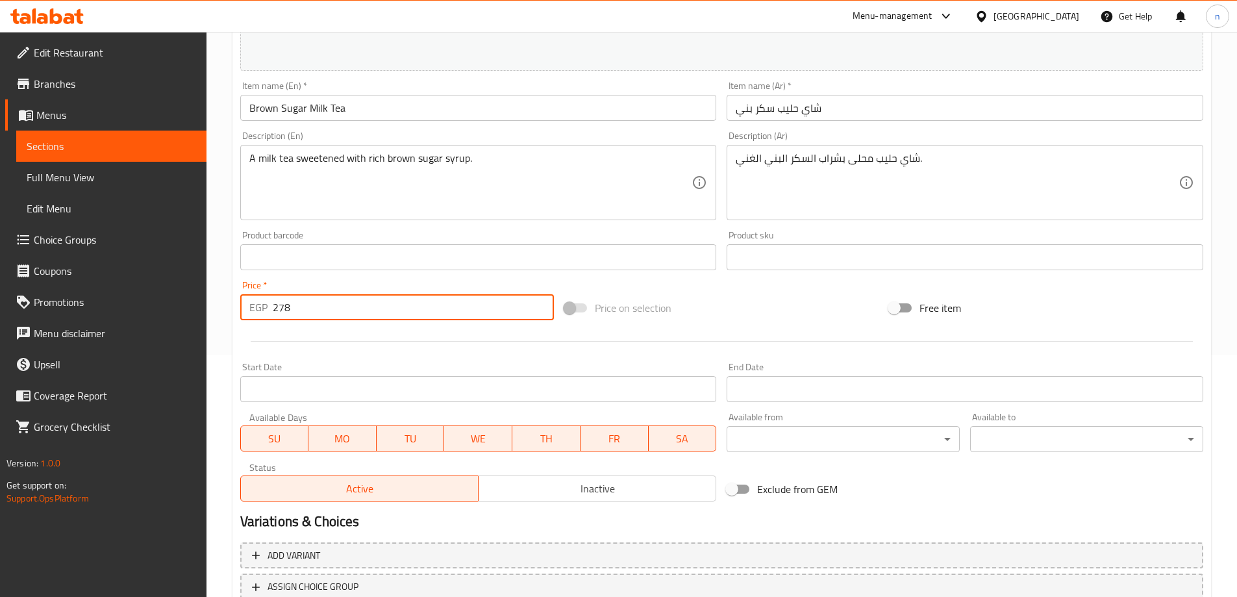
scroll to position [340, 0]
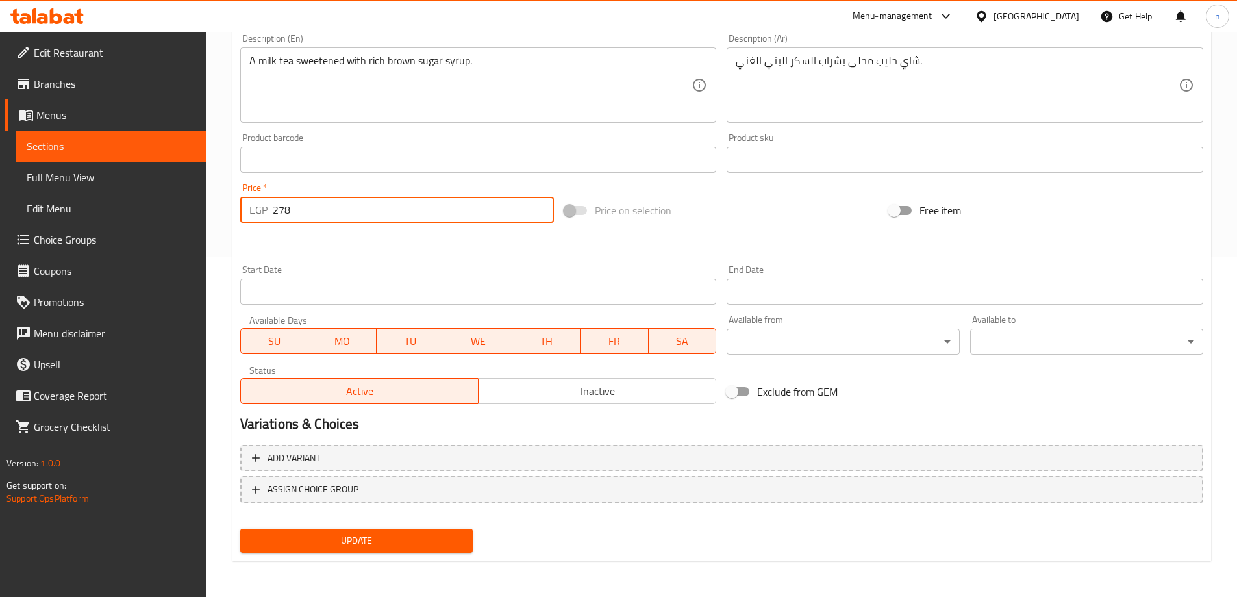
type input "278"
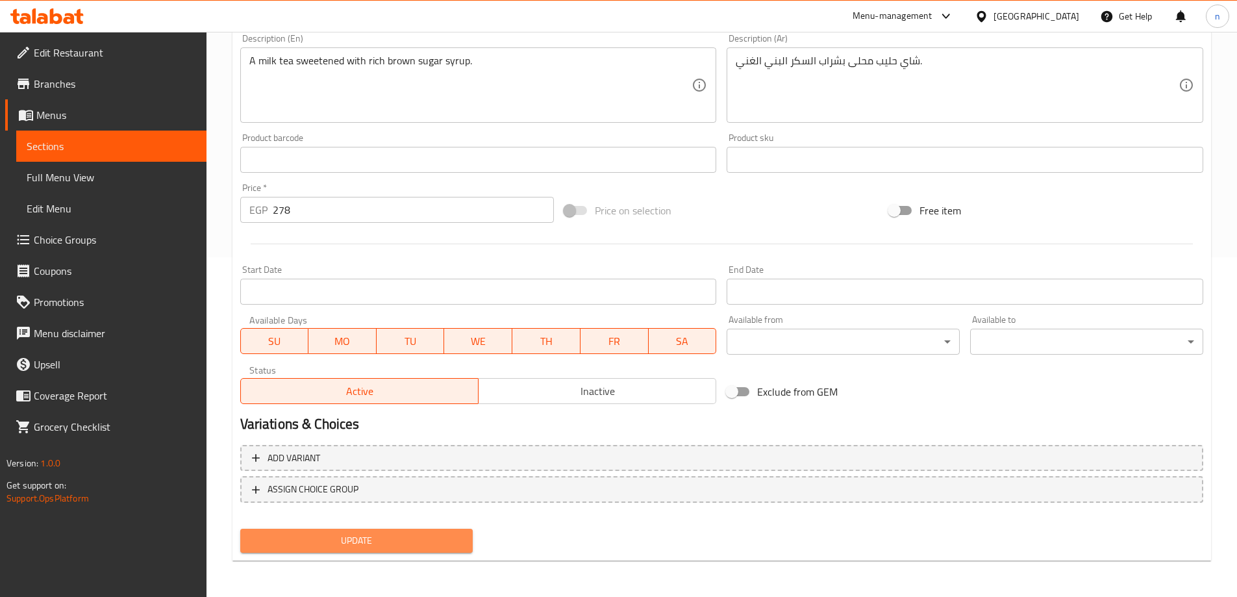
click at [305, 545] on span "Update" at bounding box center [357, 541] width 212 height 16
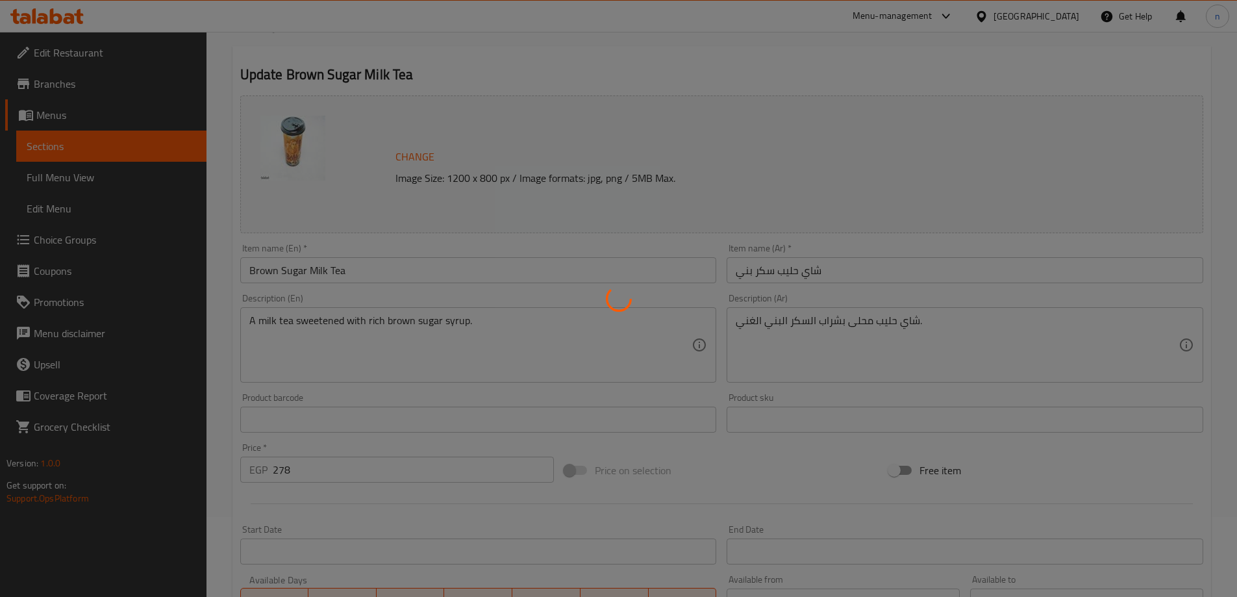
scroll to position [0, 0]
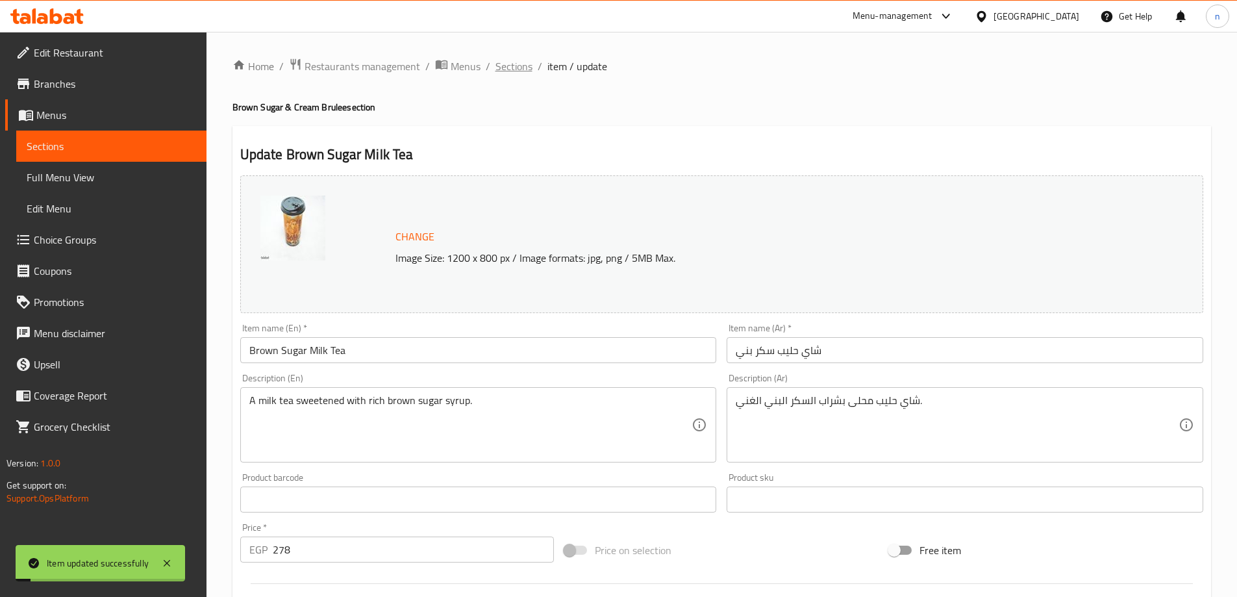
click at [505, 66] on span "Sections" at bounding box center [514, 66] width 37 height 16
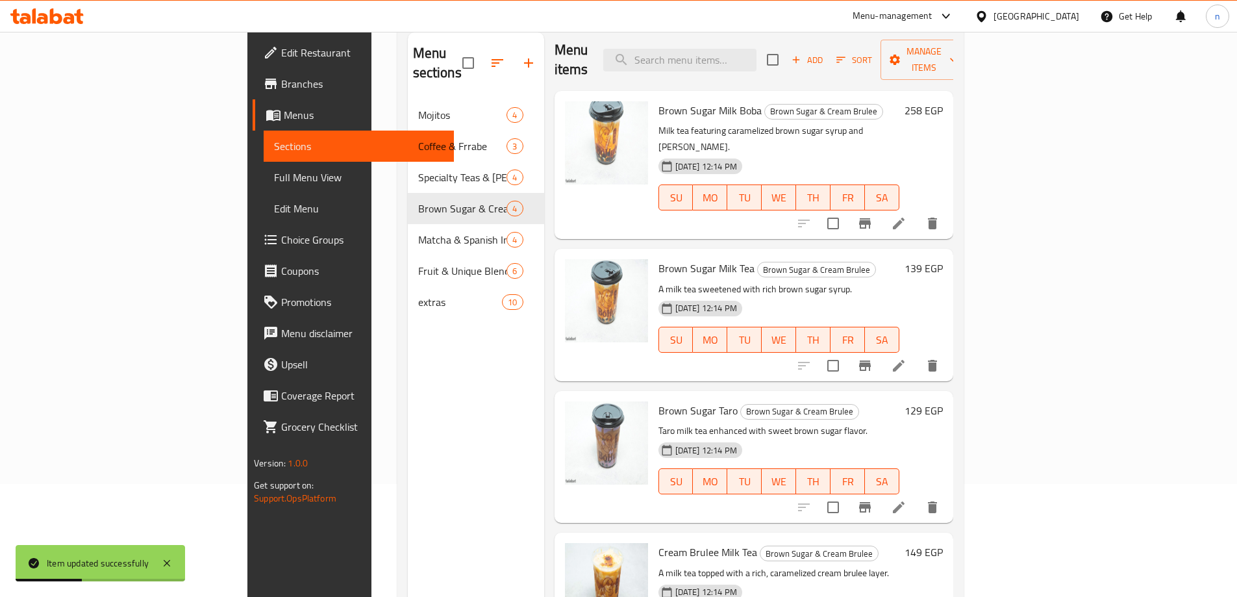
scroll to position [182, 0]
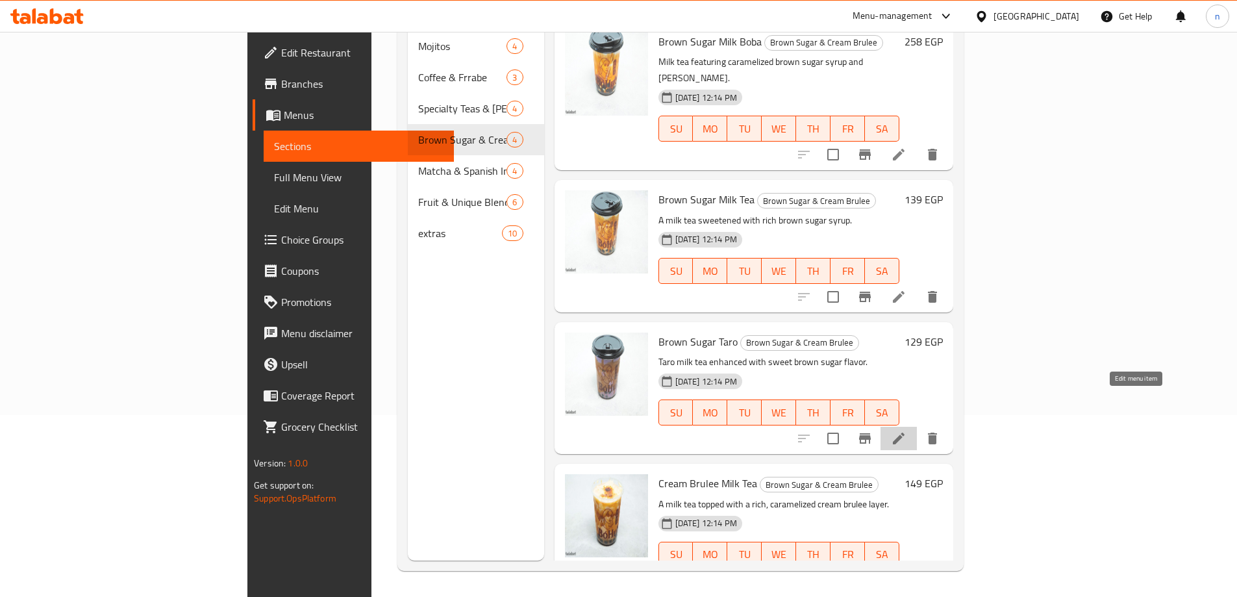
click at [907, 431] on icon at bounding box center [899, 439] width 16 height 16
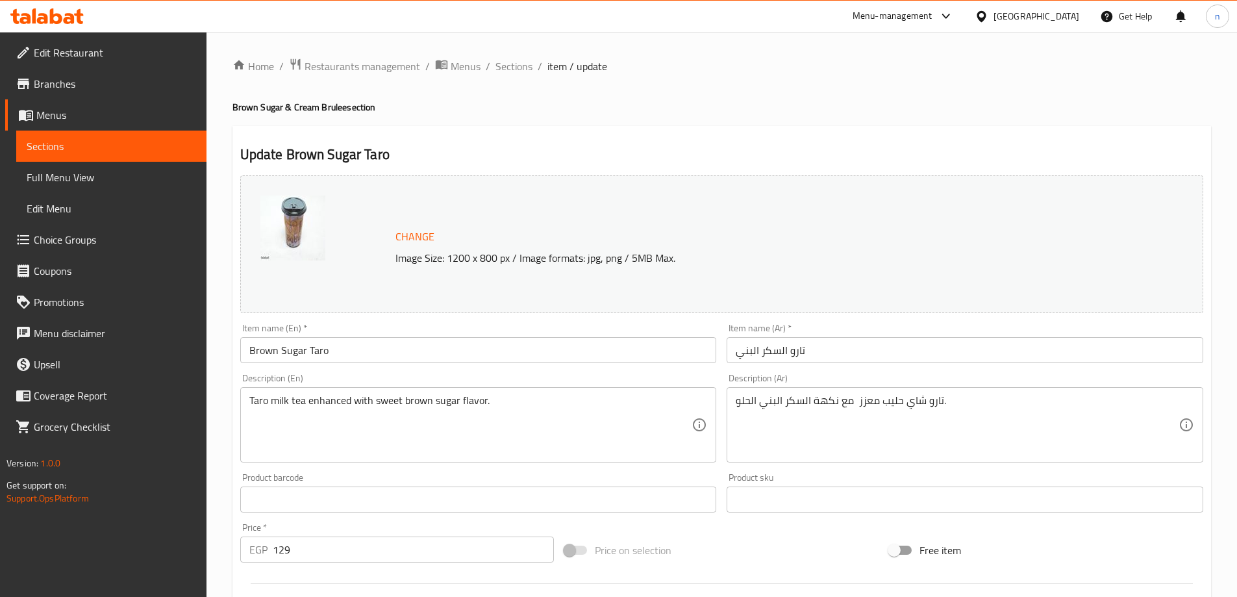
click at [297, 549] on input "129" at bounding box center [414, 549] width 282 height 26
type input "1"
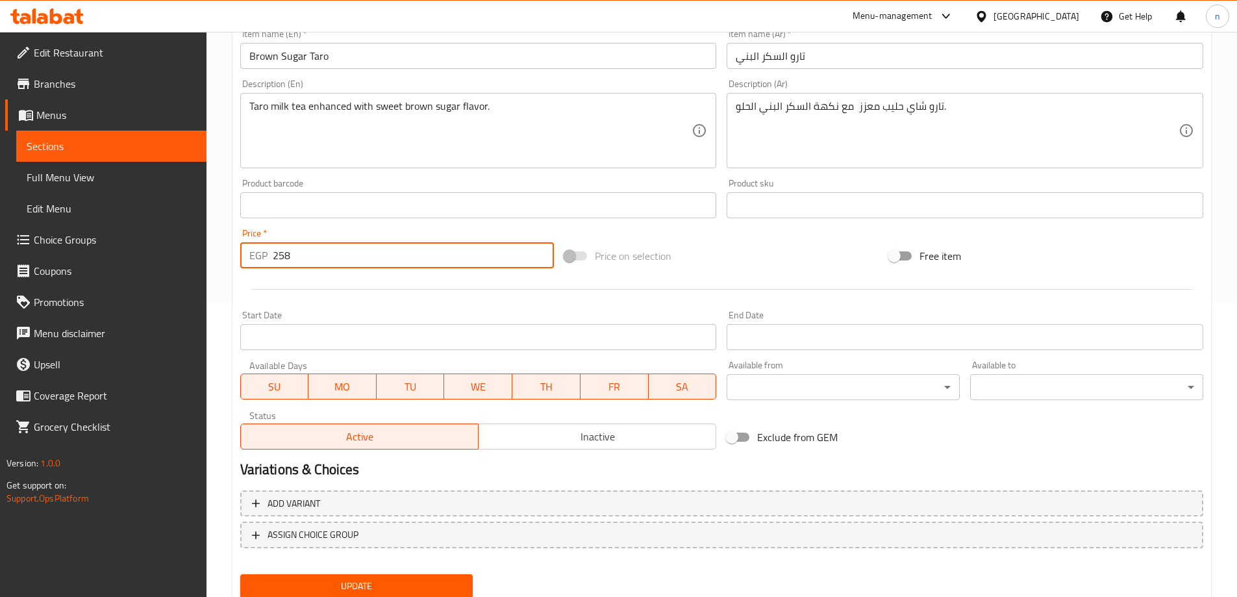
scroll to position [325, 0]
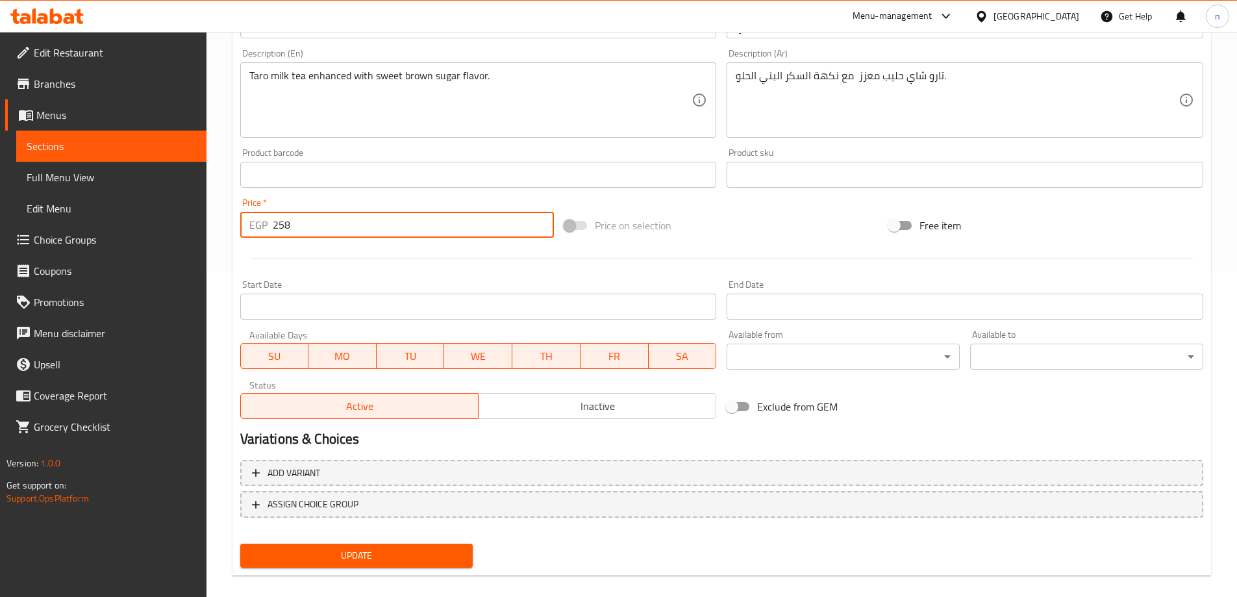
type input "258"
click at [337, 562] on span "Update" at bounding box center [357, 555] width 212 height 16
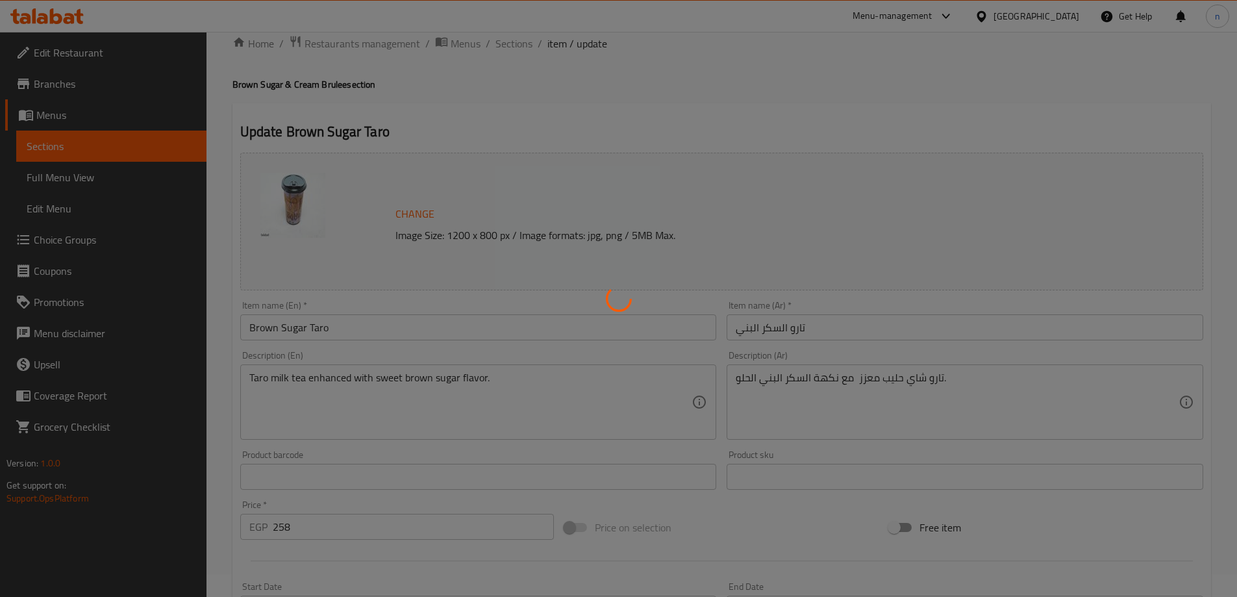
scroll to position [0, 0]
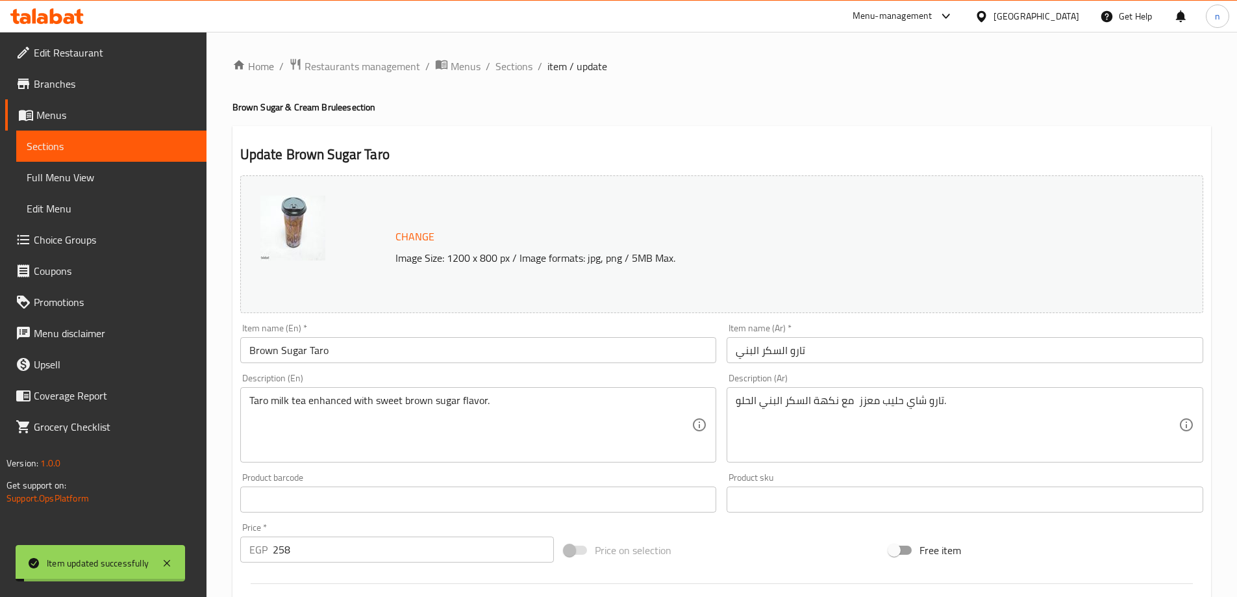
click at [503, 64] on span "Sections" at bounding box center [514, 66] width 37 height 16
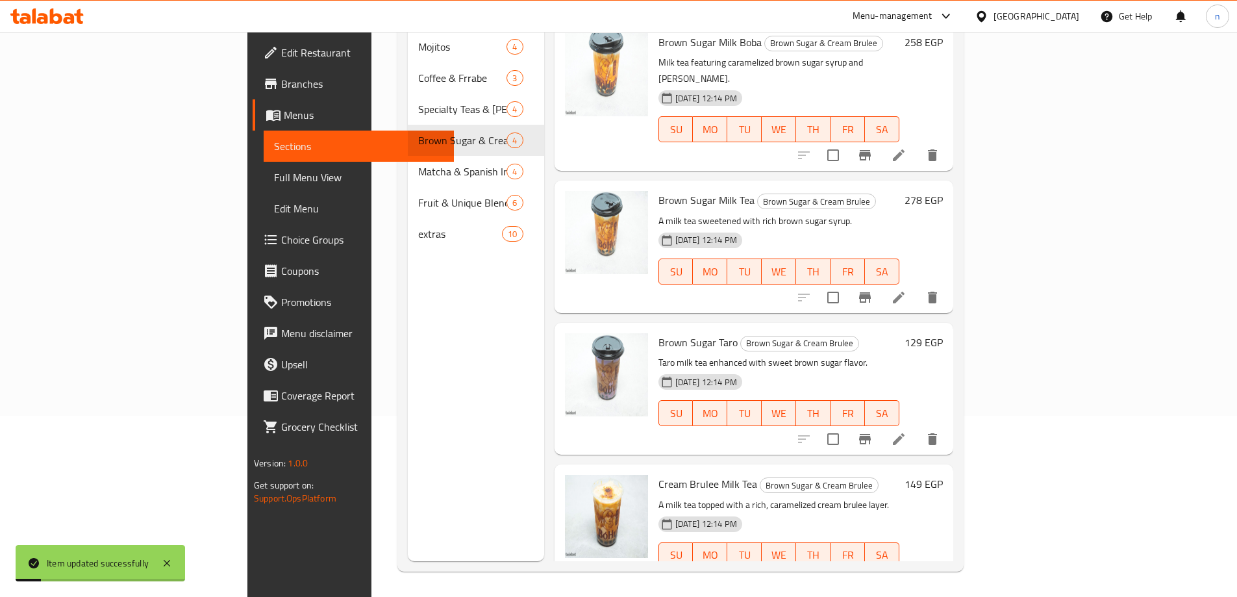
scroll to position [182, 0]
click at [907, 573] on icon at bounding box center [899, 581] width 16 height 16
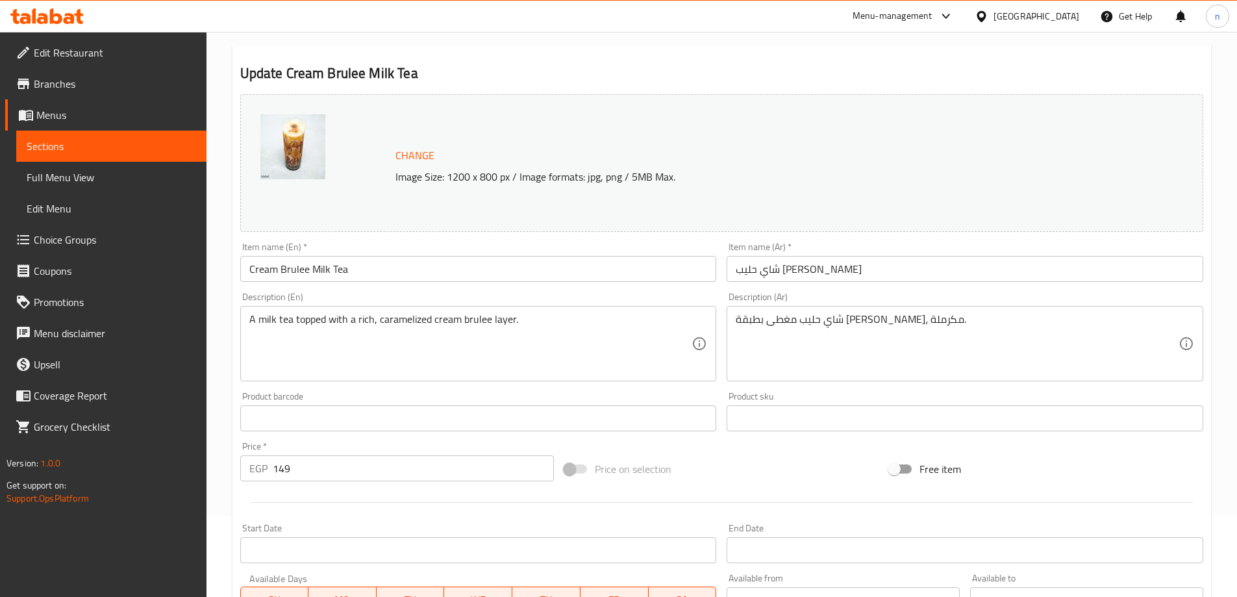
scroll to position [195, 0]
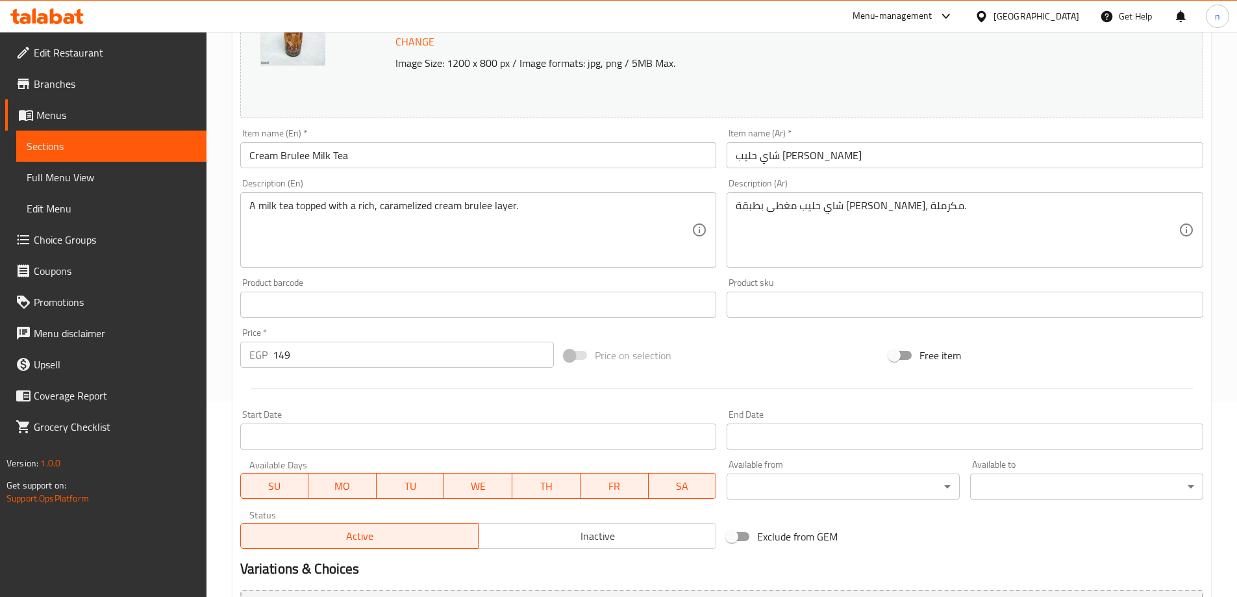
click at [316, 353] on input "149" at bounding box center [414, 355] width 282 height 26
type input "1"
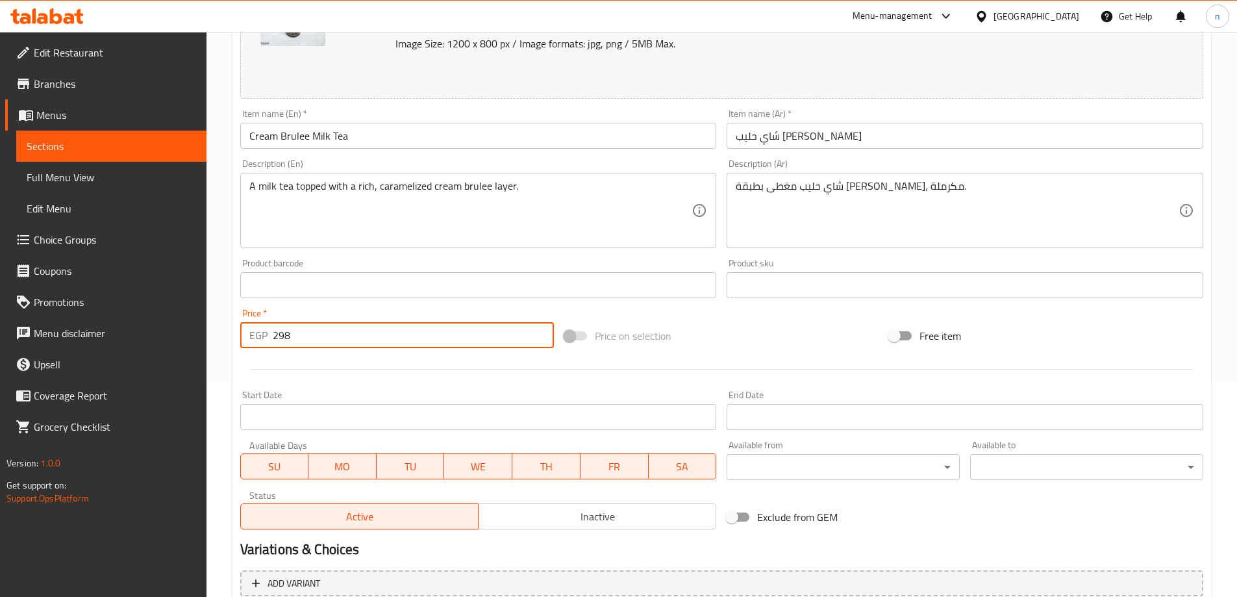
scroll to position [340, 0]
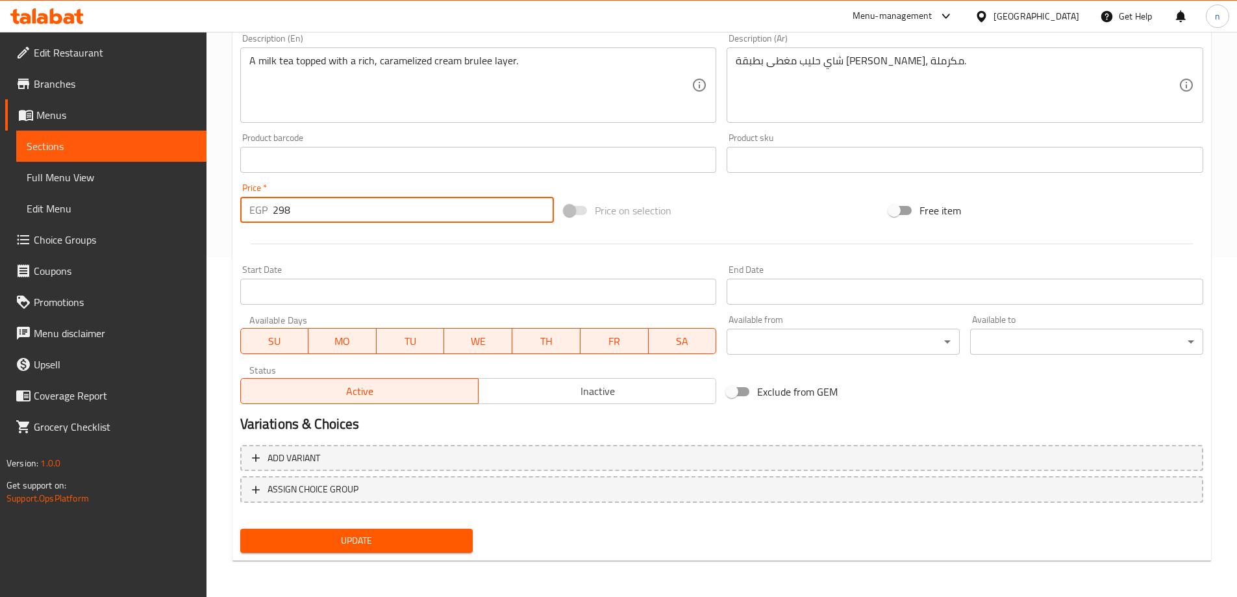
type input "298"
click at [333, 541] on span "Update" at bounding box center [357, 541] width 212 height 16
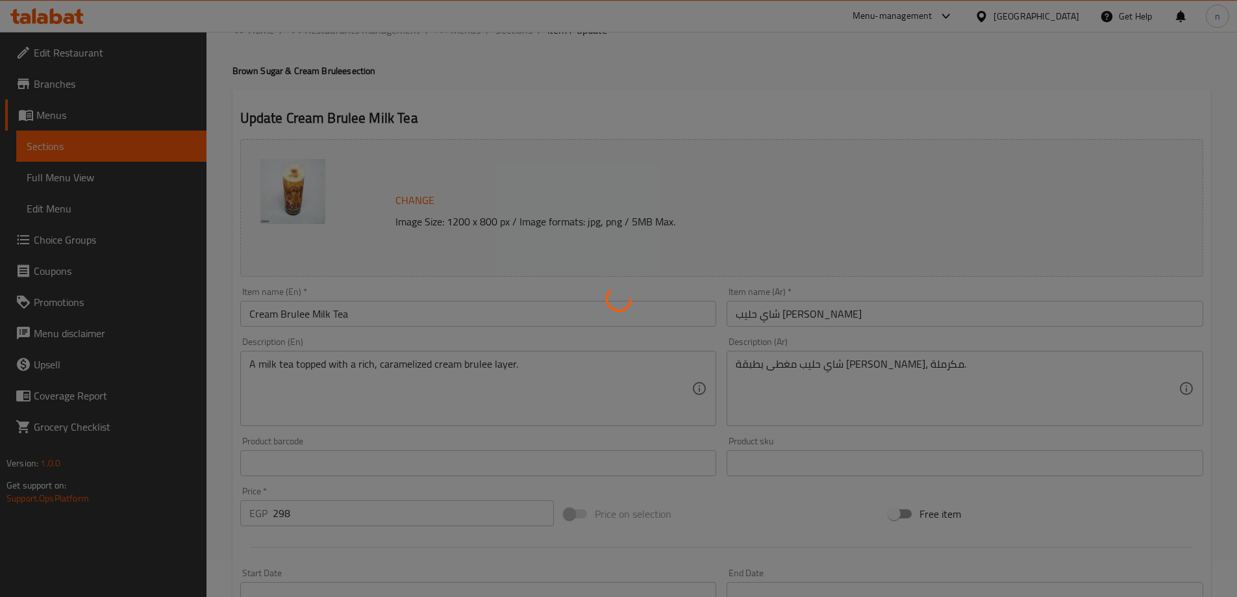
scroll to position [0, 0]
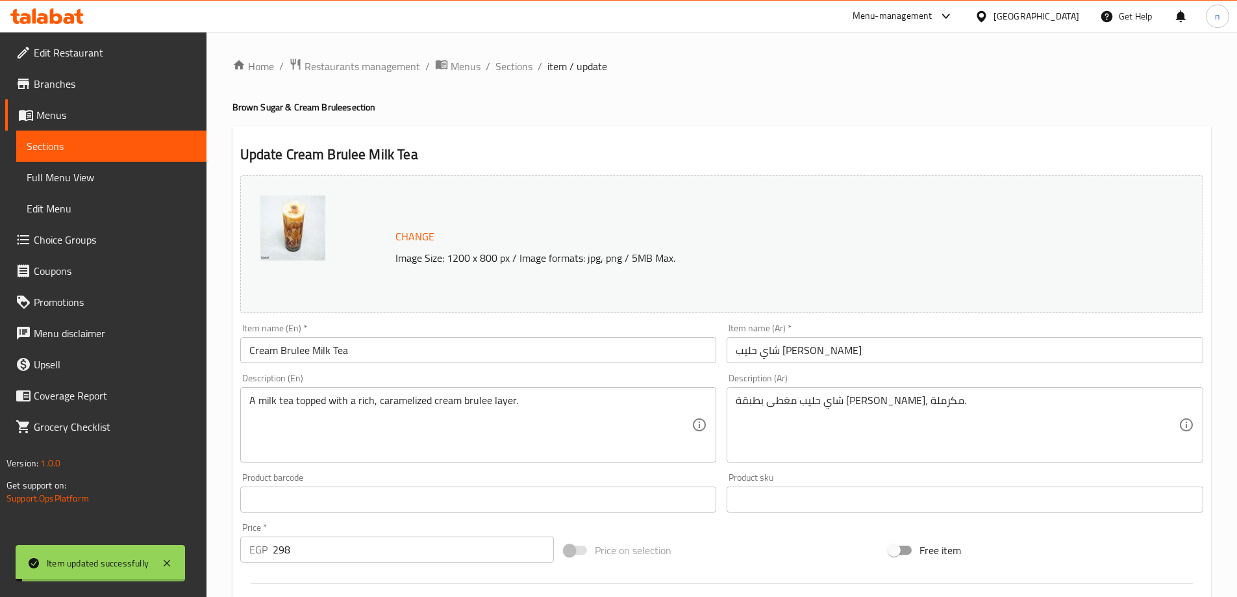
click at [511, 61] on span "Sections" at bounding box center [514, 66] width 37 height 16
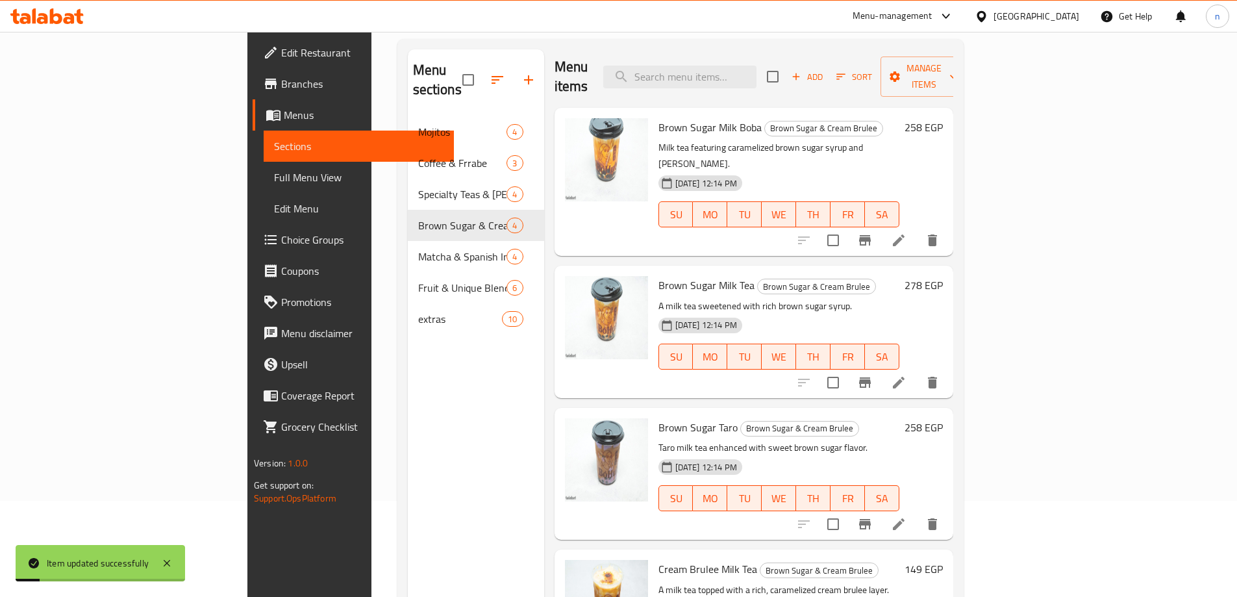
scroll to position [182, 0]
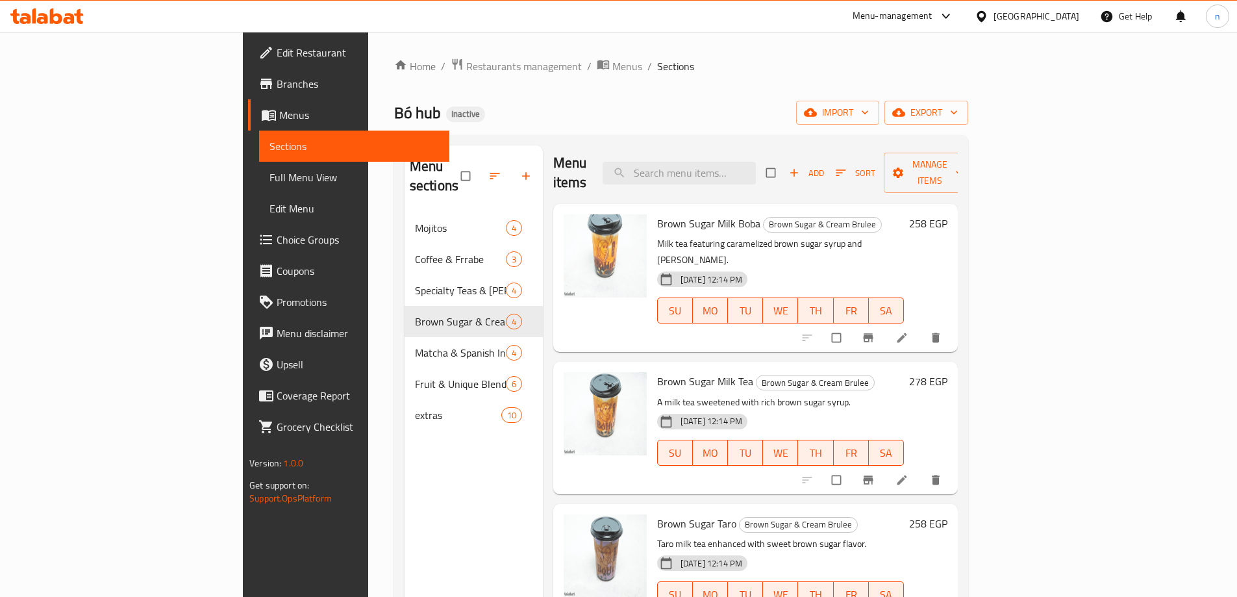
scroll to position [182, 0]
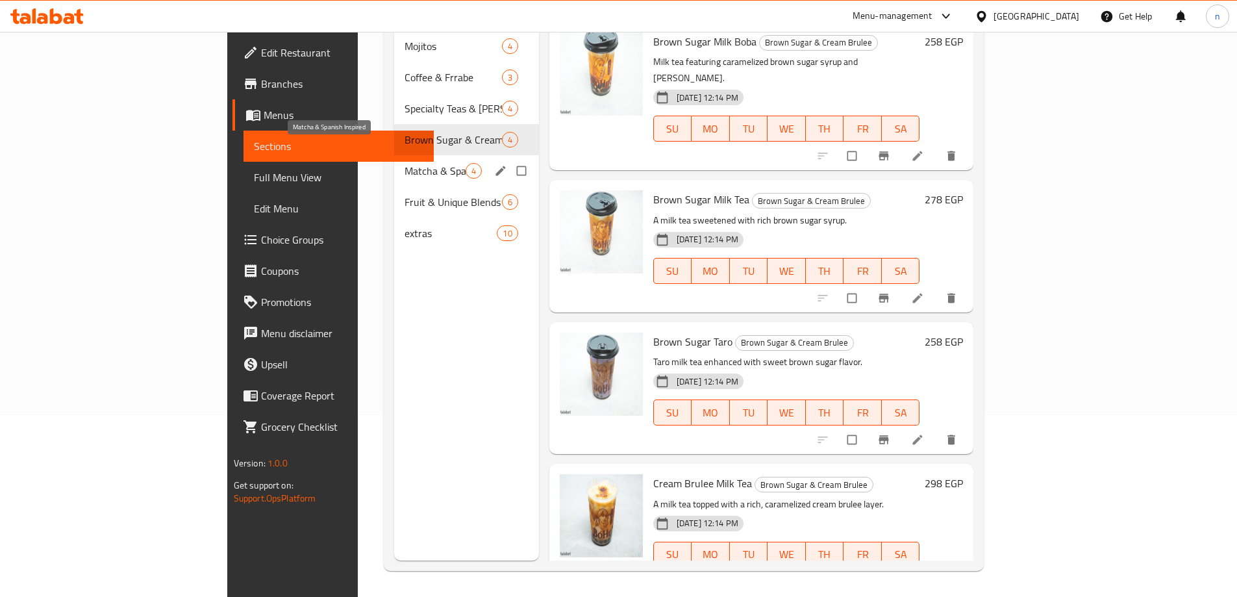
click at [405, 163] on span "Matcha & Spanish Inspired" at bounding box center [435, 171] width 61 height 16
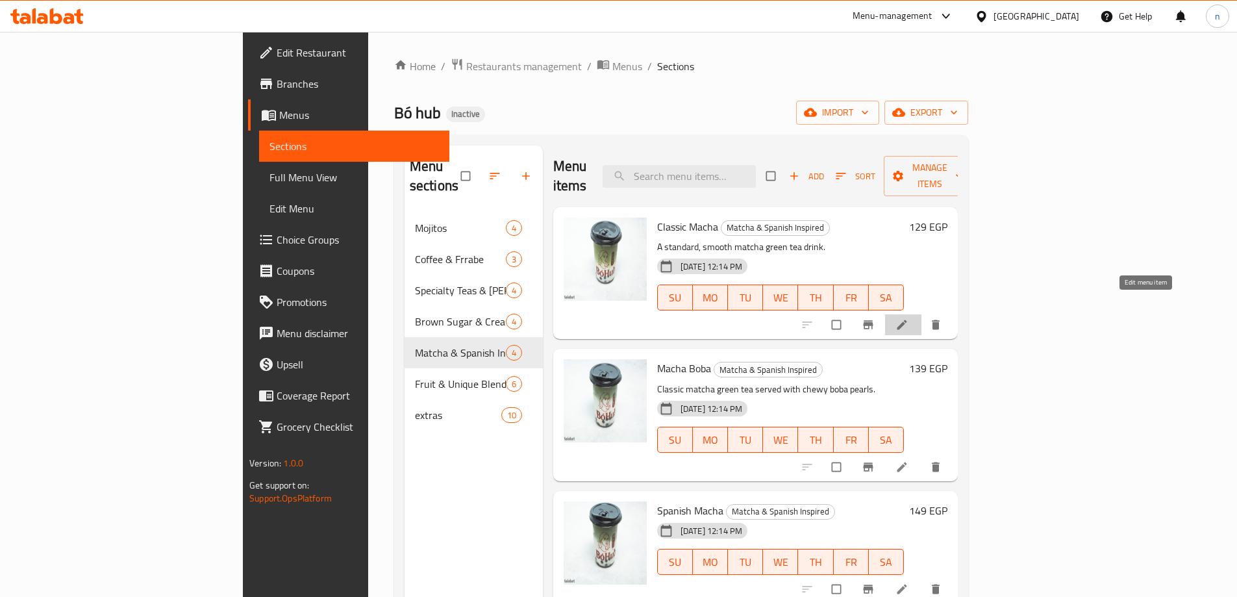
click at [909, 318] on icon at bounding box center [902, 324] width 13 height 13
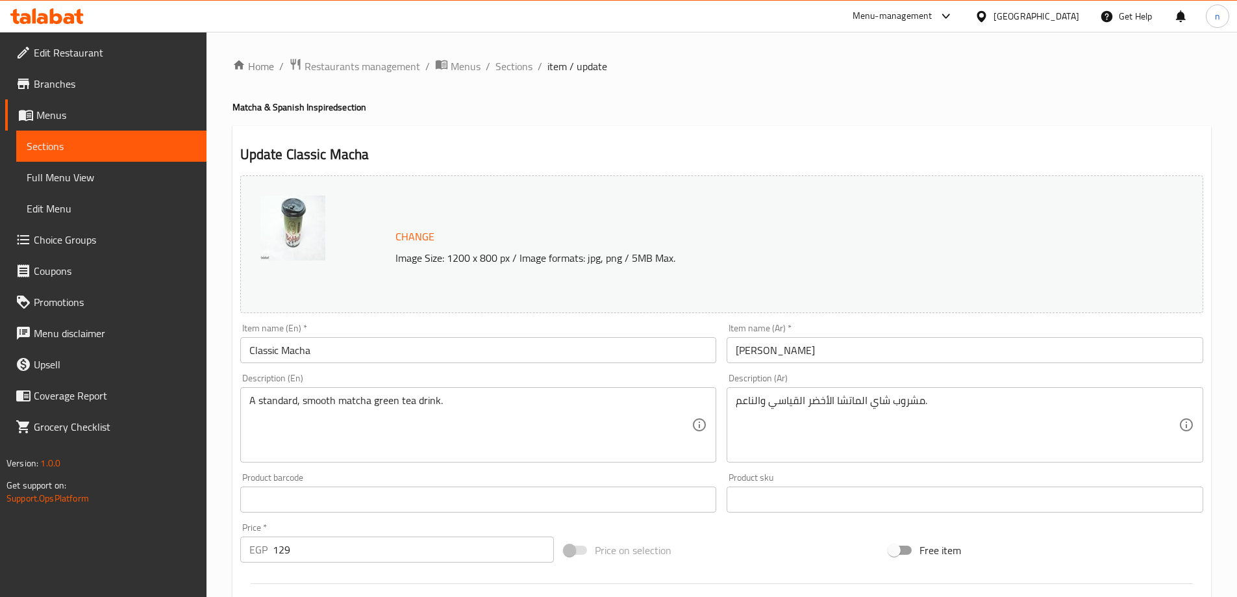
click at [311, 556] on input "129" at bounding box center [414, 549] width 282 height 26
type input "1"
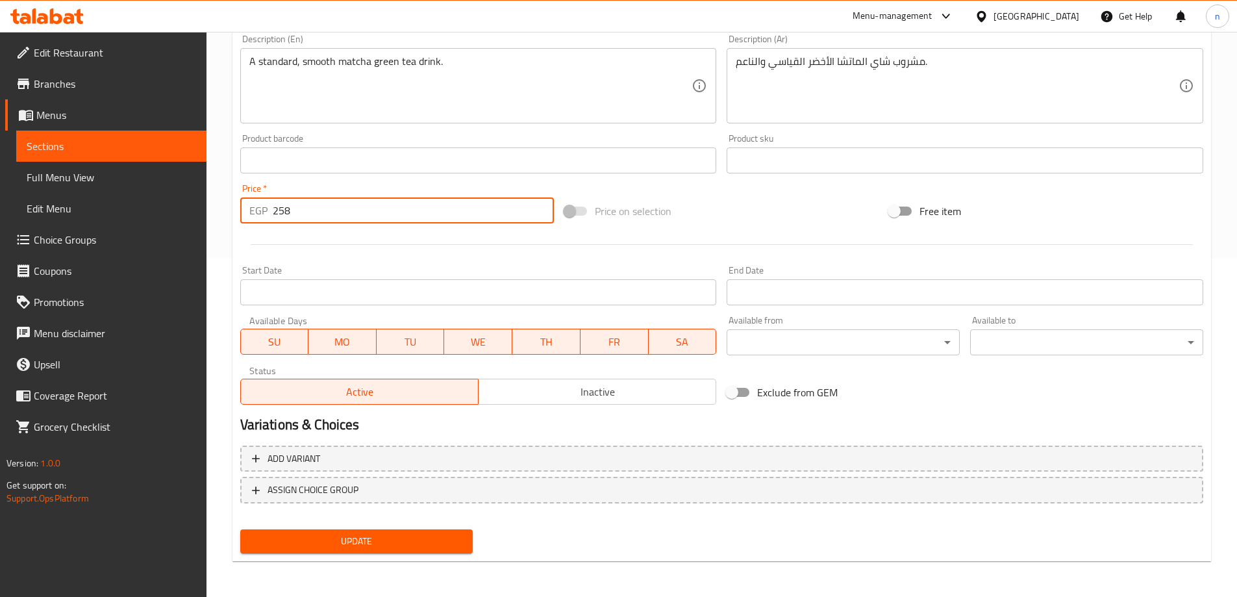
scroll to position [340, 0]
type input "258"
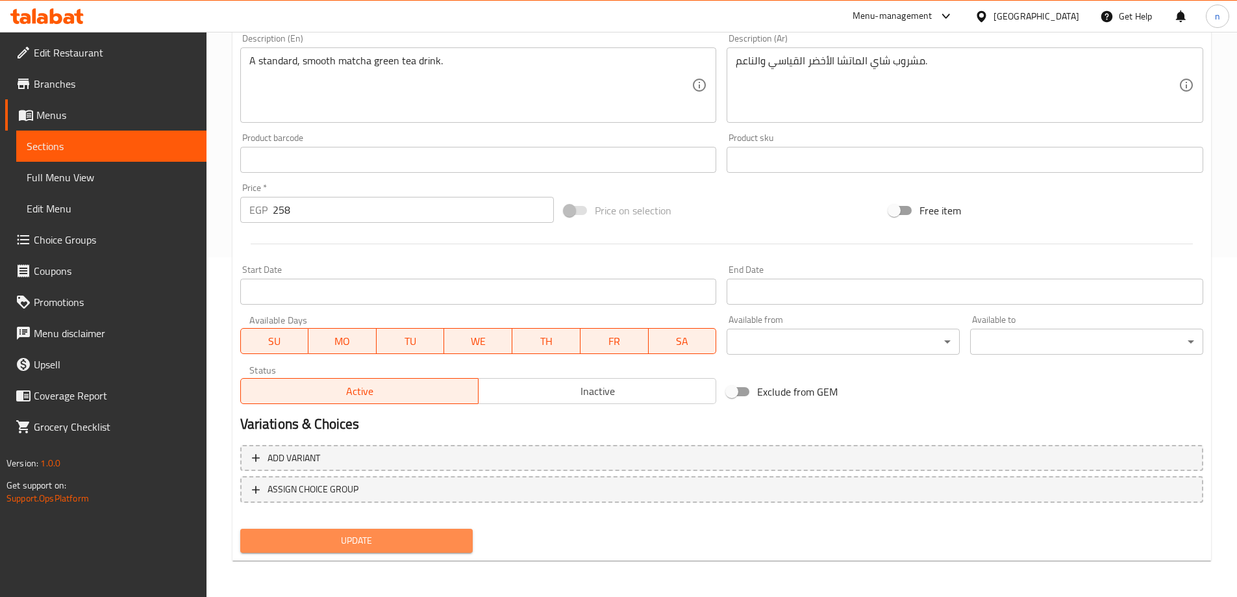
click at [293, 542] on span "Update" at bounding box center [357, 541] width 212 height 16
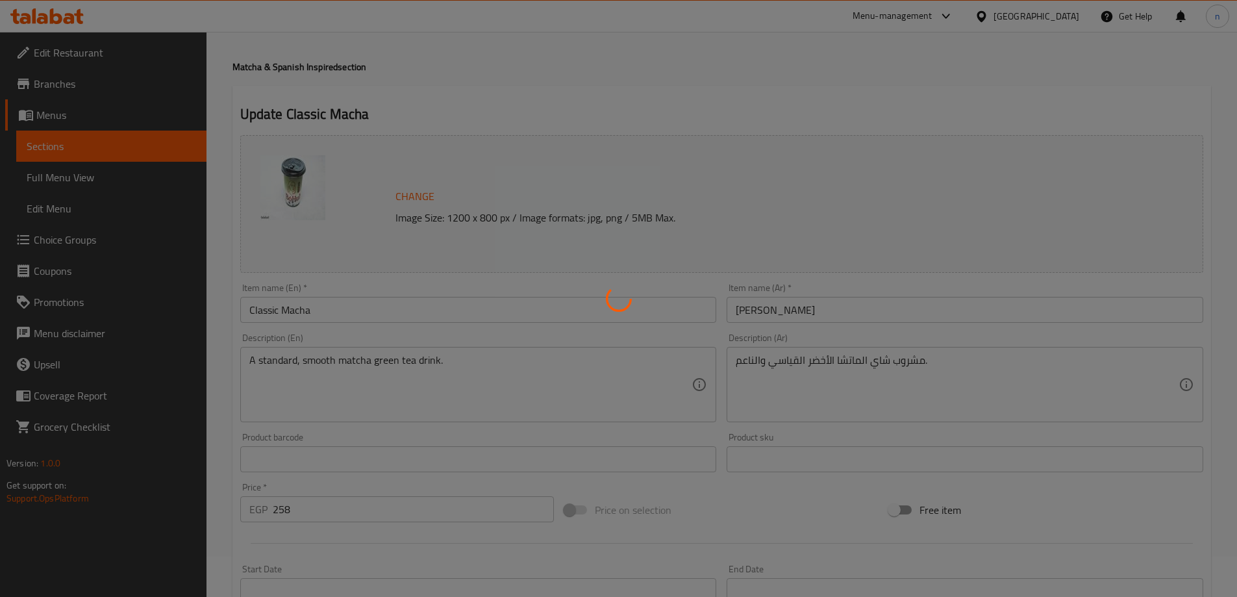
scroll to position [0, 0]
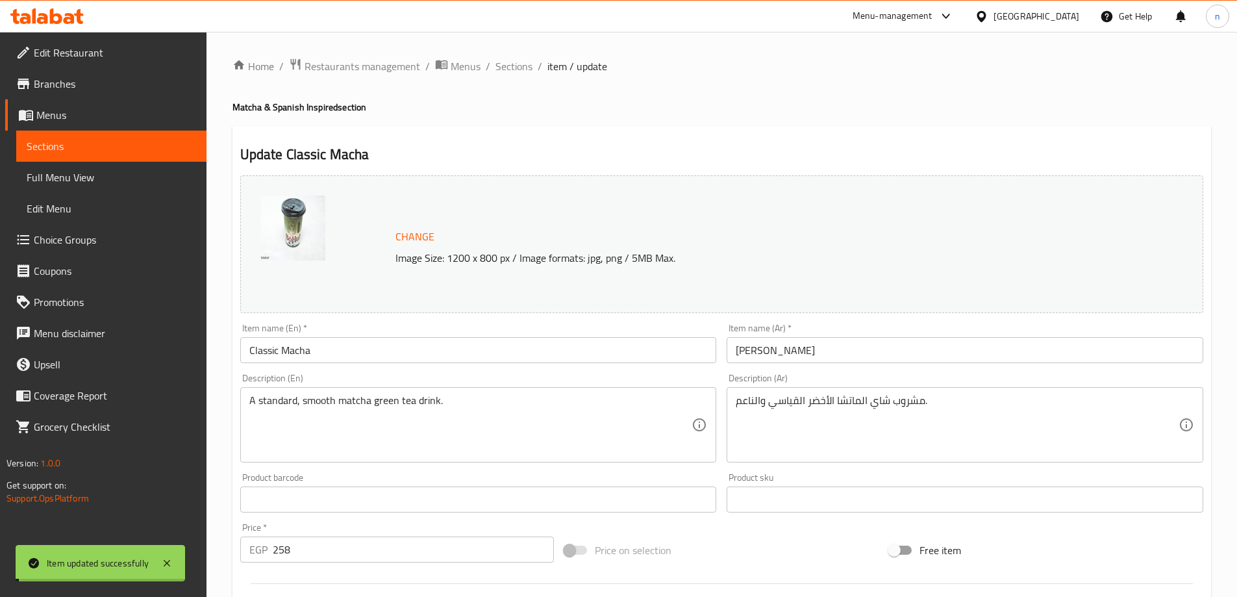
click at [518, 63] on span "Sections" at bounding box center [514, 66] width 37 height 16
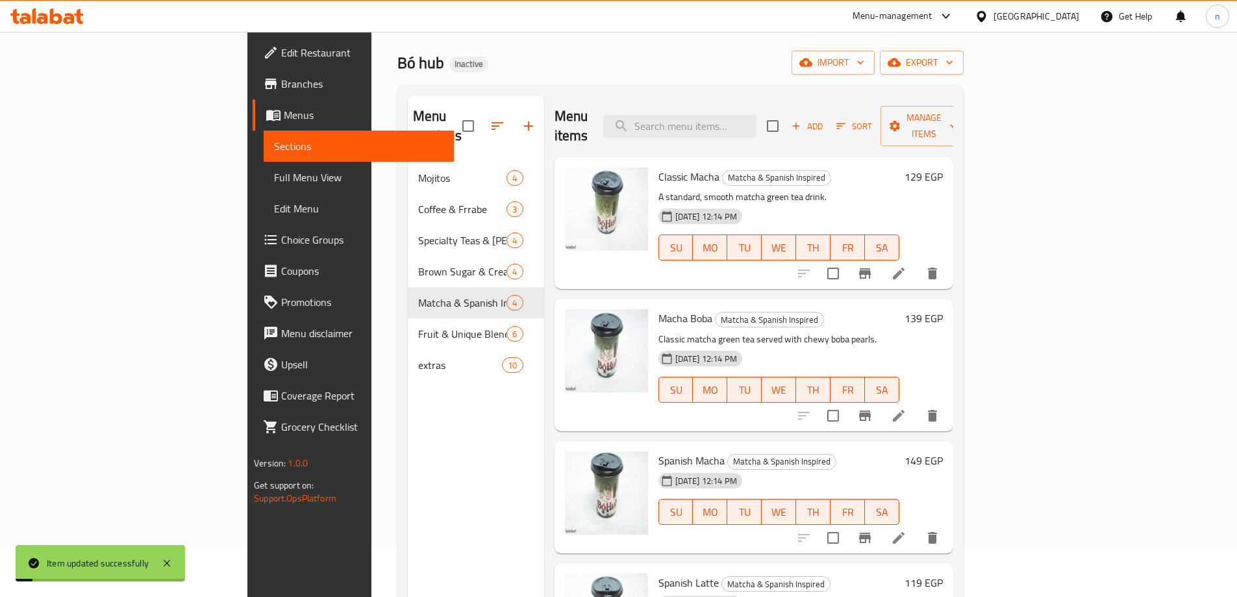
scroll to position [65, 0]
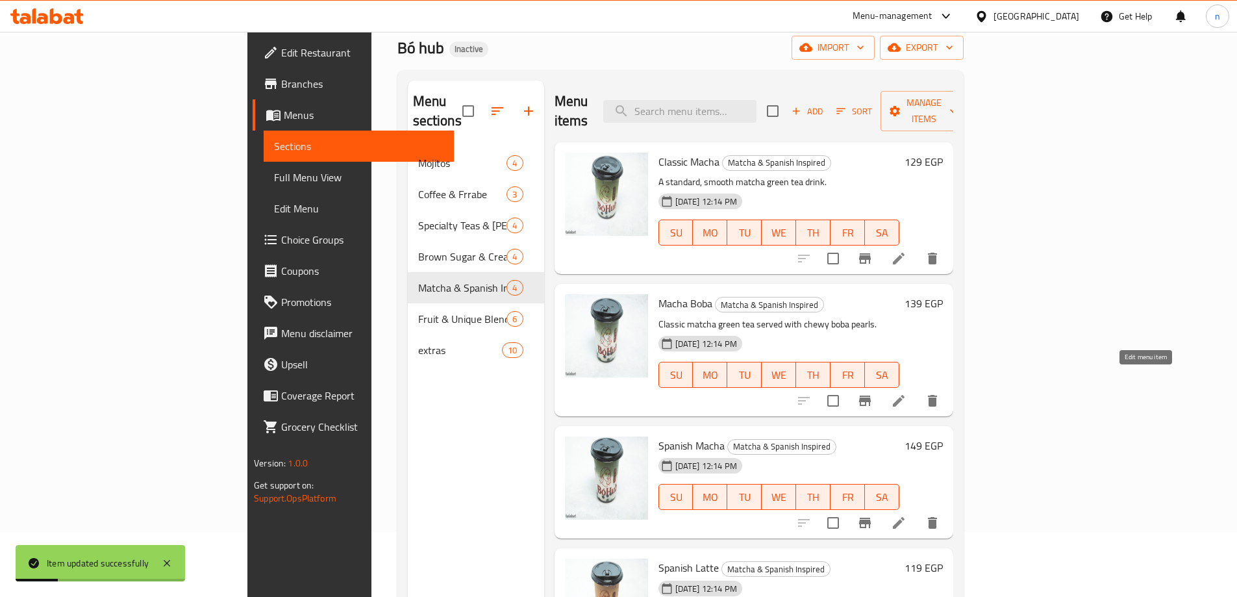
click at [907, 393] on icon at bounding box center [899, 401] width 16 height 16
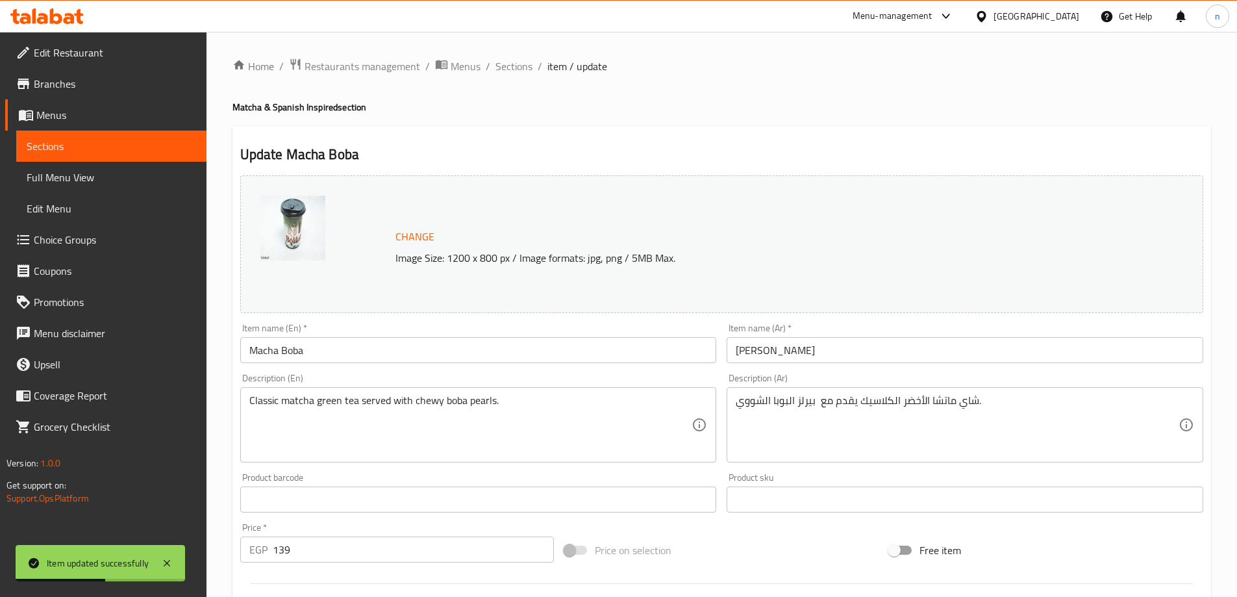
scroll to position [65, 0]
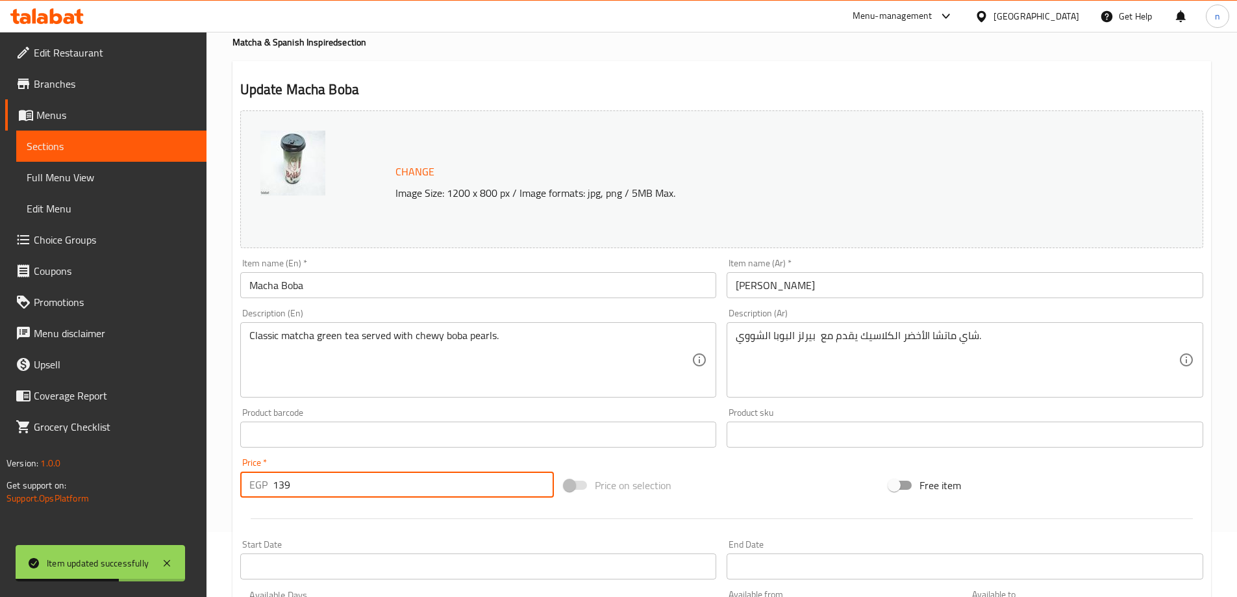
click at [306, 488] on input "139" at bounding box center [414, 484] width 282 height 26
type input "1"
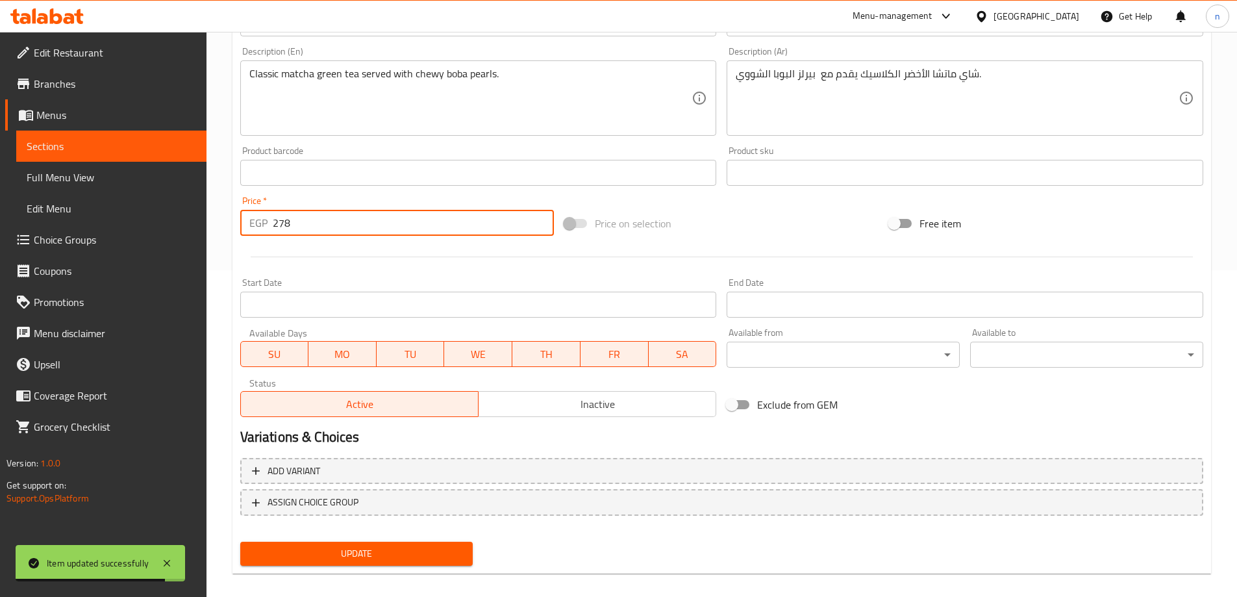
scroll to position [340, 0]
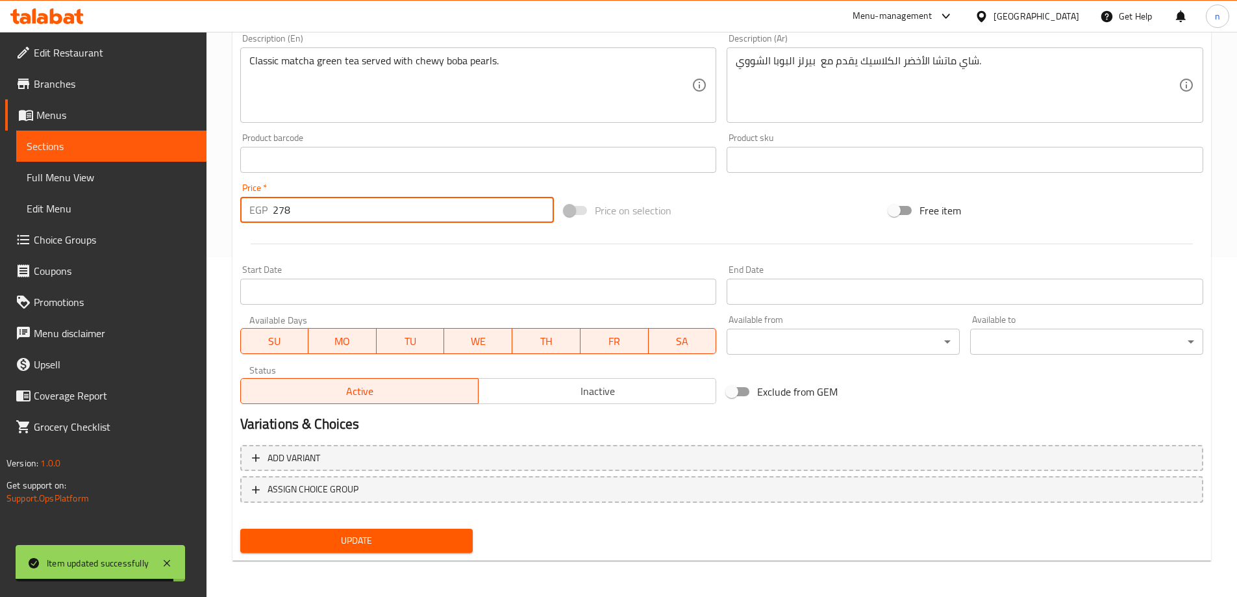
type input "278"
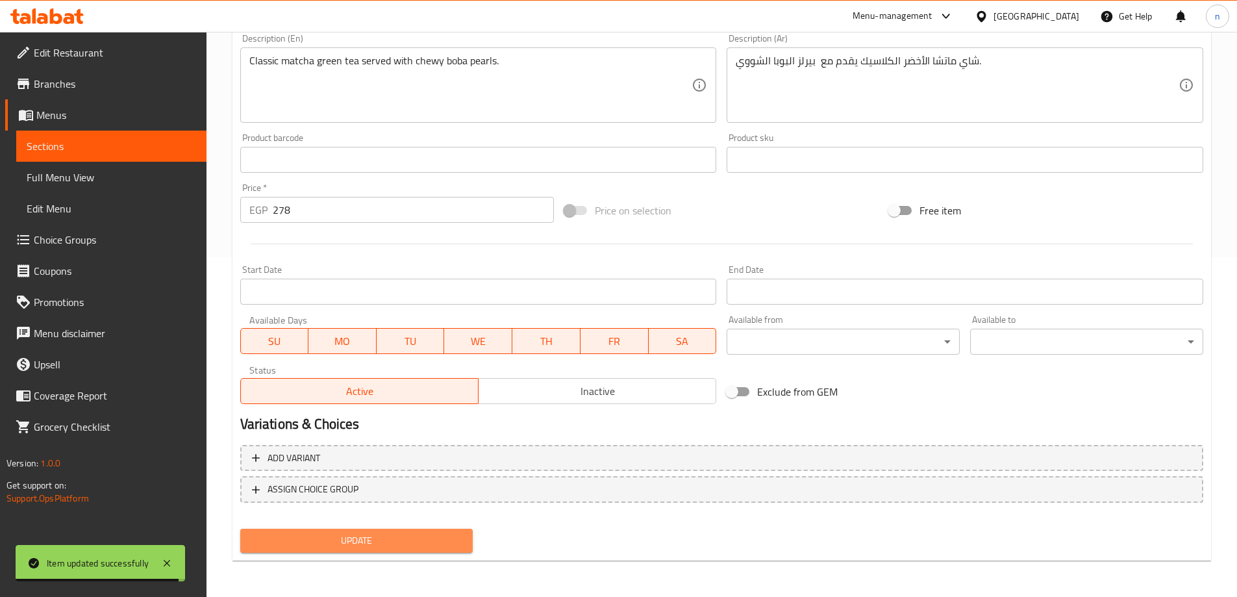
click at [325, 542] on span "Update" at bounding box center [357, 541] width 212 height 16
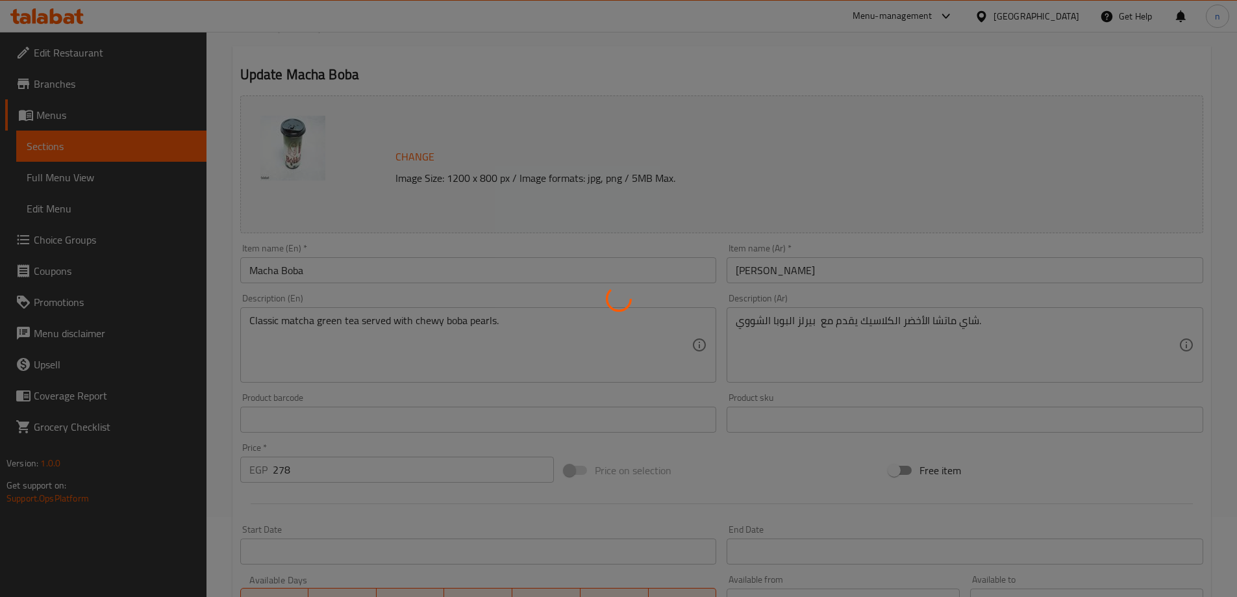
scroll to position [0, 0]
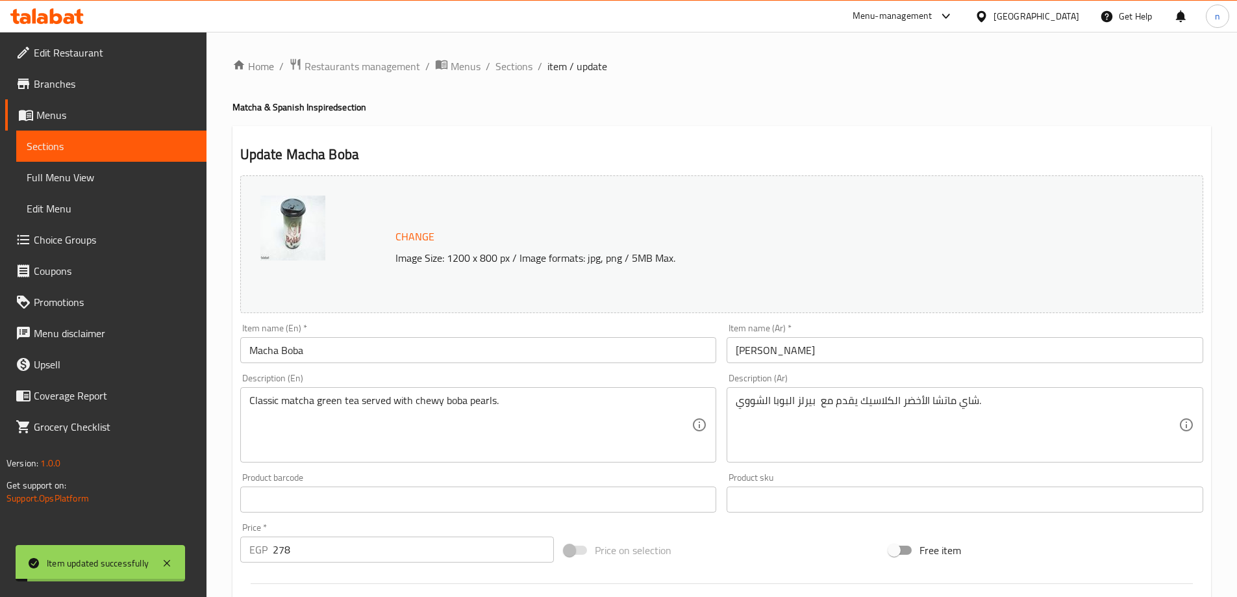
click at [517, 53] on div "Home / Restaurants management / Menus / Sections / item / update Matcha & Spani…" at bounding box center [722, 484] width 1031 height 905
click at [518, 65] on span "Sections" at bounding box center [514, 66] width 37 height 16
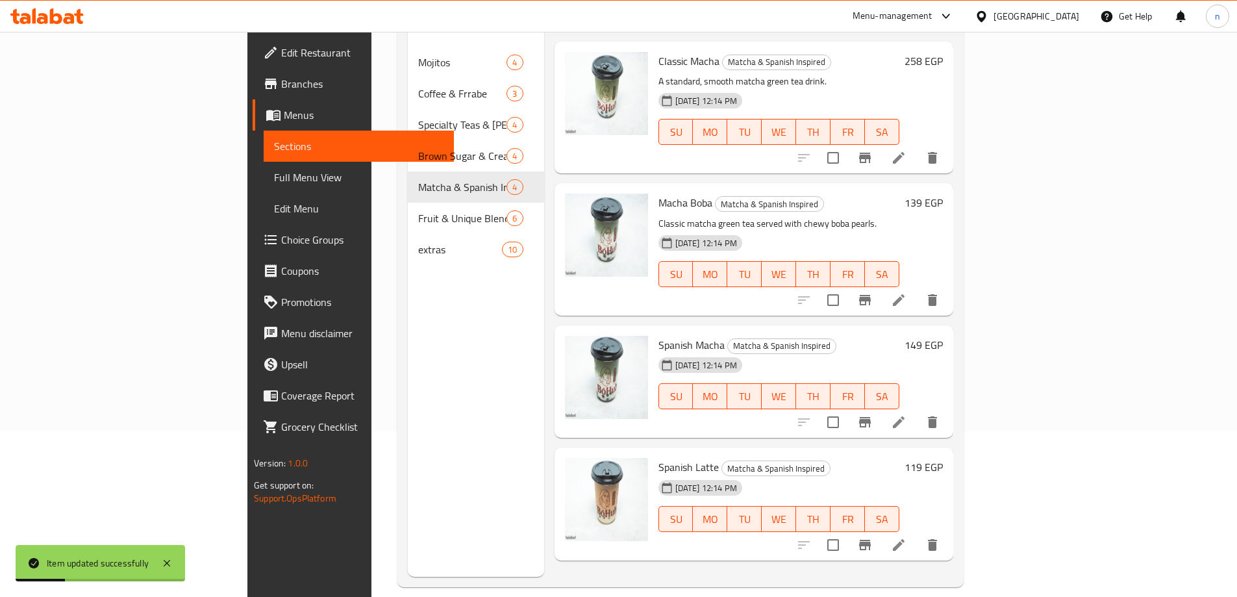
scroll to position [182, 0]
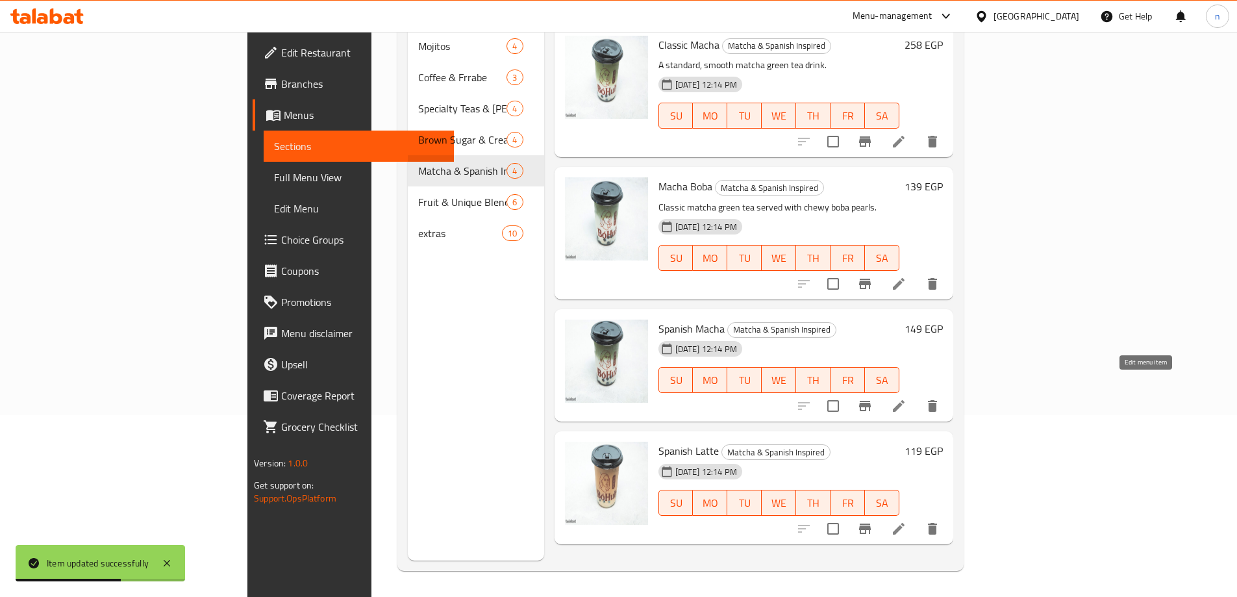
click at [907, 398] on icon at bounding box center [899, 406] width 16 height 16
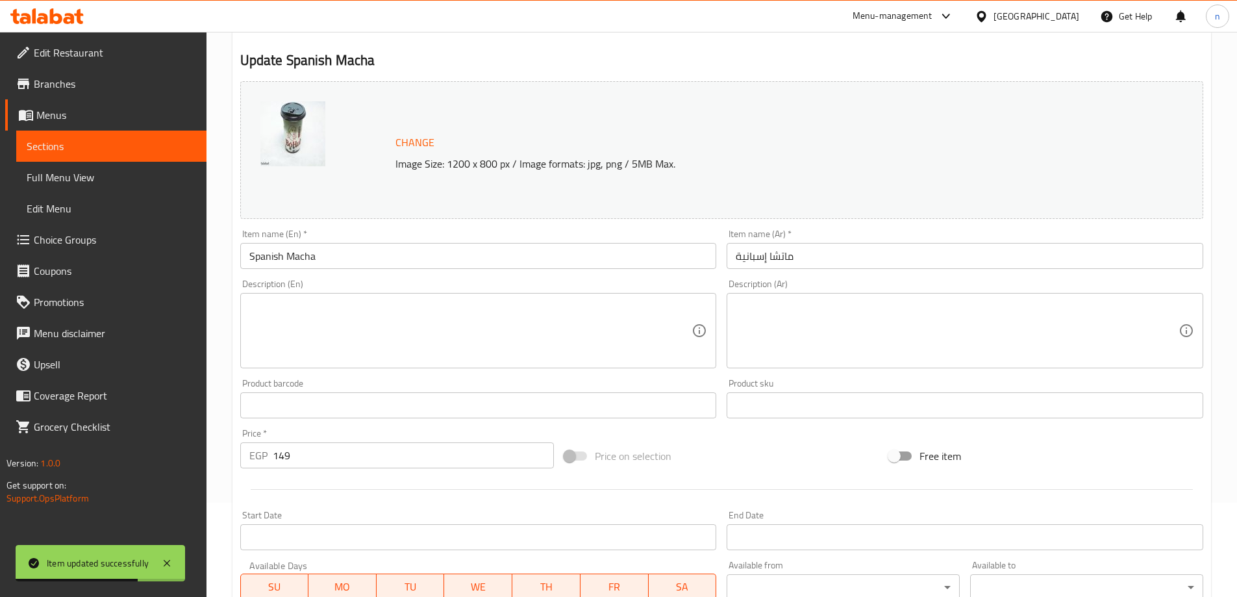
scroll to position [260, 0]
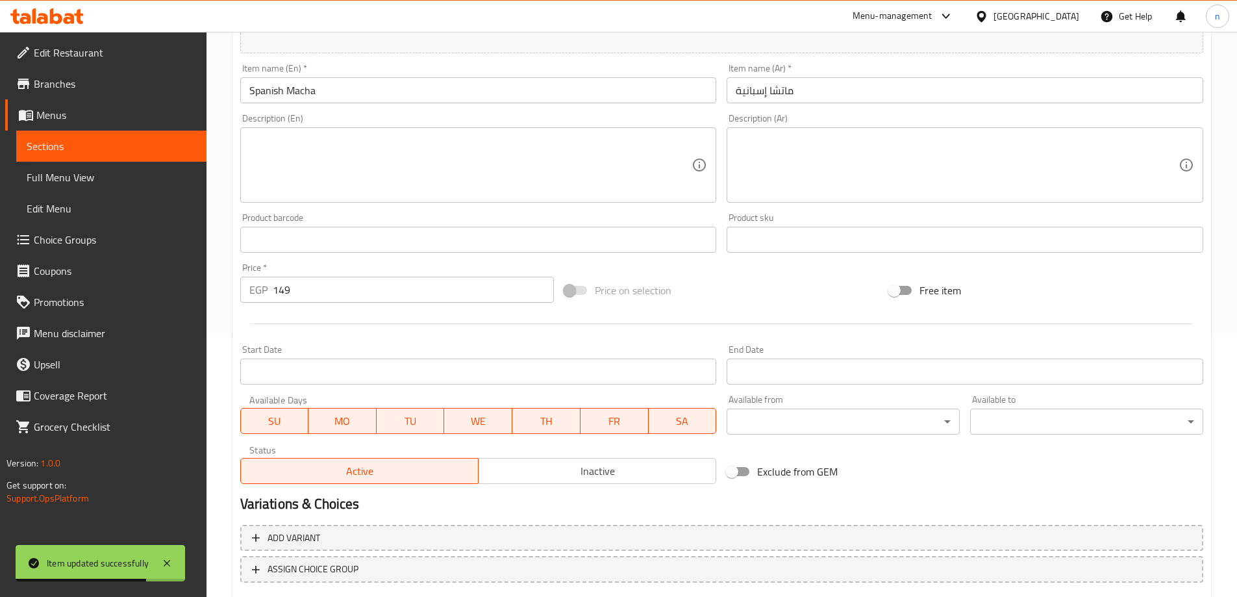
click at [313, 274] on div "Price   * EGP 149 Price *" at bounding box center [397, 283] width 314 height 40
click at [317, 284] on input "149" at bounding box center [414, 290] width 282 height 26
type input "1"
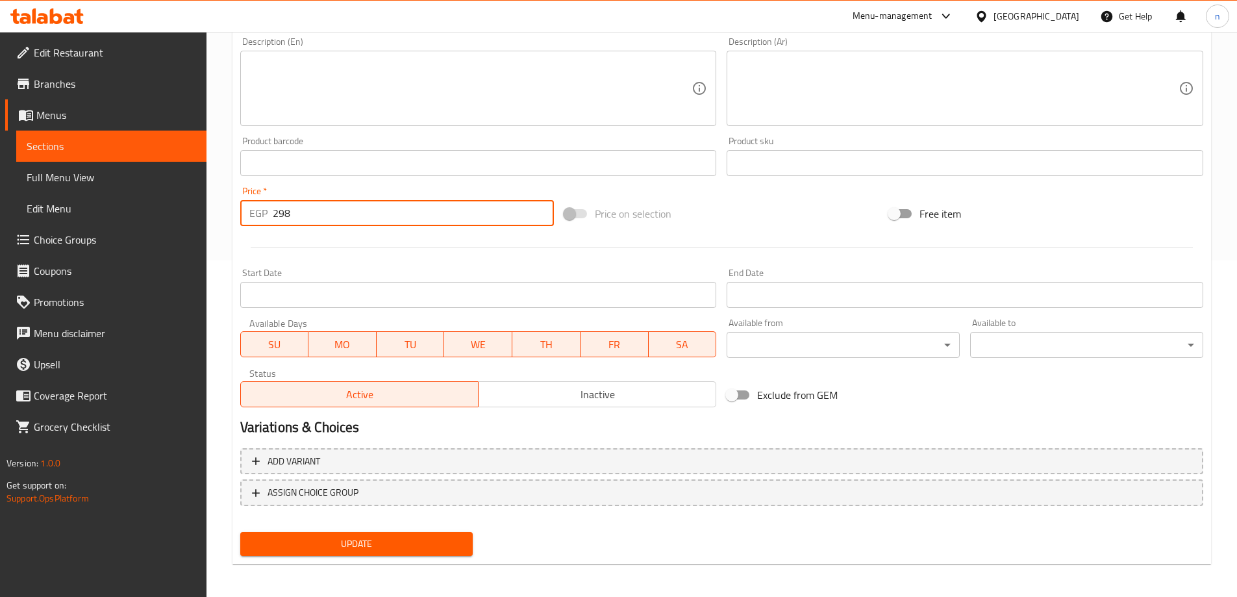
scroll to position [340, 0]
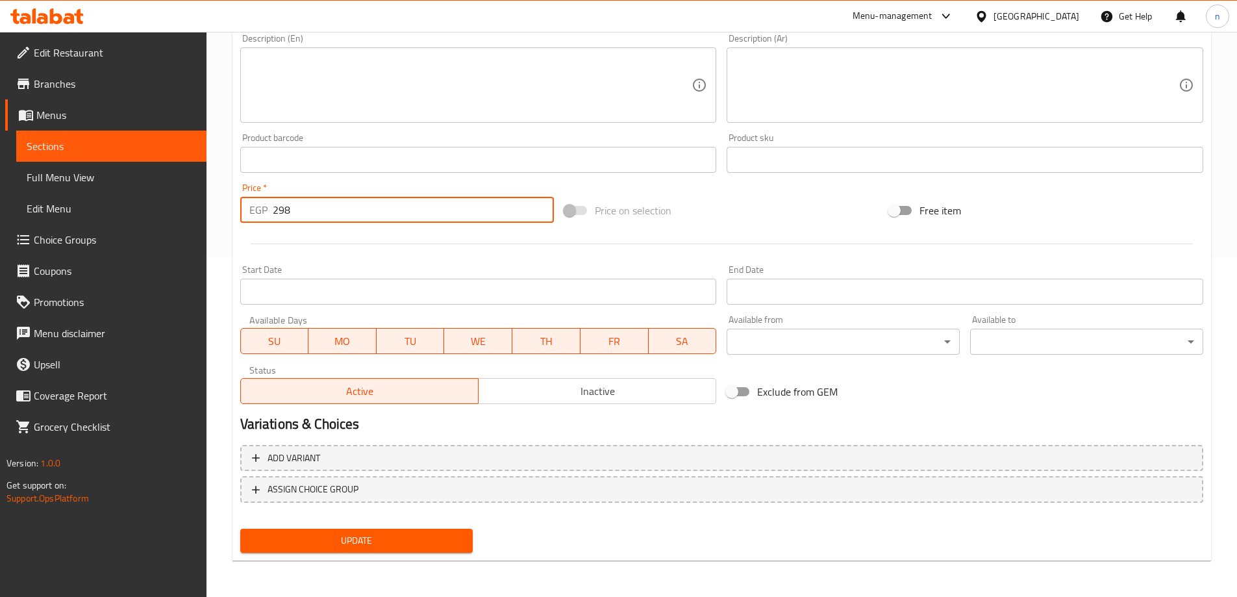
type input "298"
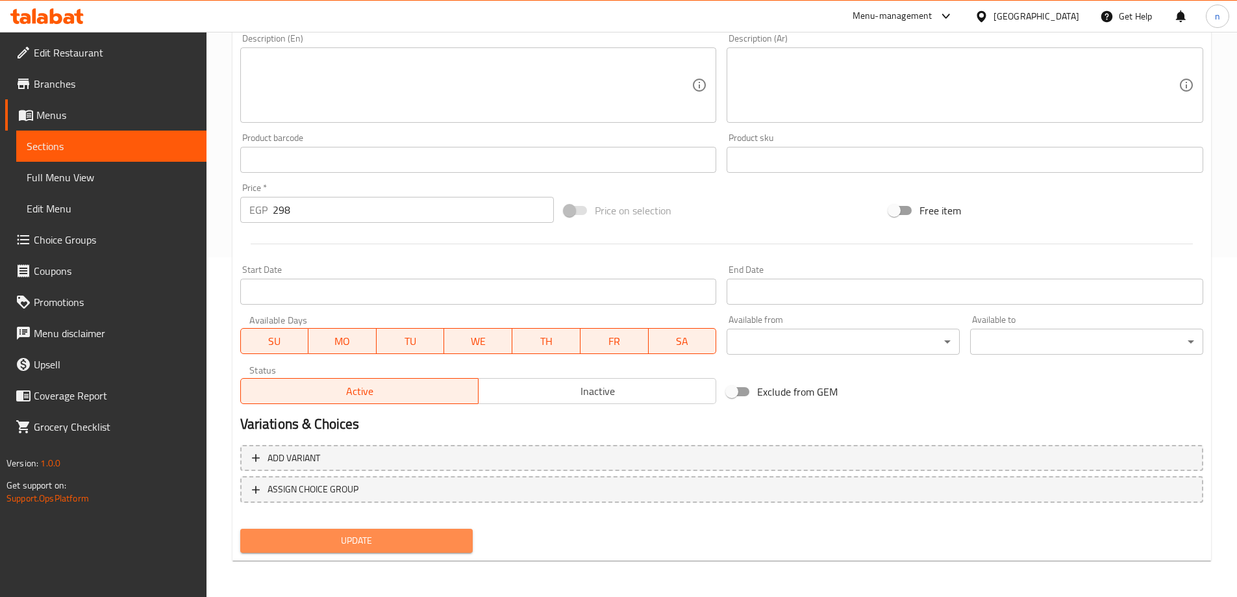
click at [301, 543] on span "Update" at bounding box center [357, 541] width 212 height 16
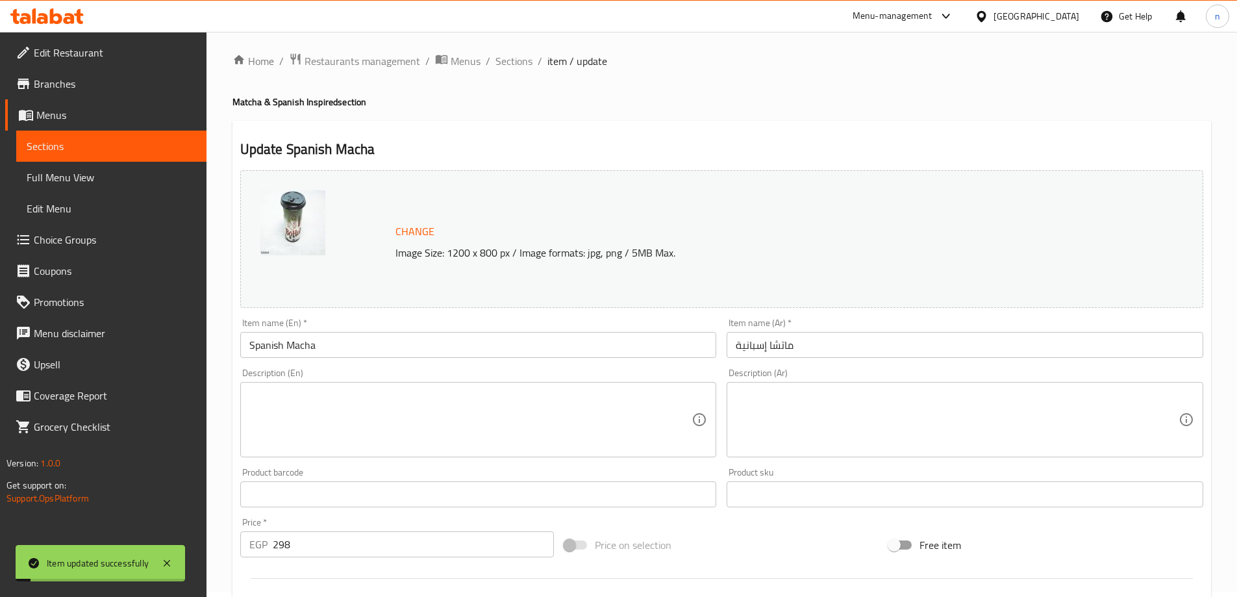
scroll to position [0, 0]
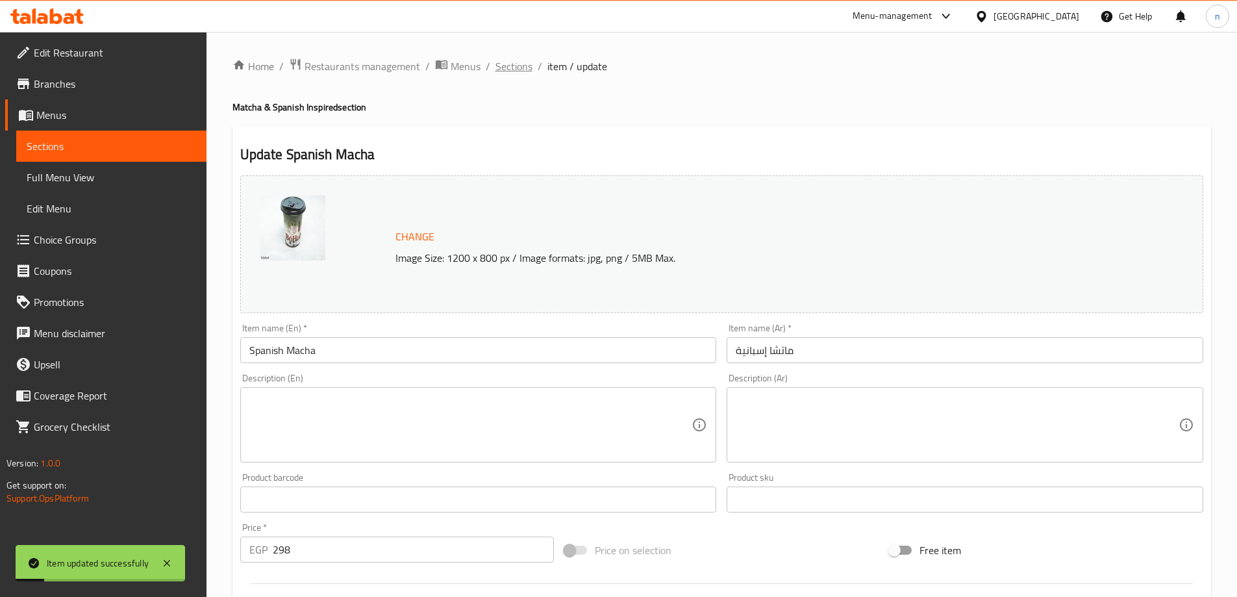
click at [516, 62] on span "Sections" at bounding box center [514, 66] width 37 height 16
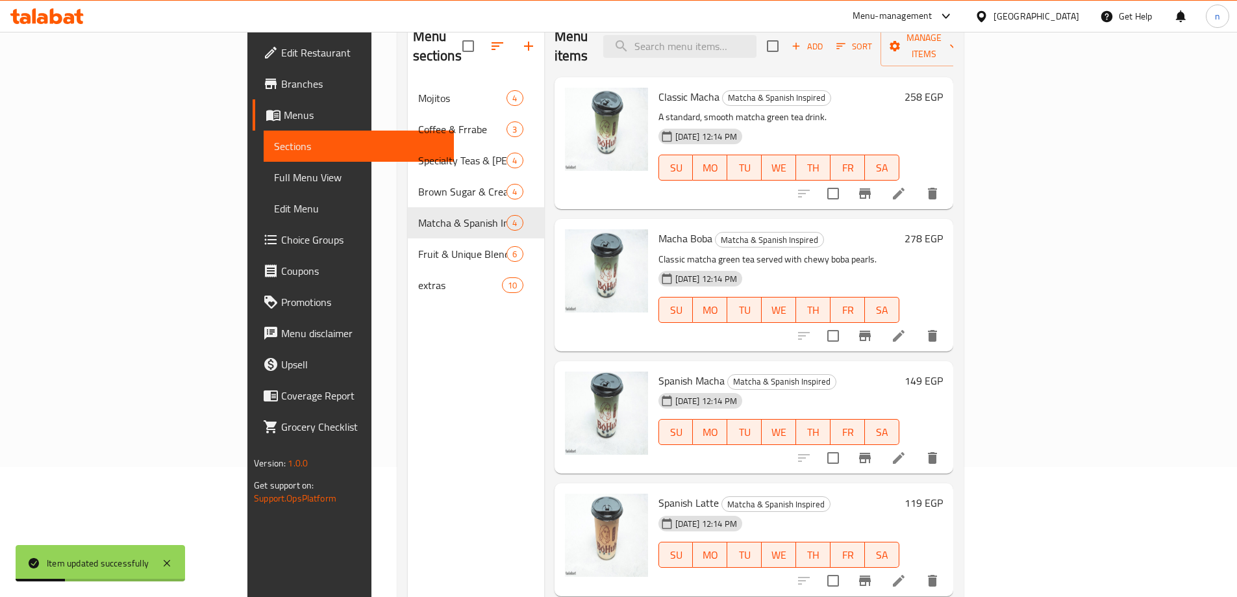
scroll to position [182, 0]
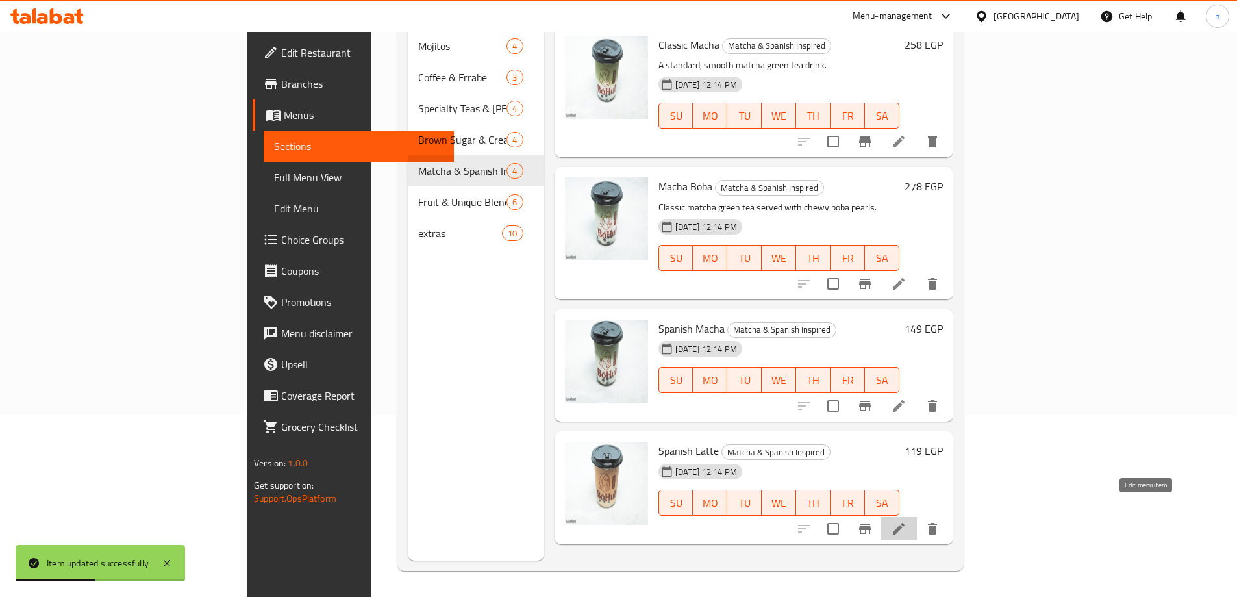
click at [907, 521] on icon at bounding box center [899, 529] width 16 height 16
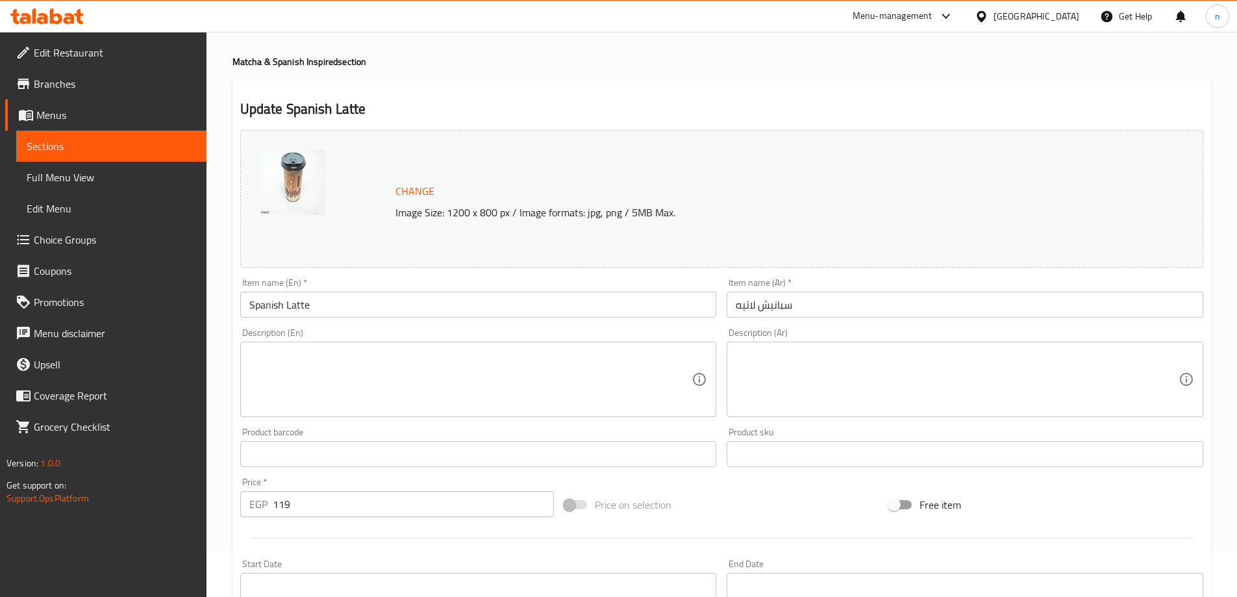
scroll to position [65, 0]
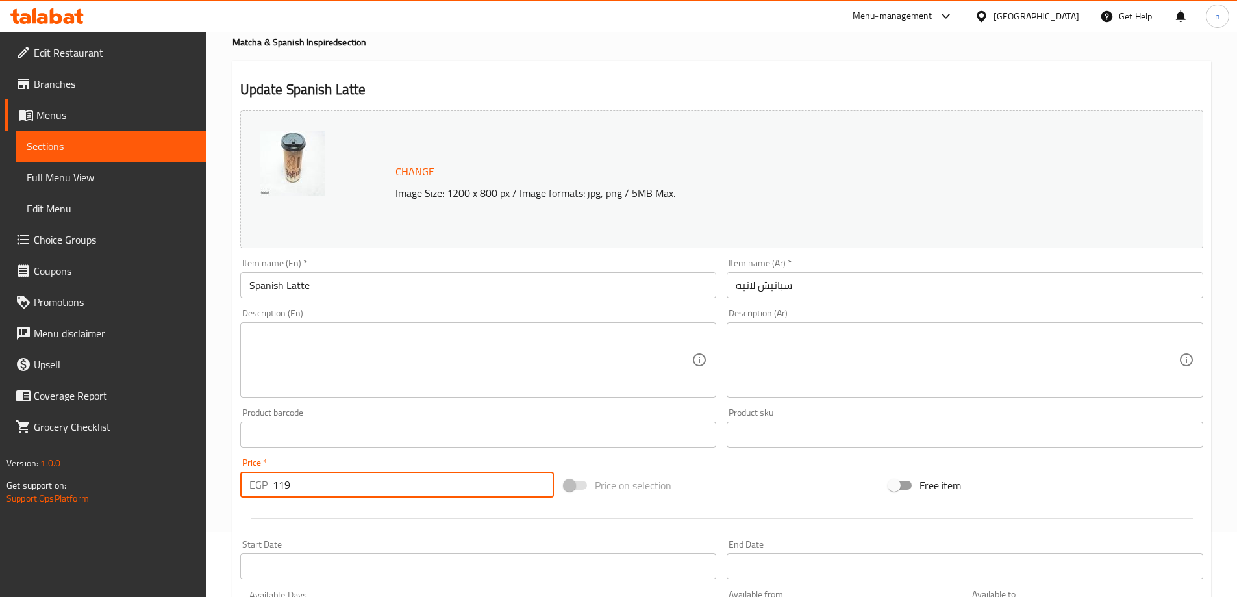
click at [301, 479] on input "119" at bounding box center [414, 484] width 282 height 26
type input "1"
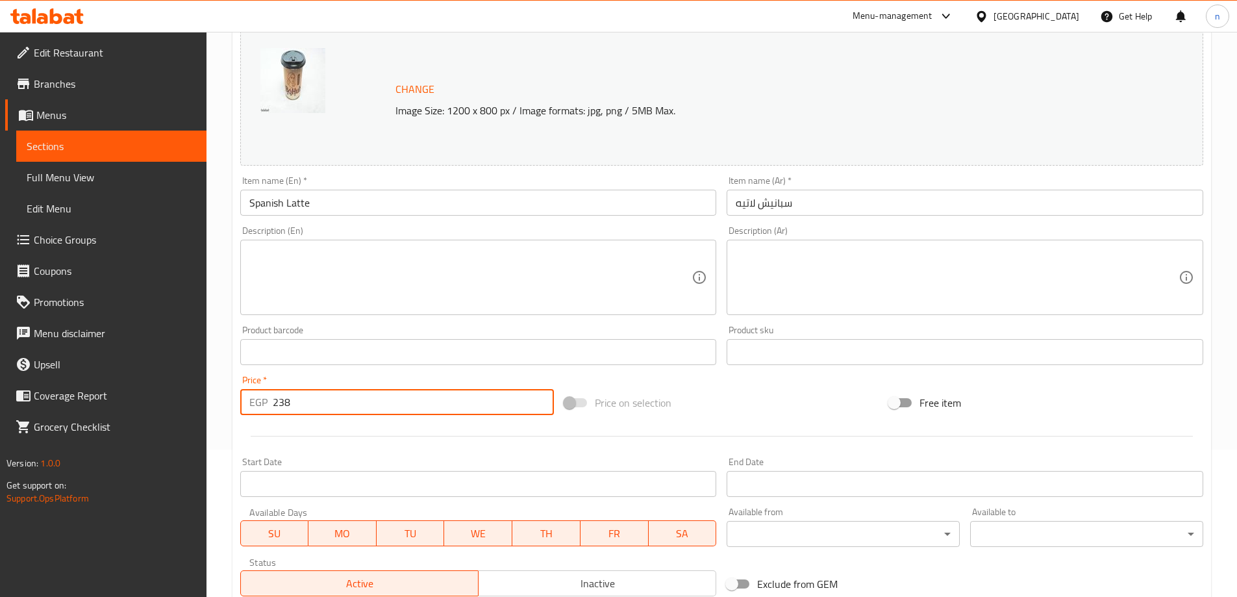
scroll to position [340, 0]
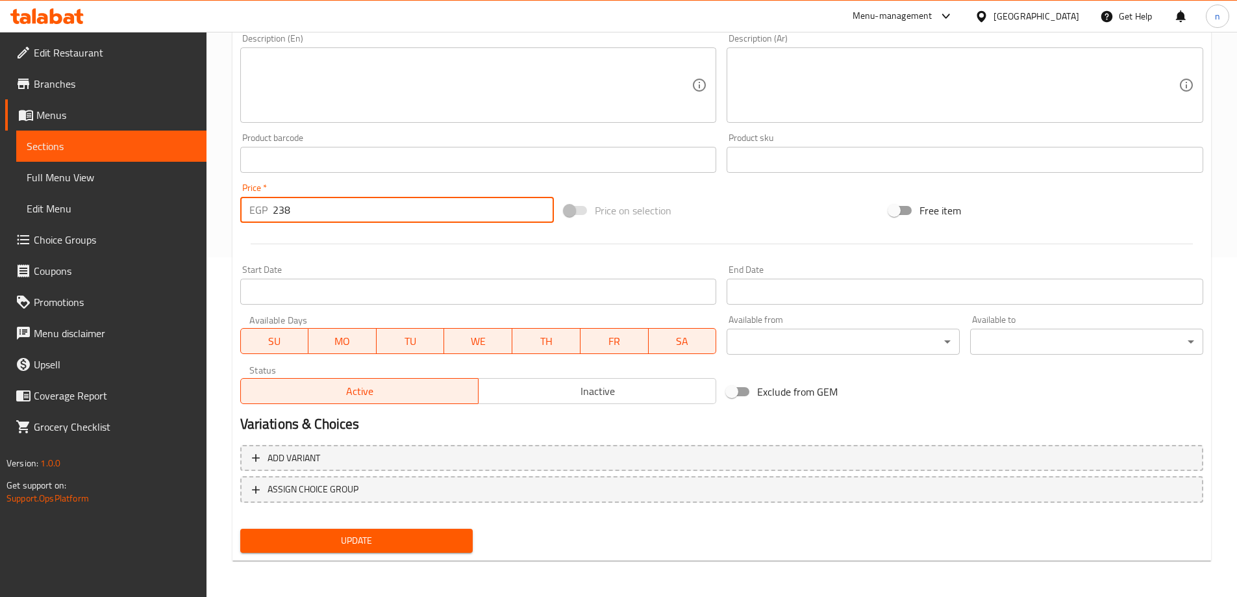
type input "238"
click at [435, 548] on span "Update" at bounding box center [357, 541] width 212 height 16
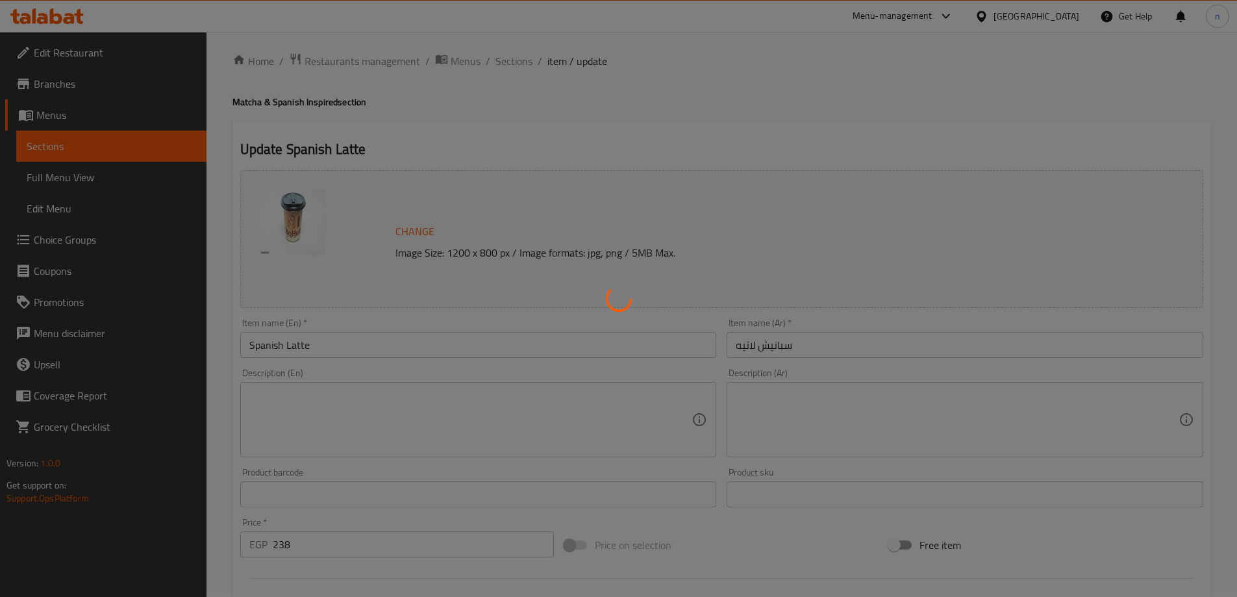
scroll to position [0, 0]
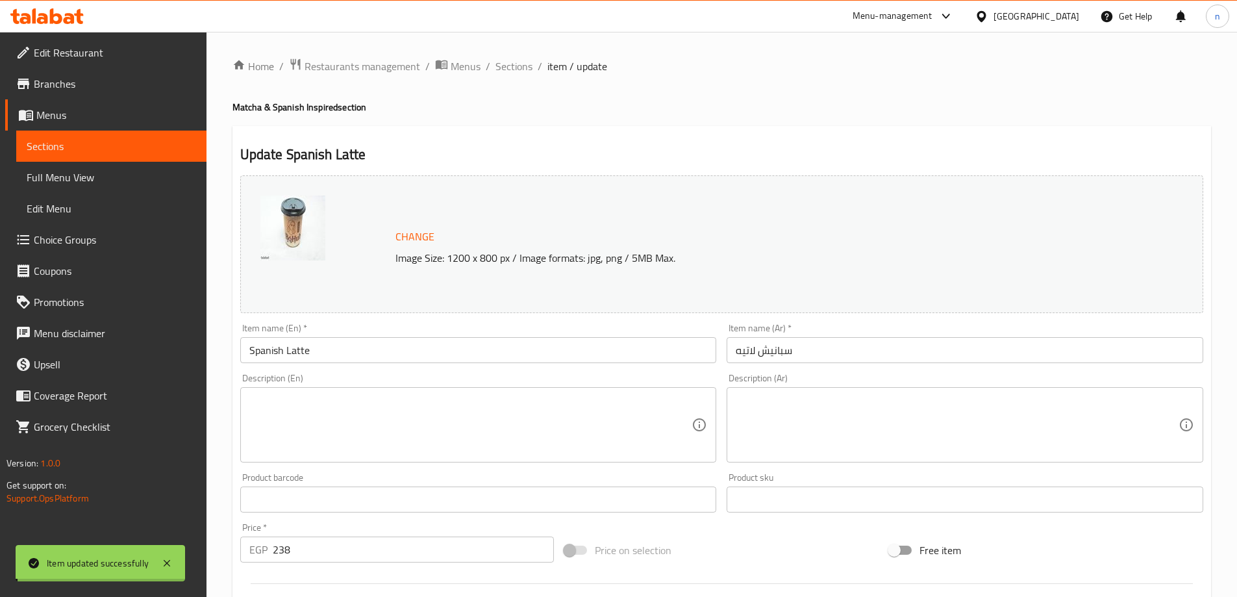
click at [516, 69] on span "Sections" at bounding box center [514, 66] width 37 height 16
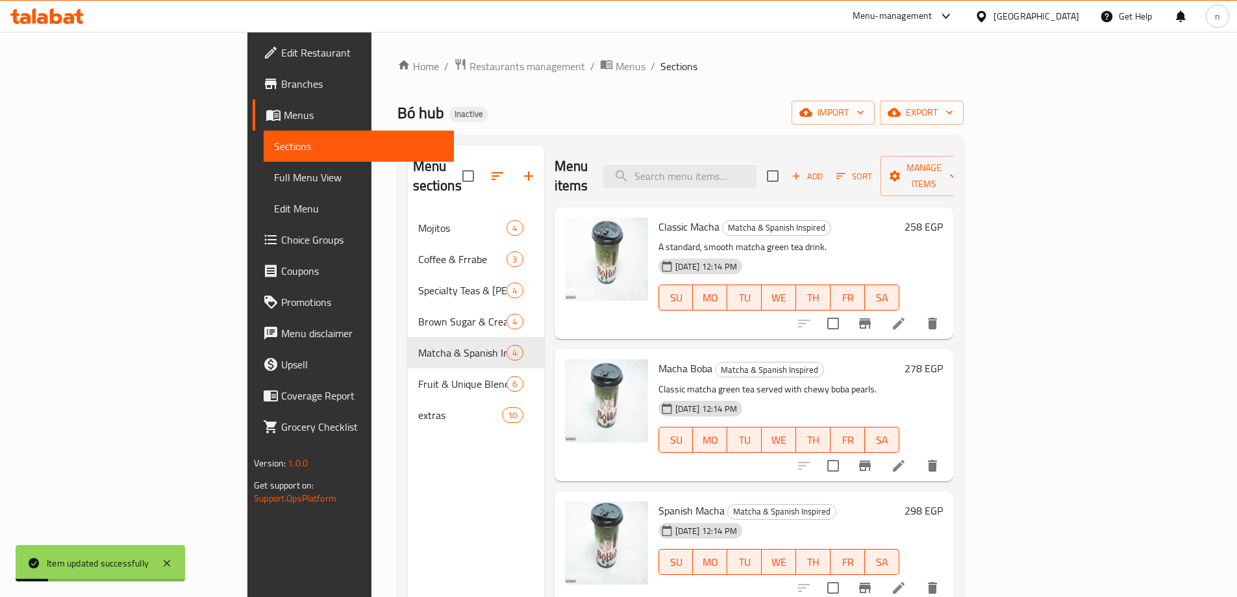
scroll to position [182, 0]
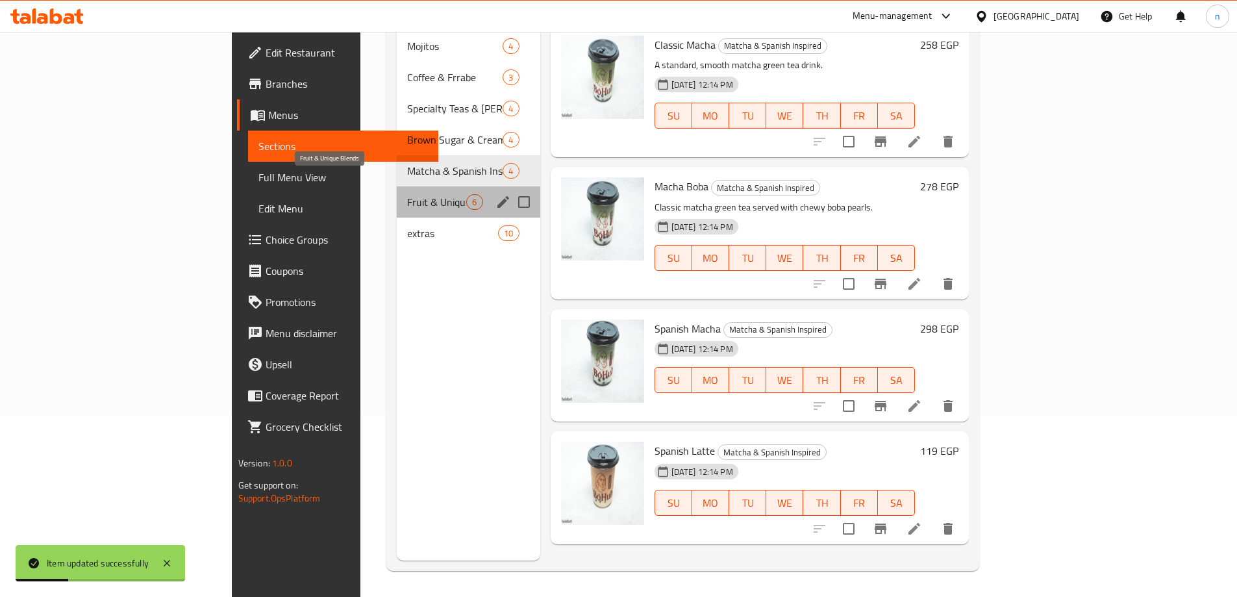
click at [407, 194] on span "Fruit & Unique Blends" at bounding box center [436, 202] width 59 height 16
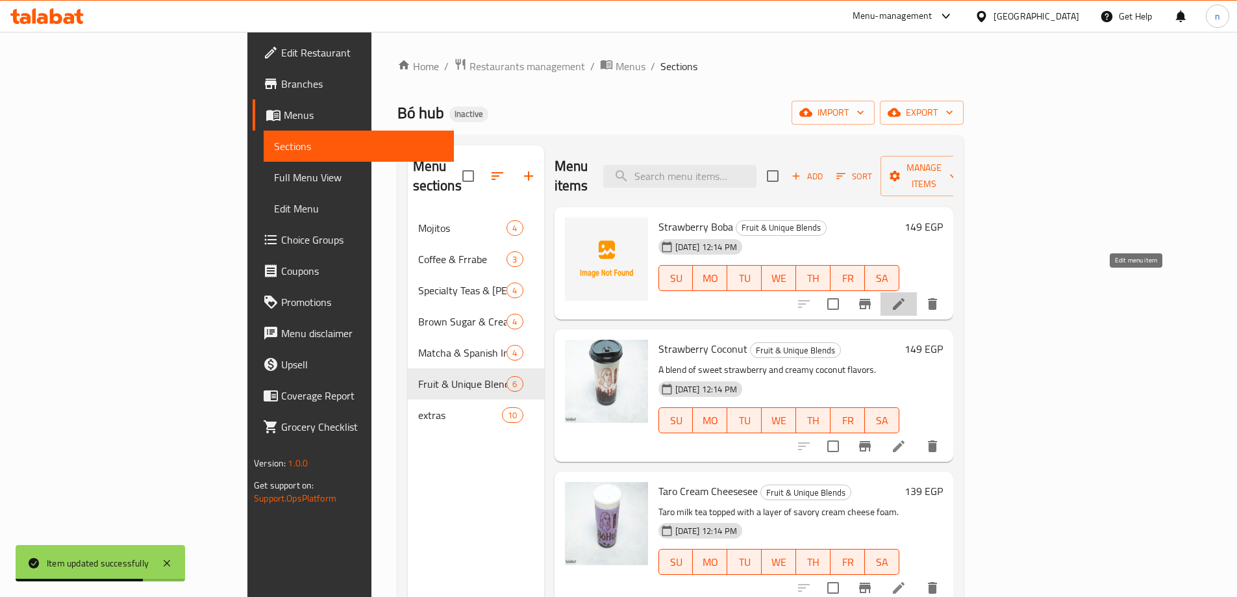
click at [907, 296] on icon at bounding box center [899, 304] width 16 height 16
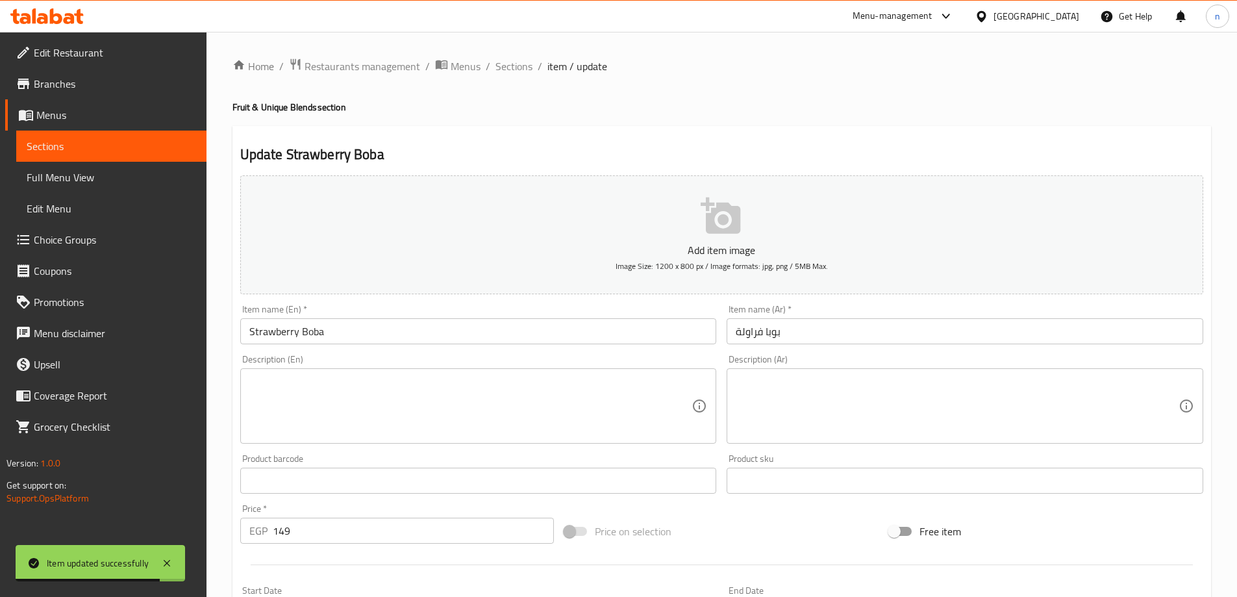
click at [314, 534] on input "149" at bounding box center [414, 531] width 282 height 26
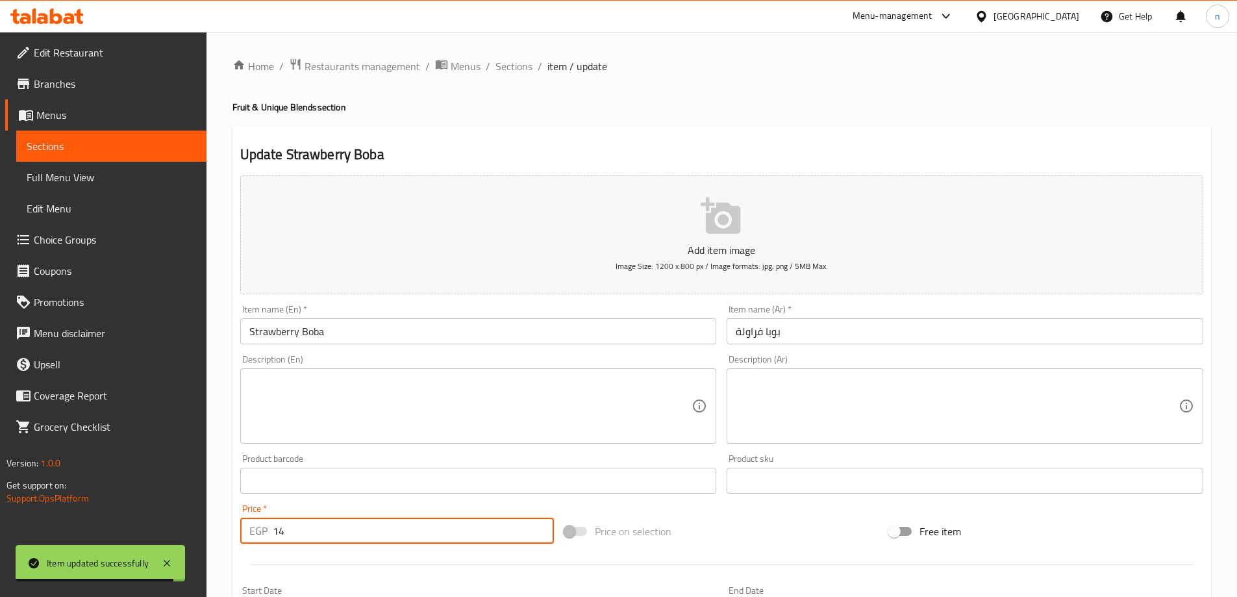
type input "1"
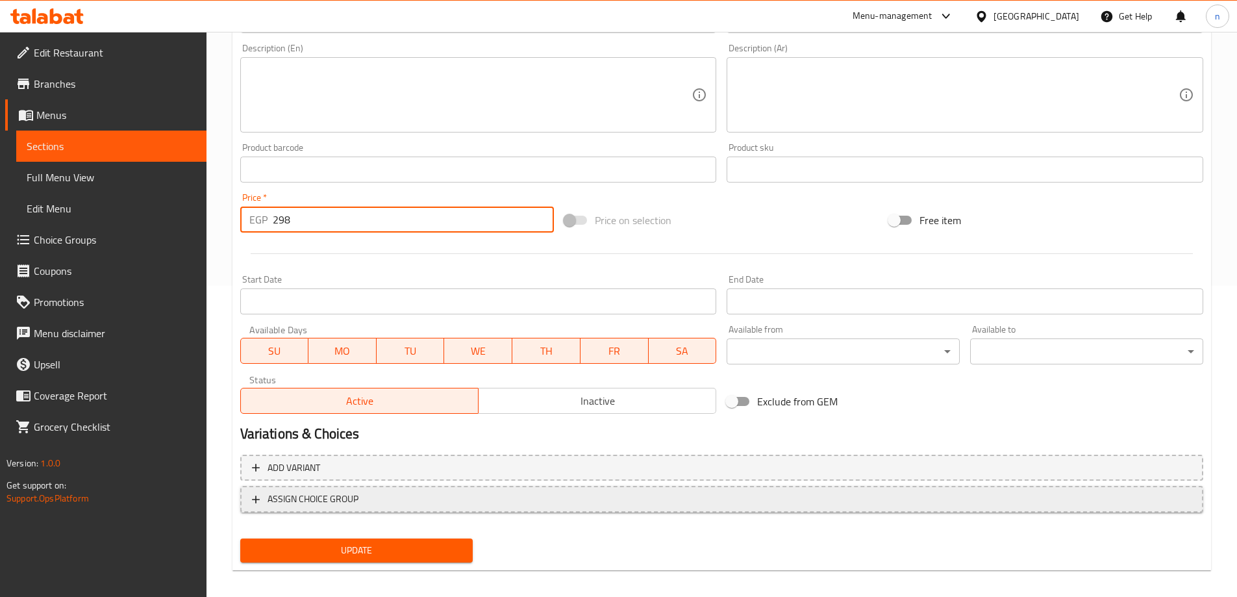
scroll to position [321, 0]
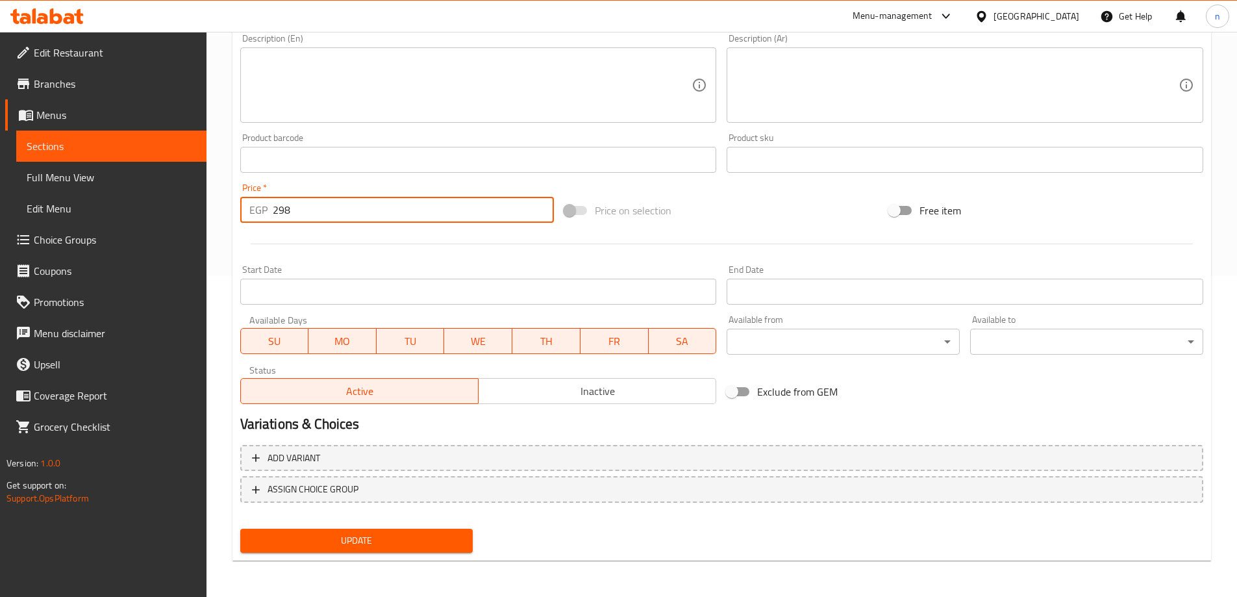
type input "298"
click at [381, 538] on span "Update" at bounding box center [357, 541] width 212 height 16
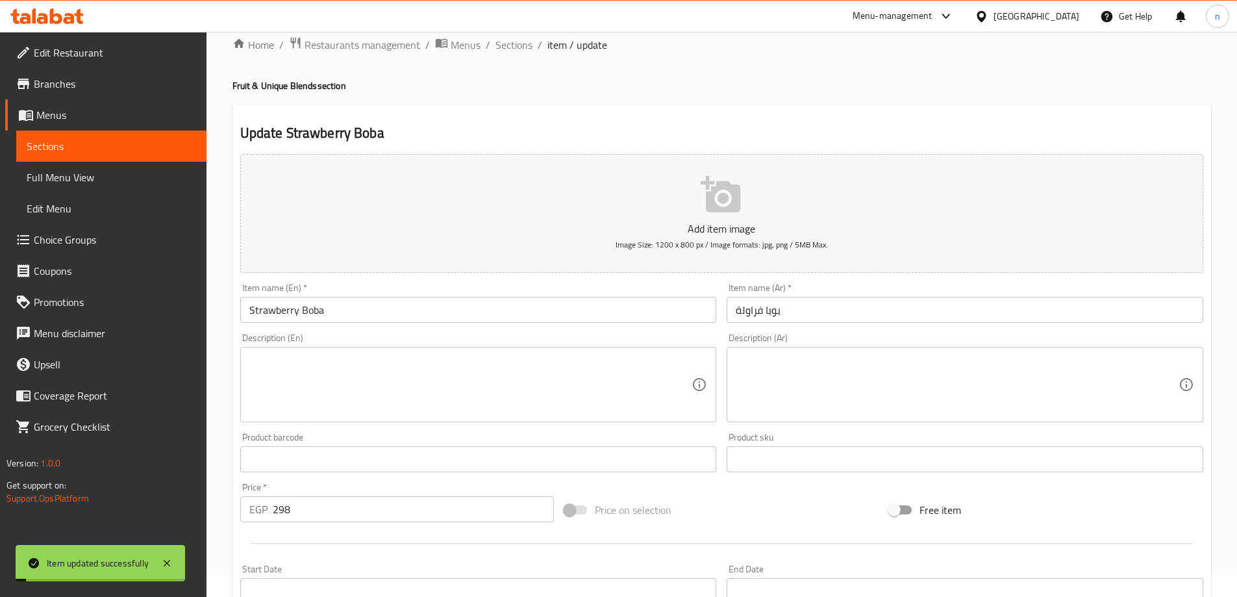
scroll to position [0, 0]
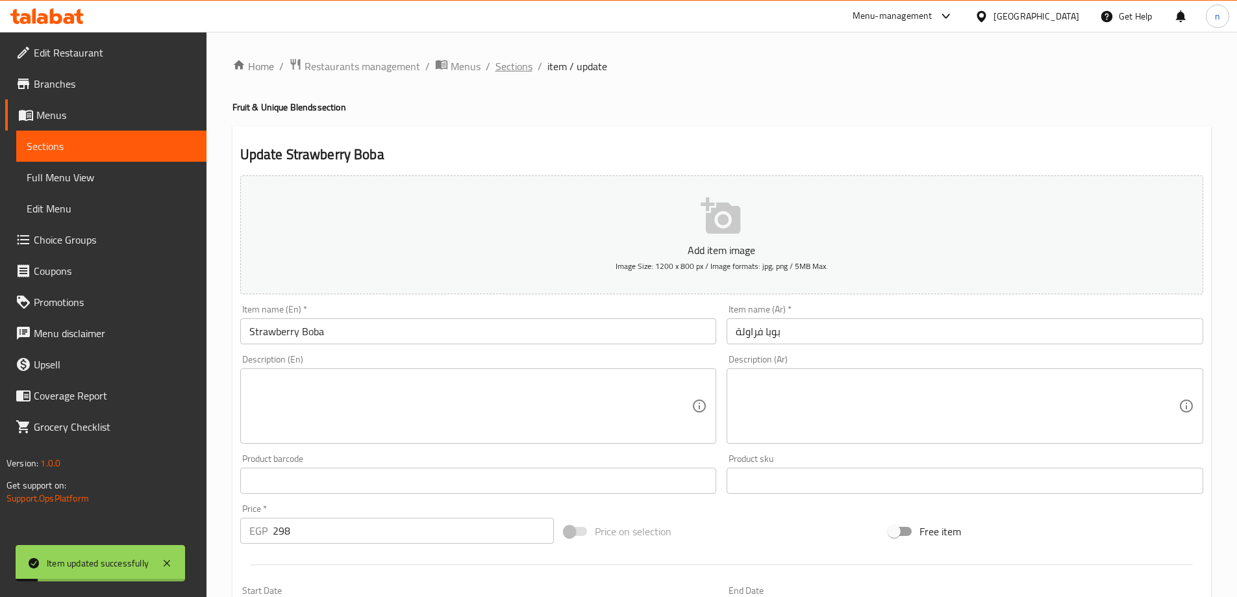
click at [512, 62] on span "Sections" at bounding box center [514, 66] width 37 height 16
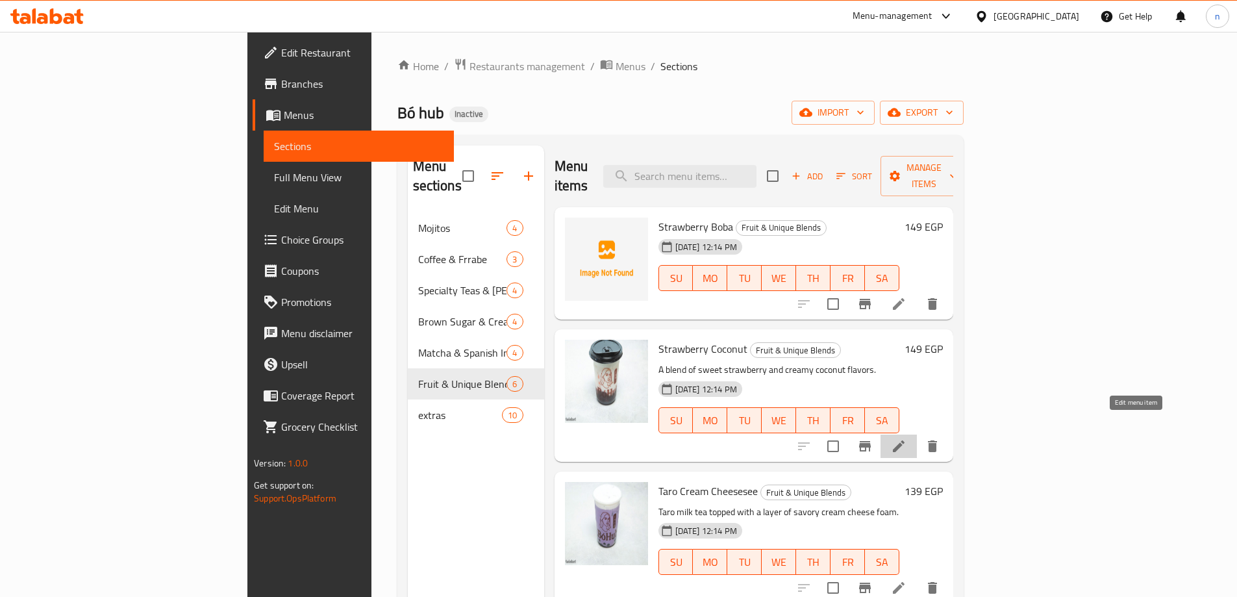
click at [905, 440] on icon at bounding box center [899, 446] width 12 height 12
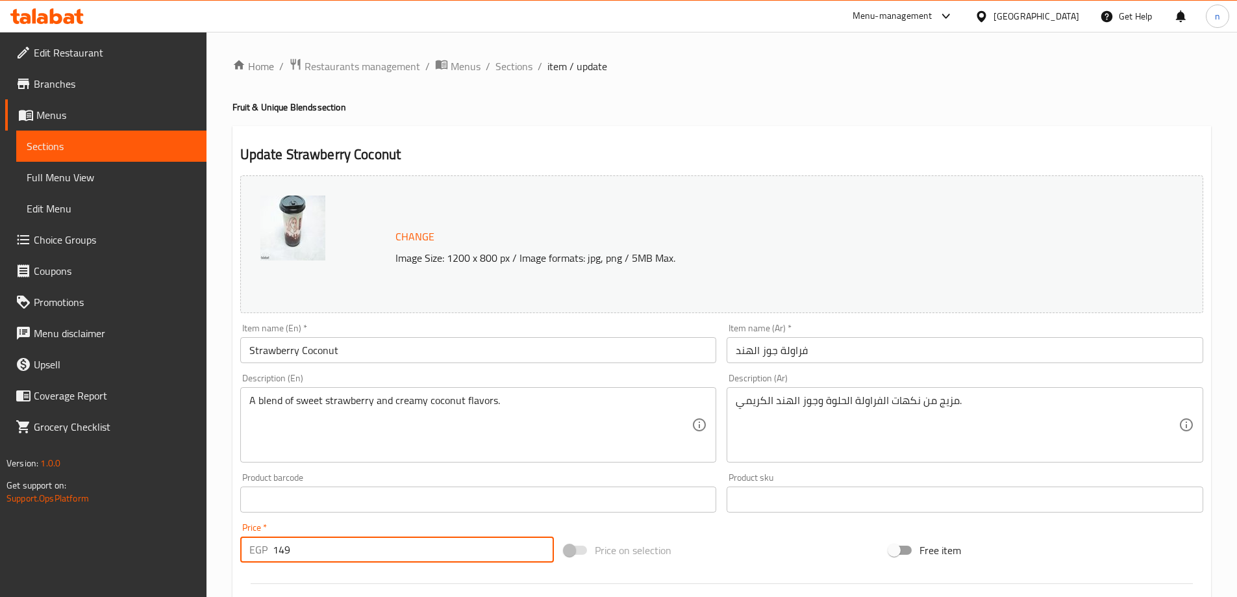
click at [316, 544] on input "149" at bounding box center [414, 549] width 282 height 26
type input "1"
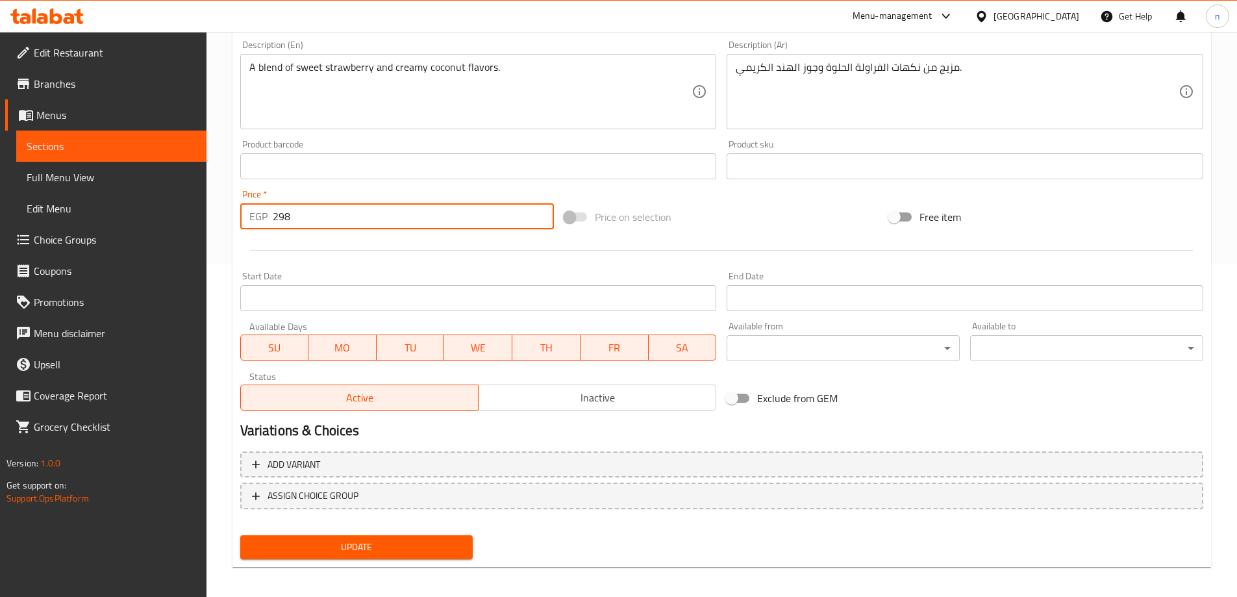
scroll to position [340, 0]
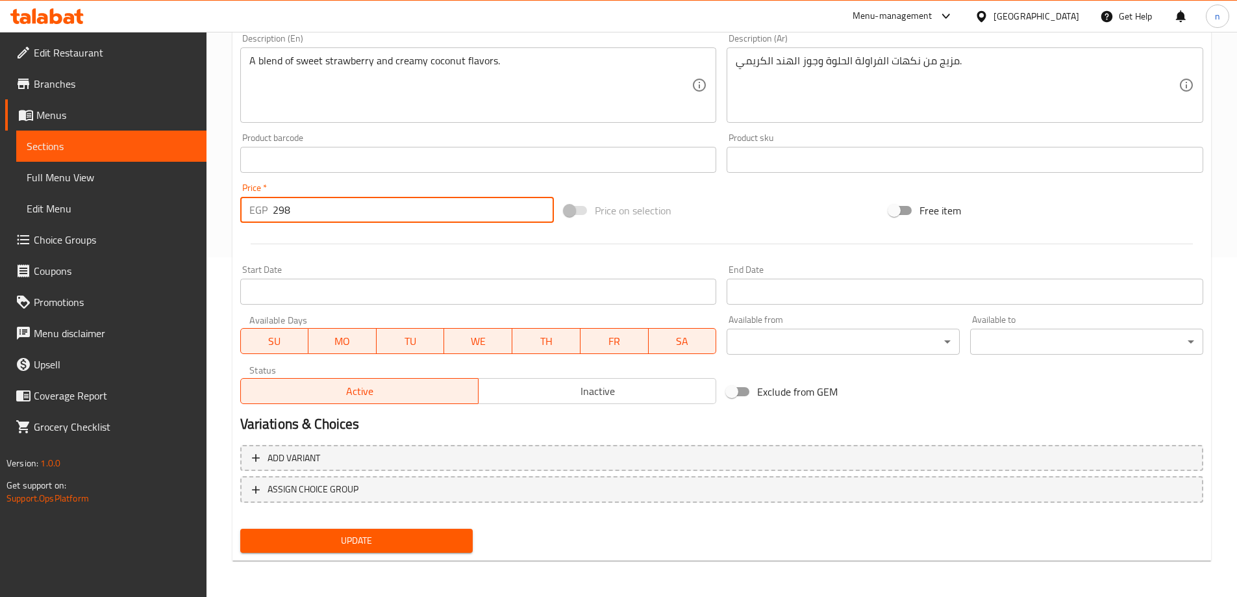
type input "298"
click at [343, 544] on span "Update" at bounding box center [357, 541] width 212 height 16
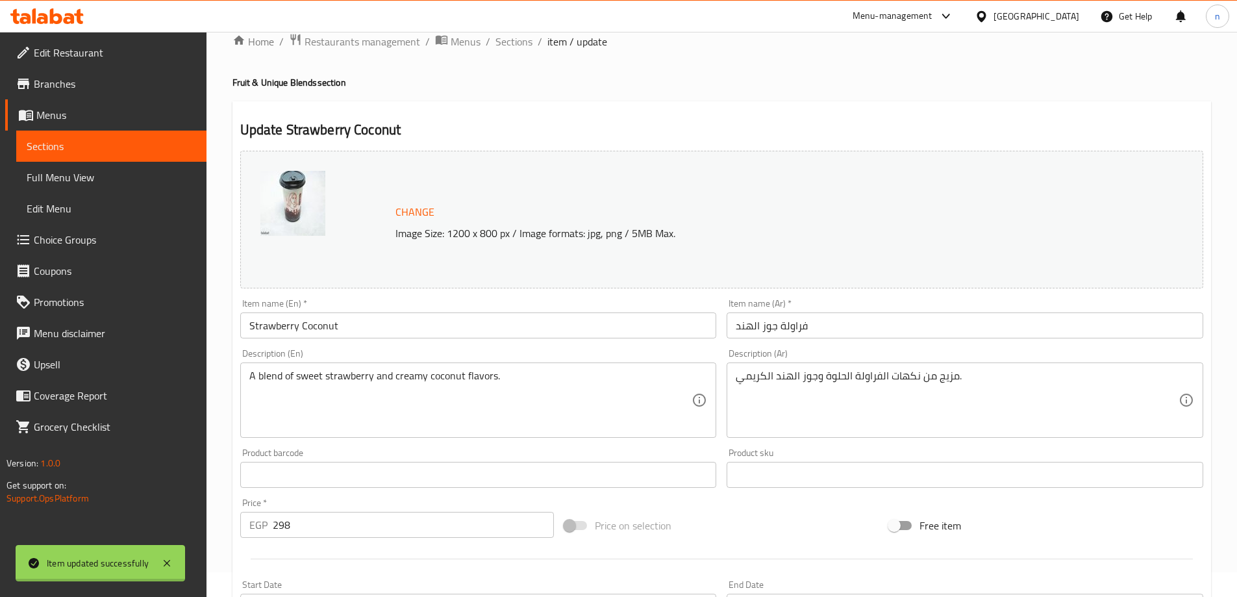
scroll to position [0, 0]
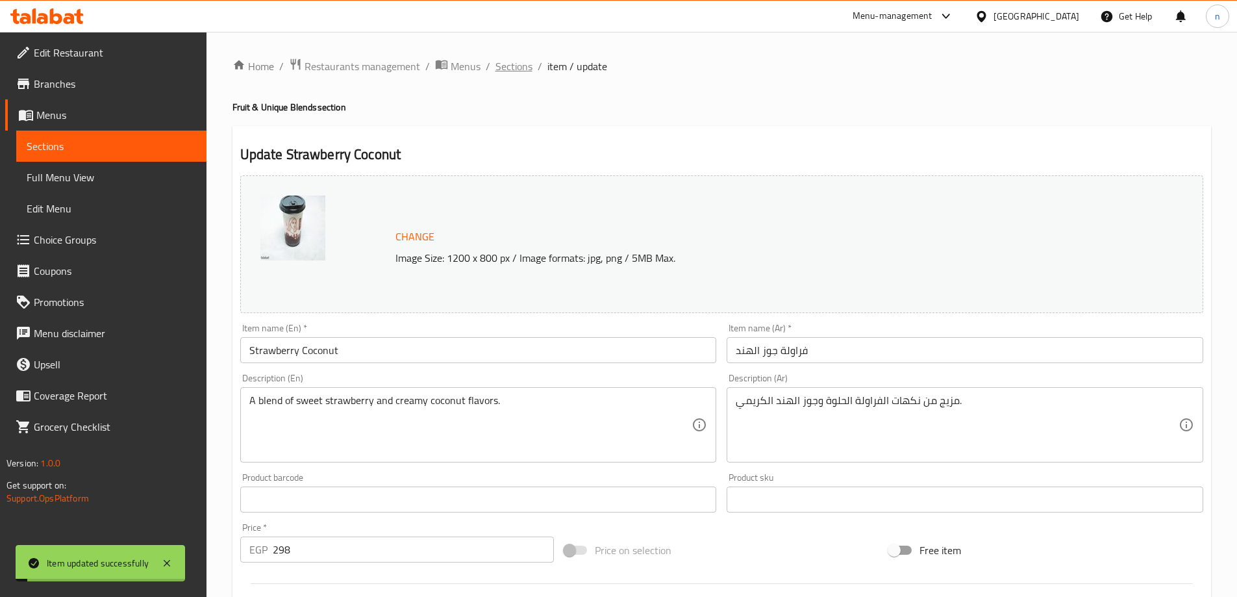
click at [507, 71] on span "Sections" at bounding box center [514, 66] width 37 height 16
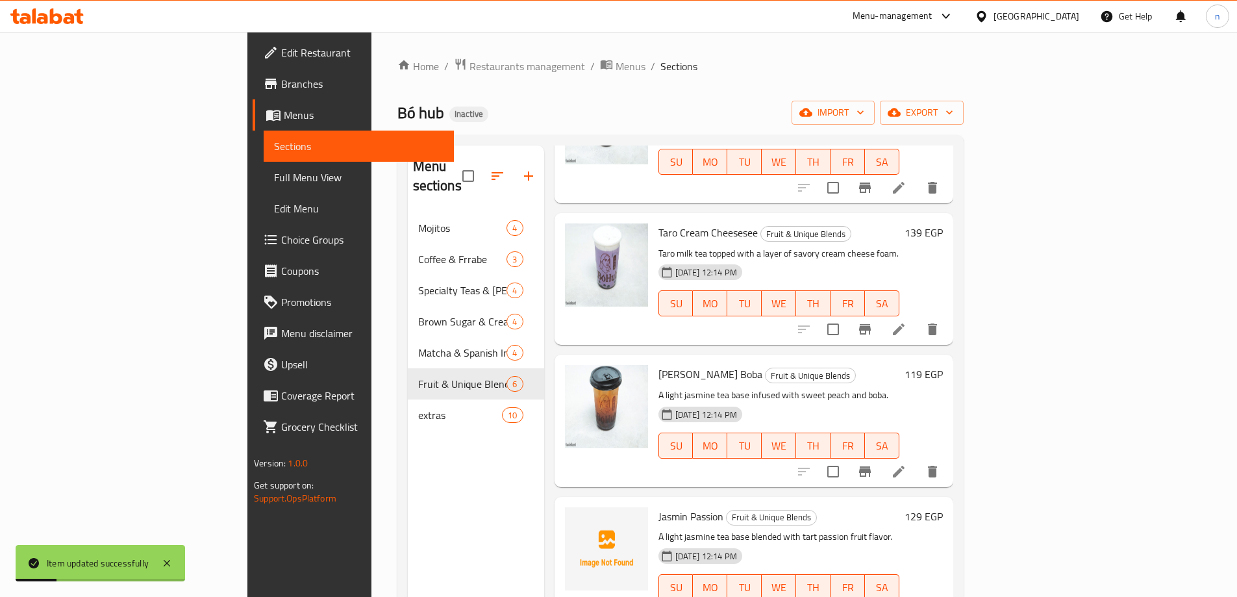
scroll to position [260, 0]
click at [907, 320] on icon at bounding box center [899, 328] width 16 height 16
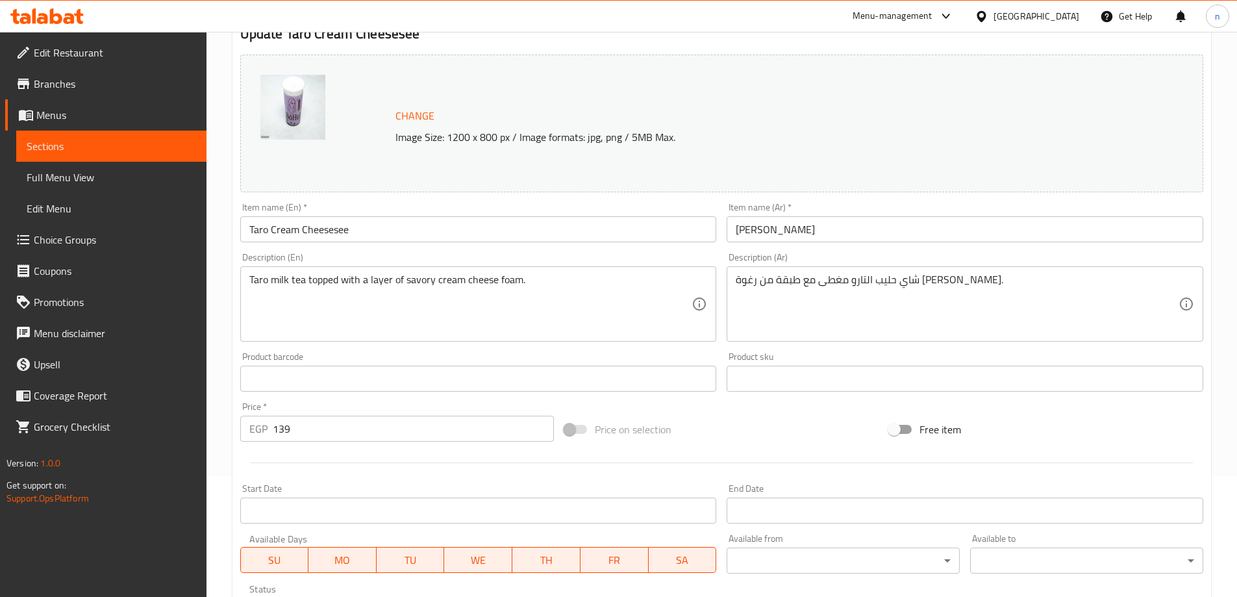
scroll to position [130, 0]
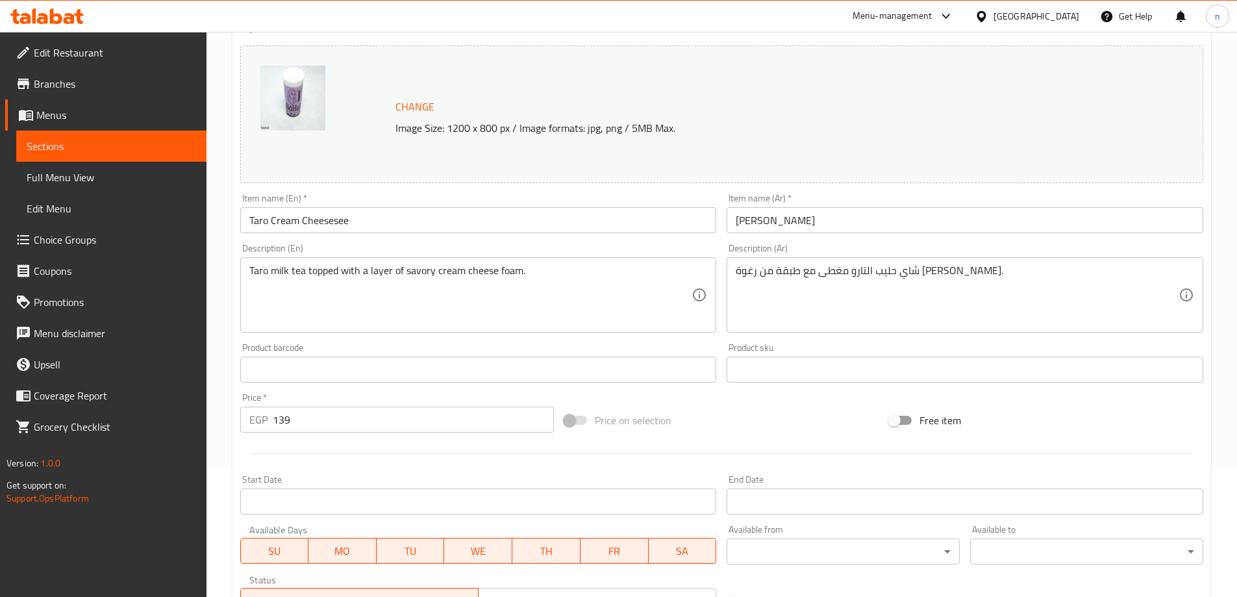
click at [316, 424] on input "139" at bounding box center [414, 420] width 282 height 26
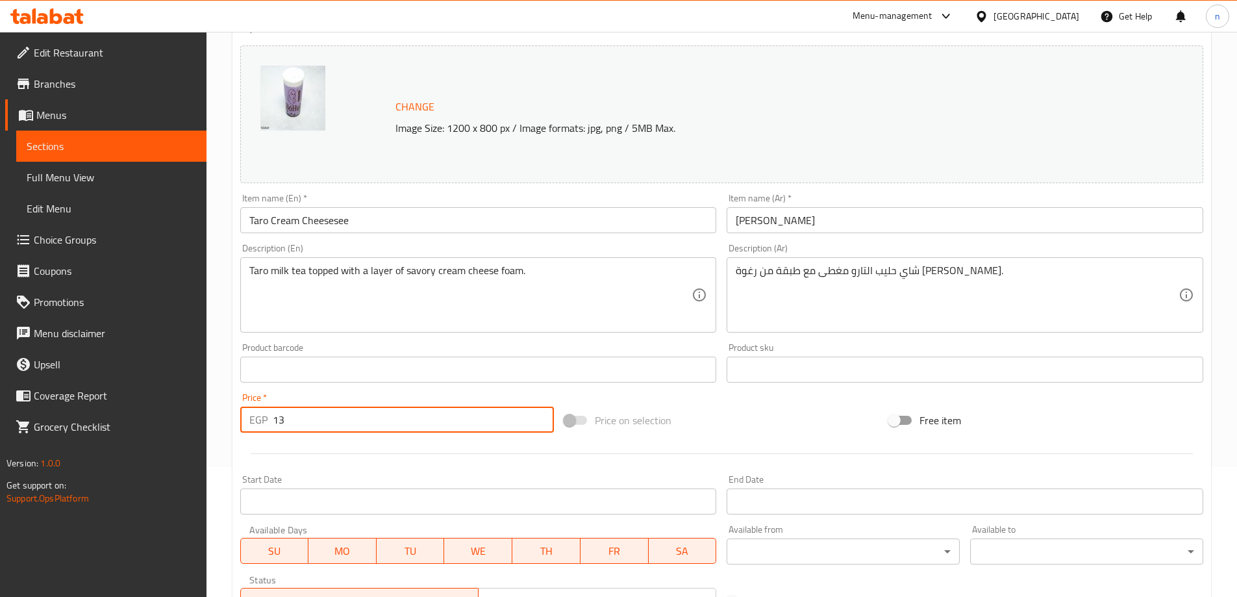
type input "1"
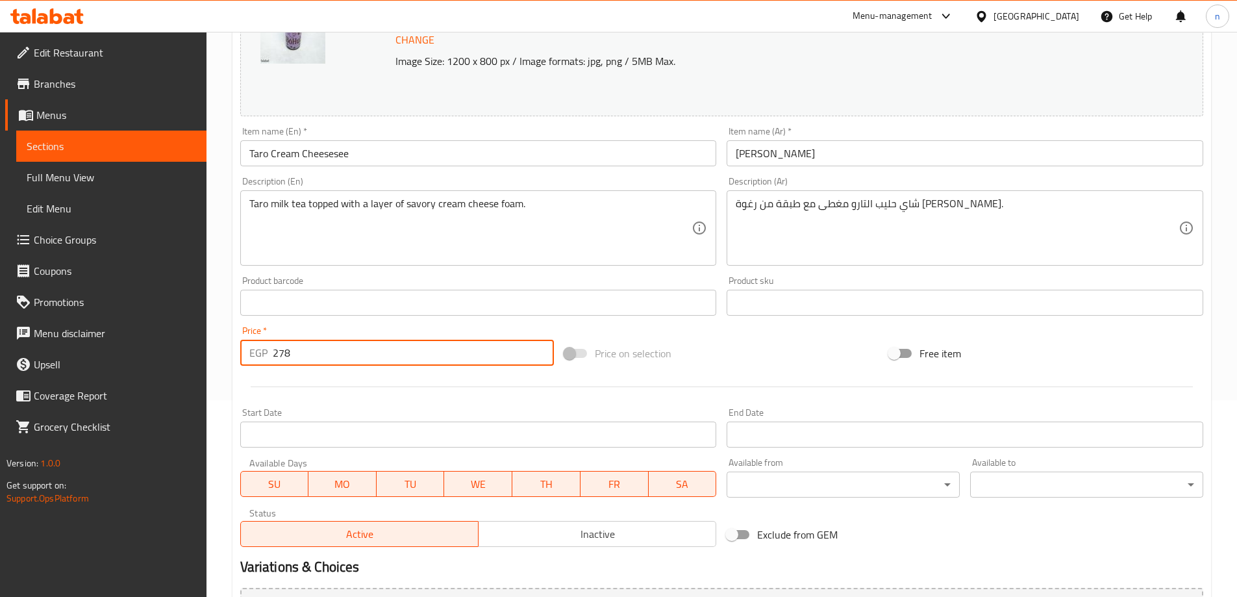
scroll to position [340, 0]
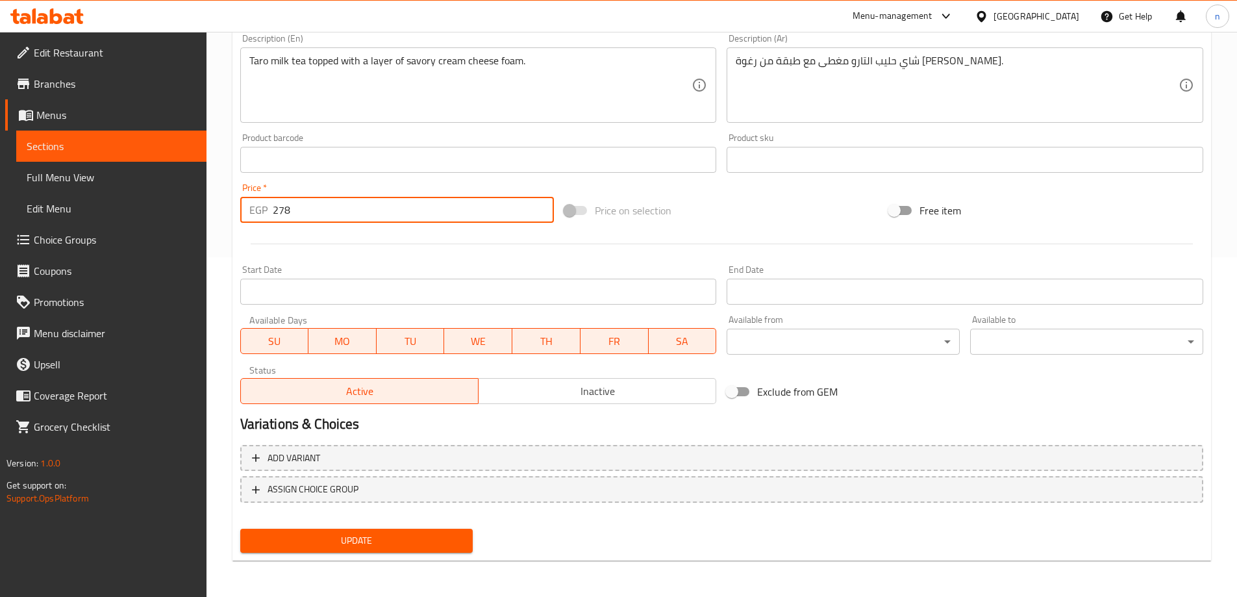
type input "278"
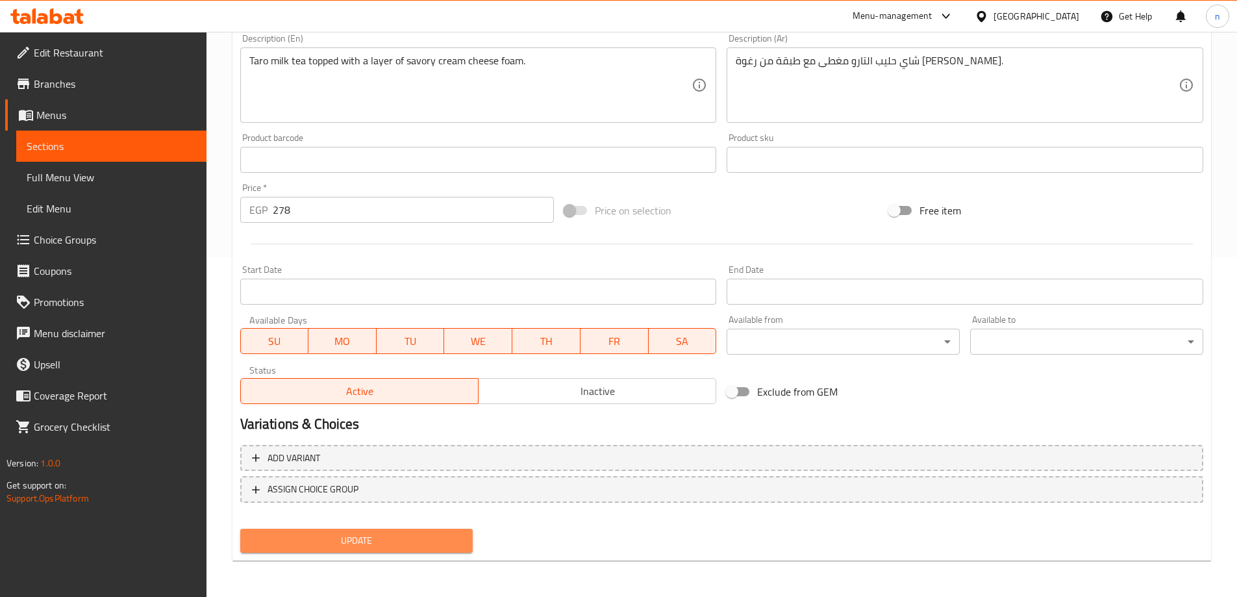
click at [328, 544] on span "Update" at bounding box center [357, 541] width 212 height 16
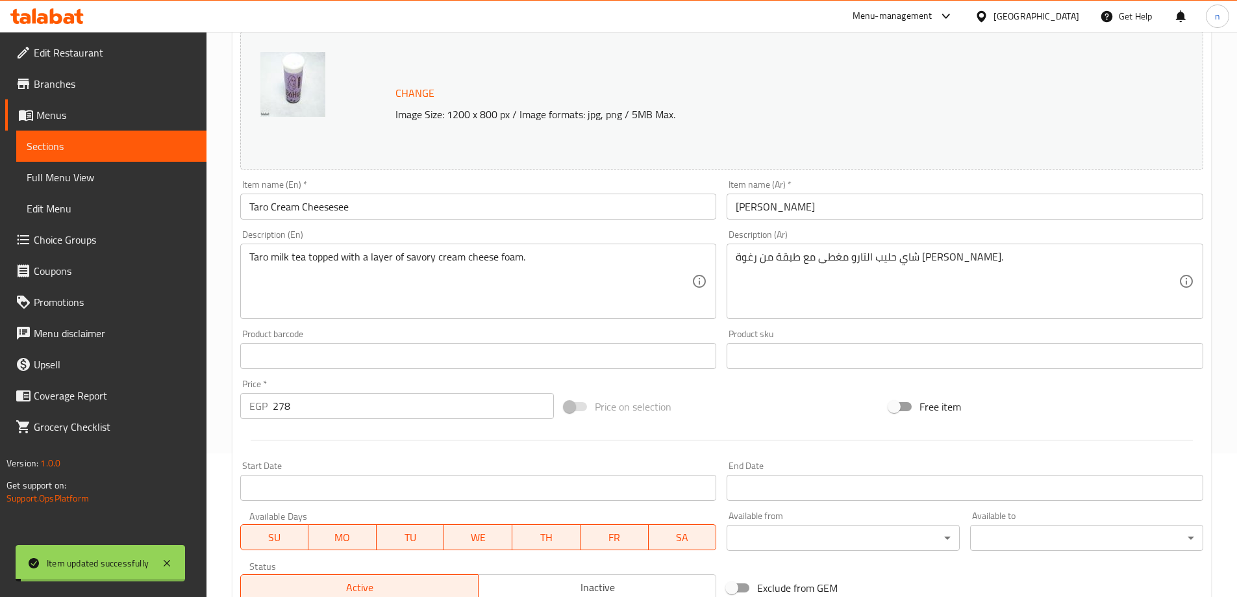
scroll to position [0, 0]
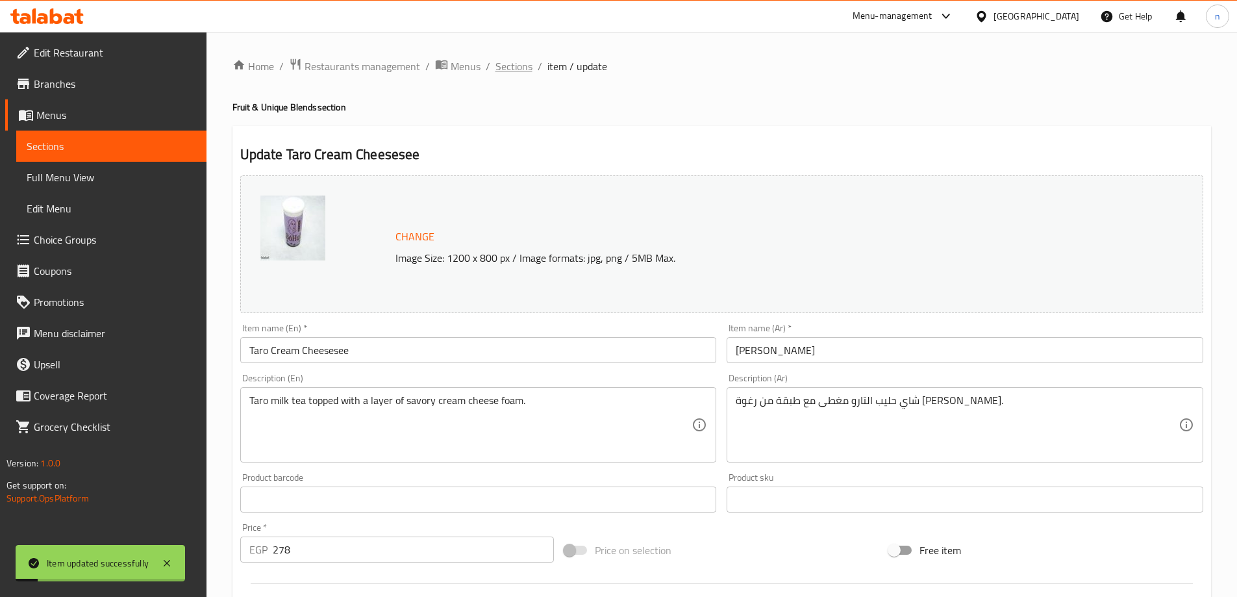
click at [509, 69] on span "Sections" at bounding box center [514, 66] width 37 height 16
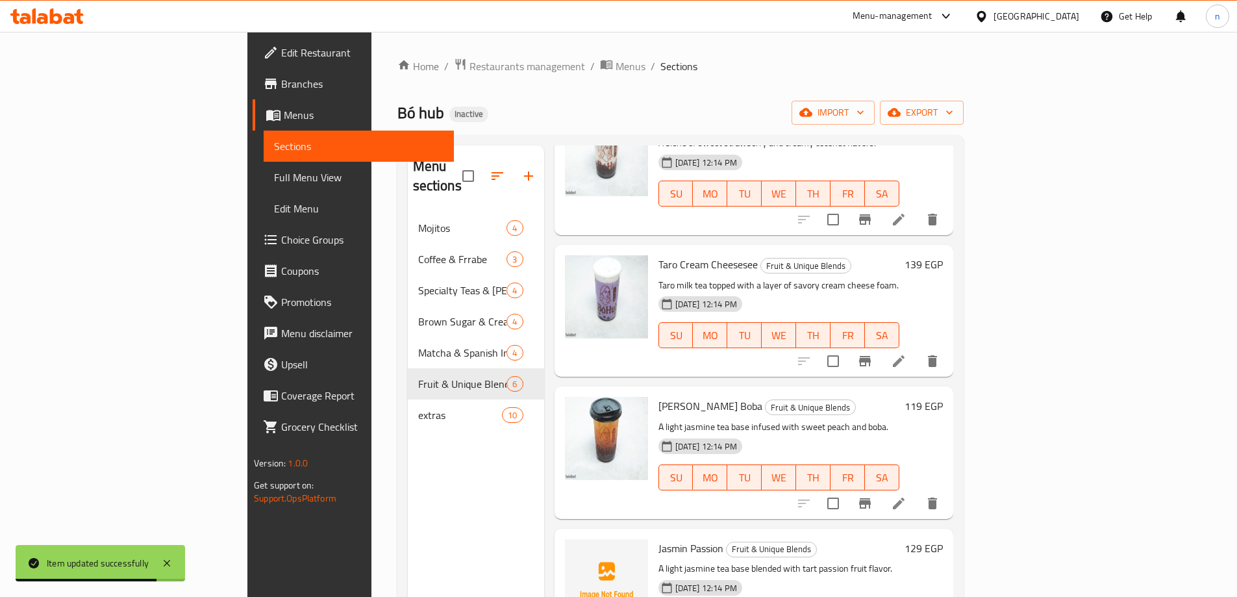
scroll to position [260, 0]
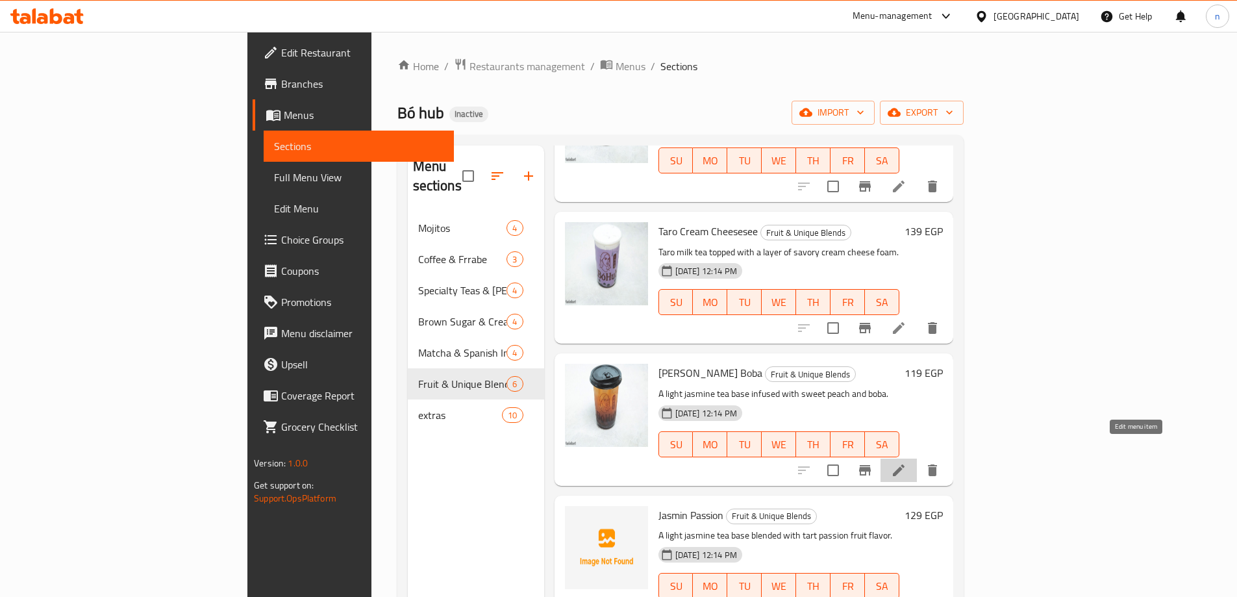
click at [907, 462] on icon at bounding box center [899, 470] width 16 height 16
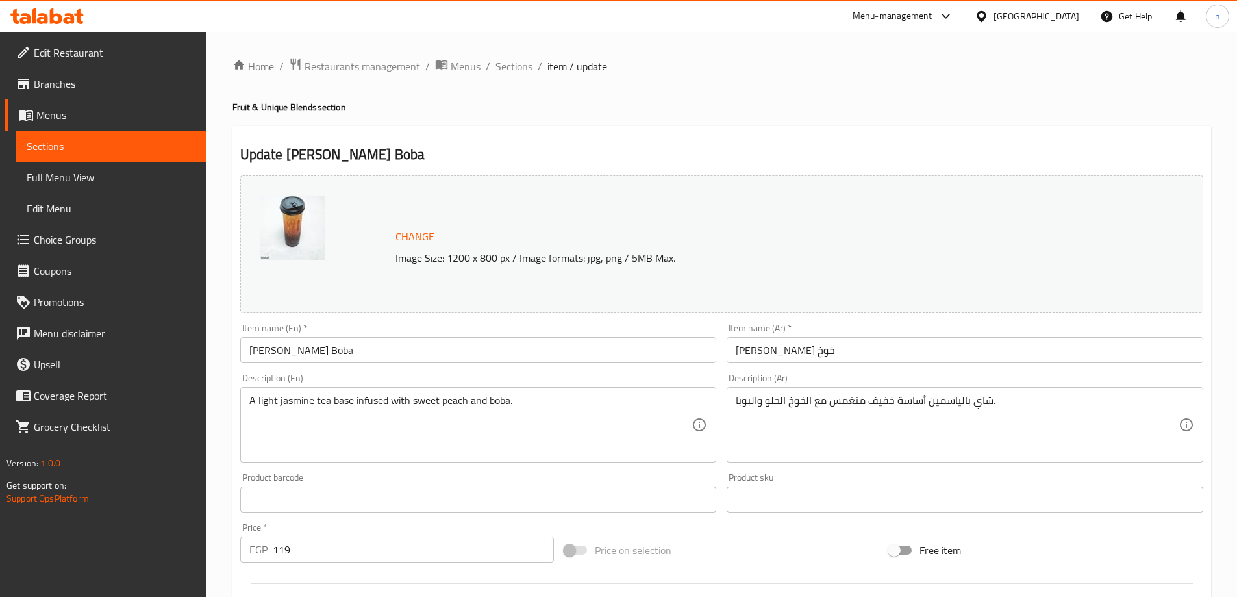
scroll to position [260, 0]
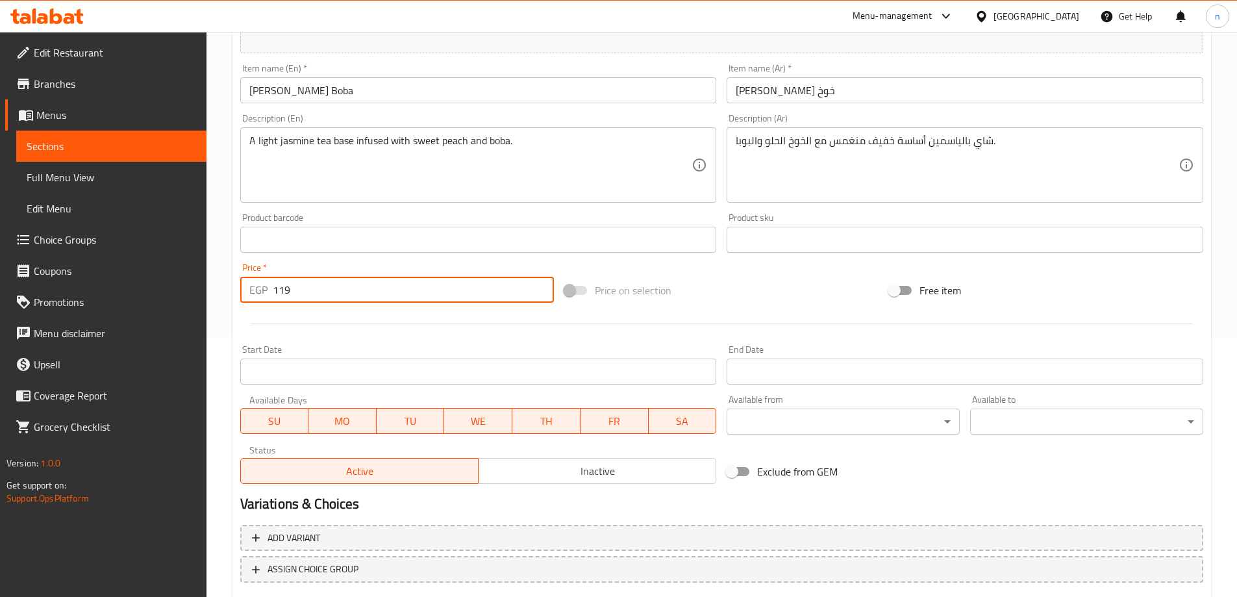
click at [309, 296] on input "119" at bounding box center [414, 290] width 282 height 26
type input "1"
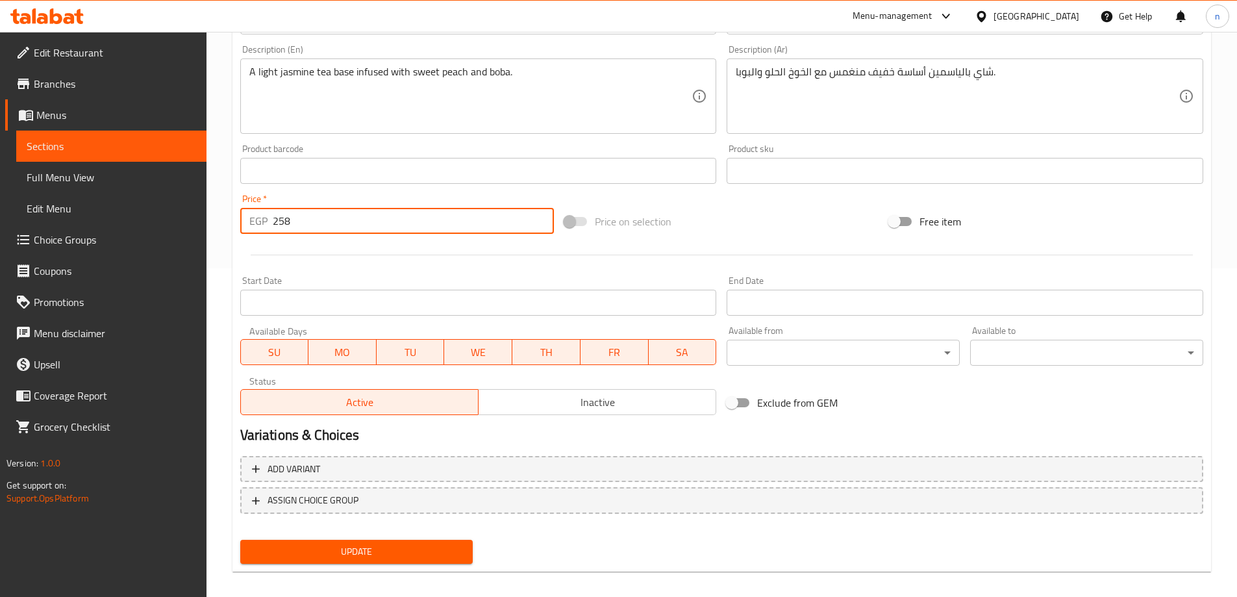
scroll to position [340, 0]
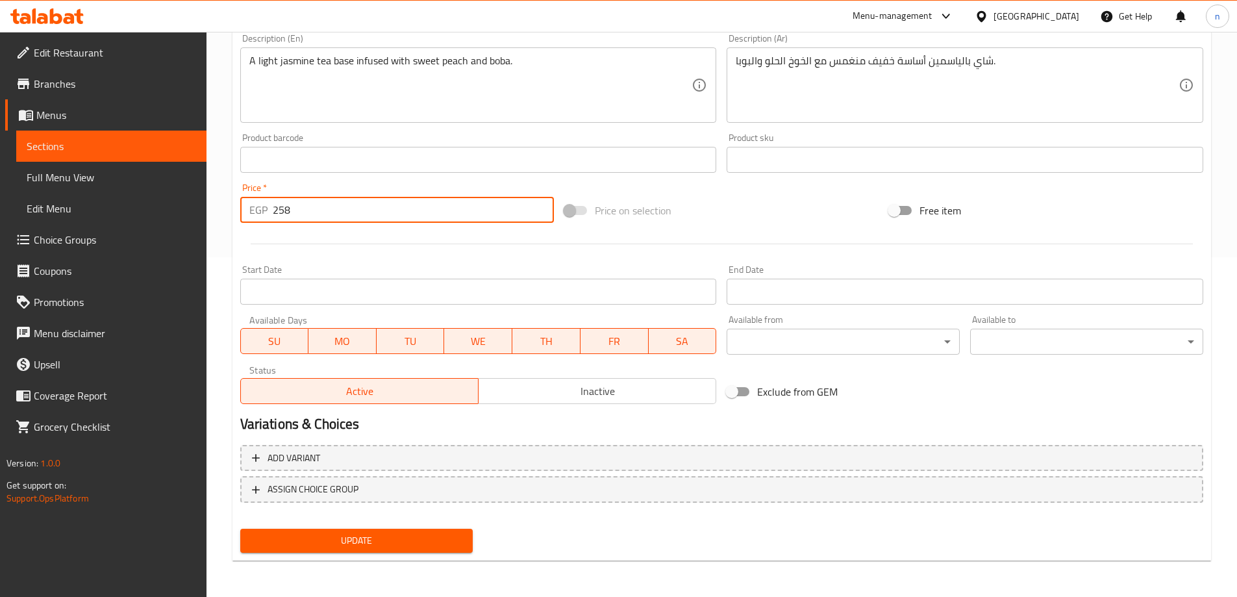
type input "258"
click at [286, 540] on span "Update" at bounding box center [357, 541] width 212 height 16
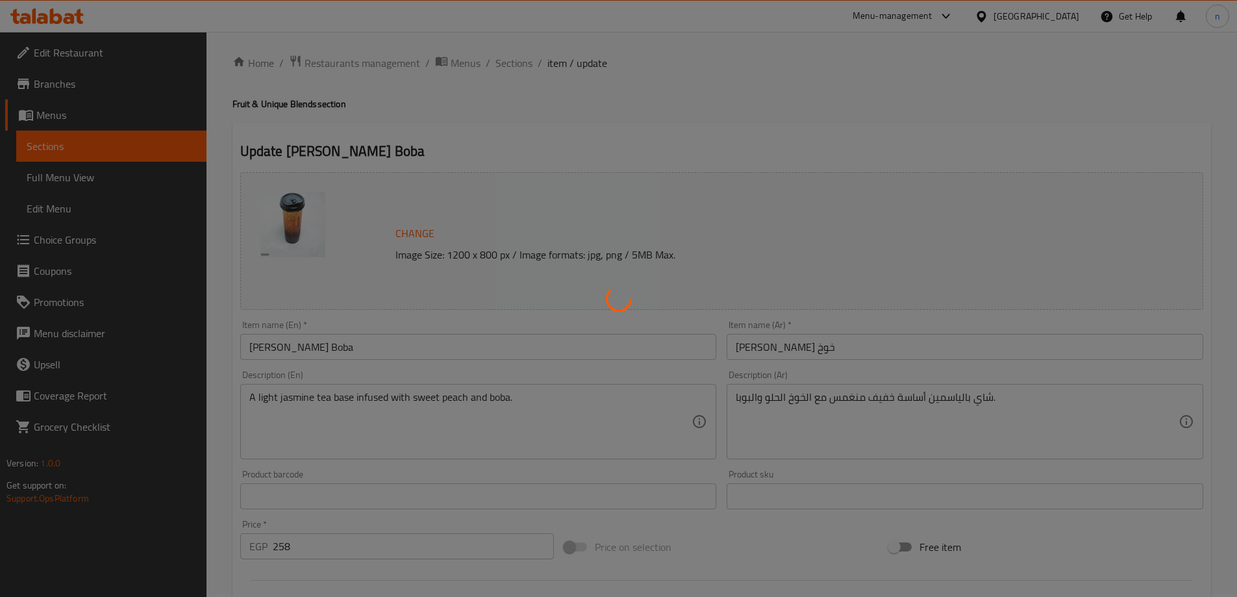
scroll to position [0, 0]
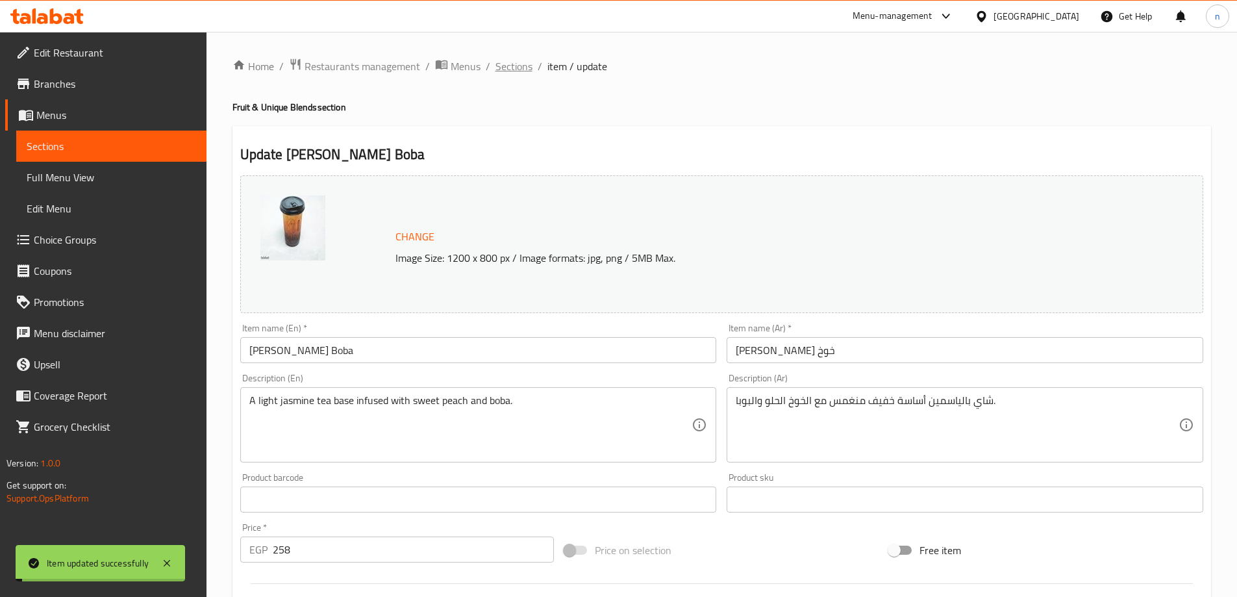
click at [514, 59] on span "Sections" at bounding box center [514, 66] width 37 height 16
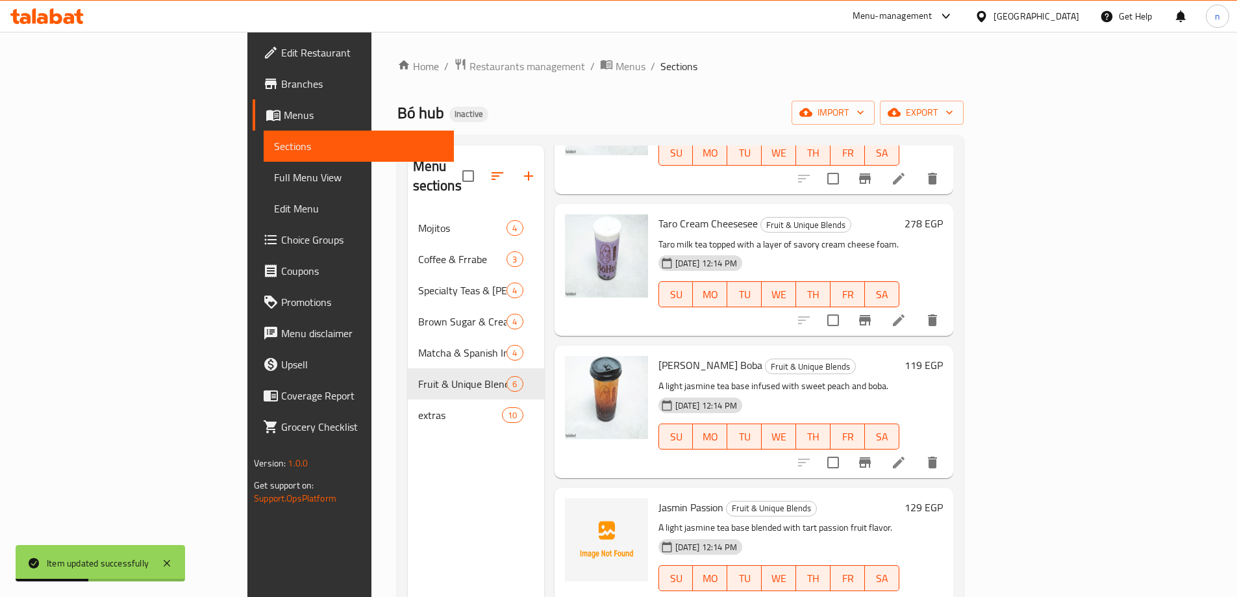
scroll to position [65, 0]
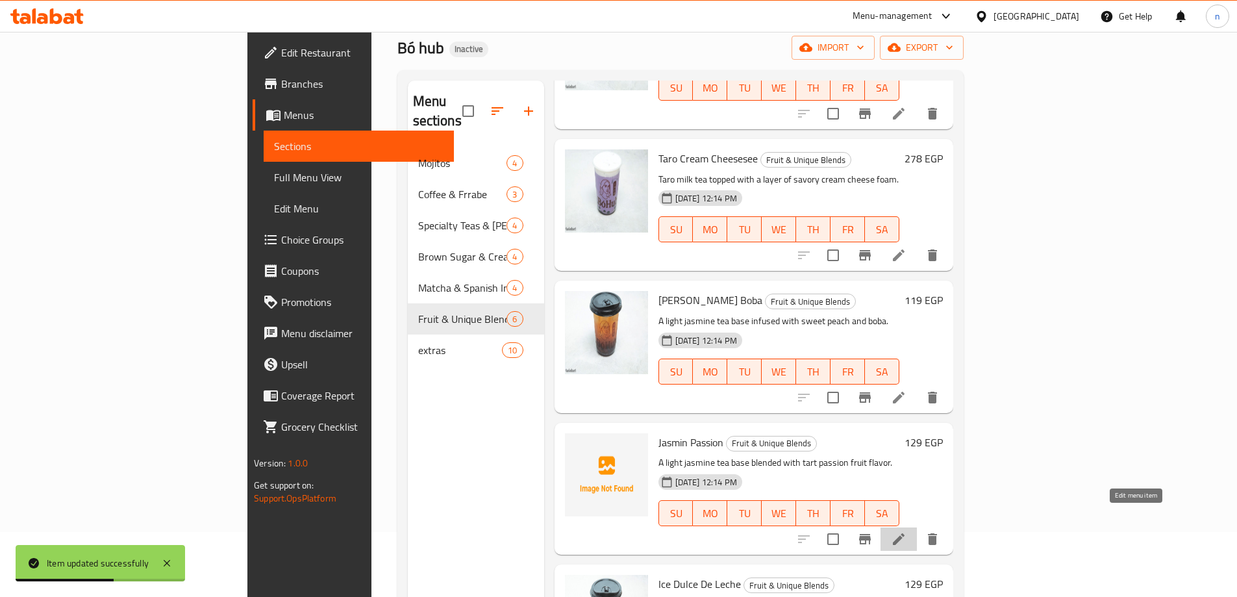
click at [905, 533] on icon at bounding box center [899, 539] width 12 height 12
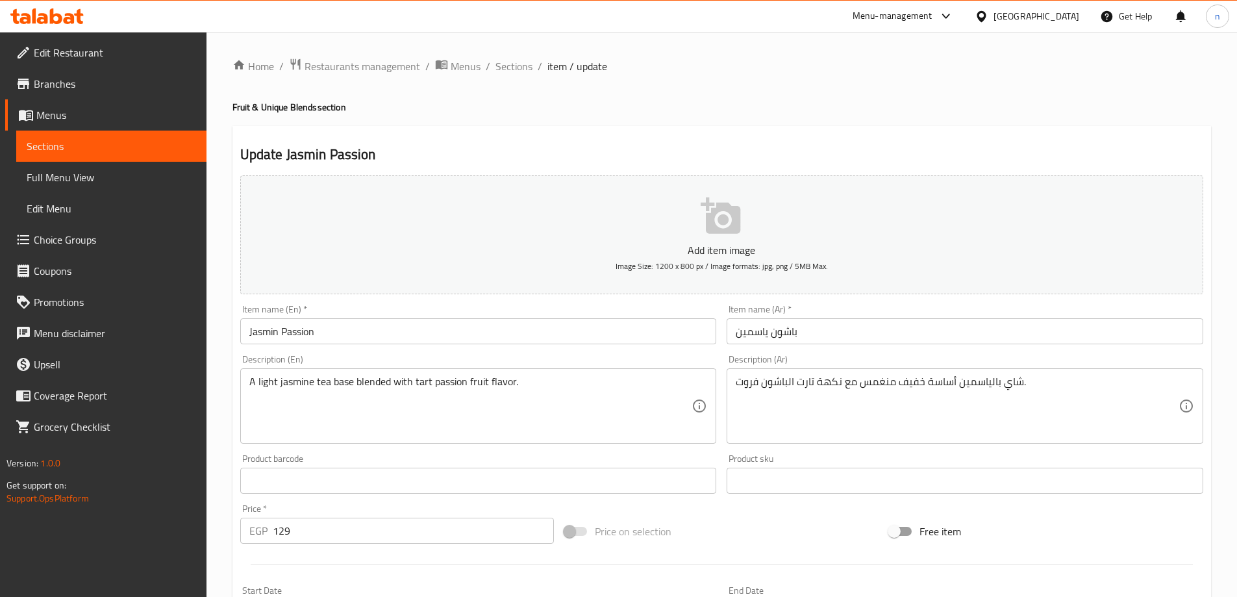
click at [304, 529] on input "129" at bounding box center [414, 531] width 282 height 26
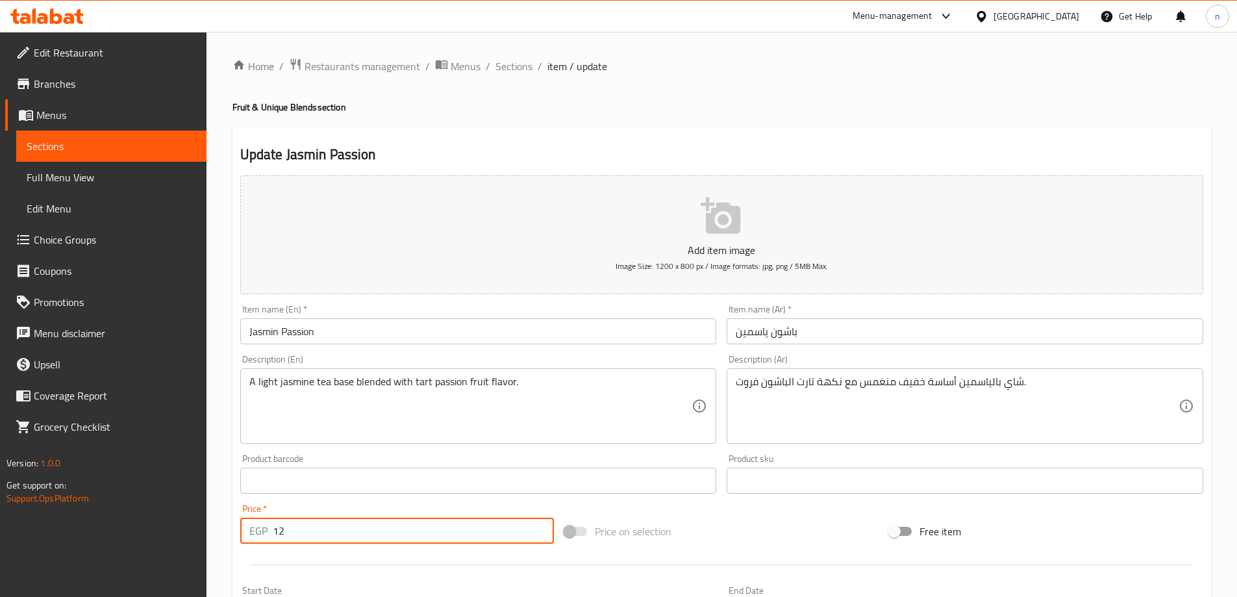
type input "1"
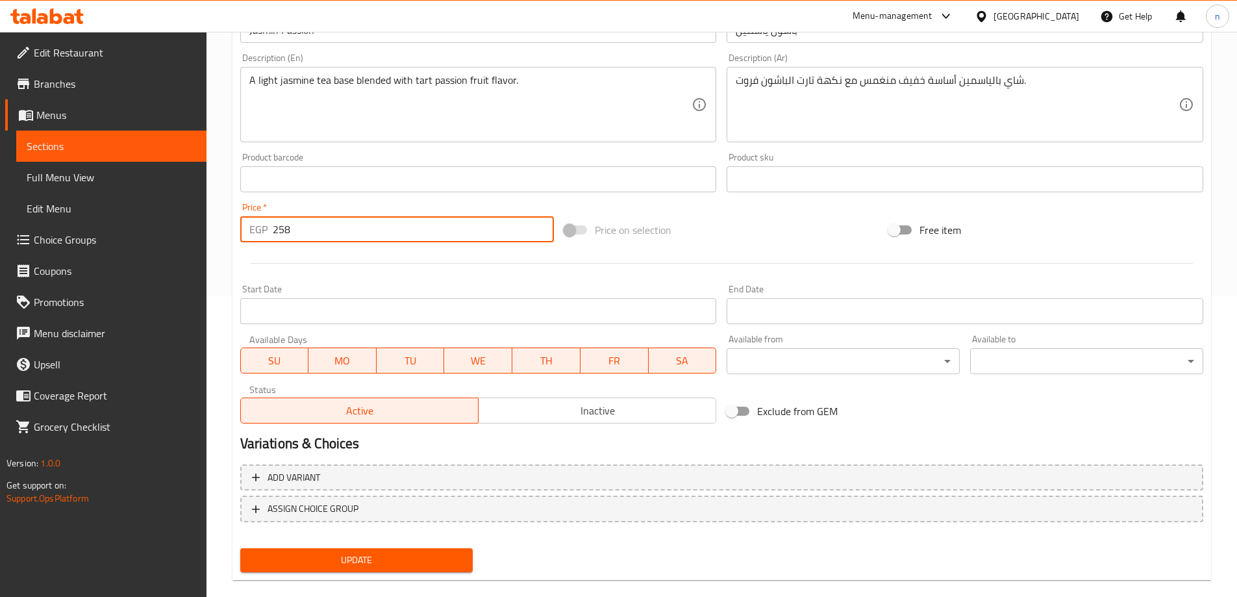
scroll to position [321, 0]
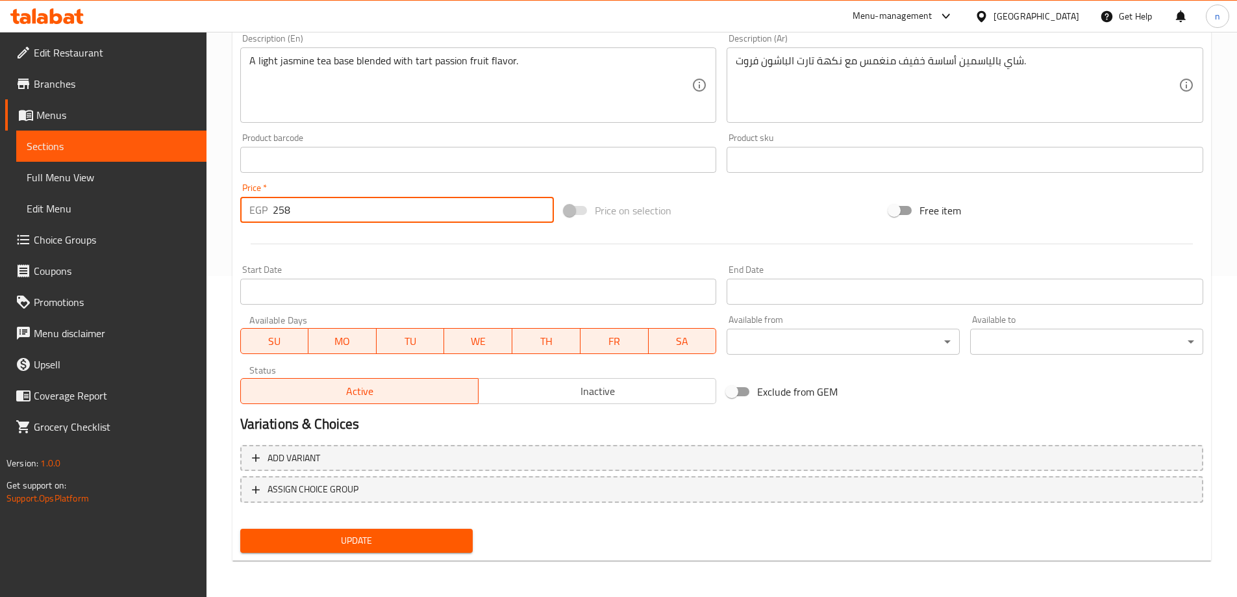
type input "258"
click at [299, 542] on span "Update" at bounding box center [357, 541] width 212 height 16
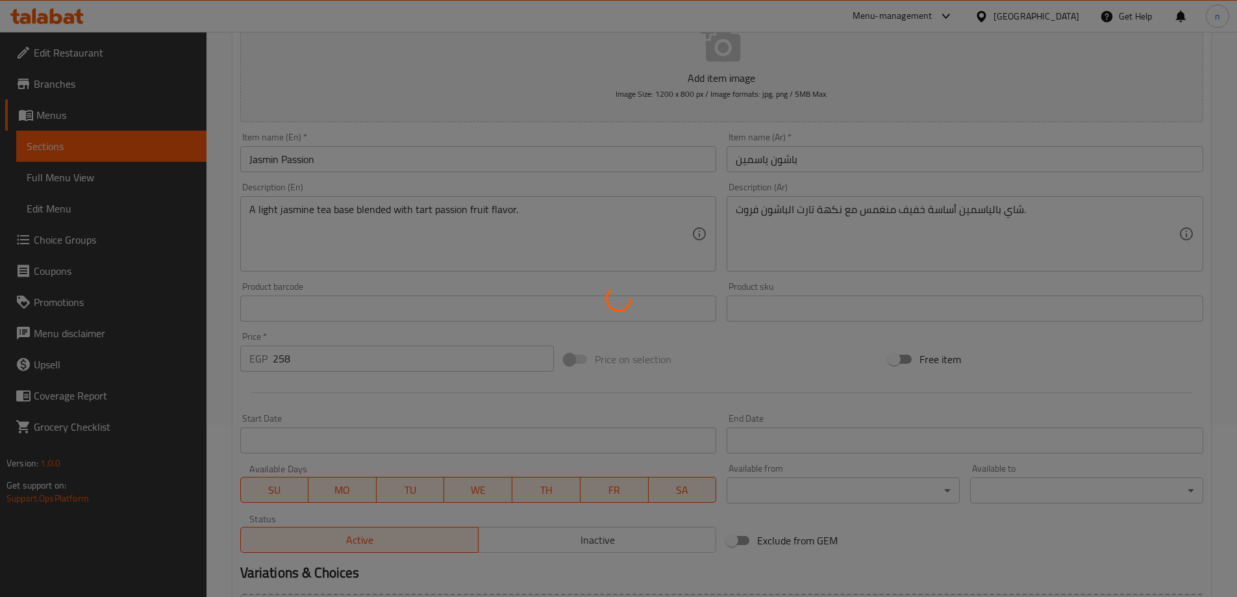
scroll to position [0, 0]
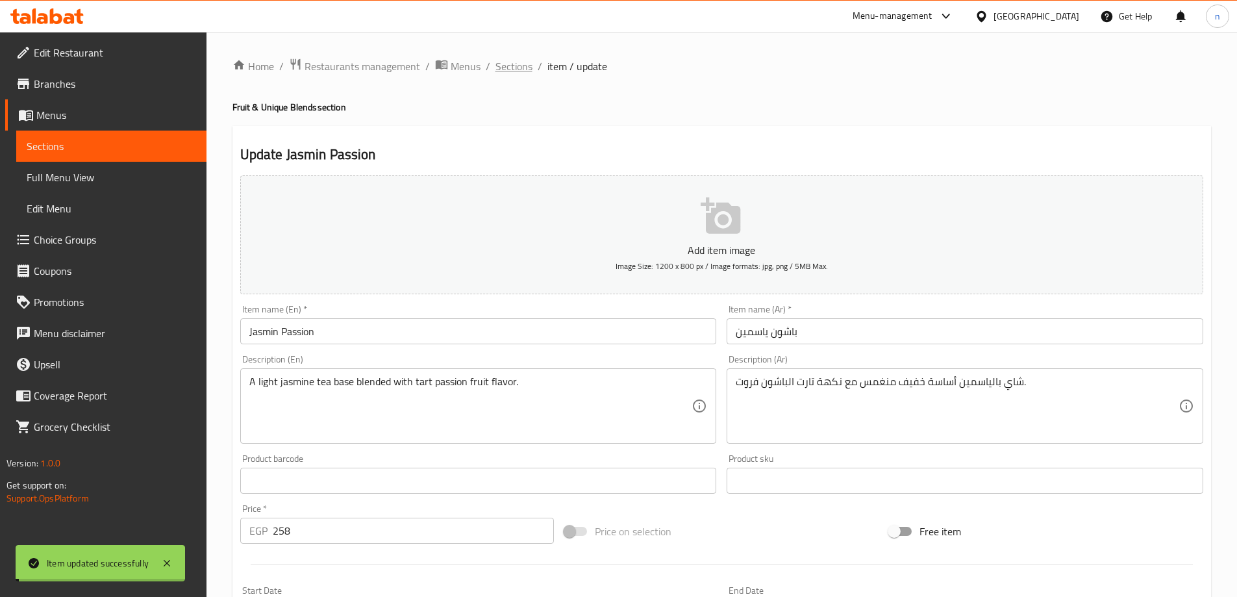
click at [514, 61] on span "Sections" at bounding box center [514, 66] width 37 height 16
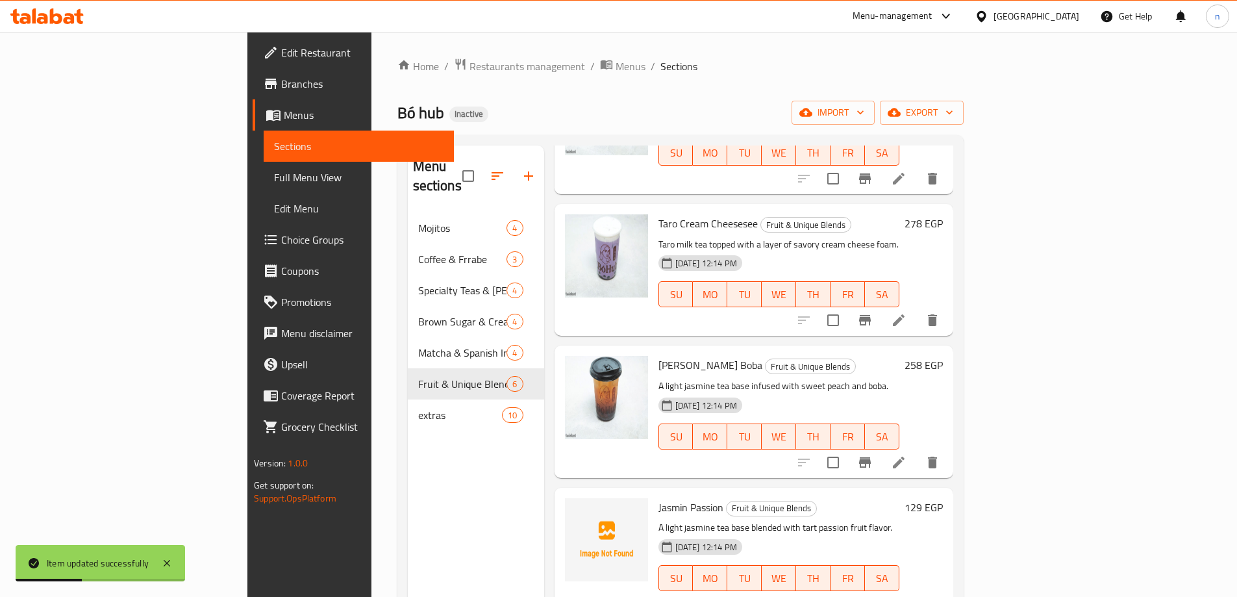
scroll to position [182, 0]
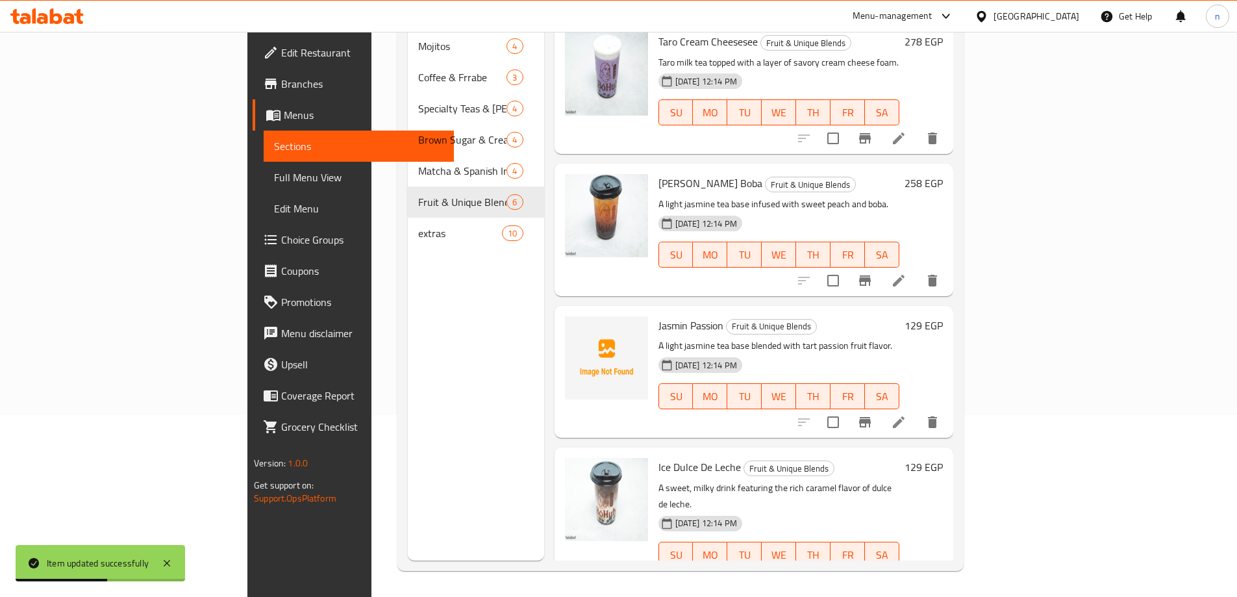
click at [917, 569] on li at bounding box center [899, 580] width 36 height 23
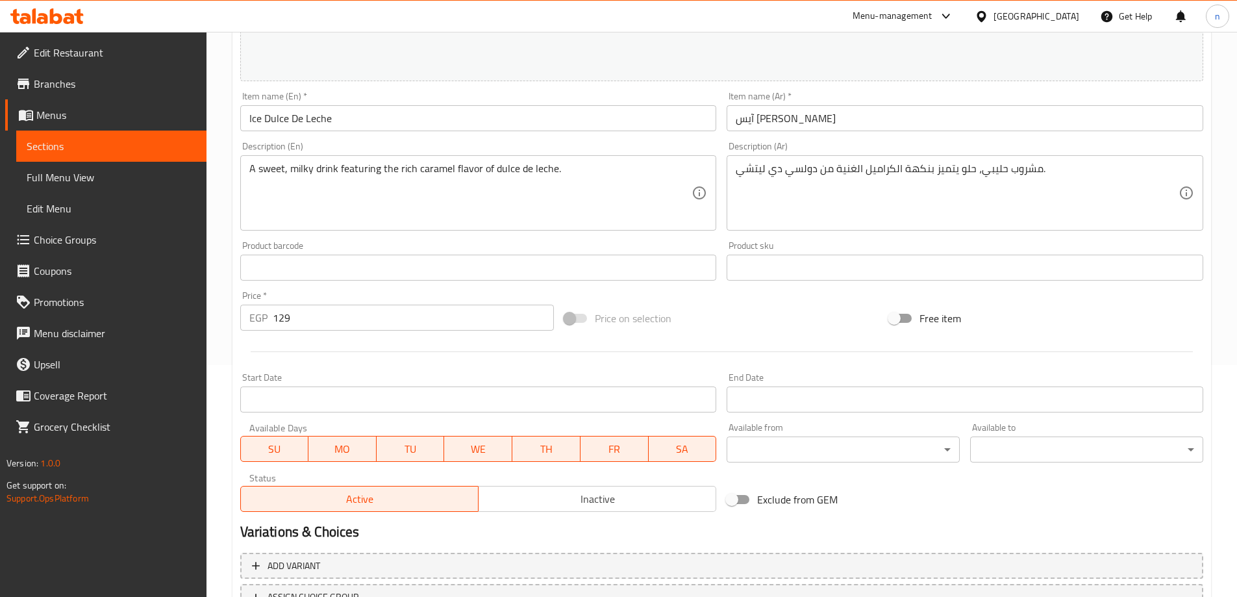
scroll to position [260, 0]
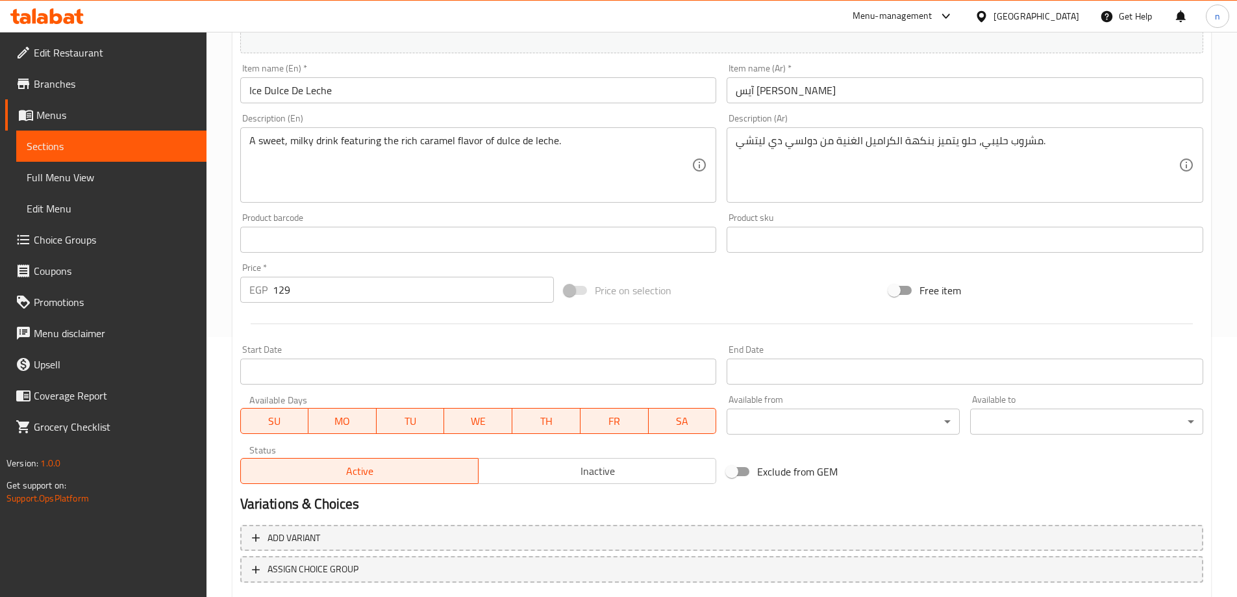
click at [299, 286] on input "129" at bounding box center [414, 290] width 282 height 26
type input "1"
click at [299, 286] on input "258" at bounding box center [414, 290] width 282 height 26
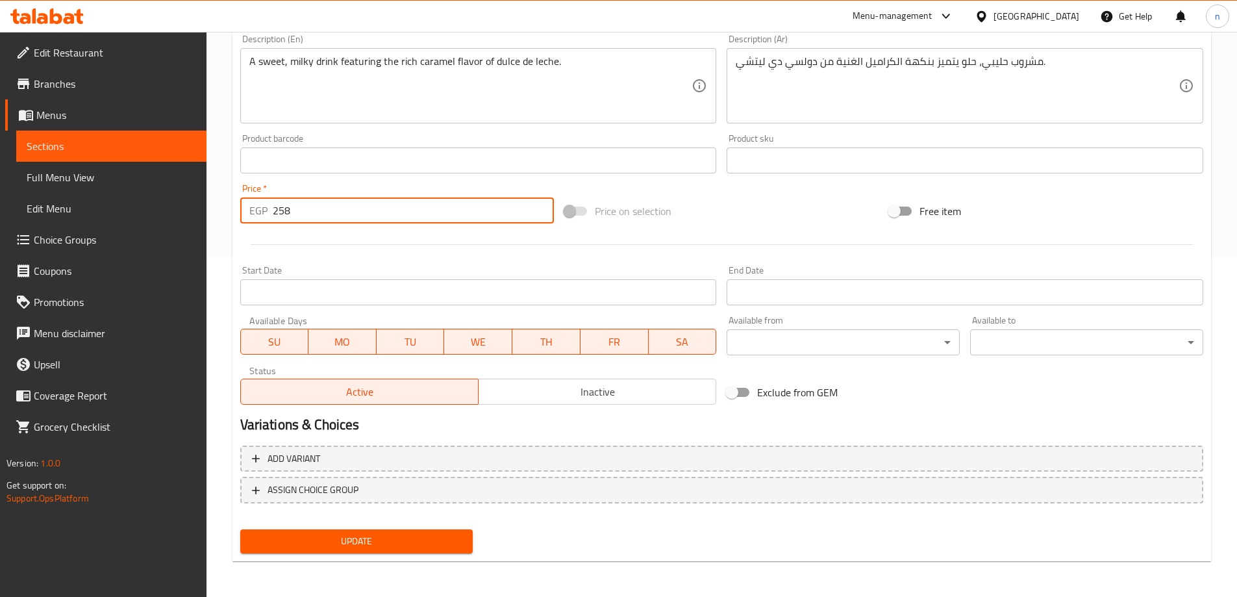
scroll to position [340, 0]
type input "258"
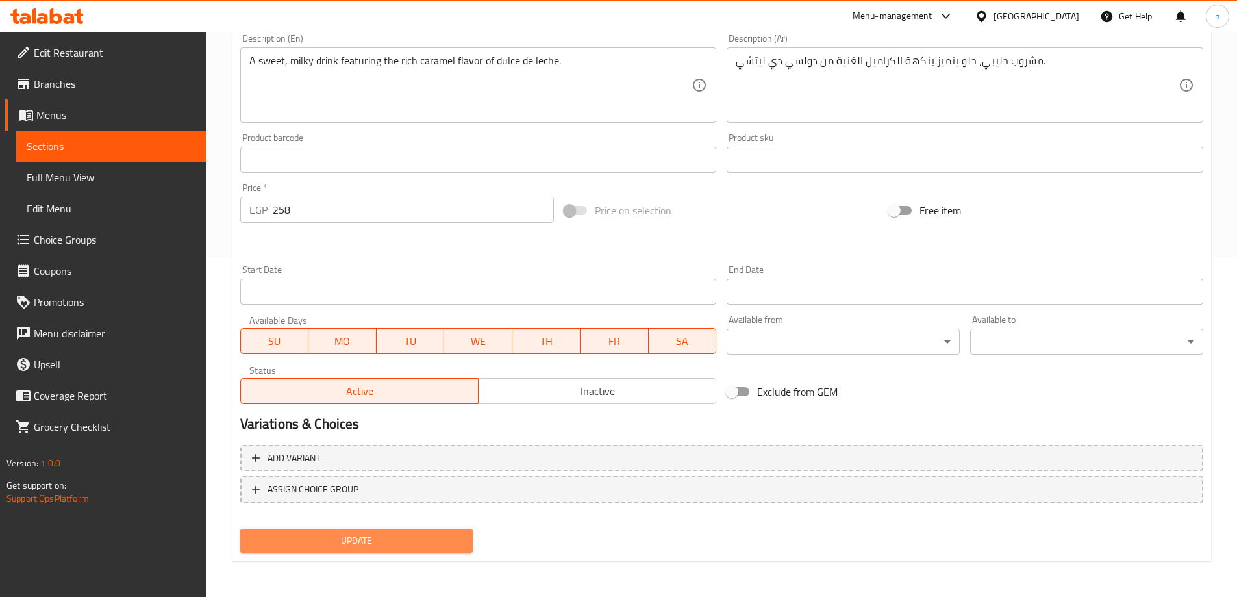
click at [338, 549] on button "Update" at bounding box center [356, 541] width 233 height 24
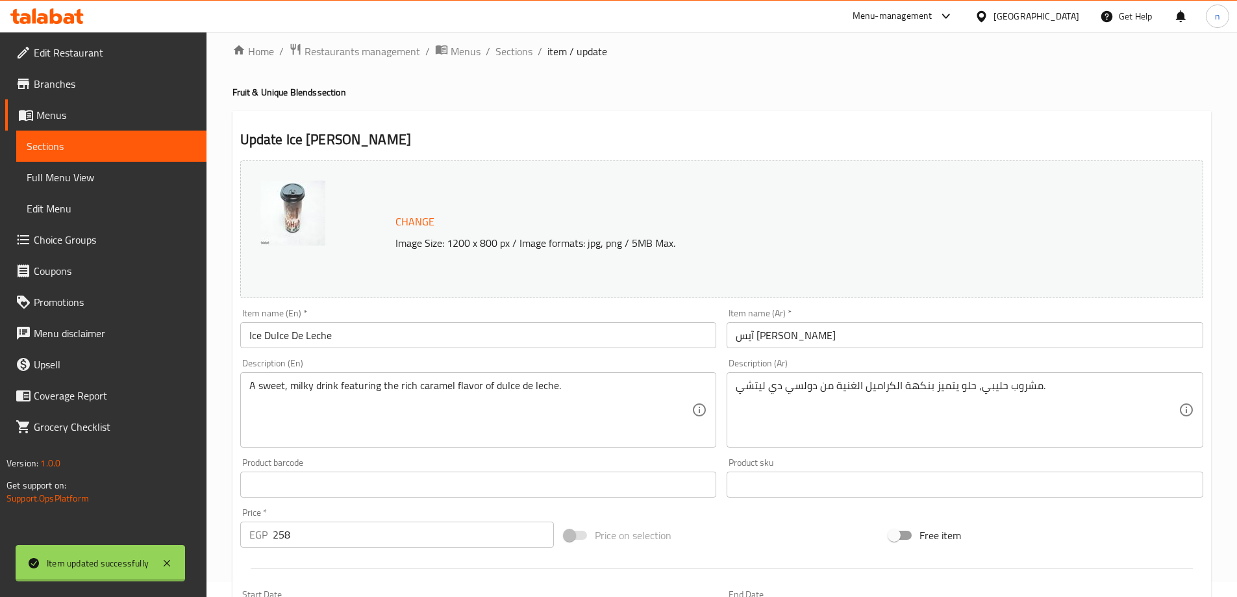
scroll to position [0, 0]
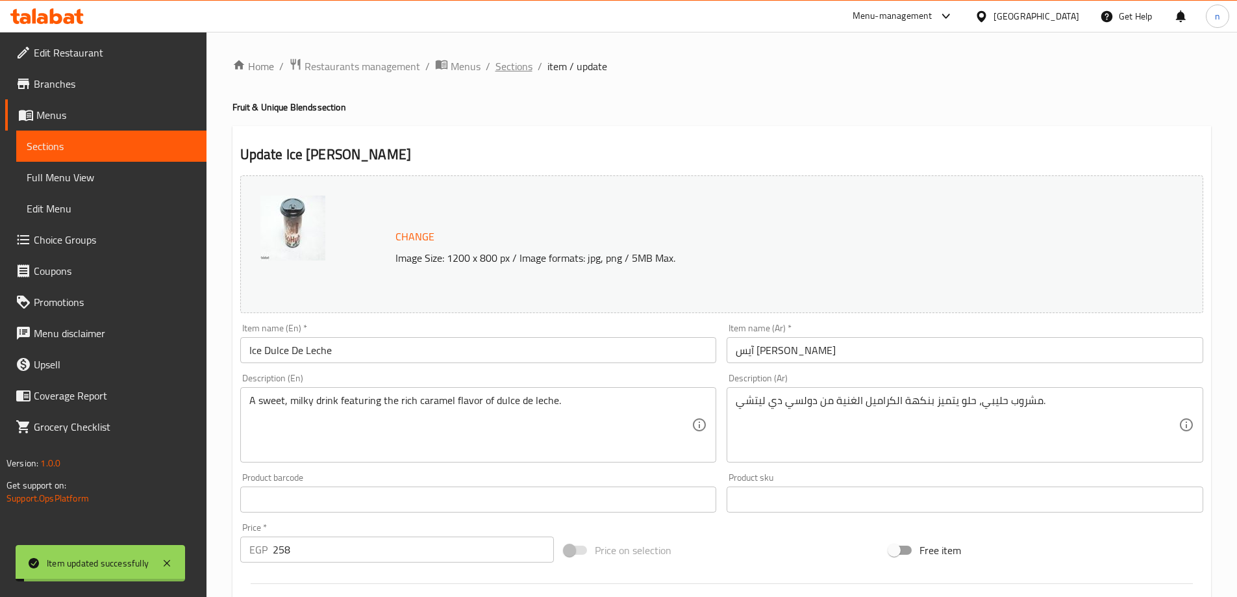
click at [524, 69] on span "Sections" at bounding box center [514, 66] width 37 height 16
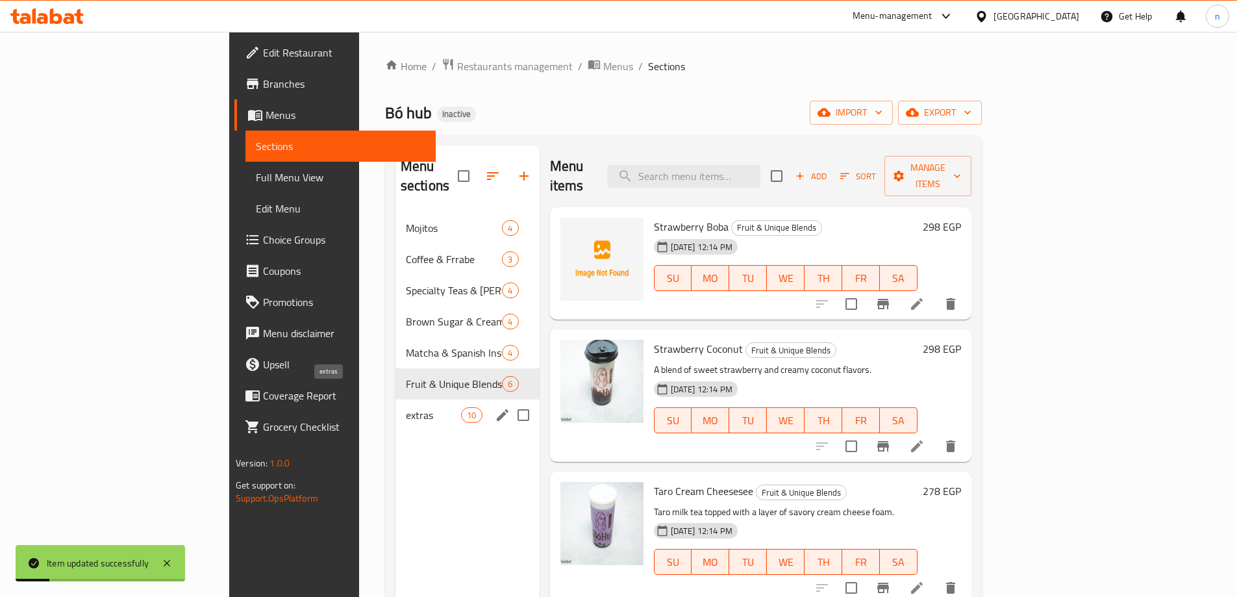
click at [406, 407] on span "extras" at bounding box center [433, 415] width 55 height 16
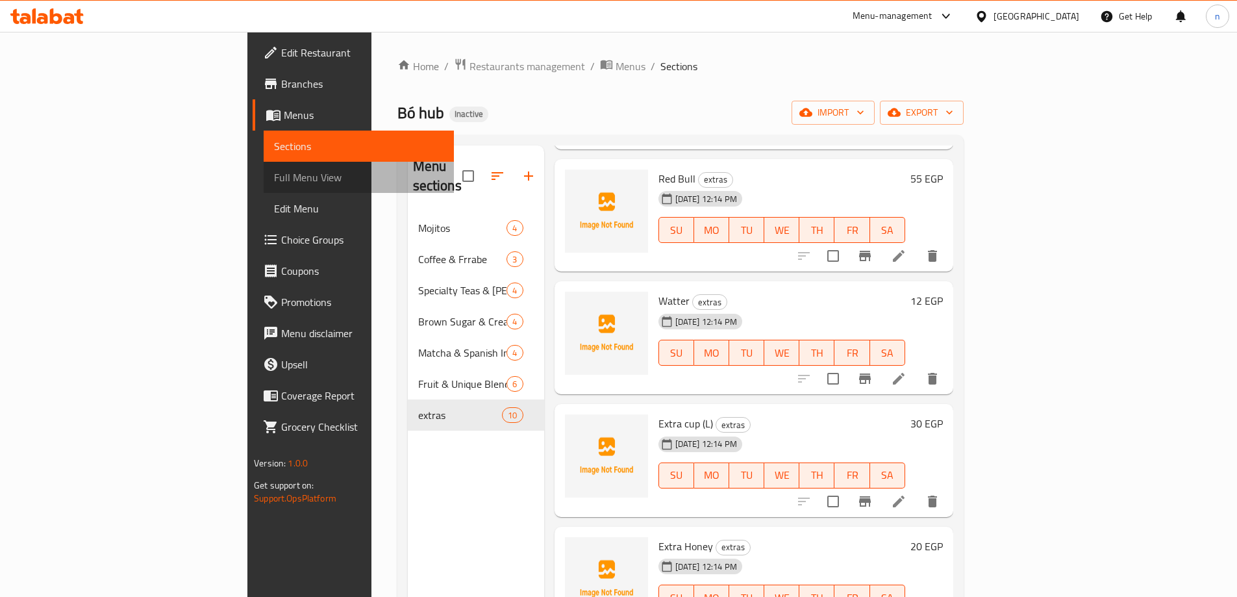
click at [264, 185] on link "Full Menu View" at bounding box center [359, 177] width 190 height 31
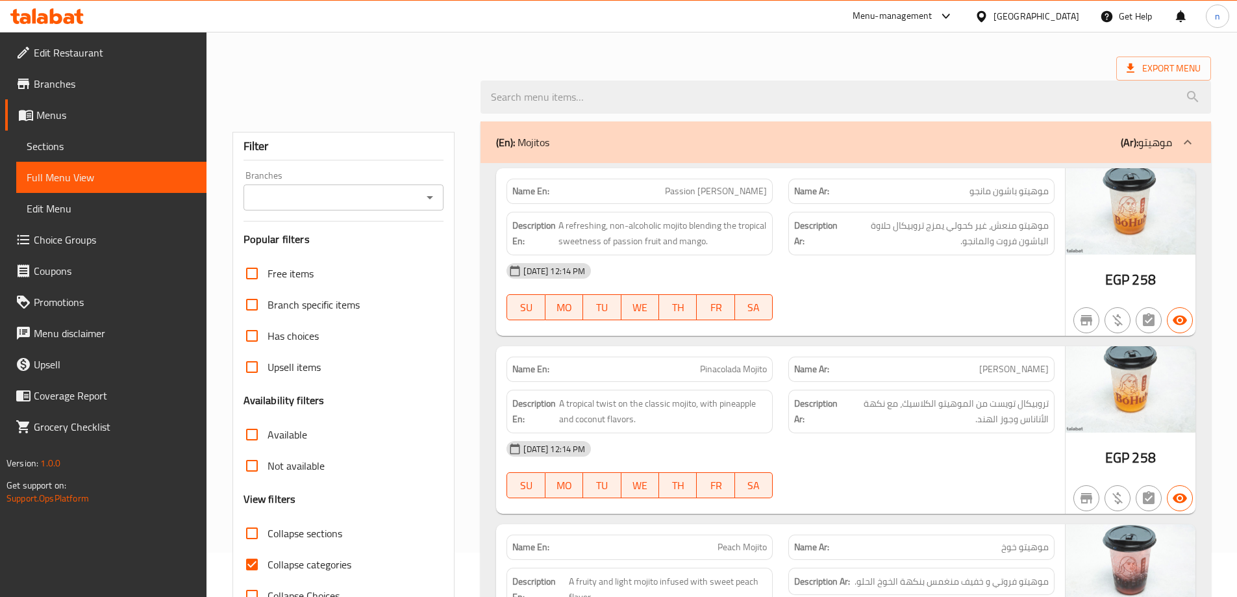
scroll to position [65, 0]
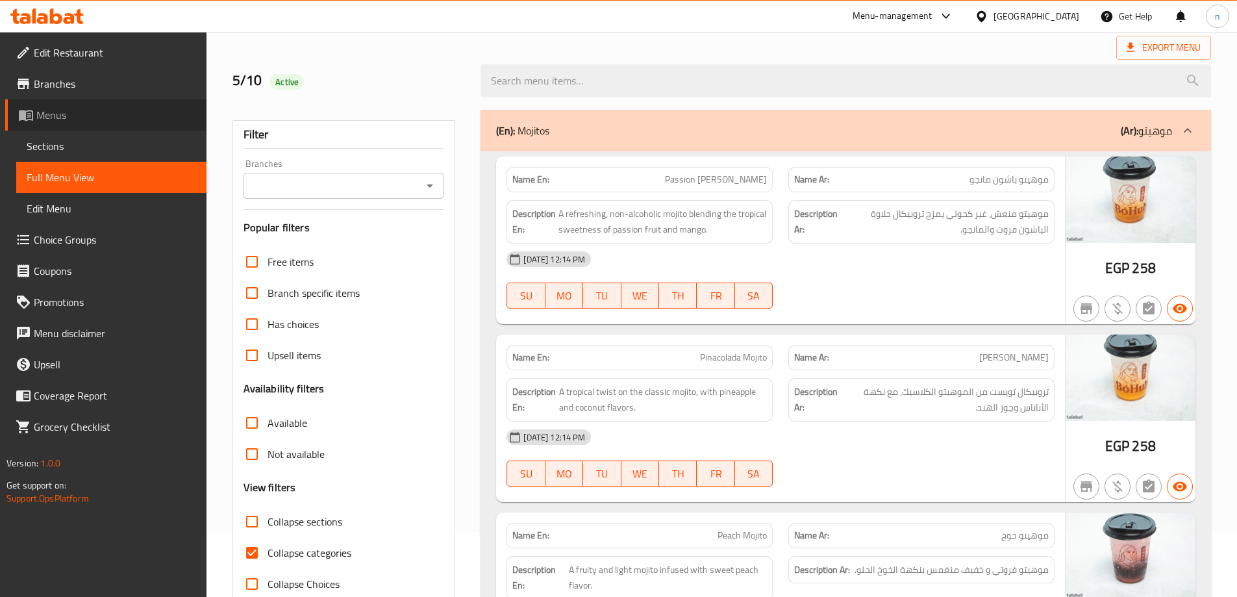
click at [98, 121] on span "Menus" at bounding box center [116, 115] width 160 height 16
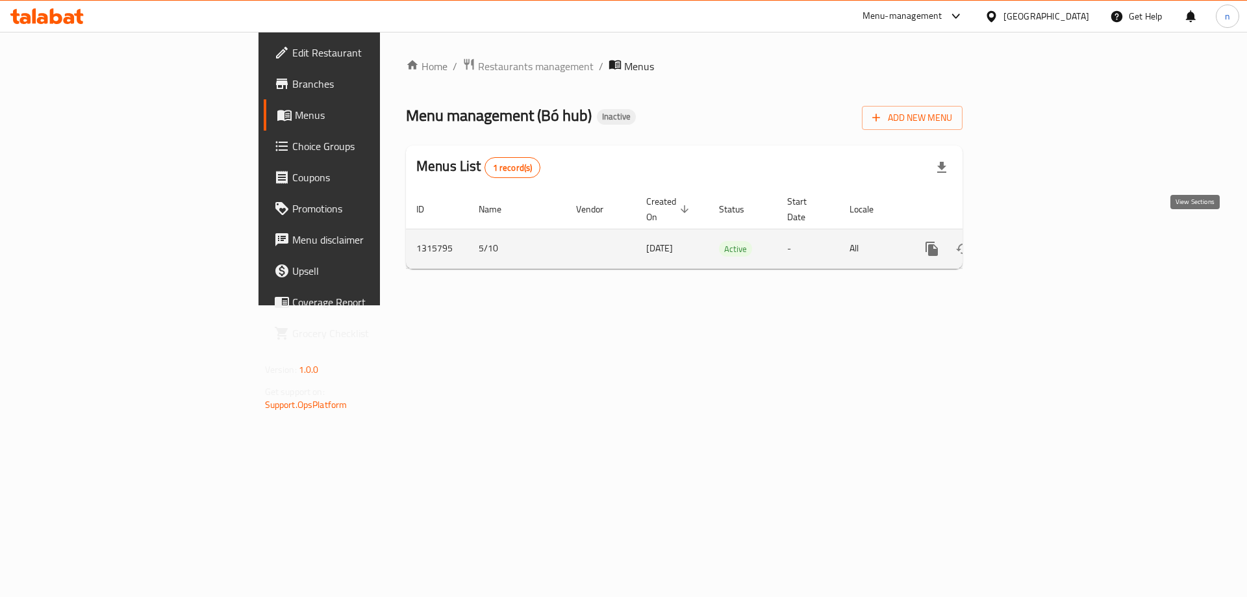
click at [1041, 233] on link "enhanced table" at bounding box center [1025, 248] width 31 height 31
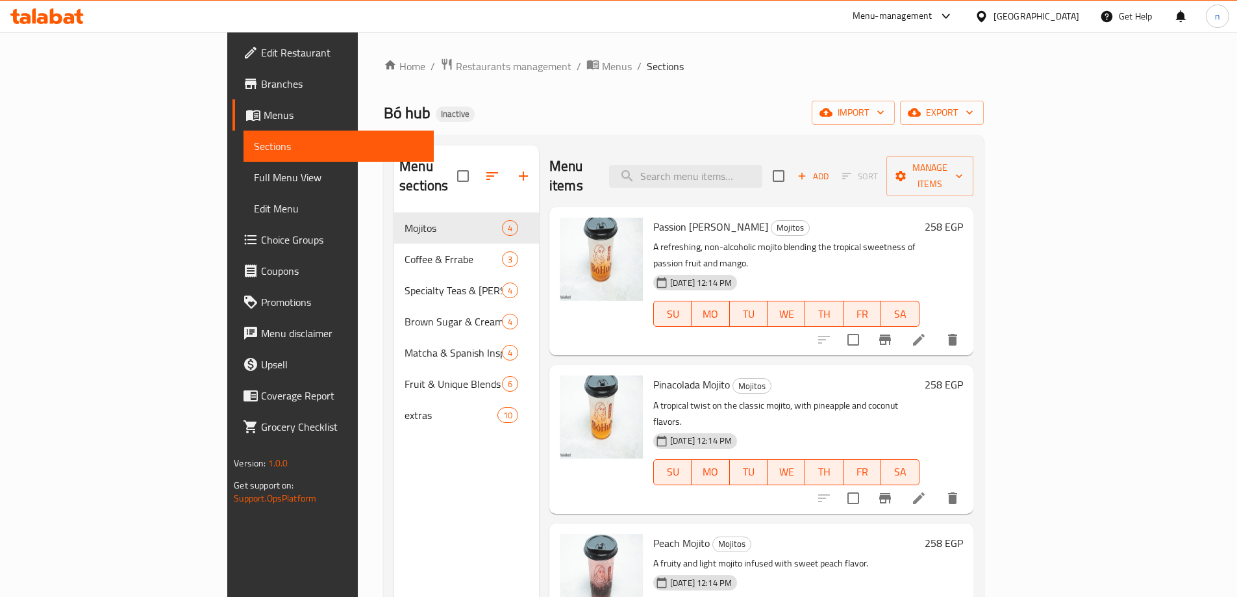
click at [963, 218] on h6 "258 EGP" at bounding box center [944, 227] width 38 height 18
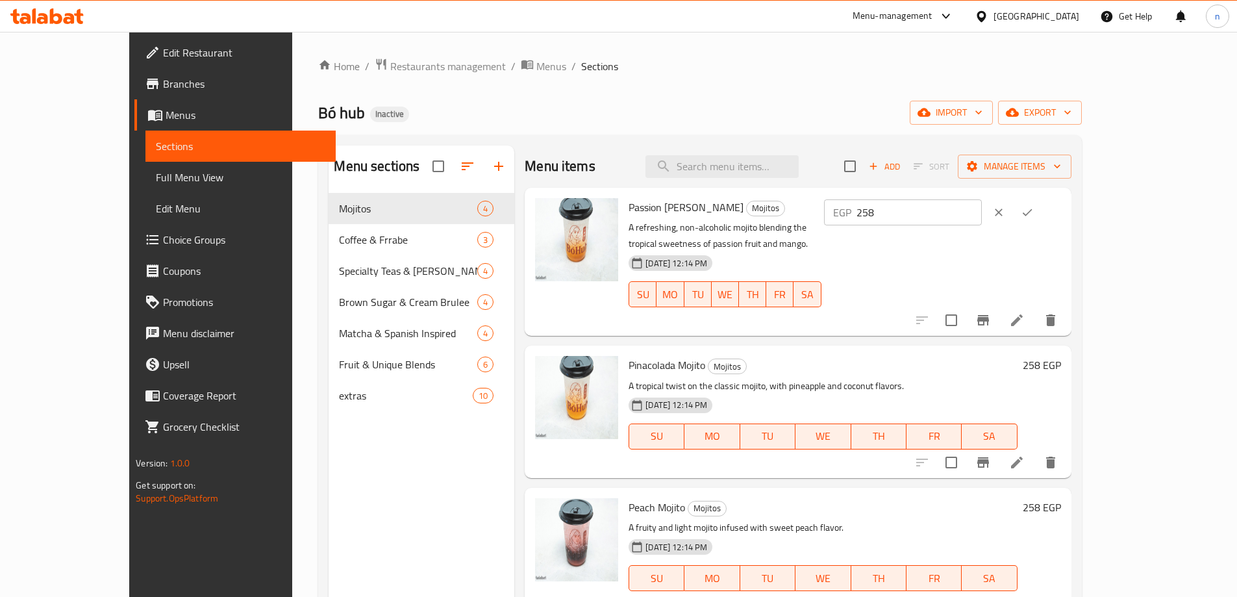
click at [1034, 212] on icon "ok" at bounding box center [1027, 212] width 13 height 13
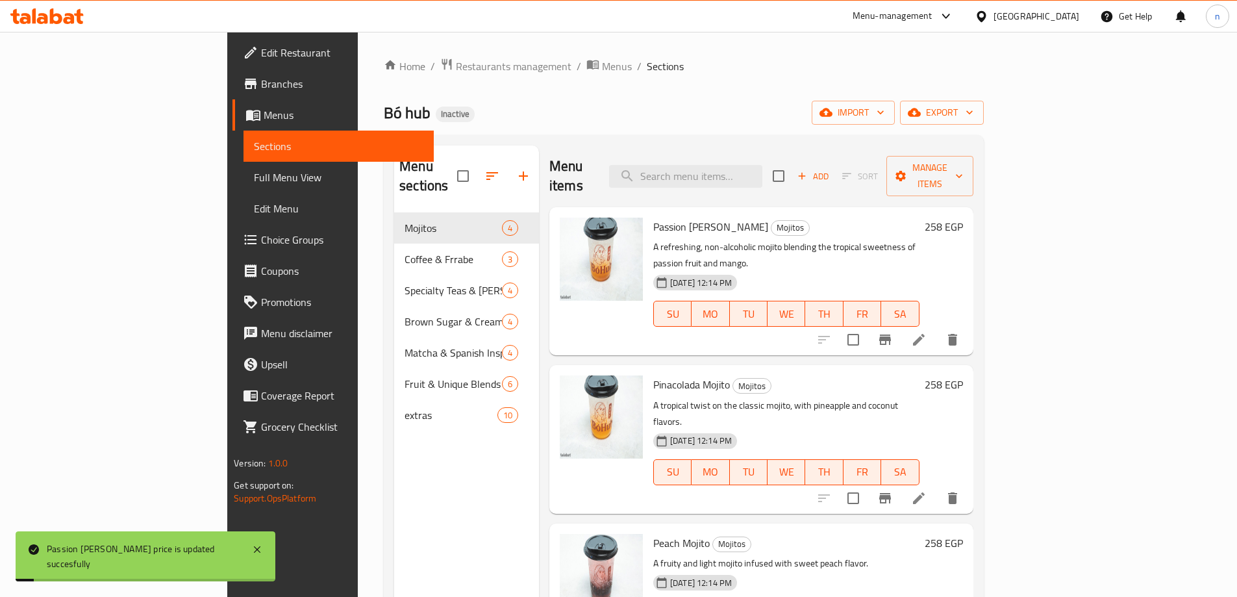
click at [963, 218] on h6 "258 EGP" at bounding box center [944, 227] width 38 height 18
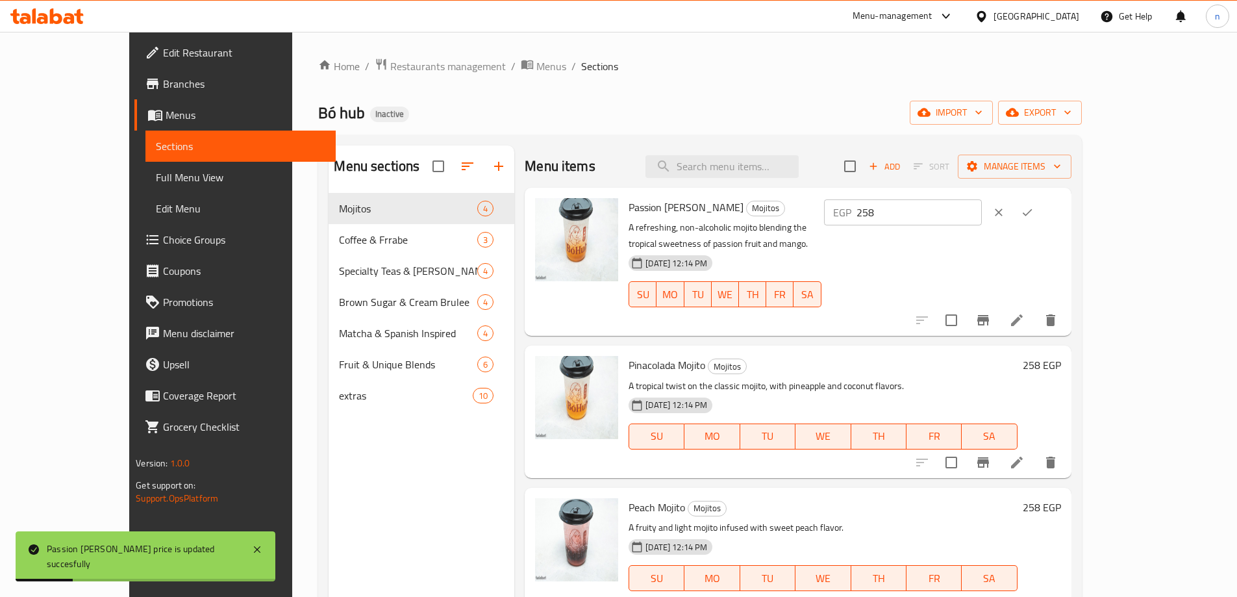
click at [982, 210] on input "258" at bounding box center [919, 212] width 125 height 26
type input "2"
type input "258"
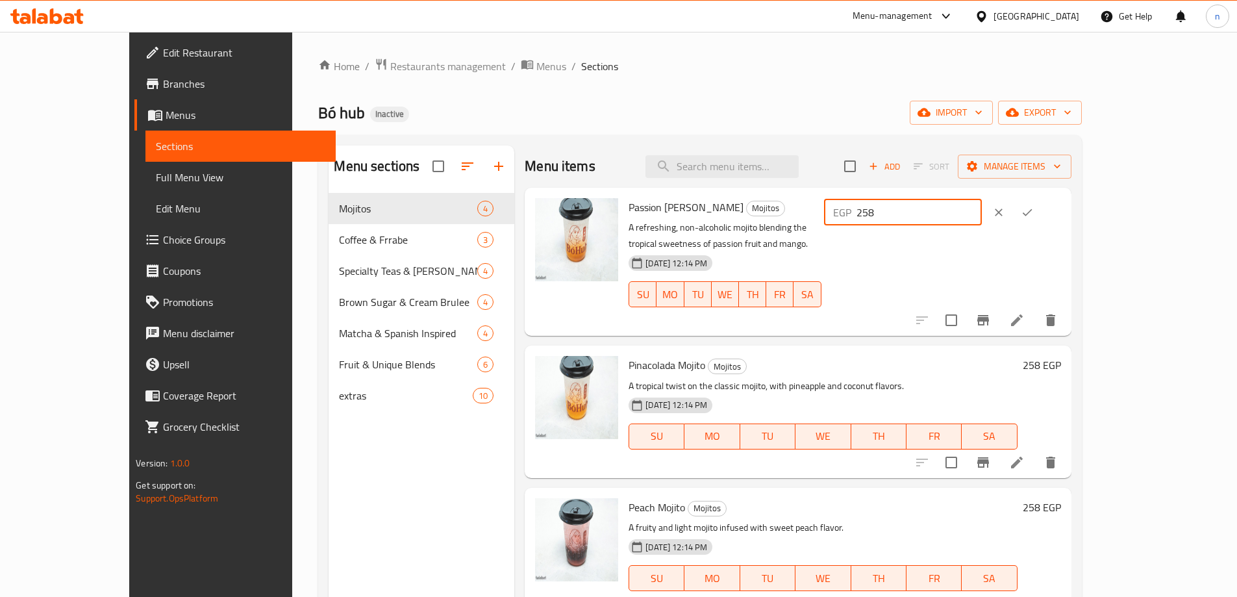
click at [1034, 210] on icon "ok" at bounding box center [1027, 212] width 13 height 13
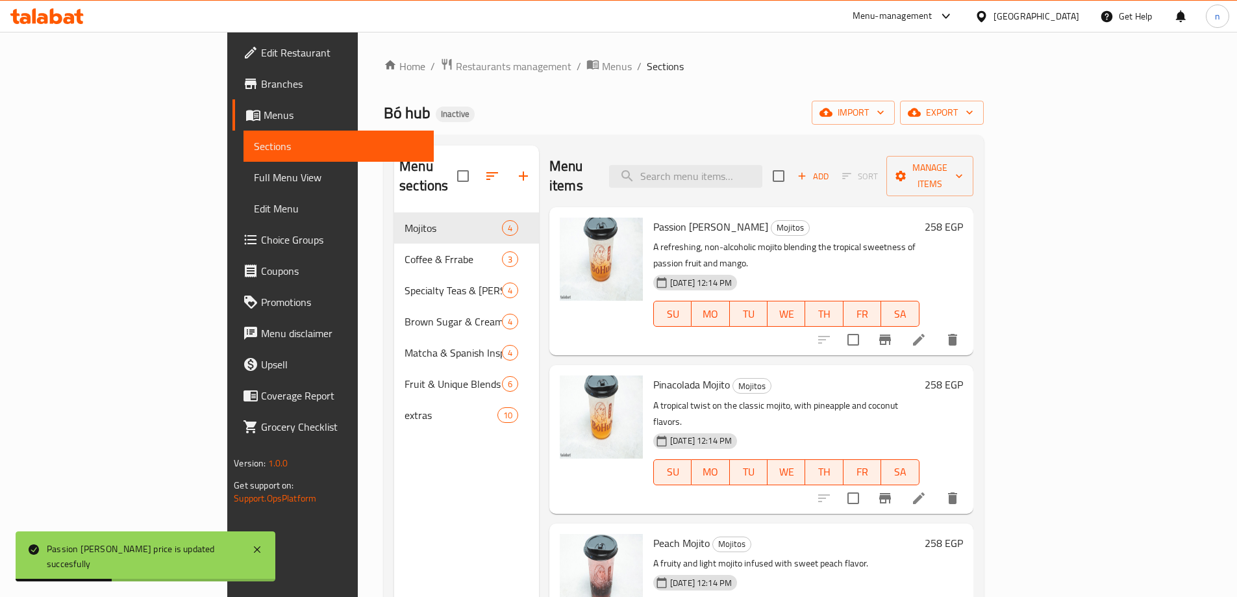
click at [963, 218] on h6 "258 EGP" at bounding box center [944, 227] width 38 height 18
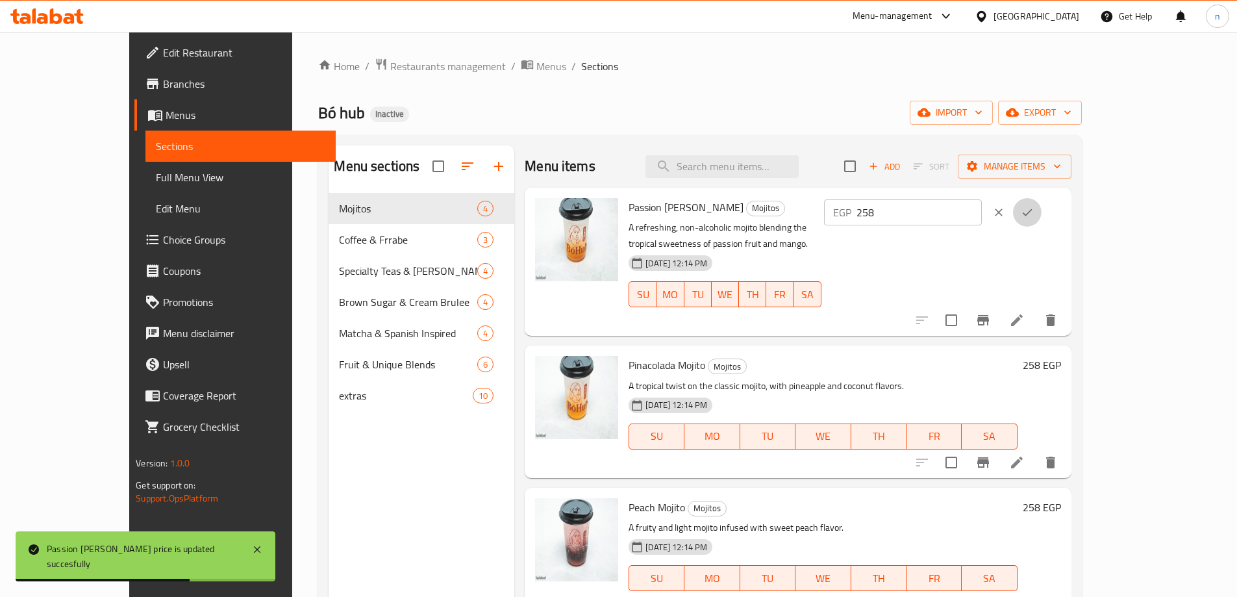
click at [1034, 214] on icon "ok" at bounding box center [1027, 212] width 13 height 13
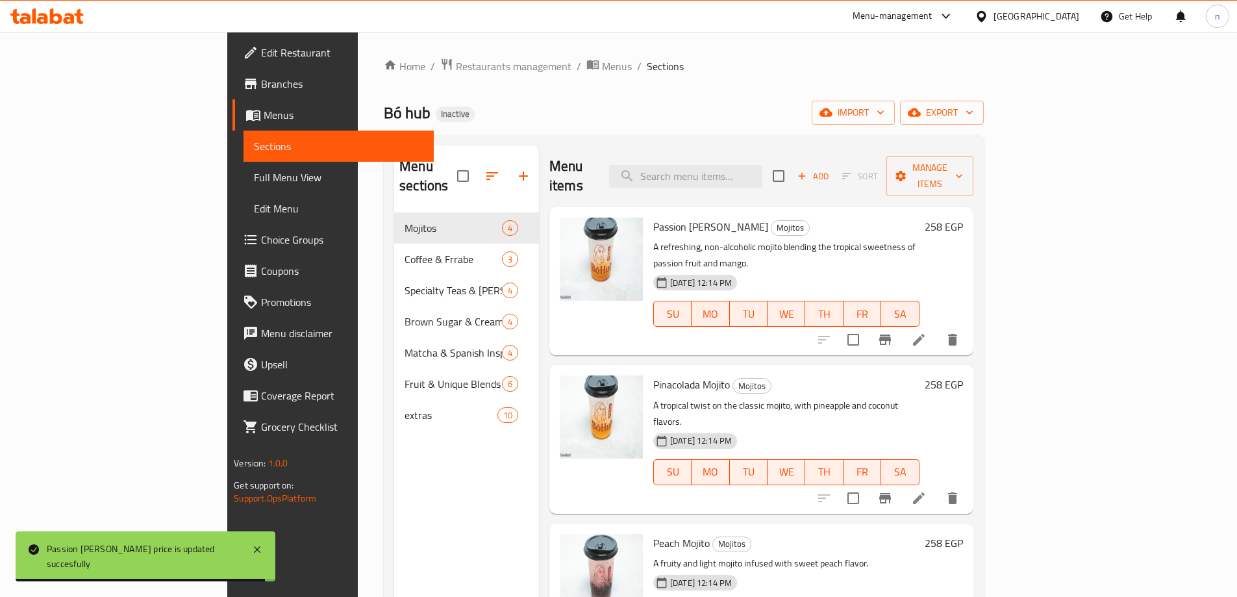
click at [653, 217] on span "Passion [PERSON_NAME]" at bounding box center [710, 226] width 115 height 19
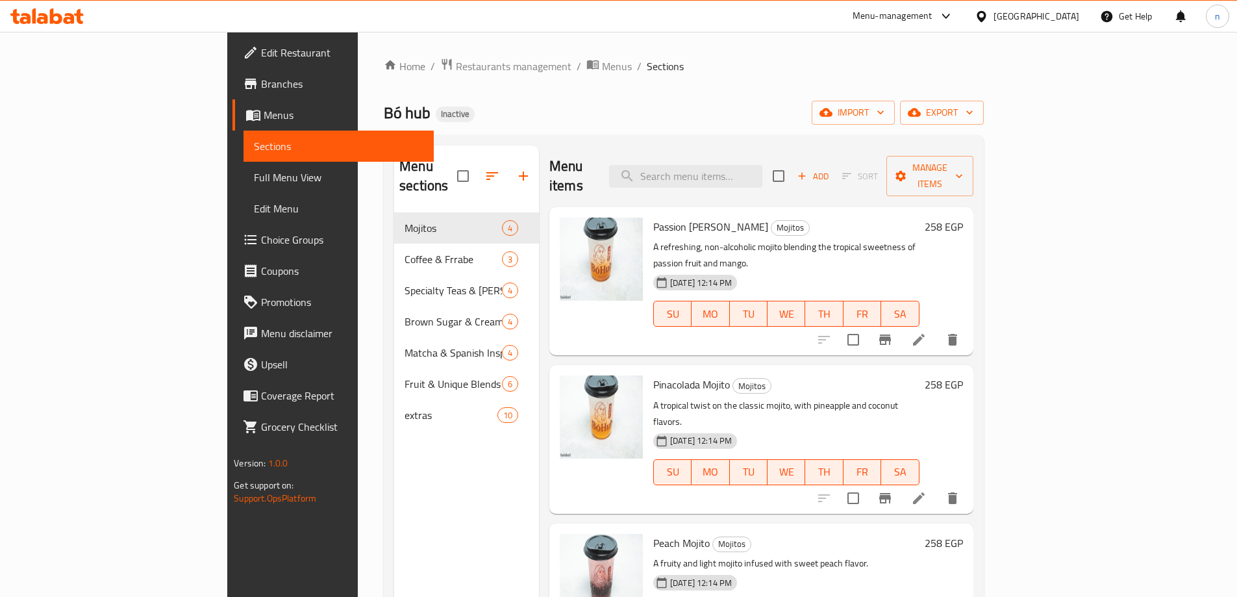
click at [657, 217] on span "Passion [PERSON_NAME]" at bounding box center [710, 226] width 115 height 19
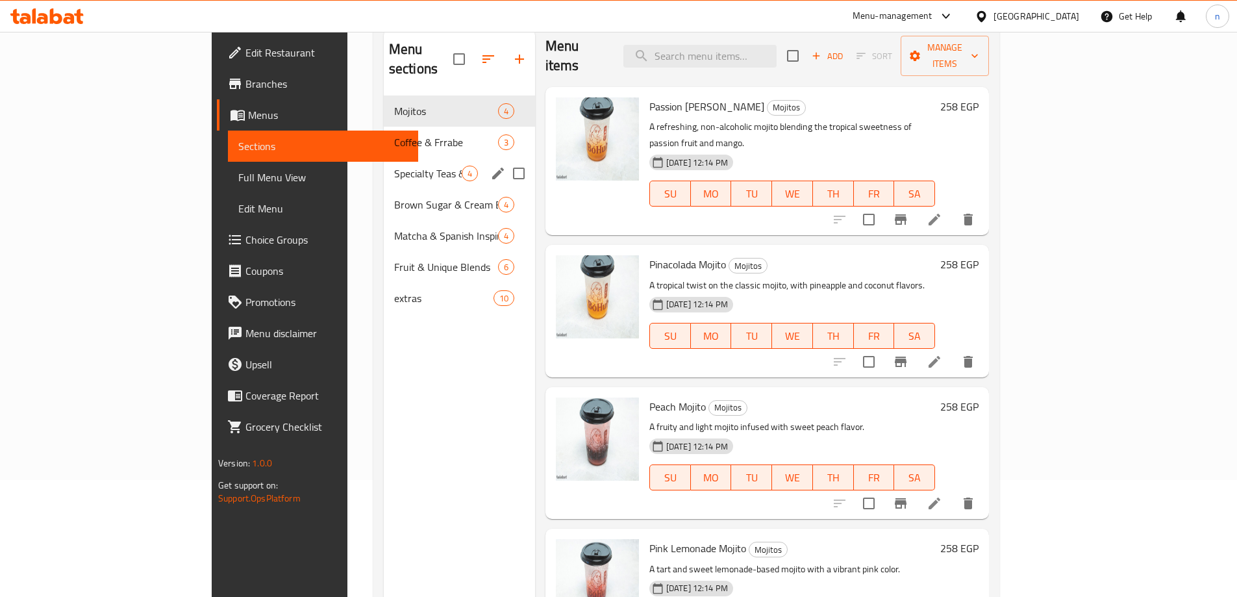
scroll to position [52, 0]
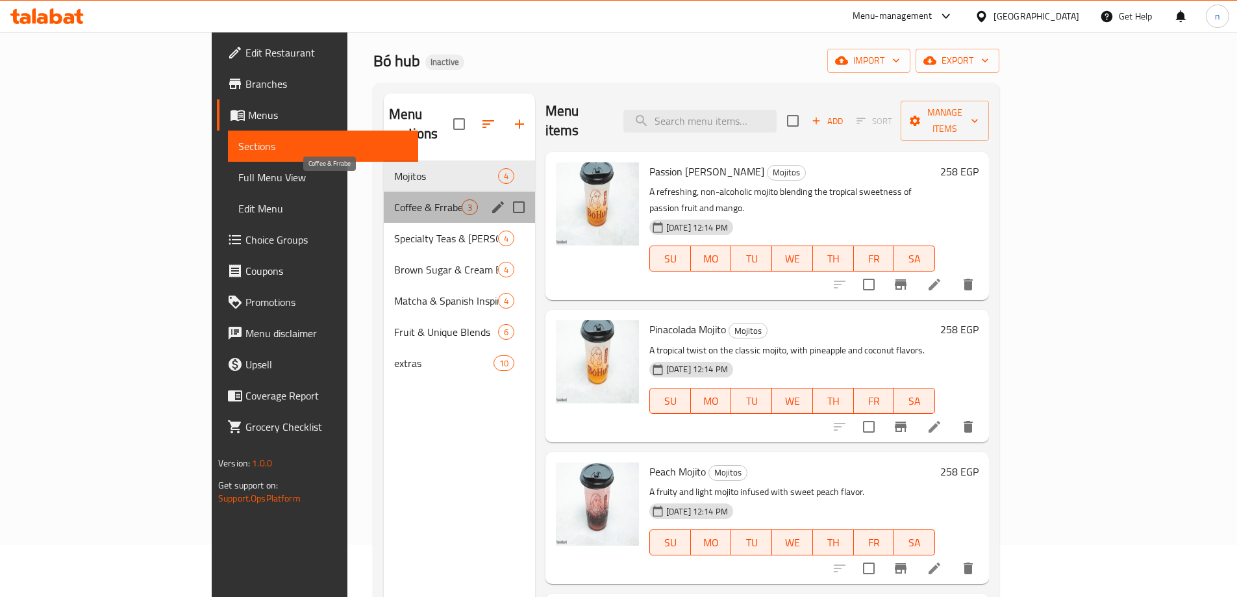
click at [394, 199] on span "Coffee & Frrabe" at bounding box center [428, 207] width 68 height 16
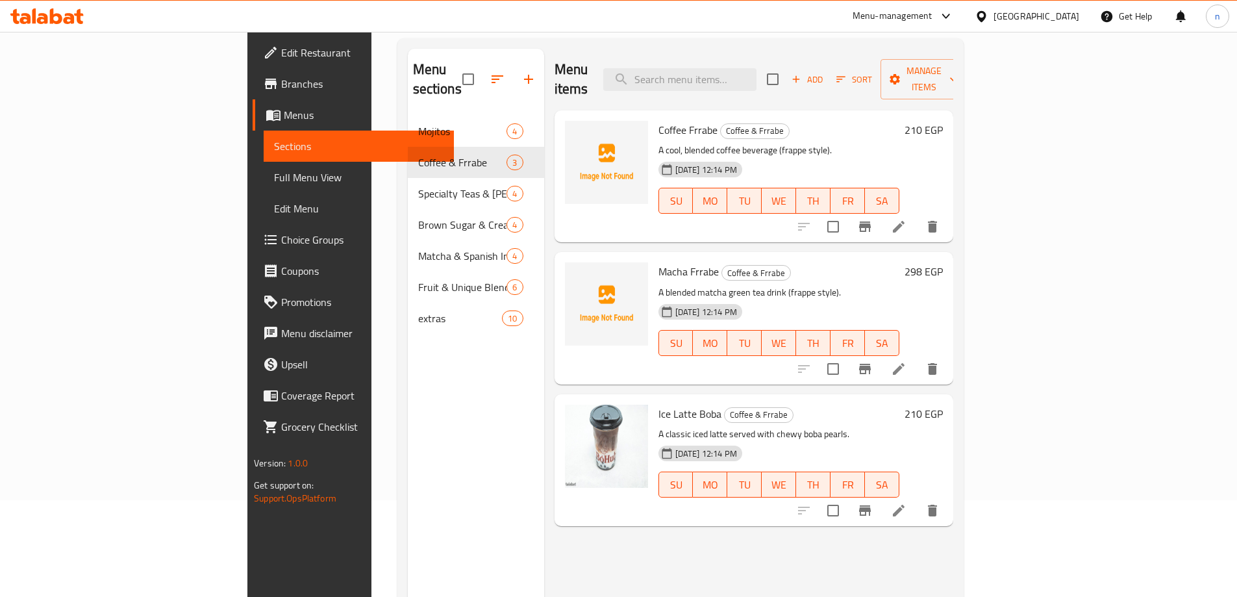
scroll to position [117, 0]
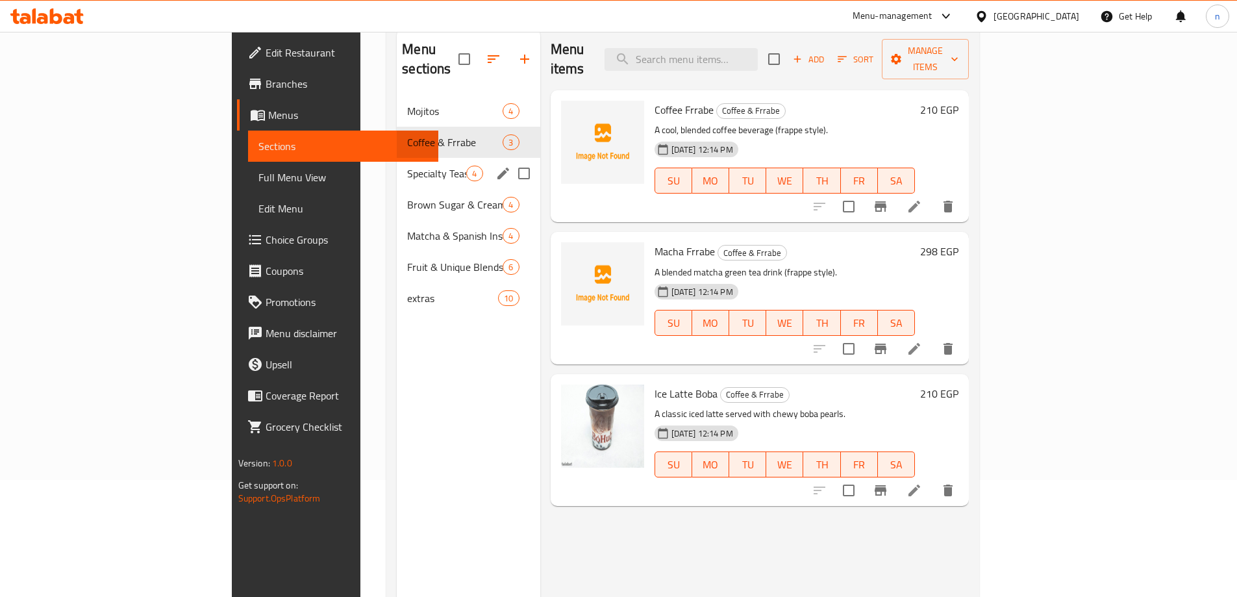
click at [407, 166] on span "Specialty Teas & [PERSON_NAME]" at bounding box center [436, 174] width 59 height 16
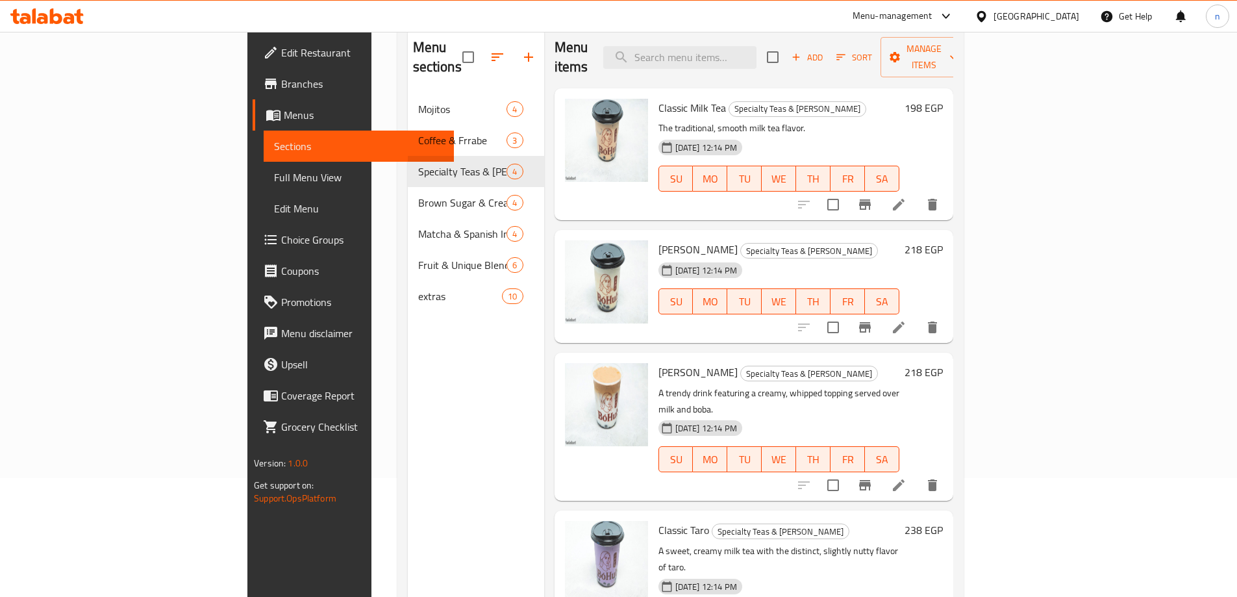
scroll to position [182, 0]
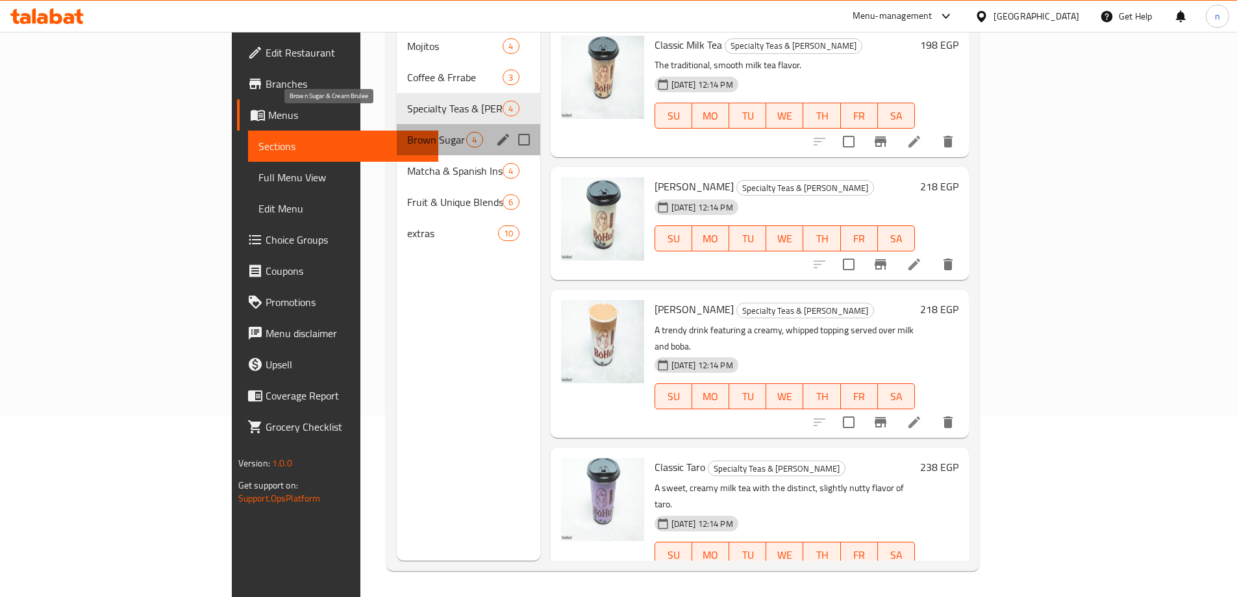
click at [407, 132] on span "Brown Sugar & Cream Brulee" at bounding box center [436, 140] width 59 height 16
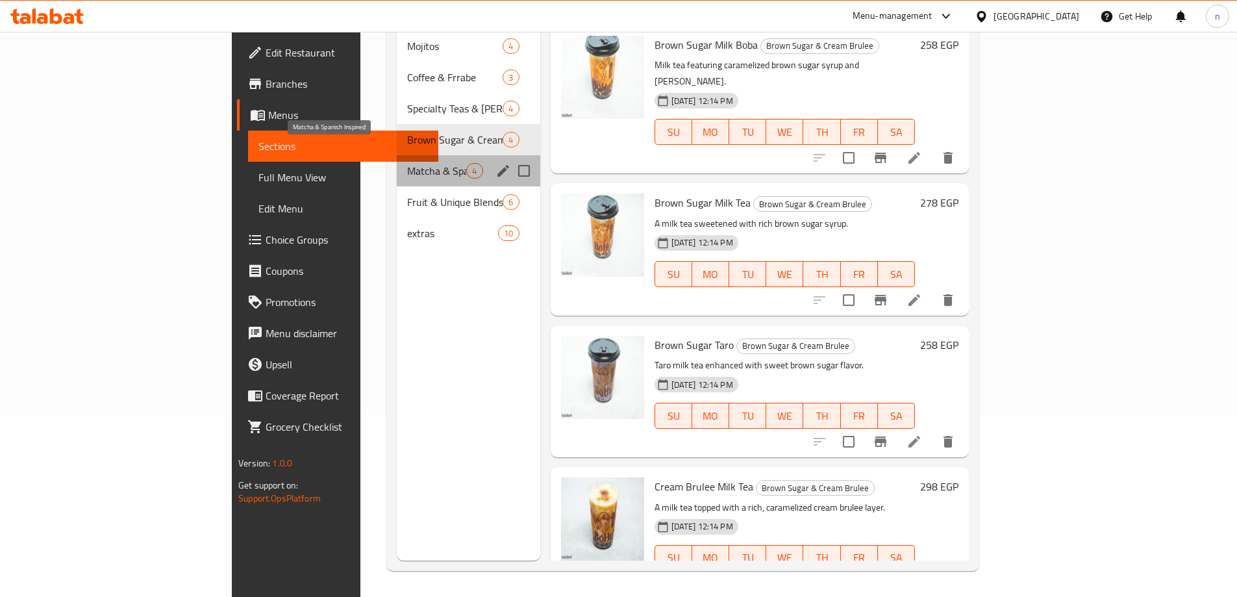
click at [407, 163] on span "Matcha & Spanish Inspired" at bounding box center [436, 171] width 59 height 16
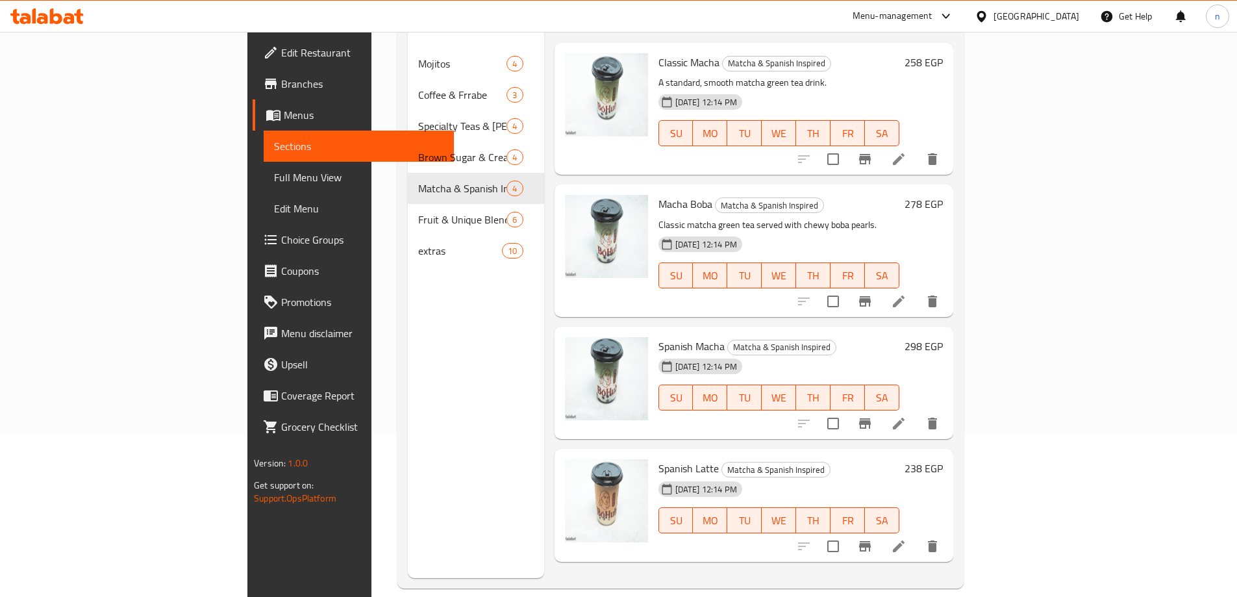
scroll to position [182, 0]
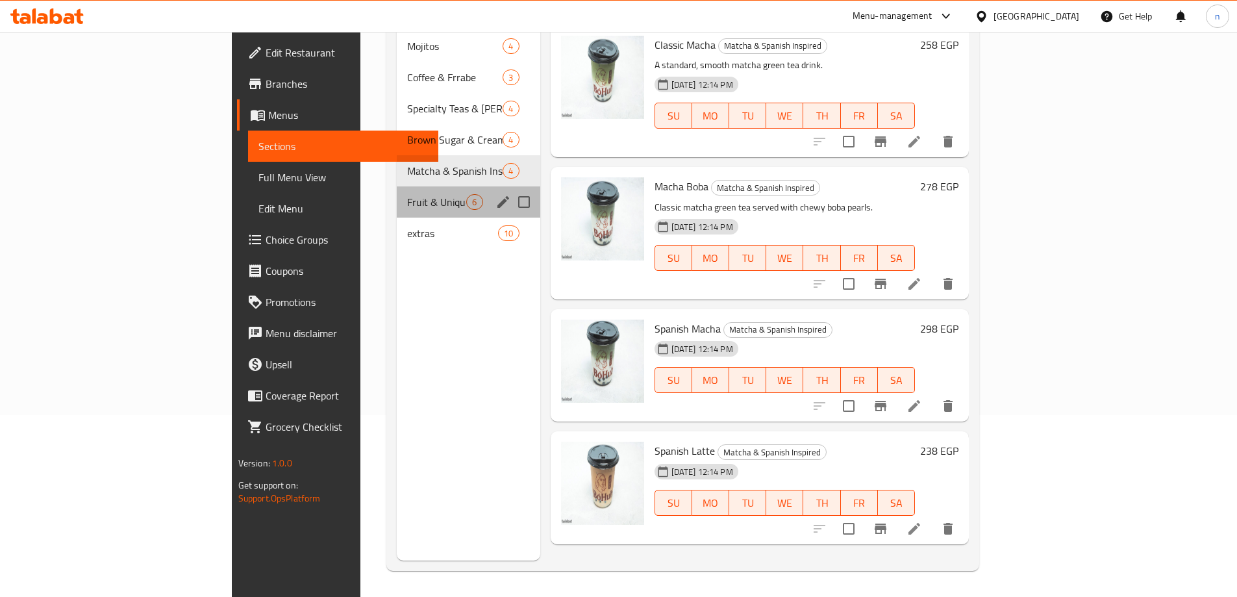
click at [397, 192] on div "Fruit & Unique Blends 6" at bounding box center [468, 201] width 143 height 31
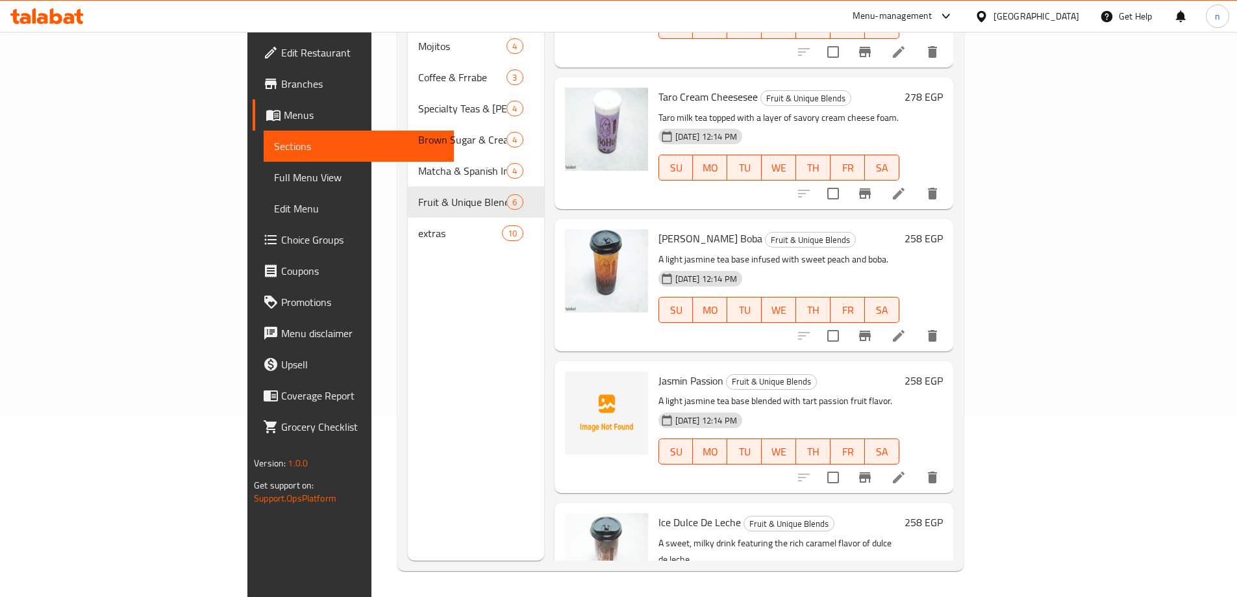
scroll to position [138, 0]
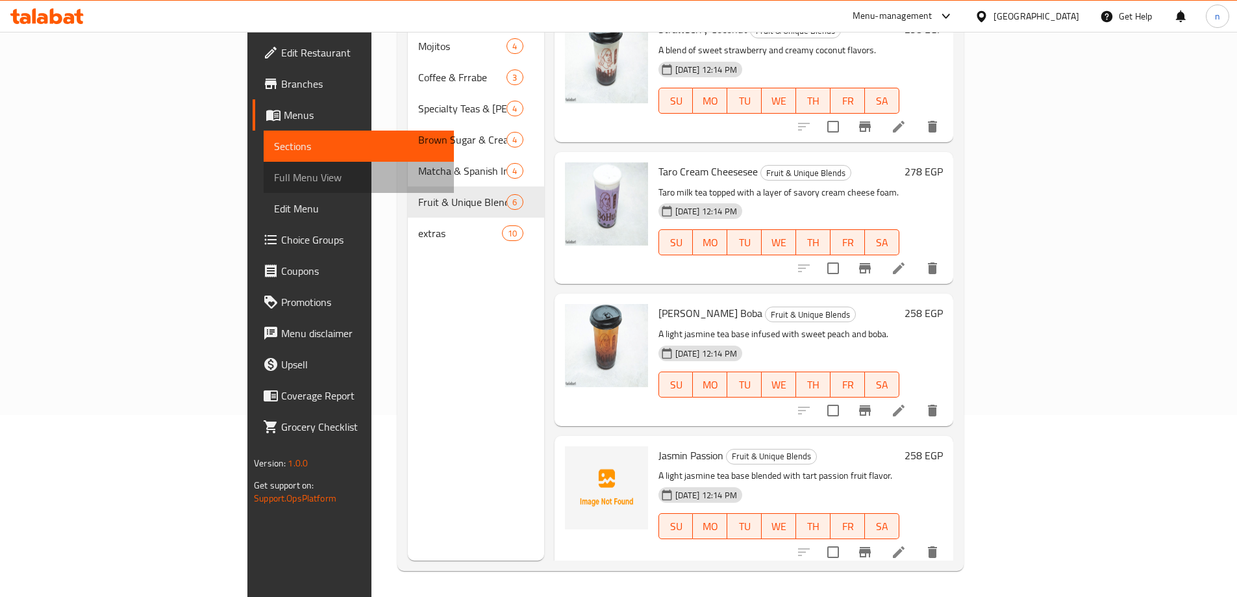
click at [274, 179] on span "Full Menu View" at bounding box center [359, 178] width 170 height 16
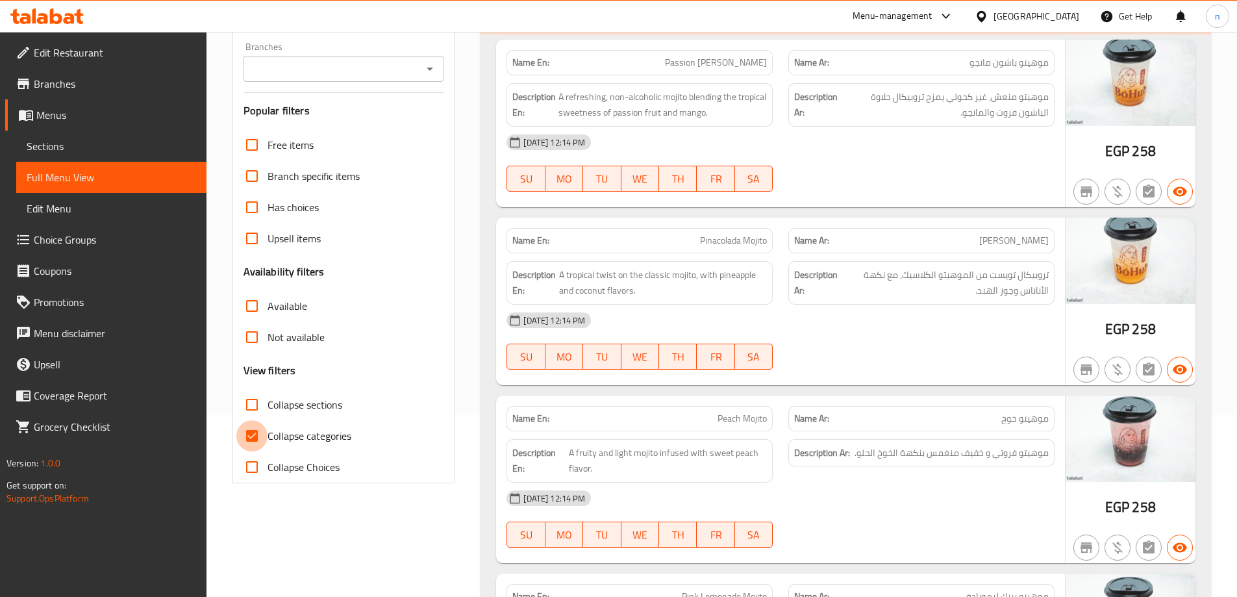
click at [256, 435] on input "Collapse categories" at bounding box center [251, 435] width 31 height 31
checkbox input "false"
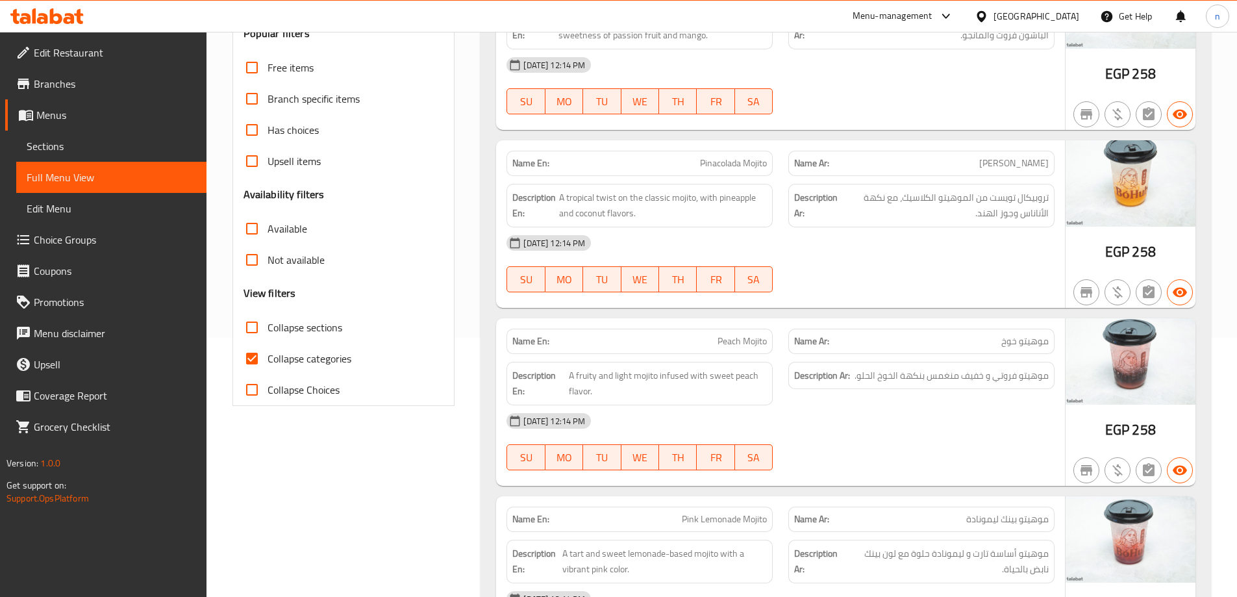
scroll to position [260, 0]
click at [255, 356] on input "Collapse categories" at bounding box center [251, 357] width 31 height 31
checkbox input "false"
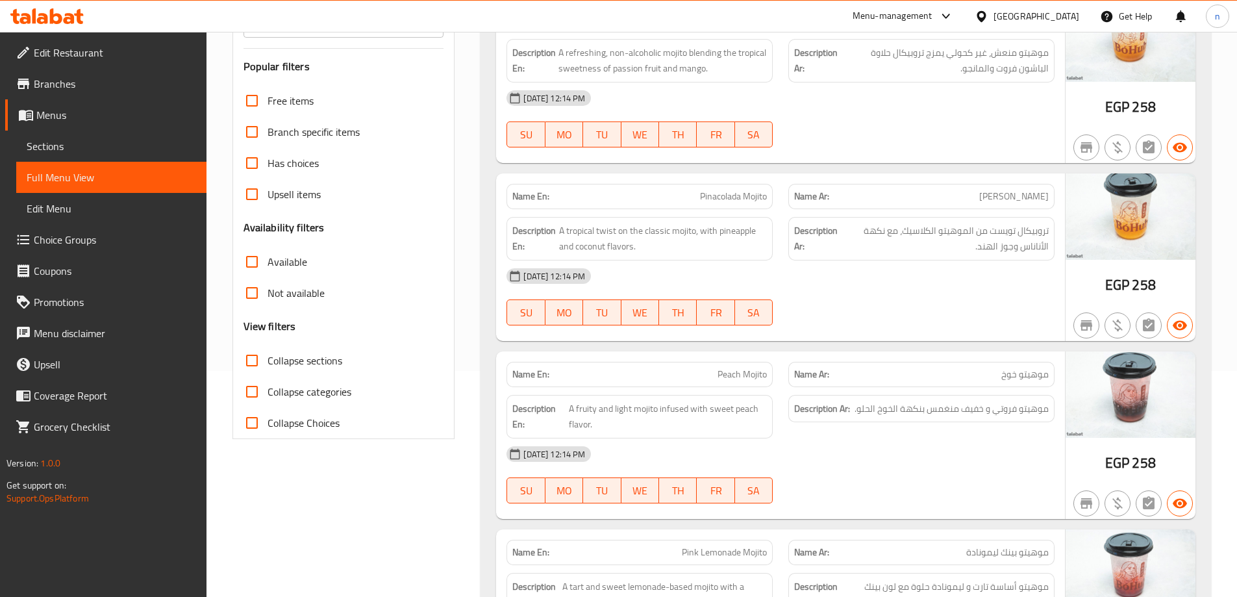
scroll to position [0, 0]
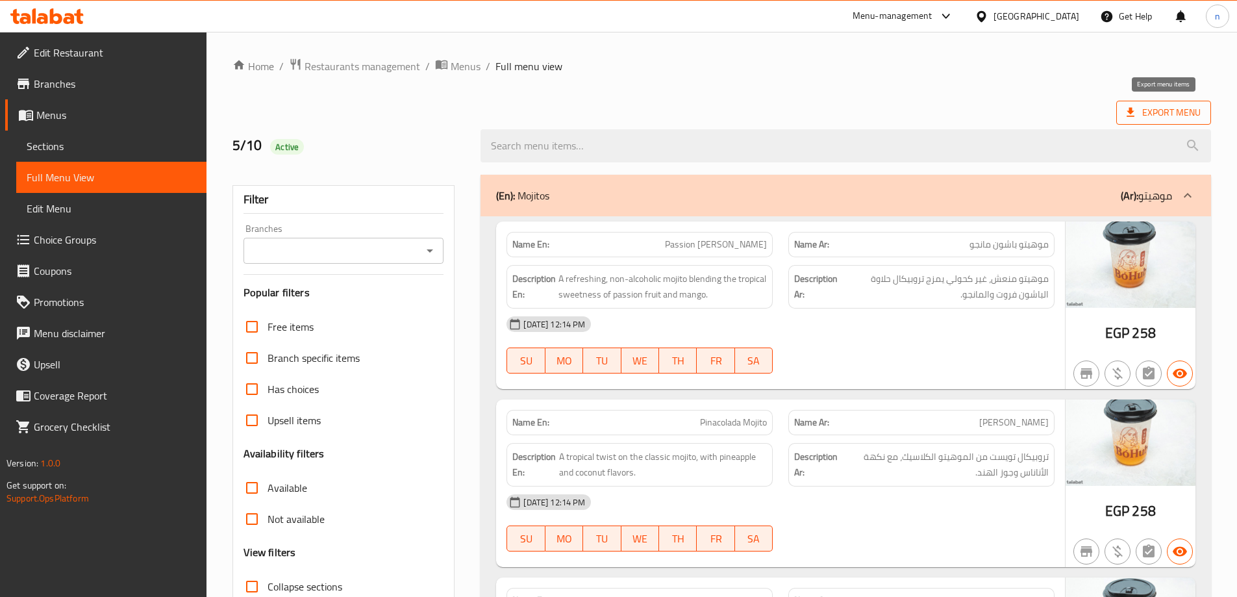
click at [1148, 106] on span "Export Menu" at bounding box center [1164, 113] width 74 height 16
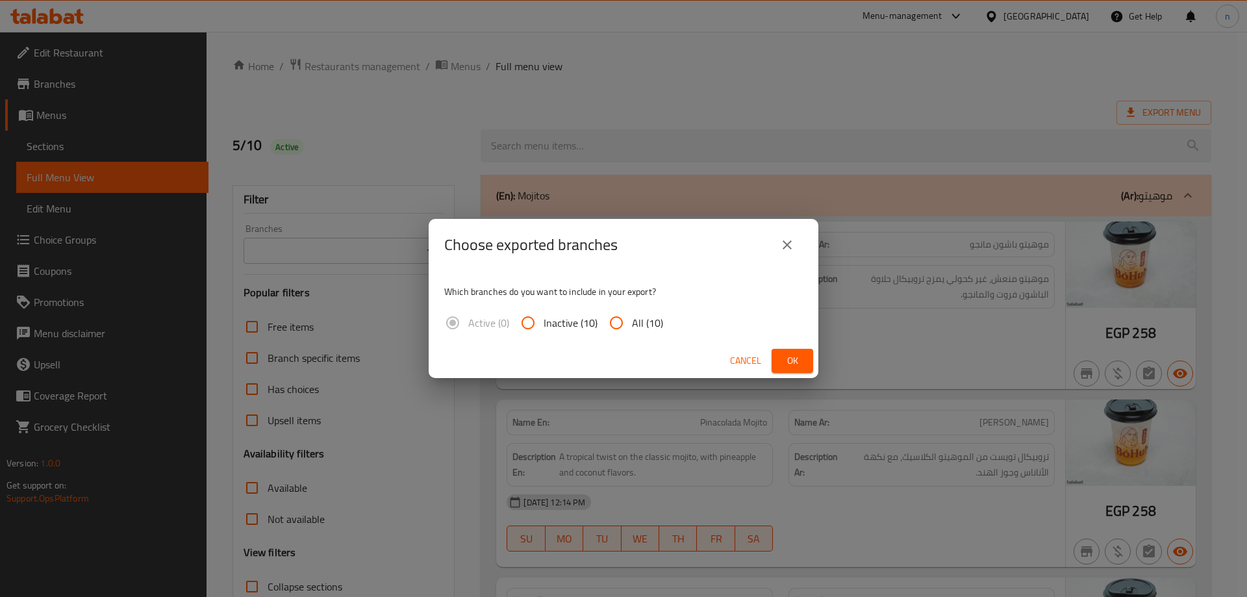
click at [613, 326] on input "All (10)" at bounding box center [616, 322] width 31 height 31
radio input "true"
click at [793, 362] on span "Ok" at bounding box center [792, 361] width 21 height 16
